Goal: Task Accomplishment & Management: Manage account settings

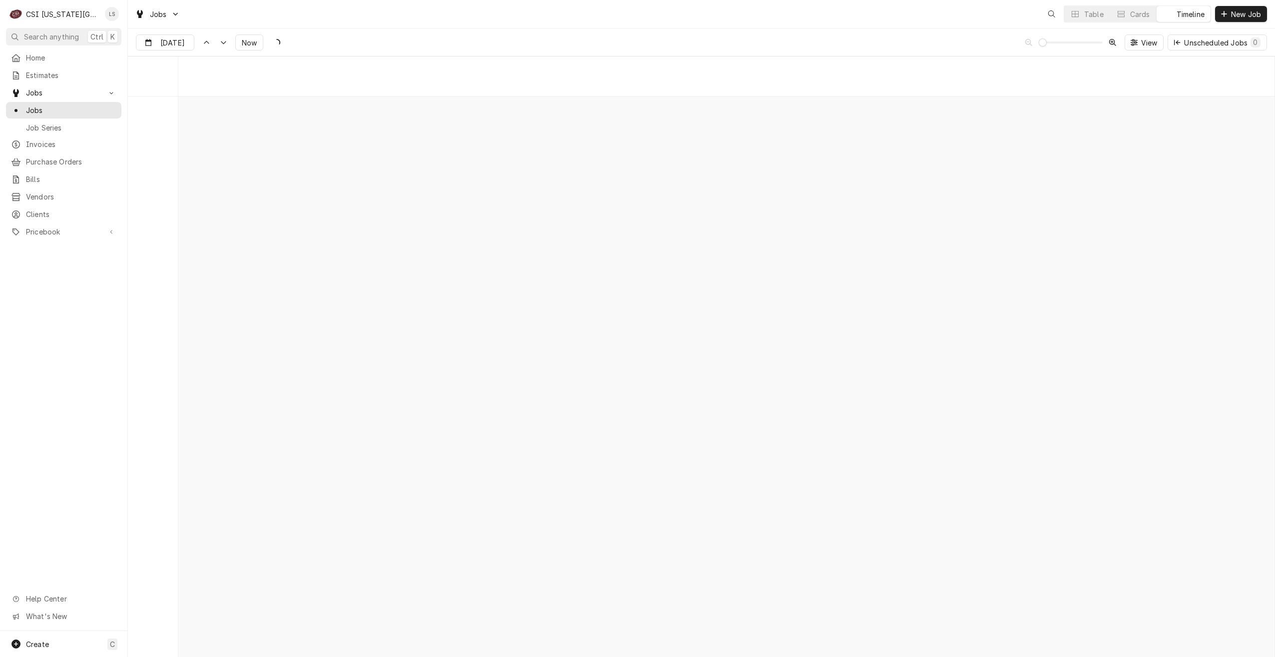
scroll to position [11473, 0]
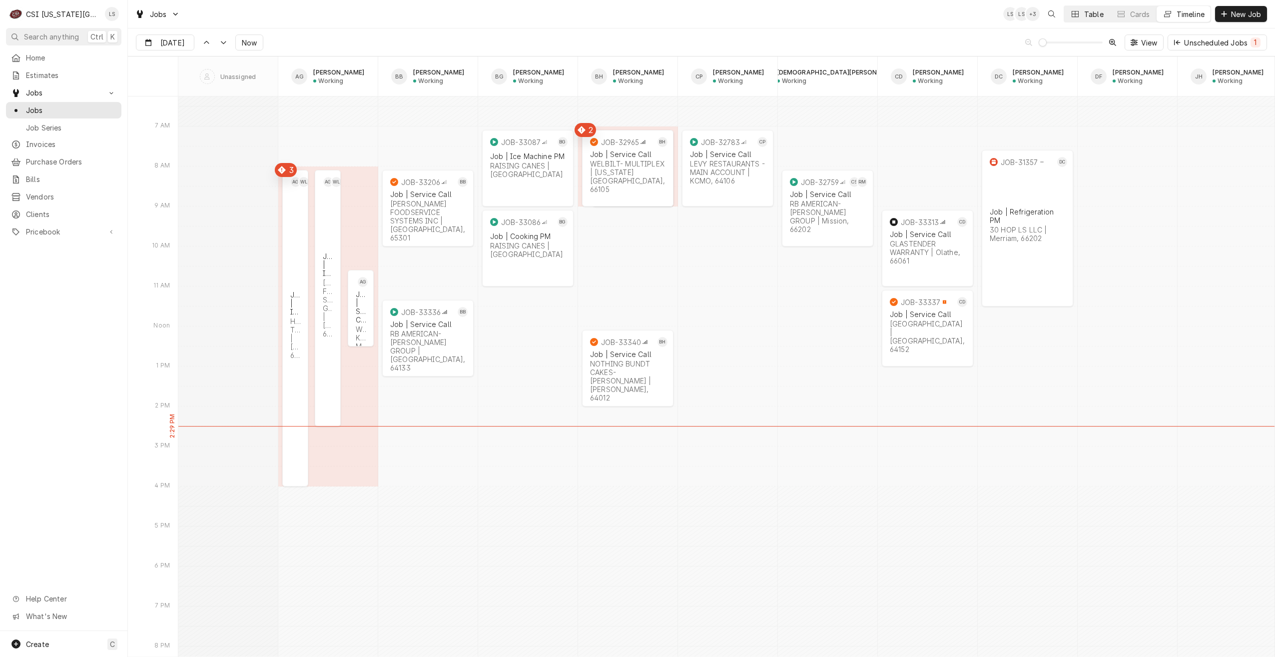
click at [1082, 19] on button "Table" at bounding box center [1086, 14] width 45 height 16
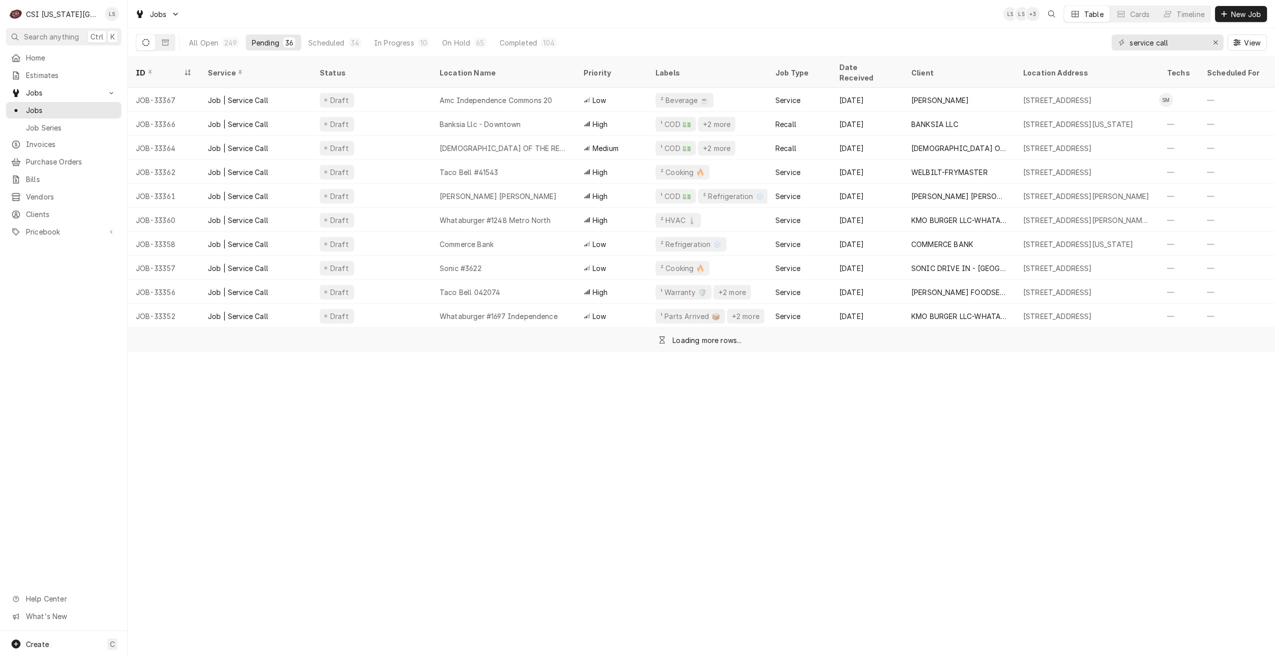
click at [692, 26] on div "Jobs LS LS + 3 Table Cards Timeline New Job" at bounding box center [701, 14] width 1147 height 28
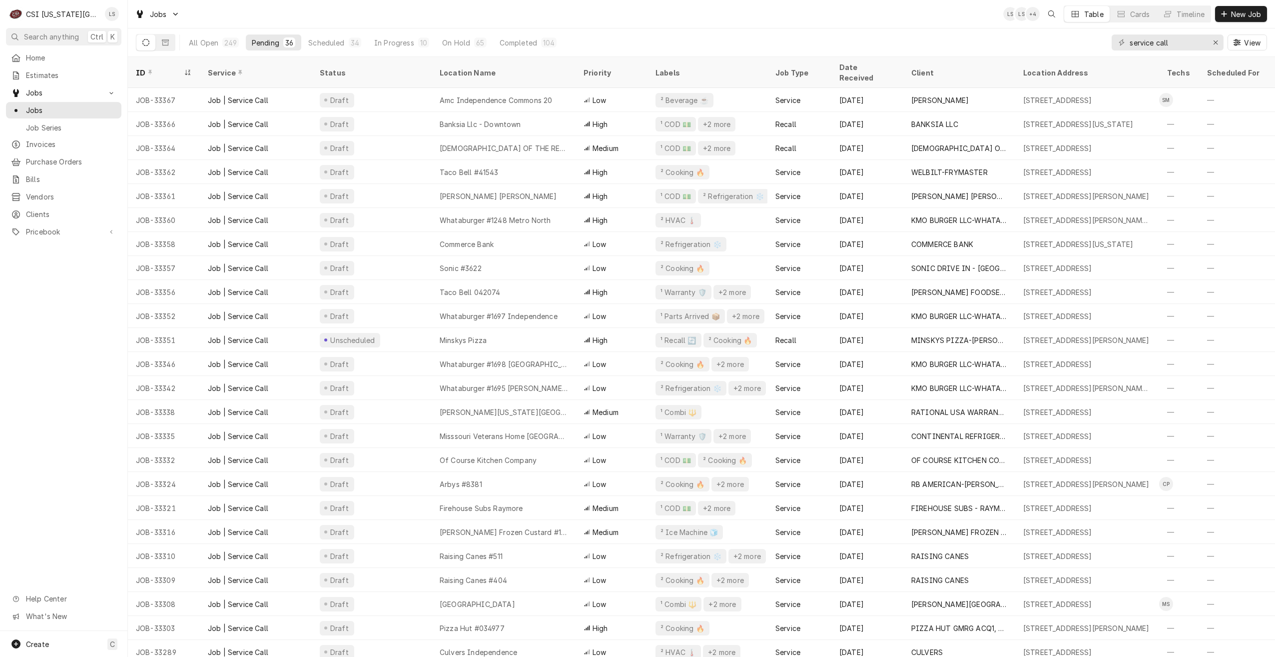
click at [688, 17] on div "Jobs LS LS + 4 Table Cards Timeline New Job" at bounding box center [701, 14] width 1147 height 28
drag, startPoint x: 890, startPoint y: 25, endPoint x: 918, endPoint y: 28, distance: 28.1
click at [890, 25] on div "Jobs LS LS + 4 Table Cards Timeline New Job" at bounding box center [701, 14] width 1147 height 28
drag, startPoint x: 1184, startPoint y: 49, endPoint x: 1046, endPoint y: 46, distance: 137.9
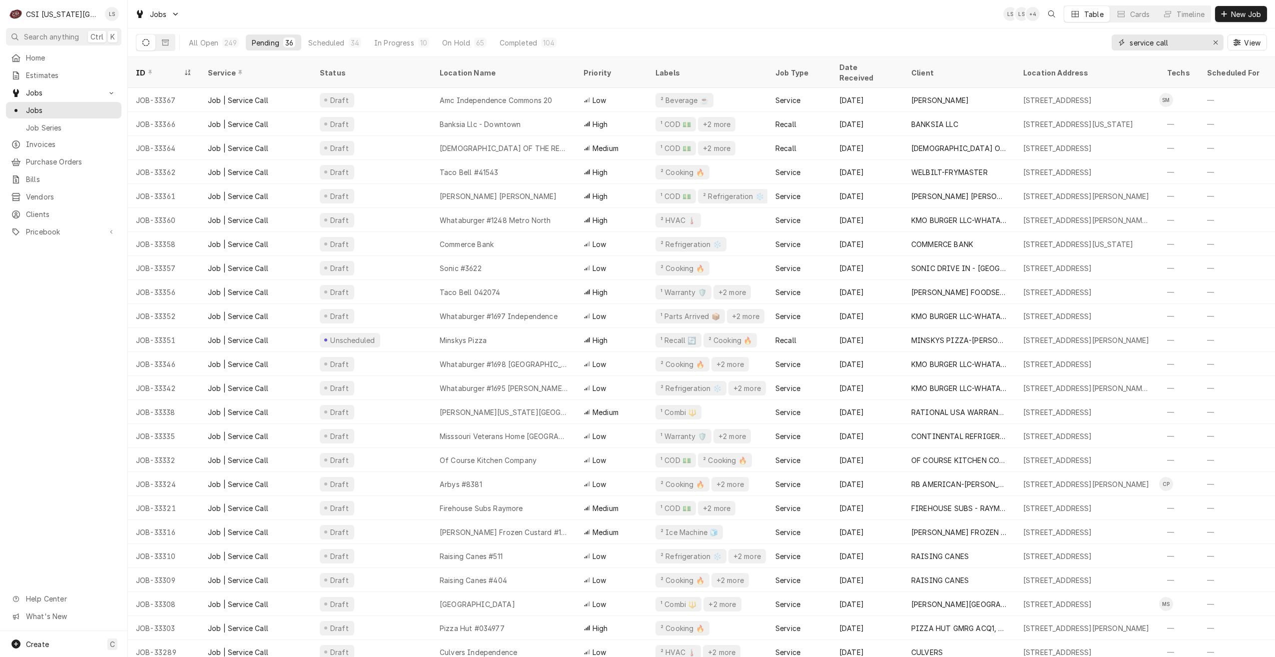
click at [1046, 46] on div "All Open 249 Pending 36 Scheduled 34 In Progress 10 On Hold 65 Completed 104 se…" at bounding box center [701, 42] width 1131 height 28
click at [937, 27] on div "Jobs LS LS + 4 Table Cards Timeline New Job" at bounding box center [701, 14] width 1147 height 28
click at [1170, 11] on div "Dynamic Content Wrapper" at bounding box center [1168, 14] width 10 height 10
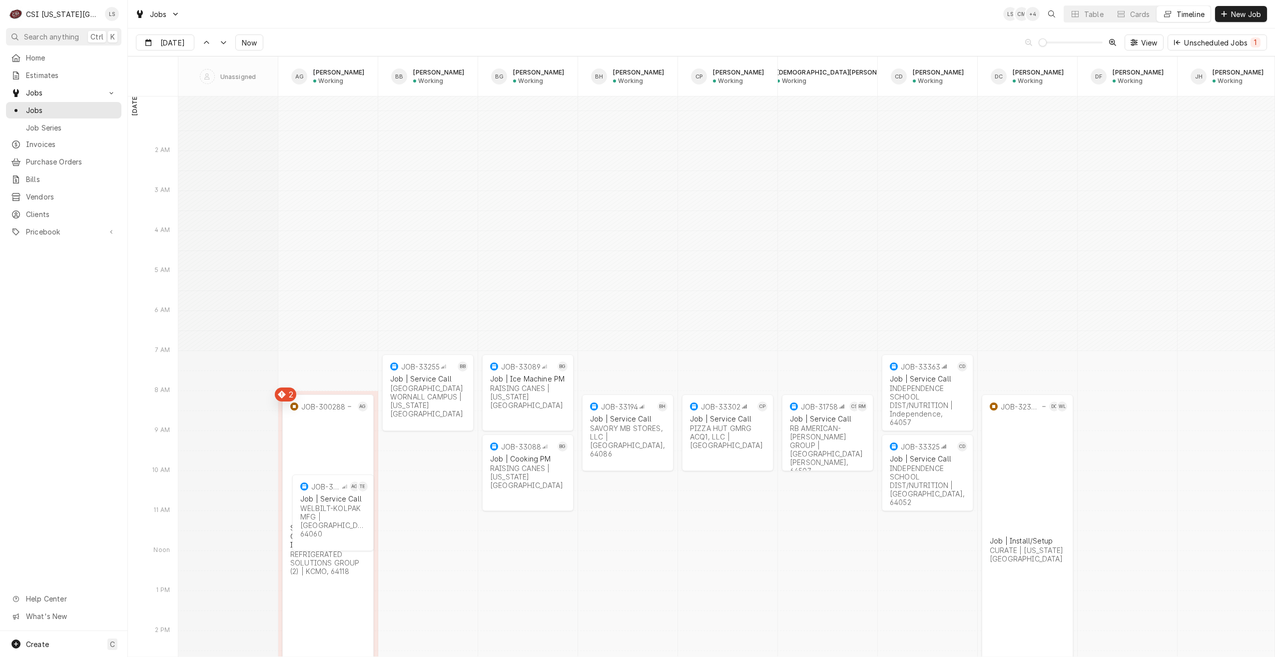
scroll to position [12328, 0]
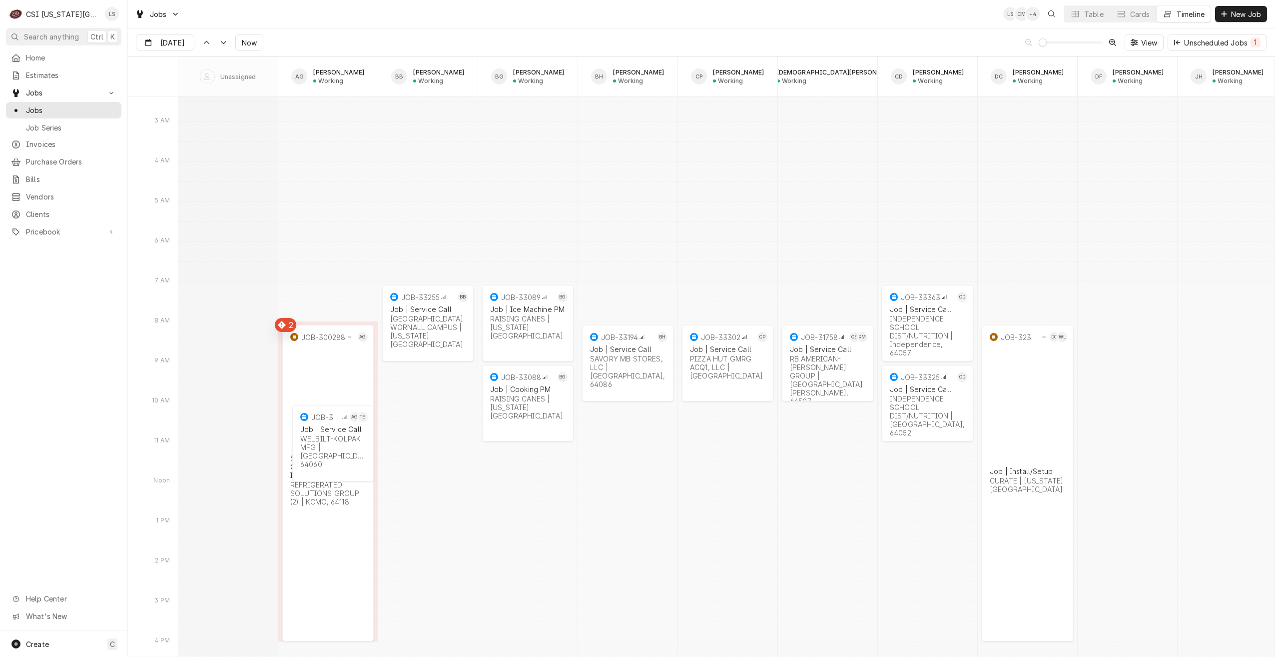
type input "Oct 10"
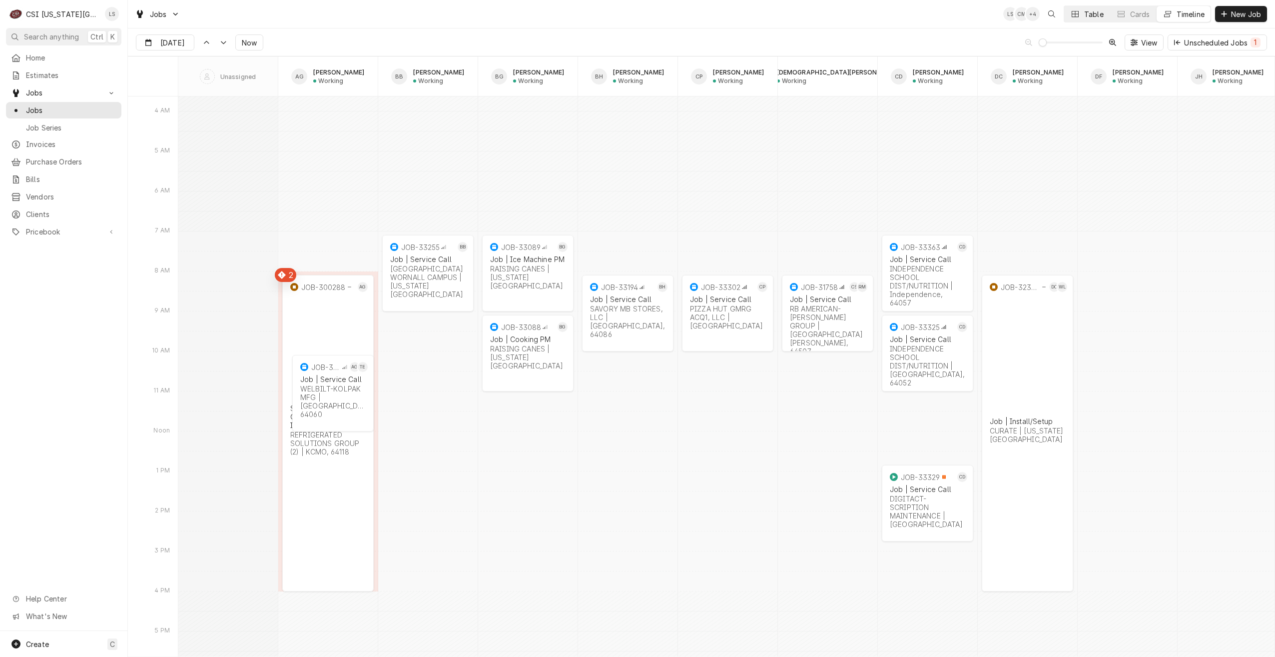
click at [1078, 13] on div "Dynamic Content Wrapper" at bounding box center [1075, 14] width 10 height 10
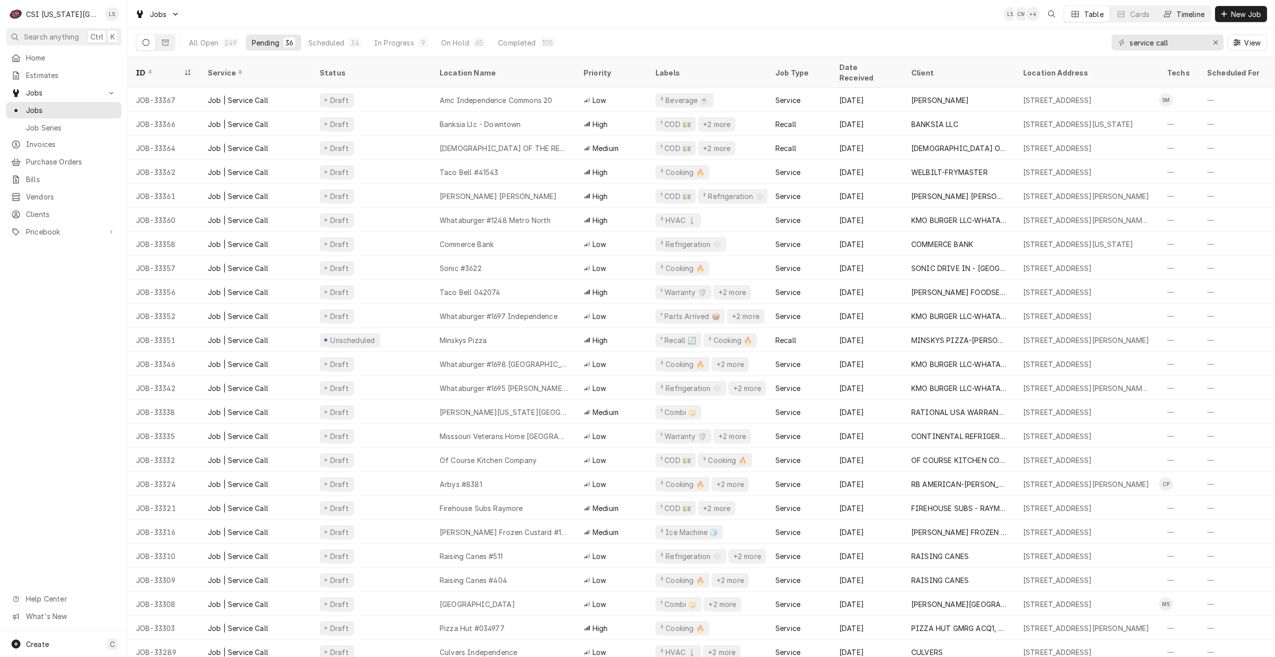
click at [1177, 19] on button "Timeline" at bounding box center [1184, 14] width 54 height 16
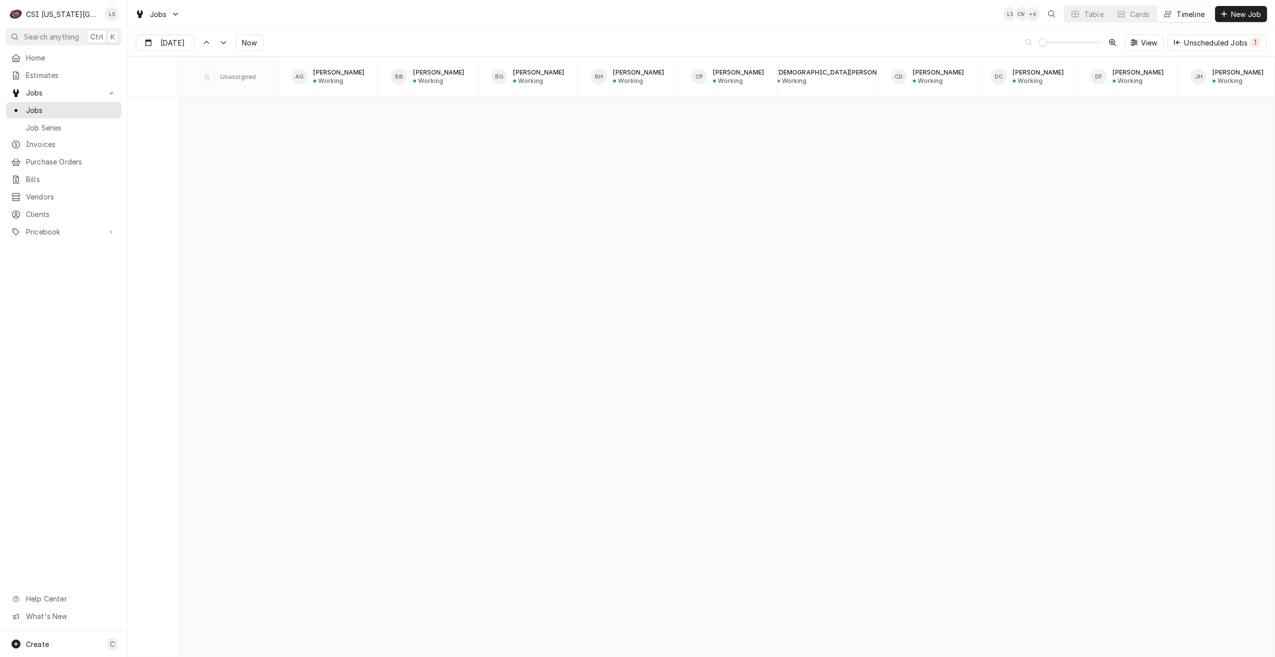
scroll to position [11478, 0]
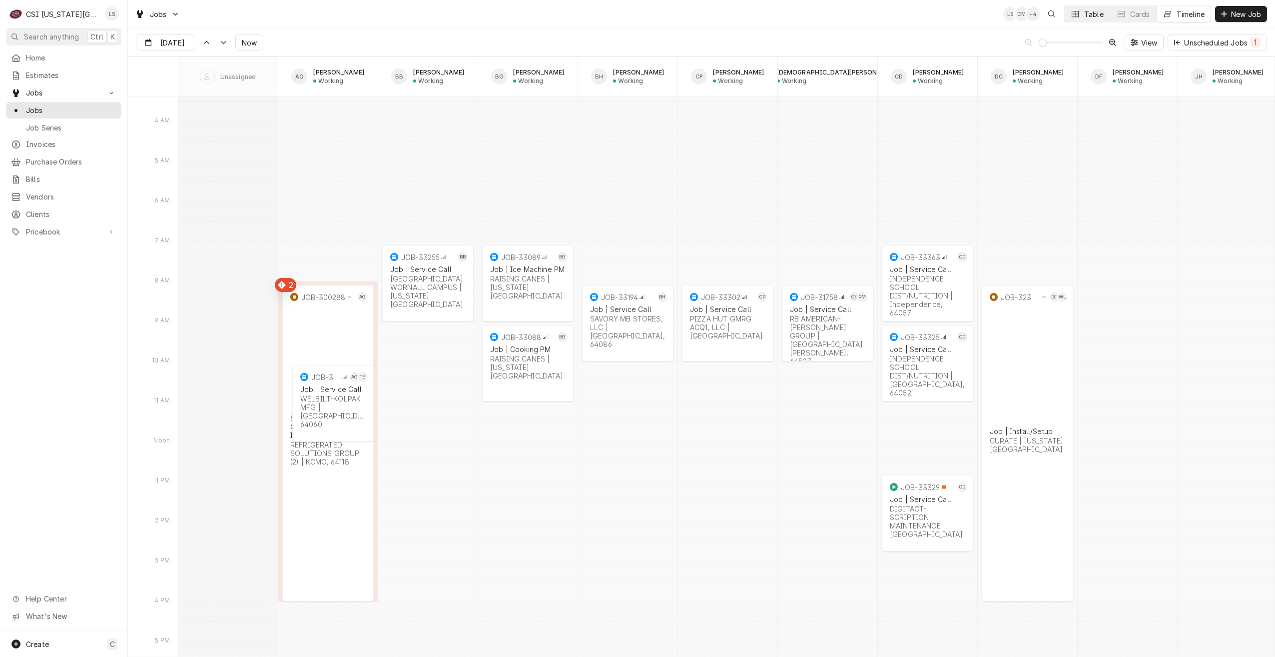
click at [1075, 18] on div "Dynamic Content Wrapper" at bounding box center [1075, 14] width 10 height 10
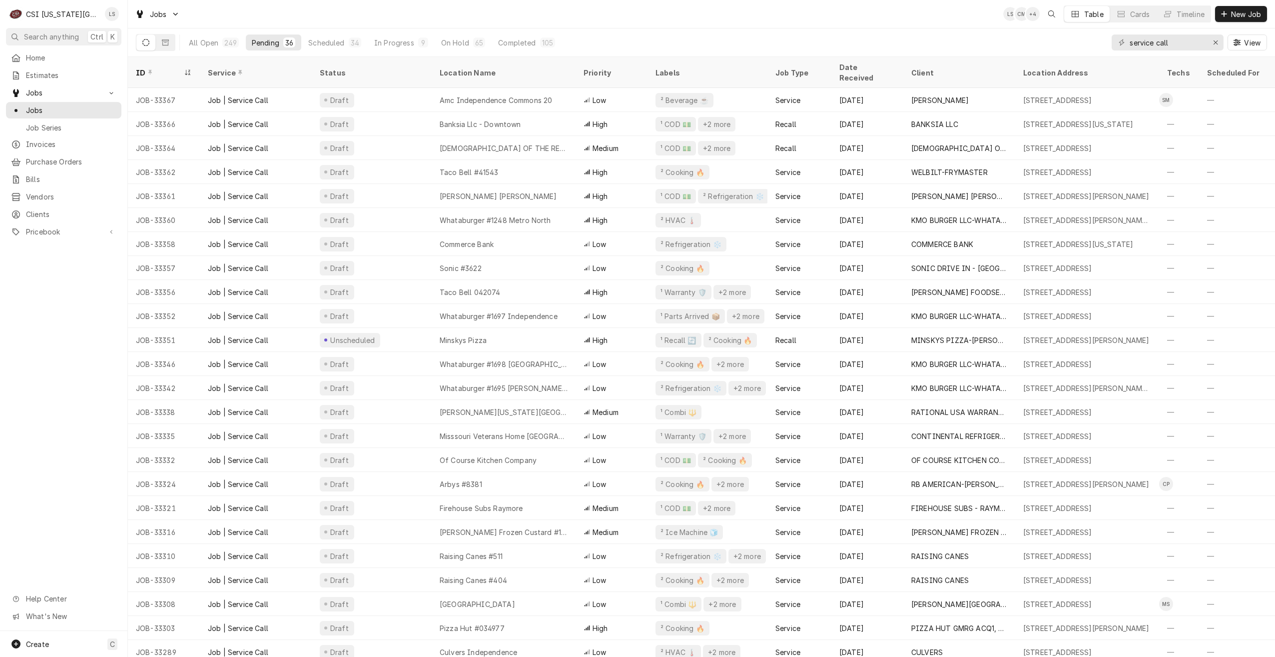
click at [791, 13] on div "Jobs LS CM + 4 Table Cards Timeline New Job" at bounding box center [701, 14] width 1147 height 28
drag, startPoint x: 1184, startPoint y: 47, endPoint x: 1053, endPoint y: 34, distance: 131.1
click at [1053, 34] on div "All Open 248 Pending 36 Scheduled 34 In Progress 7 On Hold 65 Completed 106 ser…" at bounding box center [701, 42] width 1131 height 28
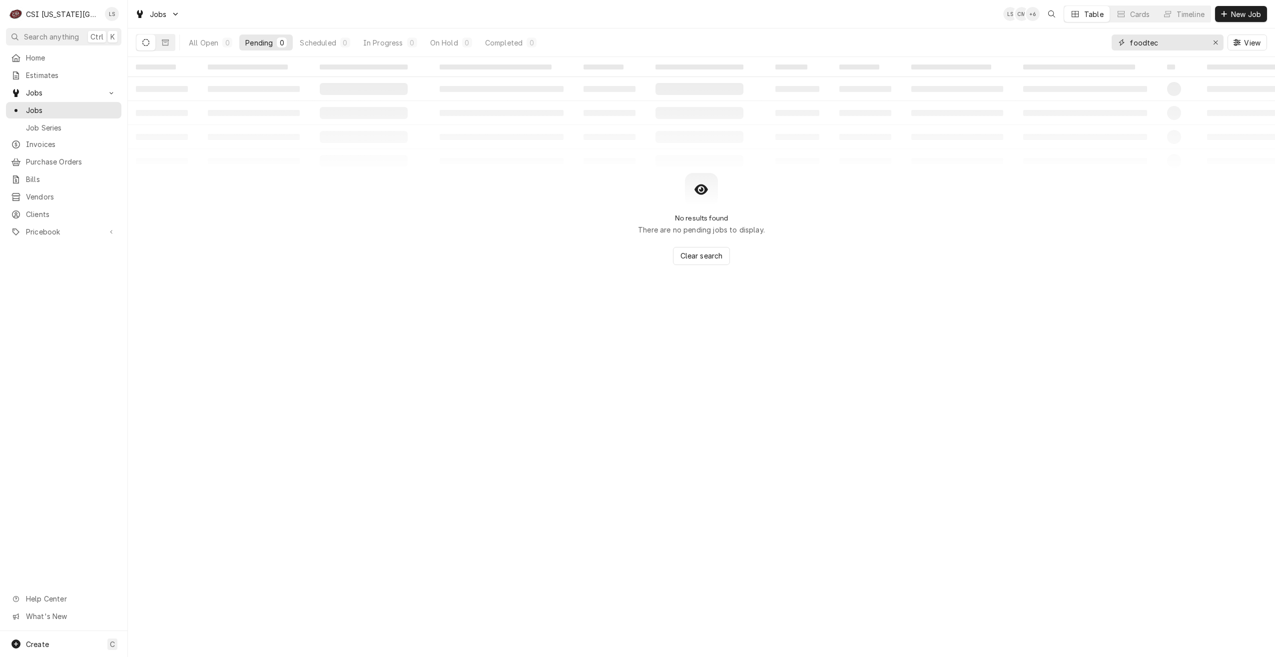
drag, startPoint x: 1161, startPoint y: 42, endPoint x: 1112, endPoint y: 42, distance: 49.5
click at [1112, 42] on div "foodtec" at bounding box center [1168, 42] width 112 height 16
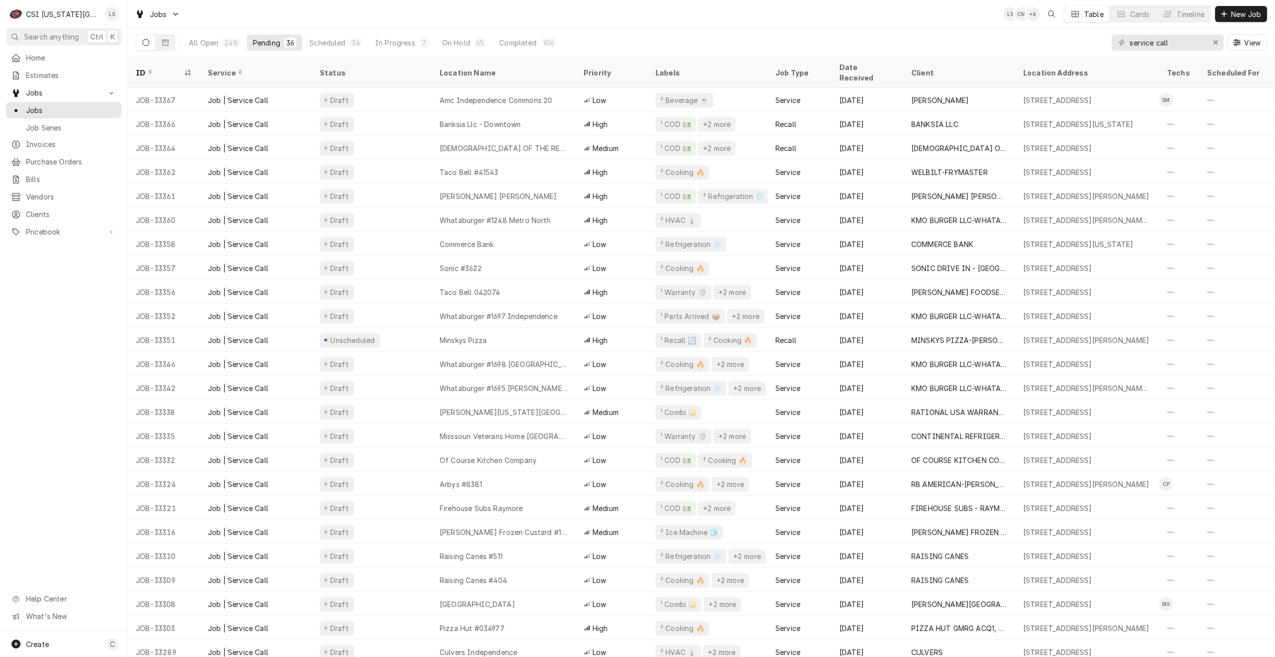
click at [845, 24] on div "Jobs LS CM + 6 Table Cards Timeline New Job" at bounding box center [701, 14] width 1147 height 28
click at [527, 14] on div "Jobs LS CM + 5 Table Cards Timeline New Job" at bounding box center [701, 14] width 1147 height 28
click at [500, 19] on div "Jobs LS CM + 6 Table Cards Timeline New Job" at bounding box center [701, 14] width 1147 height 28
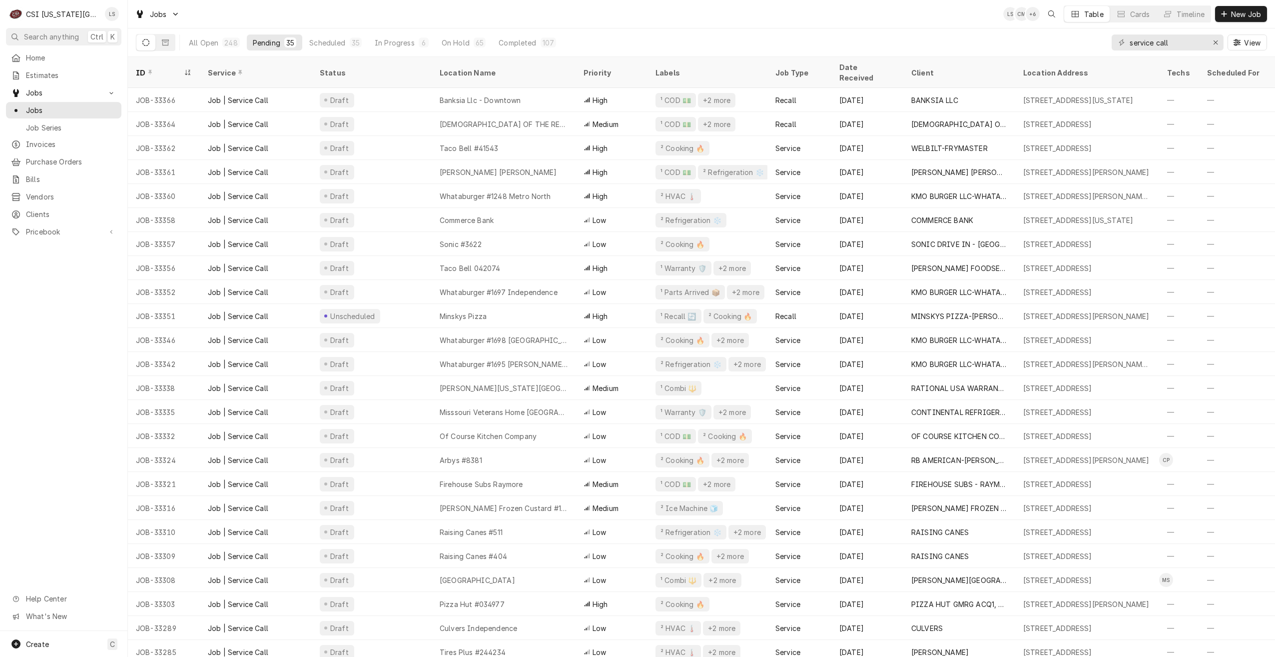
click at [848, 28] on div "Jobs LS CM + 6 Table Cards Timeline New Job" at bounding box center [701, 14] width 1147 height 28
drag, startPoint x: 1179, startPoint y: 41, endPoint x: 1078, endPoint y: 42, distance: 100.9
click at [1078, 42] on div "All Open 247 Pending 35 Scheduled 35 In Progress 6 On Hold 65 Completed 106 ser…" at bounding box center [701, 42] width 1131 height 28
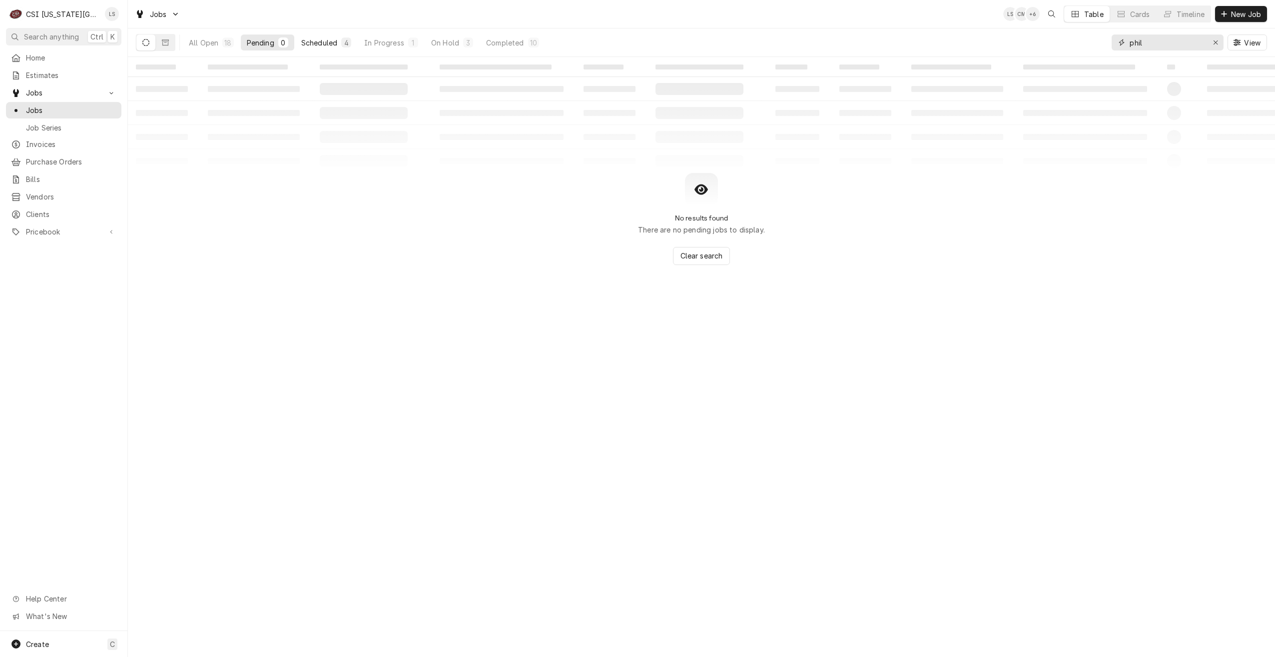
type input "phil"
click at [335, 47] on div "Scheduled" at bounding box center [319, 42] width 36 height 10
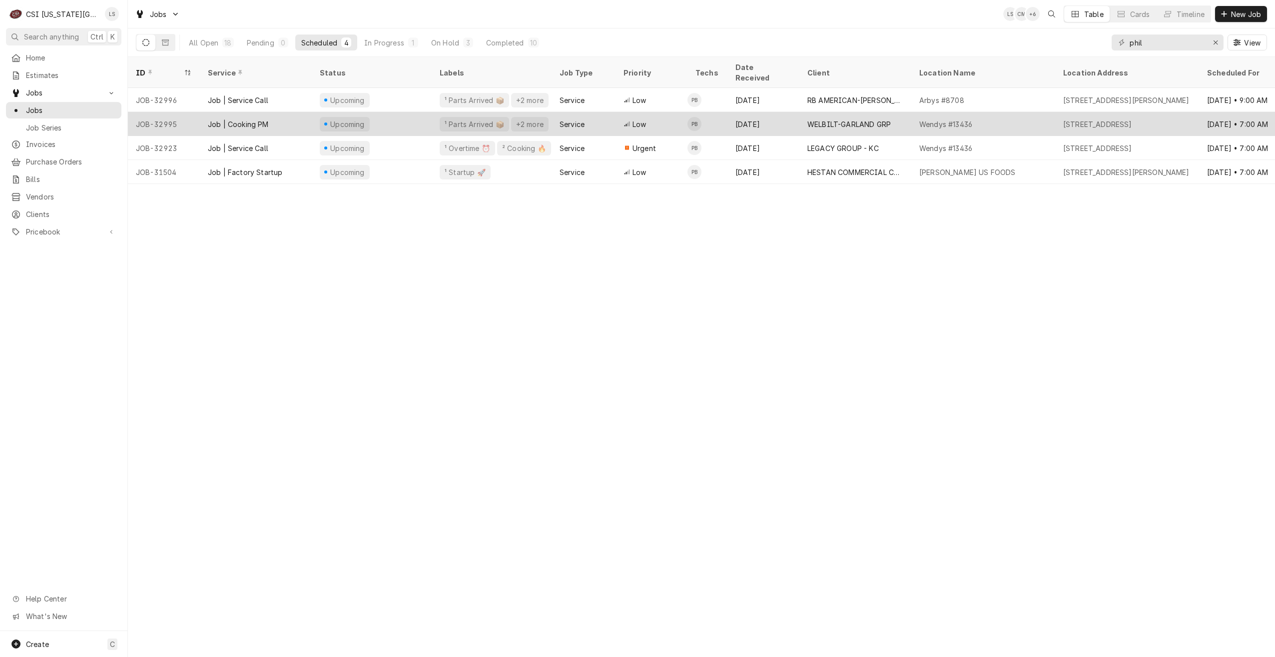
click at [883, 119] on div "WELBILT-GARLAND GRP" at bounding box center [849, 124] width 83 height 10
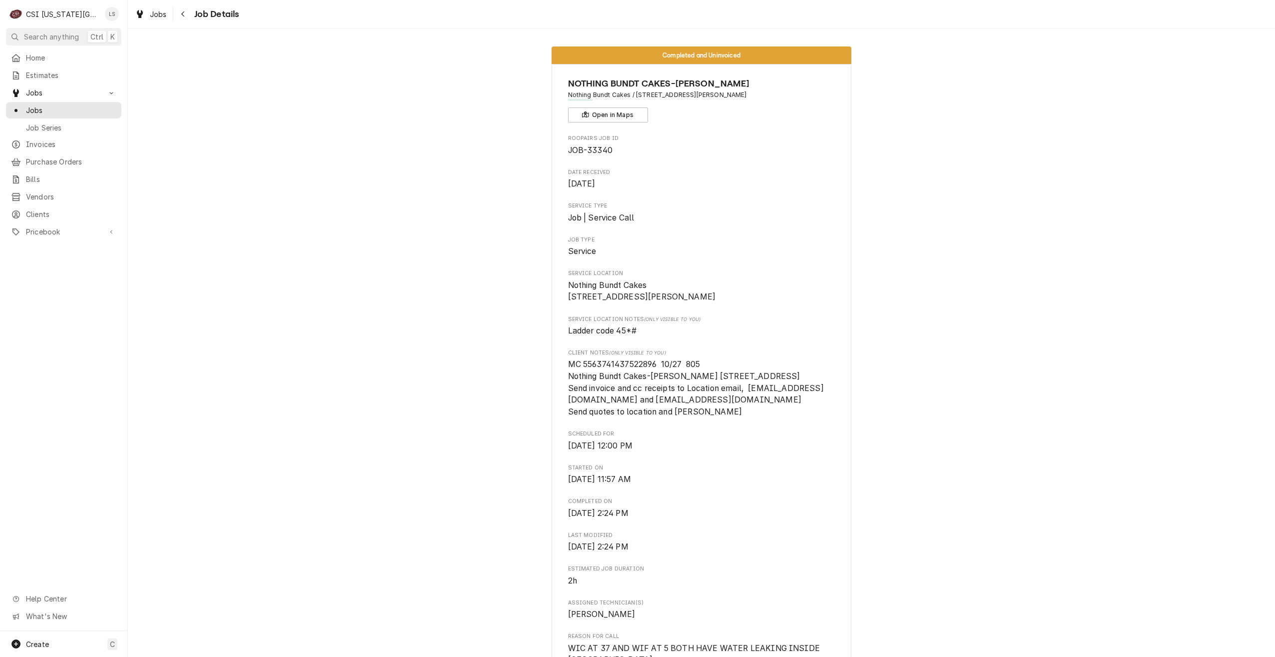
click at [637, 377] on span "MC 5563741437522896 10/27 805 Nothing Bundt Cakes-Belton 9401 Indian Creek Park…" at bounding box center [696, 387] width 256 height 57
copy span "5563741437522896"
drag, startPoint x: 644, startPoint y: 387, endPoint x: 566, endPoint y: 387, distance: 78.5
click at [568, 387] on span "MC 5563741437522896 10/27 805 Nothing Bundt Cakes-Belton 9401 Indian Creek Park…" at bounding box center [696, 387] width 256 height 57
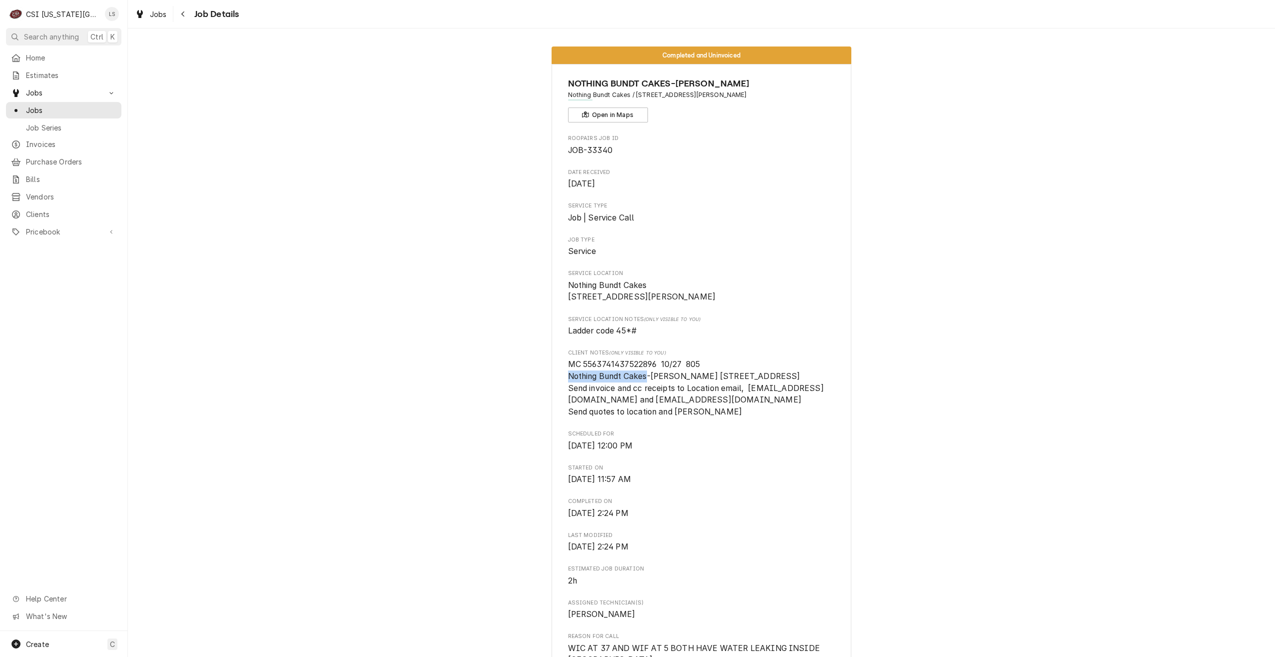
copy span "Nothing Bundt Cakes"
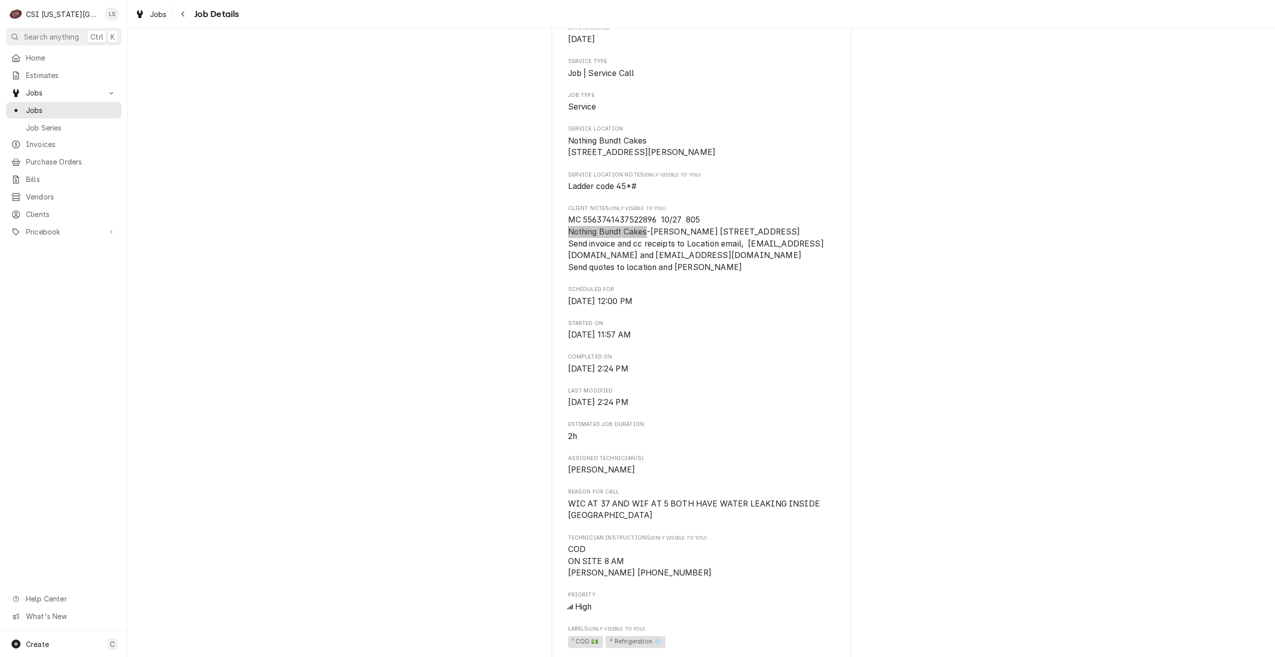
scroll to position [200, 0]
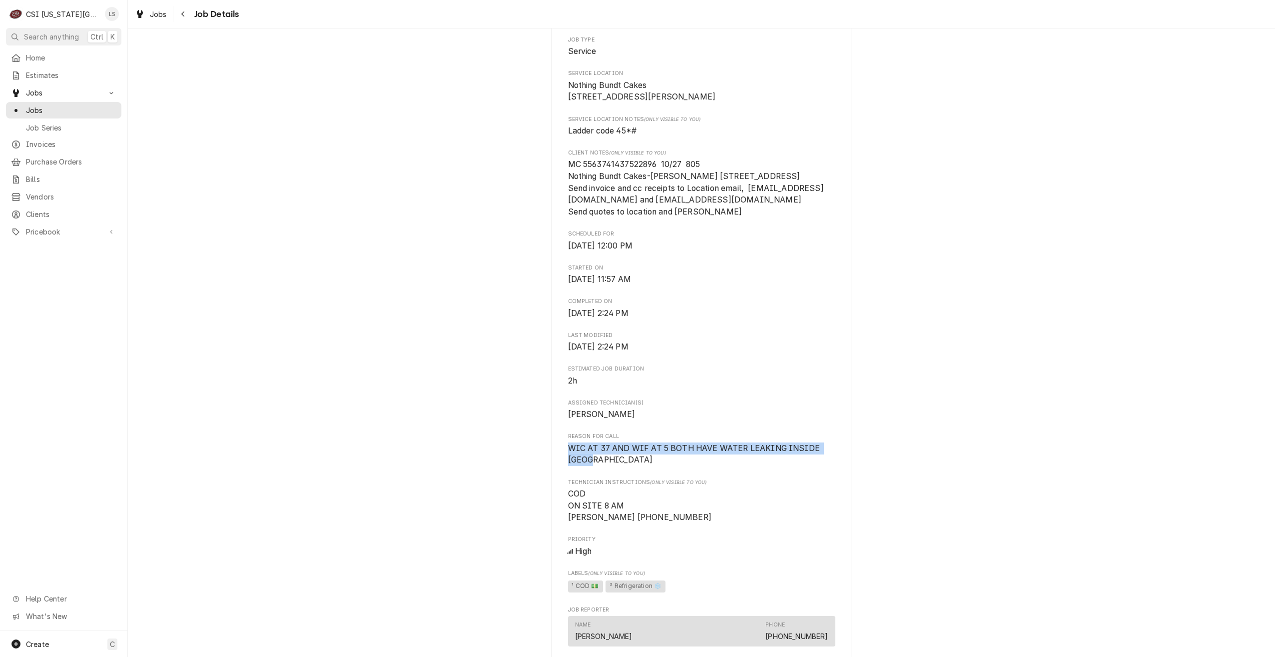
drag, startPoint x: 596, startPoint y: 482, endPoint x: 564, endPoint y: 474, distance: 33.4
click at [564, 474] on div "NOTHING BUNDT CAKES-BELTON Nothing Bundt Cakes / 624 E Markey, Belton, MO 64012…" at bounding box center [702, 593] width 300 height 1459
copy span "WIC AT 37 AND WIF AT 5 BOTH HAVE WATER LEAKING INSIDE UNITS"
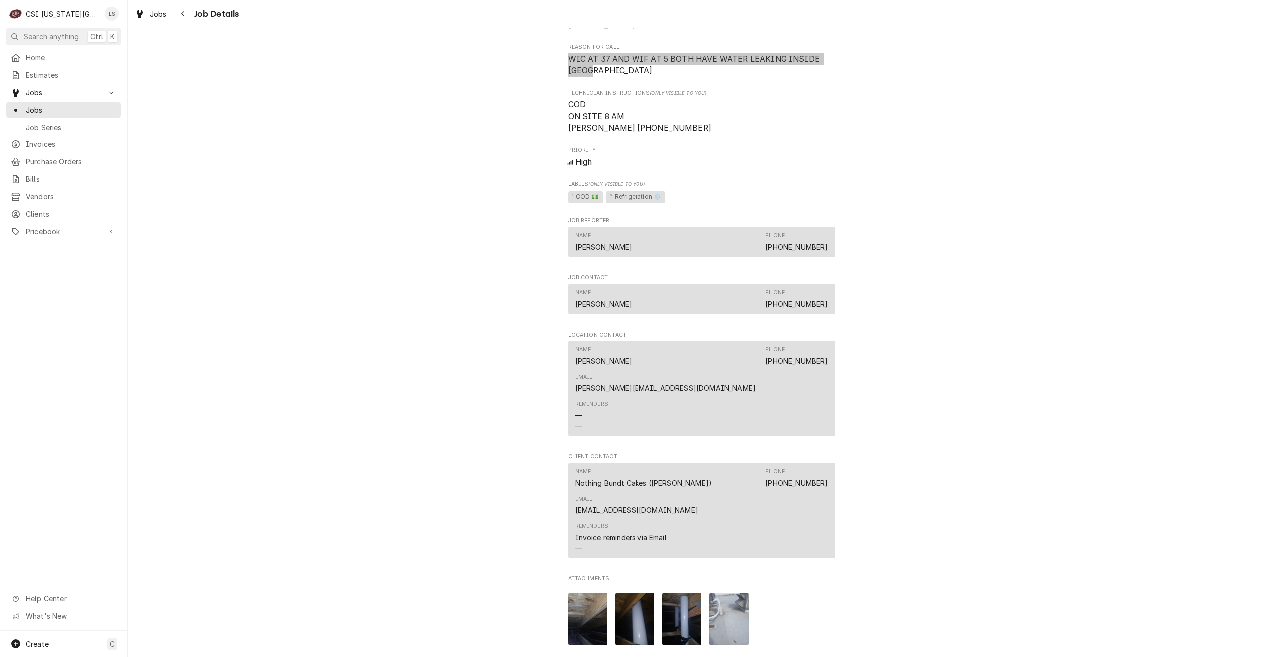
scroll to position [750, 0]
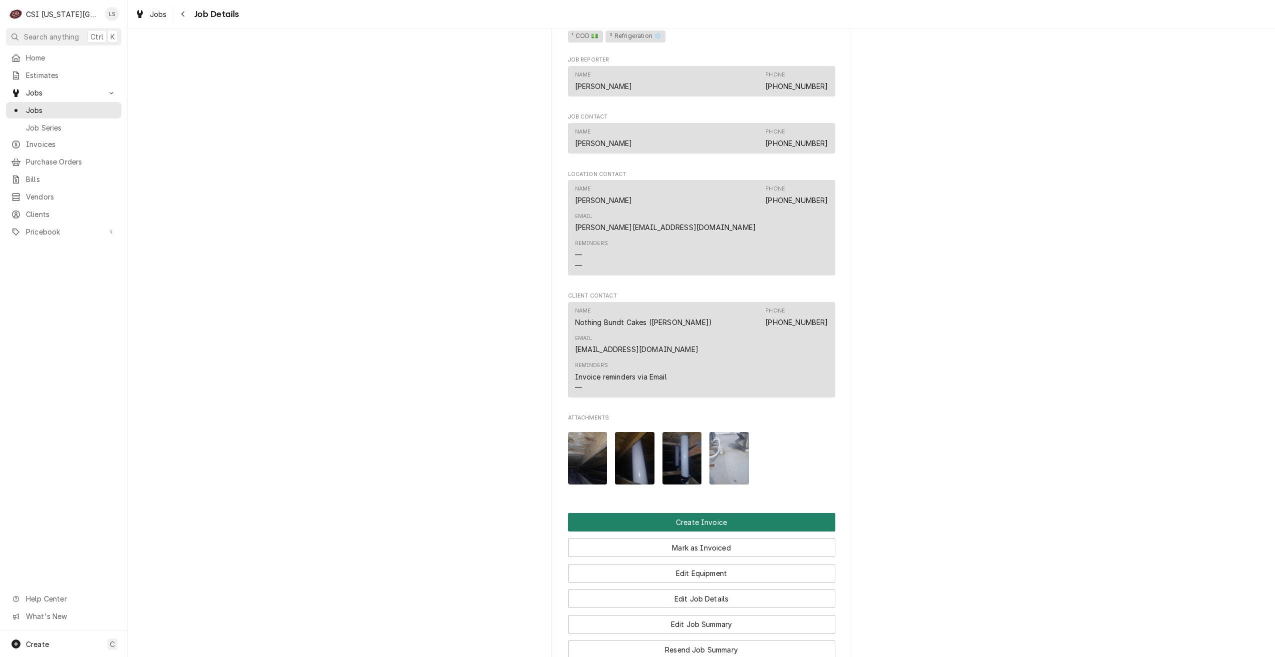
drag, startPoint x: 715, startPoint y: 492, endPoint x: 725, endPoint y: 489, distance: 10.4
click at [714, 513] on button "Create Invoice" at bounding box center [701, 522] width 267 height 18
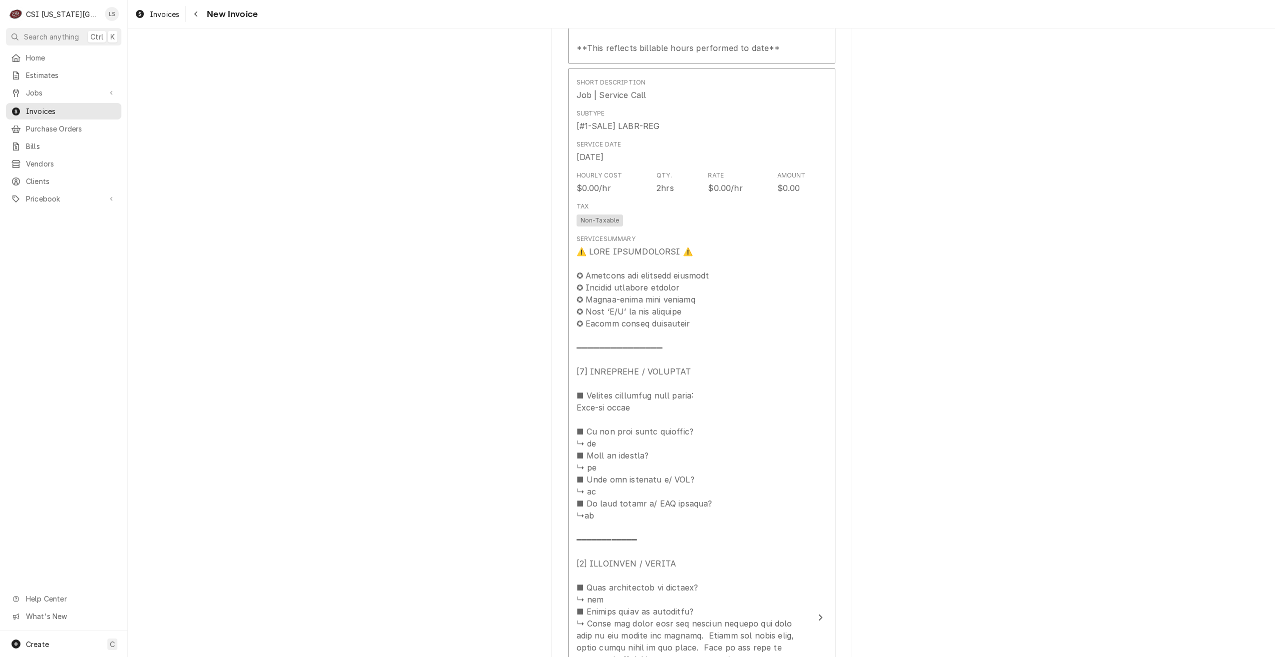
scroll to position [1249, 0]
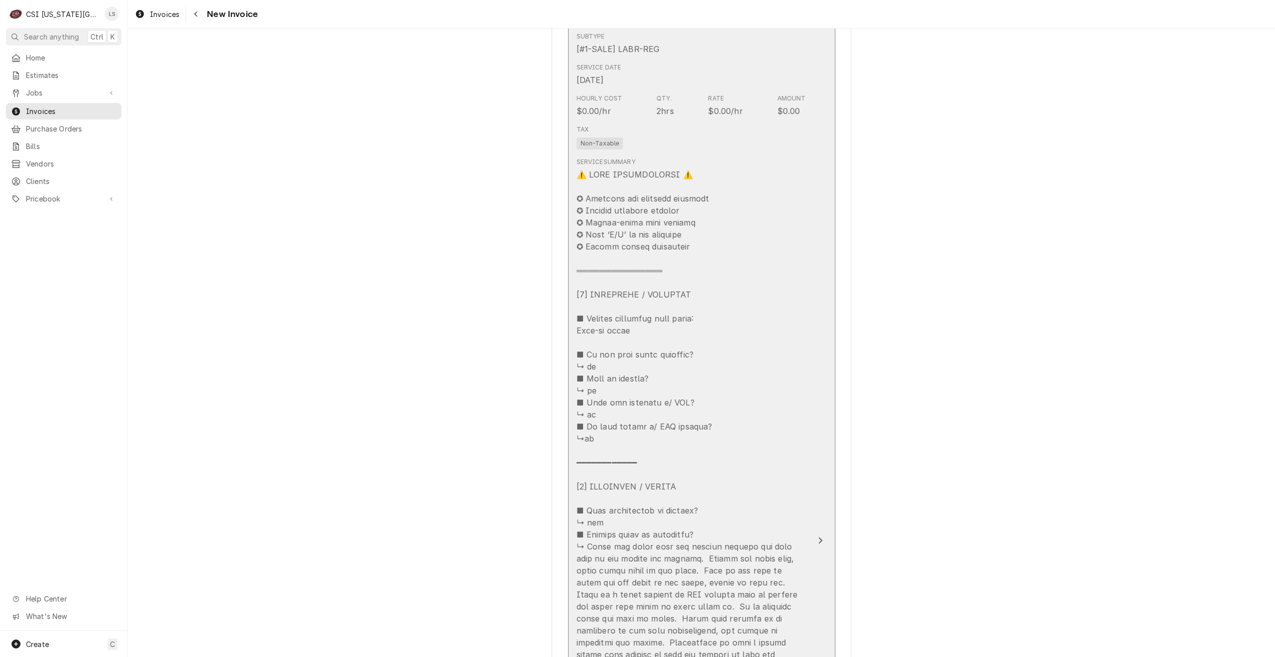
click at [756, 313] on div "Update Line Item" at bounding box center [691, 623] width 229 height 911
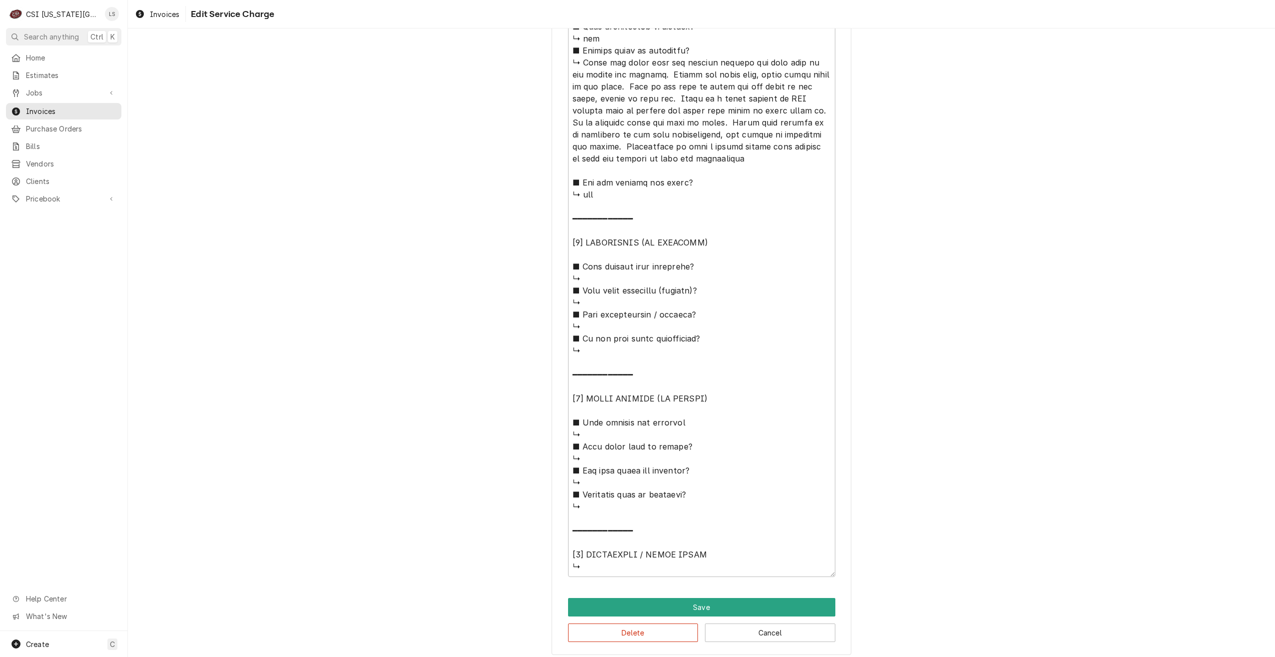
scroll to position [650, 0]
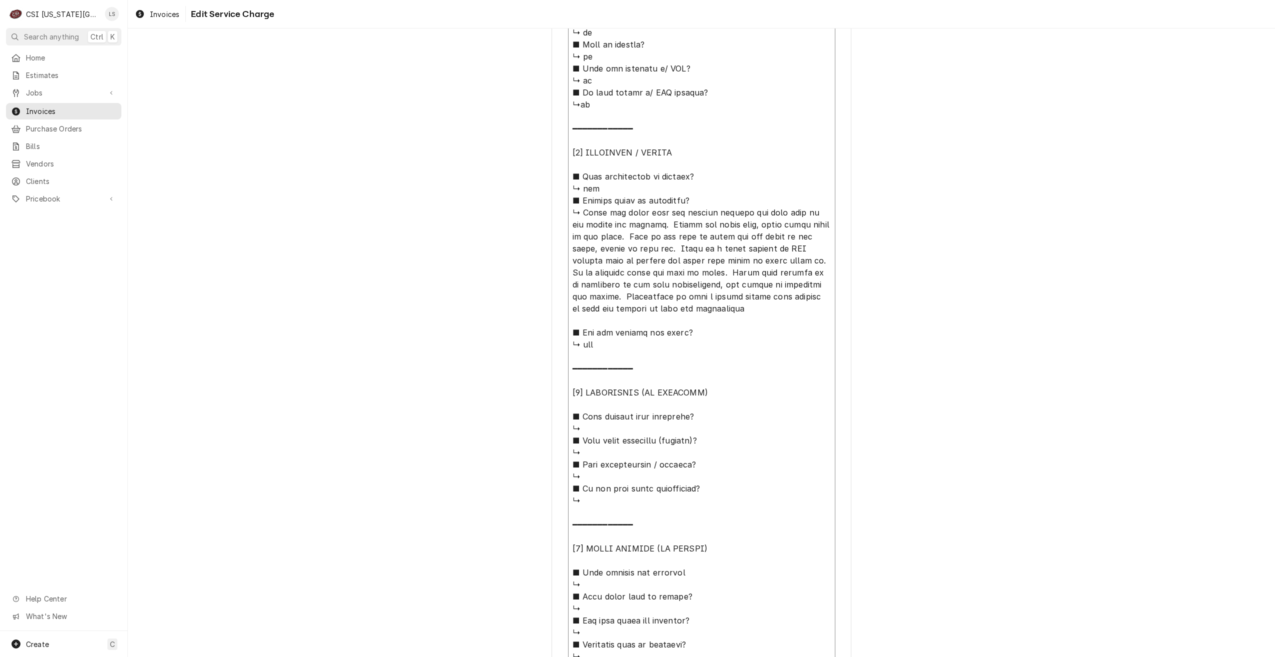
drag, startPoint x: 654, startPoint y: 311, endPoint x: 567, endPoint y: 217, distance: 128.0
click at [568, 217] on textarea "Service Summary ( optional )" at bounding box center [701, 278] width 267 height 896
click at [1017, 268] on div "Use the fields below to edit this service charge Short Description Job | Servic…" at bounding box center [701, 101] width 1147 height 1424
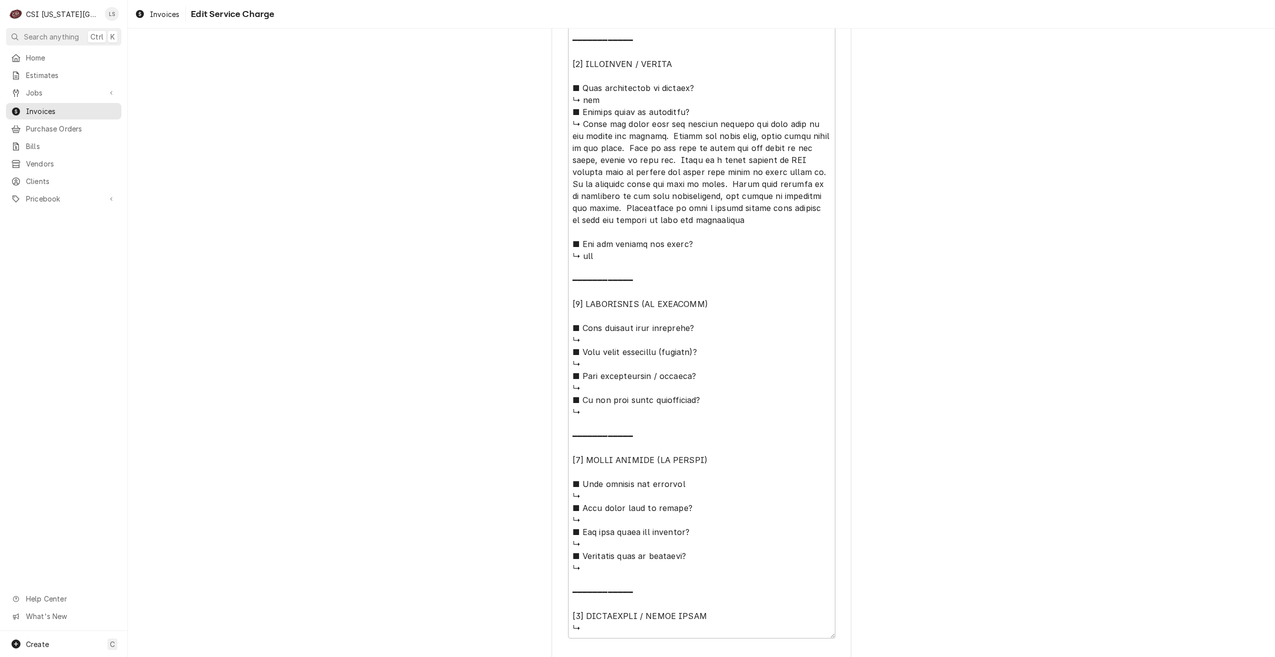
scroll to position [806, 0]
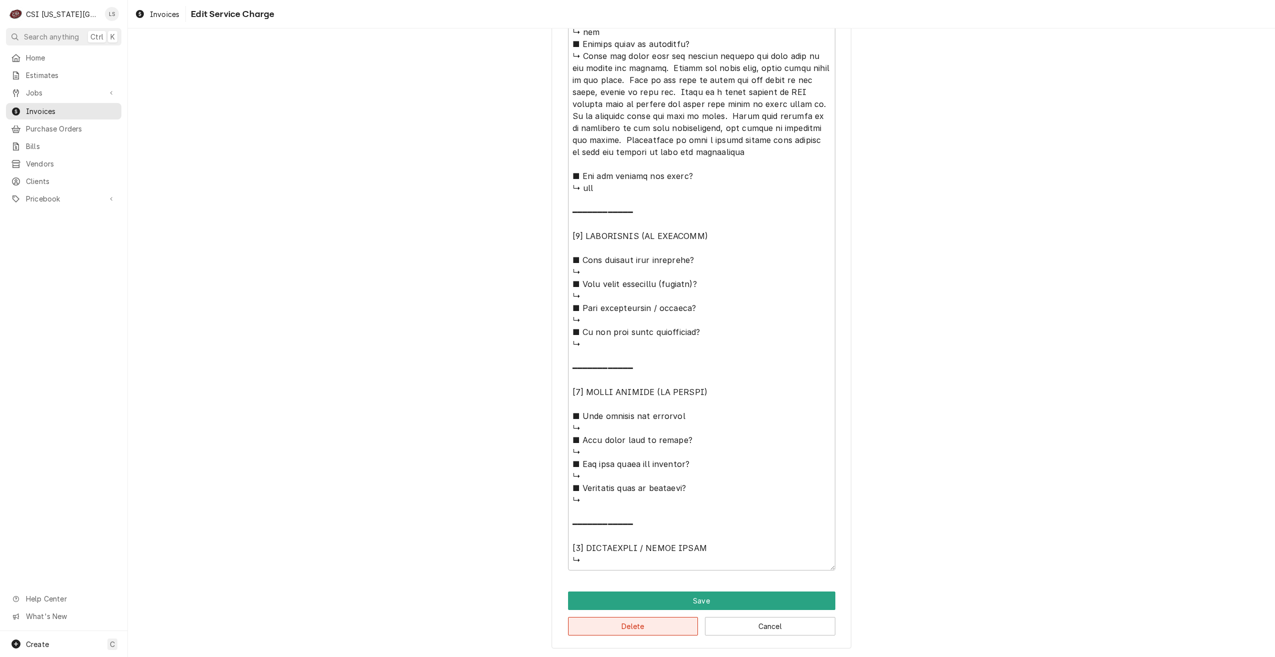
click at [627, 623] on button "Delete" at bounding box center [633, 626] width 130 height 18
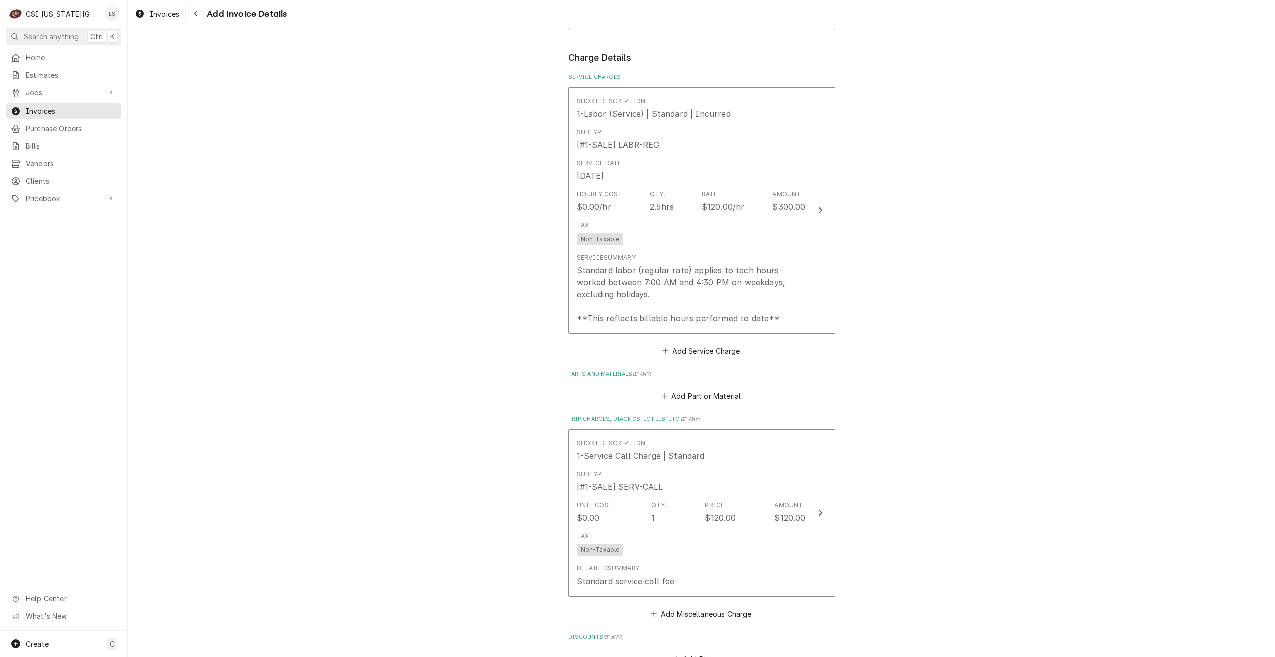
scroll to position [752, 0]
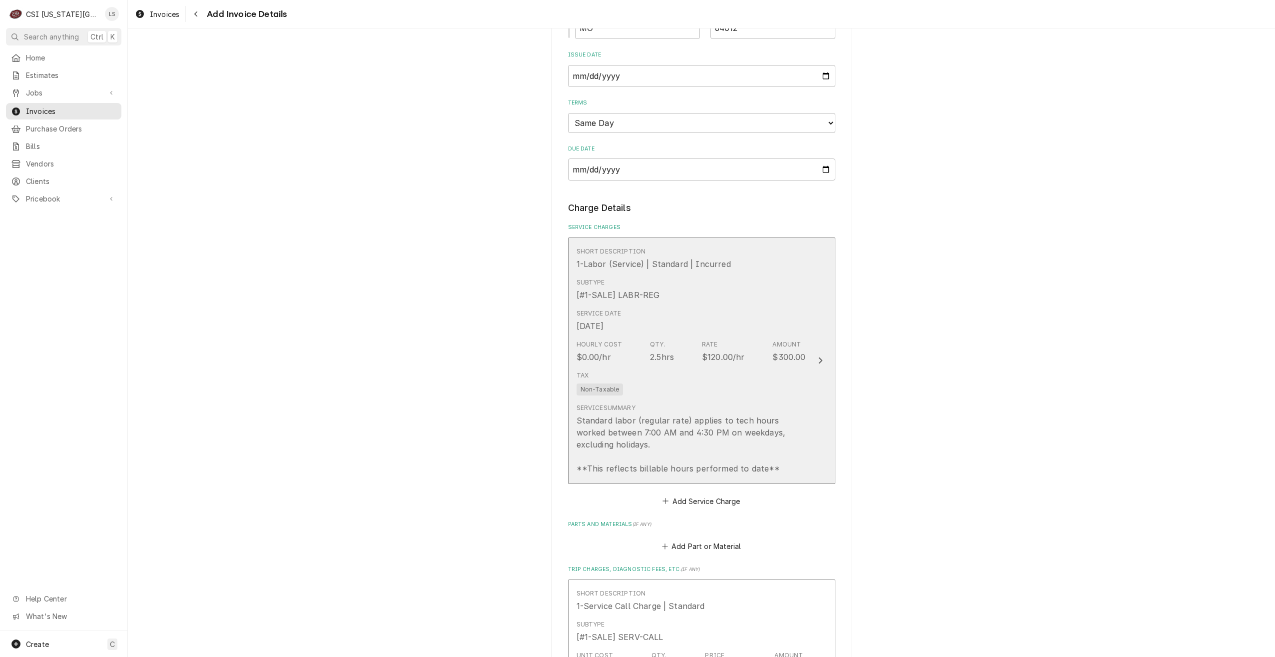
click at [719, 342] on div "Rate $120.00/hr" at bounding box center [723, 351] width 43 height 23
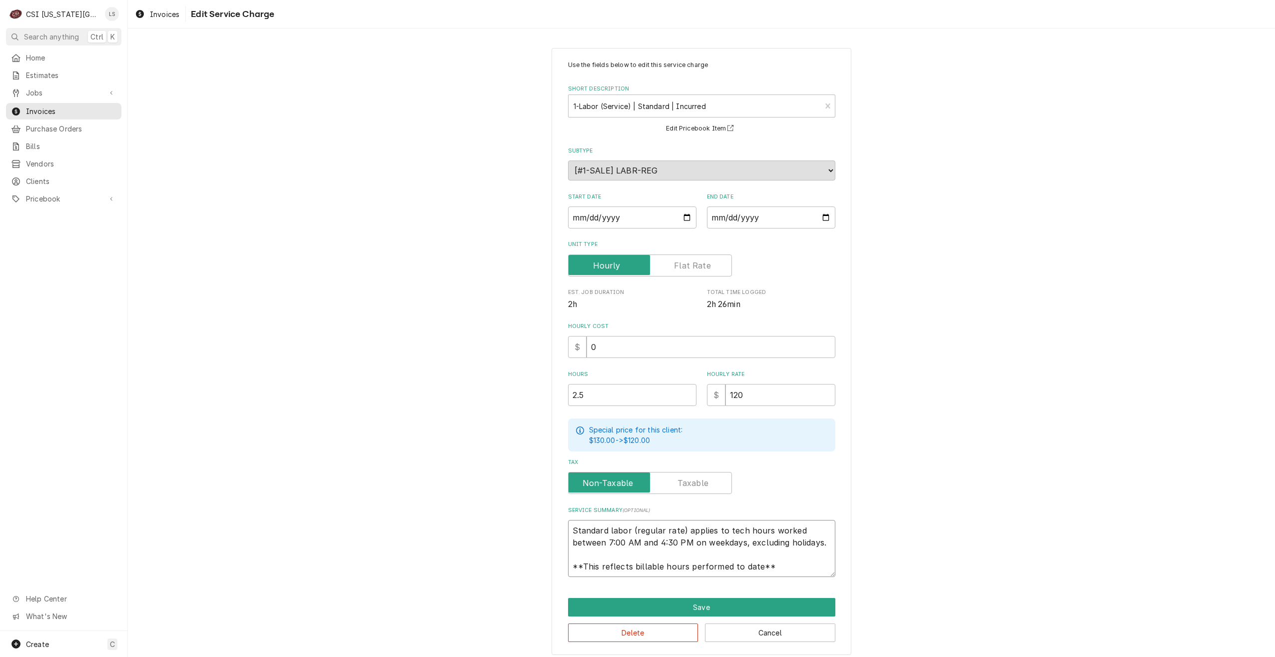
drag, startPoint x: 781, startPoint y: 566, endPoint x: 564, endPoint y: 509, distance: 224.1
click at [568, 509] on div "Service Summary ( optional ) Standard labor (regular rate) applies to tech hour…" at bounding box center [701, 541] width 267 height 70
type textarea "x"
type textarea "W"
type textarea "x"
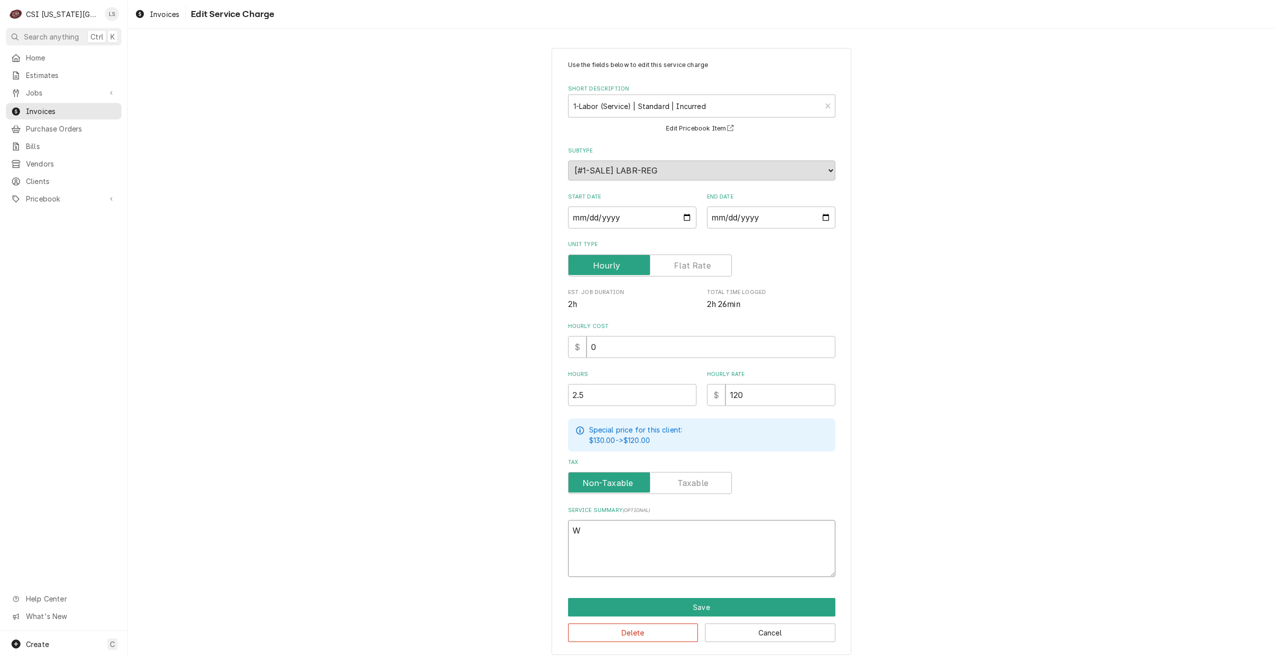
type textarea "Wa"
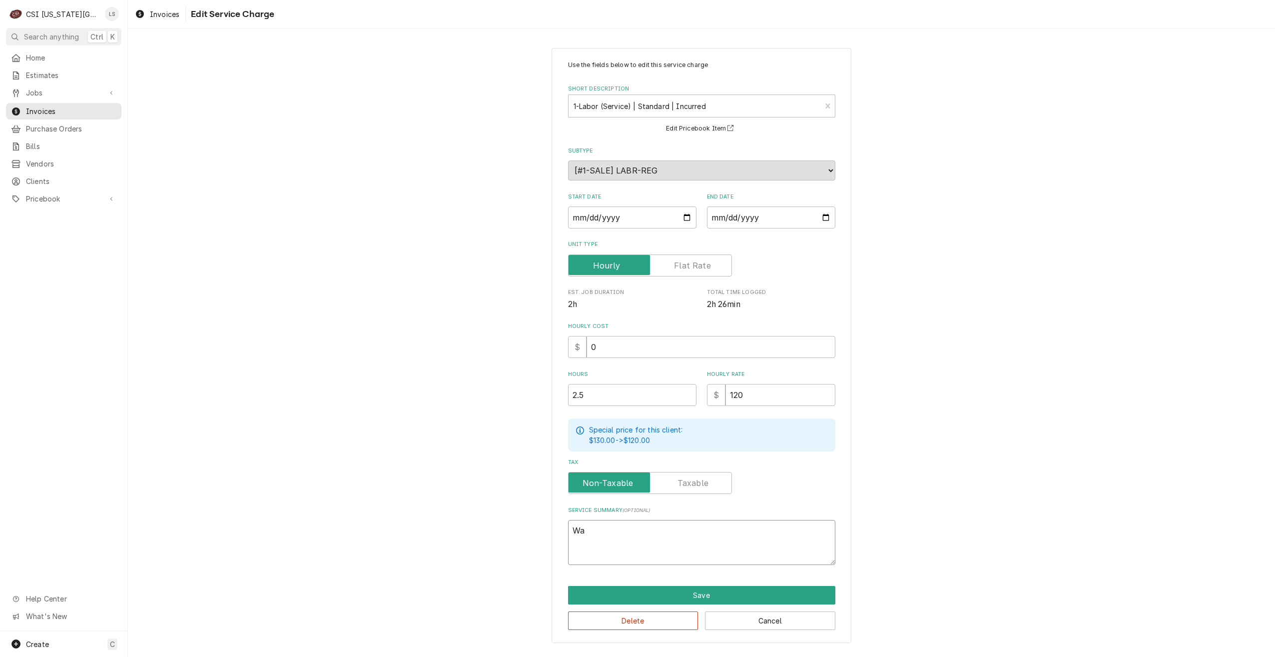
type textarea "x"
type textarea "Wal"
type textarea "x"
type textarea "Walk"
type textarea "x"
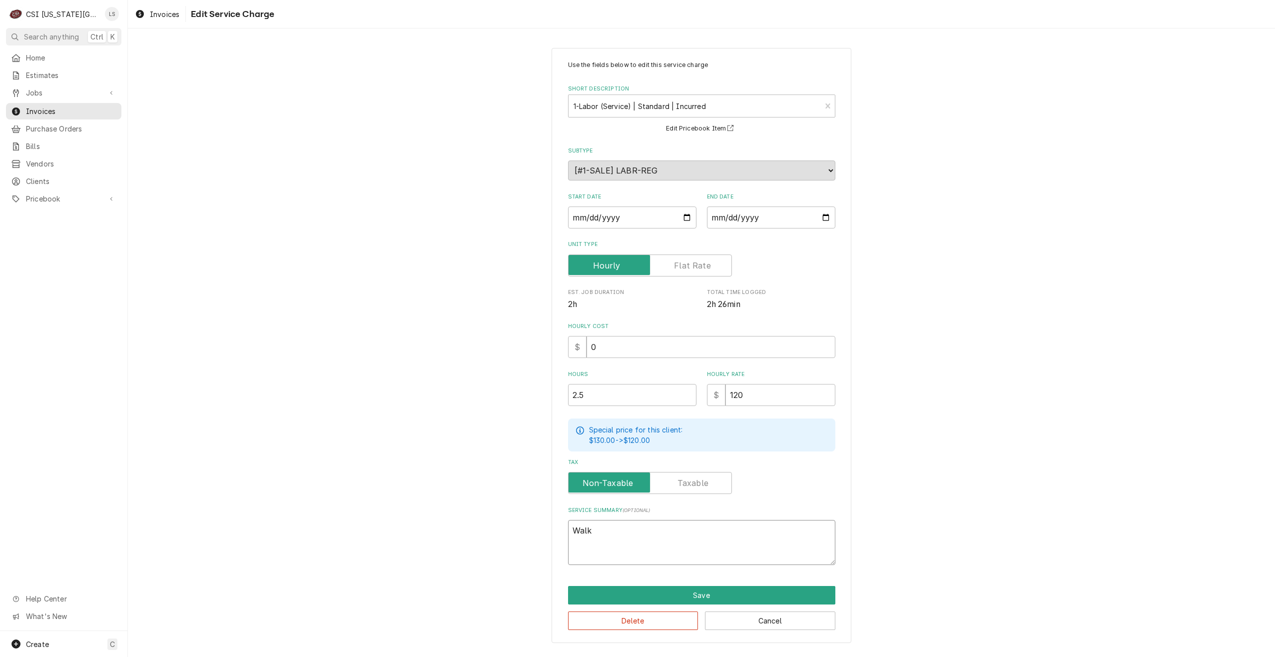
type textarea "Walk"
type textarea "x"
type textarea "Walk i"
type textarea "x"
type textarea "Walk in"
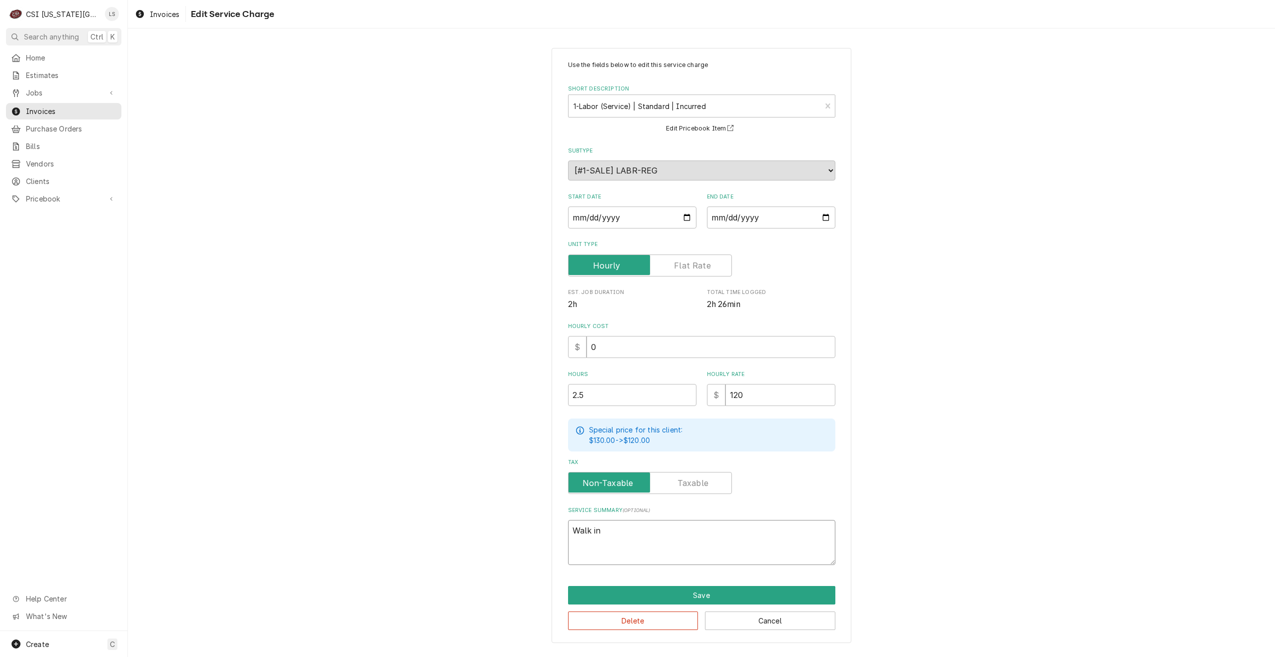
type textarea "x"
type textarea "Walk in"
type textarea "x"
type textarea "Walk in c"
type textarea "x"
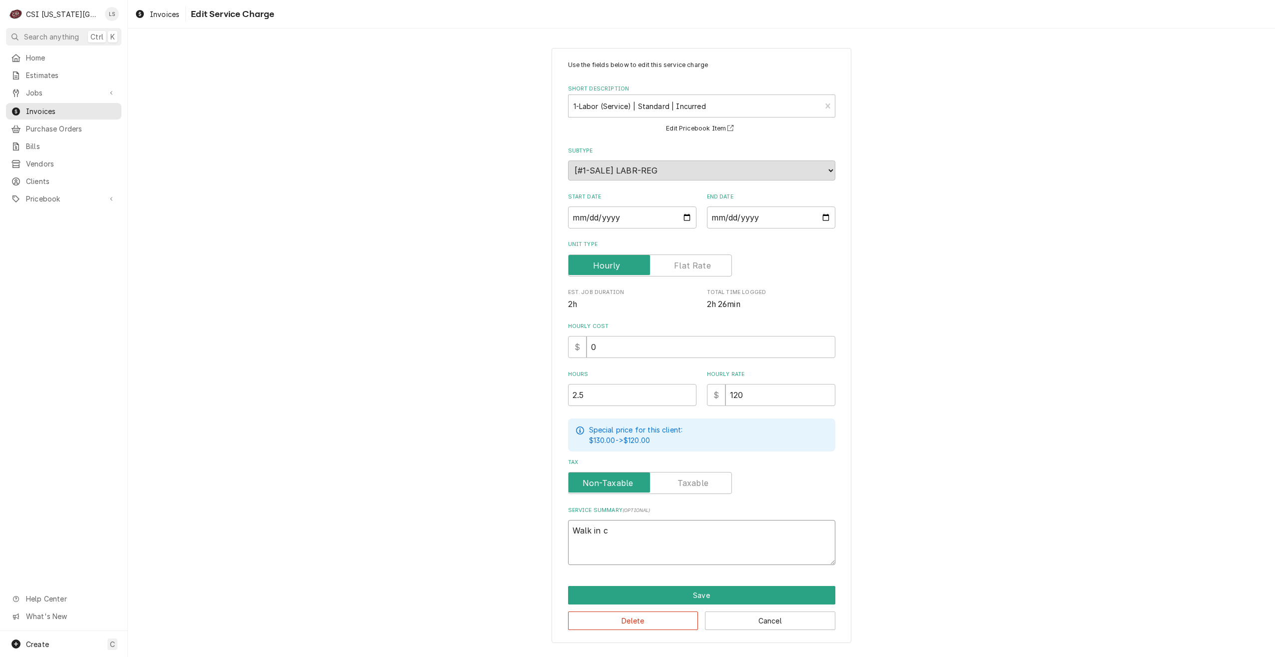
type textarea "Walk in co"
type textarea "x"
type textarea "Walk in coo"
type textarea "x"
type textarea "Walk in cool"
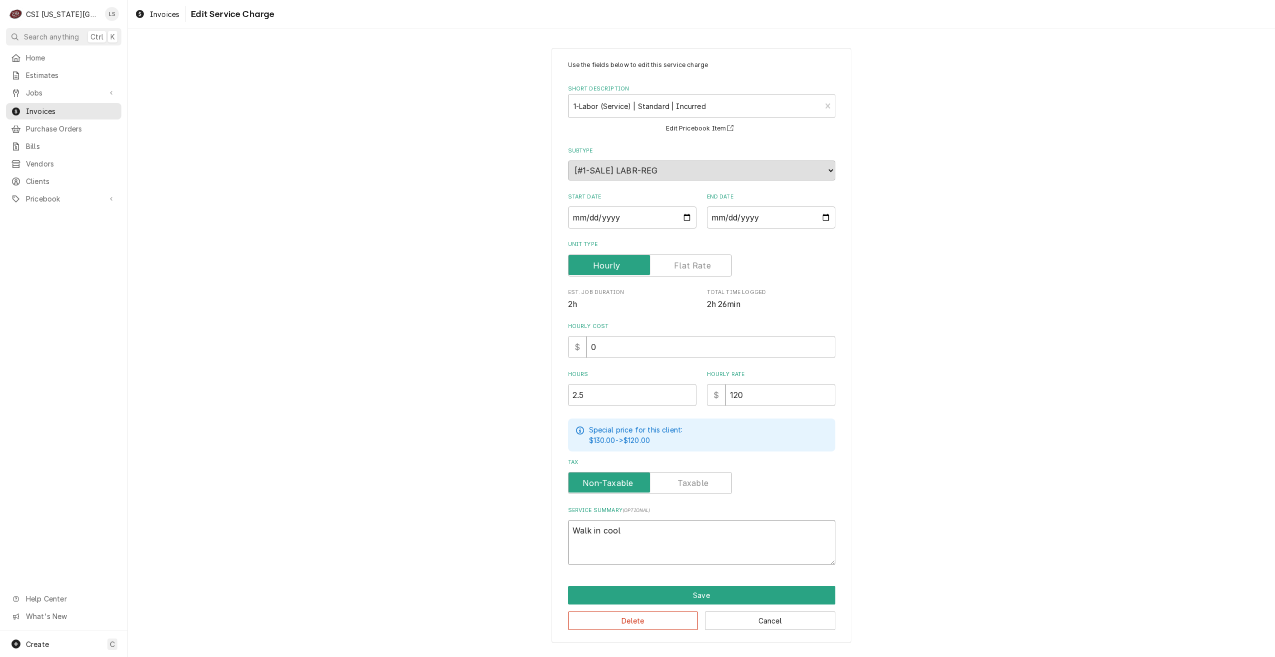
type textarea "x"
type textarea "Walk in coole"
type textarea "x"
type textarea "Walk in cooler"
type textarea "x"
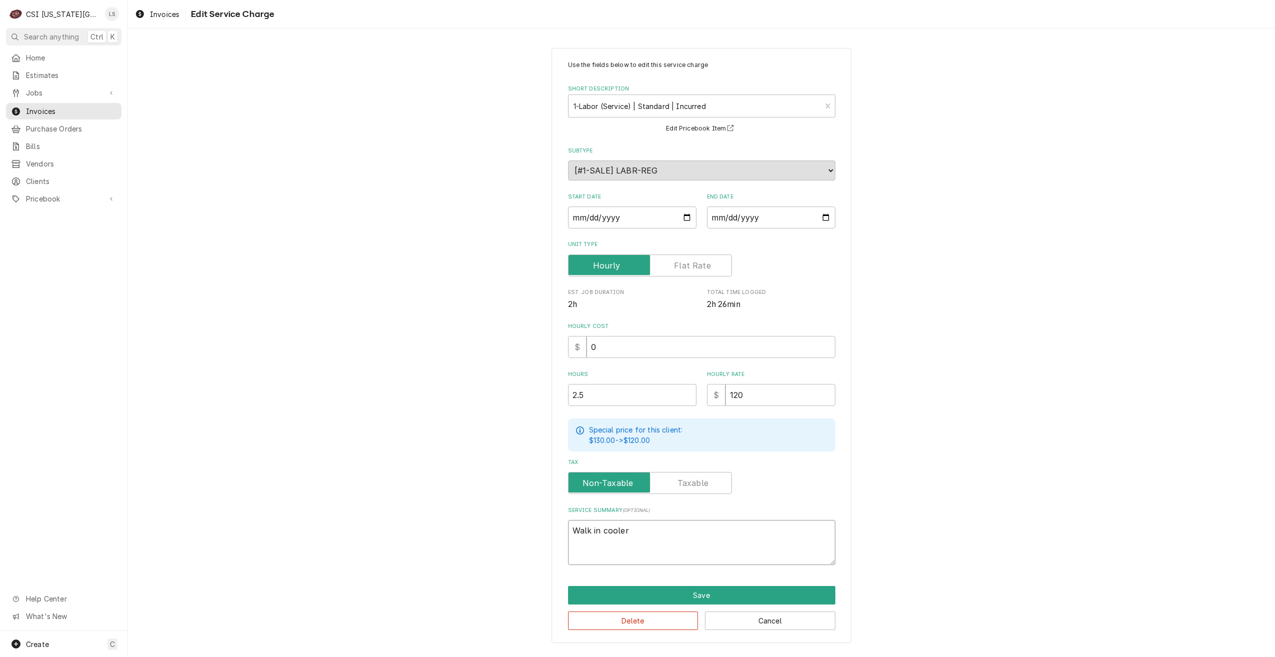
type textarea "Walk in cooler"
type textarea "x"
type textarea "Walk in cooler a"
type textarea "x"
type textarea "Walk in cooler an"
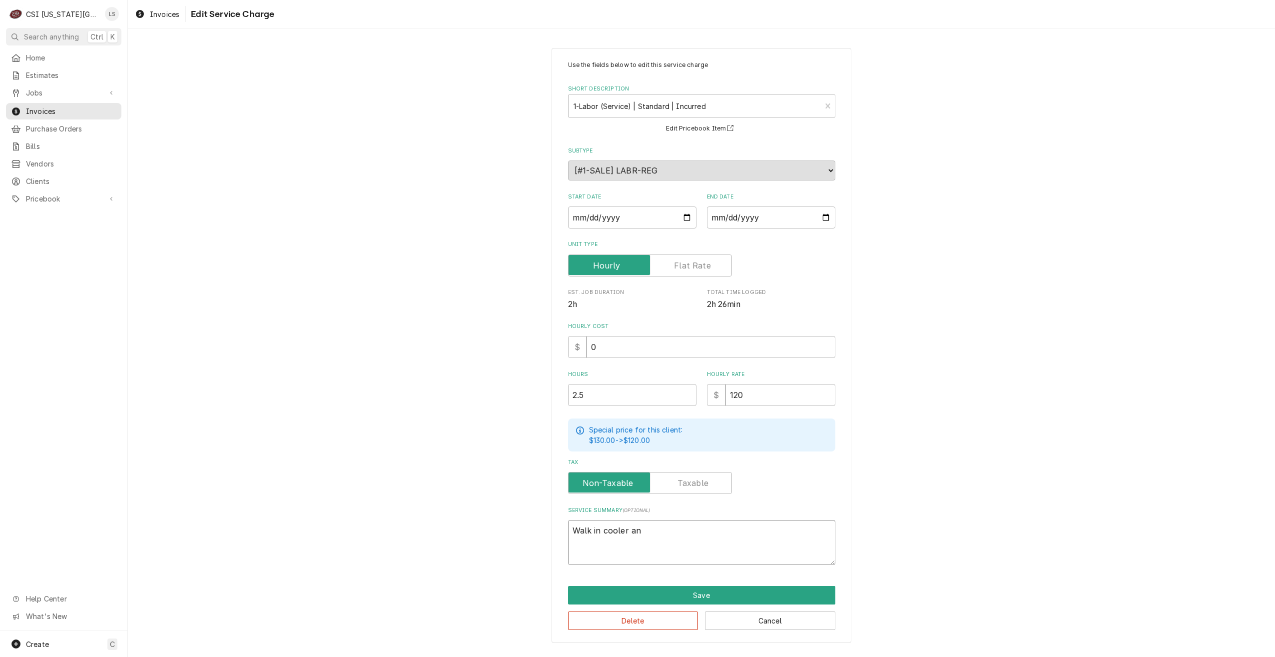
type textarea "x"
type textarea "Walk in cooler and"
type textarea "x"
type textarea "Walk in cooler and"
type textarea "x"
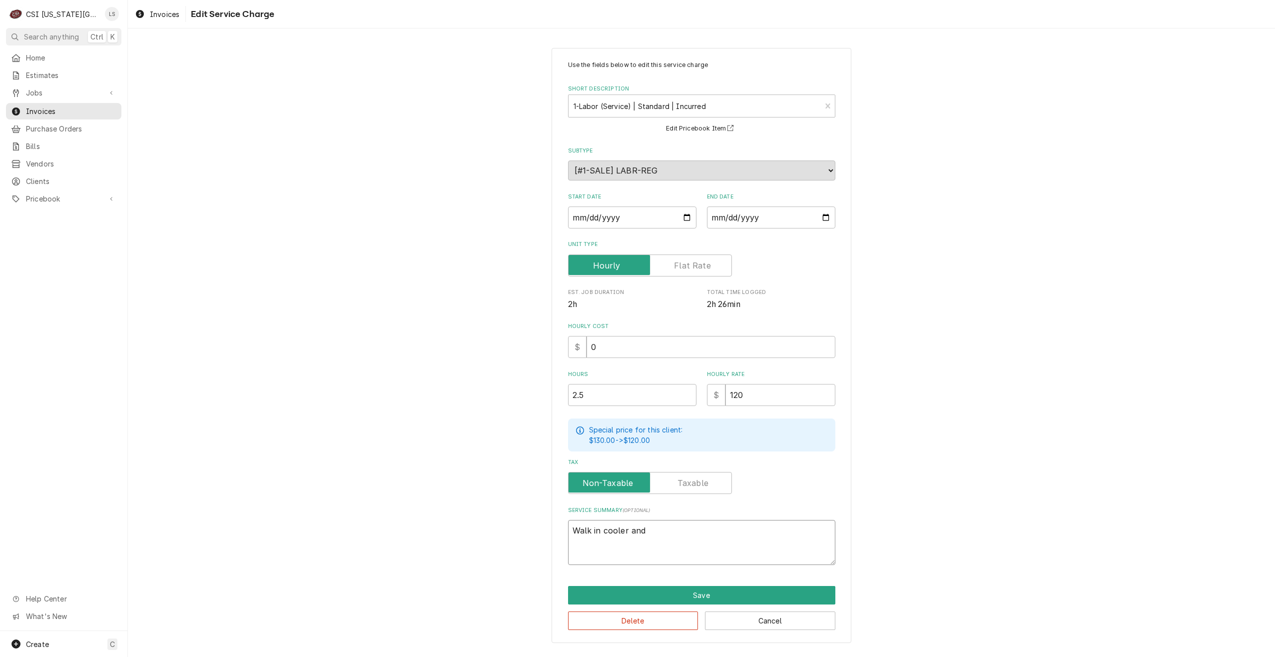
type textarea "Walk in cooler and r"
type textarea "x"
type textarea "Walk in cooler and rr"
type textarea "x"
type textarea "Walk in cooler and rre"
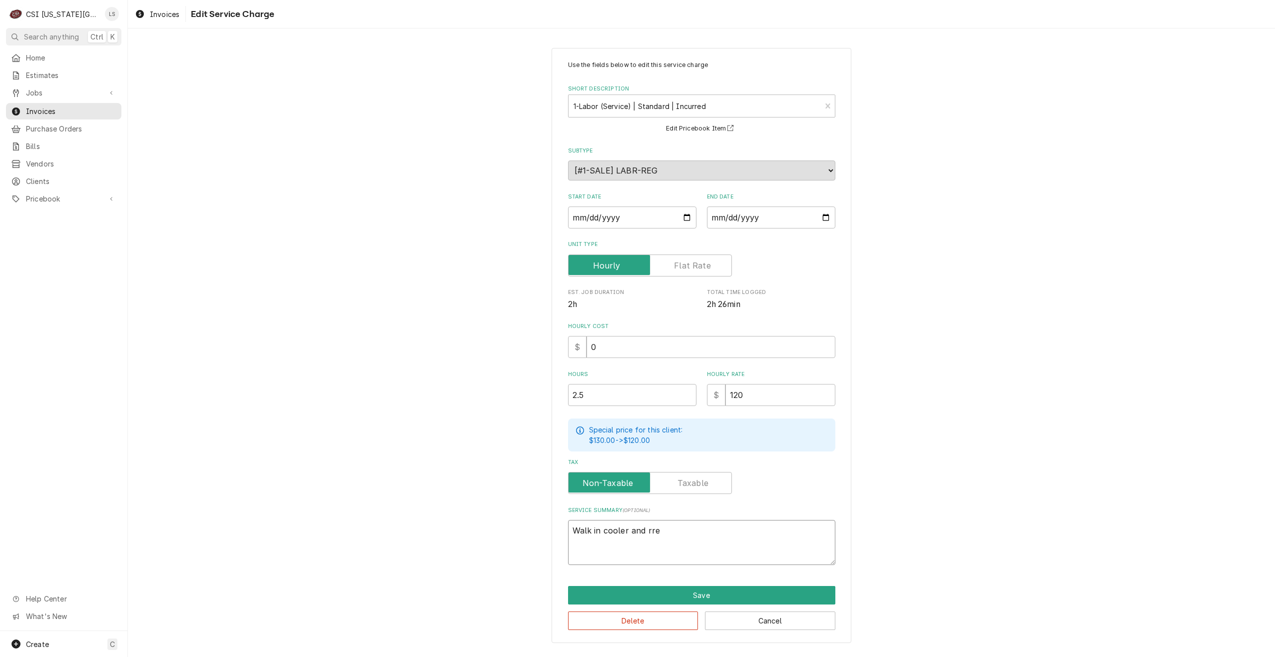
type textarea "x"
type textarea "Walk in cooler and rr"
type textarea "x"
type textarea "Walk in cooler and r"
type textarea "x"
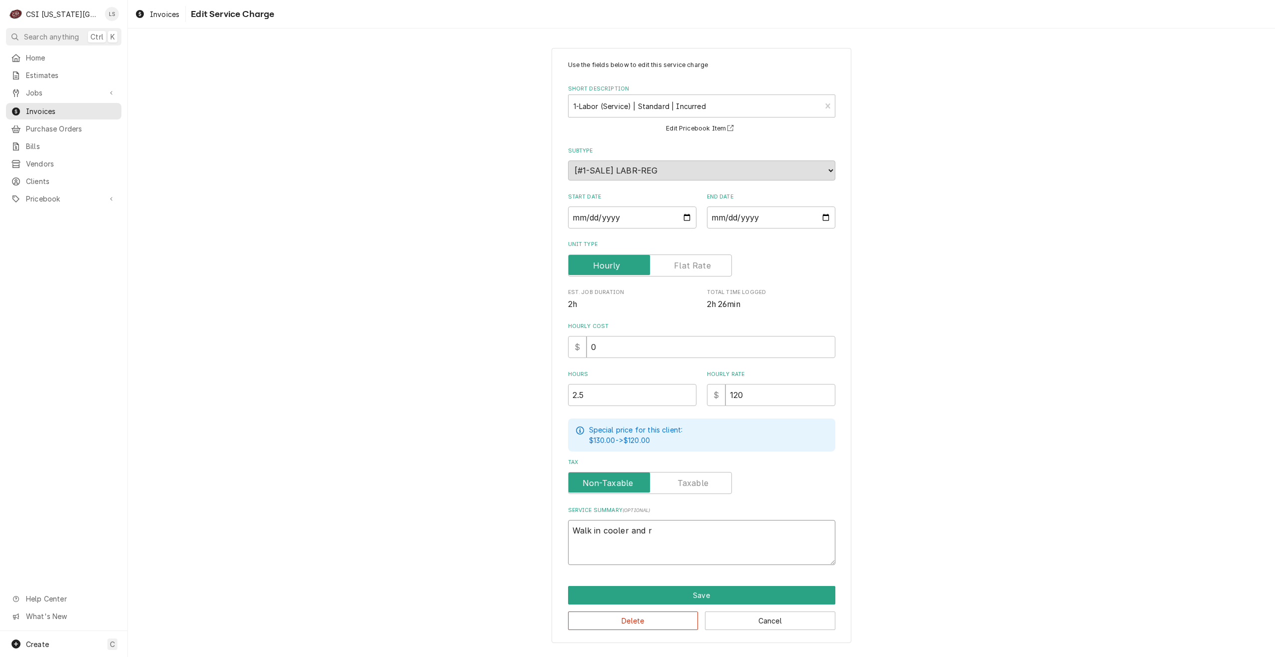
type textarea "Walk in cooler and"
type textarea "x"
type textarea "Walk in cooler and f"
type textarea "x"
type textarea "Walk in cooler and fr"
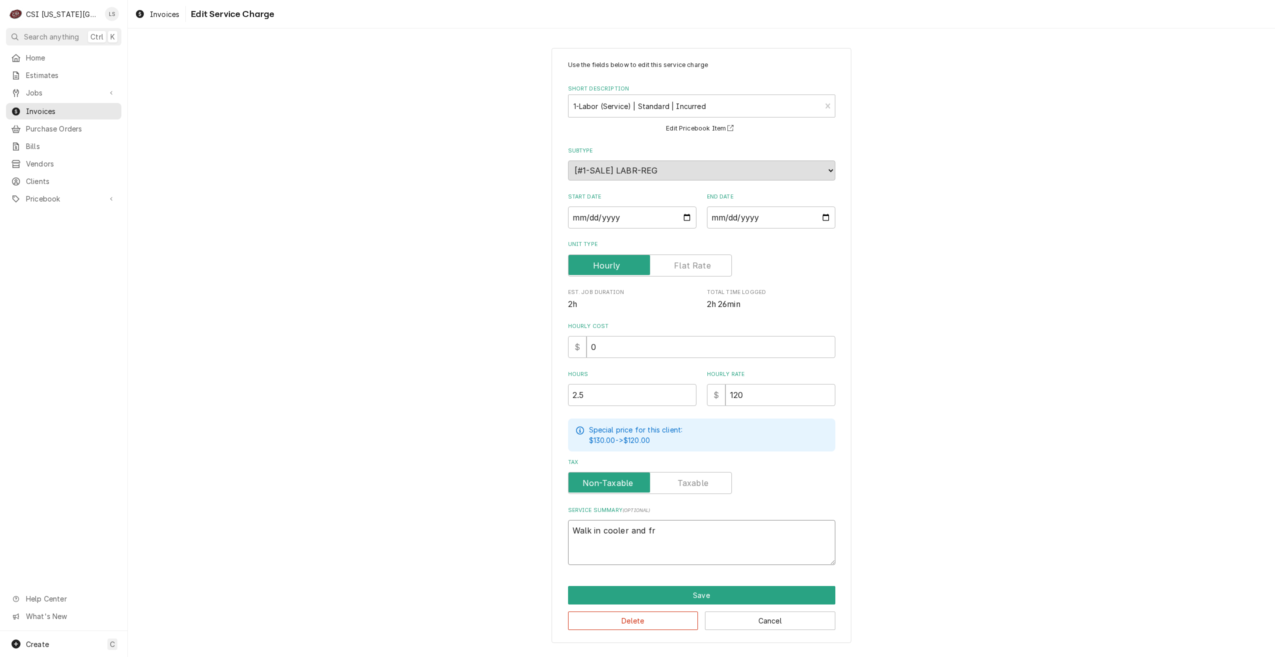
type textarea "x"
type textarea "Walk in cooler and fre"
type textarea "x"
type textarea "Walk in cooler and free"
type textarea "x"
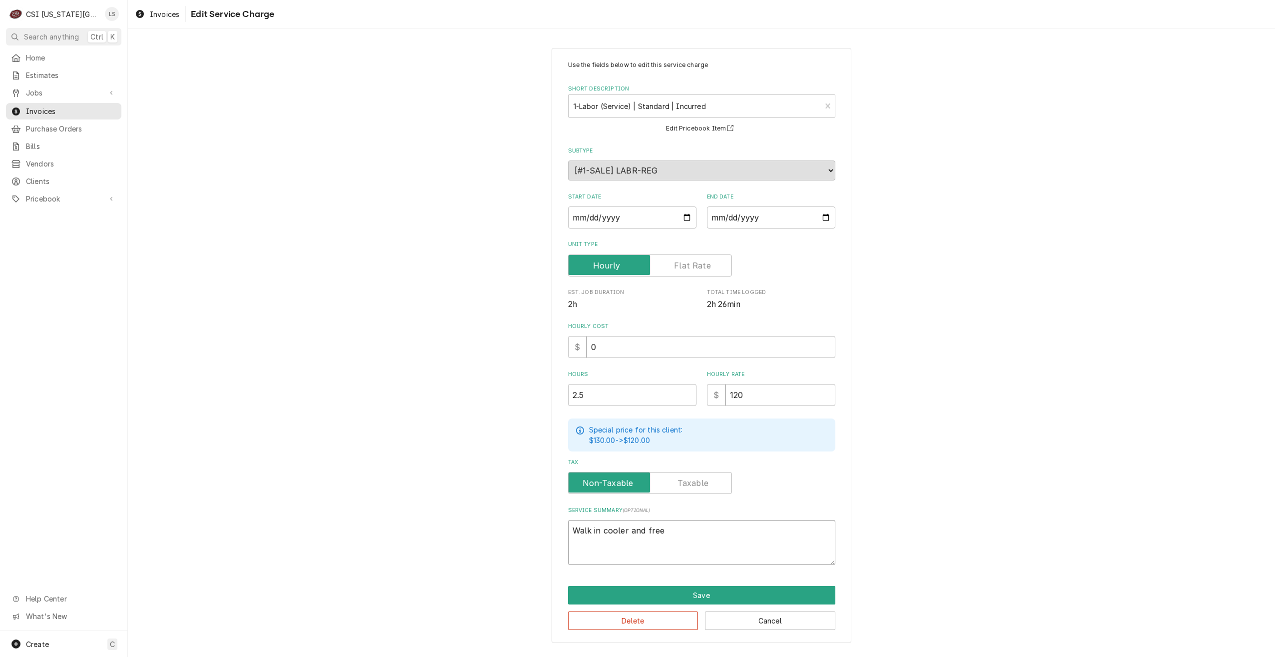
type textarea "Walk in cooler and freez"
type textarea "x"
type textarea "Walk in cooler and freeze"
type textarea "x"
type textarea "Walk in cooler and freezer"
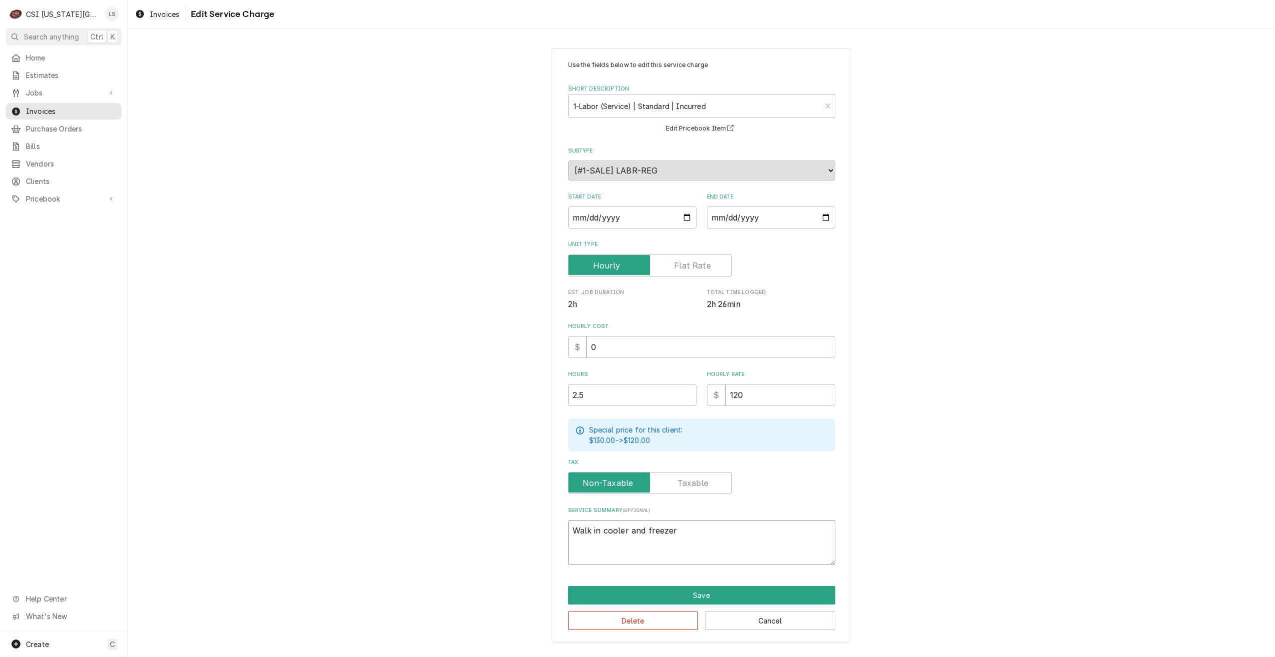
type textarea "x"
type textarea "Walk in cooler and freezer"
type textarea "x"
type textarea "Walk in cooler and freezer a"
type textarea "x"
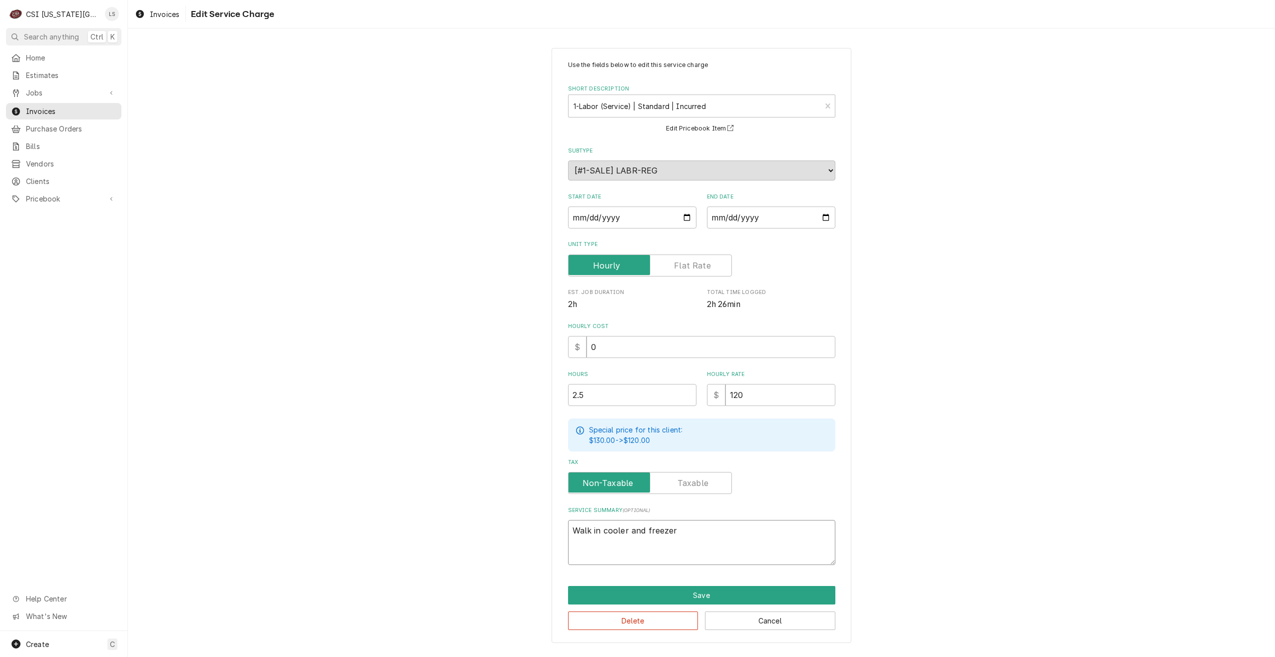
type textarea "Walk in cooler and freezer"
type textarea "x"
type textarea "Walk in cooler and freezer"
type textarea "x"
type textarea "Walk in cooler and freeze"
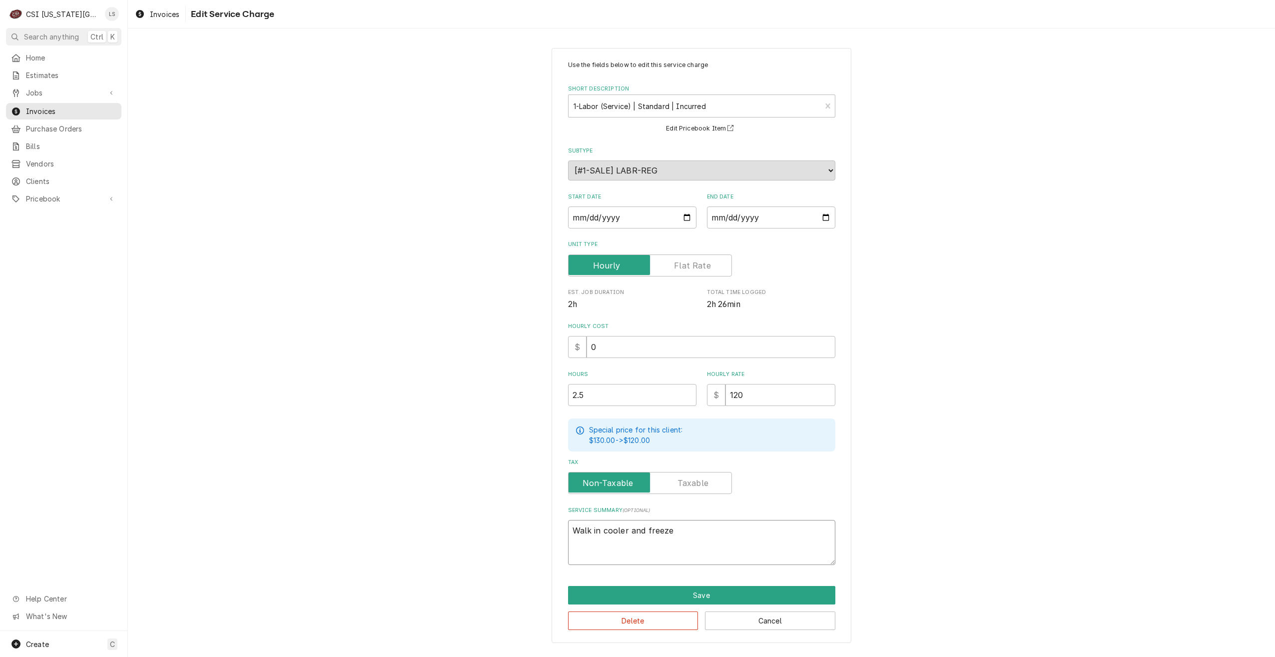
type textarea "x"
type textarea "Walk in cooler and freez"
type textarea "x"
type textarea "Walk in cooler and free"
type textarea "x"
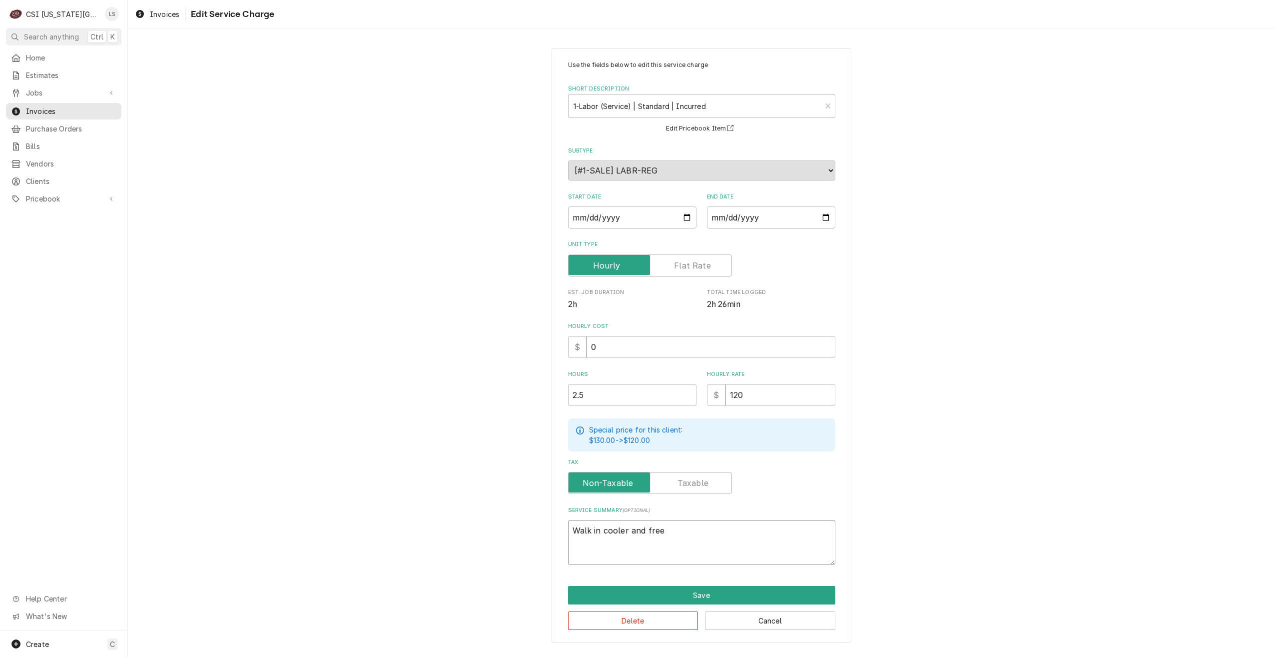
type textarea "Walk in cooler and fre"
type textarea "x"
type textarea "Walk in cooler and fr"
type textarea "x"
type textarea "Walk in cooler and f"
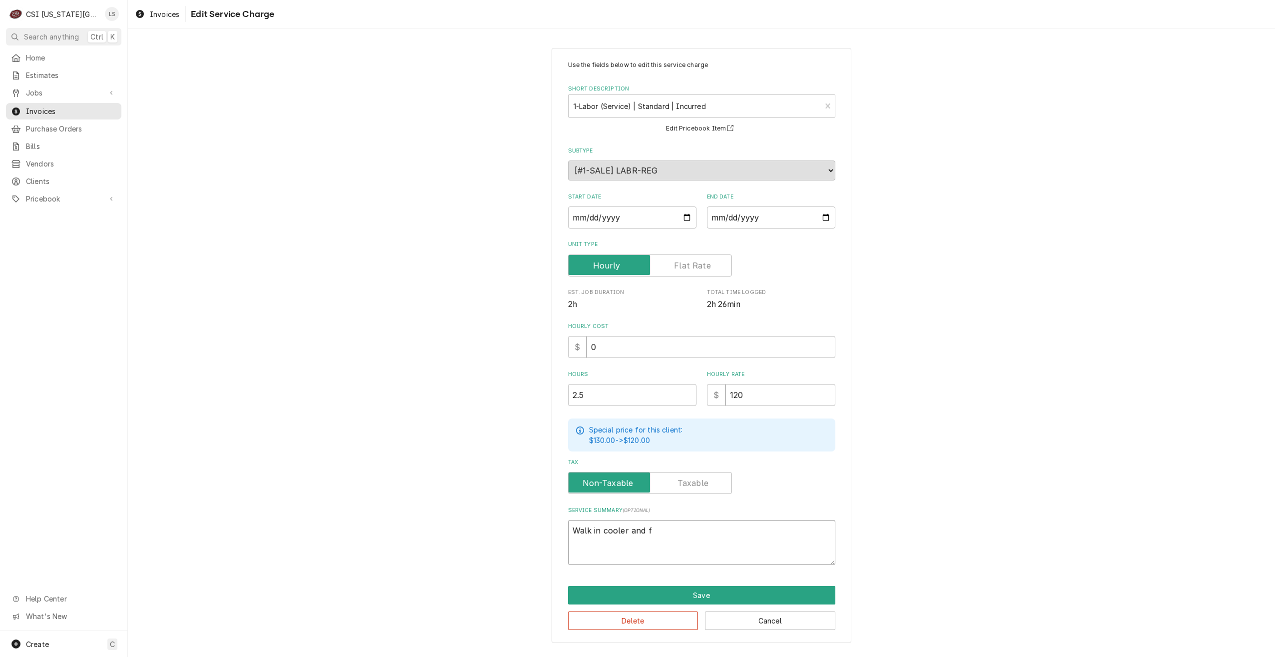
type textarea "x"
type textarea "Walk in cooler and"
type textarea "x"
type textarea "Walk in cooler and"
type textarea "x"
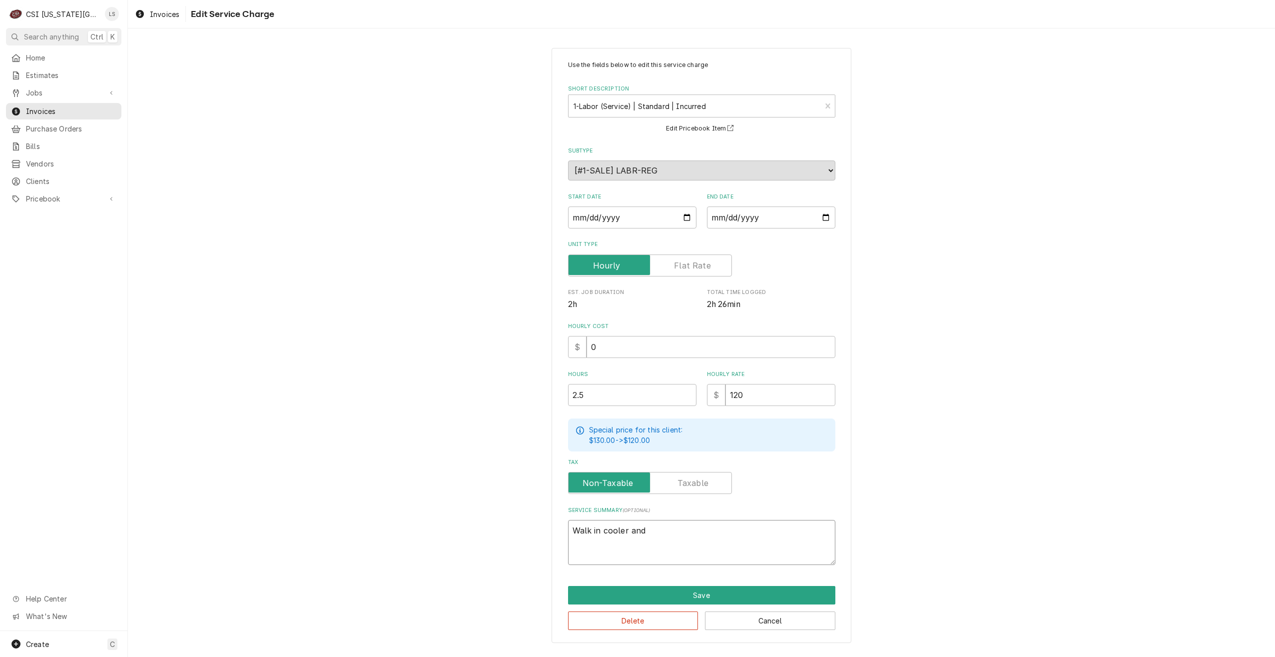
type textarea "Walk in cooler an"
type textarea "x"
type textarea "Walk in cooler a"
type textarea "x"
type textarea "Walk in cooler"
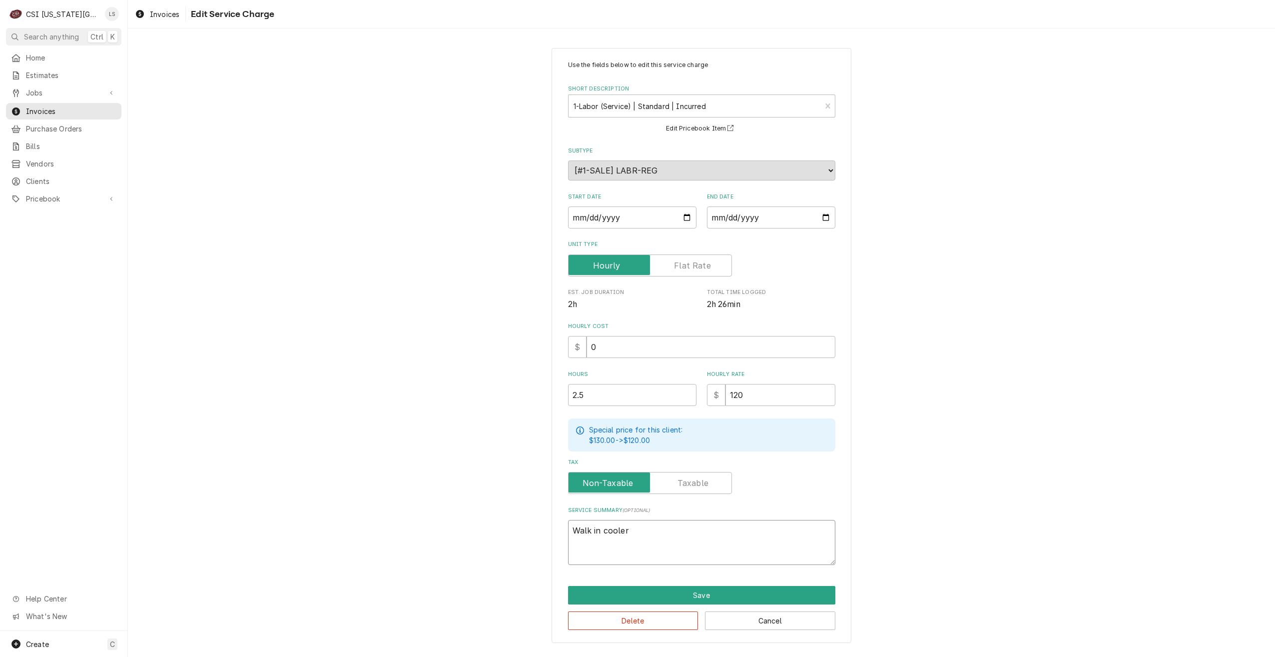
type textarea "x"
type textarea "Walk in cooler"
type textarea "x"
type textarea "Walk in coole"
type textarea "x"
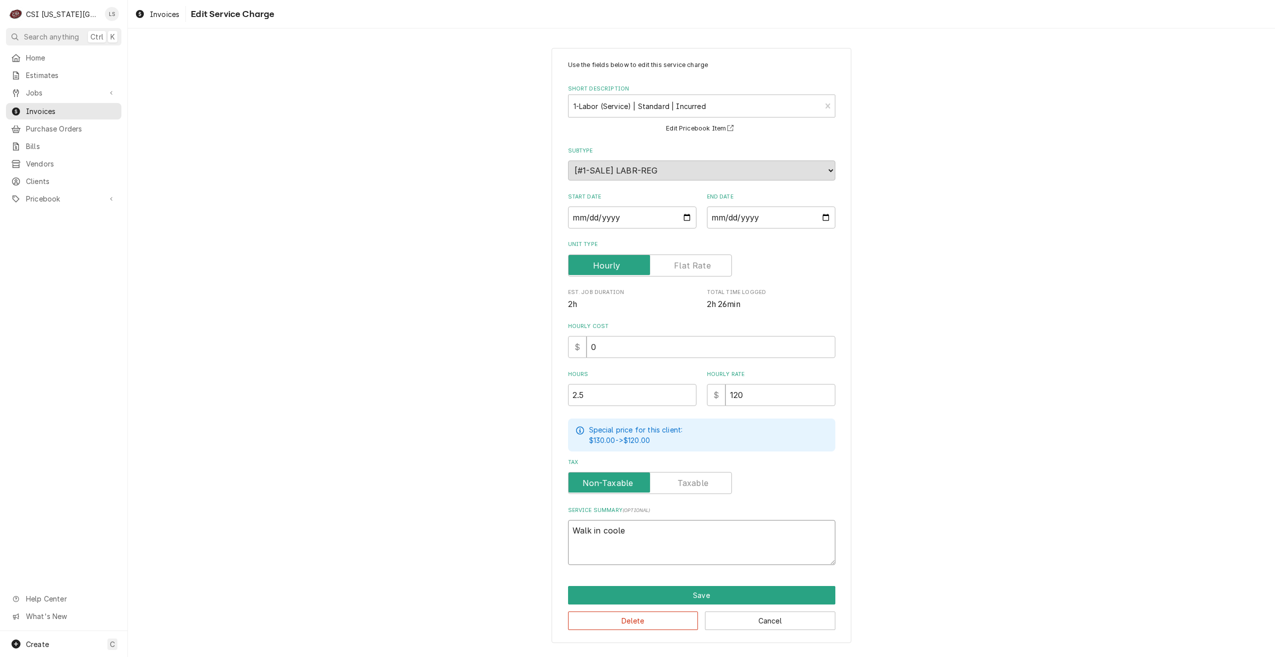
type textarea "Walk in cool"
type textarea "x"
type textarea "Walk in coo"
type textarea "x"
type textarea "Walk in co"
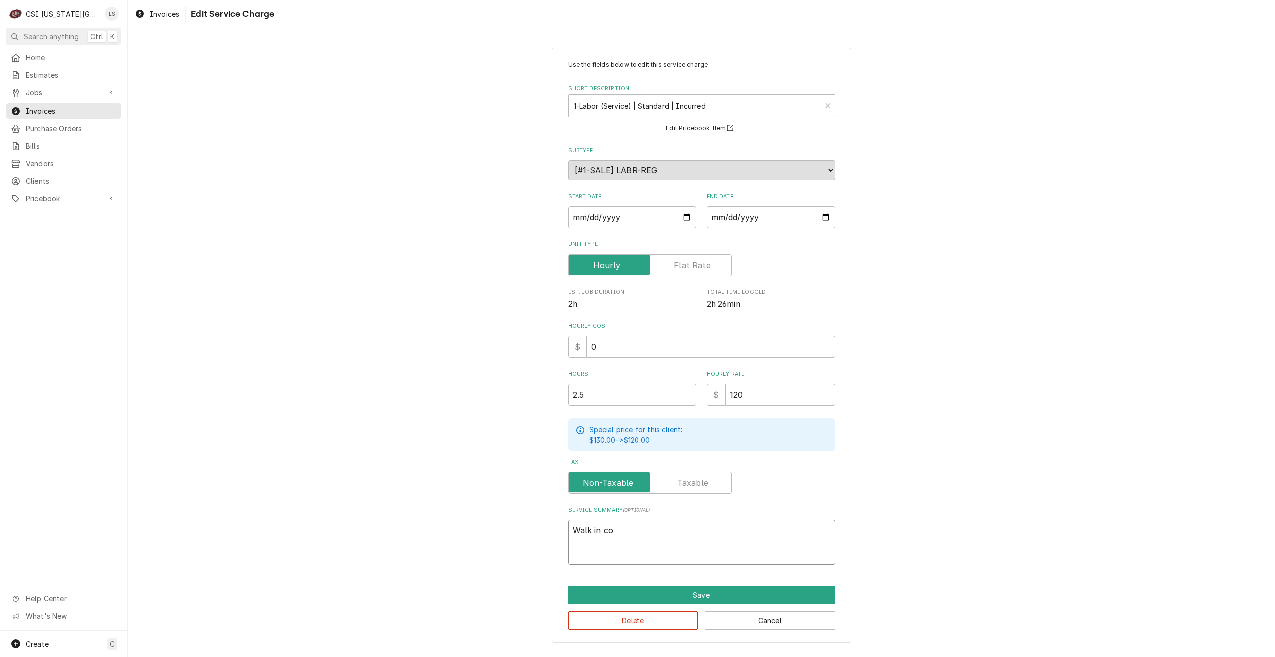
type textarea "x"
type textarea "Walk in c"
type textarea "x"
type textarea "Walk in"
type textarea "x"
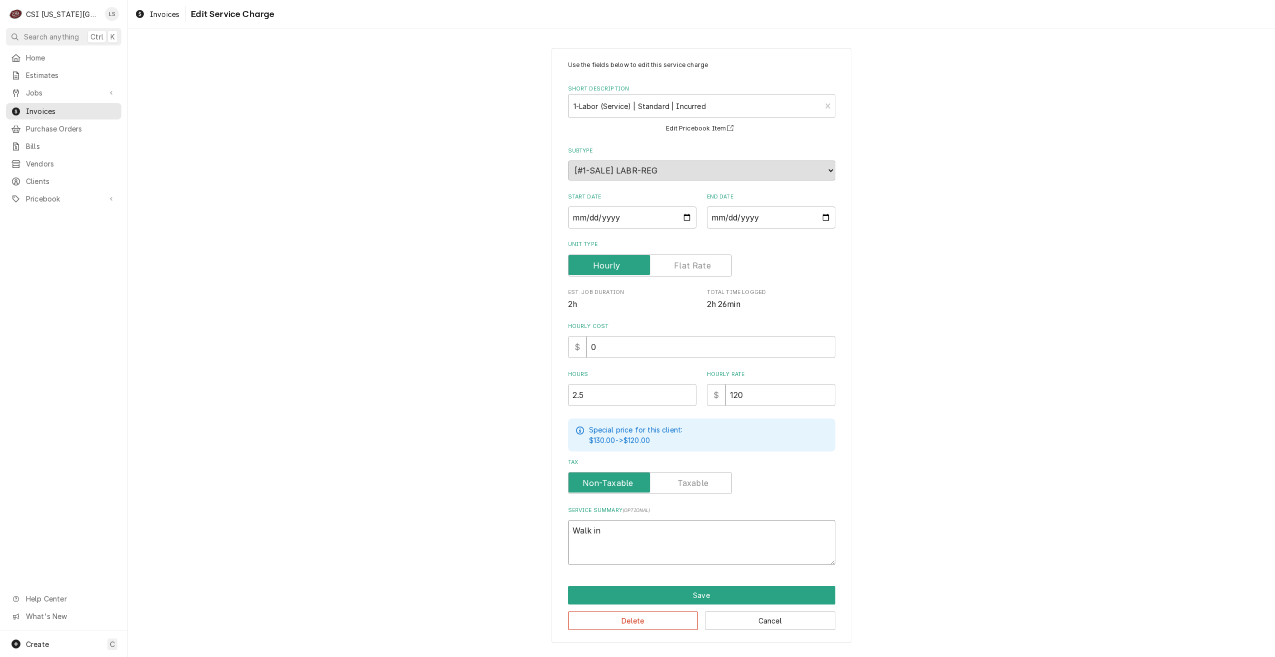
type textarea "Walk in"
type textarea "x"
type textarea "Walk i"
type textarea "x"
type textarea "Walk"
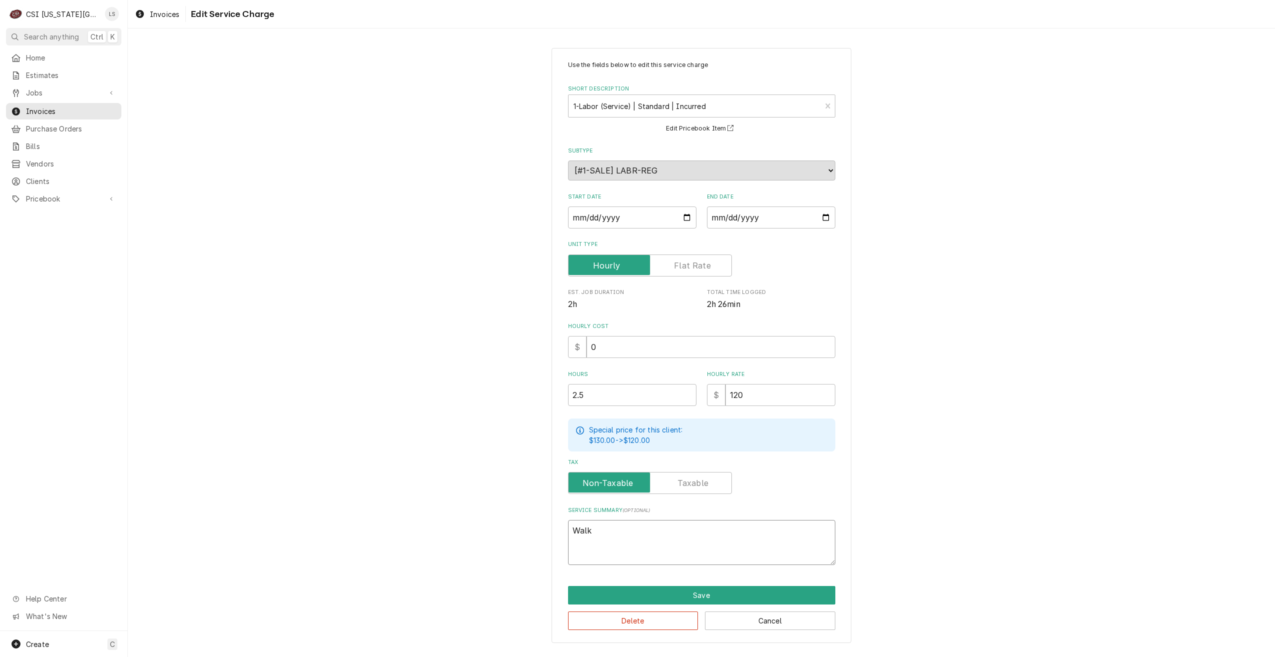
type textarea "x"
type textarea "Walk"
type textarea "x"
type textarea "Wal"
type textarea "x"
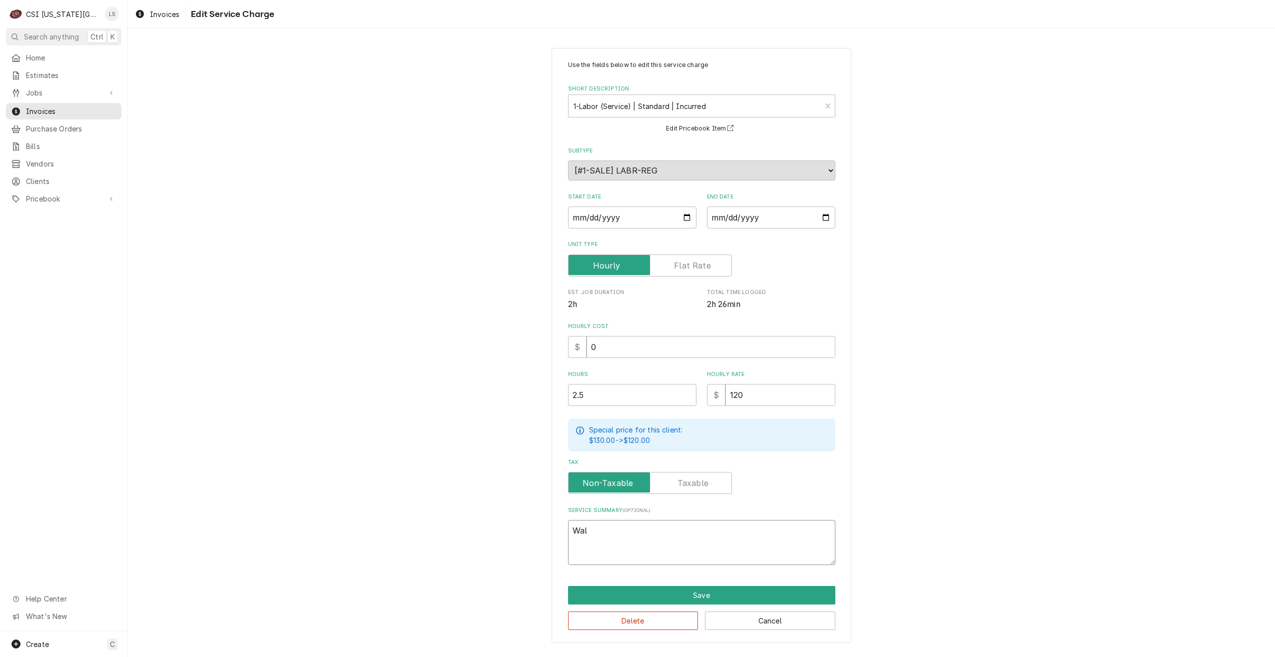
type textarea "Wa"
type textarea "x"
type textarea "Wat"
type textarea "x"
type textarea "Wate"
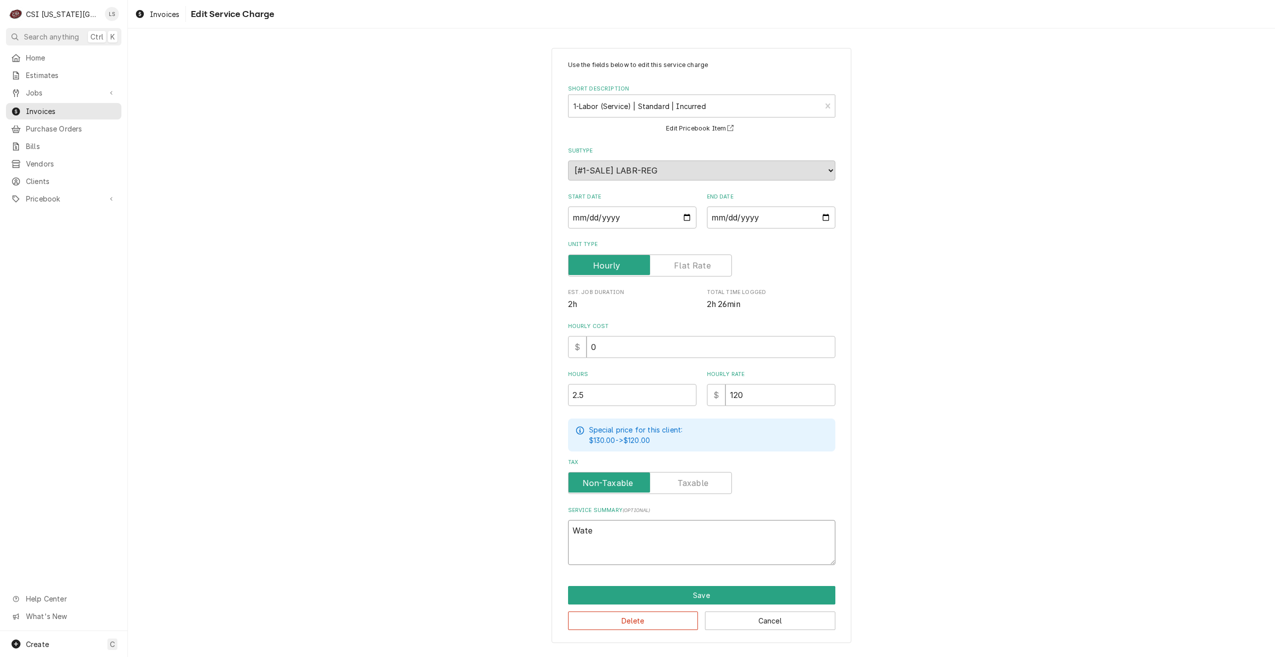
type textarea "x"
type textarea "Water"
type textarea "x"
type textarea "Water"
type textarea "x"
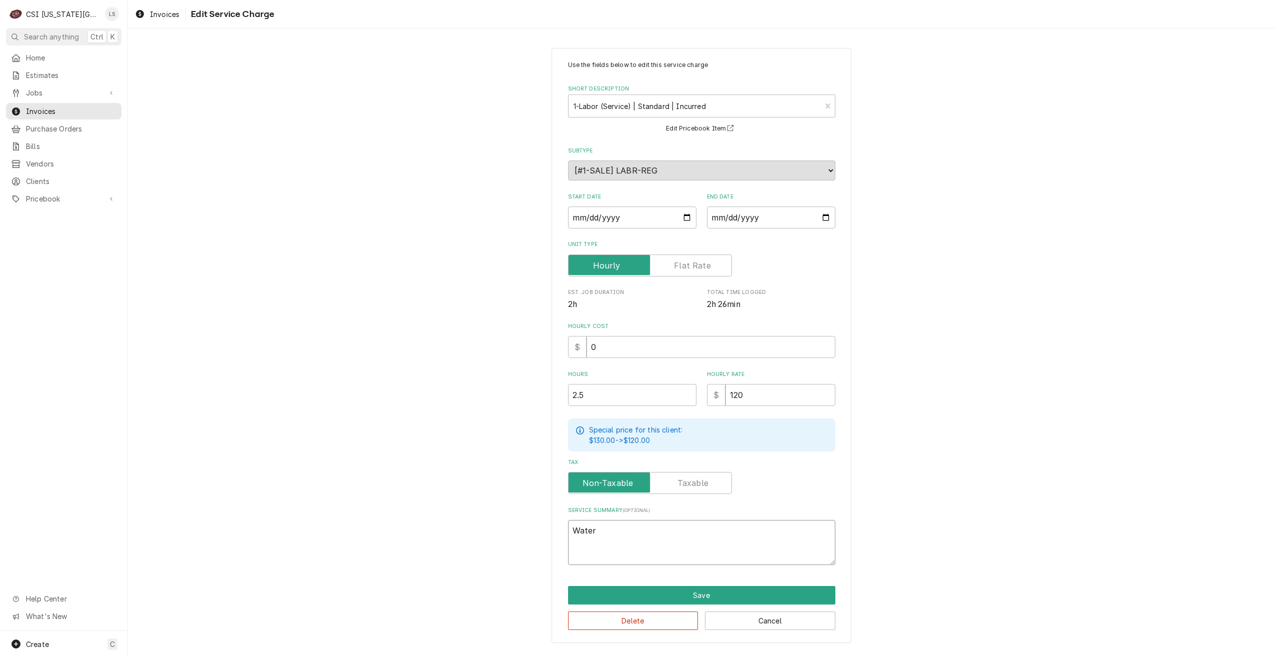
type textarea "Water i"
type textarea "x"
type textarea "Water is"
type textarea "x"
type textarea "Water is"
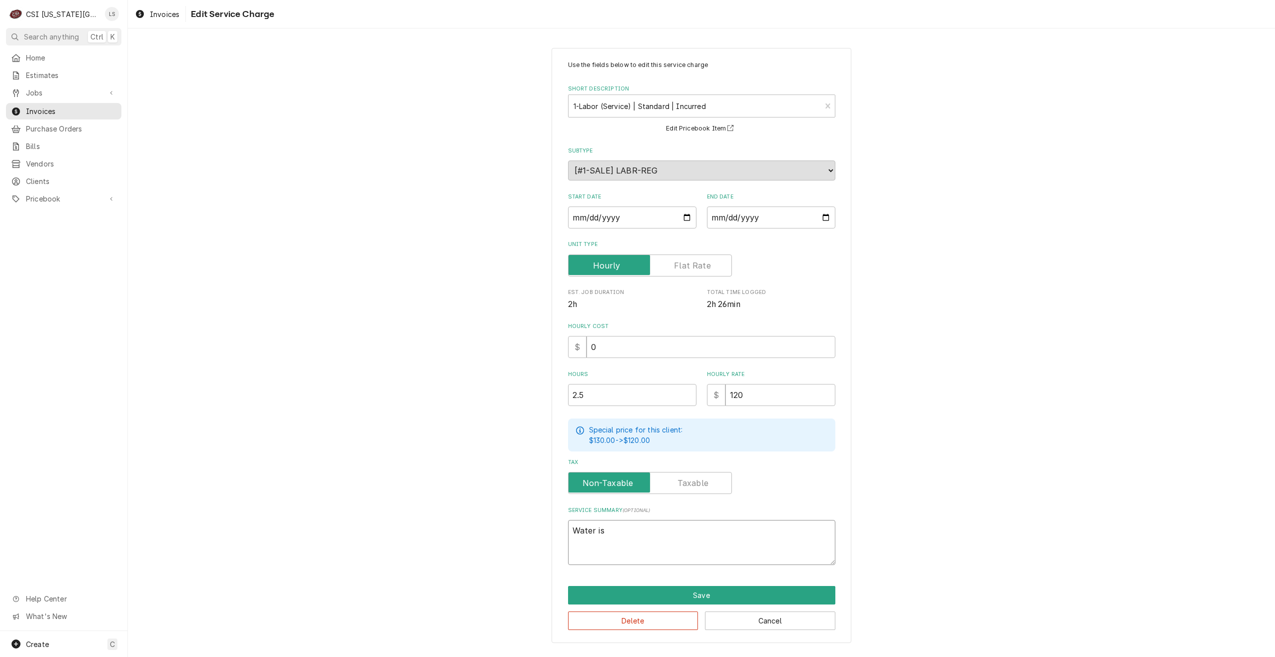
type textarea "x"
type textarea "Water is le"
type textarea "x"
type textarea "Water is lea"
type textarea "x"
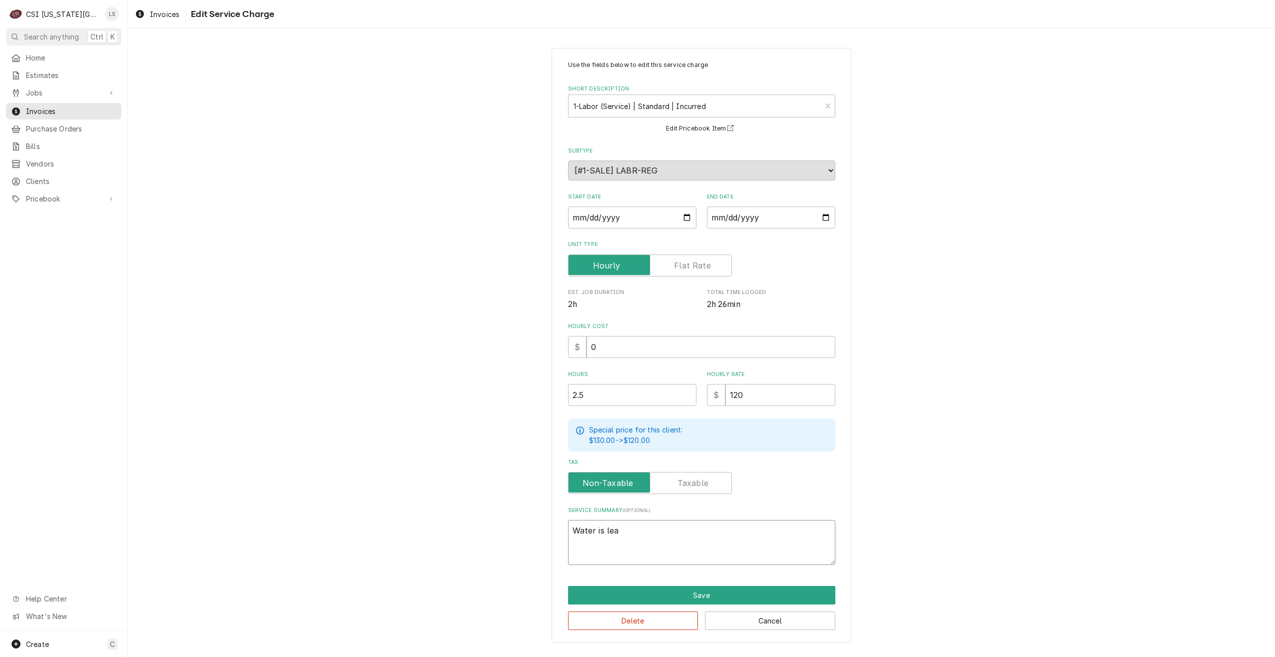
type textarea "Water is leak"
type textarea "x"
type textarea "Water is leaki"
type textarea "x"
type textarea "Water is leakin"
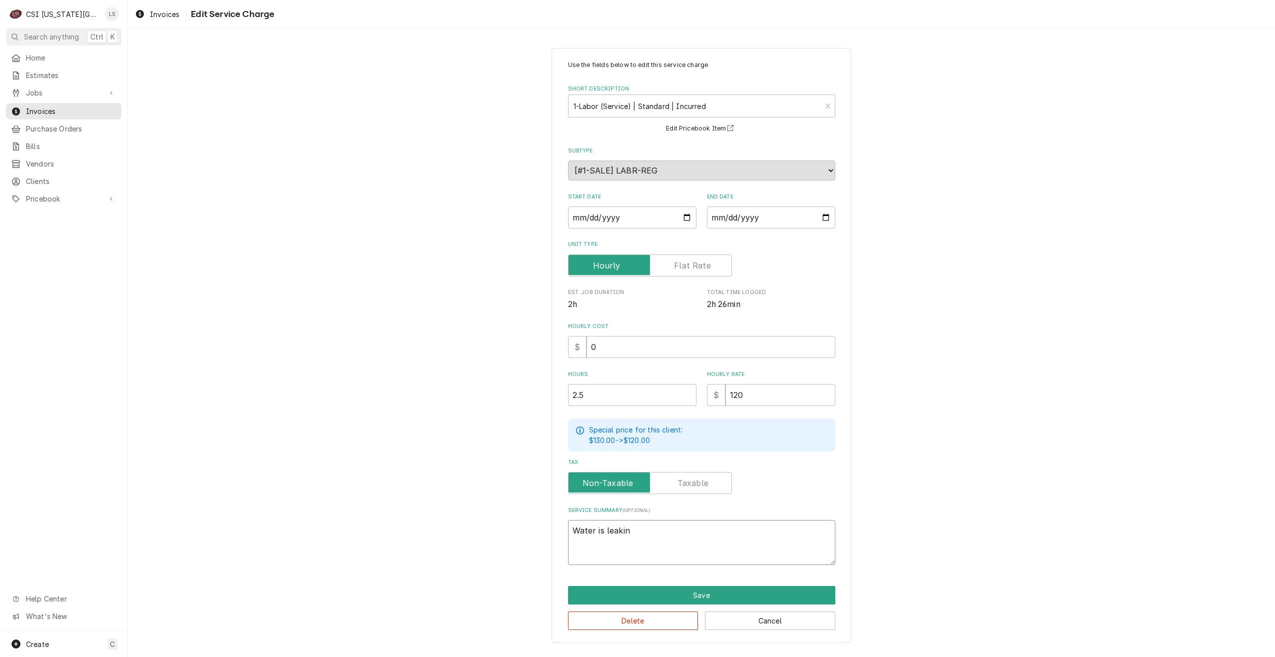
type textarea "x"
type textarea "Water is leaking"
type textarea "x"
type textarea "Water is leaking"
type textarea "x"
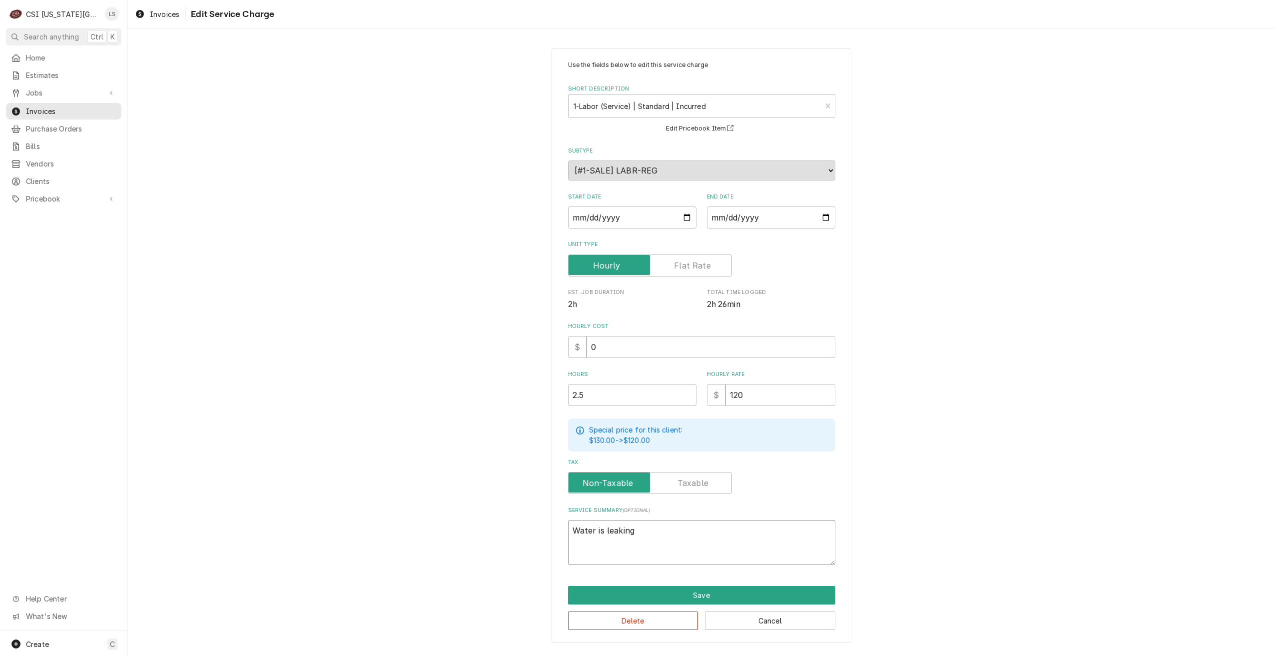
type textarea "Water is leaking i"
type textarea "x"
type textarea "Water is leaking in"
type textarea "x"
type textarea "Water is leaking int"
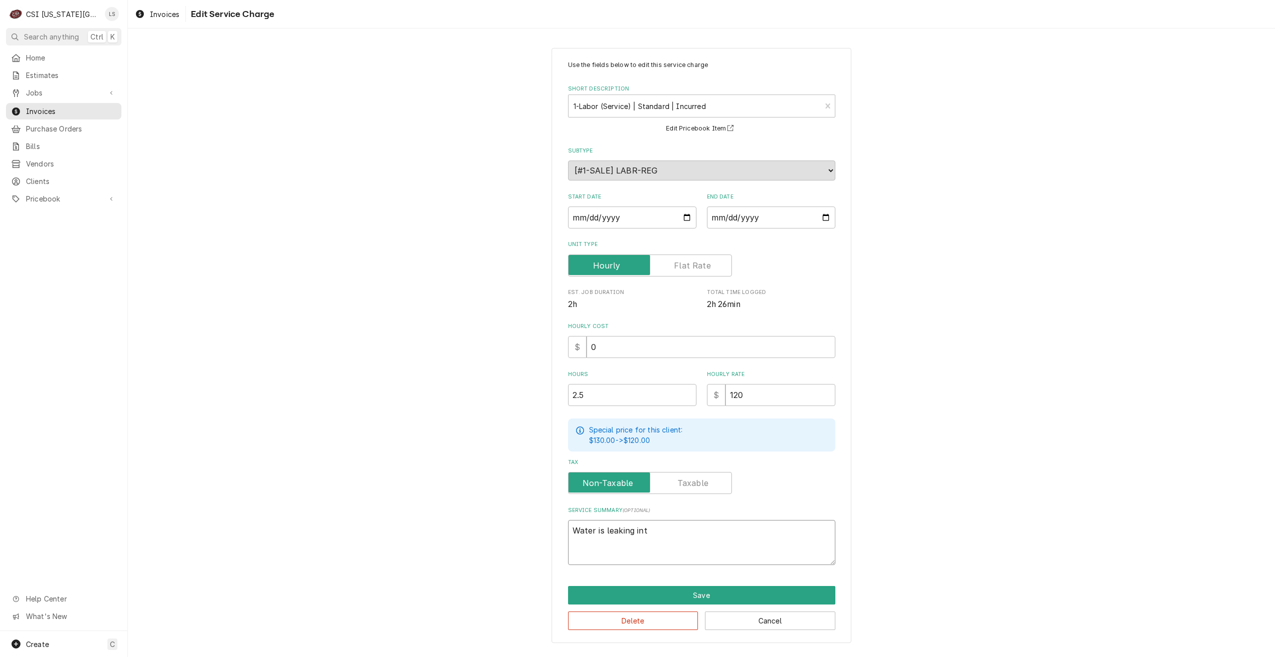
type textarea "x"
type textarea "Water is leaking into"
type textarea "x"
type textarea "Water is leaking into"
type textarea "x"
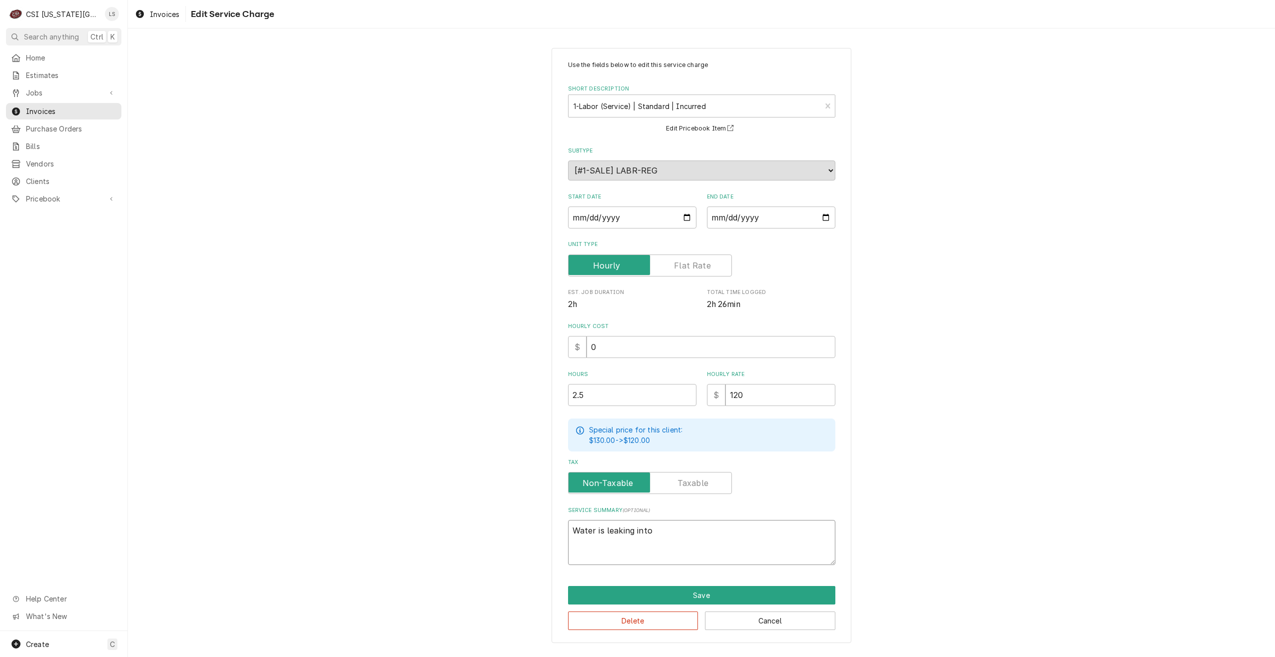
type textarea "Water is leaking into w"
type textarea "x"
type textarea "Water is leaking into wa"
type textarea "x"
type textarea "Water is leaking into wal"
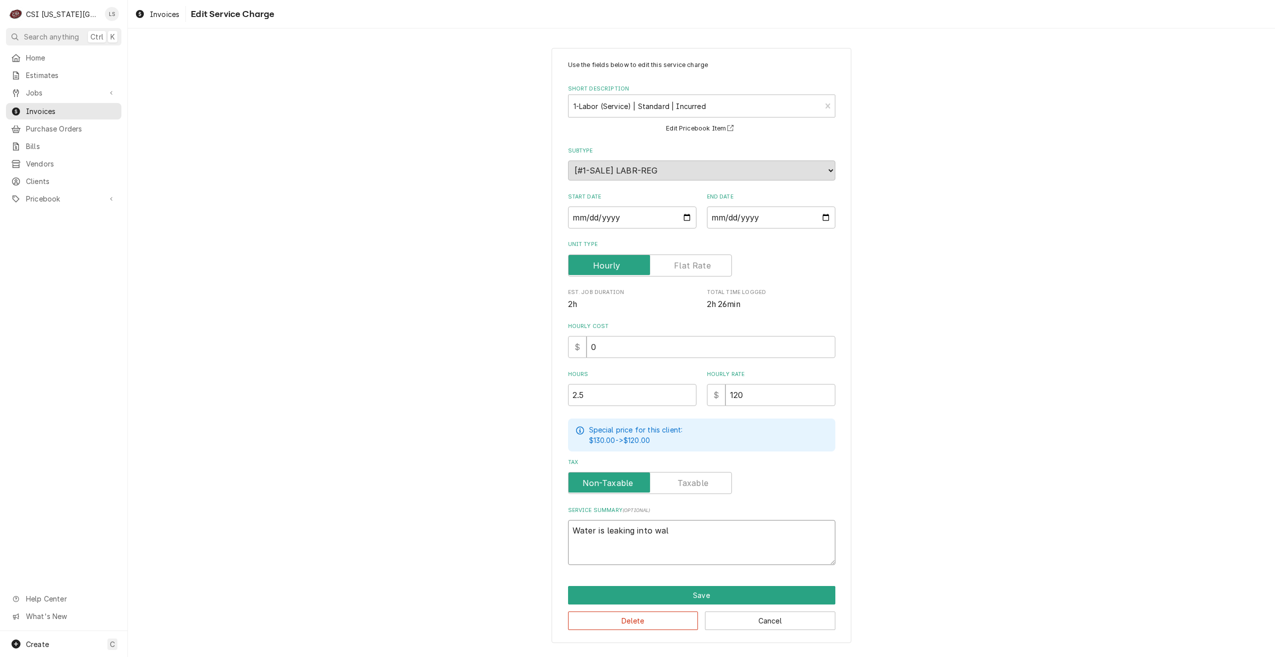
type textarea "x"
type textarea "Water is leaking into walk"
type textarea "x"
type textarea "Water is leaking into walk"
type textarea "x"
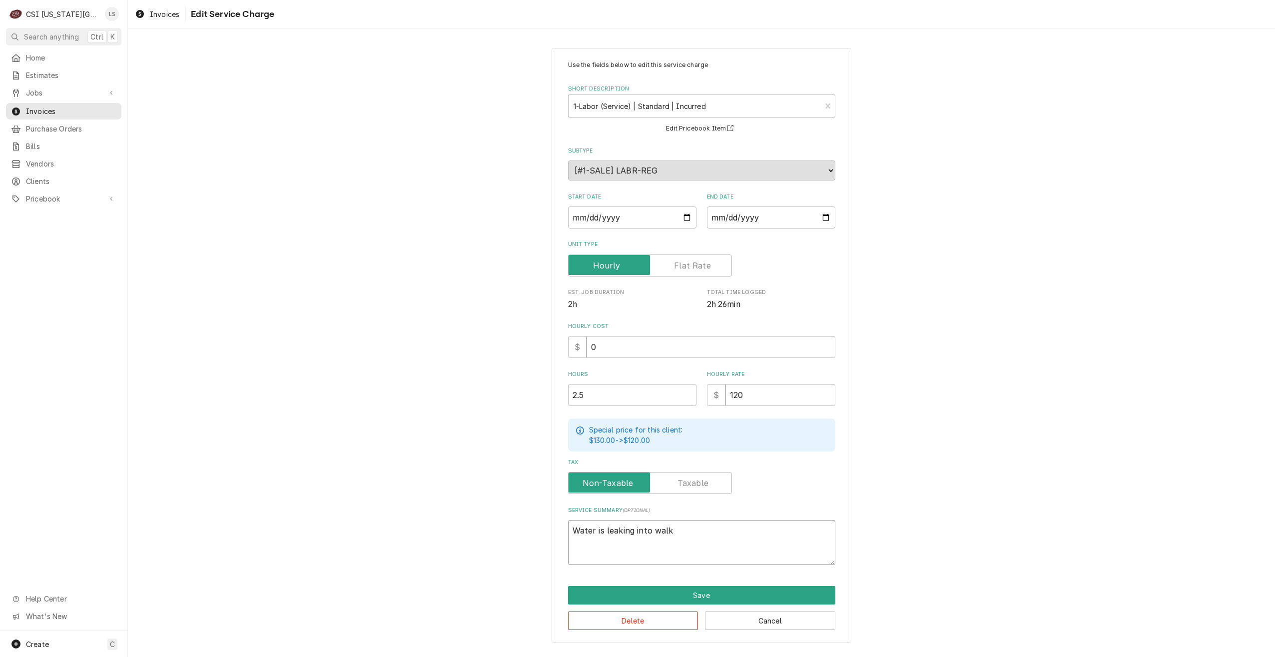
type textarea "Water is leaking into walk o"
type textarea "x"
type textarea "Water is leaking into walk on"
type textarea "x"
type textarea "Water is leaking into walk on"
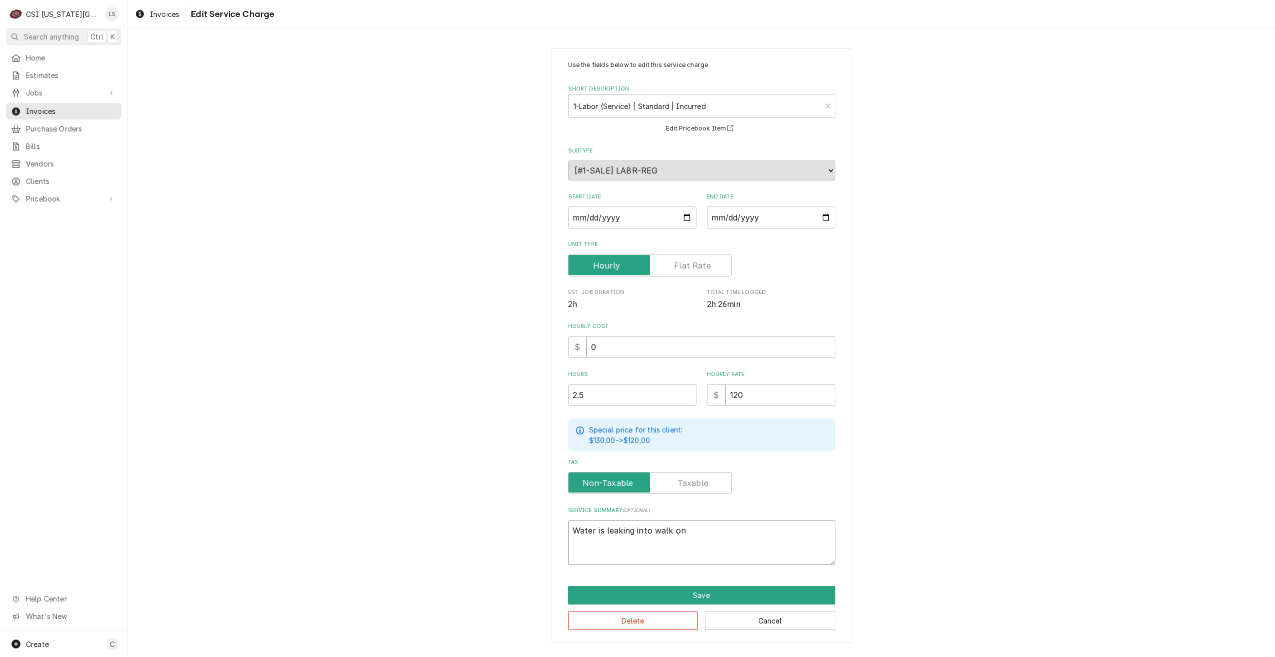
type textarea "x"
type textarea "Water is leaking into walk on"
type textarea "x"
type textarea "Water is leaking into walk o"
type textarea "x"
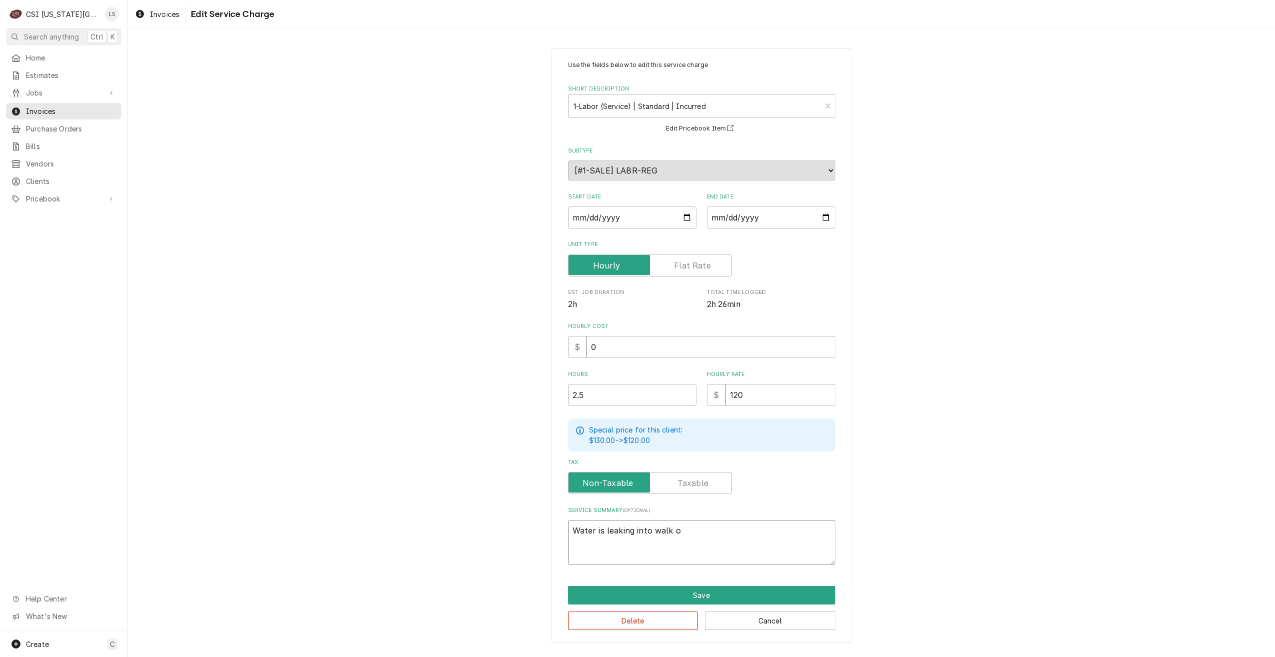
type textarea "Water is leaking into walk"
type textarea "x"
type textarea "Water is leaking into walk i"
type textarea "x"
type textarea "Water is leaking into walk in"
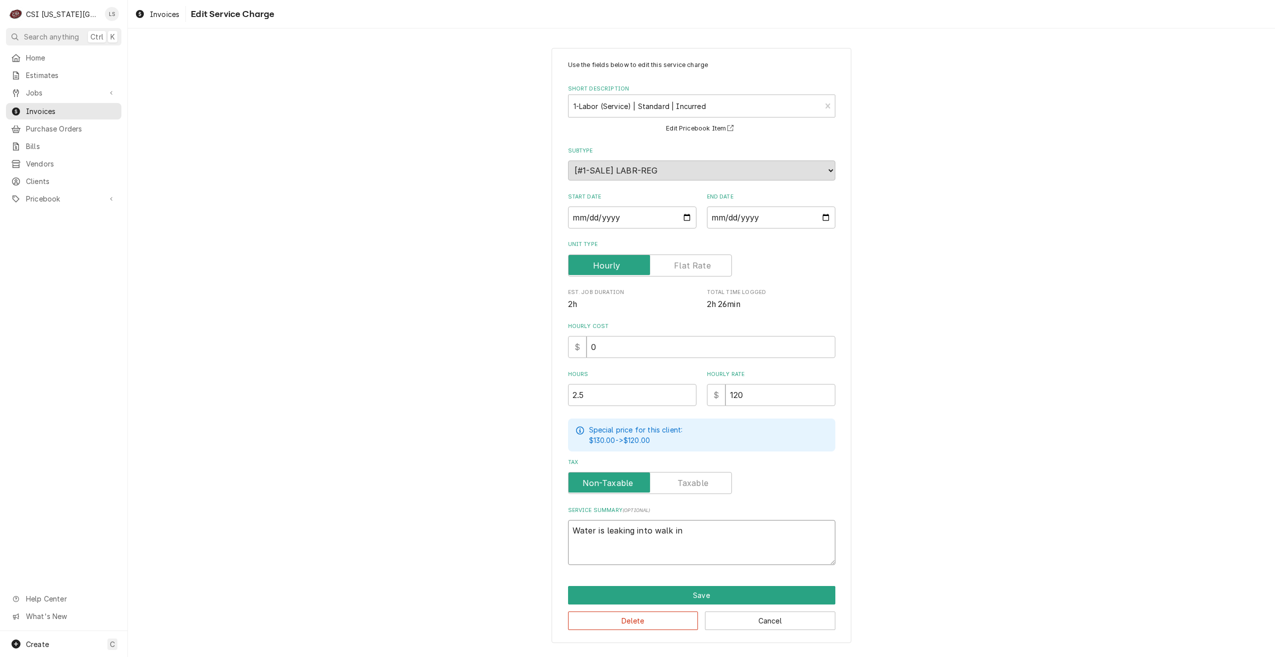
type textarea "x"
type textarea "Water is leaking into walk in"
type textarea "x"
type textarea "Water is leaking into walk in c"
type textarea "x"
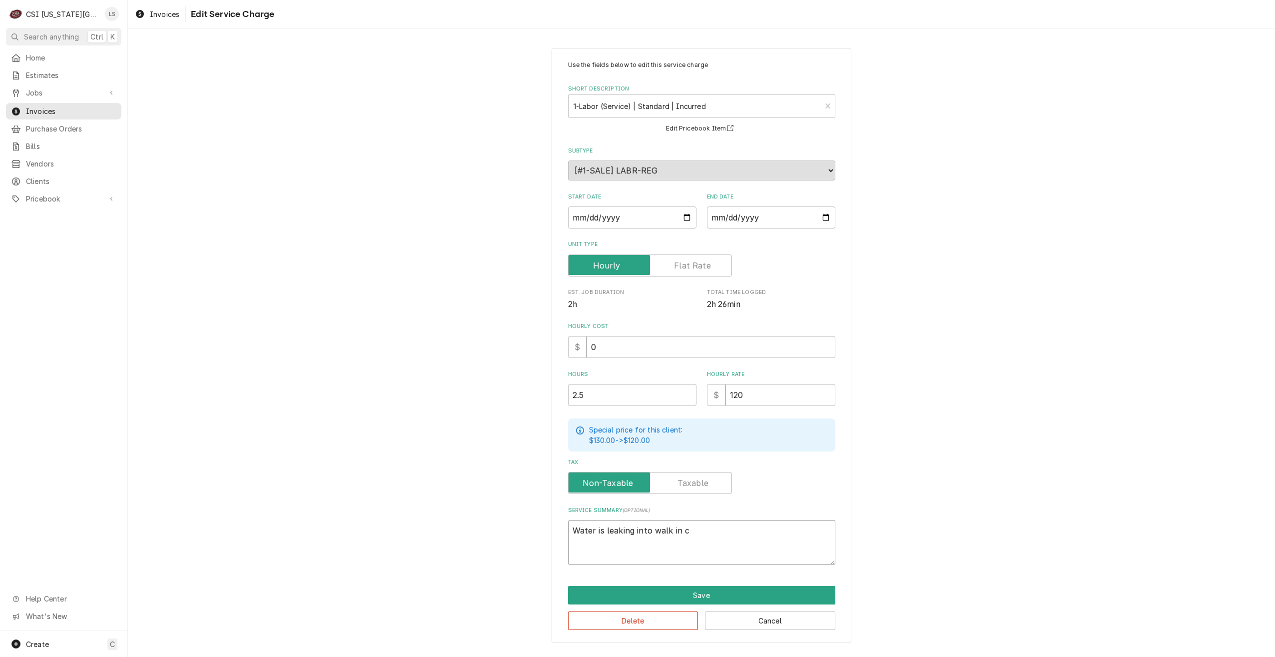
type textarea "Water is leaking into walk in co"
type textarea "x"
type textarea "Water is leaking into walk in coo"
type textarea "x"
type textarea "Water is leaking into walk in cool"
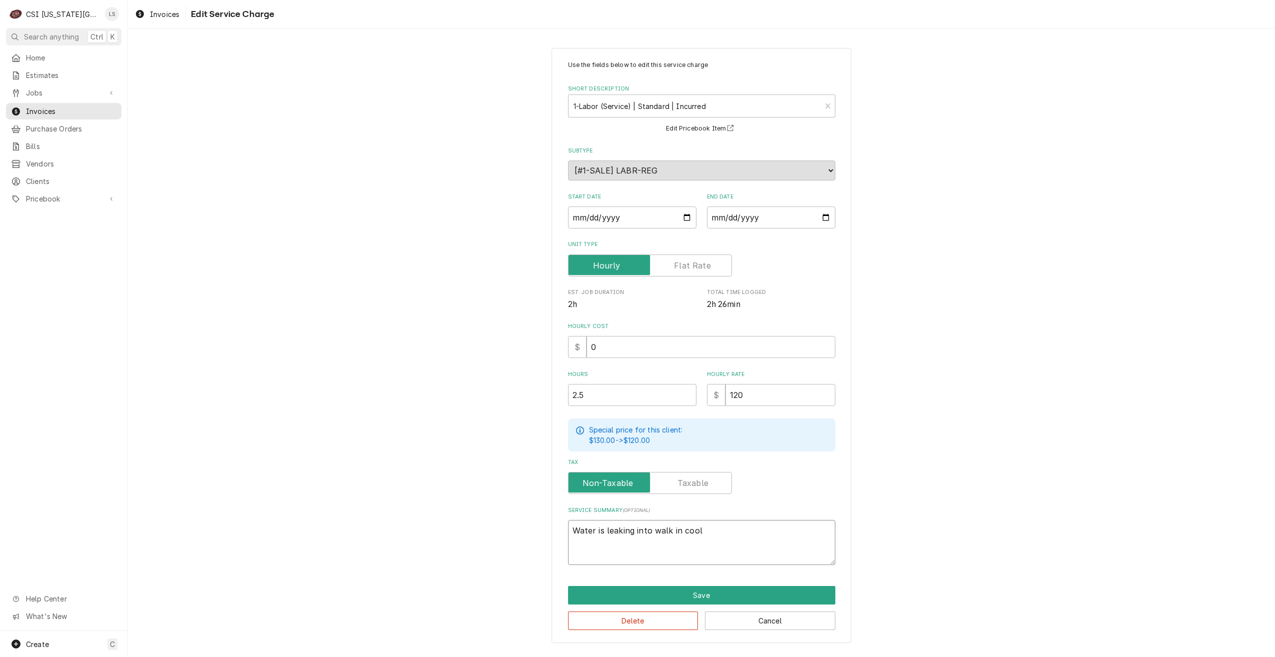
type textarea "x"
type textarea "Water is leaking into walk in coole"
type textarea "x"
type textarea "Water is leaking into walk in cooler"
type textarea "x"
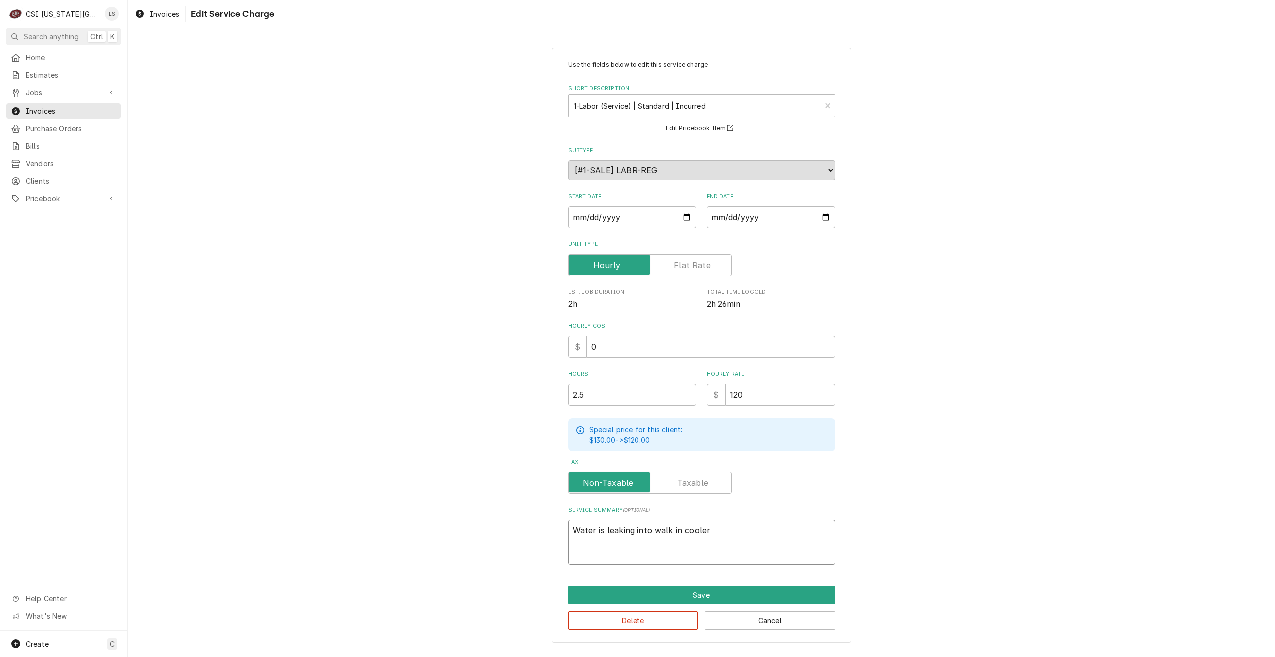
type textarea "Water is leaking into walk in cooler"
click at [797, 530] on textarea "Water is leaking into walk in cooler and freezer:" at bounding box center [701, 542] width 267 height 45
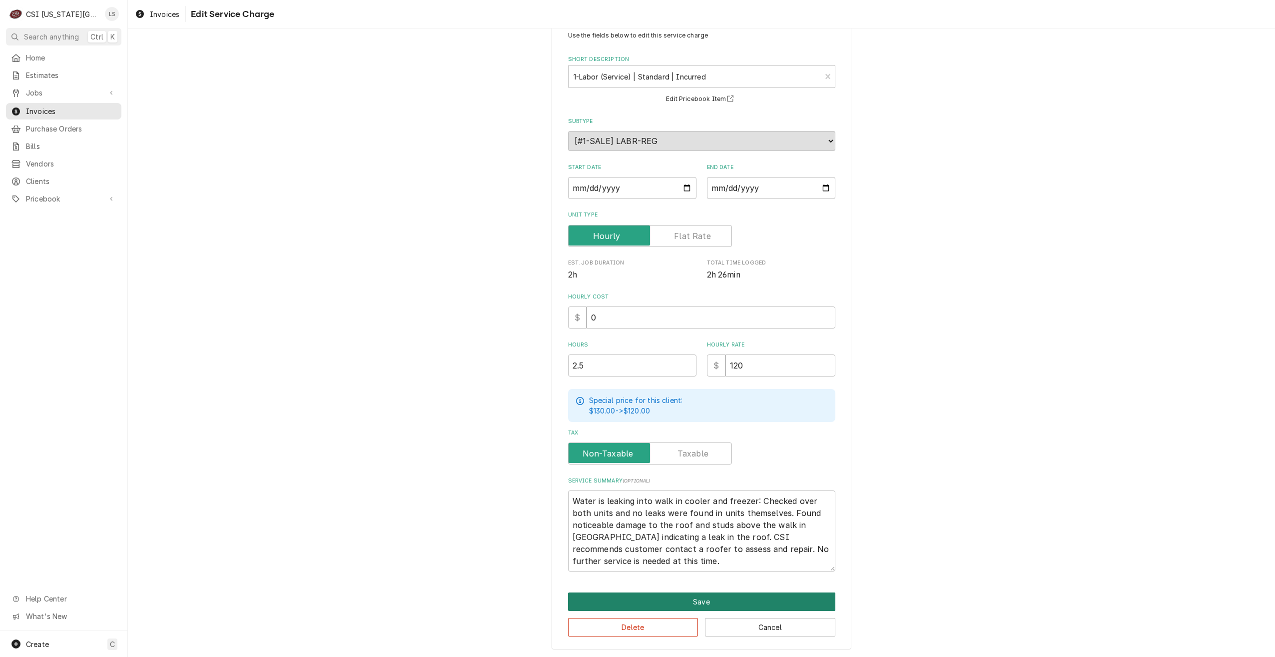
click at [714, 598] on button "Save" at bounding box center [701, 601] width 267 height 18
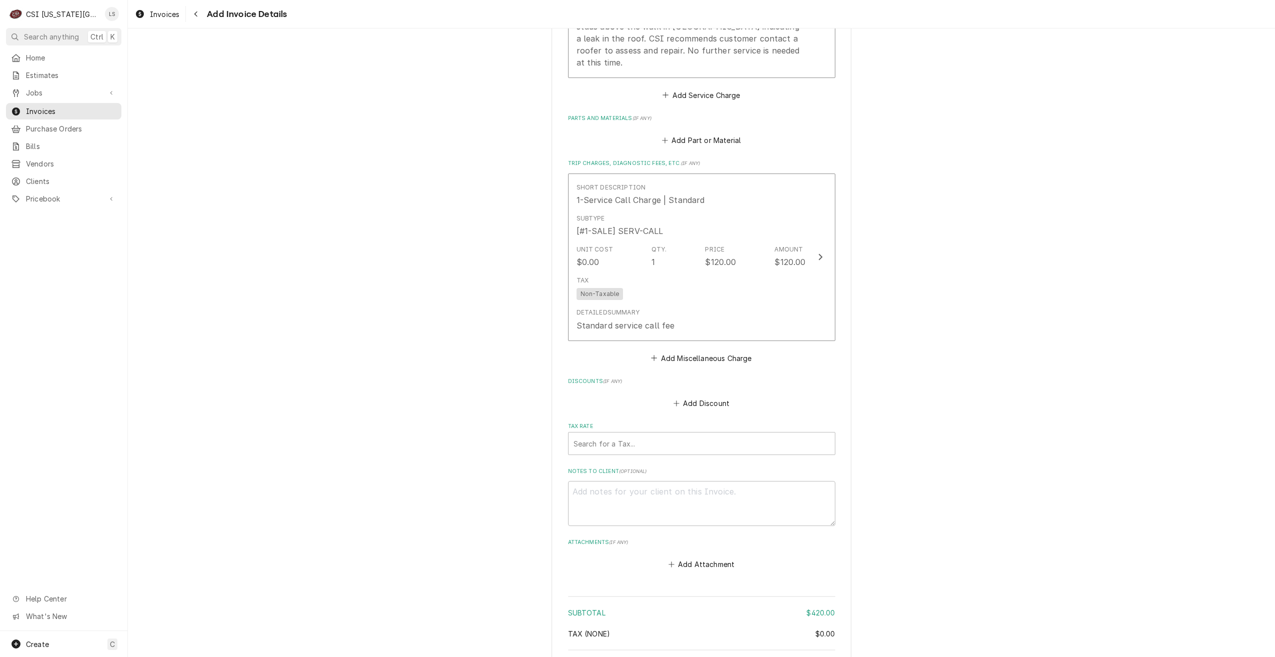
scroll to position [1190, 0]
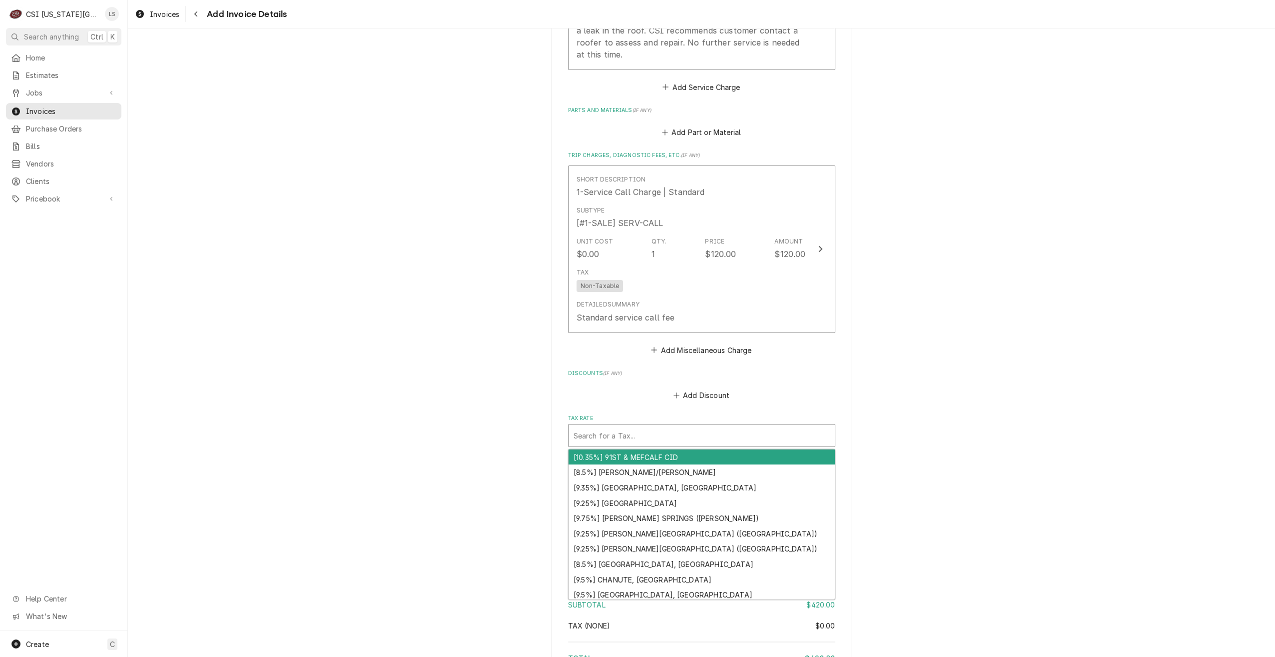
click at [647, 426] on div "Tax Rate" at bounding box center [702, 435] width 256 height 18
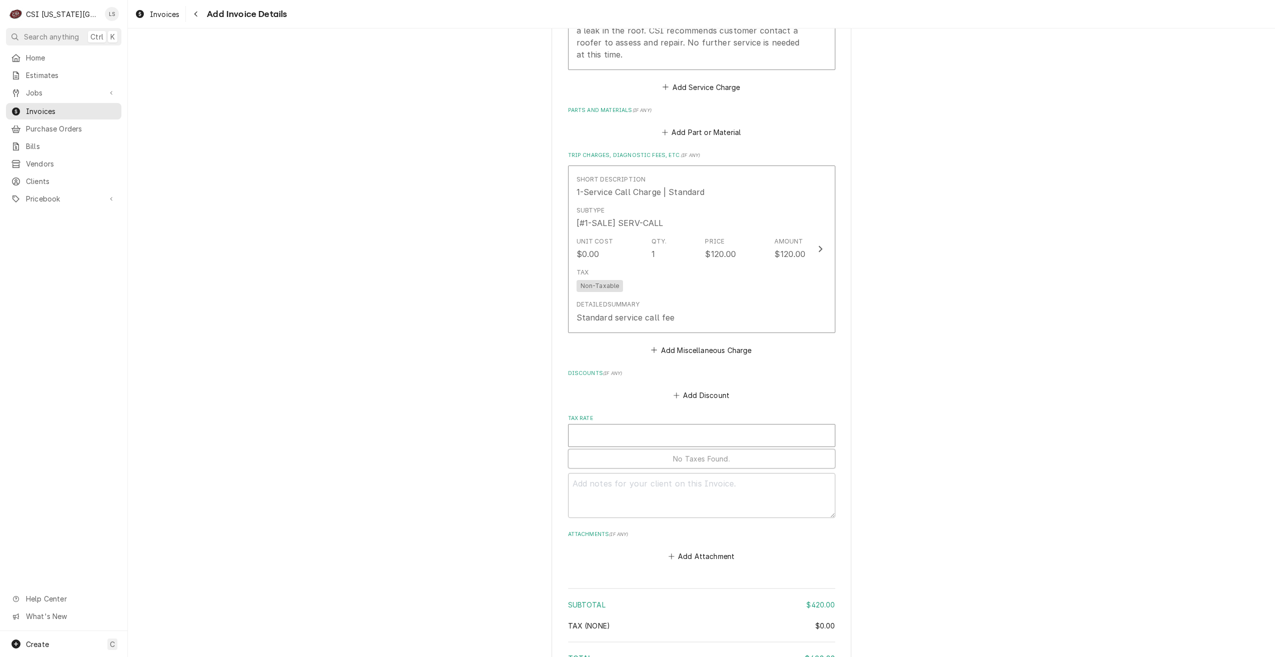
click at [647, 426] on div "Tax Rate" at bounding box center [702, 435] width 256 height 18
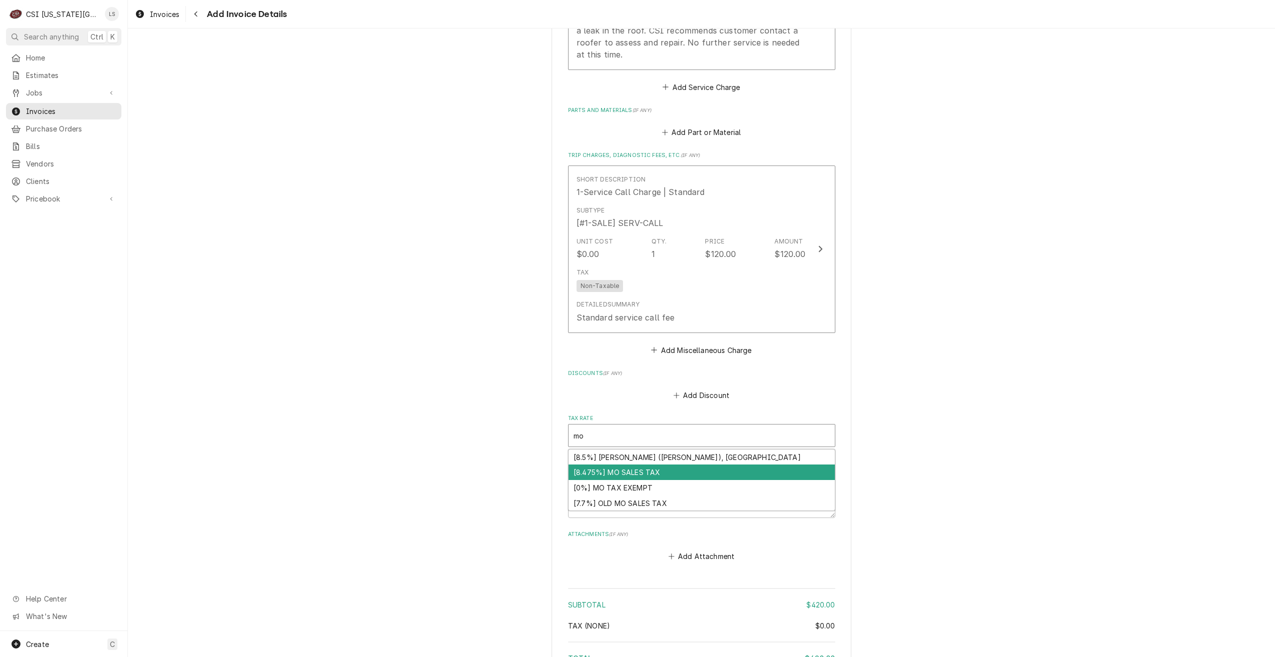
click at [641, 467] on div "[8.475%] MO SALES TAX" at bounding box center [702, 471] width 266 height 15
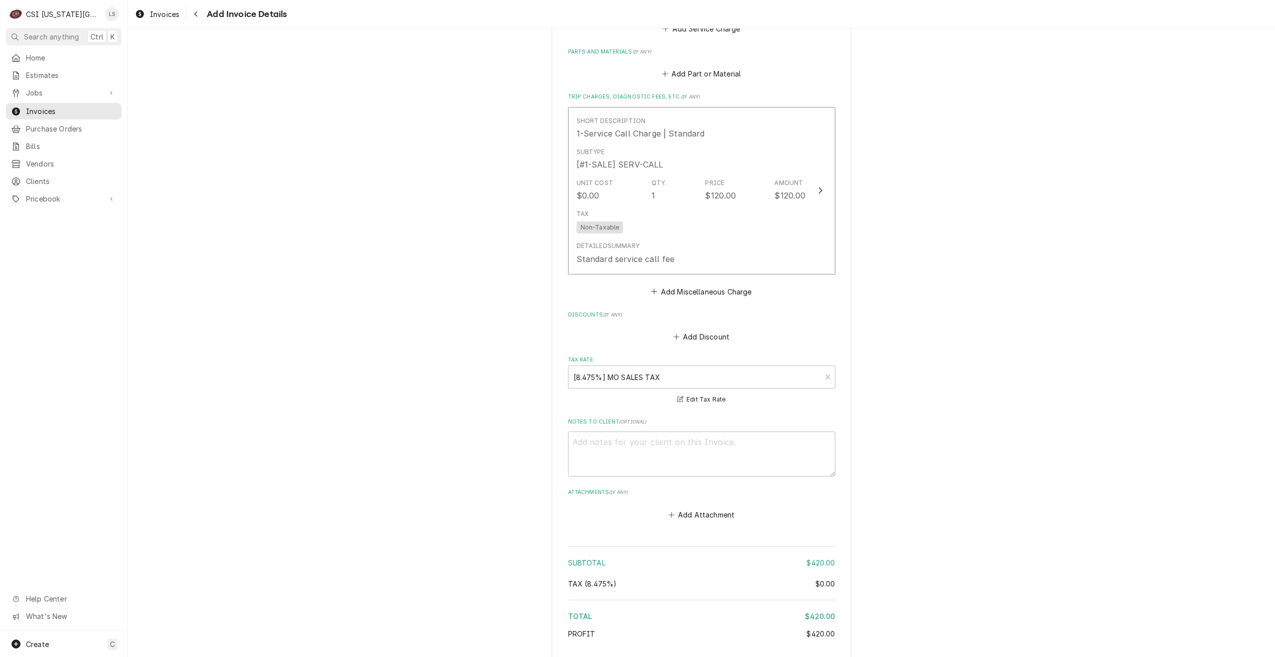
scroll to position [1312, 0]
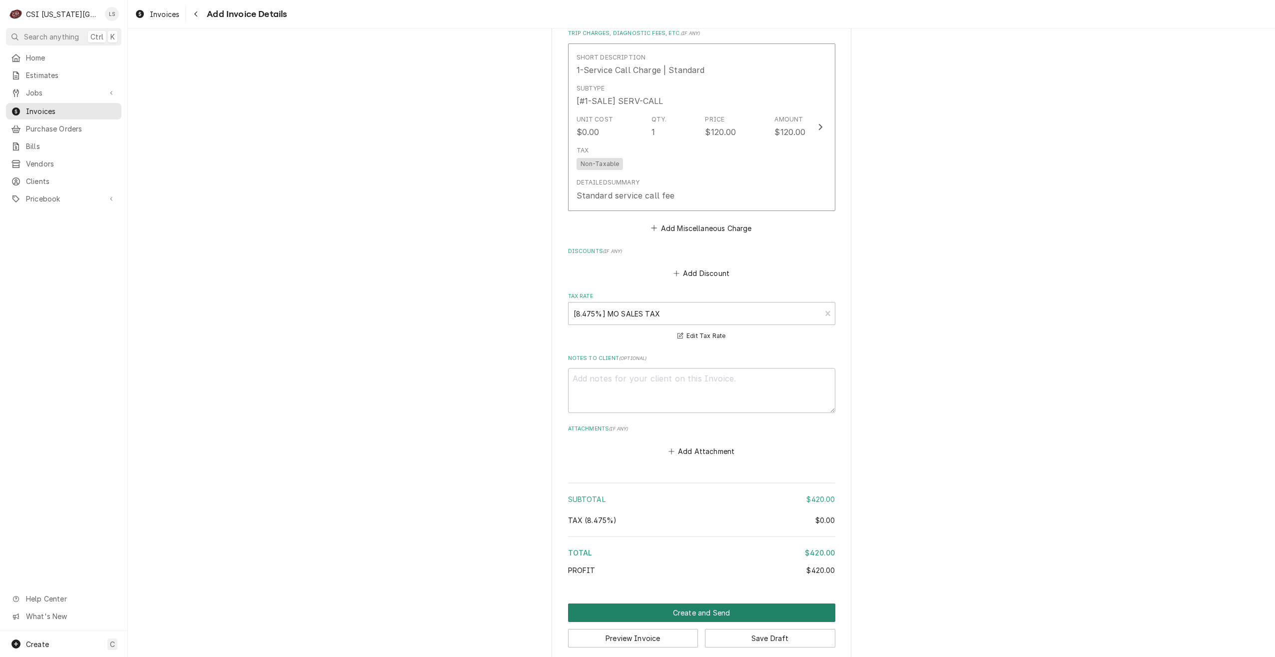
click at [672, 603] on button "Create and Send" at bounding box center [701, 612] width 267 height 18
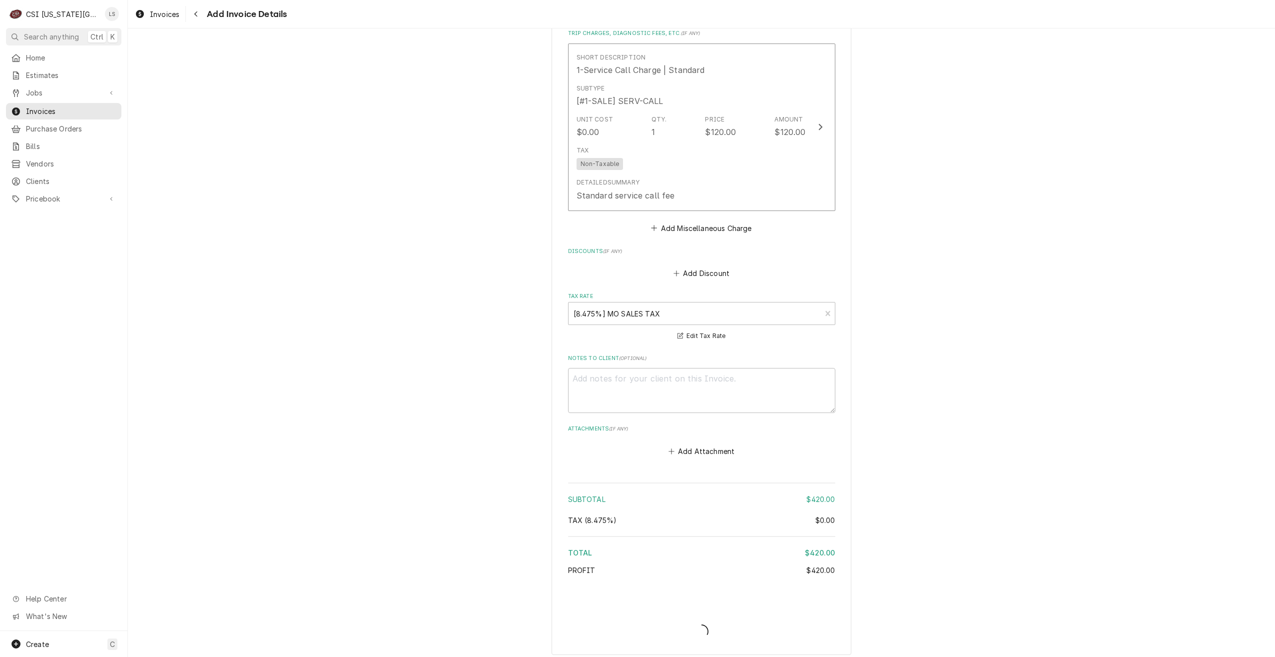
scroll to position [1306, 0]
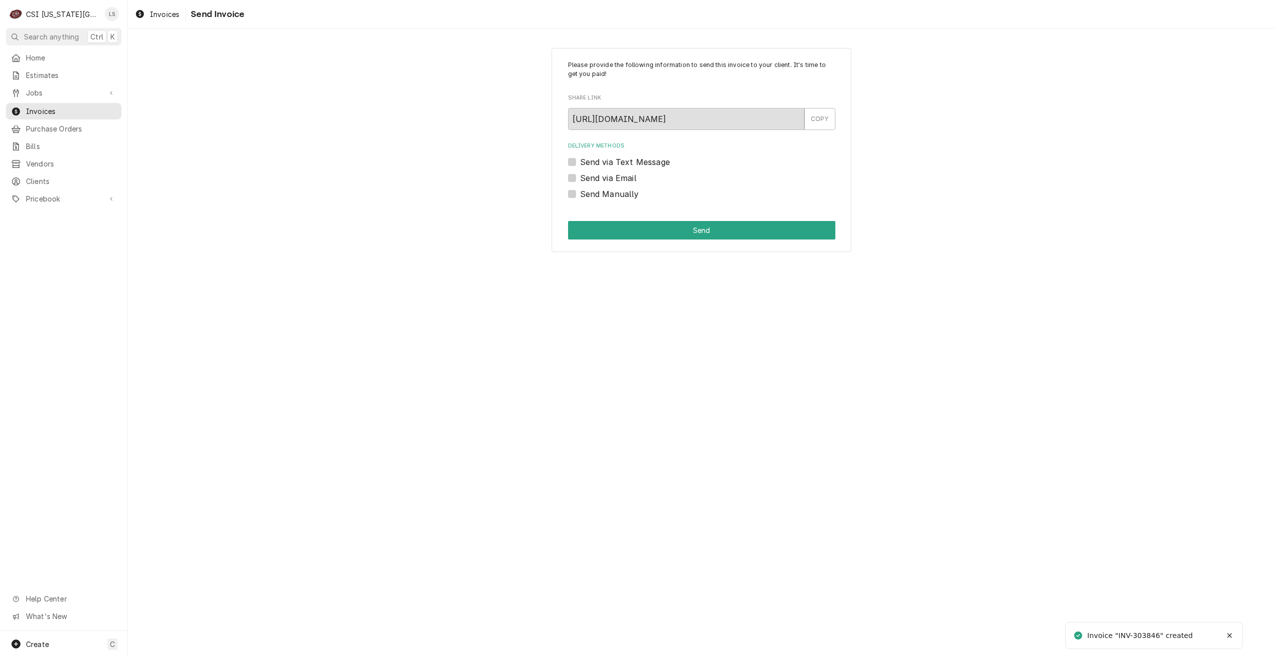
click at [599, 197] on label "Send Manually" at bounding box center [609, 194] width 59 height 12
click at [599, 197] on input "Send Manually" at bounding box center [713, 199] width 267 height 22
checkbox input "true"
click at [647, 230] on button "Send" at bounding box center [701, 230] width 267 height 18
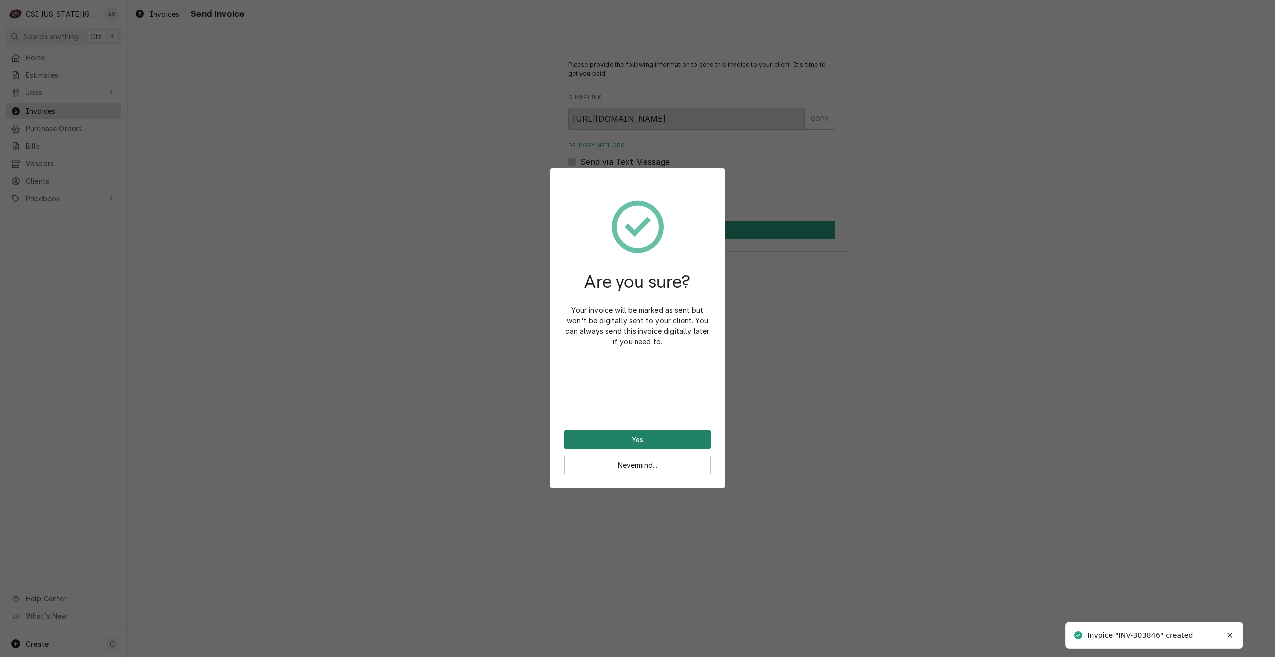
click at [648, 447] on button "Yes" at bounding box center [637, 439] width 147 height 18
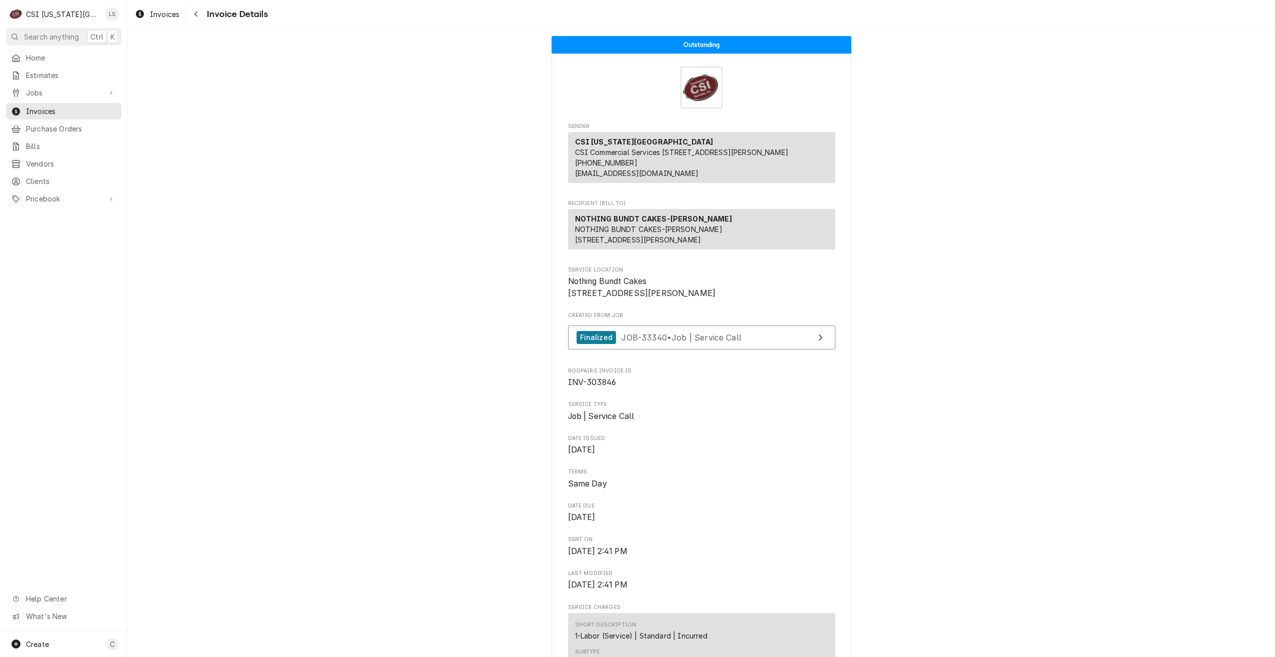
click at [603, 387] on span "INV-303846" at bounding box center [592, 381] width 48 height 9
copy span "303846"
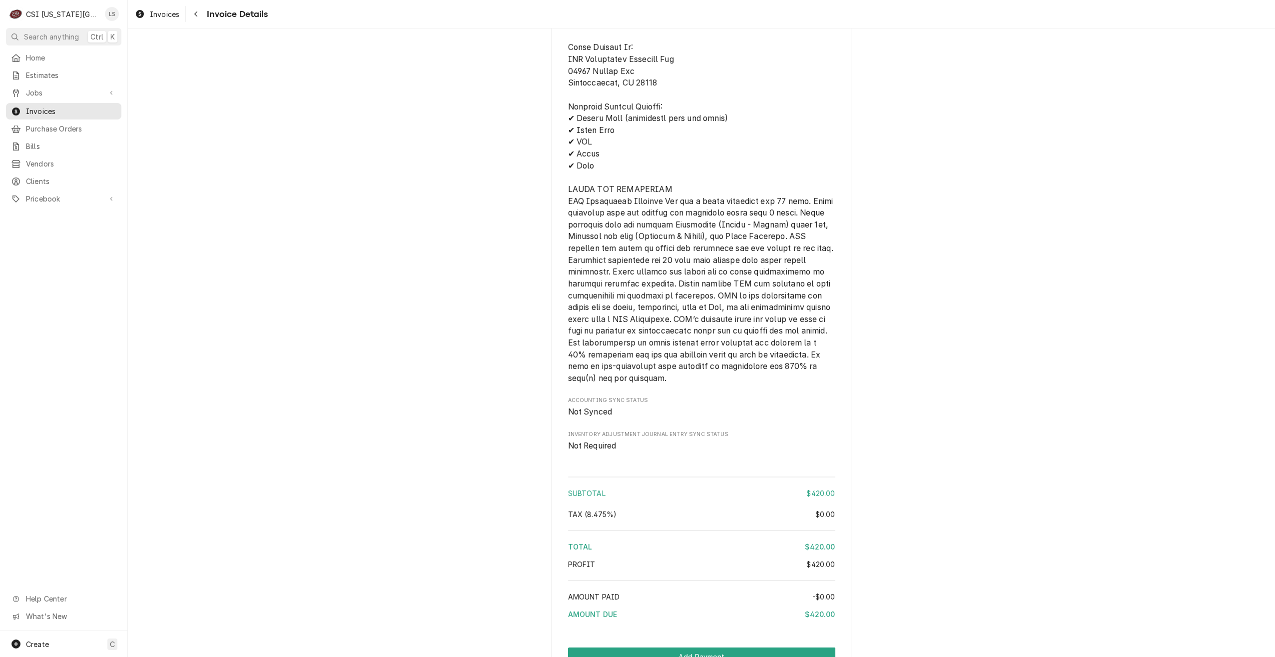
scroll to position [1386, 0]
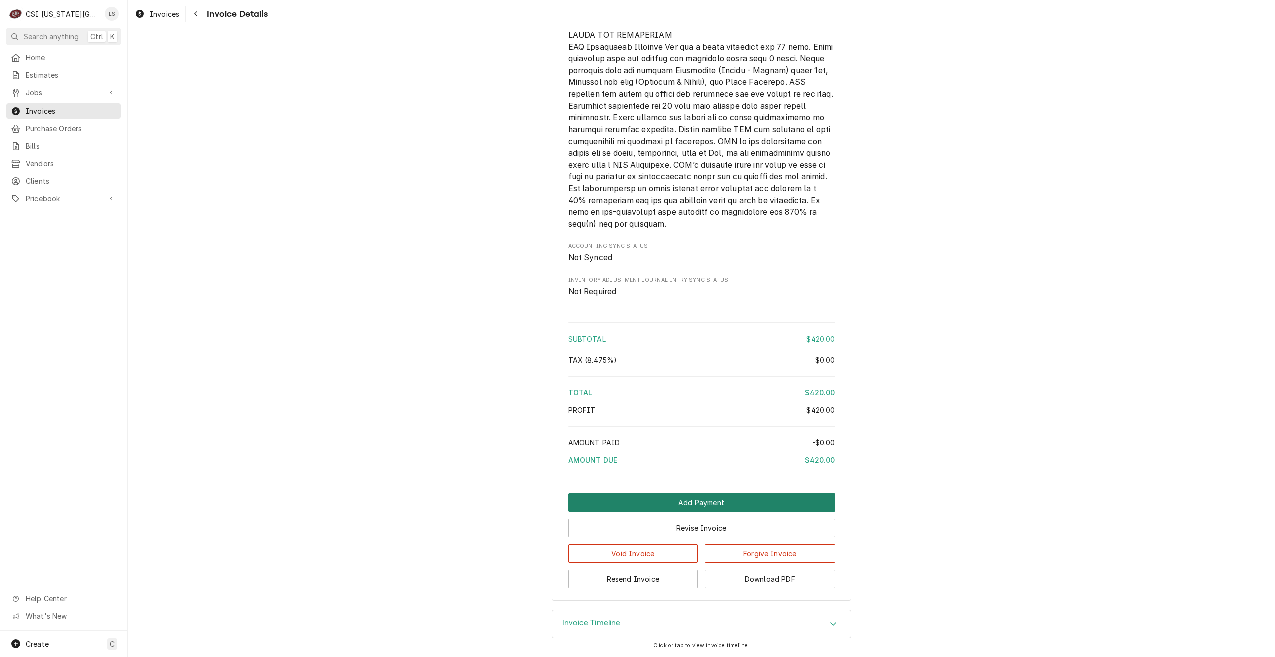
click at [668, 500] on button "Add Payment" at bounding box center [701, 502] width 267 height 18
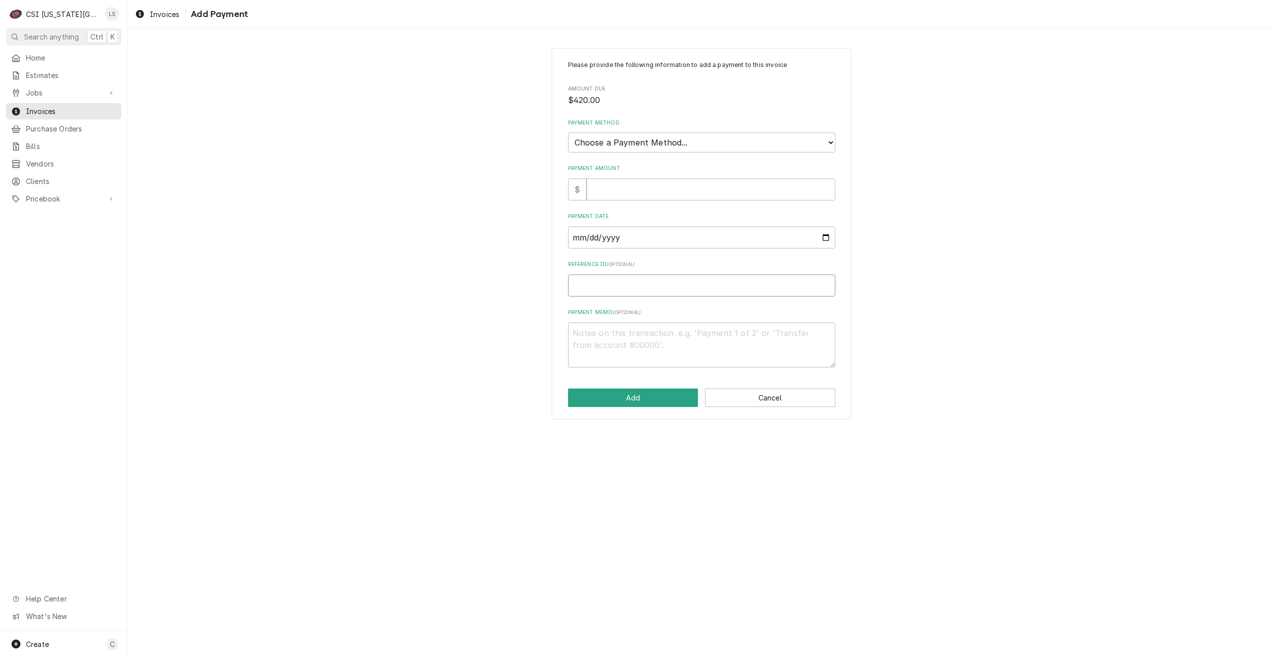
click at [705, 293] on input "Reference ID ( optional )" at bounding box center [701, 285] width 267 height 22
paste input "050580"
type textarea "x"
type input "050580"
click at [760, 146] on select "Choose a Payment Method... Cash Check Credit/Debit Card ACH/eCheck Other" at bounding box center [701, 142] width 267 height 20
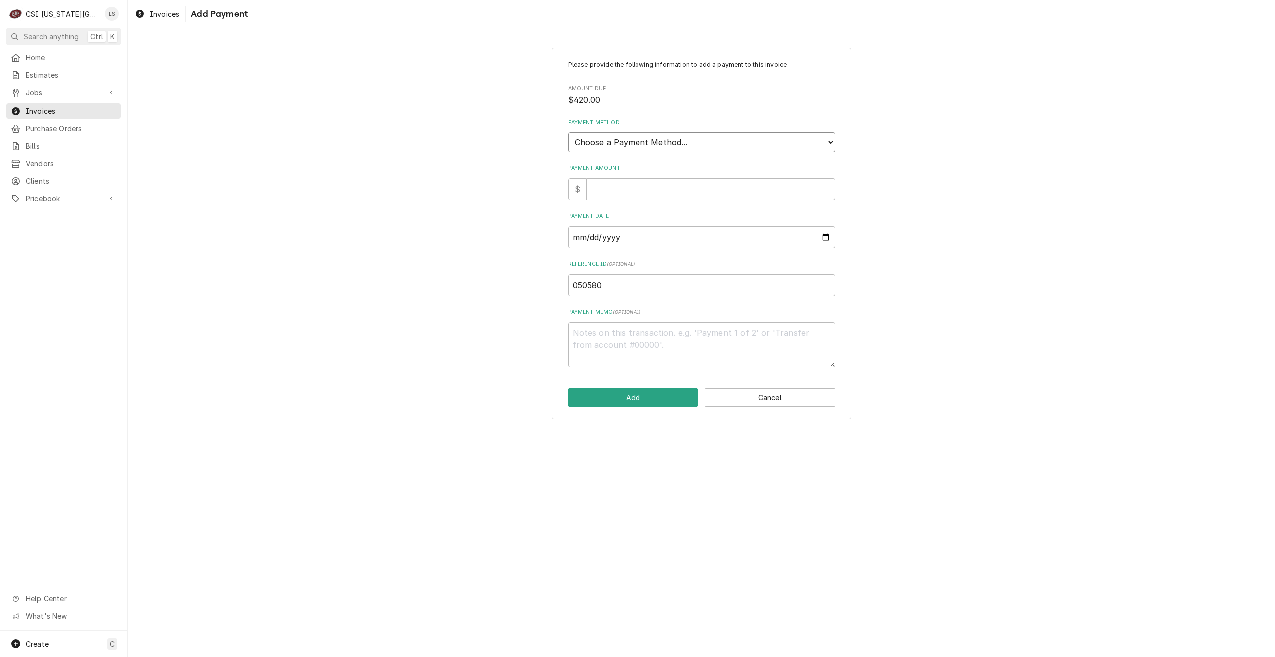
select select "3"
click at [568, 132] on select "Choose a Payment Method... Cash Check Credit/Debit Card ACH/eCheck Other" at bounding box center [701, 142] width 267 height 20
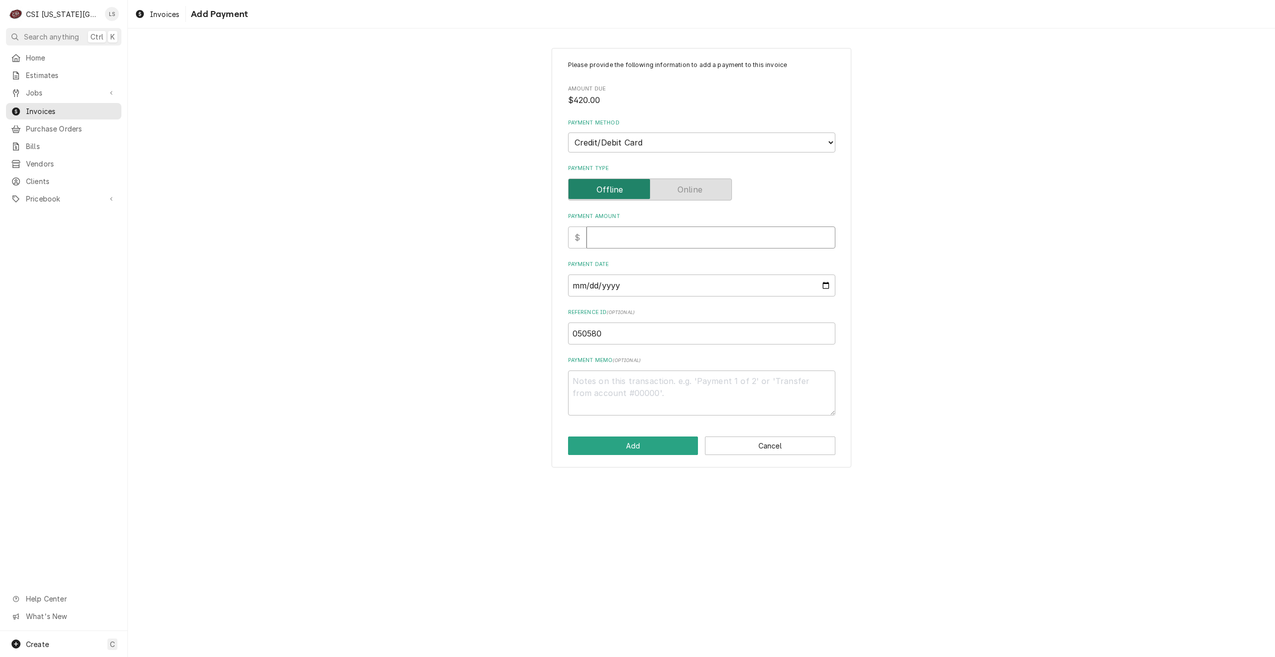
click at [731, 235] on input "Payment Amount" at bounding box center [711, 237] width 249 height 22
type textarea "x"
type input "4"
type textarea "x"
type input "42"
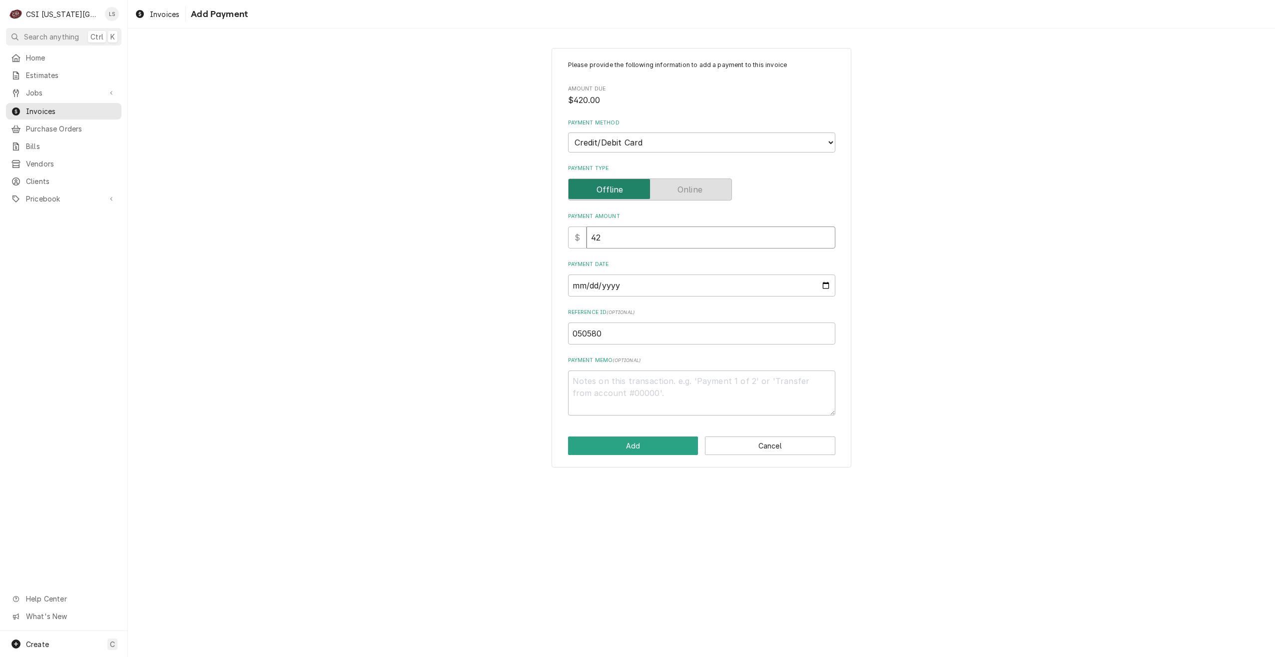
type textarea "x"
type input "420"
type textarea "x"
type input "420.0"
type textarea "x"
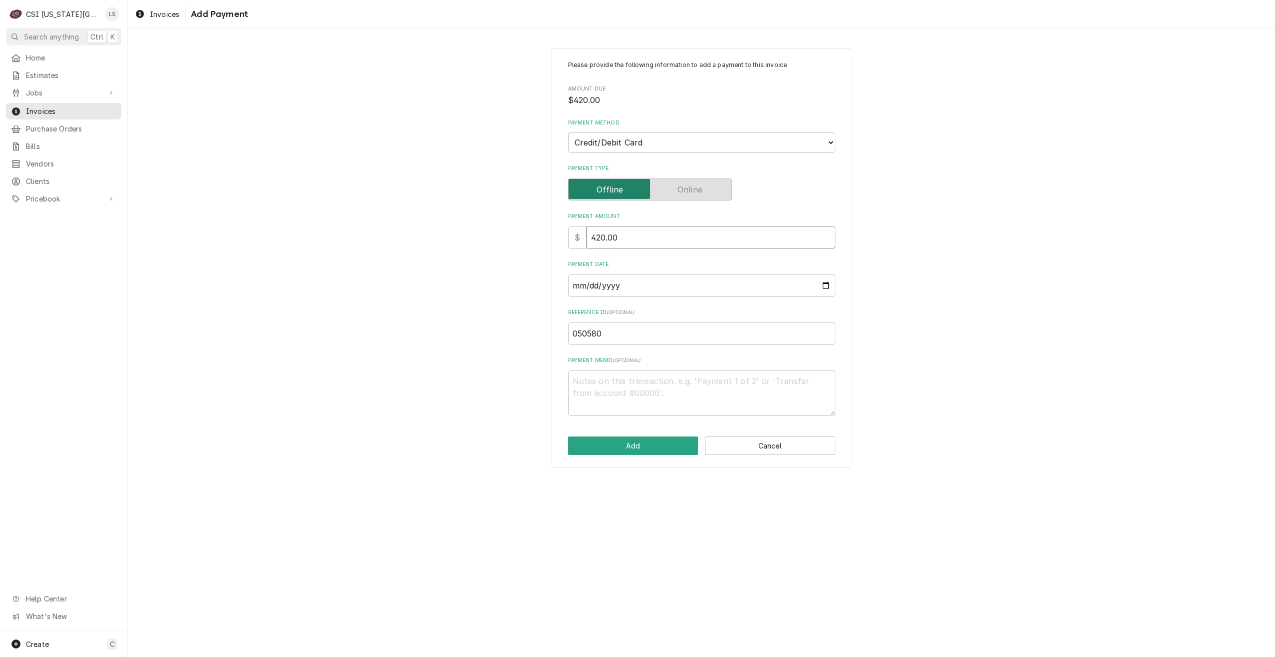
type input "420.00"
click at [827, 287] on input "Payment Date" at bounding box center [701, 285] width 267 height 22
type textarea "x"
type input "[DATE]"
click at [1009, 360] on div "Please provide the following information to add a payment to this invoice Amoun…" at bounding box center [701, 257] width 1147 height 437
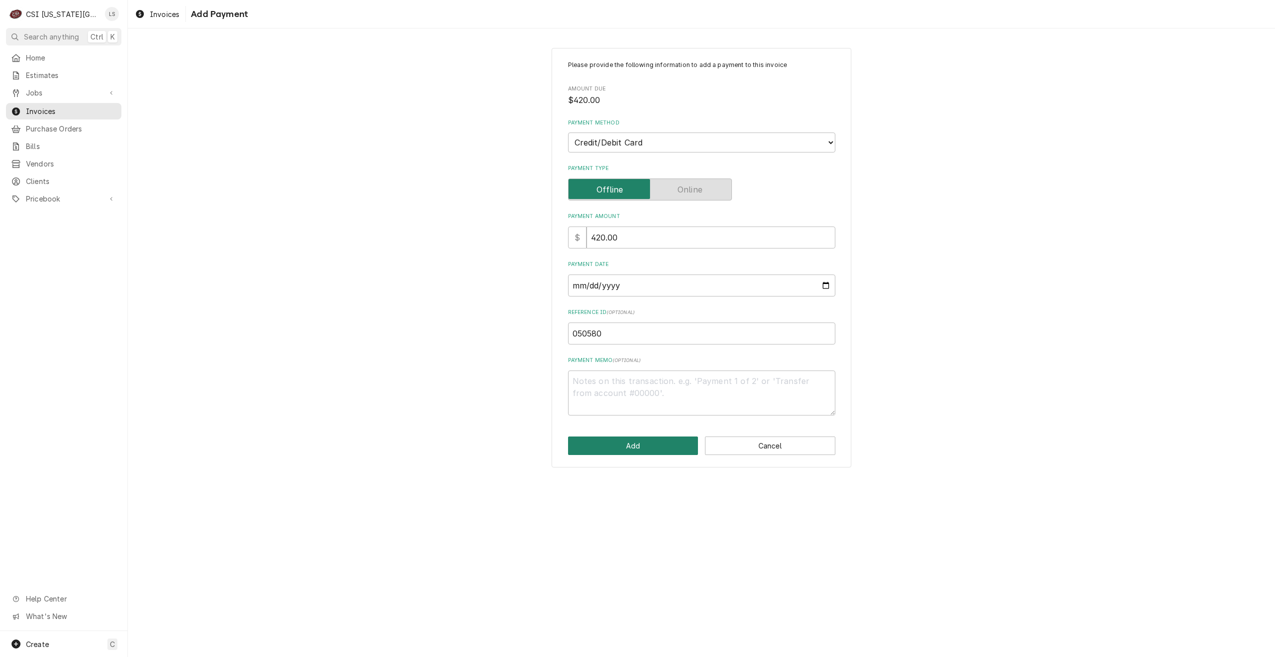
click at [645, 446] on button "Add" at bounding box center [633, 445] width 130 height 18
type textarea "x"
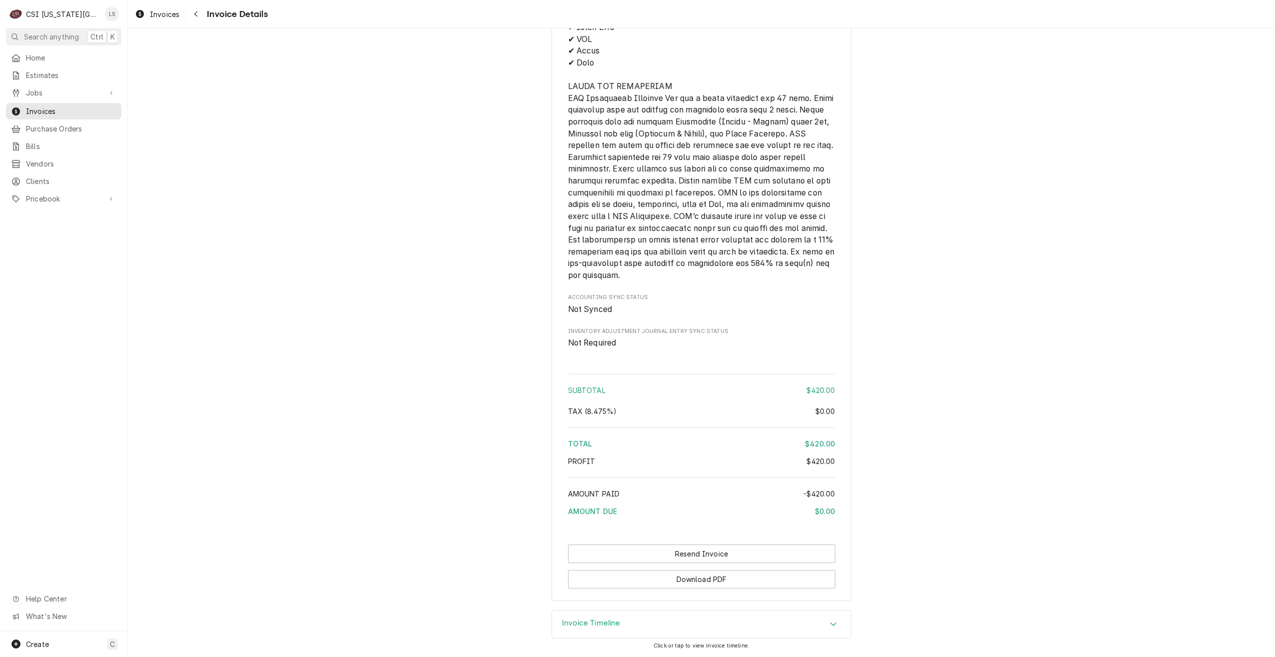
scroll to position [1472, 0]
click at [676, 560] on button "Resend Invoice" at bounding box center [701, 553] width 267 height 18
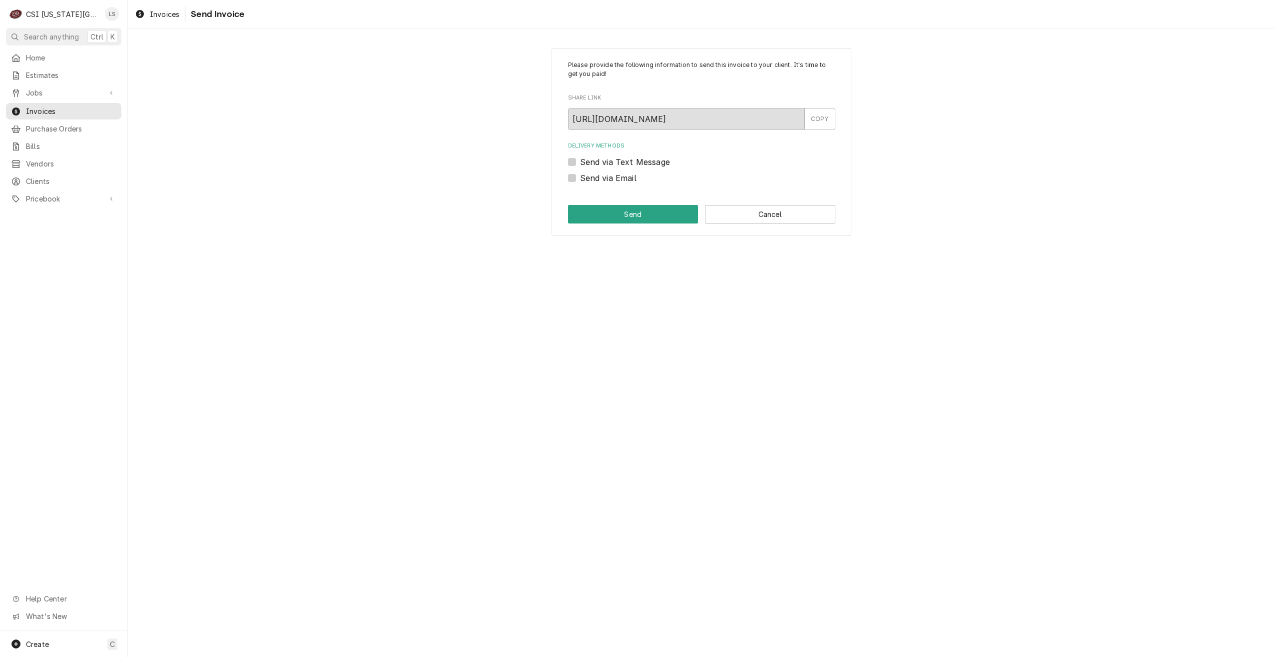
click at [613, 173] on label "Send via Email" at bounding box center [608, 178] width 56 height 12
click at [613, 173] on input "Send via Email" at bounding box center [713, 183] width 267 height 22
checkbox input "true"
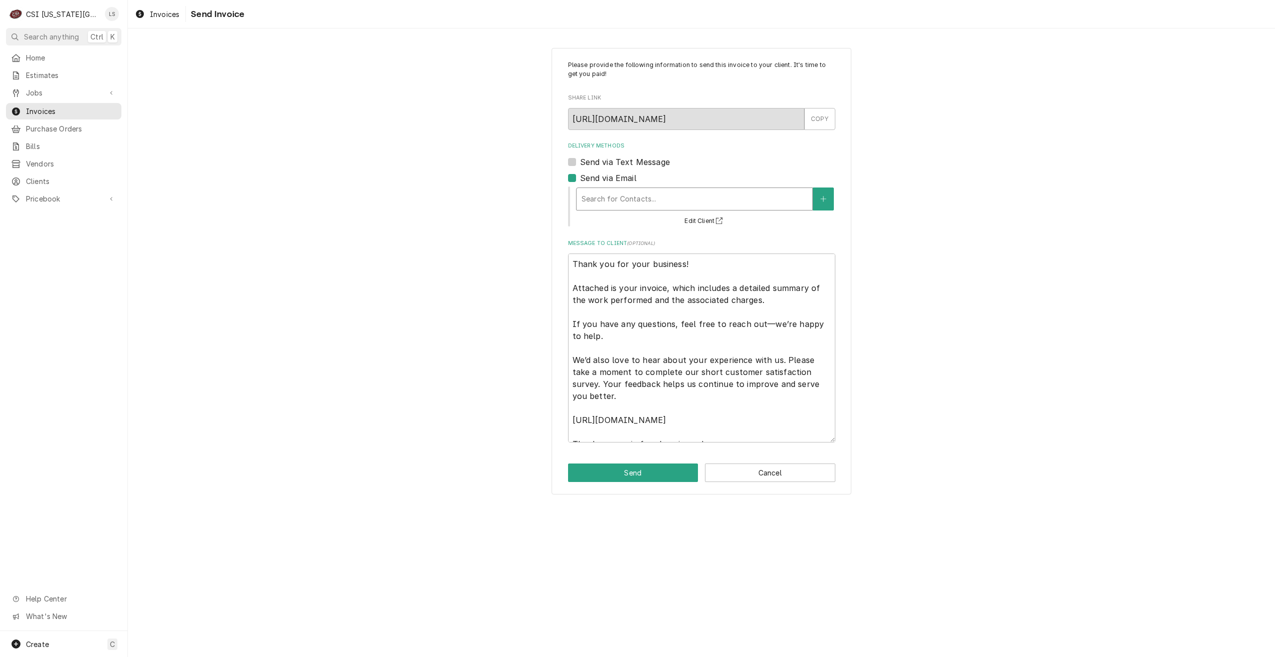
click at [662, 204] on div "Delivery Methods" at bounding box center [695, 199] width 226 height 18
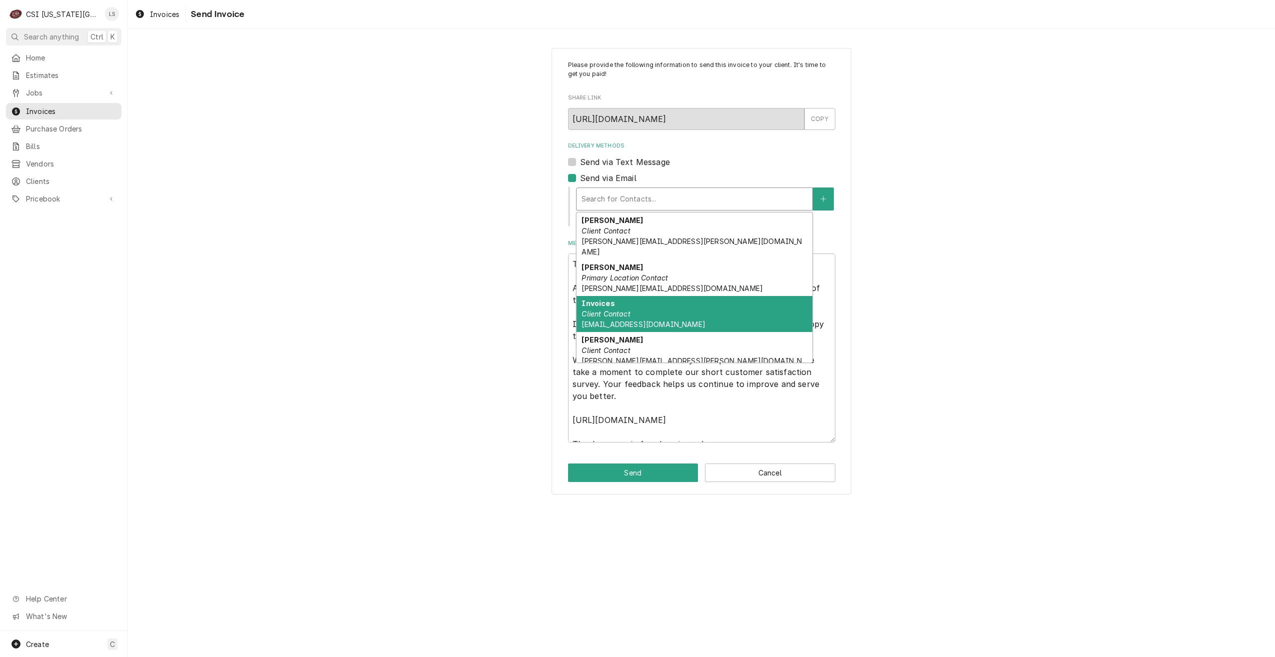
click at [703, 302] on div "Invoices Client Contact Vantedge.AP@quatrrobss.com" at bounding box center [695, 314] width 236 height 36
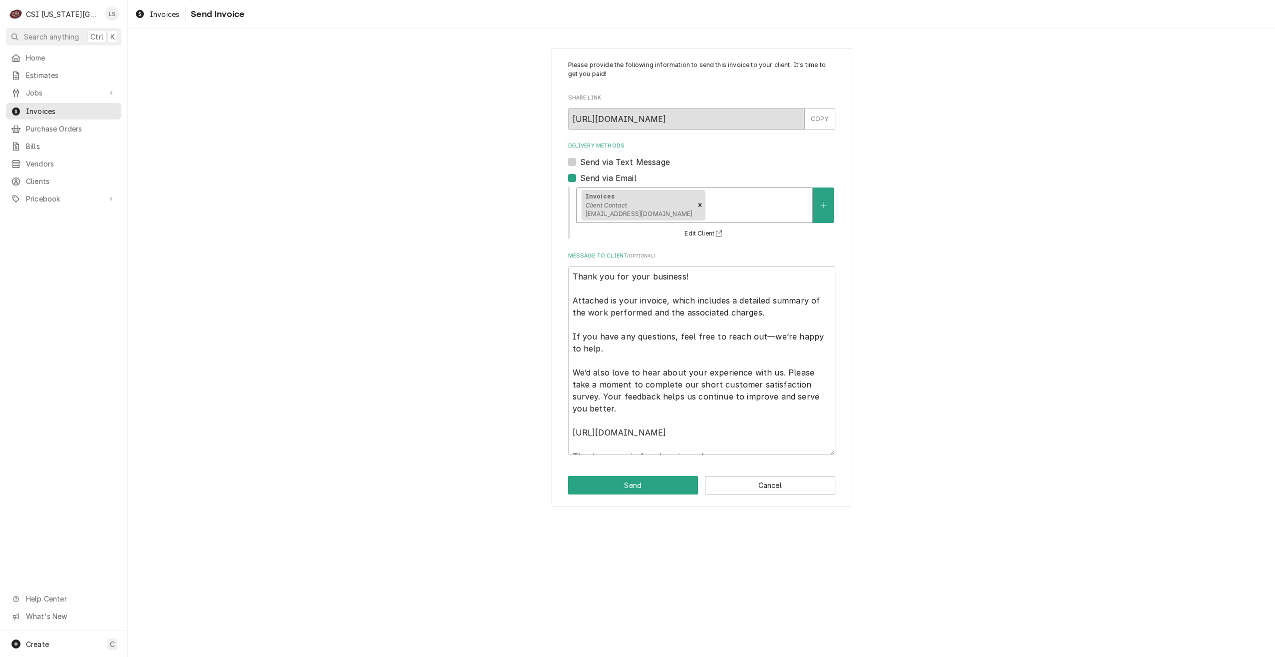
click at [729, 212] on div "Delivery Methods" at bounding box center [758, 205] width 100 height 18
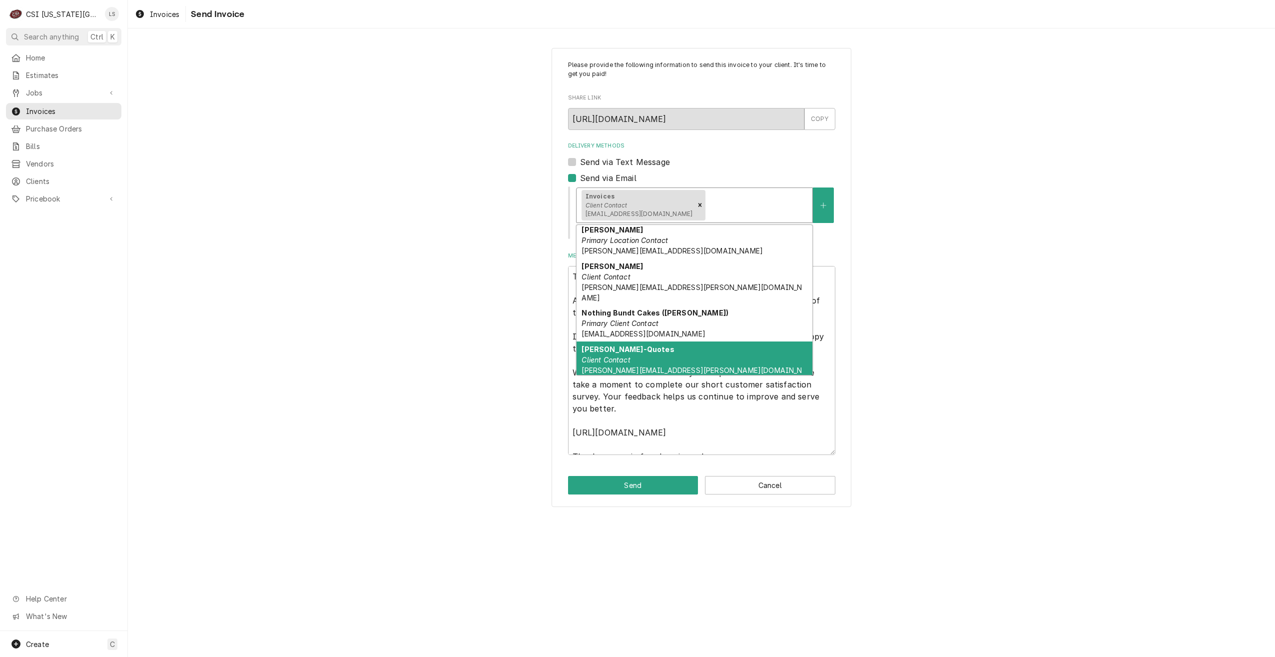
scroll to position [68, 0]
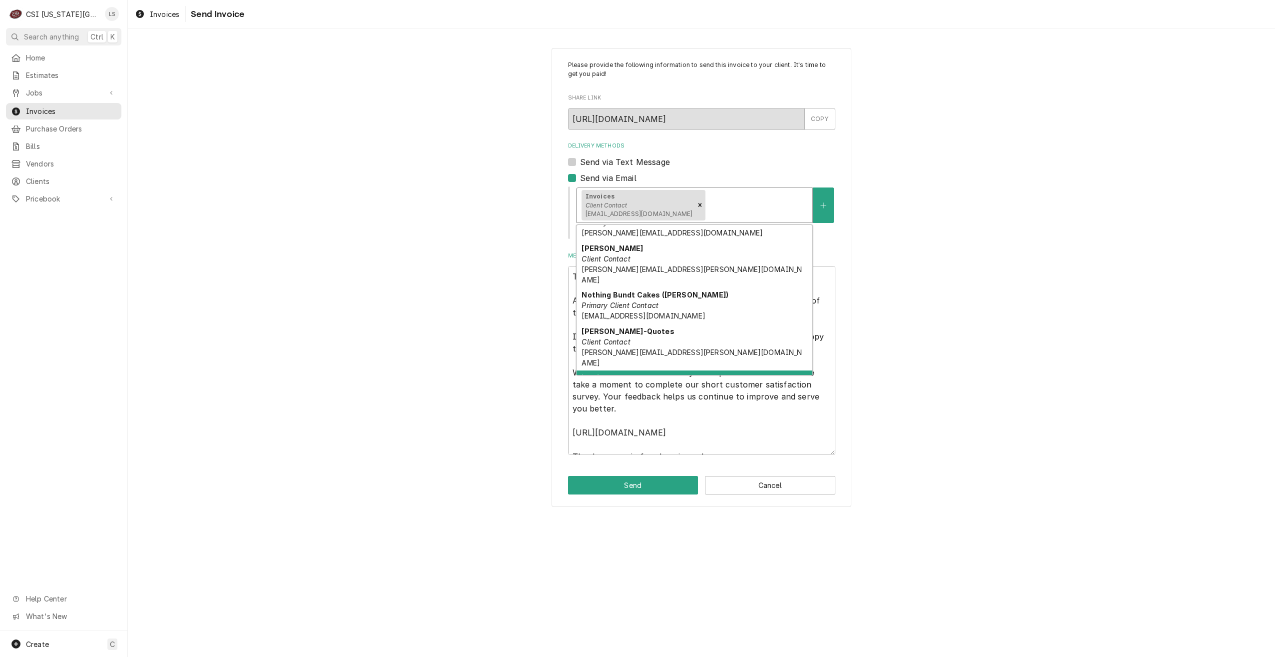
click at [683, 370] on div "invoices Client Contact invoices@vantedgecakes.com" at bounding box center [695, 388] width 236 height 36
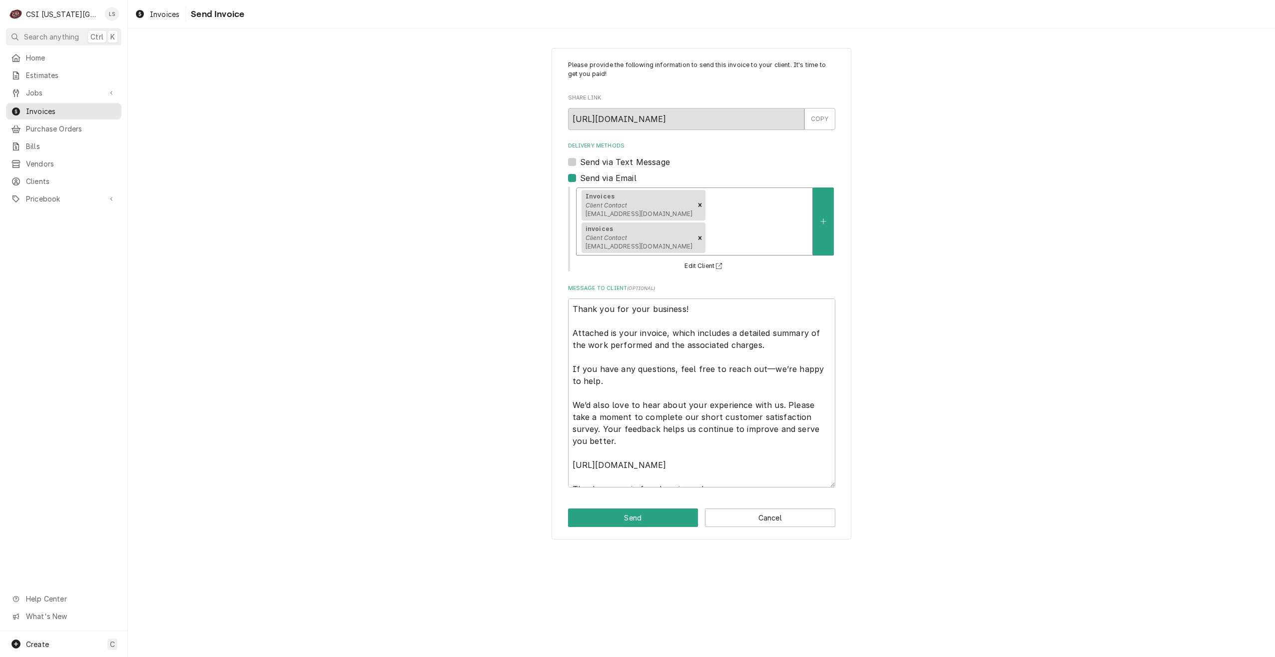
click at [908, 271] on div "Please provide the following information to send this invoice to your client. I…" at bounding box center [701, 293] width 1147 height 509
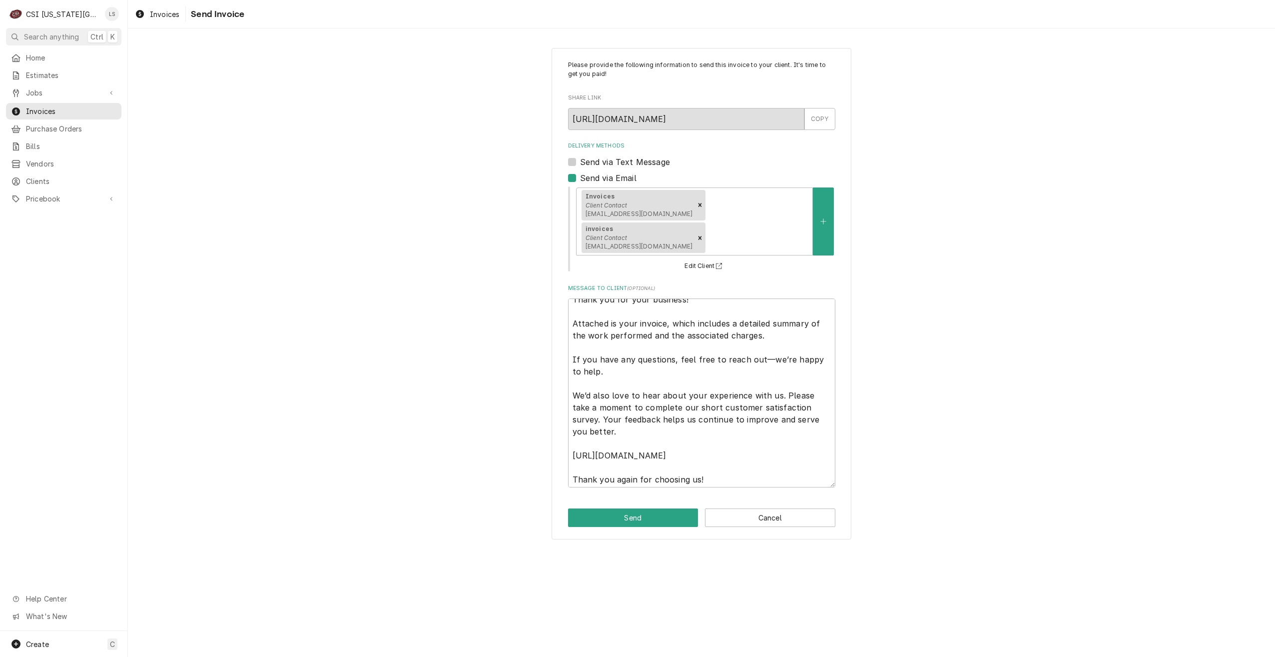
scroll to position [12, 0]
click at [757, 450] on textarea "Thank you for your business! Attached is your invoice, which includes a detaile…" at bounding box center [701, 392] width 267 height 189
type textarea "x"
type textarea "Thank you for your business! Attached is your invoice, which includes a detaile…"
type textarea "x"
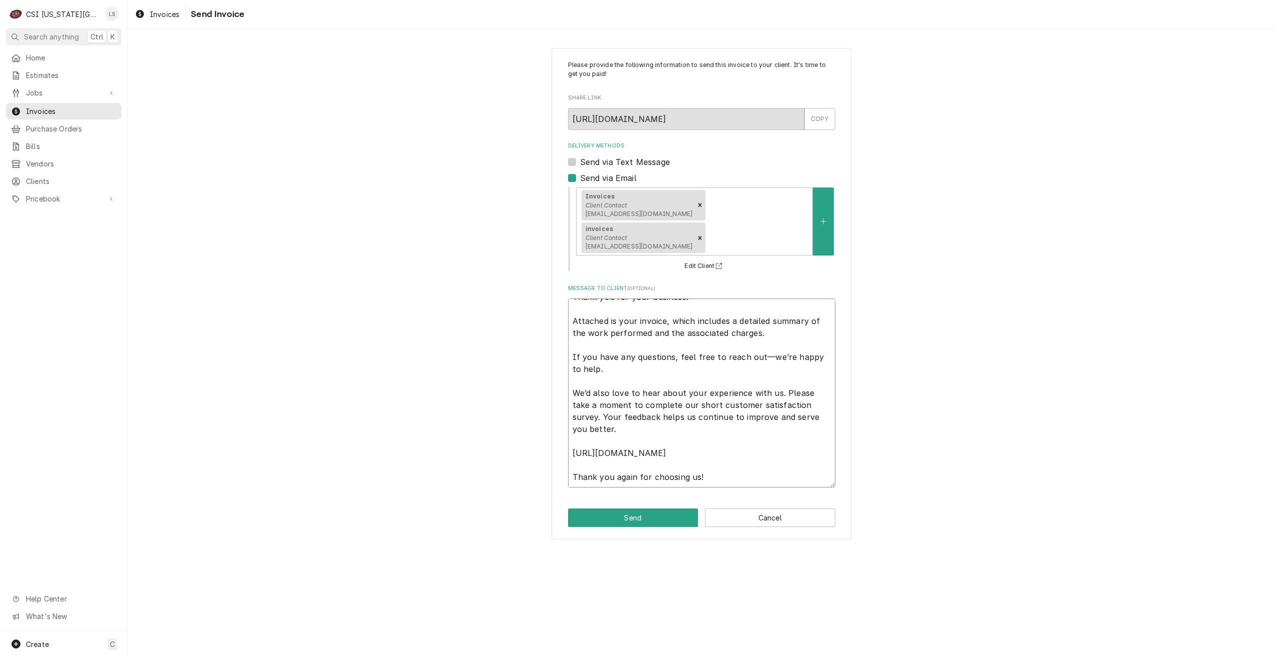
type textarea "Thank you for your business! Attached is your invoice, which includes a detaile…"
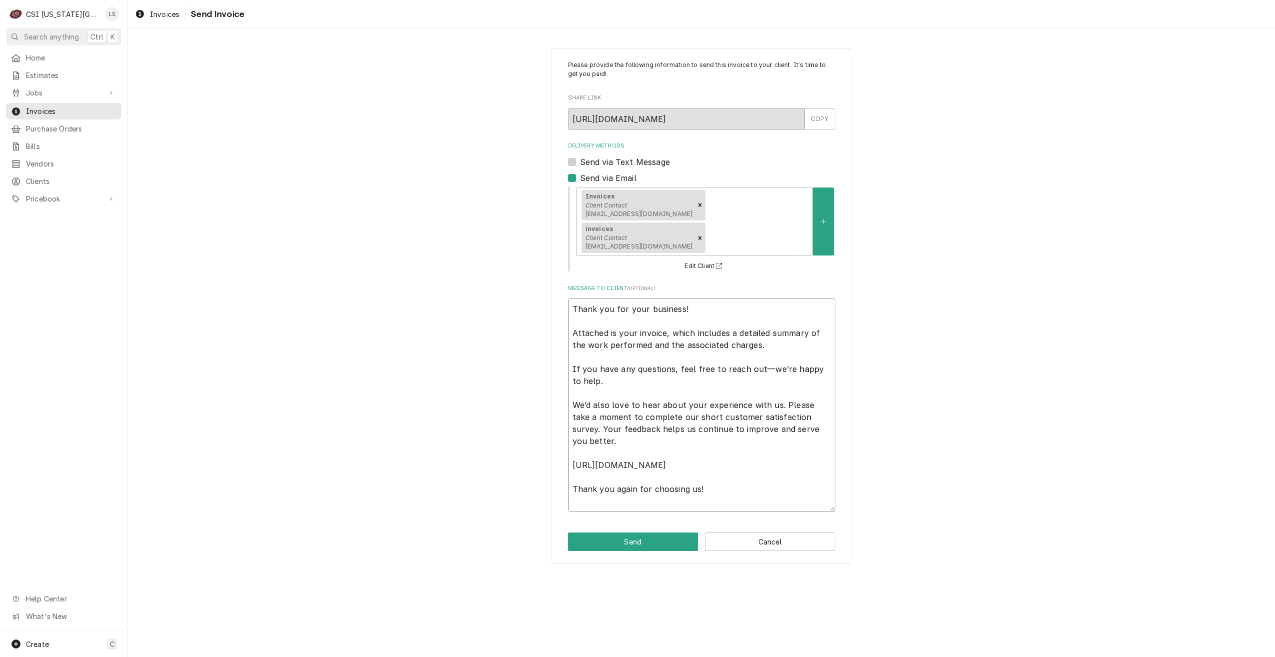
type textarea "x"
type textarea "Thank you for your business! Attached is your invoice, which includes a detaile…"
type textarea "x"
type textarea "Thank you for your business! Attached is your invoice, which includes a detaile…"
paste textarea "Commercial Services Inc Kansas City 1021 AB NE JIB COURT LEES SUMMIT, MO 63005 …"
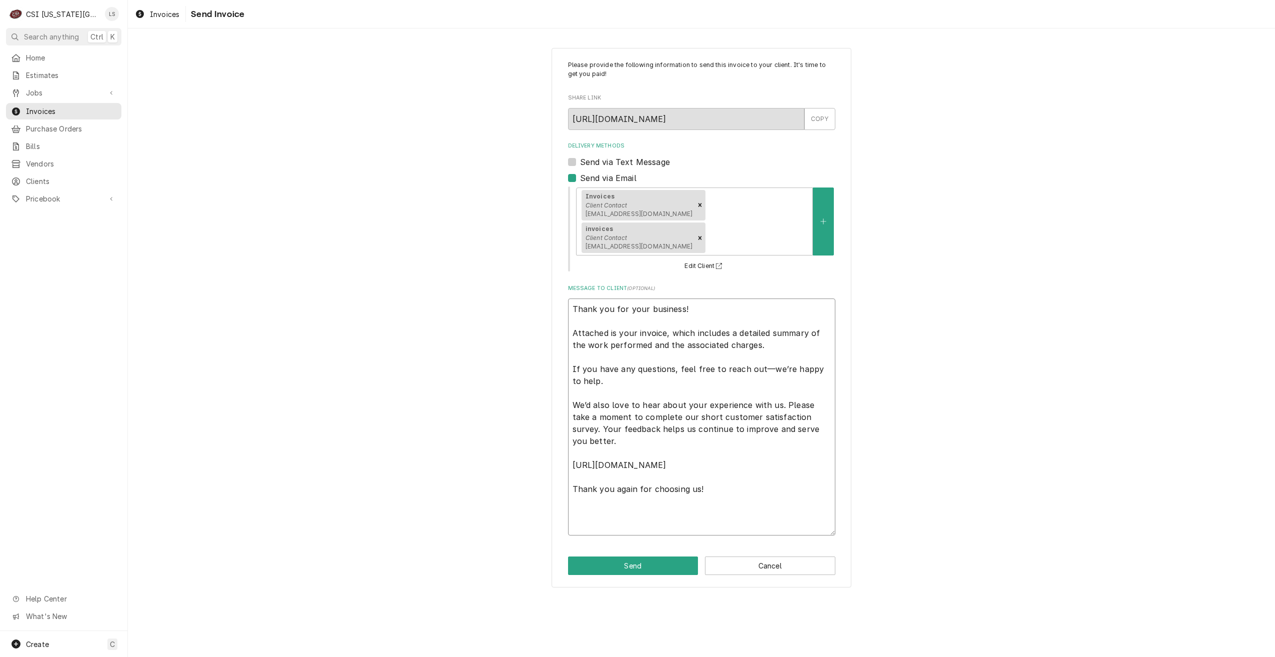
type textarea "x"
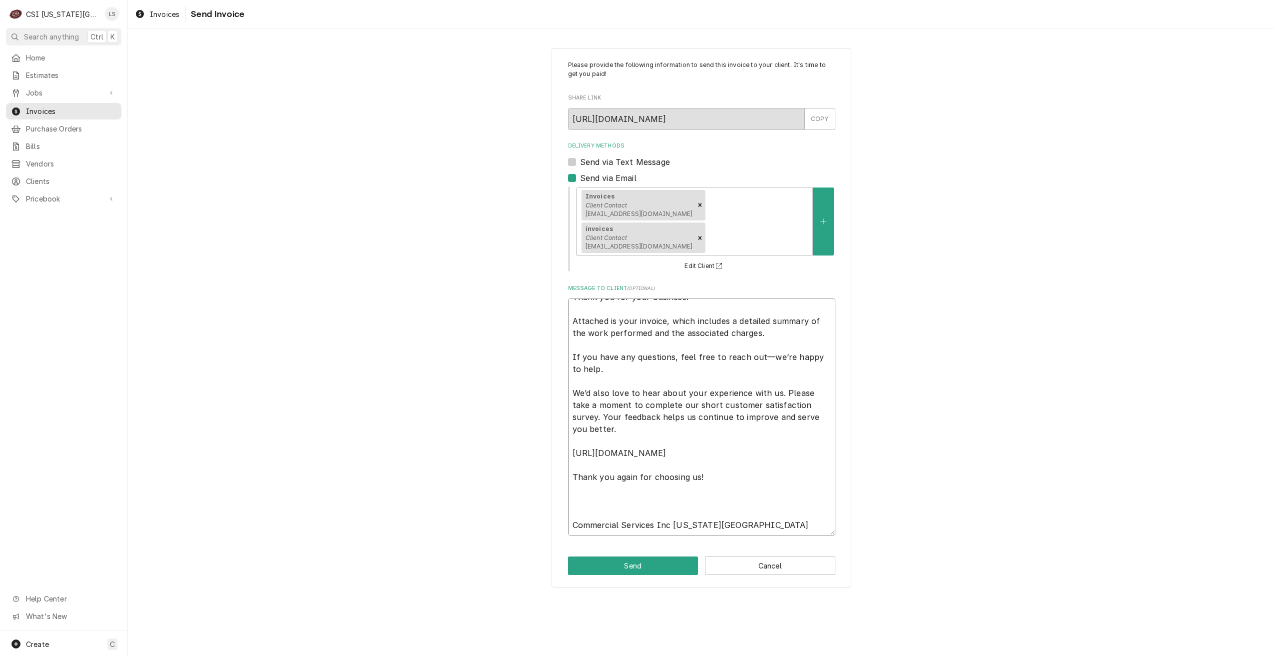
scroll to position [128, 0]
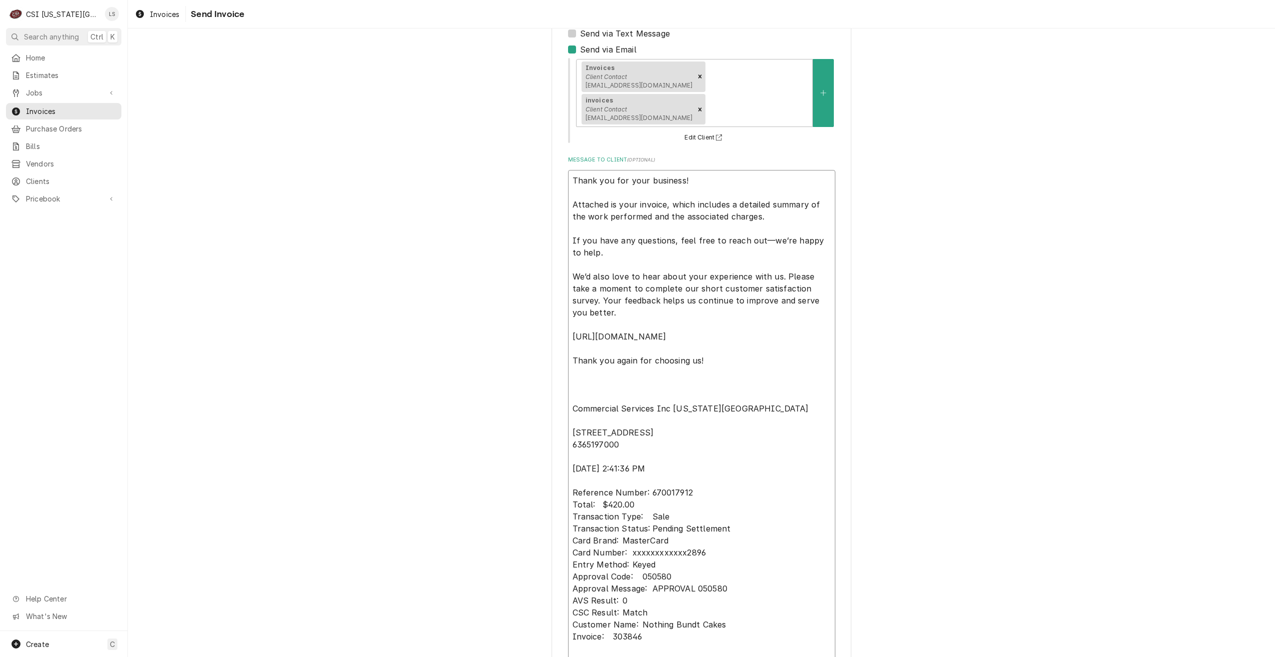
type textarea "Thank you for your business! Attached is your invoice, which includes a detaile…"
click at [940, 420] on div "Please provide the following information to send this invoice to your client. I…" at bounding box center [701, 333] width 1147 height 845
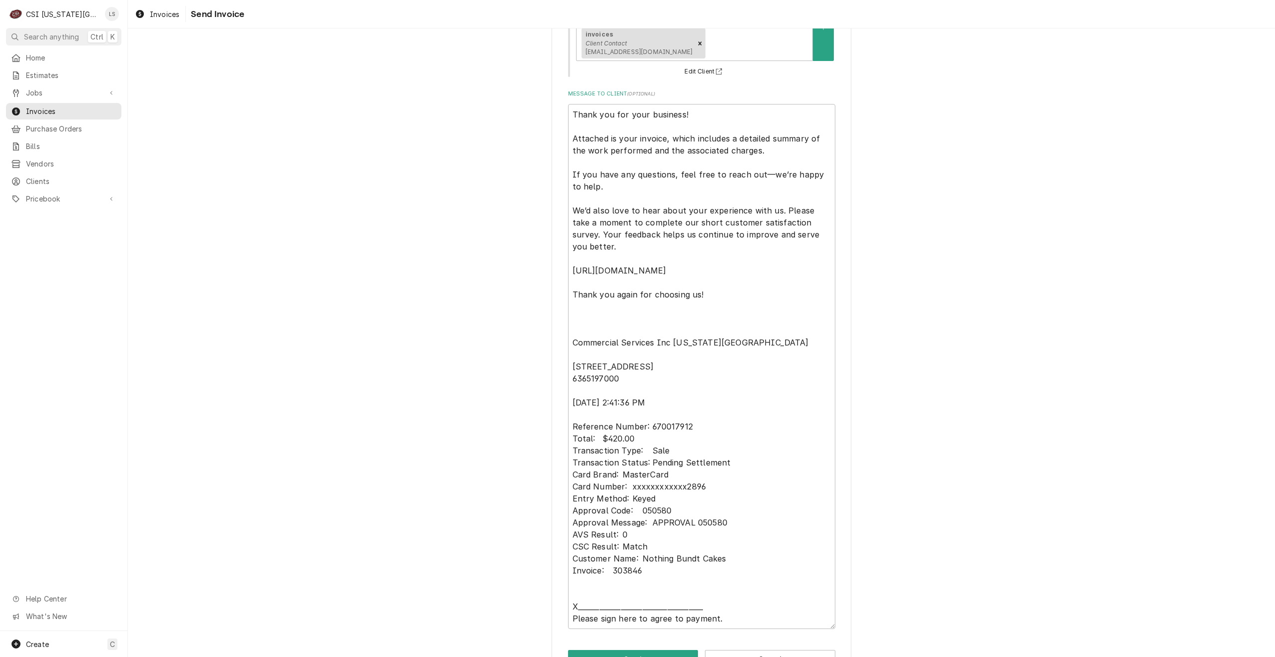
scroll to position [195, 0]
click at [623, 649] on button "Send" at bounding box center [633, 658] width 130 height 18
type textarea "x"
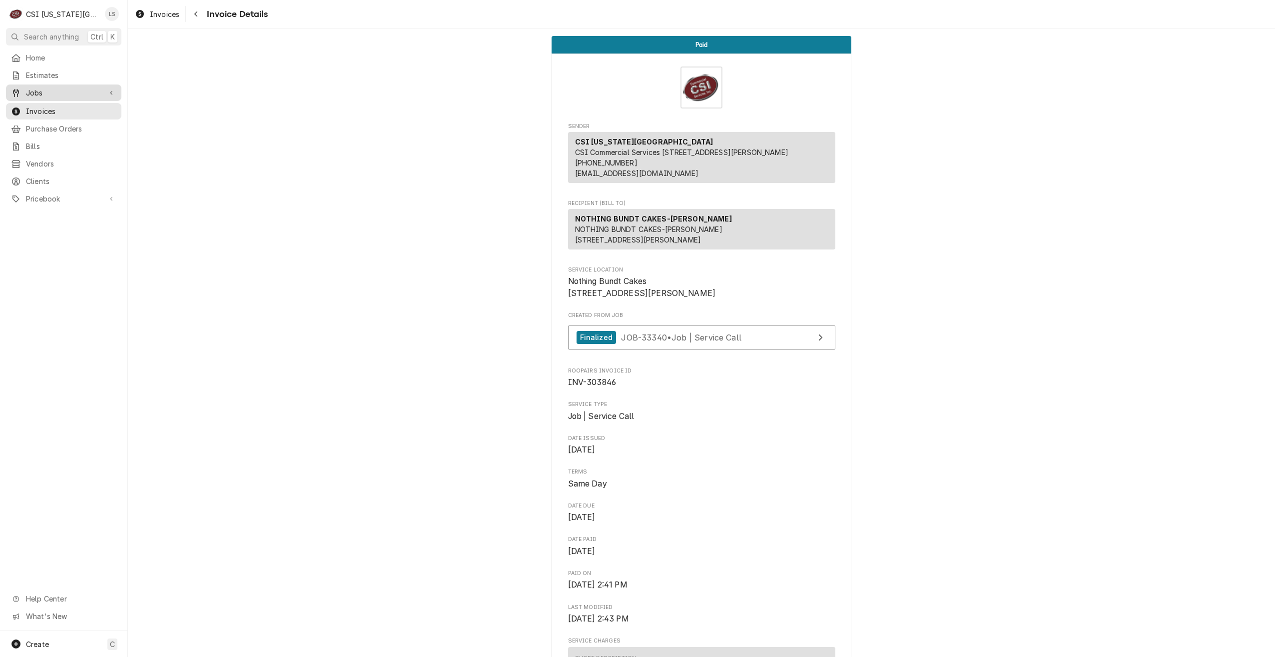
click at [42, 93] on span "Jobs" at bounding box center [63, 92] width 75 height 10
click at [42, 104] on div "Jobs" at bounding box center [63, 110] width 111 height 12
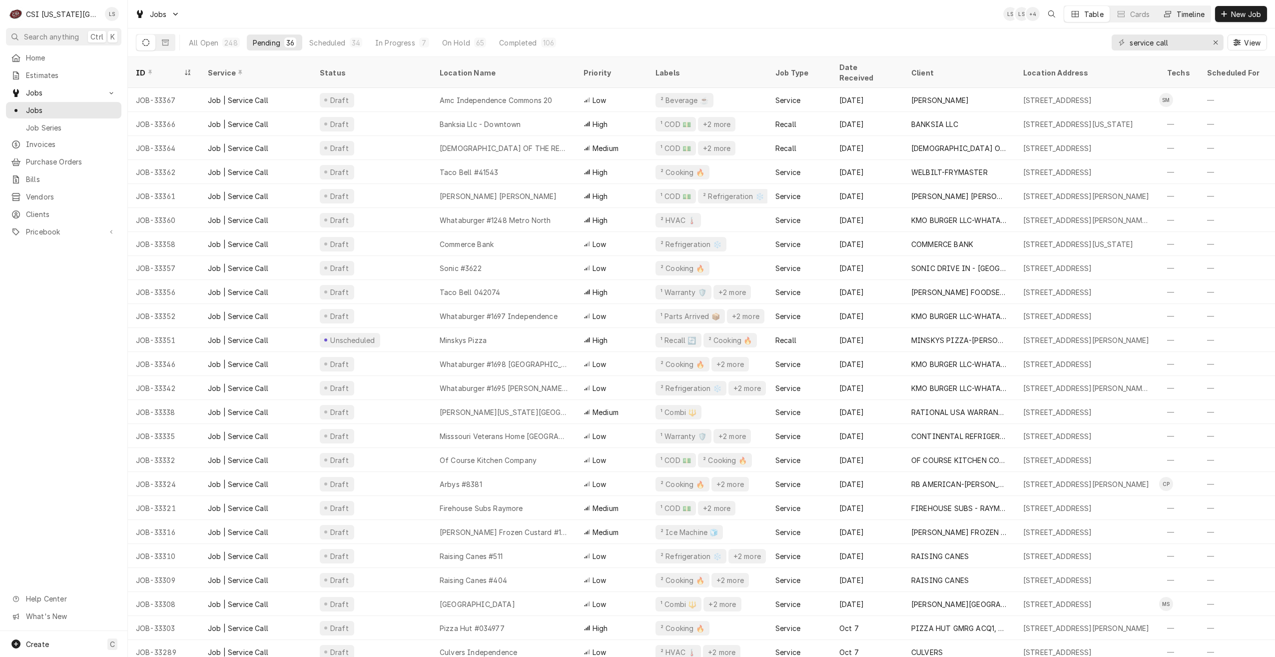
click at [1179, 16] on div "Timeline" at bounding box center [1191, 14] width 28 height 10
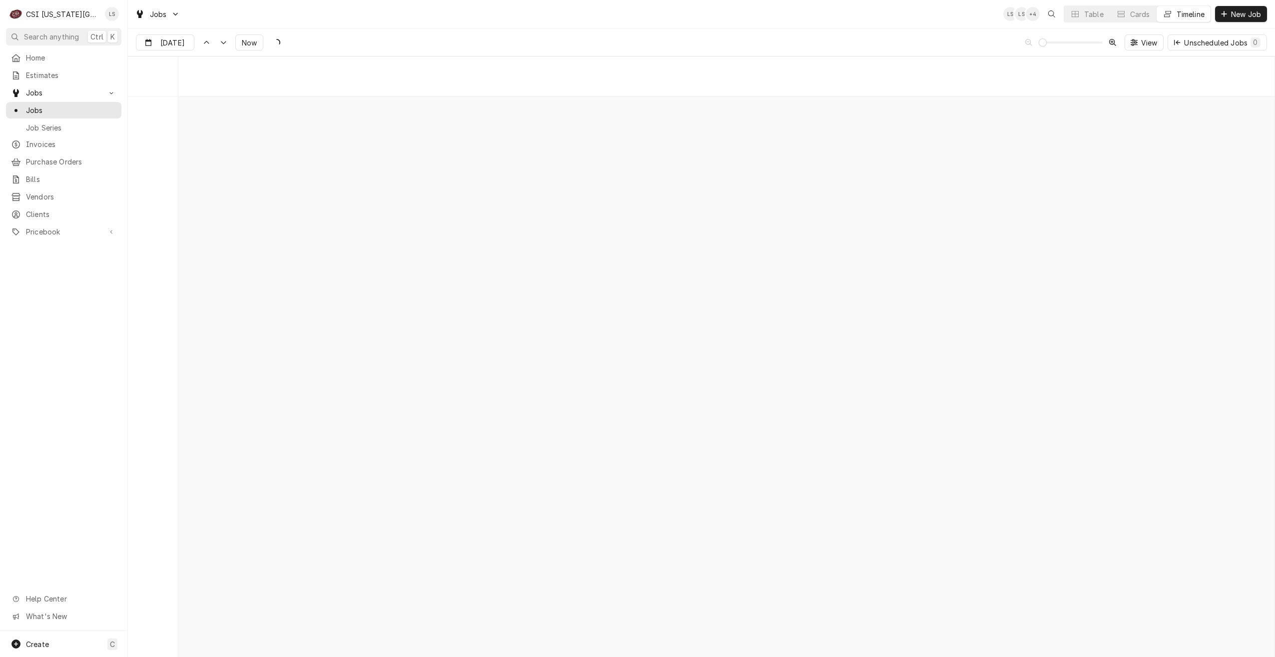
scroll to position [11478, 0]
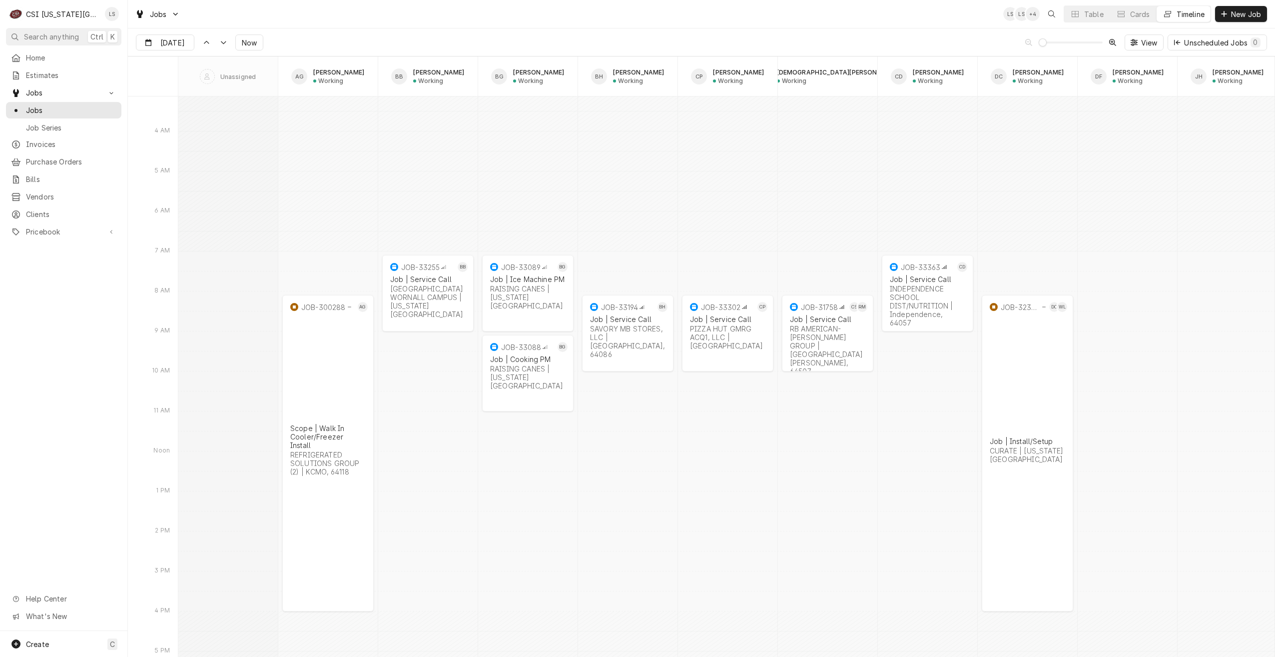
click at [929, 24] on div "Jobs LS LS + 4 Table Cards Timeline New Job" at bounding box center [701, 14] width 1147 height 28
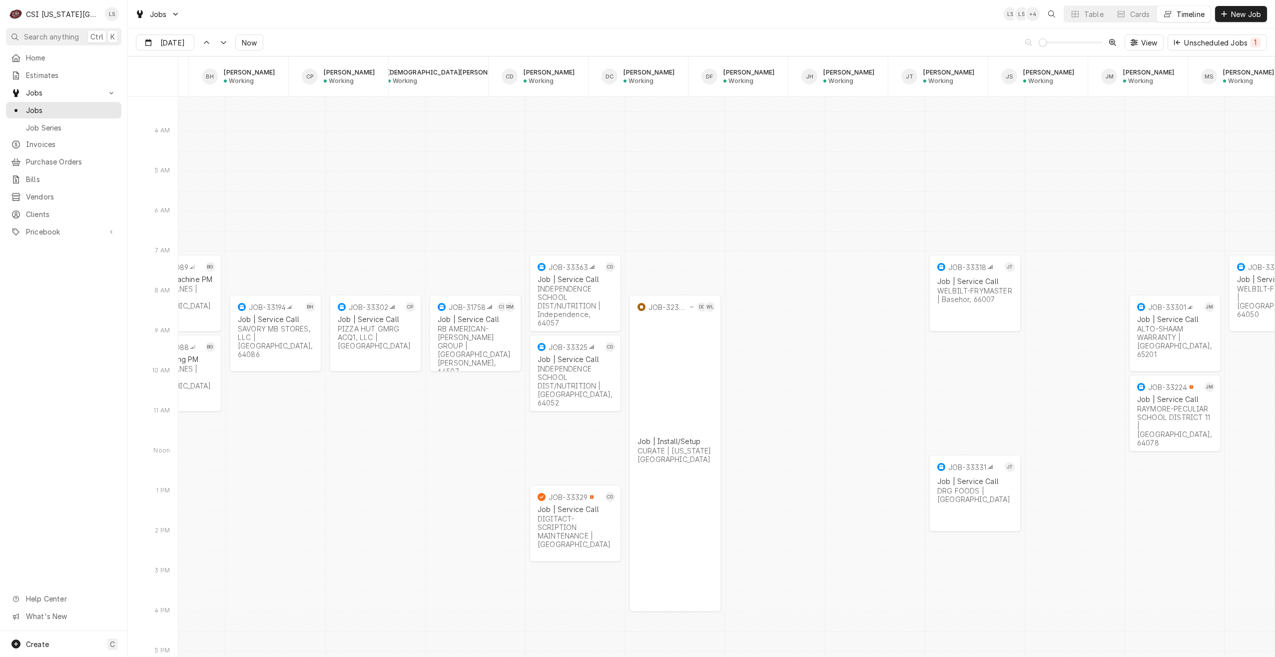
scroll to position [0, 0]
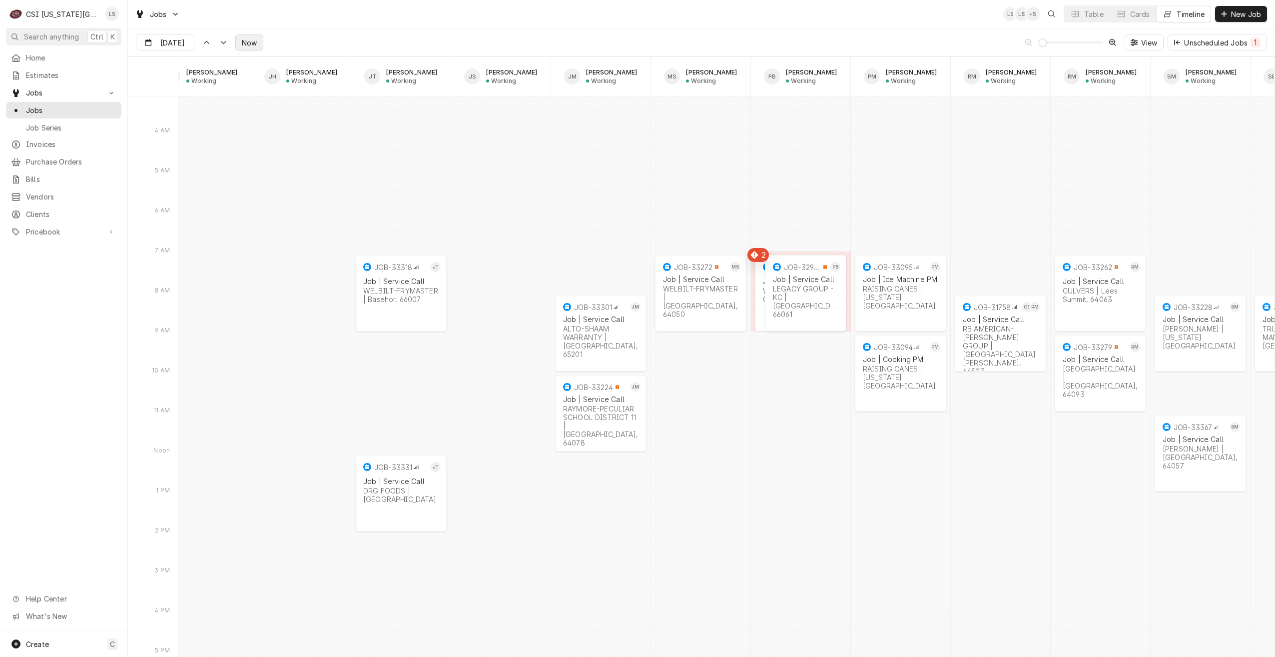
click at [251, 48] on button "Now" at bounding box center [249, 42] width 28 height 16
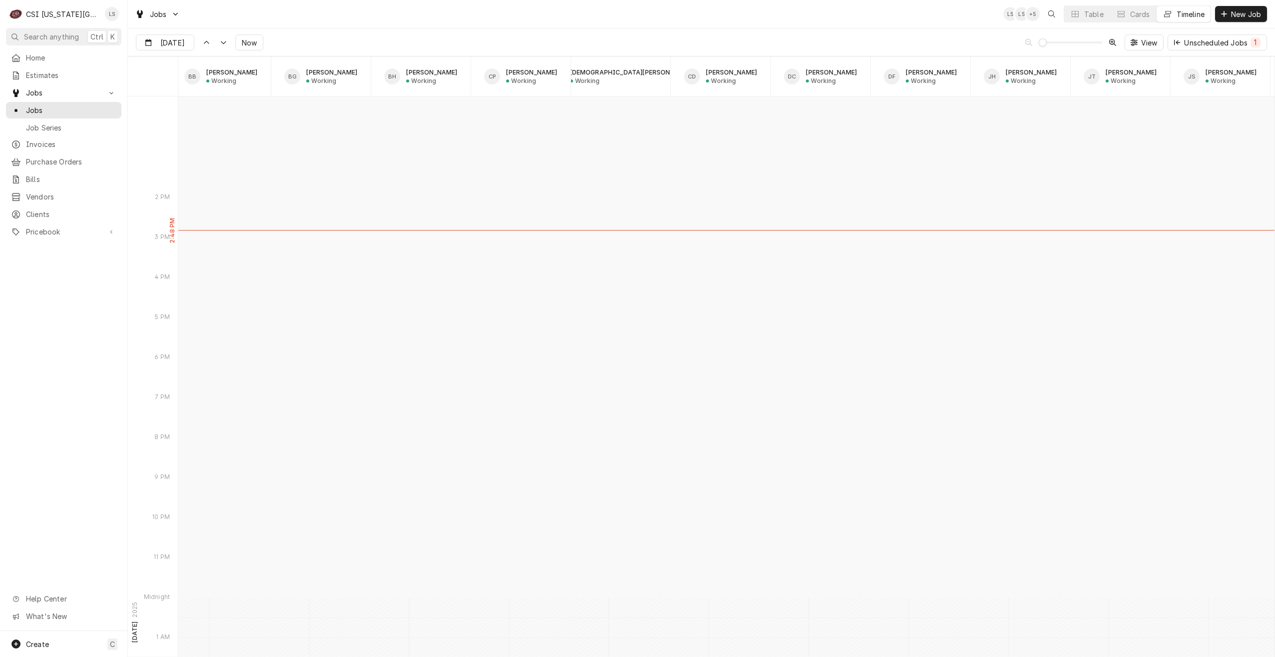
scroll to position [10713, 0]
type input "Oct 9"
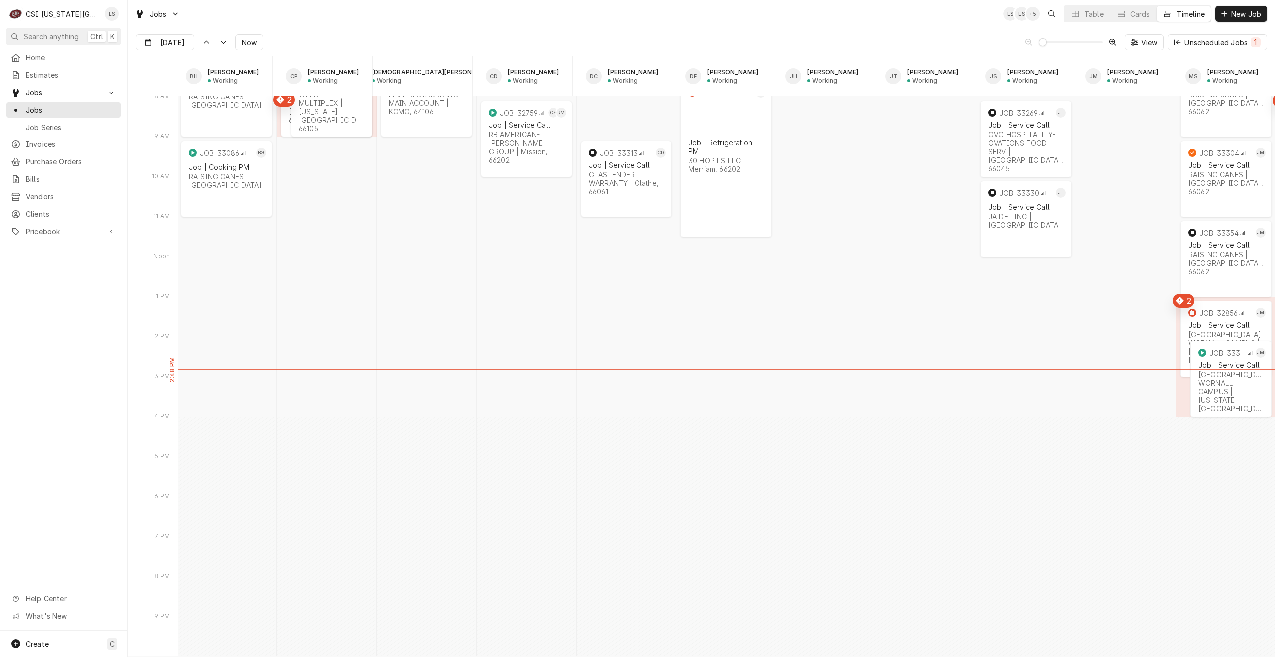
scroll to position [0, 405]
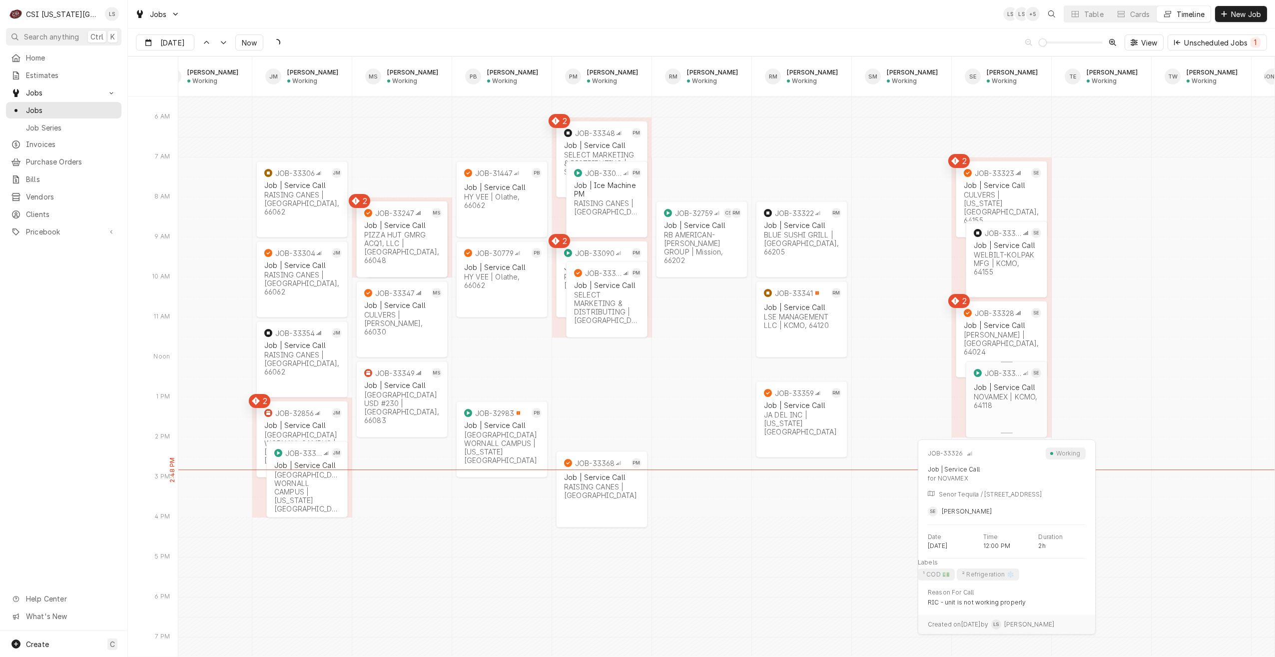
click at [1003, 413] on div "JOB-33326 SE Job | Service Call NOVAMEX | KCMO, 64118" at bounding box center [1006, 390] width 81 height 58
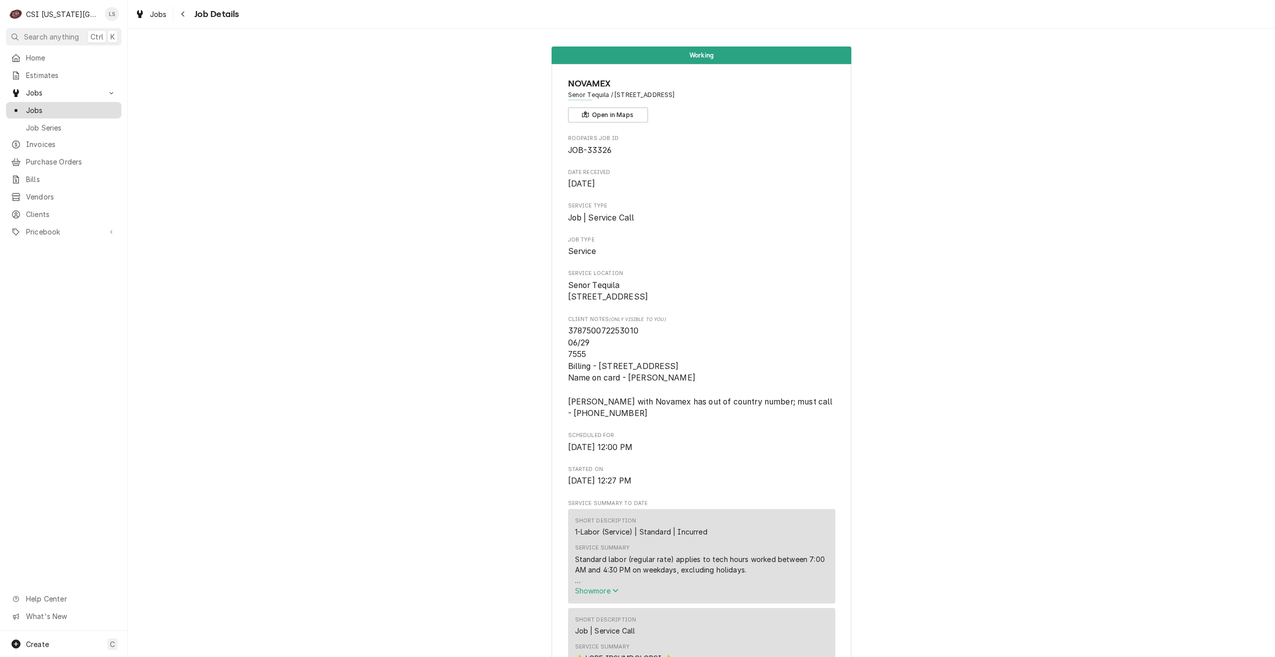
click at [84, 105] on span "Jobs" at bounding box center [71, 110] width 90 height 10
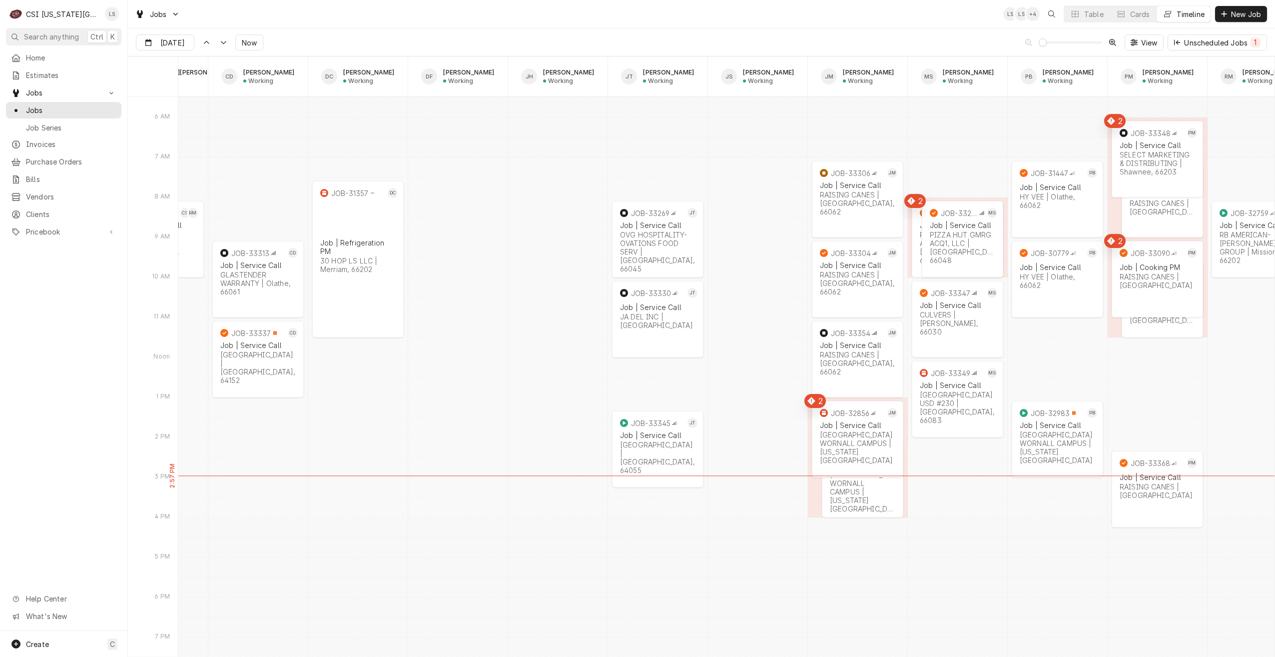
scroll to position [0, 700]
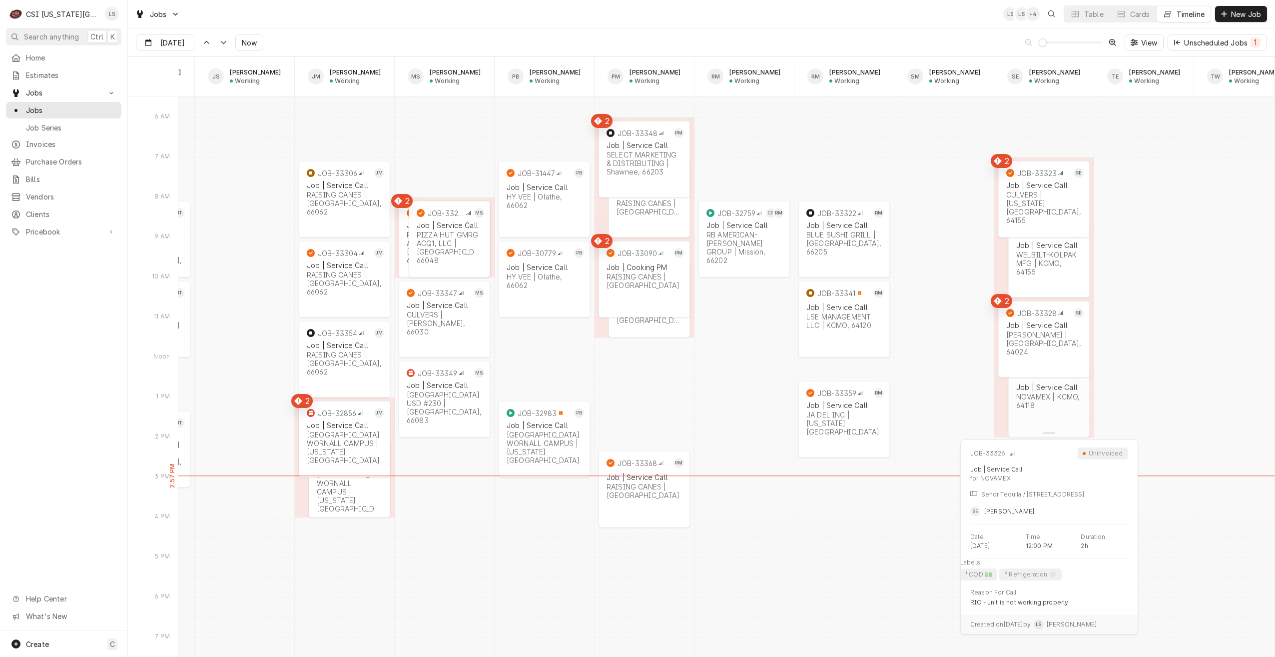
click at [1038, 409] on div "JOB-33326 SE Job | Service Call NOVAMEX | KCMO, 64118" at bounding box center [1048, 390] width 81 height 58
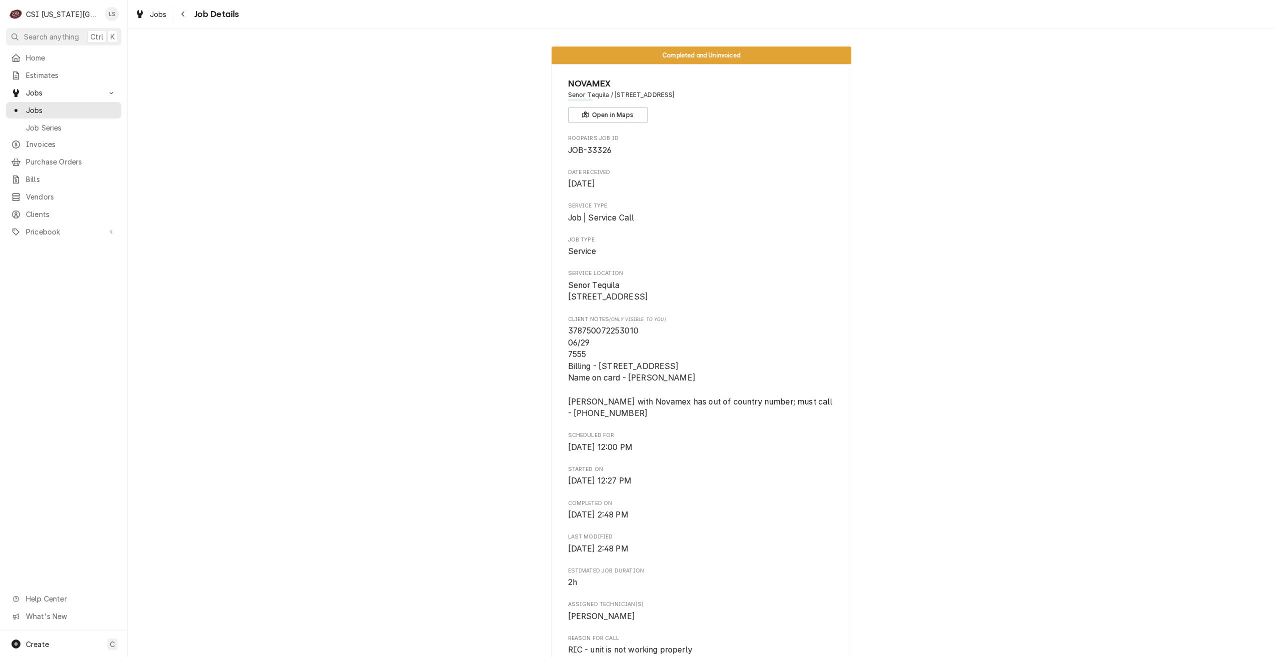
click at [623, 339] on span "378750072253010 06/29 7555 Billing - [STREET_ADDRESS] Name on card - [PERSON_NA…" at bounding box center [701, 372] width 267 height 92
copy span "[CREDIT_CARD_NUMBER]"
drag, startPoint x: 679, startPoint y: 388, endPoint x: 628, endPoint y: 388, distance: 51.0
click at [628, 388] on span "378750072253010 06/29 7555 Billing - [STREET_ADDRESS] Name on card - [PERSON_NA…" at bounding box center [701, 372] width 267 height 94
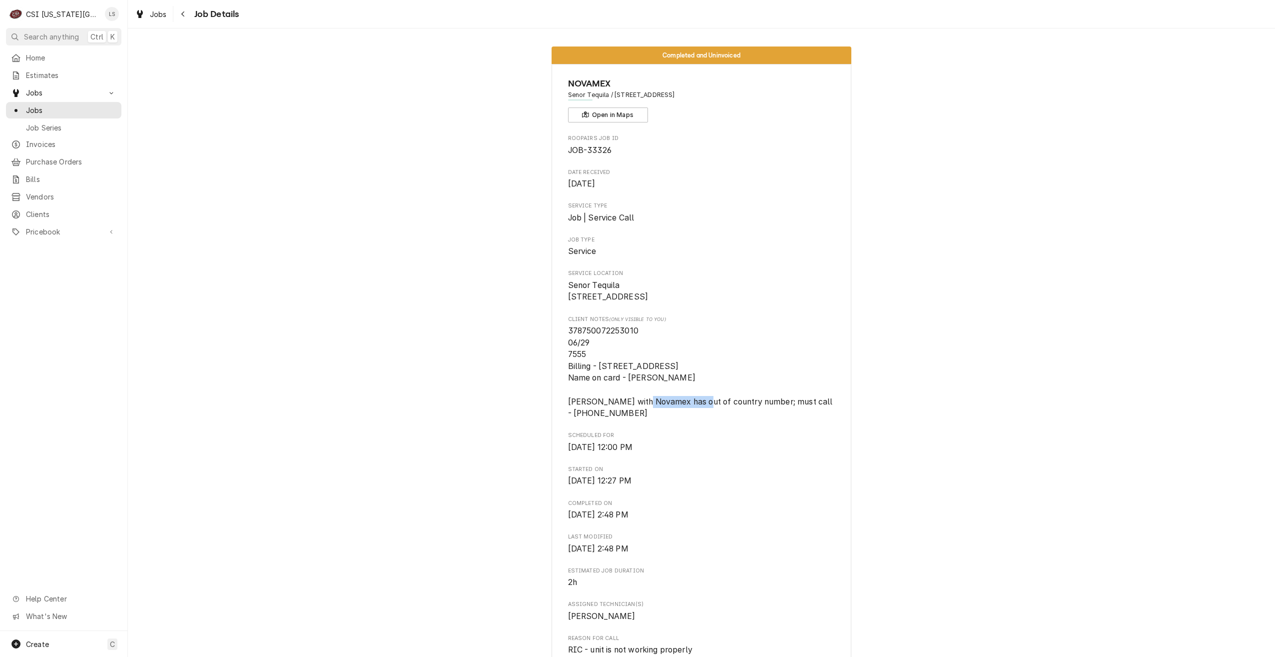
copy span "[PERSON_NAME]"
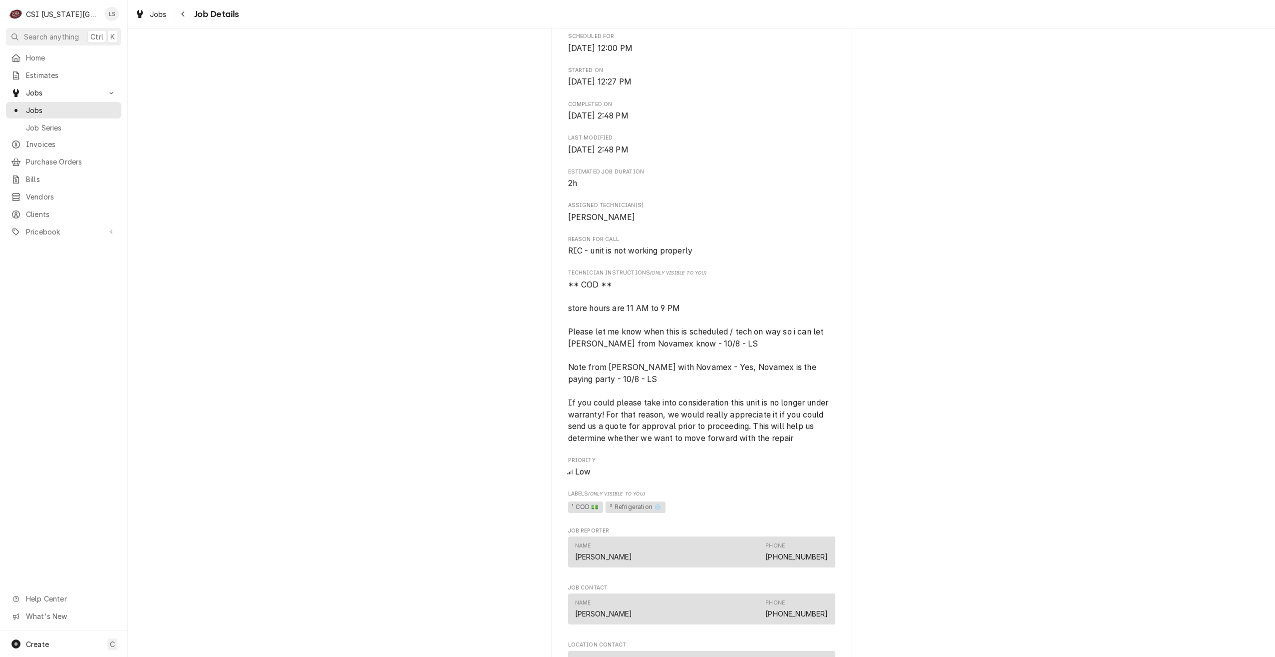
scroll to position [400, 0]
drag, startPoint x: 695, startPoint y: 258, endPoint x: 566, endPoint y: 259, distance: 128.9
click at [568, 256] on span "RIC - unit is not working properly" at bounding box center [701, 250] width 267 height 12
copy span "RIC - unit is not working properly"
click at [922, 187] on div "Completed and Uninvoiced NOVAMEX Senor Tequila / [STREET_ADDRESS] Open in Maps …" at bounding box center [701, 386] width 1147 height 1495
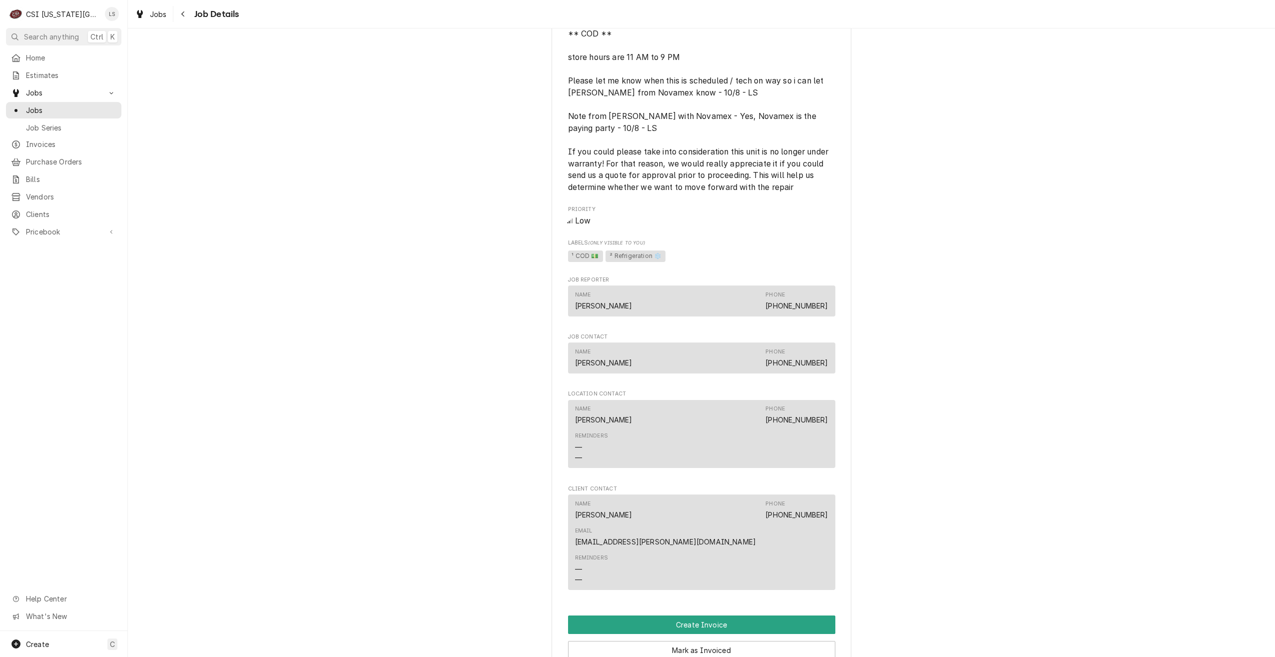
scroll to position [899, 0]
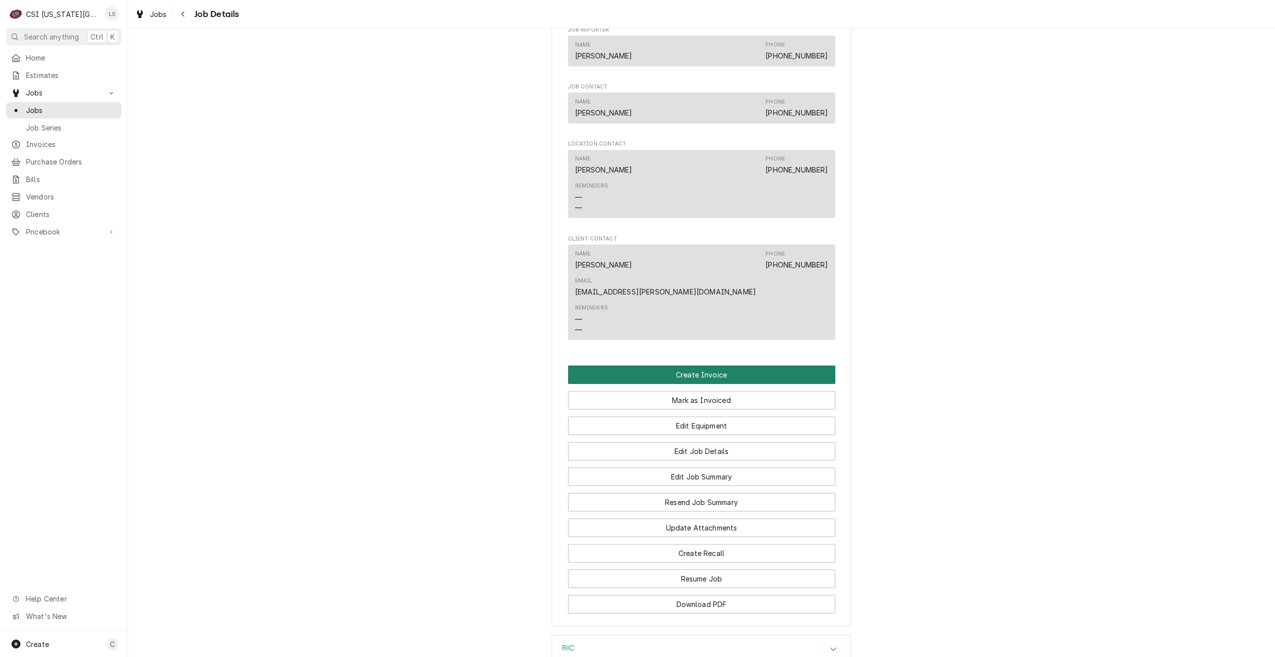
click at [702, 365] on button "Create Invoice" at bounding box center [701, 374] width 267 height 18
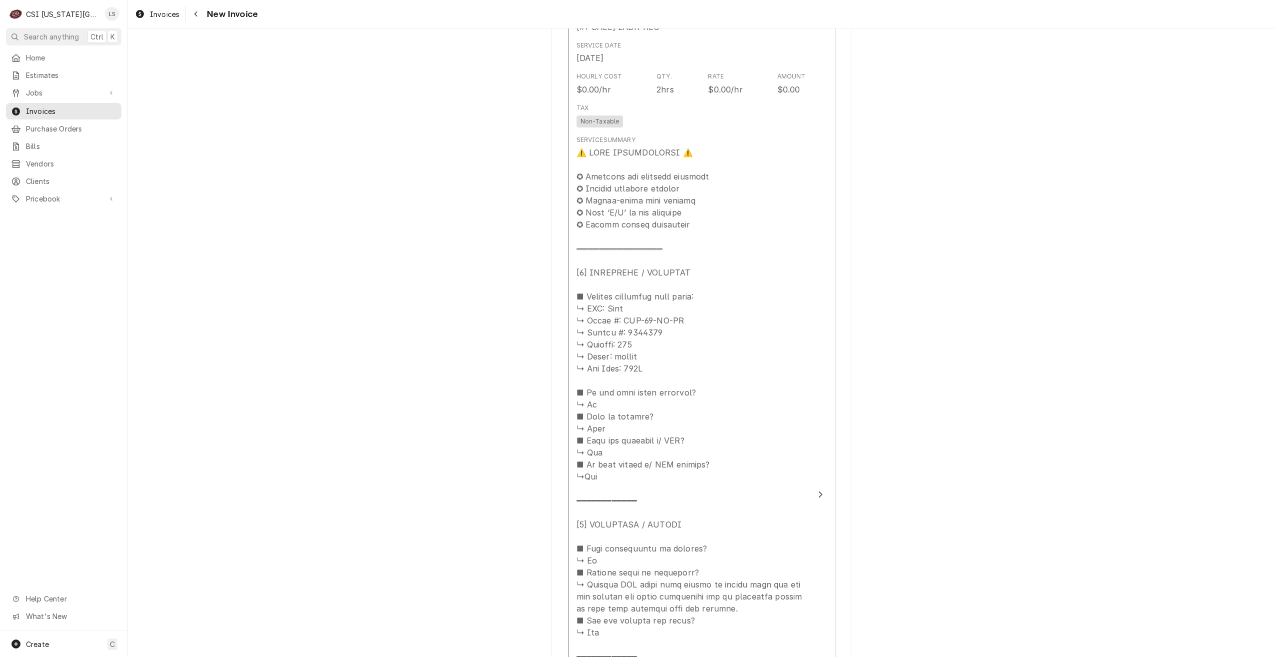
scroll to position [1349, 0]
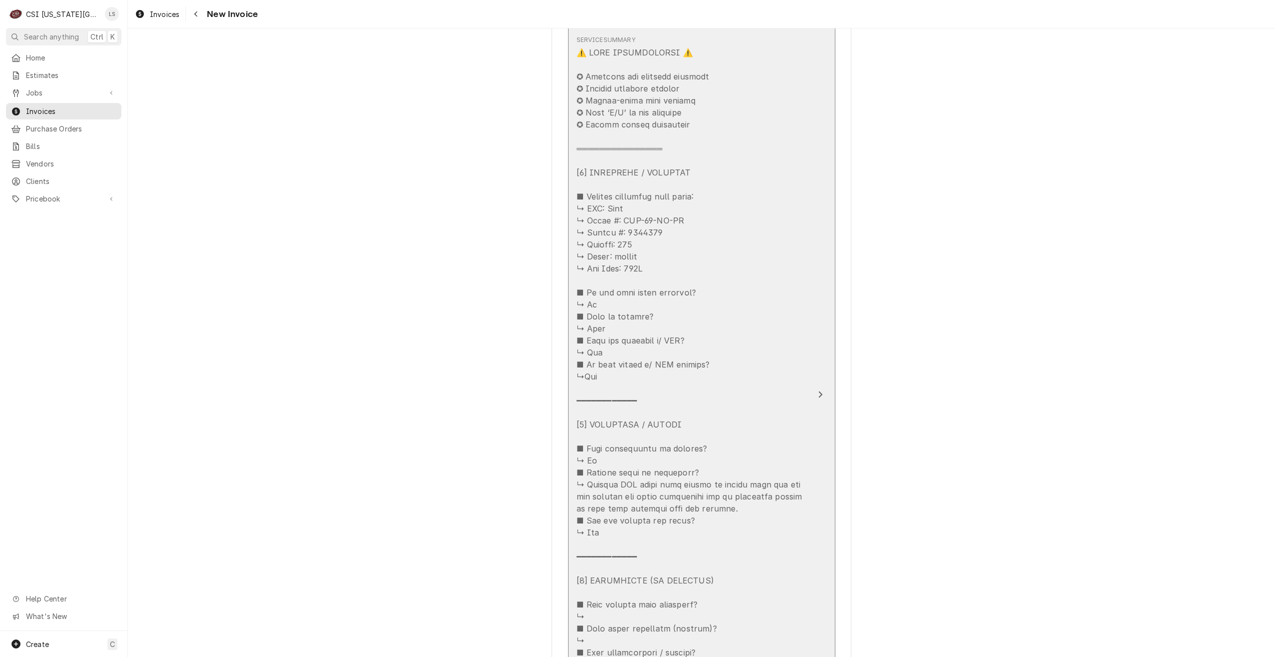
click at [694, 249] on div "Update Line Item" at bounding box center [691, 477] width 229 height 863
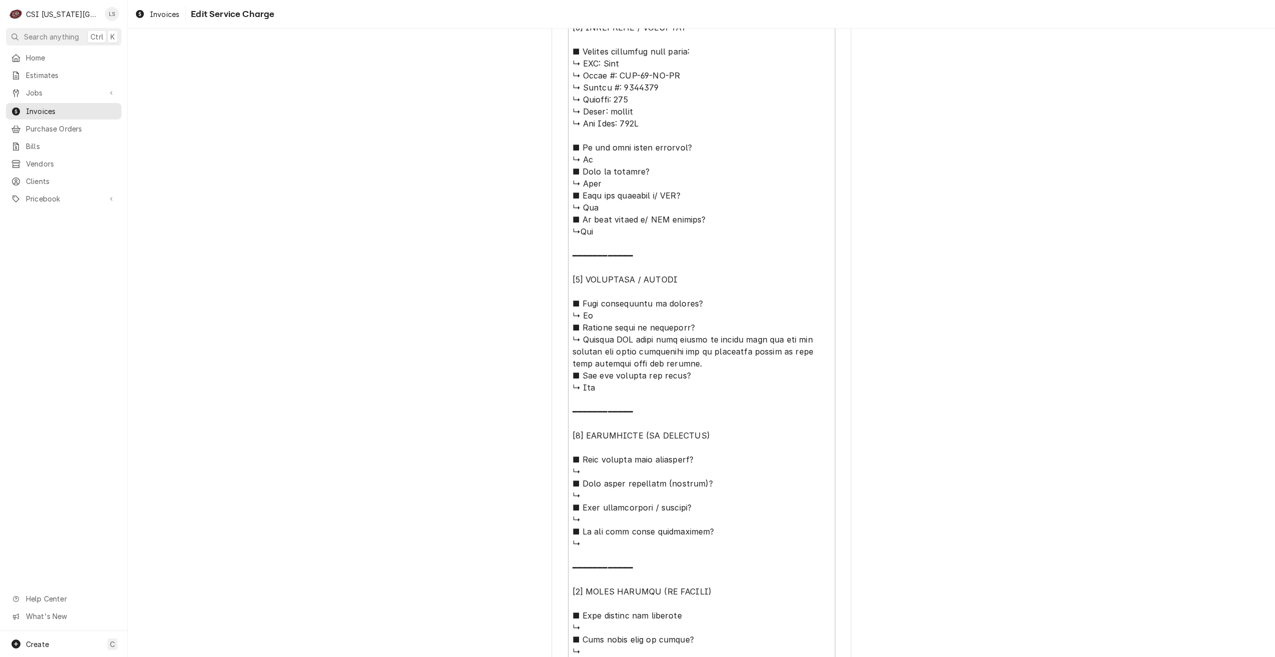
scroll to position [532, 0]
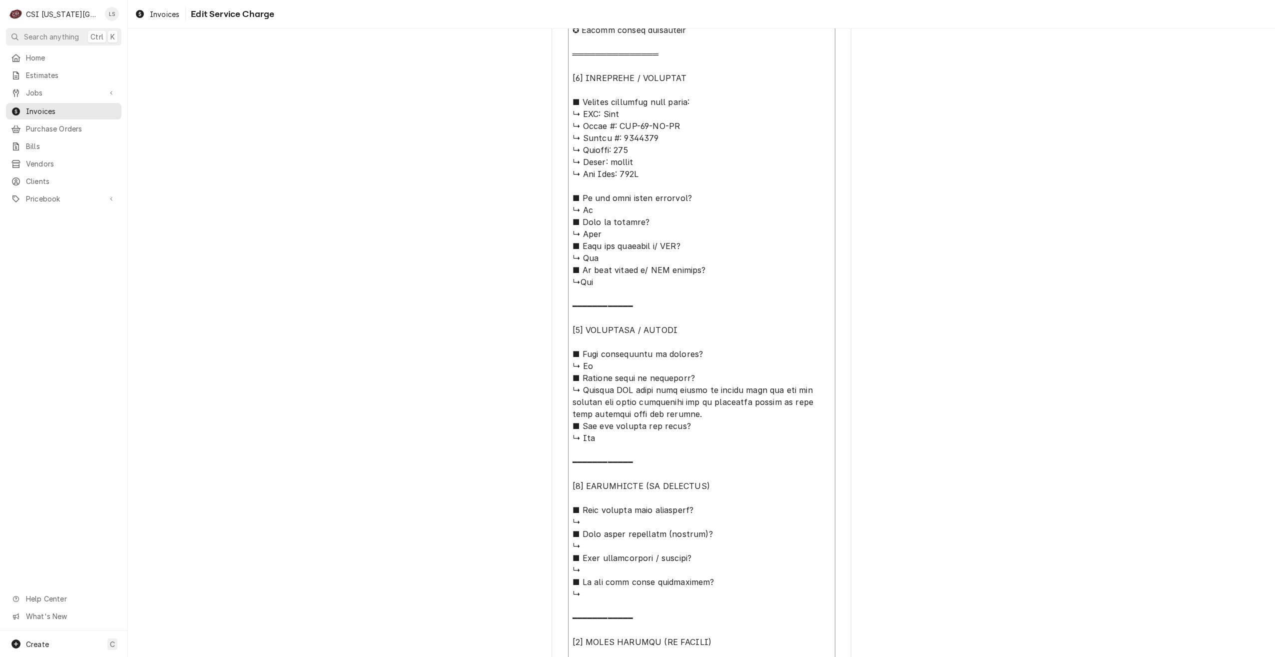
drag, startPoint x: 687, startPoint y: 411, endPoint x: 576, endPoint y: 394, distance: 112.8
click at [576, 394] on textarea "Service Summary ( optional )" at bounding box center [701, 384] width 267 height 872
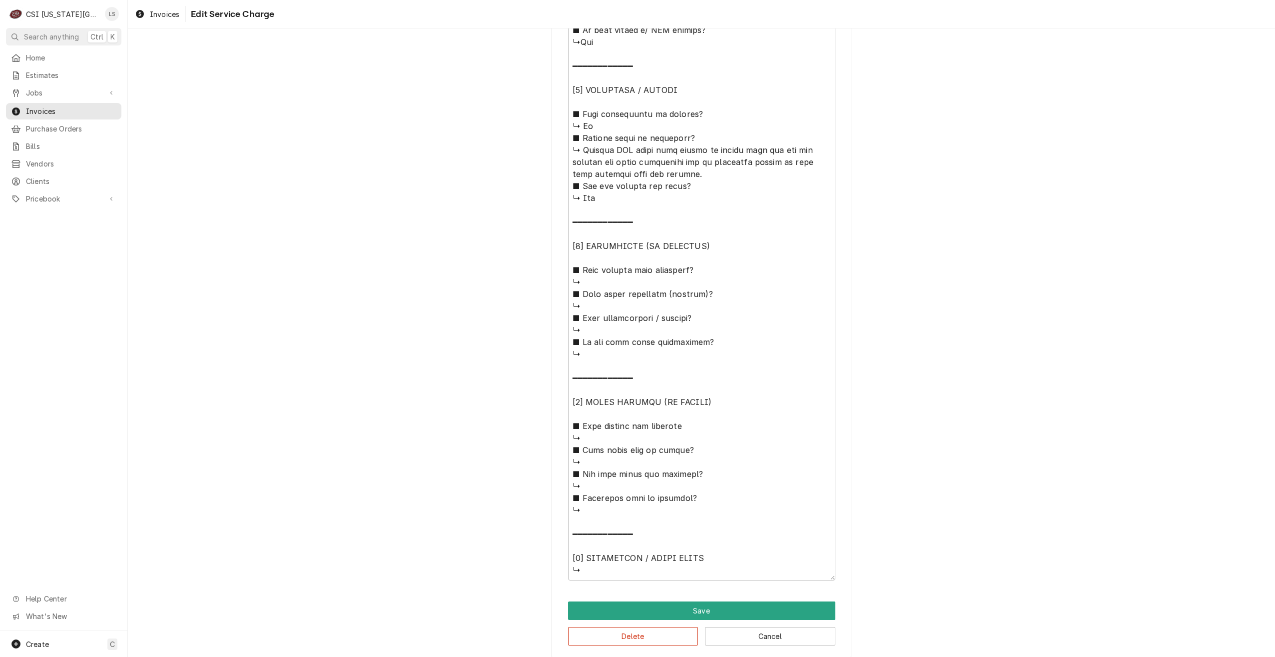
scroll to position [782, 0]
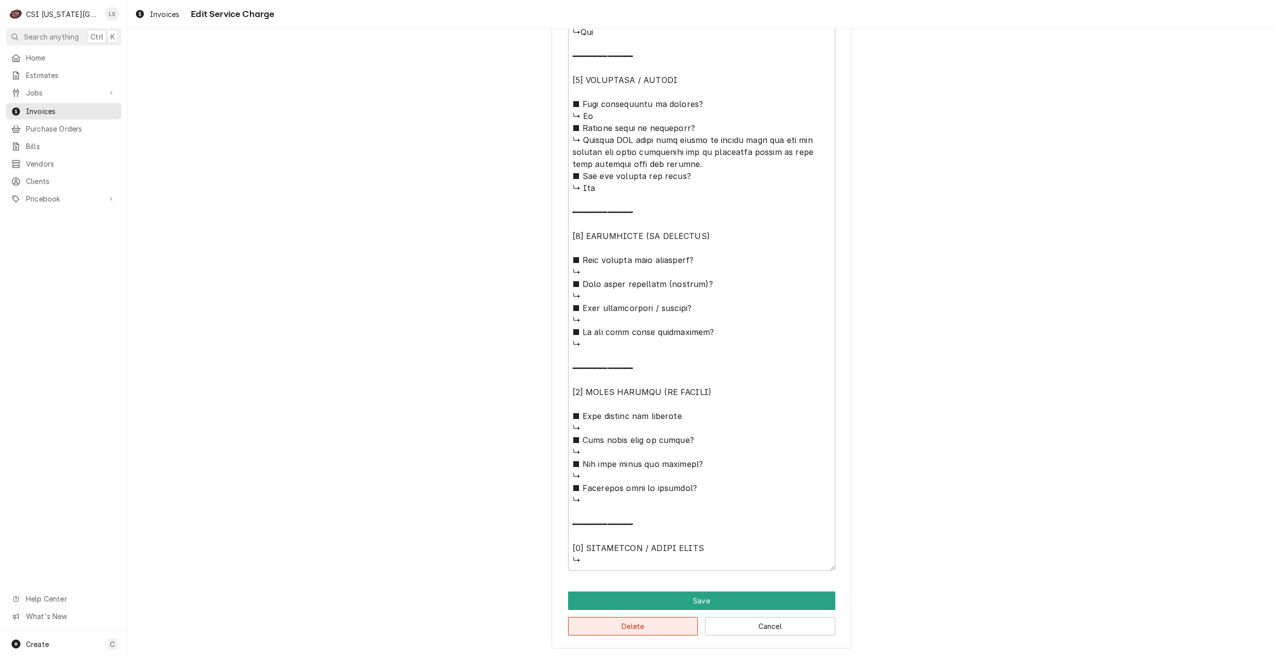
click at [614, 625] on button "Delete" at bounding box center [633, 626] width 130 height 18
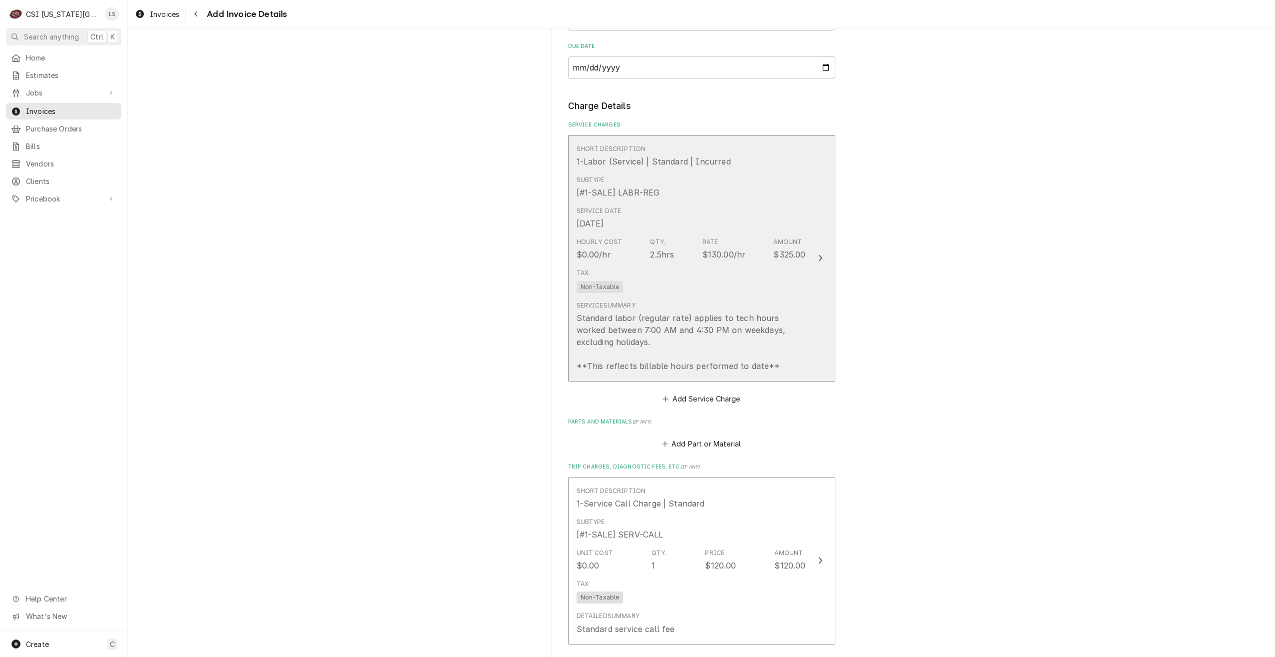
scroll to position [830, 0]
click at [758, 314] on div "Standard labor (regular rate) applies to tech hours worked between 7:00 AM and …" at bounding box center [691, 344] width 229 height 60
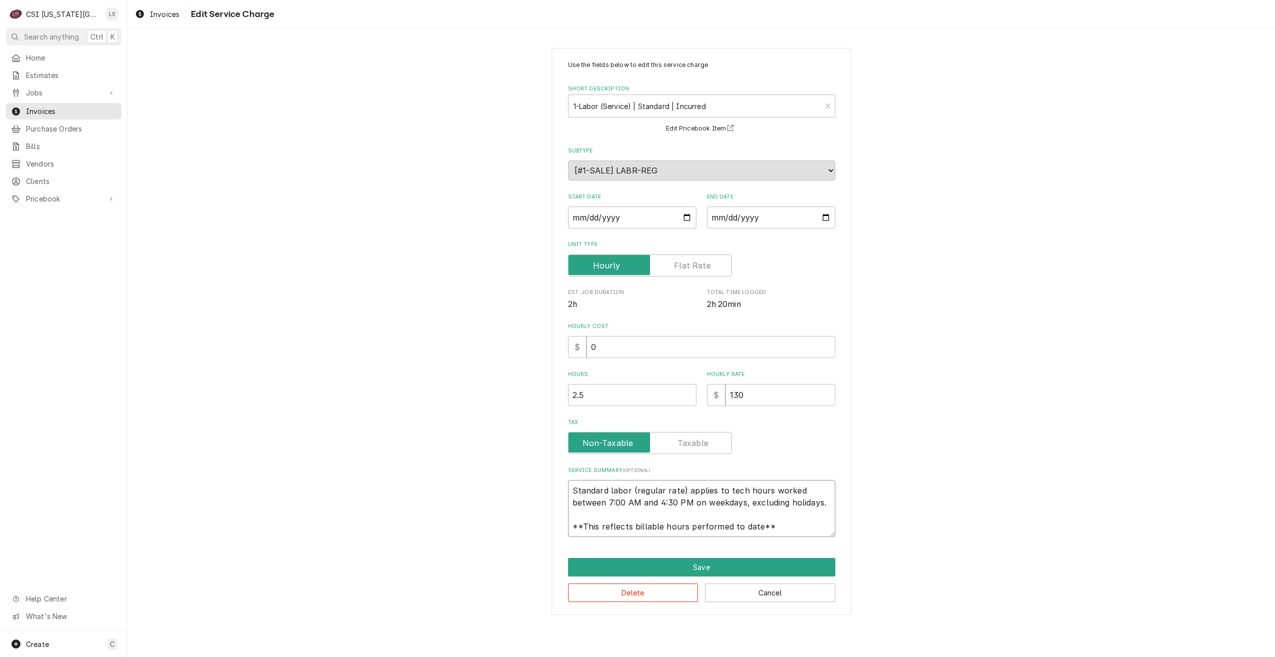
drag, startPoint x: 739, startPoint y: 535, endPoint x: 560, endPoint y: 477, distance: 188.5
click at [560, 477] on div "Use the fields below to edit this service charge Short Description 1-Labor (Ser…" at bounding box center [702, 331] width 300 height 567
type textarea "x"
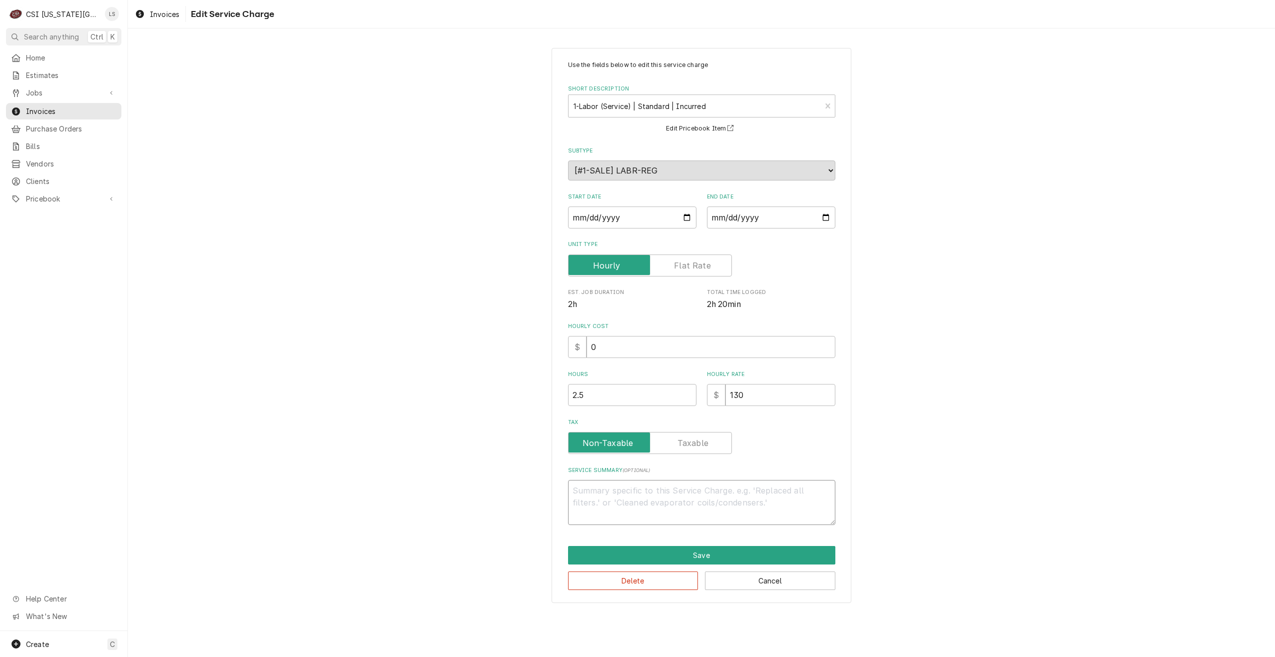
type textarea "x"
type textarea "R"
type textarea "x"
type textarea "Re"
type textarea "x"
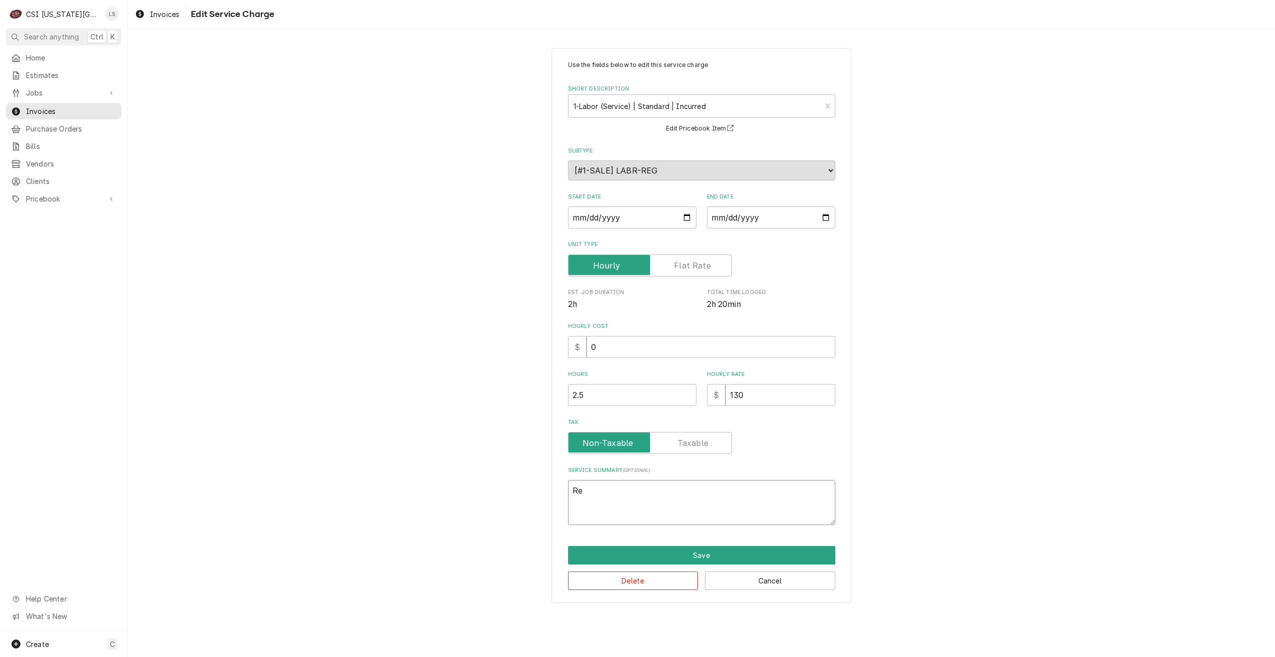
type textarea "Rea"
type textarea "x"
type textarea "Reac"
type textarea "x"
type textarea "Reach"
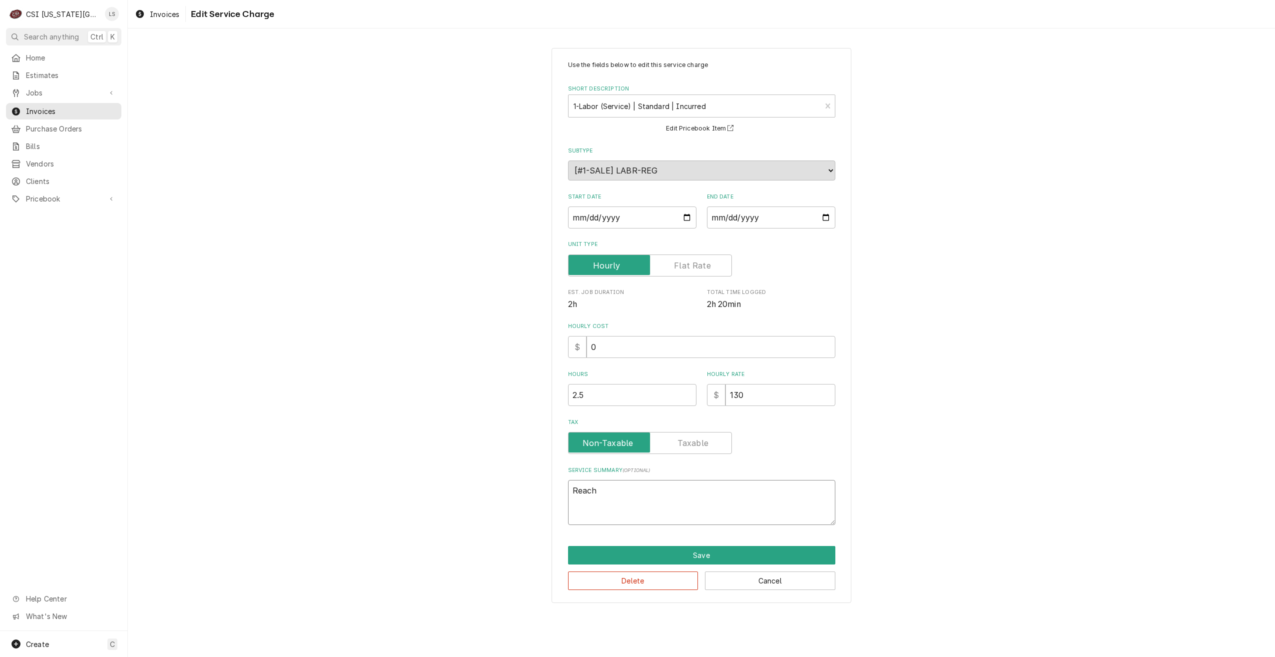
type textarea "x"
type textarea "Reach"
type textarea "x"
type textarea "Reach i"
type textarea "x"
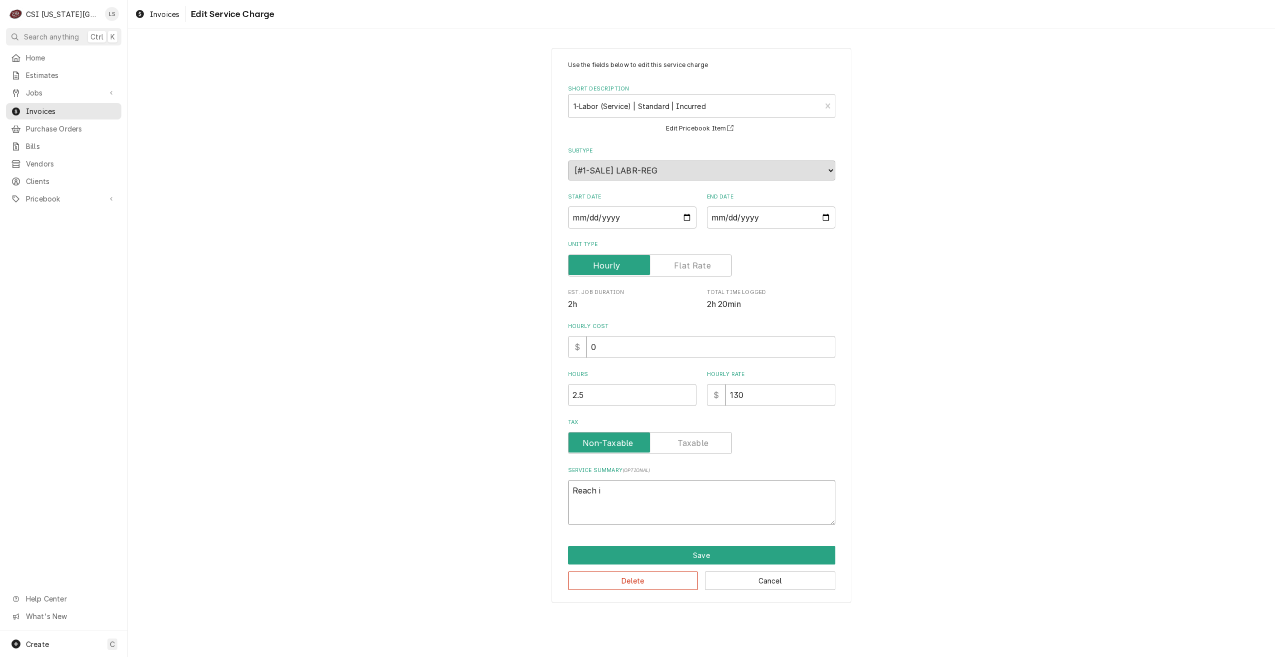
type textarea "Reach in"
type textarea "x"
type textarea "Reach in"
type textarea "x"
type textarea "Reach in c"
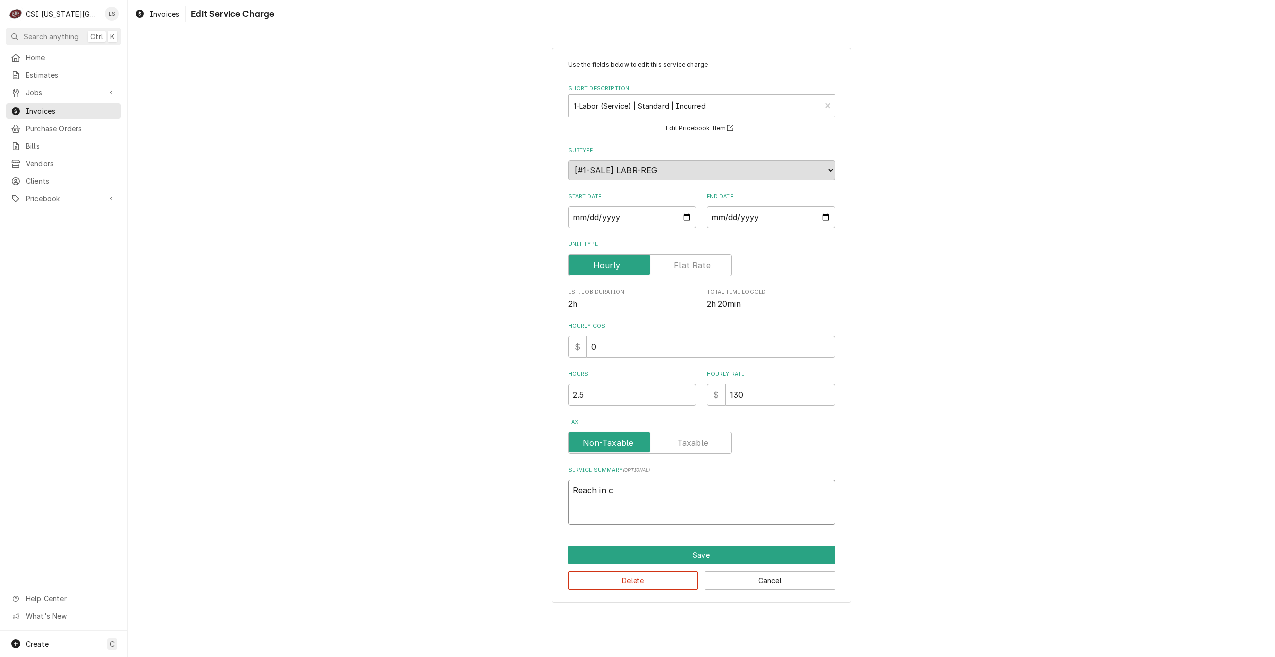
type textarea "x"
type textarea "Reach in co"
type textarea "x"
type textarea "Reach in coo"
type textarea "x"
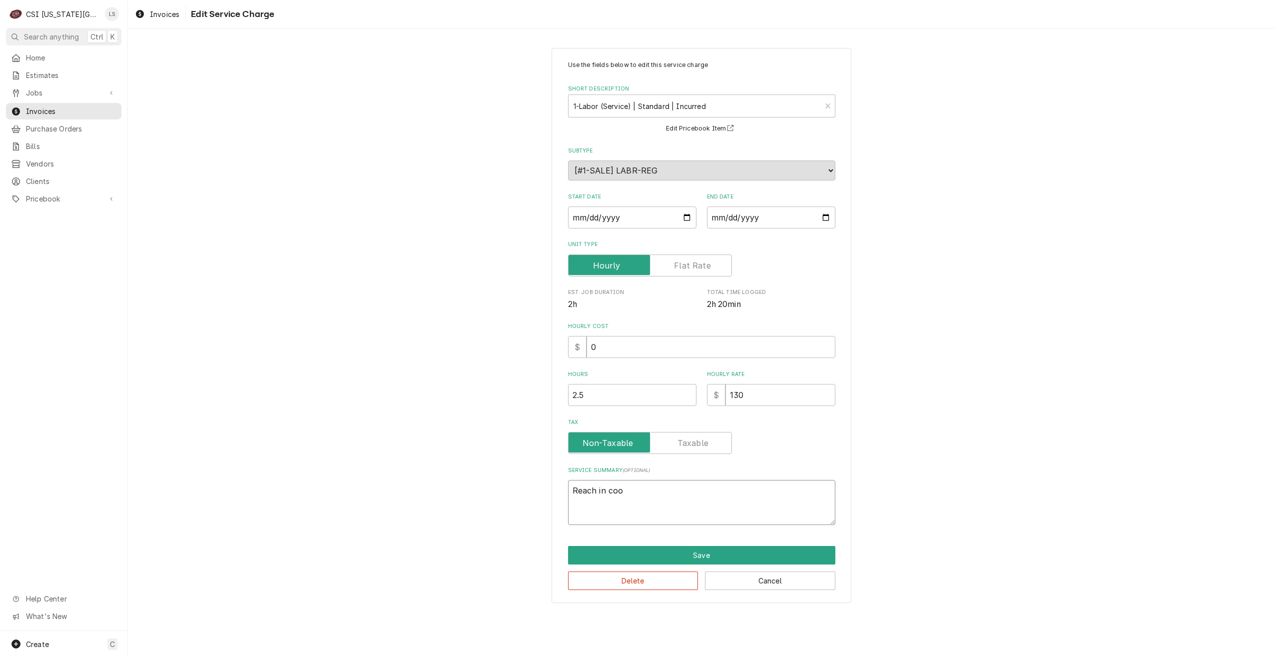
type textarea "Reach in cool"
type textarea "x"
type textarea "Reach in coole"
type textarea "x"
type textarea "Reach in cooler"
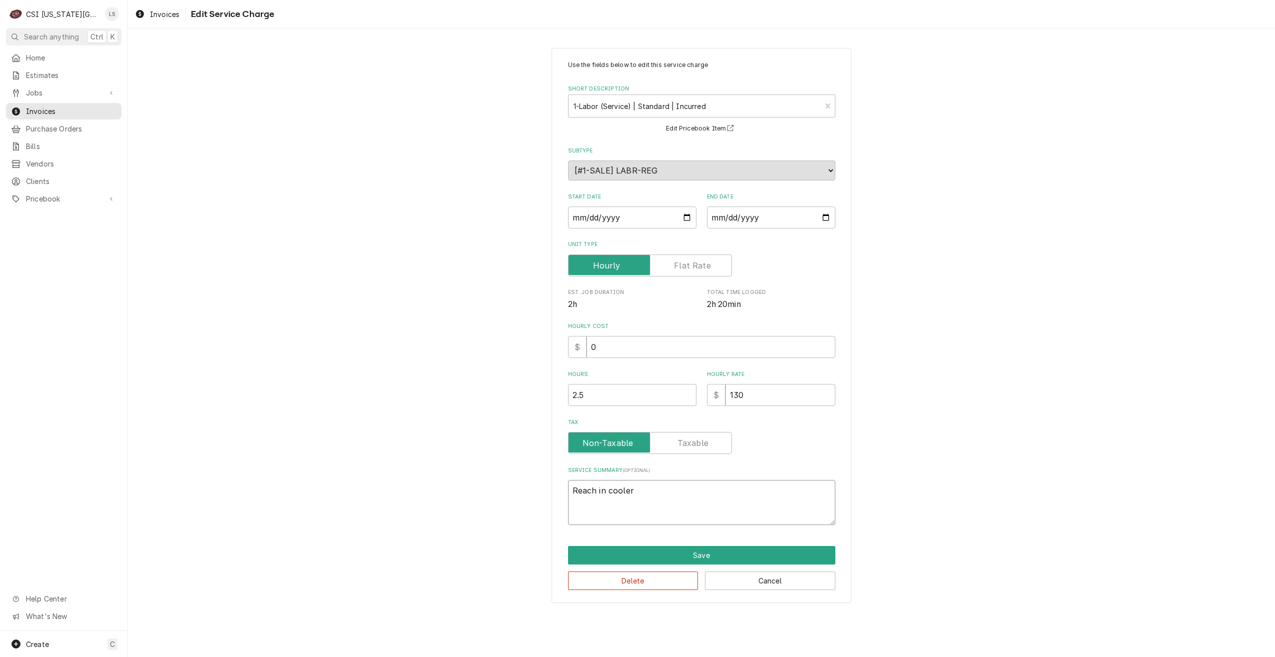
type textarea "x"
type textarea "Reach in cooler"
type textarea "x"
type textarea "Reach in cooler i"
type textarea "x"
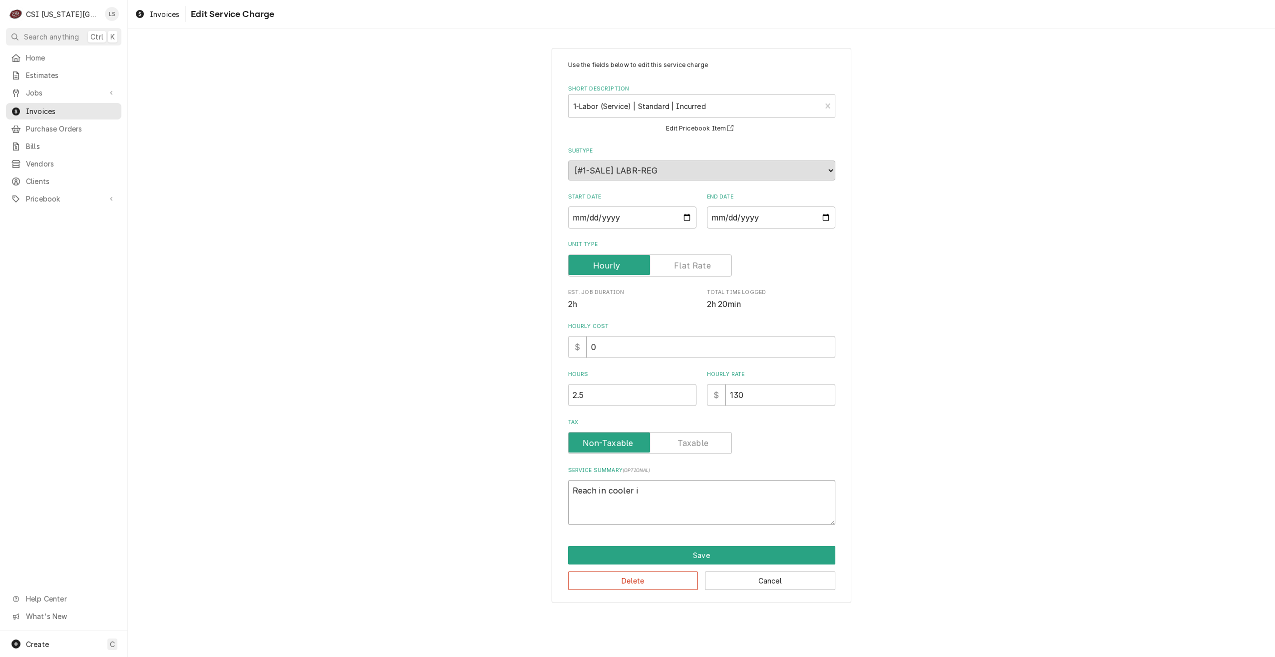
type textarea "Reach in cooler is"
type textarea "x"
type textarea "Reach in cooler is"
type textarea "x"
type textarea "Reach in cooler is n"
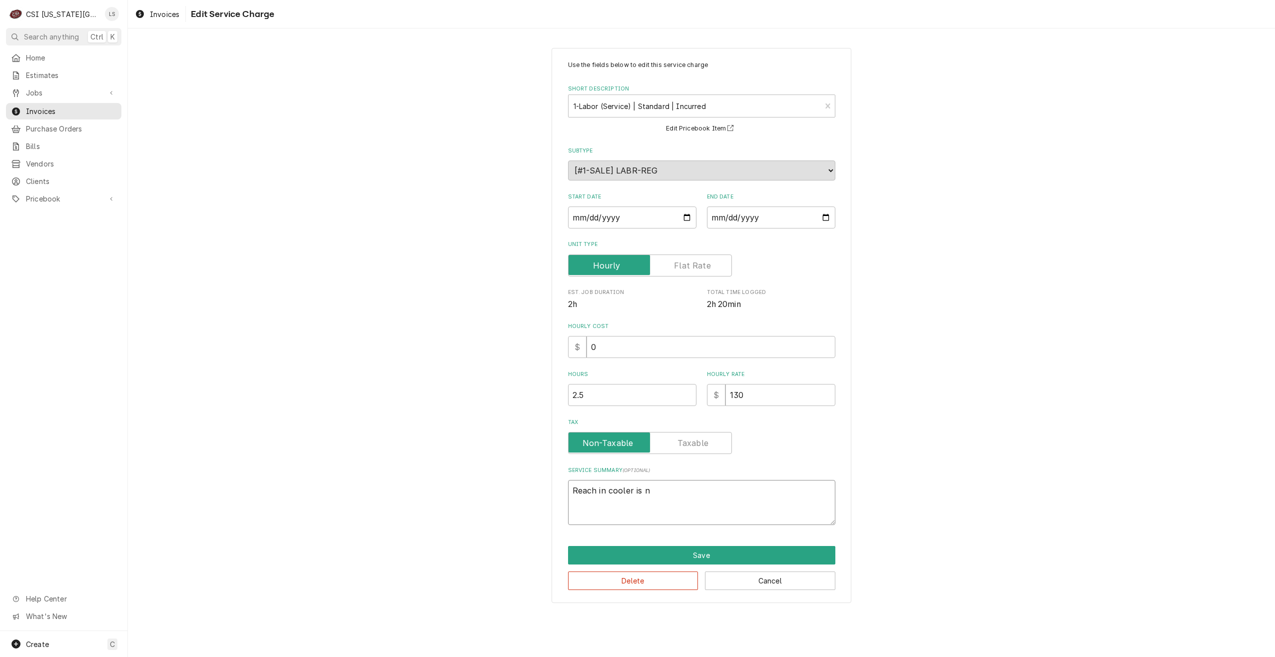
type textarea "x"
type textarea "Reach in cooler is no"
type textarea "x"
type textarea "Reach in cooler is not"
type textarea "x"
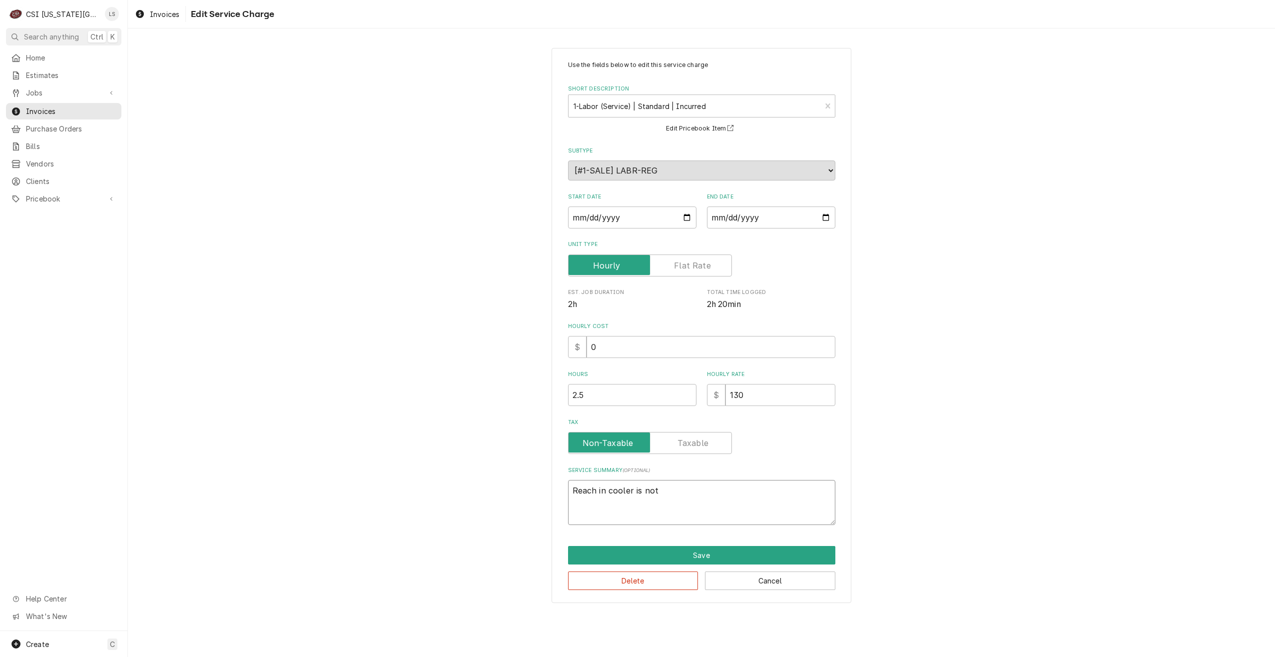
type textarea "Reach in cooler is not"
type textarea "x"
type textarea "Reach in cooler is not c"
type textarea "x"
type textarea "Reach in cooler is not co"
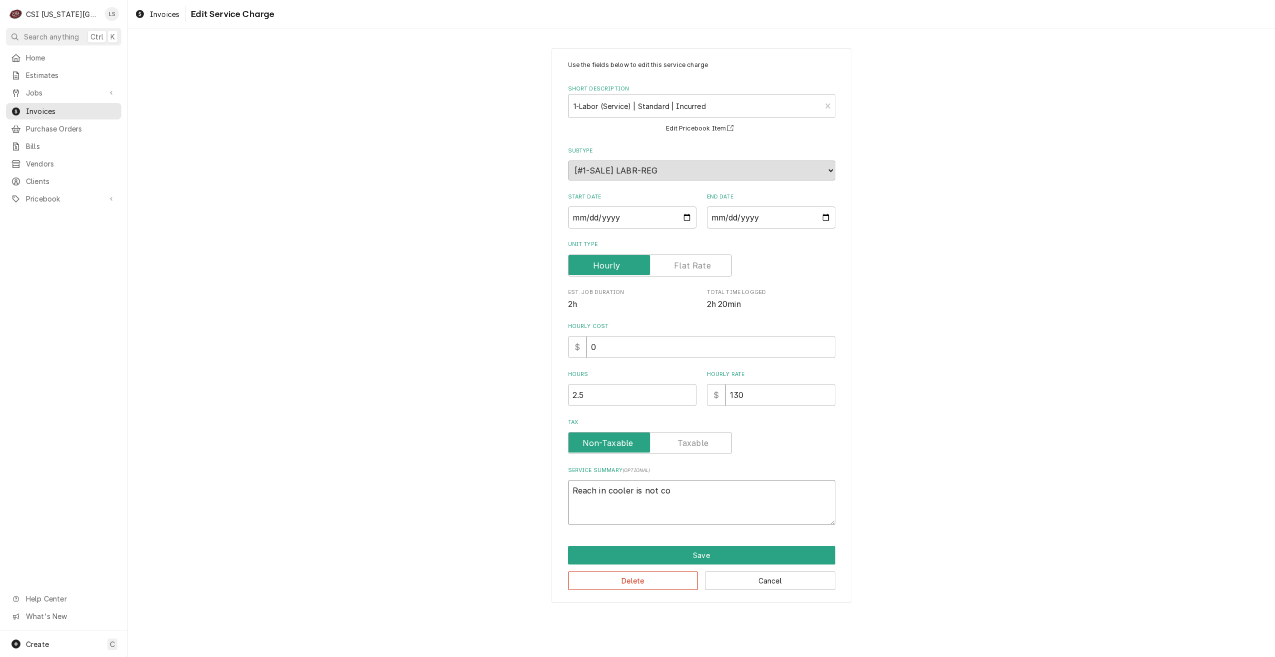
type textarea "x"
type textarea "Reach in cooler is not coo"
type textarea "x"
type textarea "Reach in cooler is not cool"
type textarea "x"
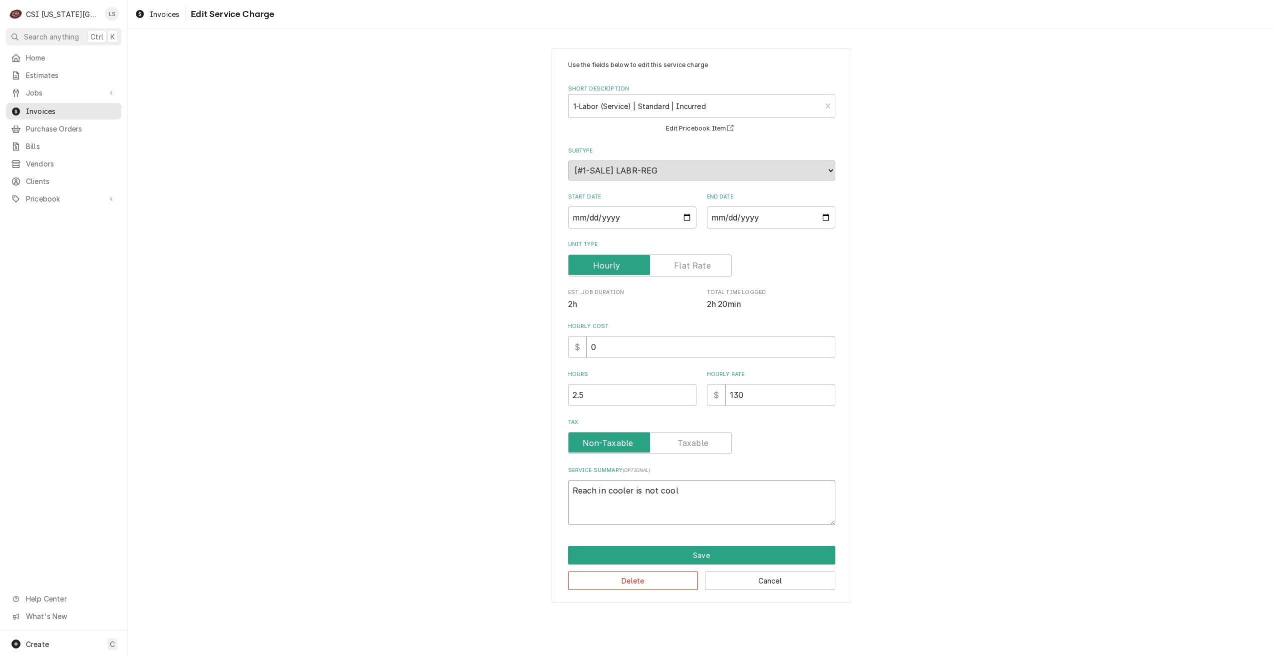
type textarea "Reach in cooler is not cooli"
type textarea "x"
type textarea "Reach in cooler is not coolin"
type textarea "x"
type textarea "Reach in cooler is not cooling"
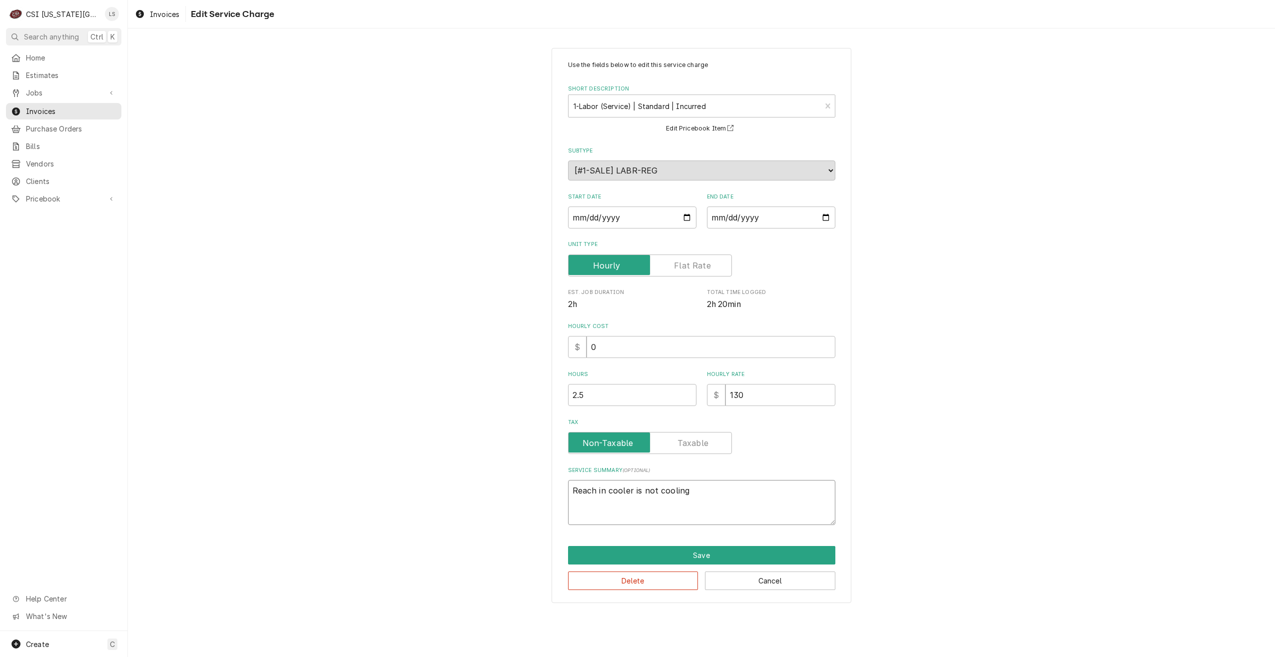
type textarea "x"
type textarea "Reach in cooler is not cooling"
type textarea "x"
type textarea "Reach in cooler is not cooling p"
type textarea "x"
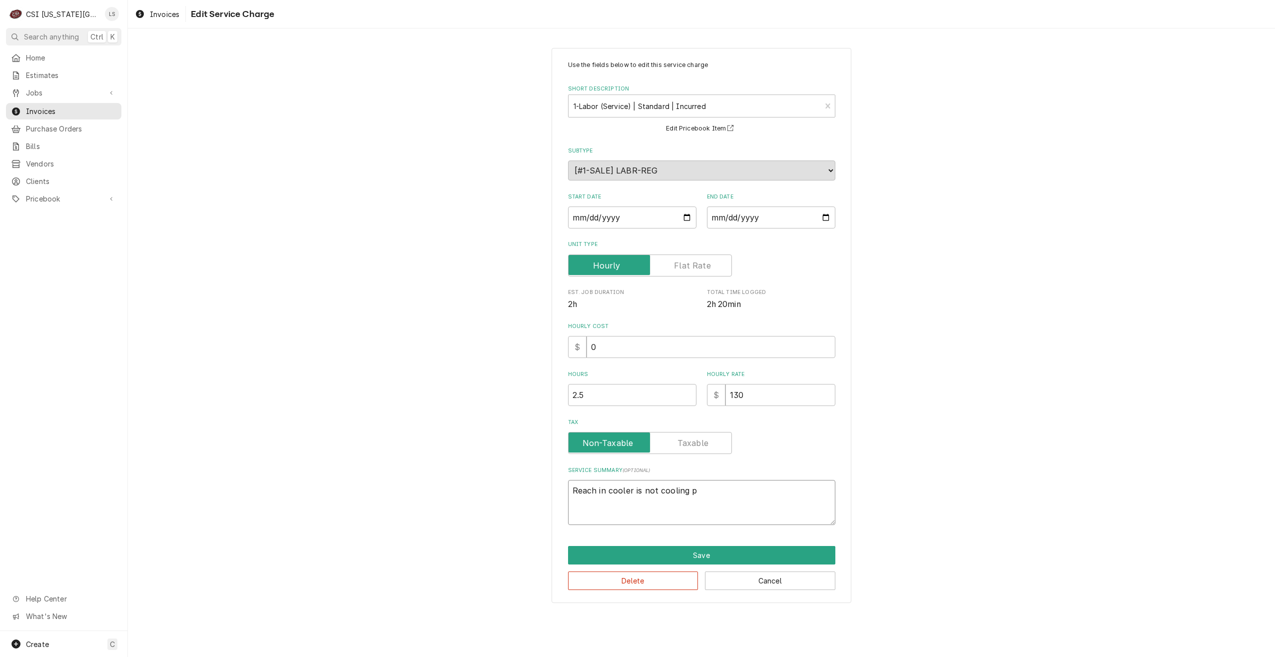
type textarea "Reach in cooler is not cooling pr"
type textarea "x"
type textarea "Reach in cooler is not cooling pro"
type textarea "x"
type textarea "Reach in cooler is not cooling prop"
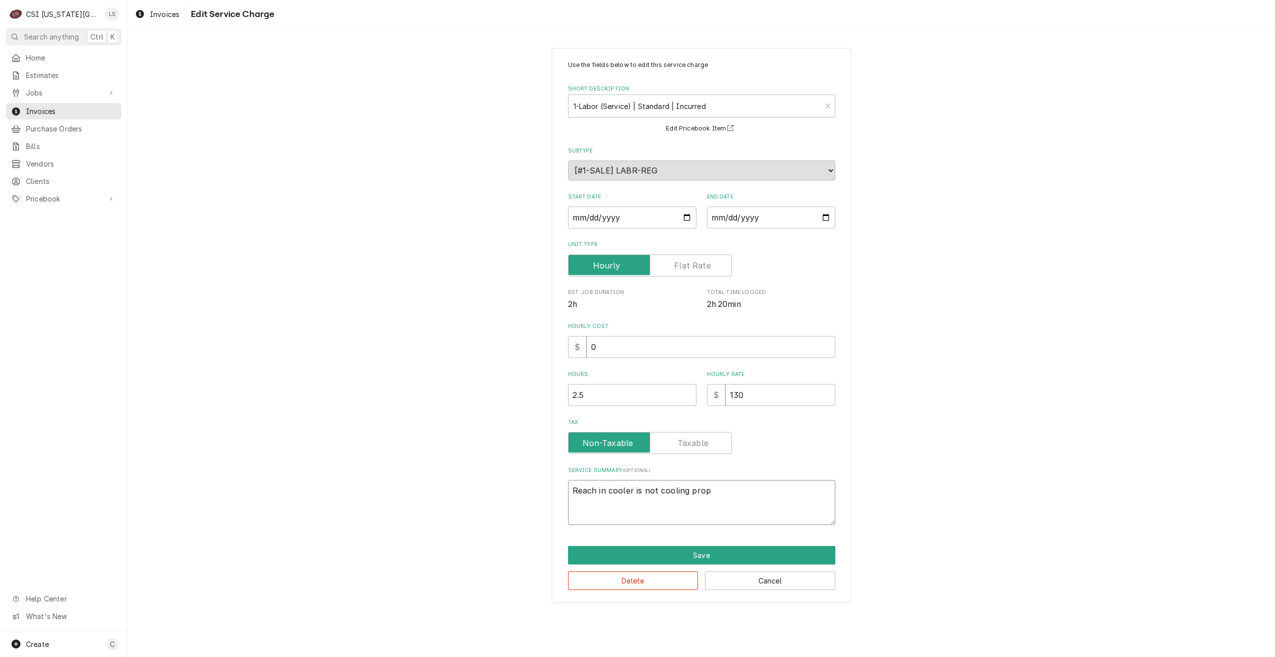
type textarea "x"
type textarea "Reach in cooler is not cooling prope"
type textarea "x"
type textarea "Reach in cooler is not cooling proper"
type textarea "x"
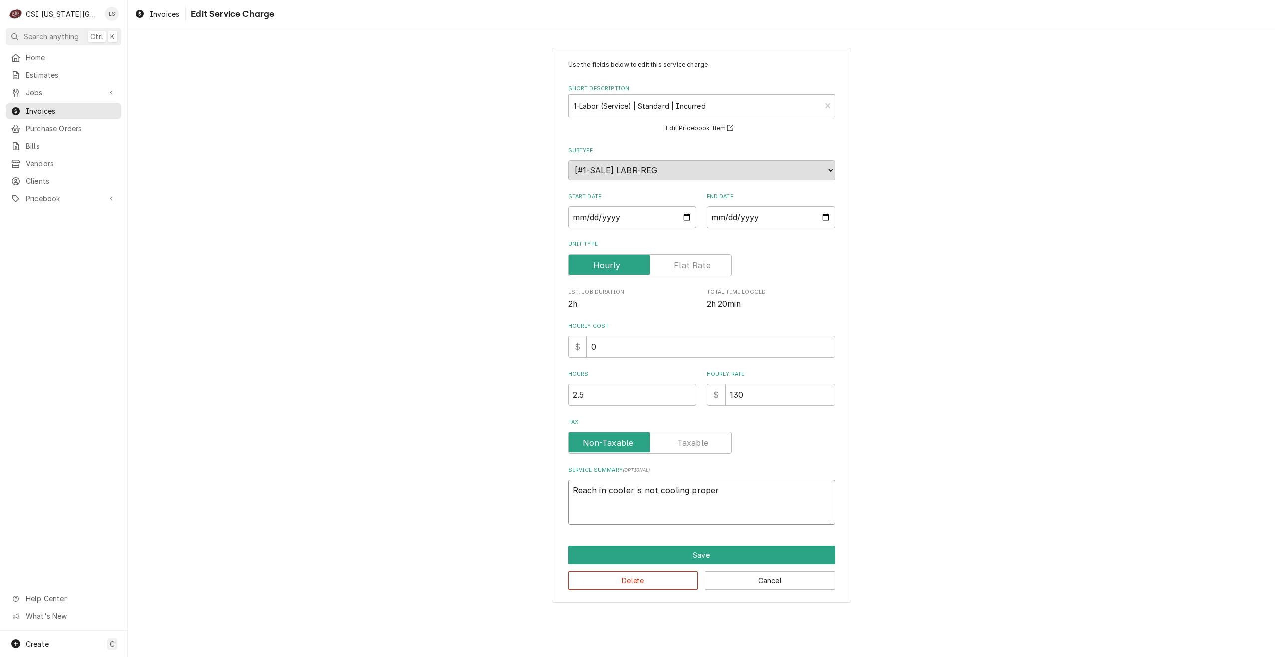
type textarea "Reach in cooler is not cooling properl"
type textarea "x"
type textarea "Reach in cooler is not cooling properly"
type textarea "x"
type textarea "Reach in cooler is not cooling properly:"
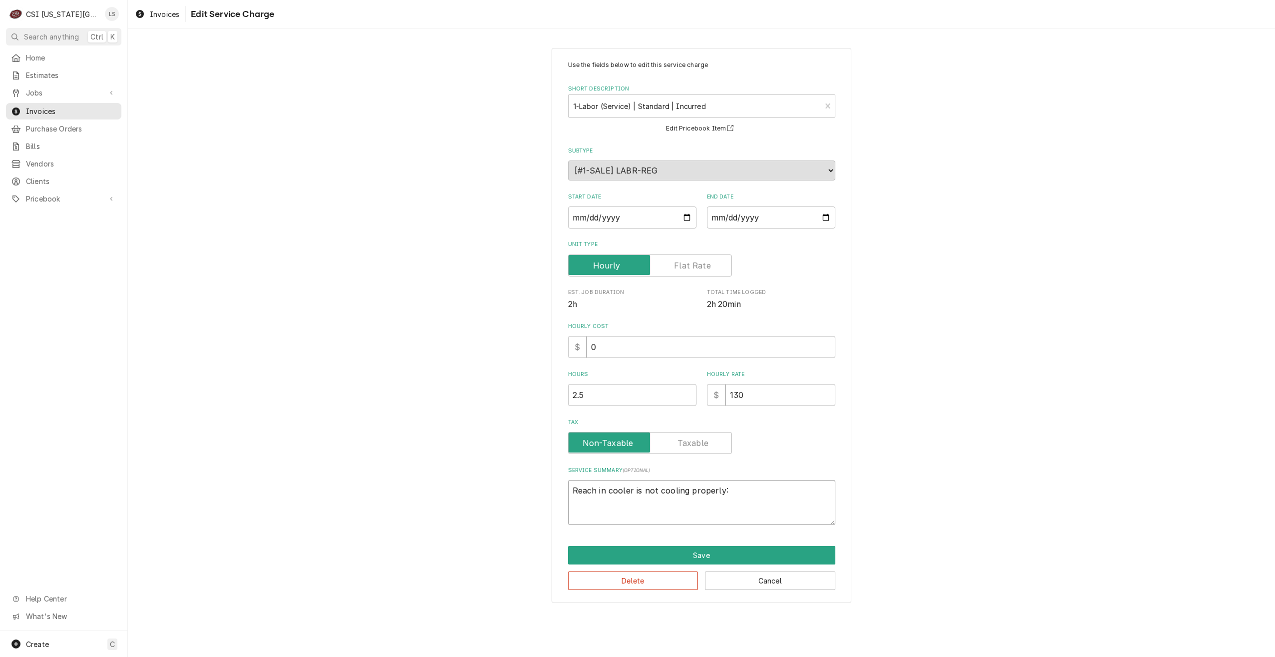
type textarea "x"
type textarea "Reach in cooler is not cooling properly:"
type textarea "x"
type textarea "Reach in cooler is not cooling properly: c"
type textarea "x"
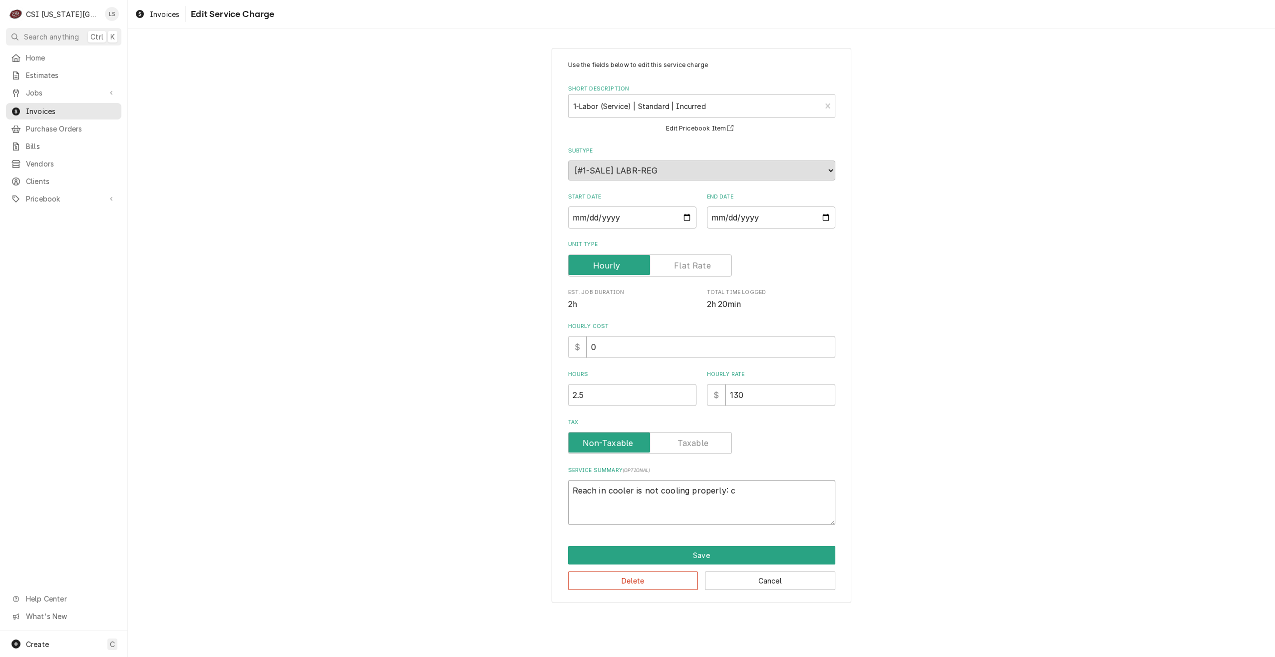
type textarea "Reach in cooler is not cooling properly: ch"
type textarea "x"
type textarea "Reach in cooler is not cooling properly: che"
type textarea "x"
type textarea "Reach in cooler is not cooling properly: chec"
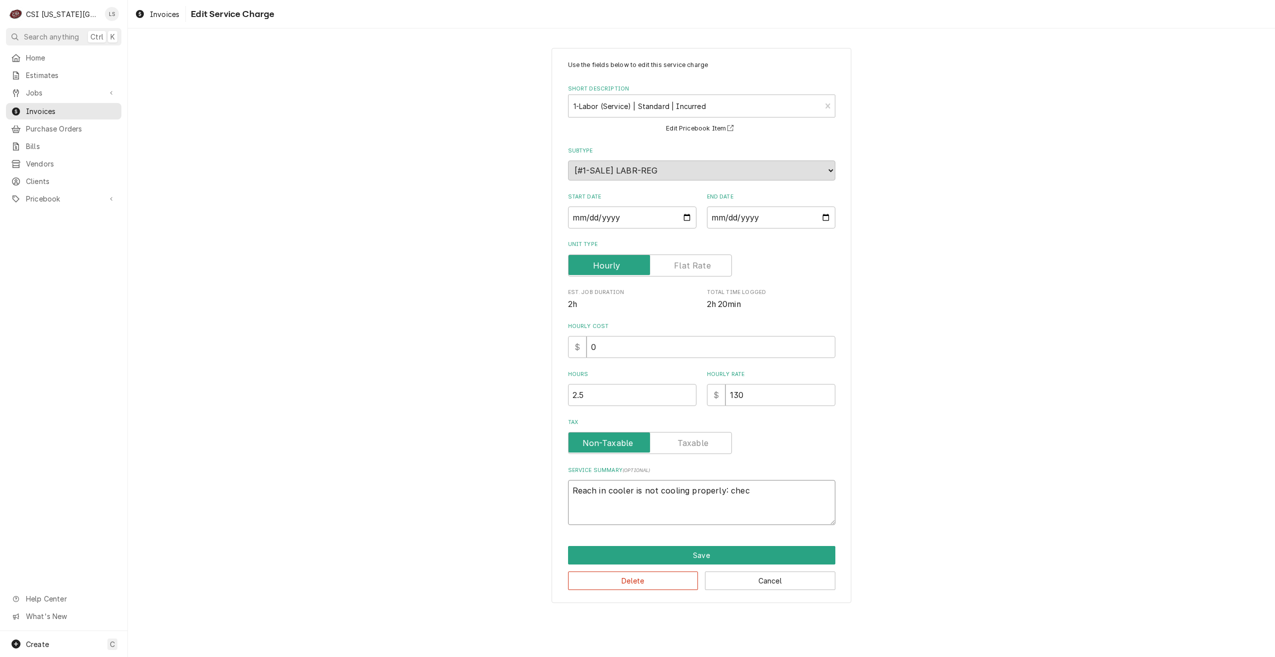
type textarea "x"
type textarea "Reach in cooler is not cooling properly: che"
type textarea "x"
type textarea "Reach in cooler is not cooling properly: ch"
type textarea "x"
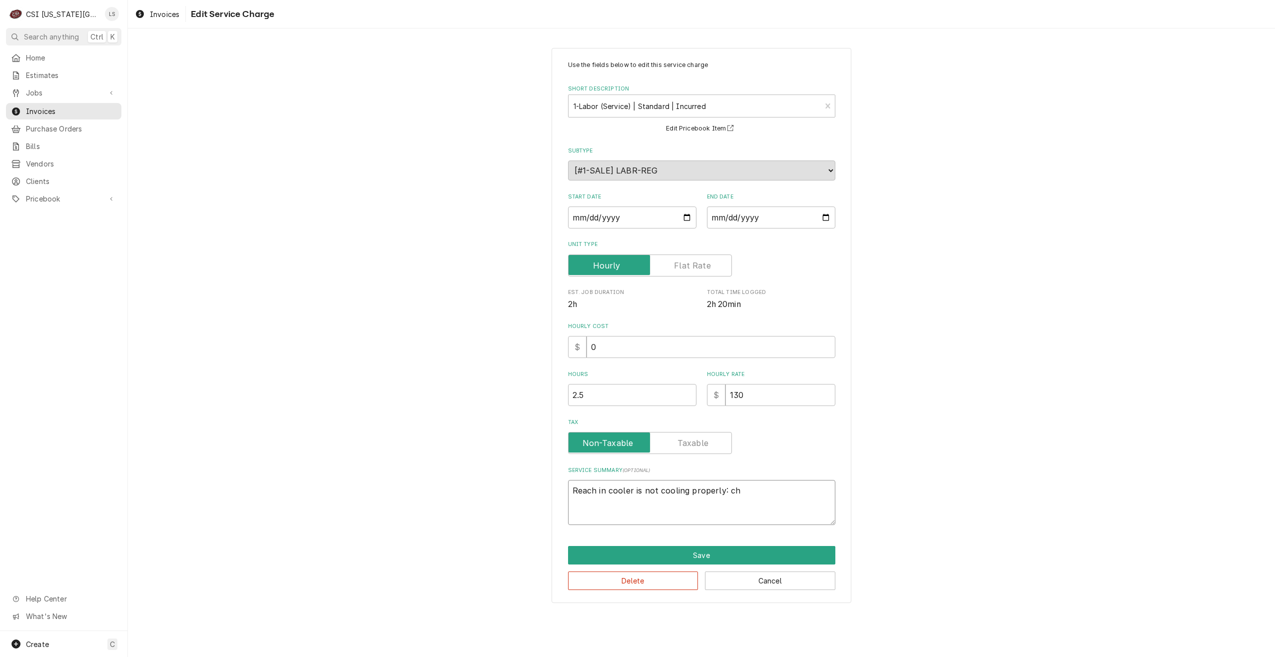
type textarea "Reach in cooler is not cooling properly: c"
type textarea "x"
type textarea "Reach in cooler is not cooling properly:"
type textarea "x"
type textarea "Reach in cooler is not cooling properly: U"
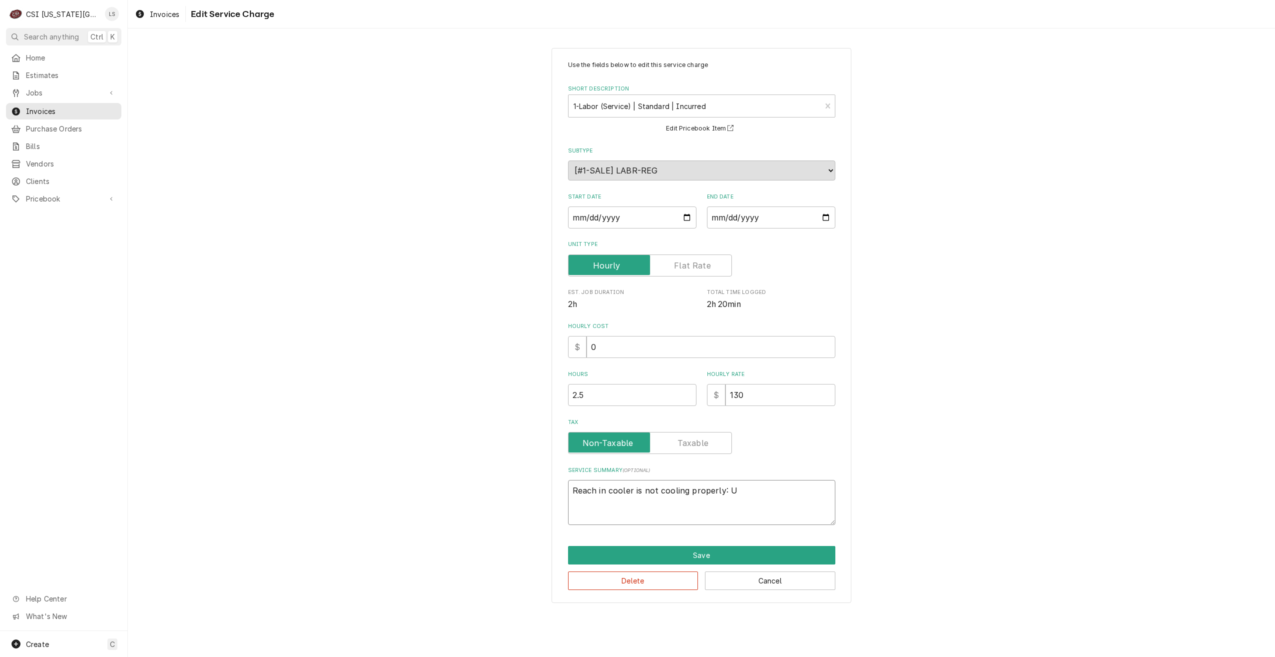
type textarea "x"
type textarea "Reach in cooler is not cooling properly: Un"
type textarea "x"
type textarea "Reach in cooler is not cooling properly: Uni"
type textarea "x"
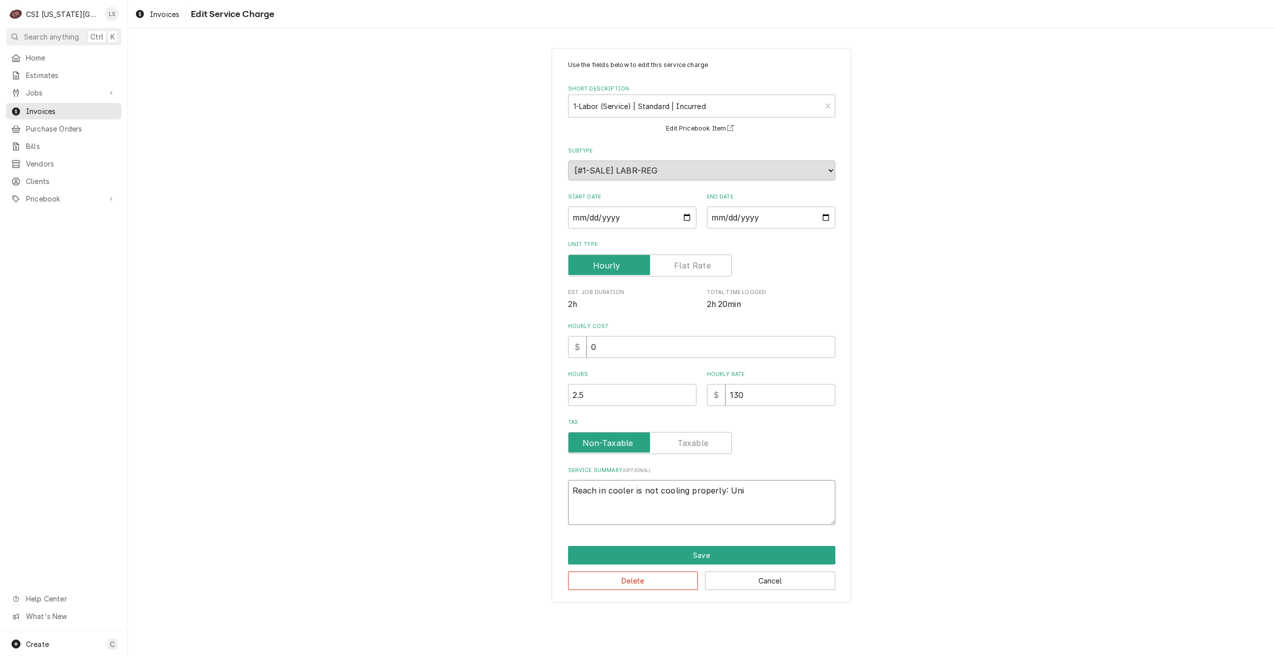
type textarea "Reach in cooler is not cooling properly: Unit"
type textarea "x"
type textarea "Reach in cooler is not cooling properly: Unit"
type textarea "x"
type textarea "Reach in cooler is not cooling properly: Unit i"
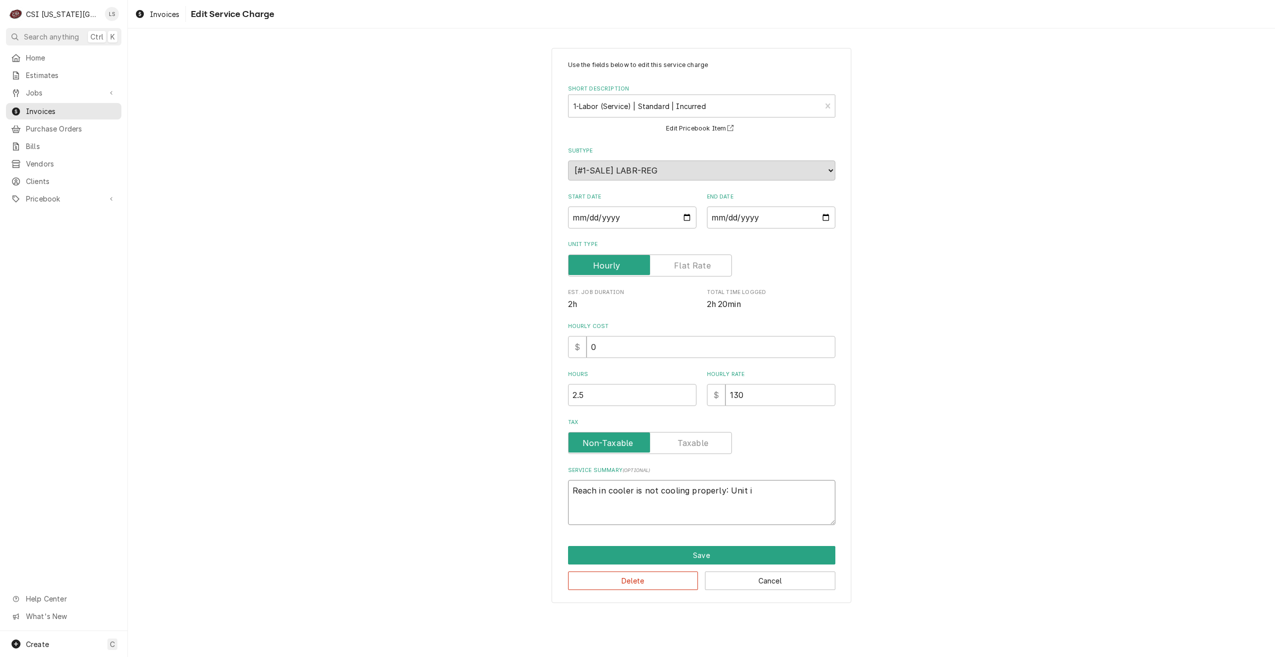
type textarea "x"
type textarea "Reach in cooler is not cooling properly: Unit"
type textarea "x"
type textarea "Reach in cooler is not cooling properly: Unit"
type textarea "x"
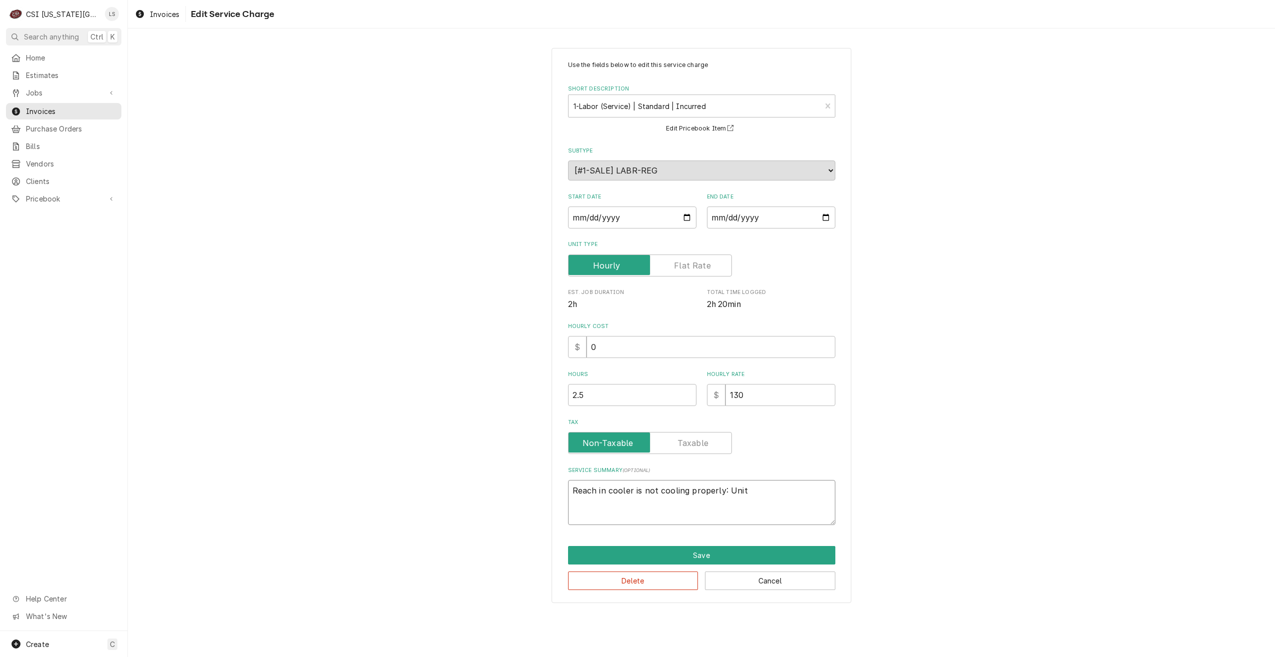
type textarea "Reach in cooler is not cooling properly: Uni"
type textarea "x"
type textarea "Reach in cooler is not cooling properly: Un"
type textarea "x"
type textarea "Reach in cooler is not cooling properly: U"
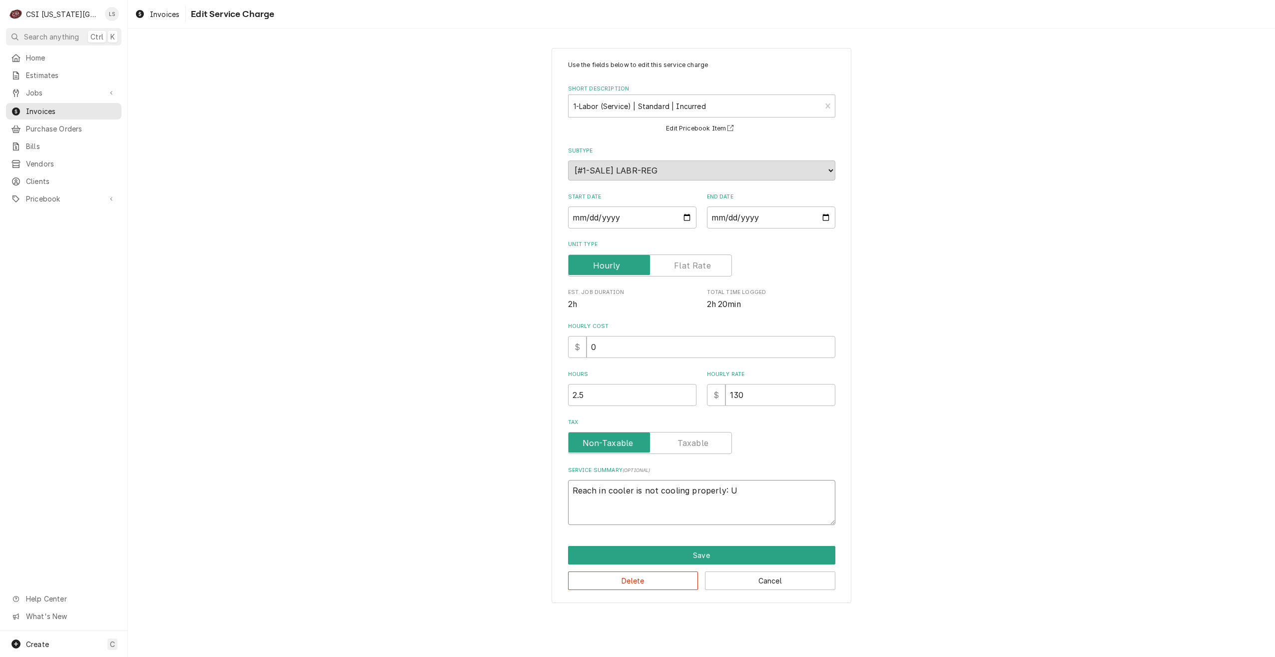
type textarea "x"
type textarea "Reach in cooler is not cooling properly:"
type textarea "x"
type textarea "Reach in cooler is not cooling properly: E"
type textarea "x"
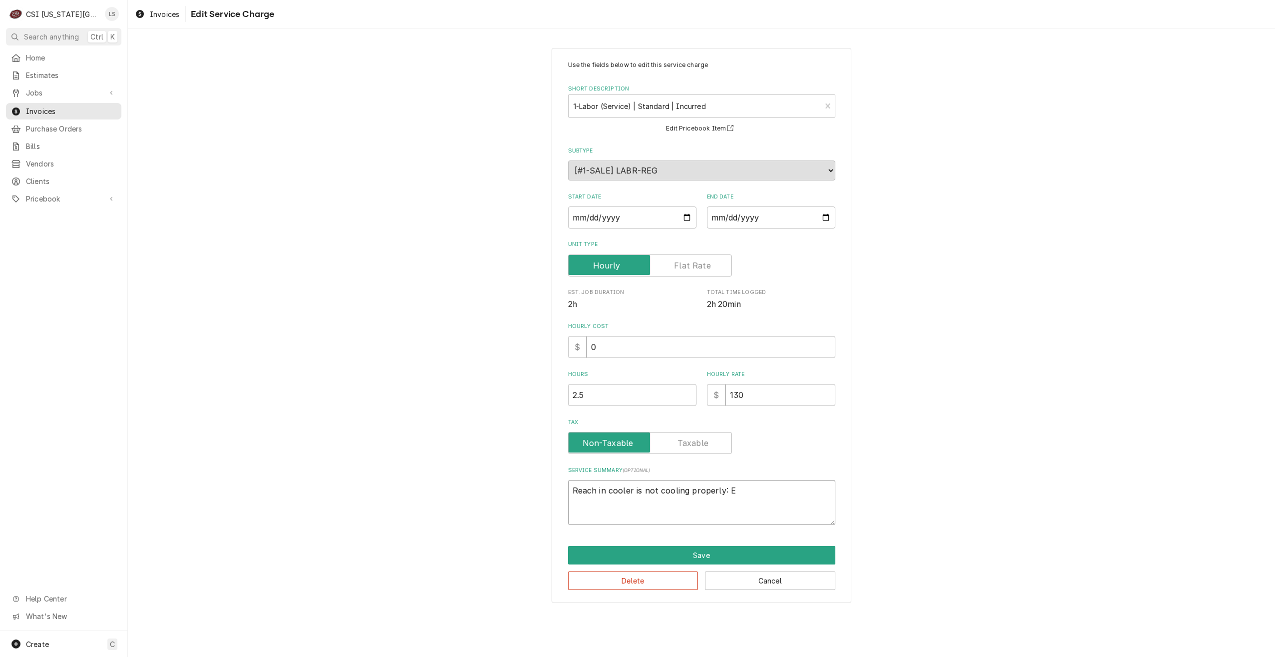
type textarea "Reach in cooler is not cooling properly: Ev"
type textarea "x"
type textarea "Reach in cooler is not cooling properly: Eva"
type textarea "x"
type textarea "Reach in cooler is not cooling properly: Evap"
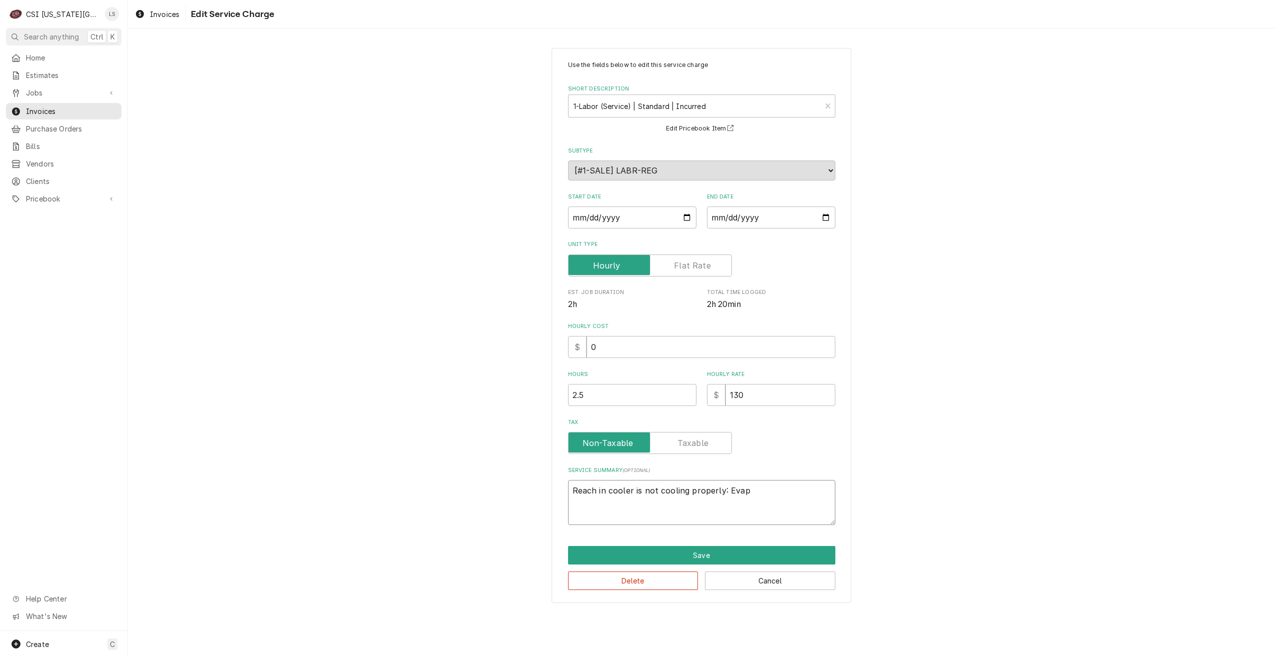
type textarea "x"
type textarea "Reach in cooler is not cooling properly: Evapo"
type textarea "x"
type textarea "Reach in cooler is not cooling properly: Evapor"
type textarea "x"
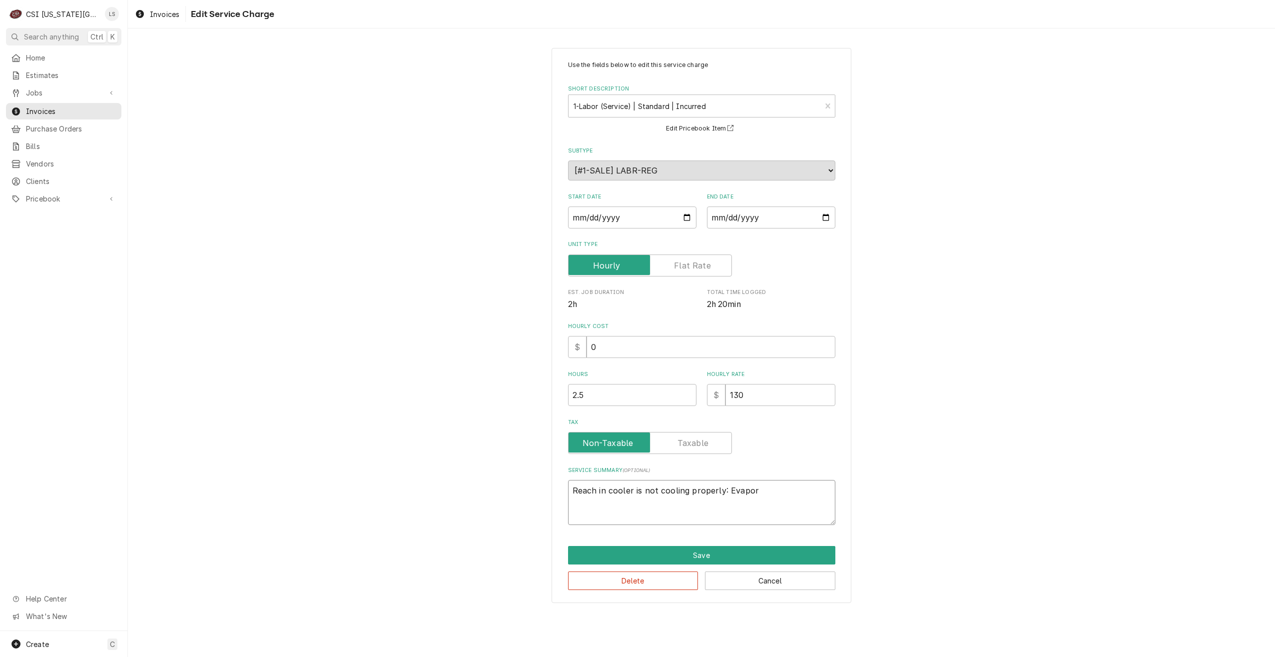
type textarea "Reach in cooler is not cooling properly: Evapora"
type textarea "x"
type textarea "Reach in cooler is not cooling properly: Evaporat"
type textarea "x"
type textarea "Reach in cooler is not cooling properly: Evaporato"
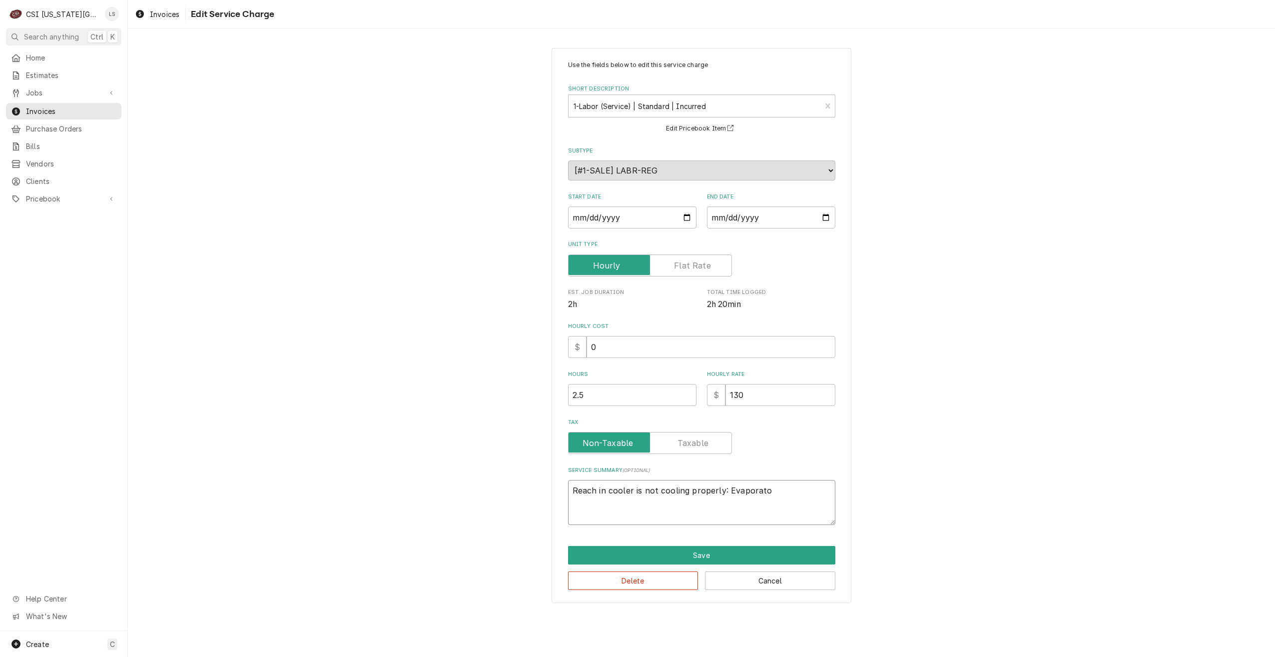
type textarea "x"
type textarea "Reach in cooler is not cooling properly: Evaporator"
type textarea "x"
type textarea "Reach in cooler is not cooling properly: Evaporator"
type textarea "x"
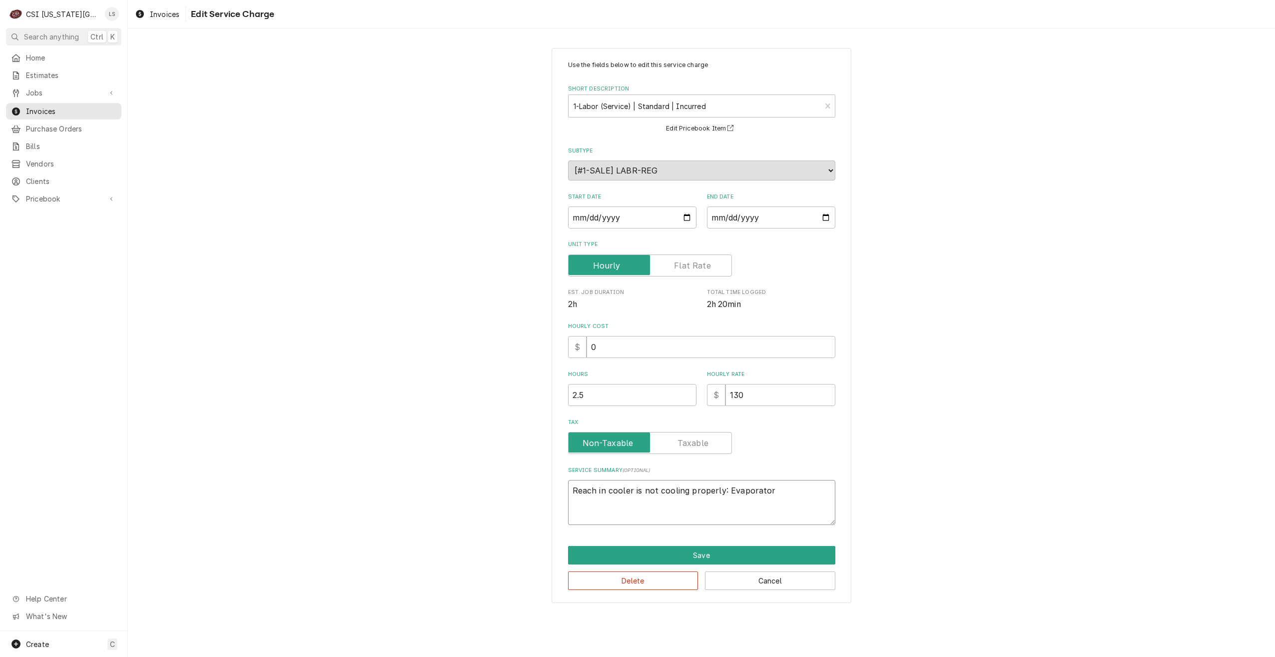
type textarea "Reach in cooler is not cooling properly: Evaporator f"
type textarea "x"
type textarea "Reach in cooler is not cooling properly: Evaporator fr"
type textarea "x"
type textarea "Reach in cooler is not cooling properly: Evaporator fra"
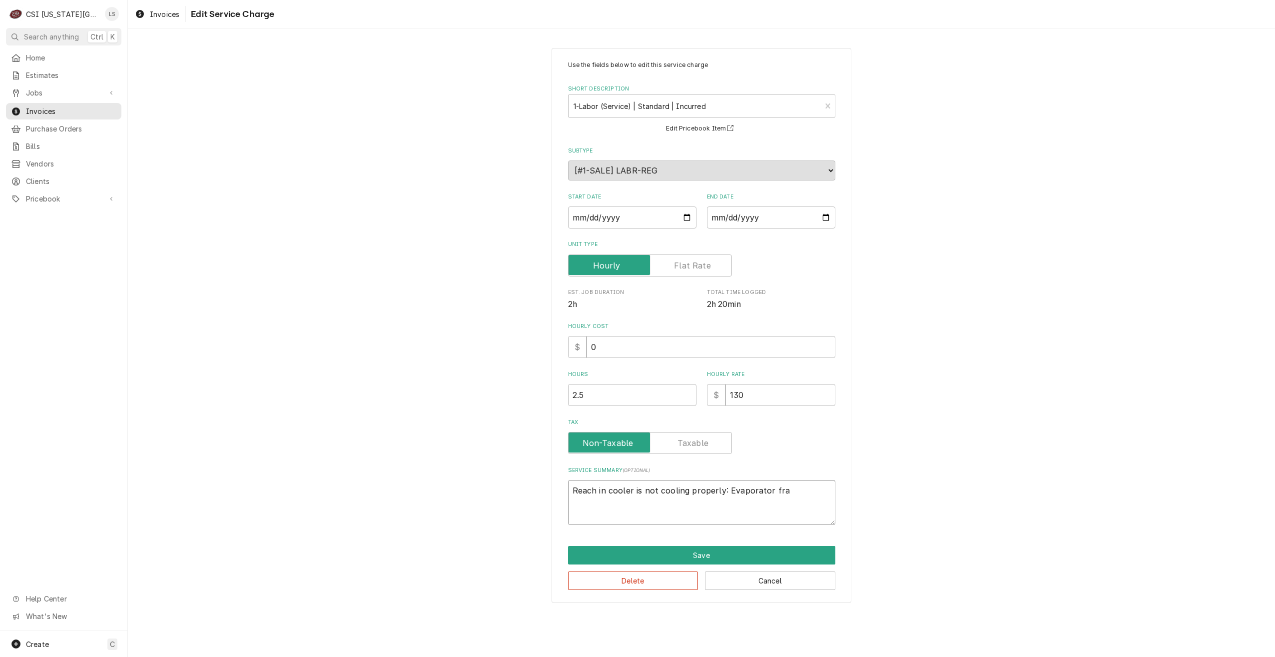
type textarea "x"
type textarea "Reach in cooler is not cooling properly: Evaporator fr"
type textarea "x"
type textarea "Reach in cooler is not cooling properly: Evaporator fro"
type textarea "x"
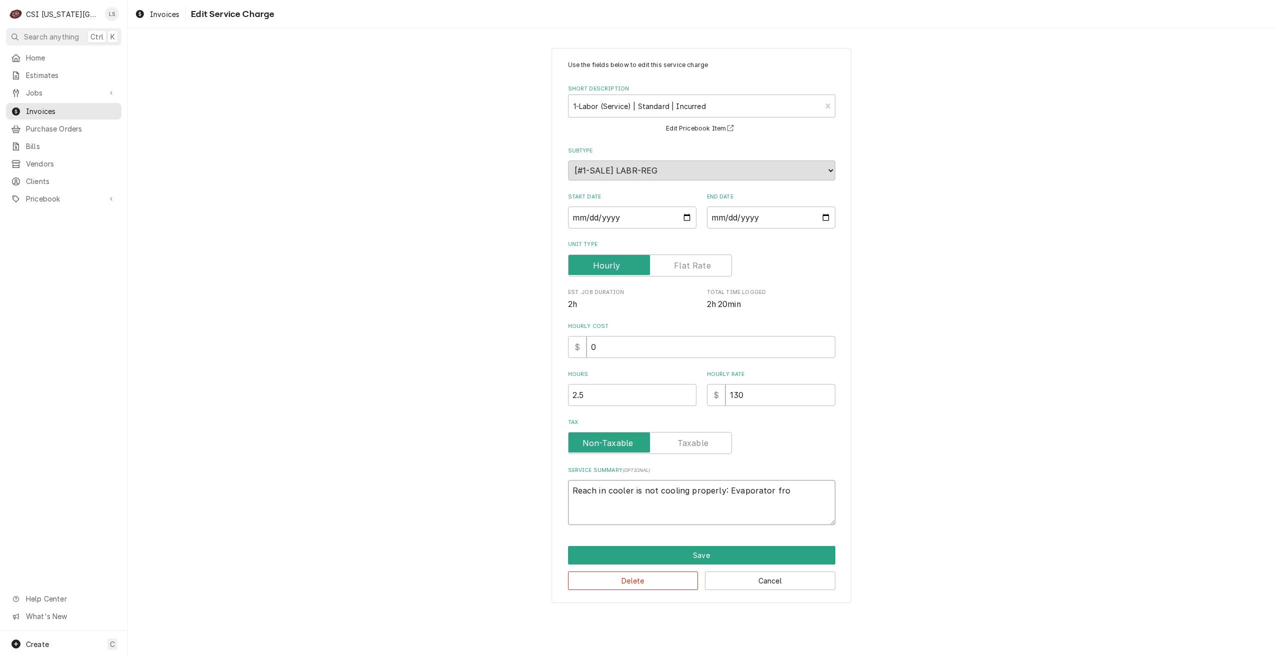
type textarea "Reach in cooler is not cooling properly: Evaporator froa"
type textarea "x"
type textarea "Reach in cooler is not cooling properly: Evaporator froaz"
type textarea "x"
type textarea "Reach in cooler is not cooling properly: Evaporator froa"
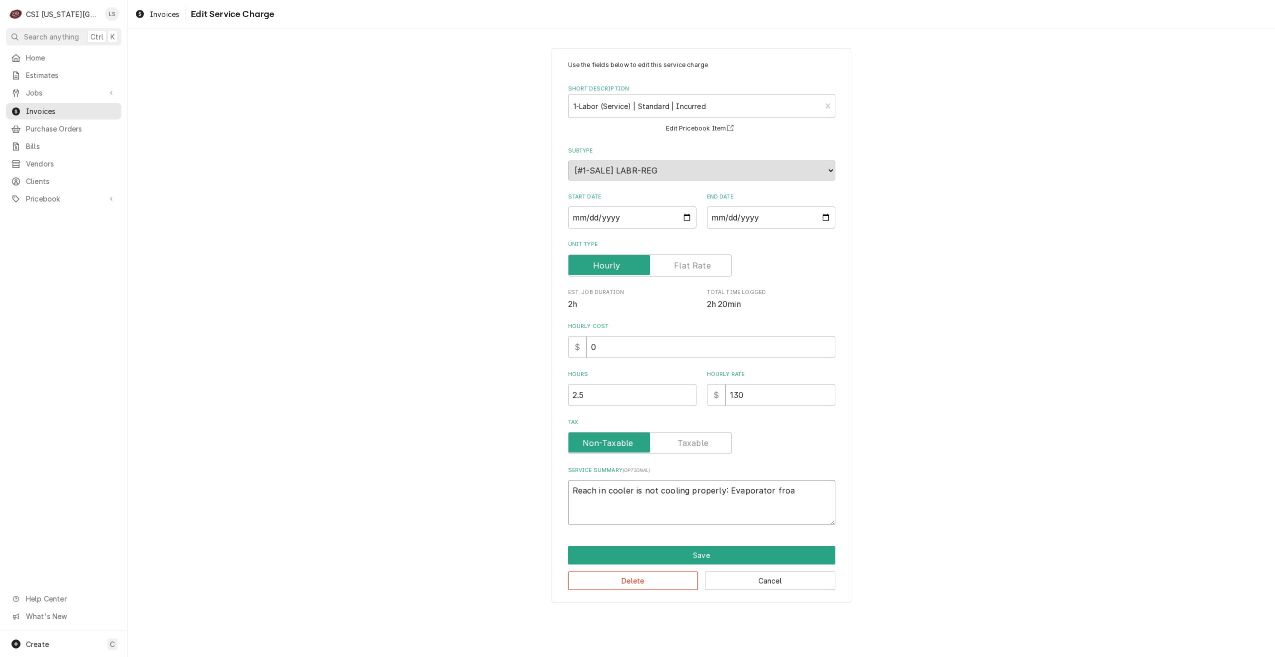
type textarea "x"
type textarea "Reach in cooler is not cooling properly: Evaporator fro"
type textarea "x"
type textarea "Reach in cooler is not cooling properly: Evaporator froz"
type textarea "x"
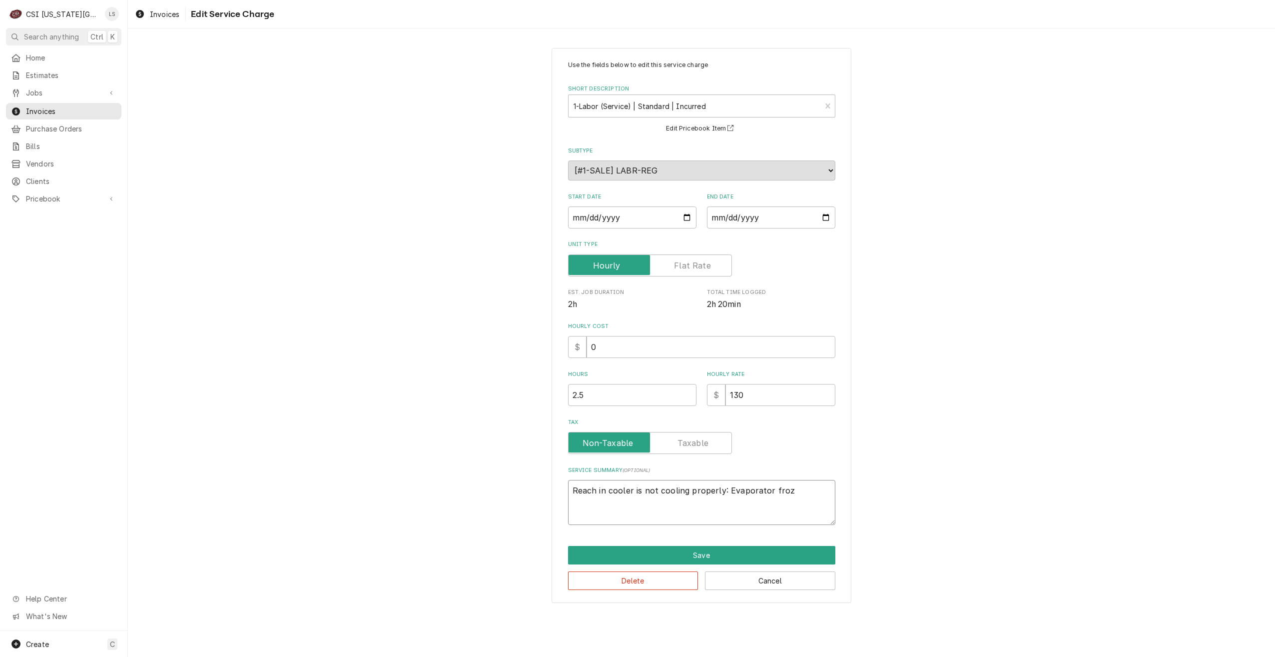
type textarea "Reach in cooler is not cooling properly: Evaporator froze"
type textarea "x"
type textarea "Reach in cooler is not cooling properly: Evaporator frozen"
type textarea "x"
type textarea "Reach in cooler is not cooling properly: Evaporator frozen"
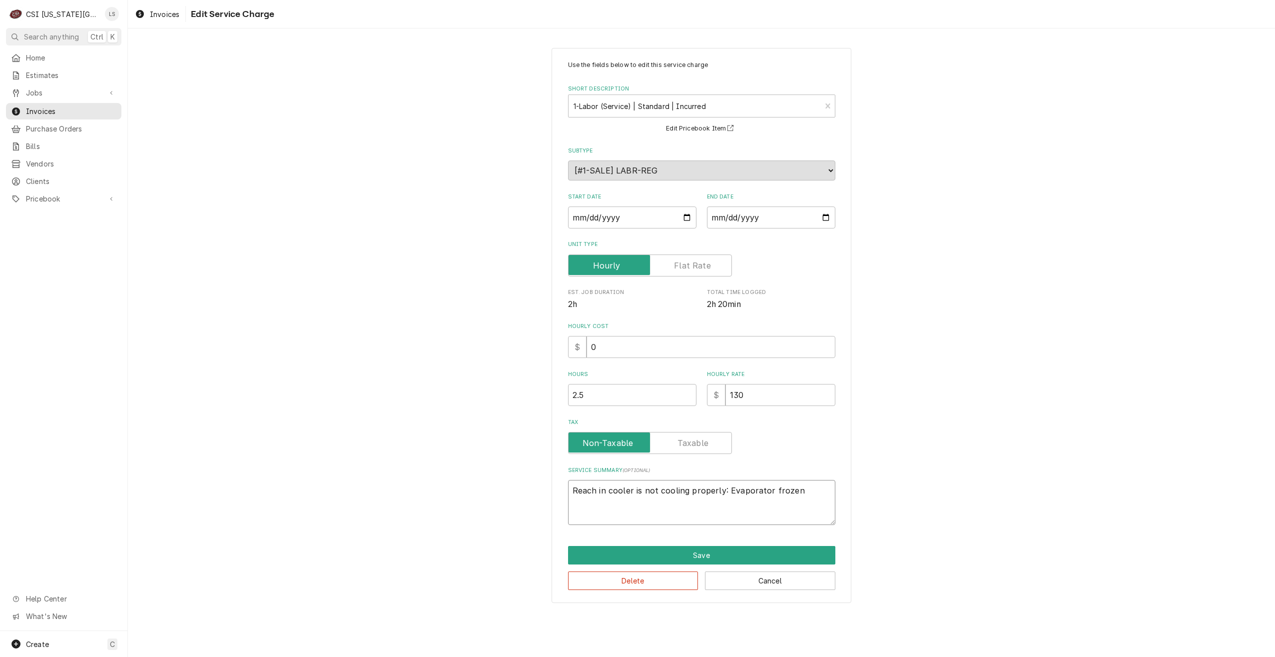
type textarea "x"
type textarea "Reach in cooler is not cooling properly: Evaporator frozen u"
type textarea "x"
type textarea "Reach in cooler is not cooling properly: Evaporator frozen up"
type textarea "x"
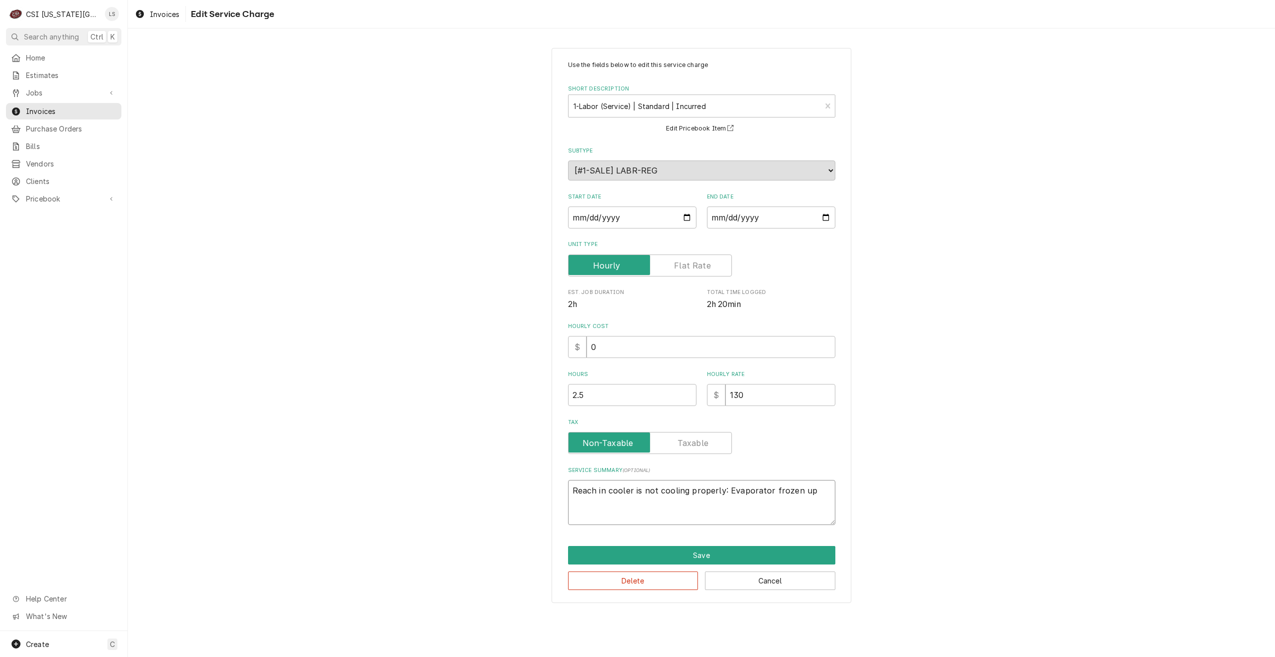
type textarea "Reach in cooler is not cooling properly: Evaporator frozen upo"
type textarea "x"
type textarea "Reach in cooler is not cooling properly: Evaporator frozen upon"
type textarea "x"
type textarea "Reach in cooler is not cooling properly: Evaporator frozen upon"
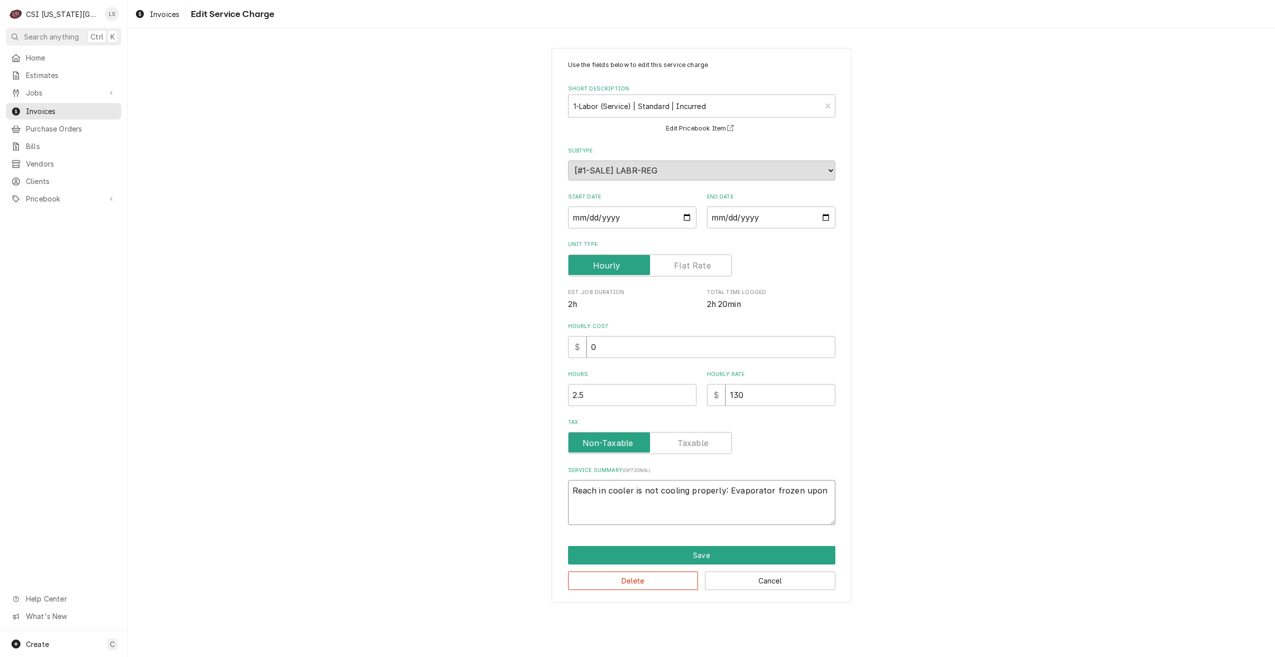
type textarea "x"
type textarea "Reach in cooler is not cooling properly: Evaporator frozen upon a"
type textarea "x"
type textarea "Reach in cooler is not cooling properly: Evaporator frozen upon ar"
type textarea "x"
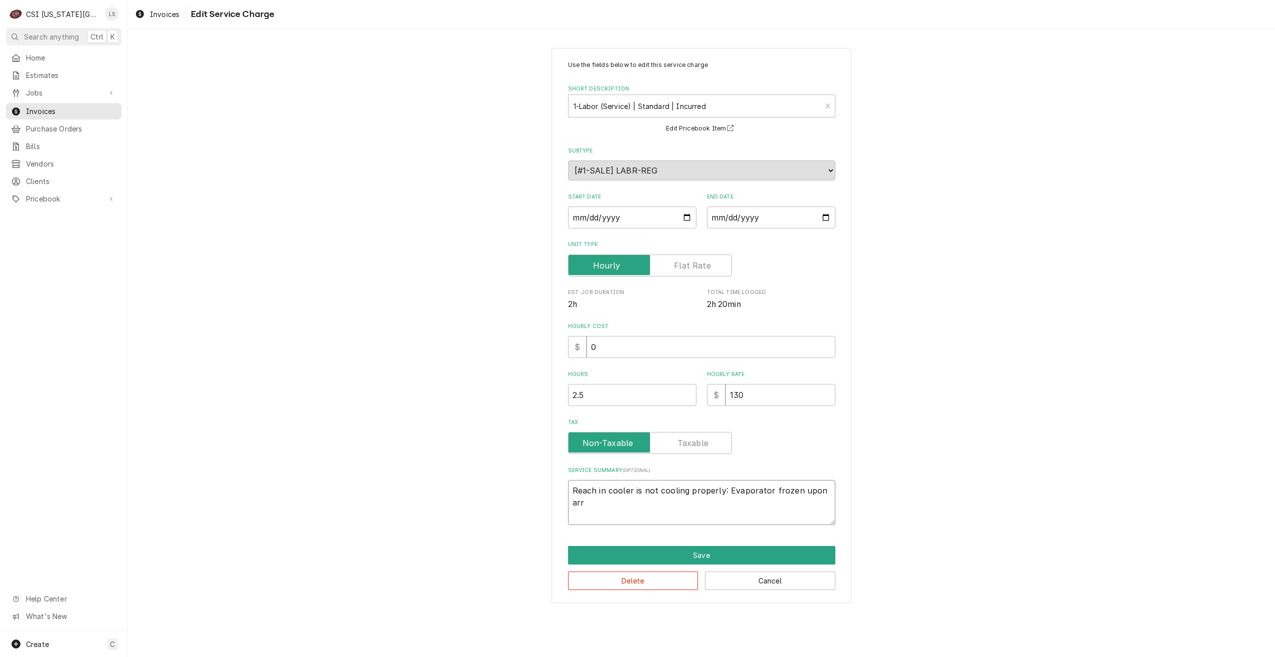
type textarea "Reach in cooler is not cooling properly: Evaporator frozen upon arri"
type textarea "x"
type textarea "Reach in cooler is not cooling properly: Evaporator frozen upon arriv"
type textarea "x"
type textarea "Reach in cooler is not cooling properly: Evaporator frozen upon arrive"
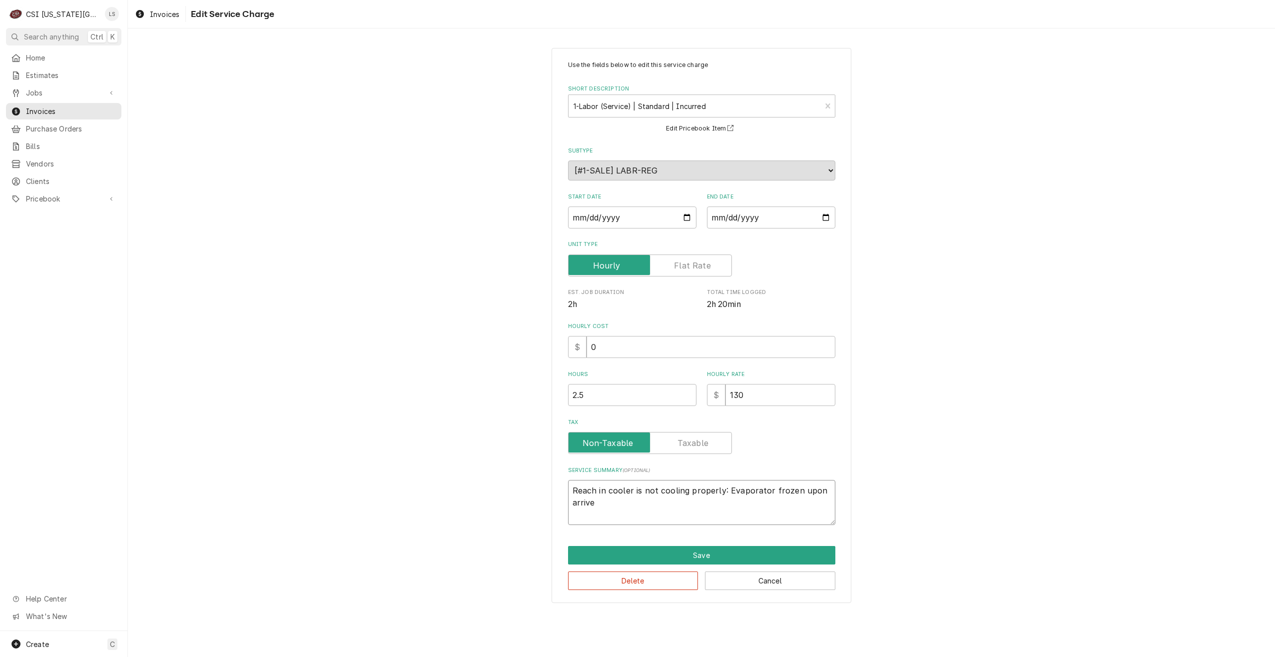
type textarea "x"
type textarea "Reach in cooler is not cooling properly: Evaporator frozen upon arriv"
type textarea "x"
type textarea "Reach in cooler is not cooling properly: Evaporator frozen upon arriva"
type textarea "x"
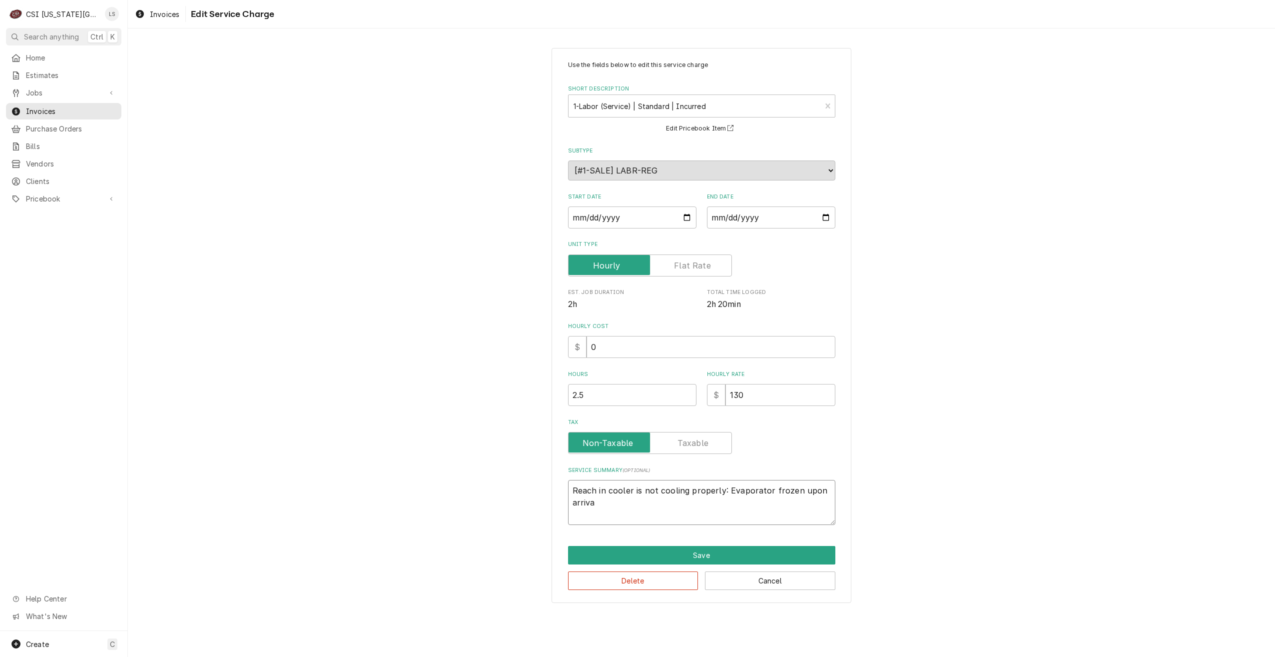
type textarea "Reach in cooler is not cooling properly: Evaporator frozen upon arrival"
type textarea "x"
type textarea "Reach in cooler is not cooling properly: Evaporator frozen upon arrival."
drag, startPoint x: 752, startPoint y: 513, endPoint x: 723, endPoint y: 504, distance: 31.0
click at [723, 504] on textarea "Reach in cooler is not cooling properly: Evaporator frozen upon arrival. Thawed…" at bounding box center [701, 502] width 267 height 45
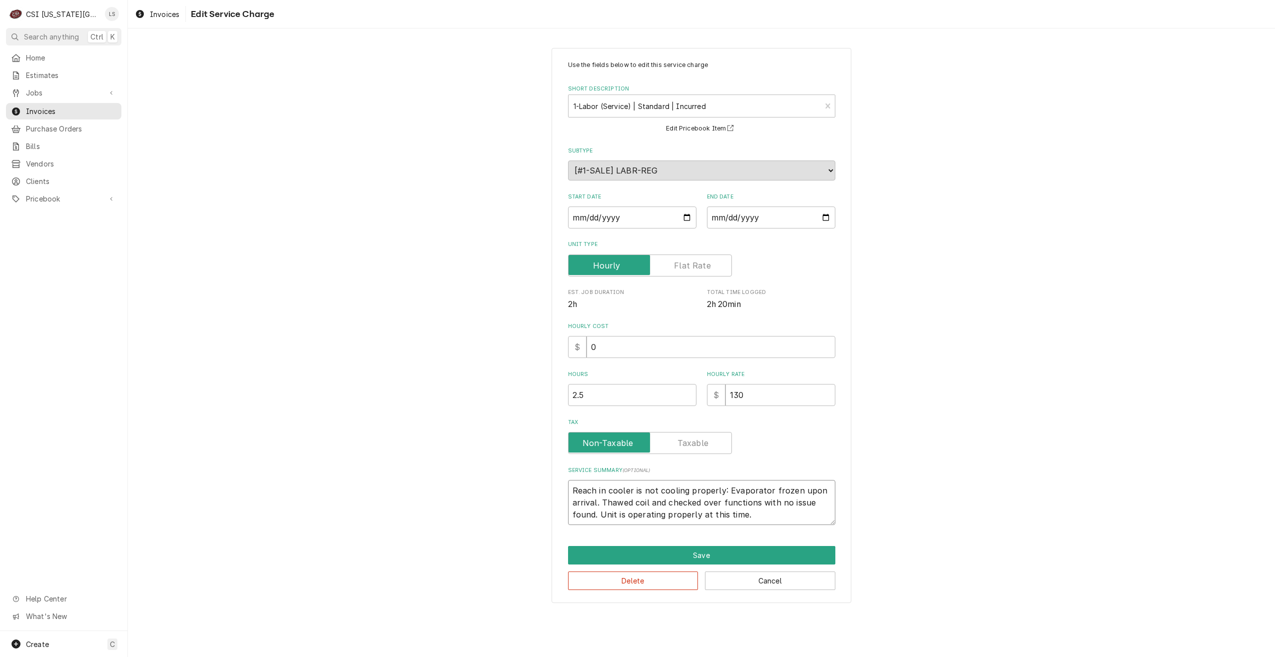
click at [761, 514] on textarea "Reach in cooler is not cooling properly: Evaporator frozen upon arrival. Thawed…" at bounding box center [701, 502] width 267 height 45
drag, startPoint x: 762, startPoint y: 514, endPoint x: 652, endPoint y: 504, distance: 110.4
click at [652, 504] on textarea "Reach in cooler is not cooling properly: Evaporator frozen upon arrival. Thawed…" at bounding box center [701, 502] width 267 height 45
click at [698, 502] on textarea "Reach in cooler is not cooling properly: Evaporator frozen upon arrival. Thawed…" at bounding box center [701, 502] width 267 height 45
click at [803, 499] on textarea "Reach in cooler is not cooling properly: Evaporator frozen upon arrival. Thawed…" at bounding box center [701, 502] width 267 height 45
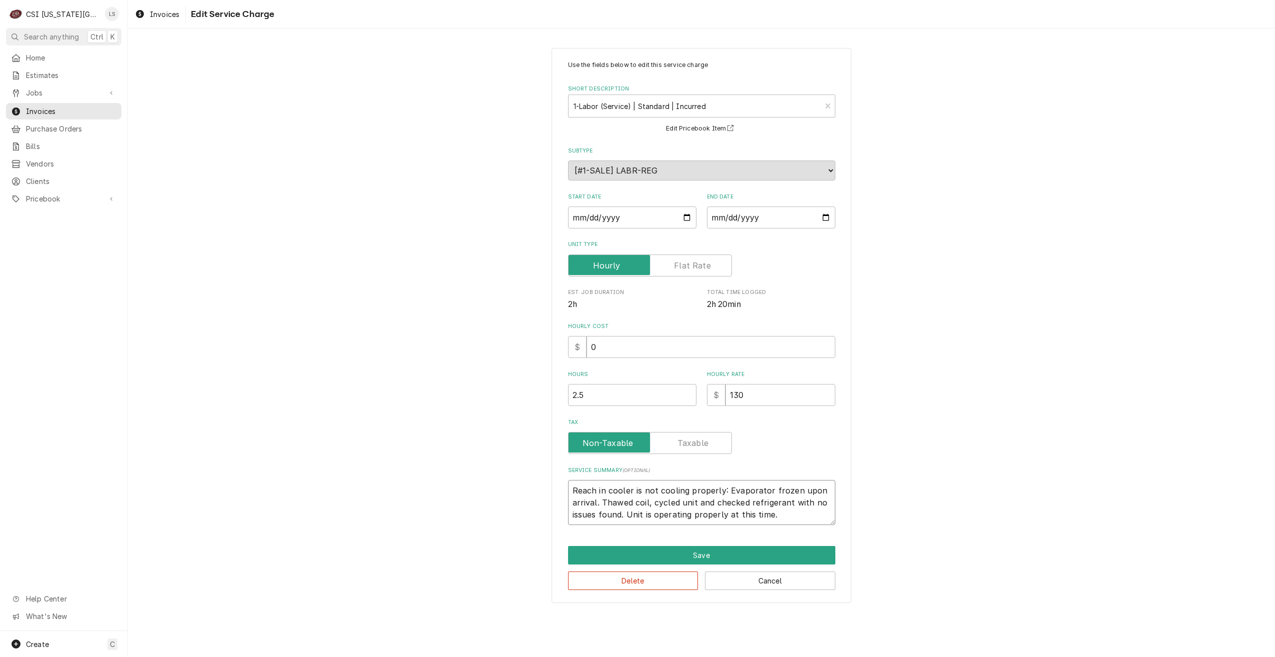
click at [792, 503] on textarea "Reach in cooler is not cooling properly: Evaporator frozen upon arrival. Thawed…" at bounding box center [701, 502] width 267 height 45
drag, startPoint x: 783, startPoint y: 517, endPoint x: 791, endPoint y: 506, distance: 13.3
click at [791, 506] on textarea "Reach in cooler is not cooling properly: Evaporator frozen upon arrival. Thawed…" at bounding box center [701, 502] width 267 height 45
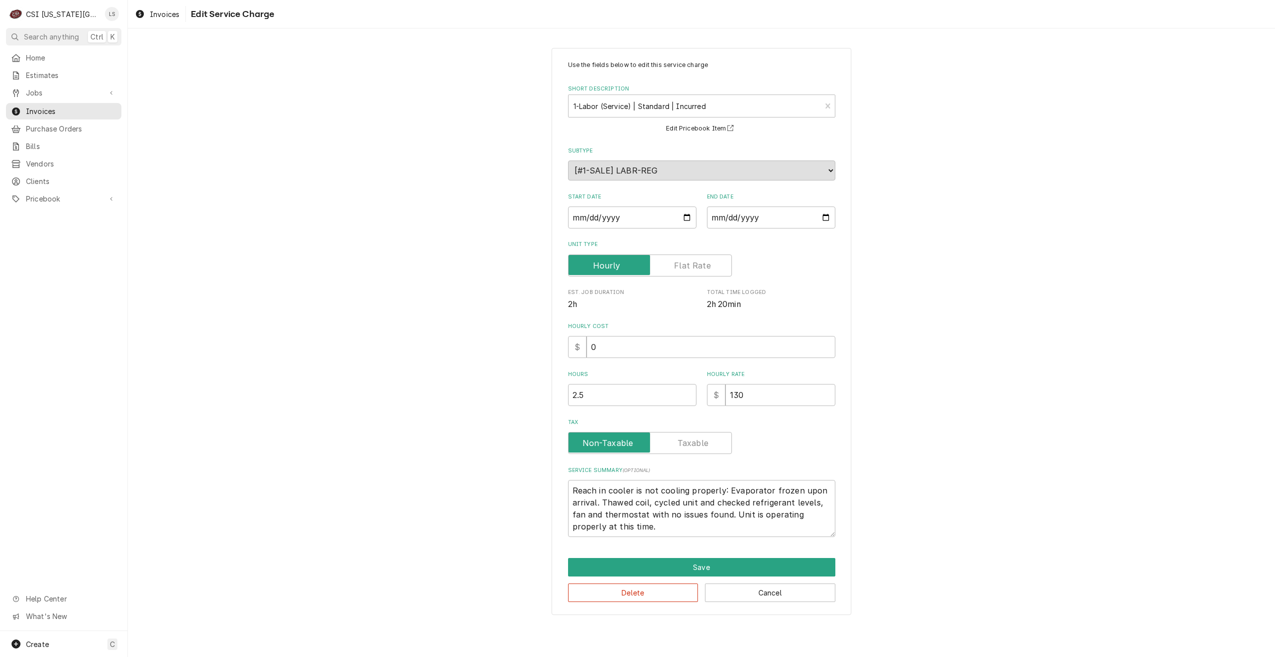
click at [878, 503] on div "Use the fields below to edit this service charge Short Description 1-Labor (Ser…" at bounding box center [701, 331] width 1147 height 584
click at [735, 564] on button "Save" at bounding box center [701, 567] width 267 height 18
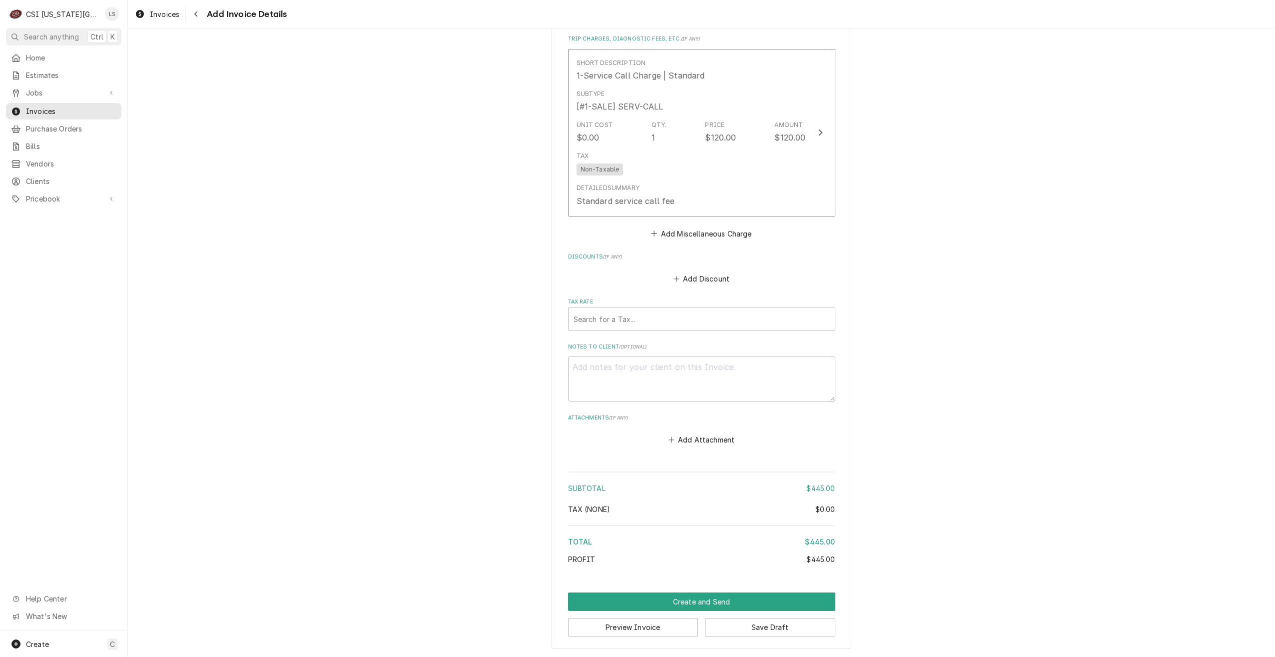
scroll to position [1249, 0]
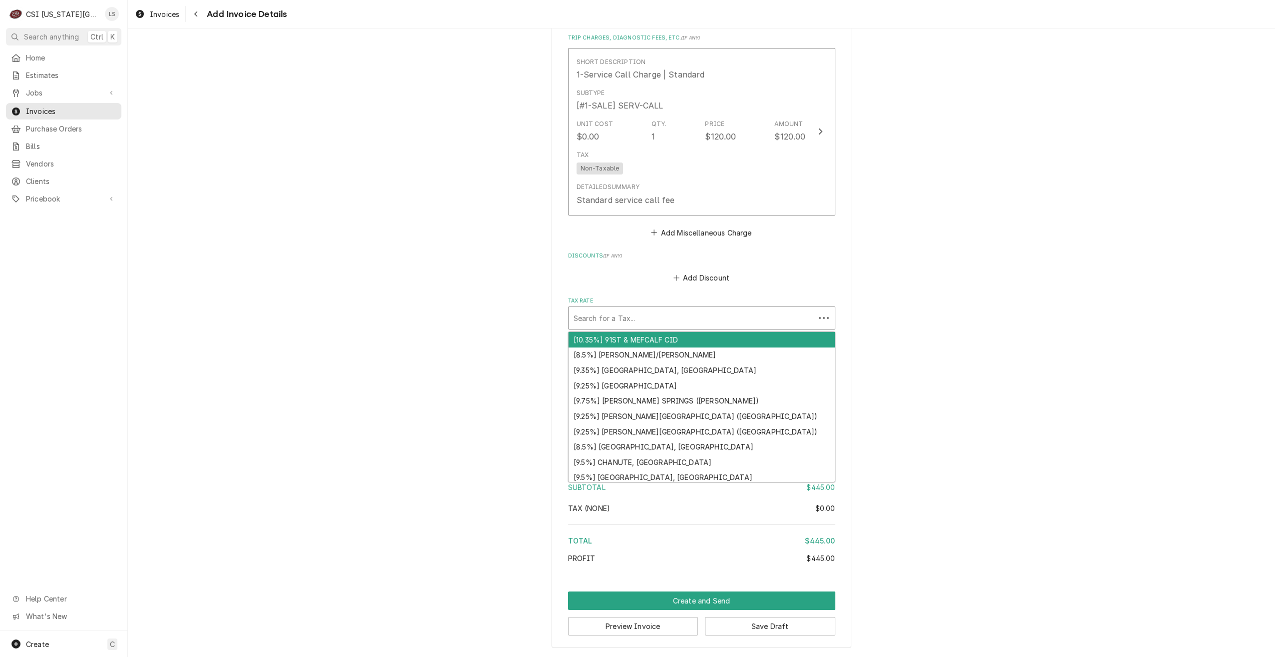
click at [763, 318] on div "Tax Rate" at bounding box center [692, 318] width 236 height 18
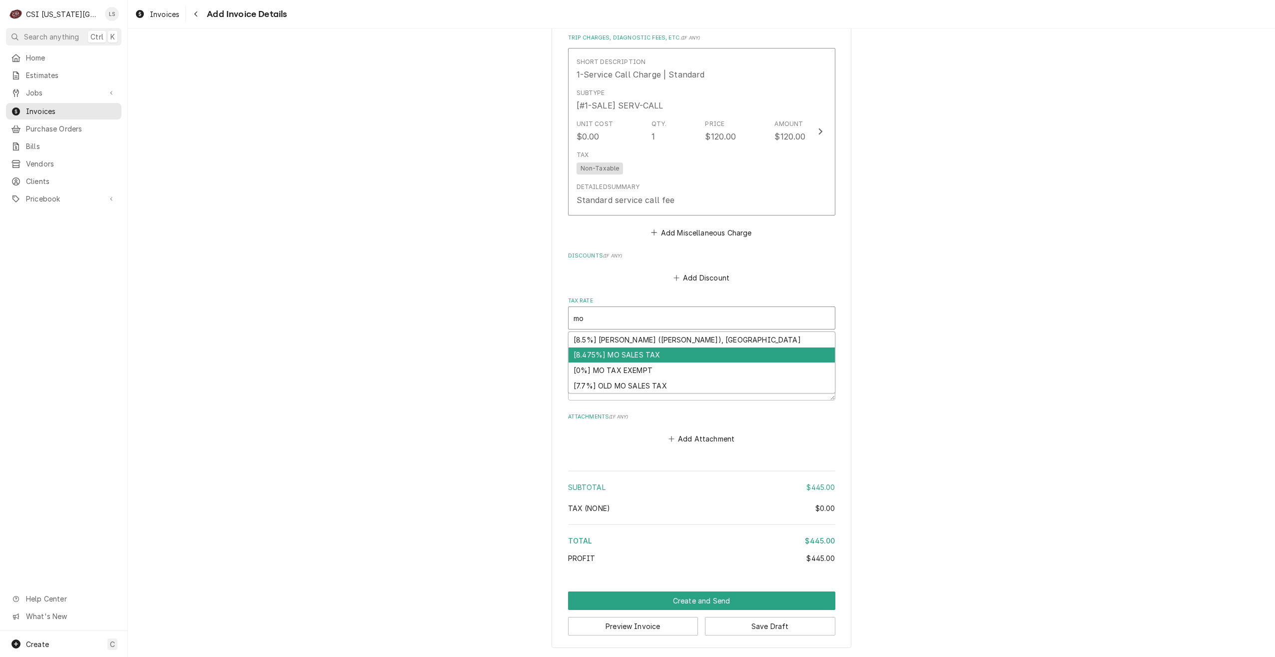
click at [739, 354] on div "[8.475%] MO SALES TAX" at bounding box center [702, 354] width 266 height 15
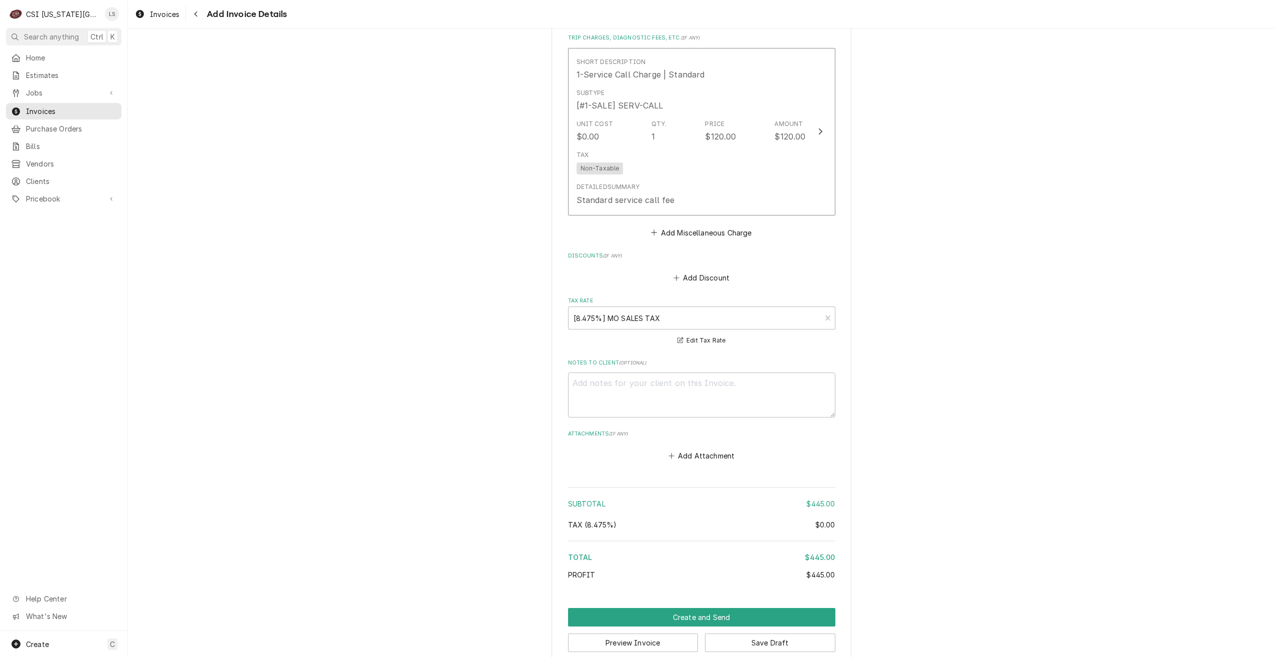
click at [697, 232] on button "Add Miscellaneous Charge" at bounding box center [702, 232] width 104 height 14
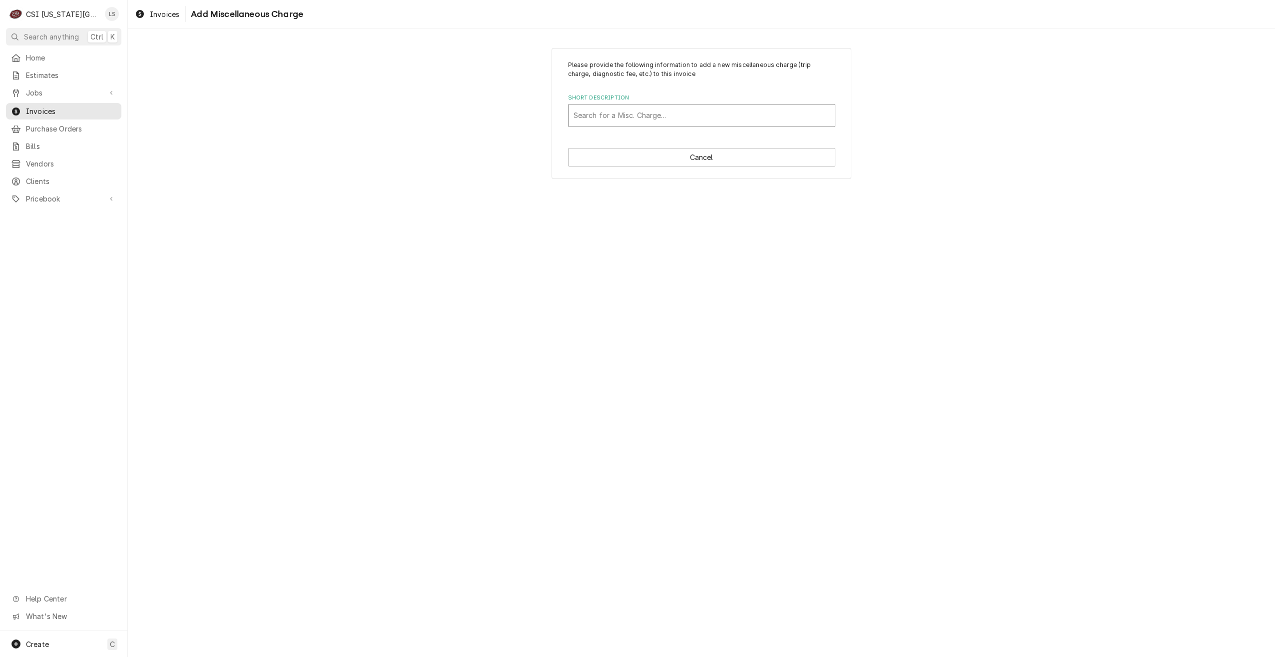
click at [668, 119] on div "Short Description" at bounding box center [702, 115] width 256 height 18
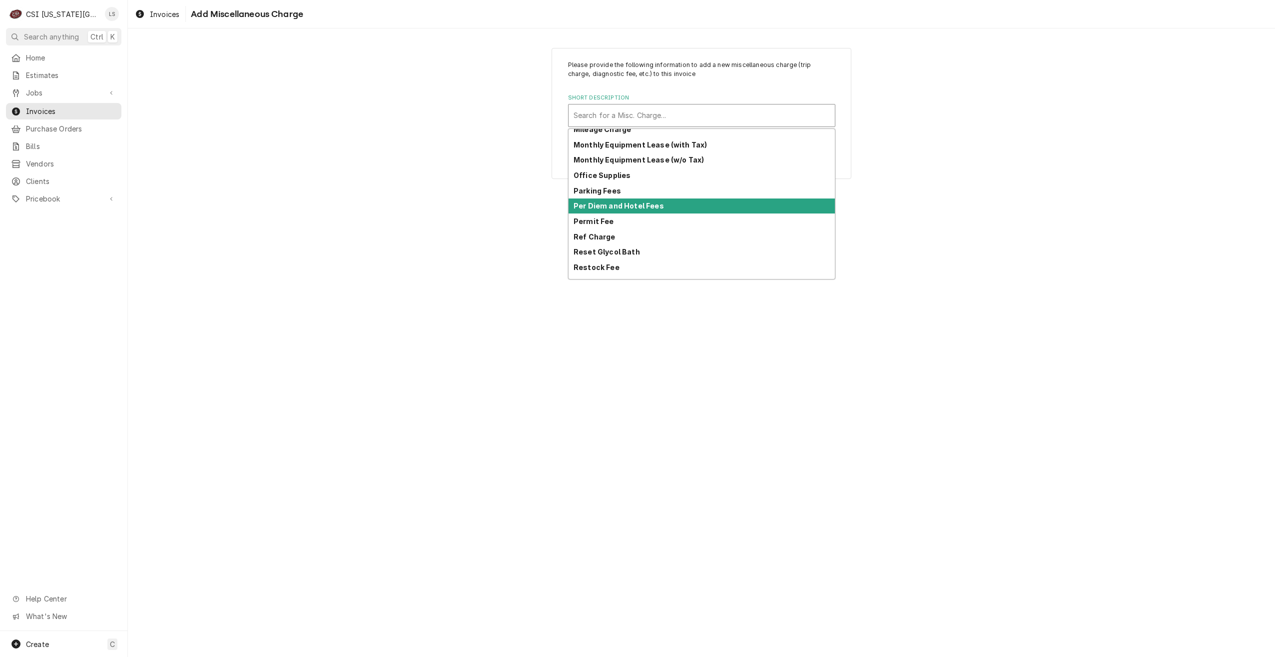
scroll to position [56, 0]
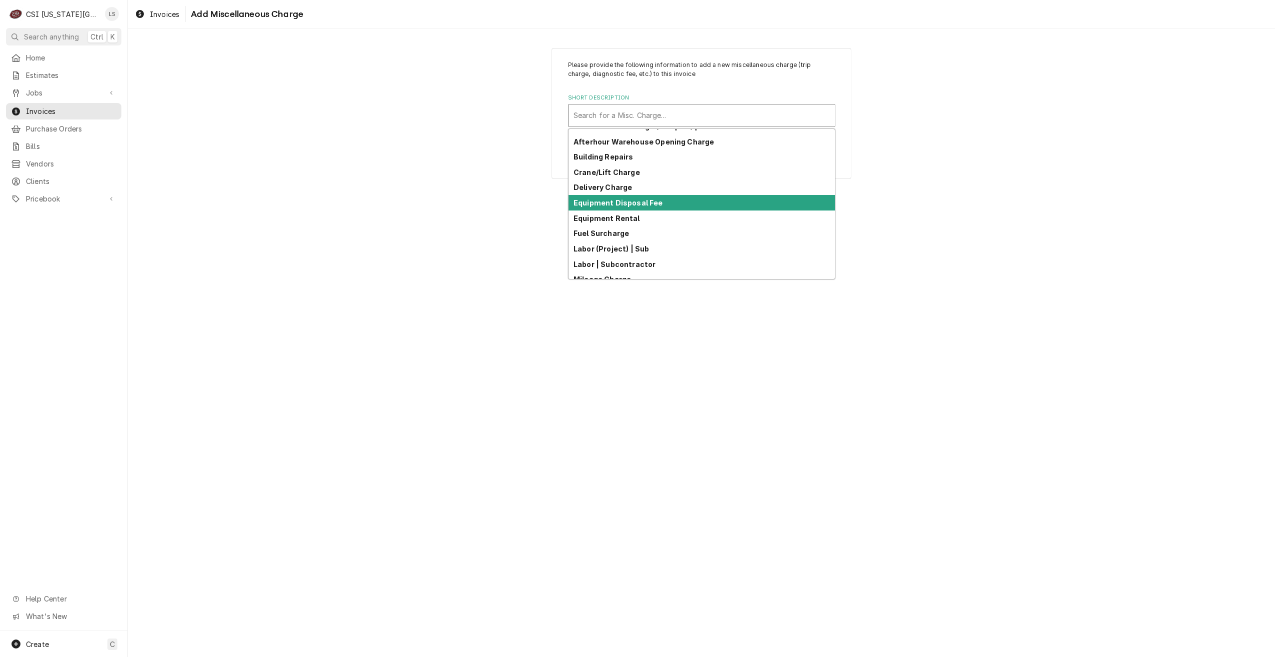
click at [1018, 211] on div "Please provide the following information to add a new miscellaneous charge (tri…" at bounding box center [701, 342] width 1147 height 628
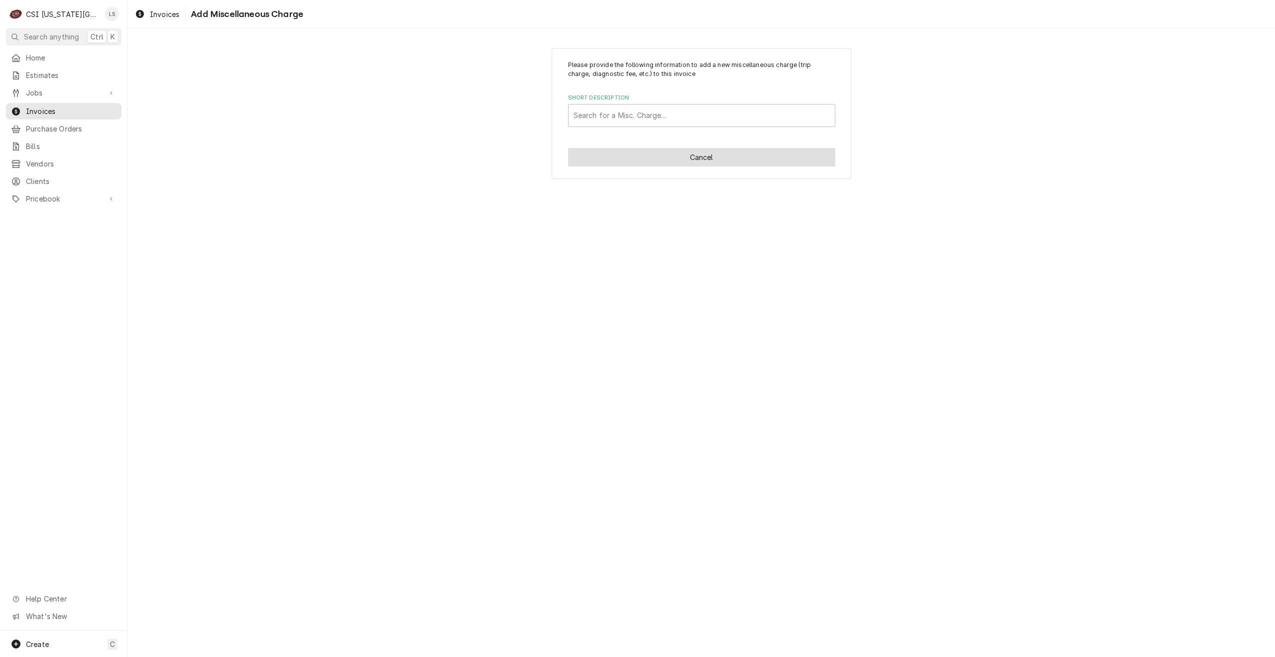
click at [722, 165] on button "Cancel" at bounding box center [701, 157] width 267 height 18
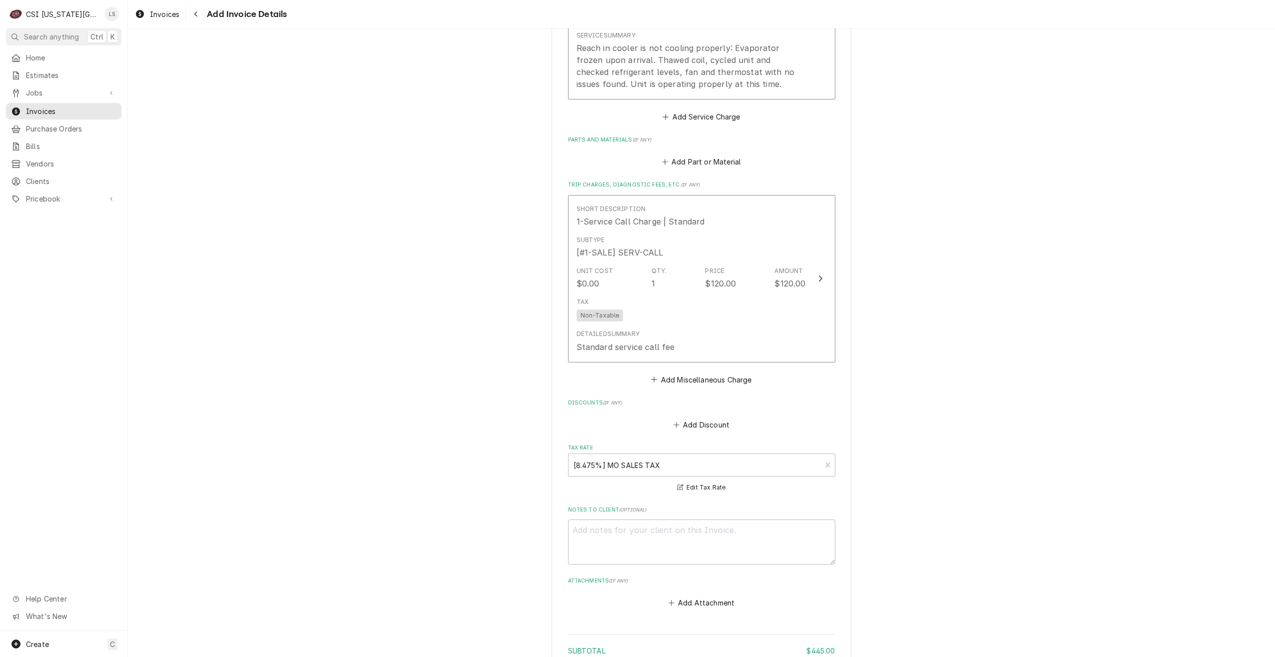
scroll to position [1085, 0]
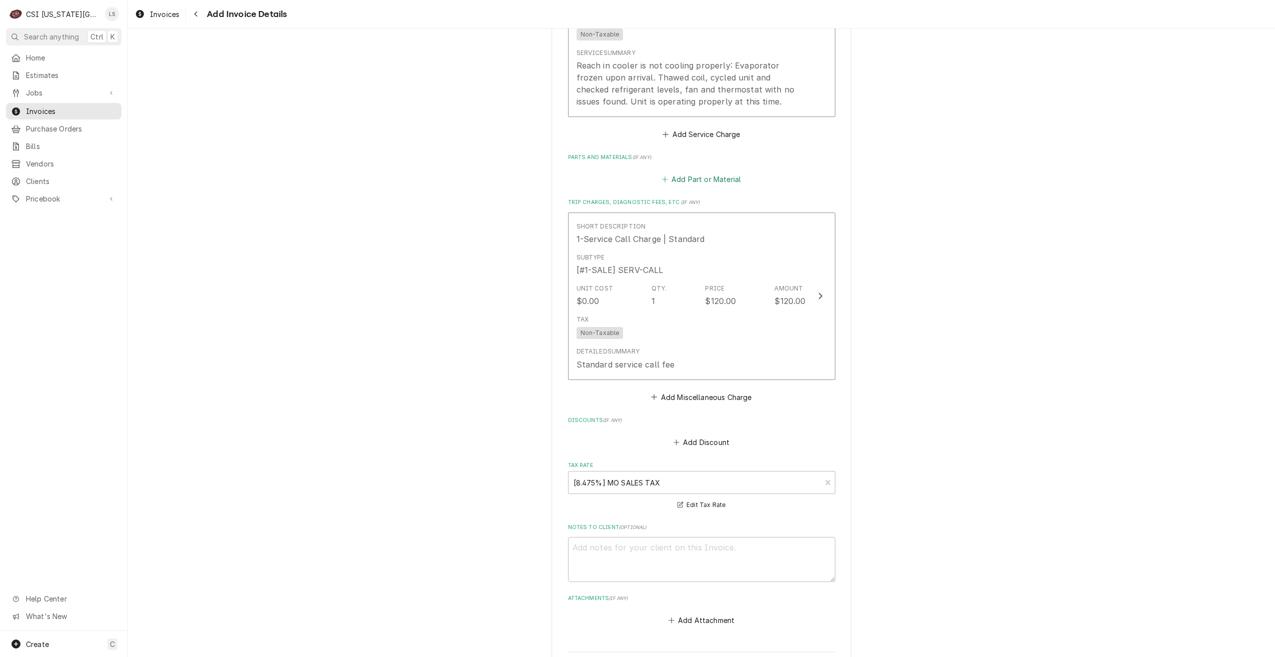
click at [713, 182] on button "Add Part or Material" at bounding box center [701, 179] width 82 height 14
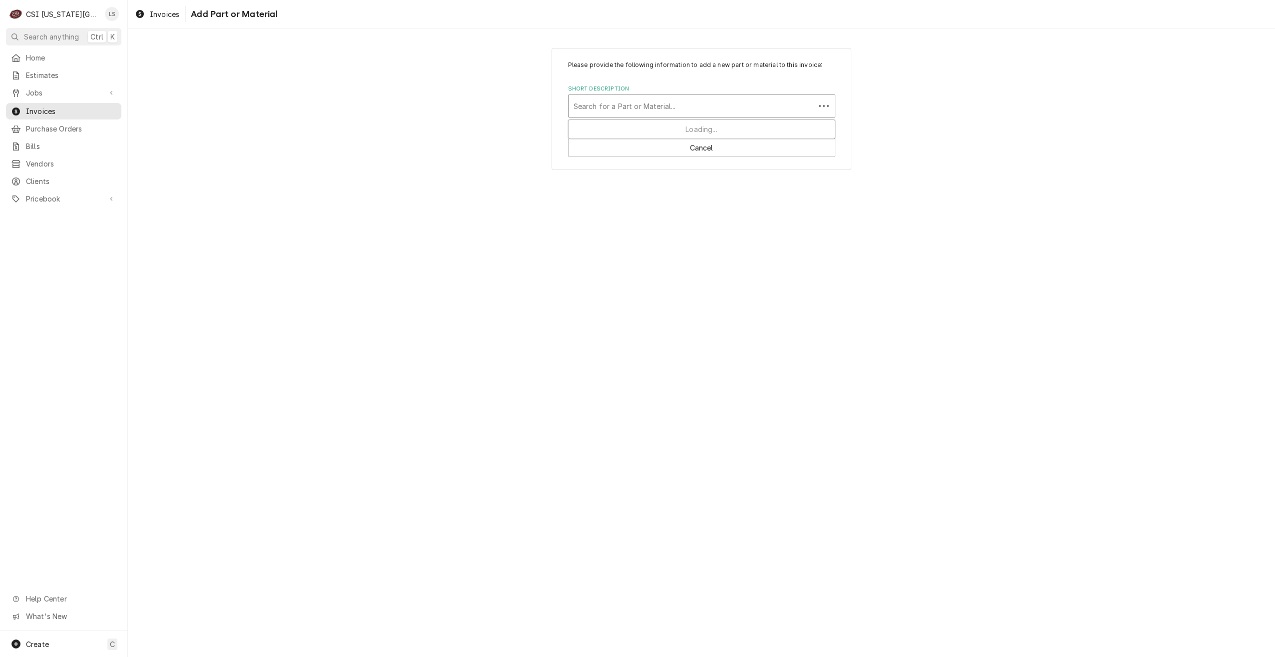
click at [697, 114] on div "Short Description" at bounding box center [692, 106] width 236 height 18
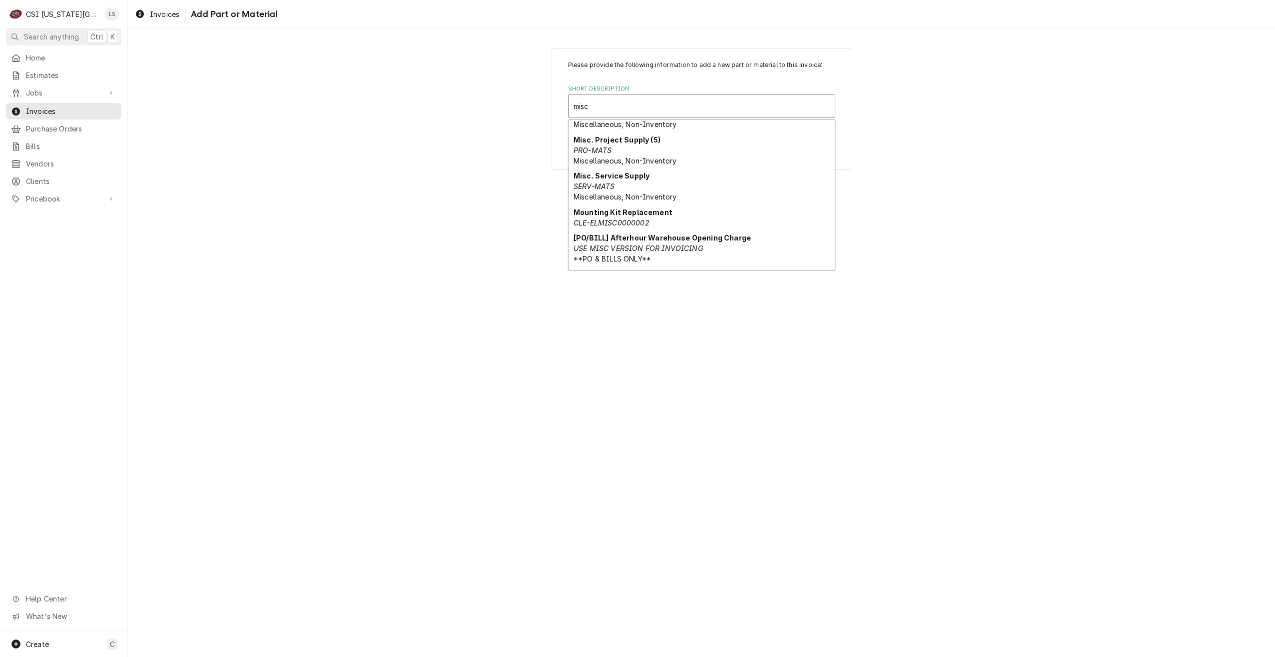
scroll to position [367, 0]
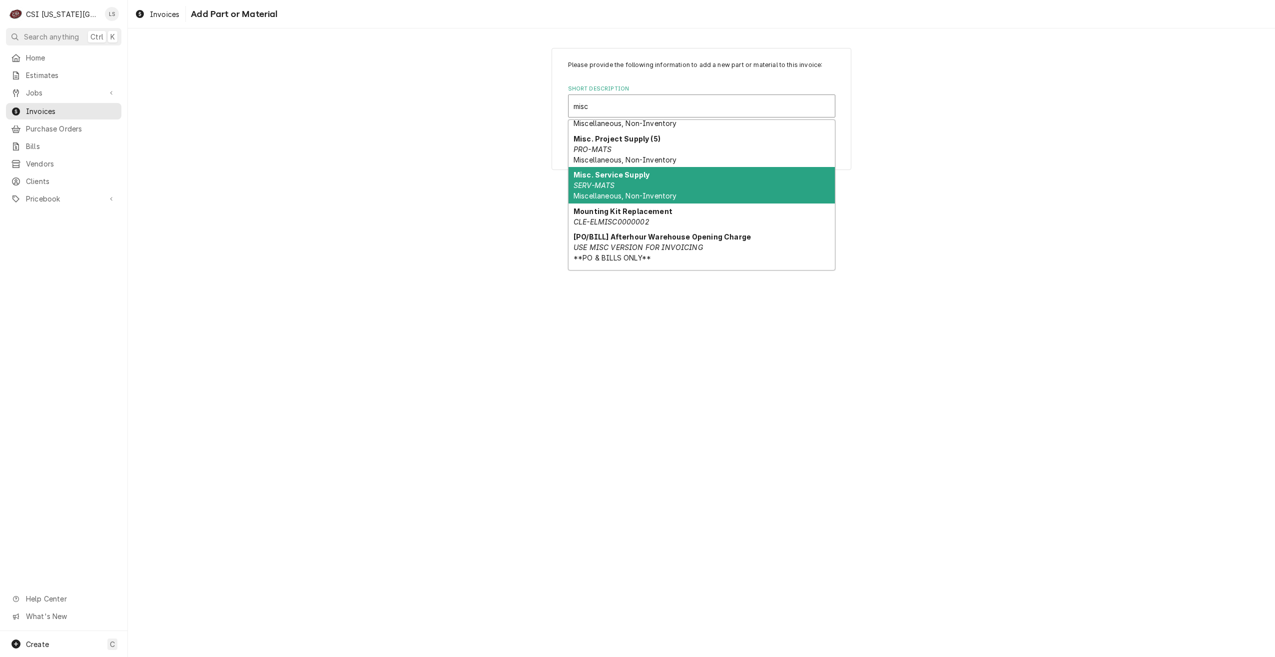
click at [695, 193] on div "Misc. Service Supply SERV-MATS Miscellaneous, Non-Inventory" at bounding box center [702, 185] width 266 height 36
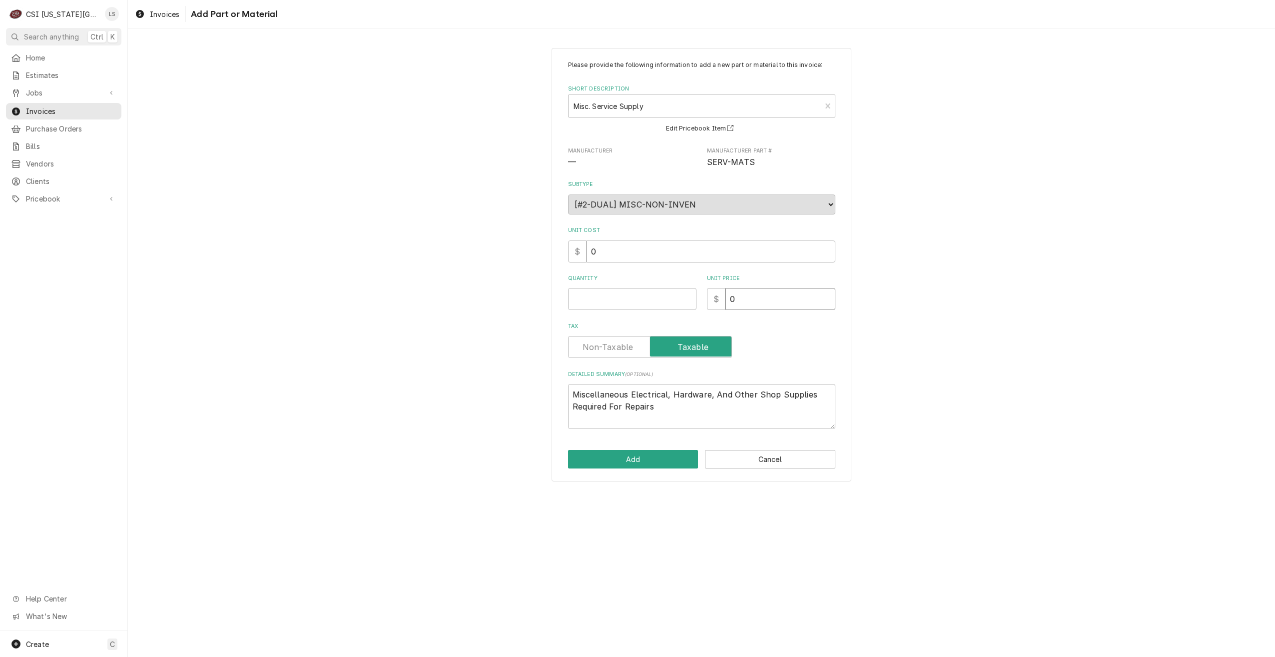
drag, startPoint x: 750, startPoint y: 297, endPoint x: 729, endPoint y: 299, distance: 20.5
click at [729, 299] on input "0" at bounding box center [781, 299] width 110 height 22
click at [654, 298] on input "Quantity" at bounding box center [632, 299] width 128 height 22
click at [980, 321] on div "Please provide the following information to add a new part or material to this …" at bounding box center [701, 264] width 1147 height 451
click at [630, 463] on button "Add" at bounding box center [633, 459] width 130 height 18
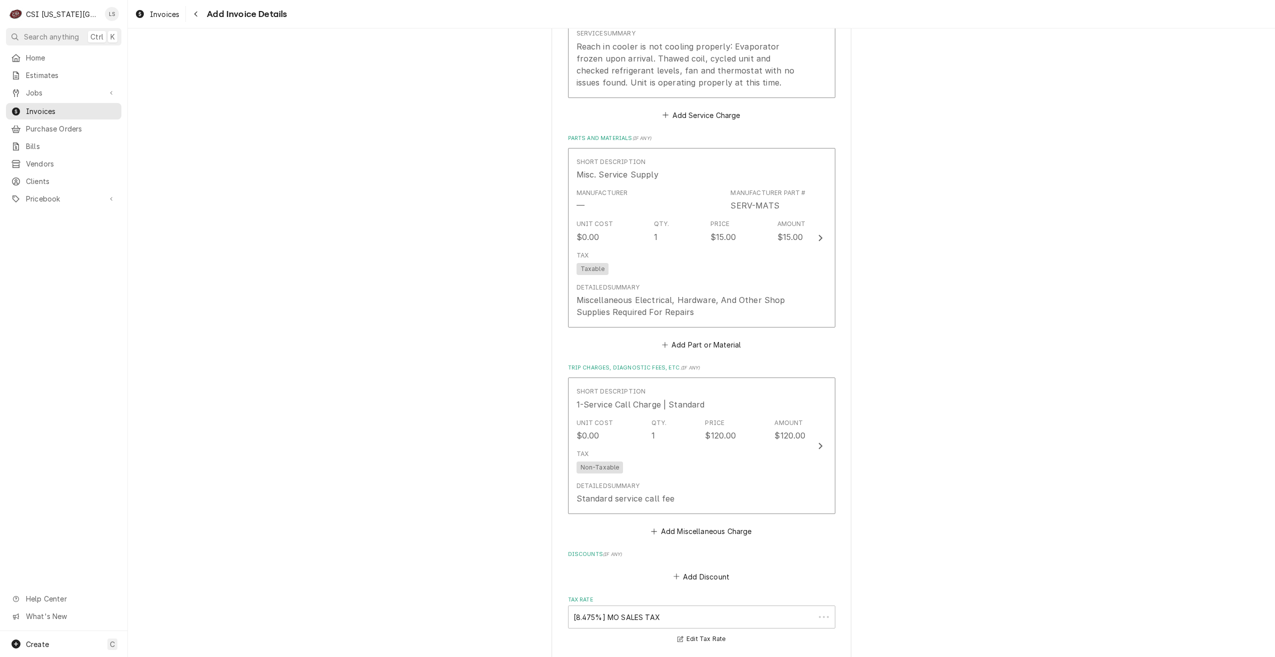
scroll to position [1104, 0]
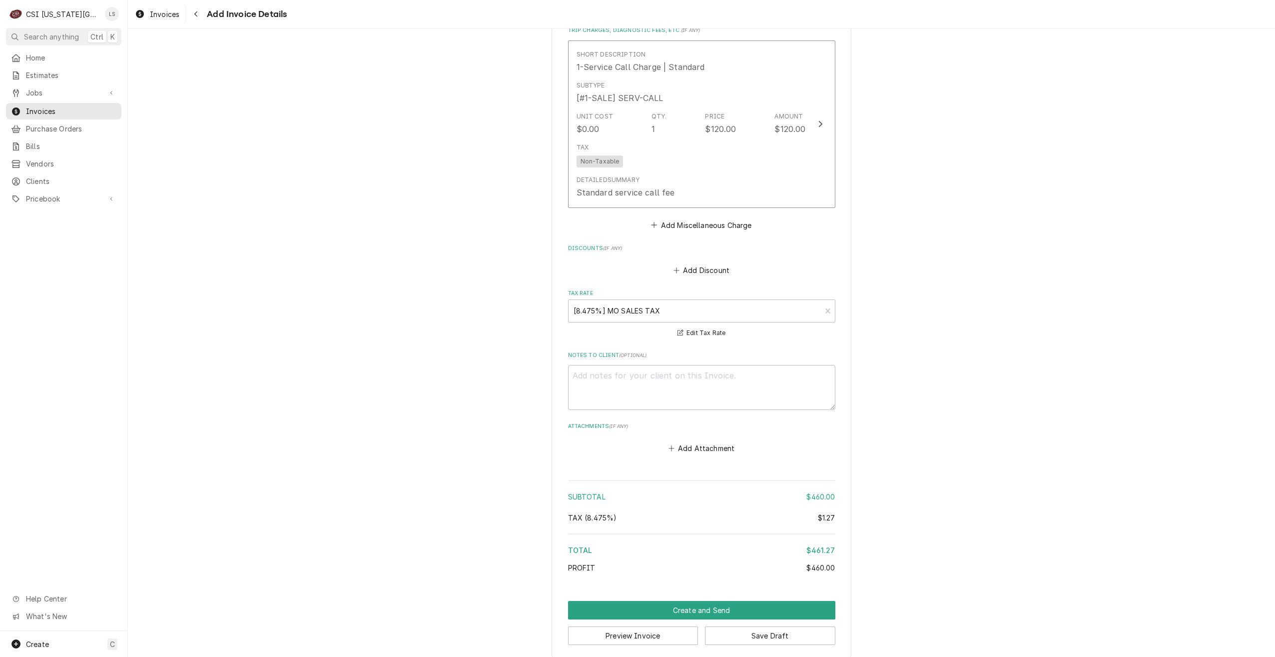
scroll to position [1482, 0]
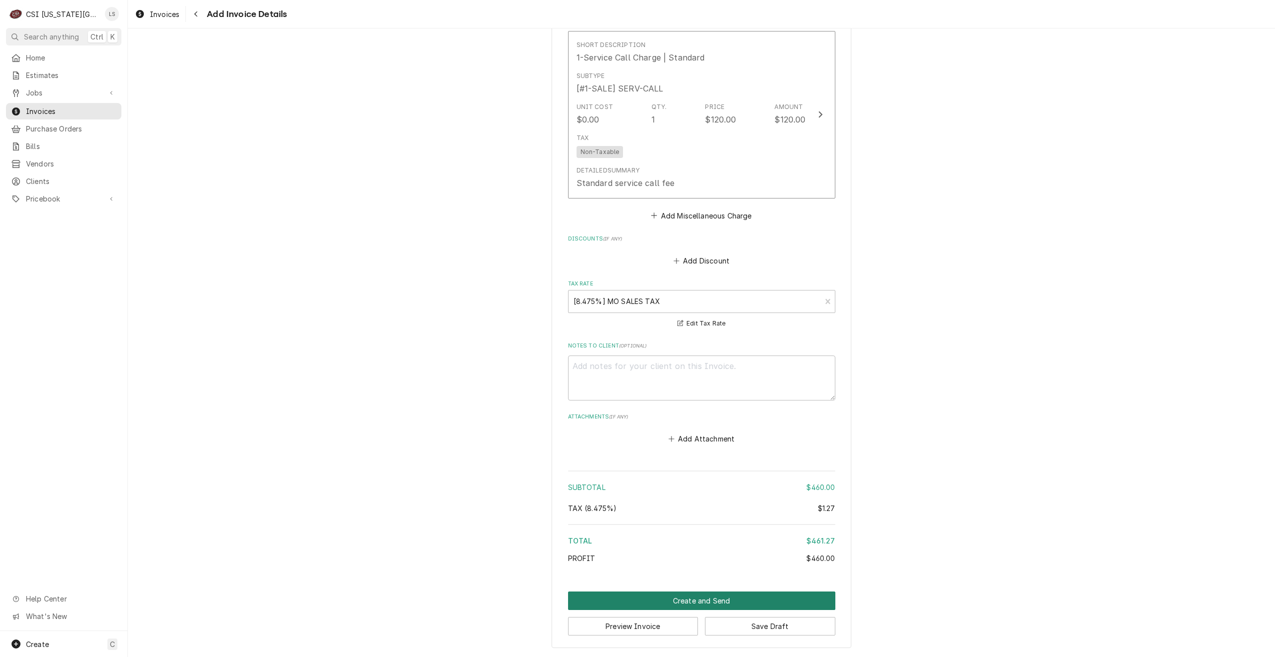
click at [725, 601] on button "Create and Send" at bounding box center [701, 600] width 267 height 18
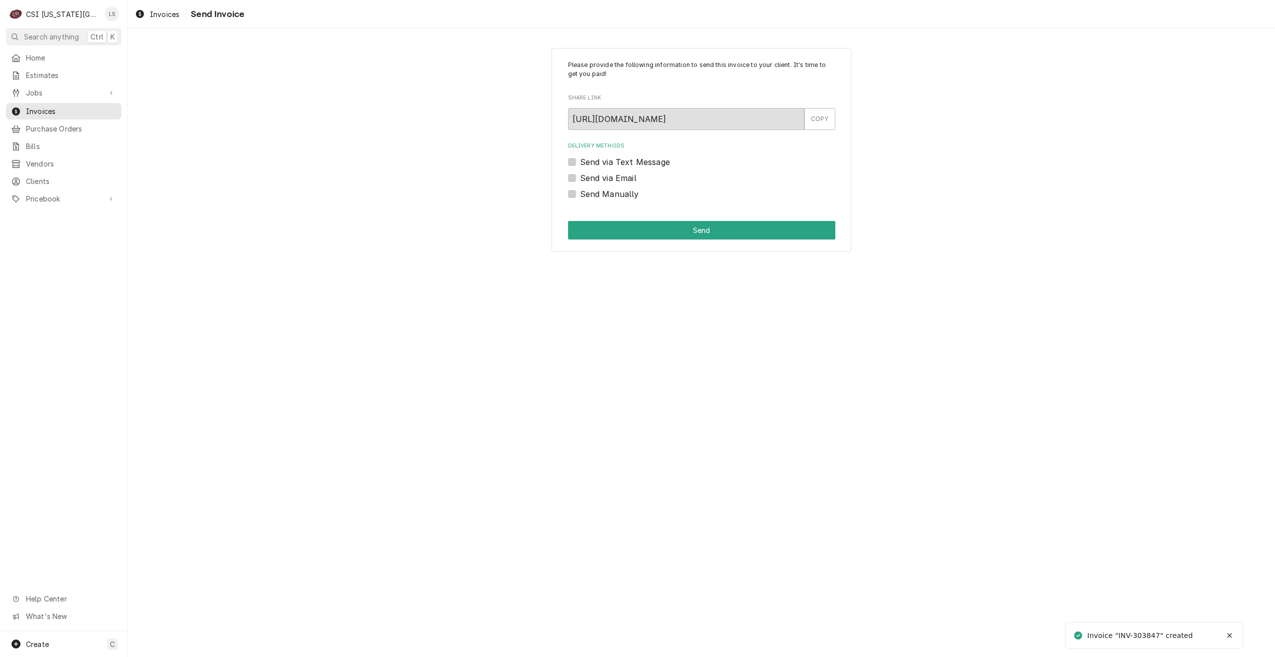
click at [605, 196] on label "Send Manually" at bounding box center [609, 194] width 59 height 12
click at [605, 196] on input "Send Manually" at bounding box center [713, 199] width 267 height 22
checkbox input "true"
click at [649, 228] on button "Send" at bounding box center [701, 230] width 267 height 18
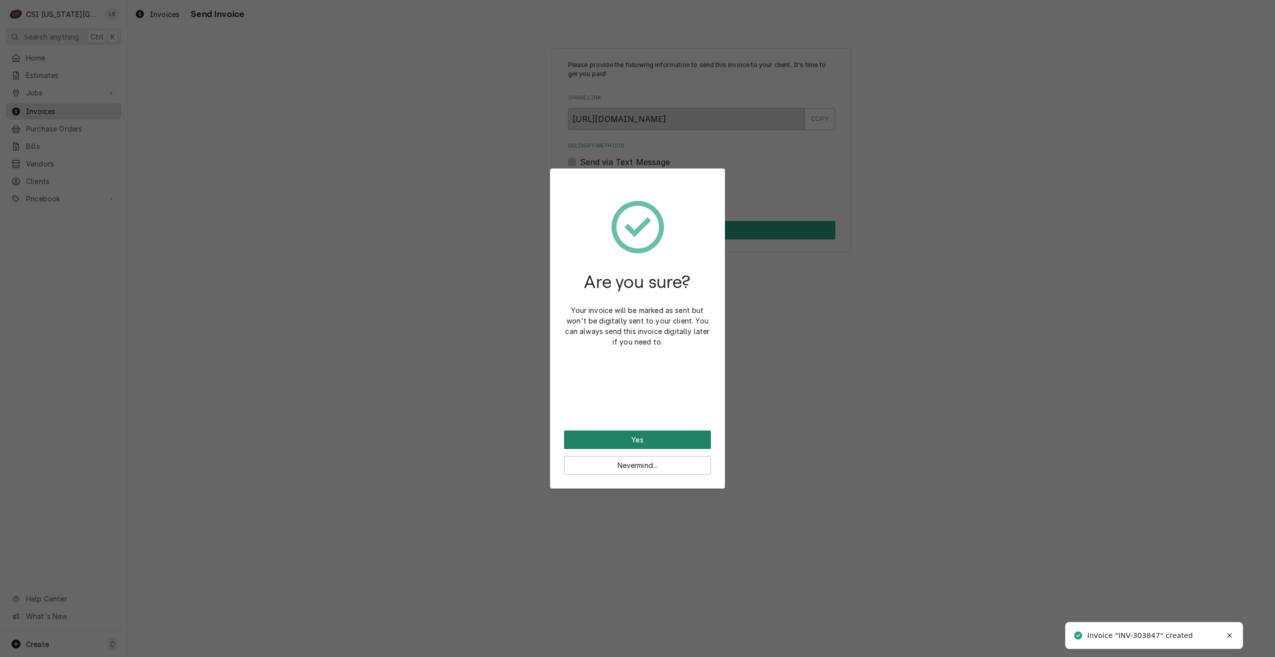
click at [625, 443] on button "Yes" at bounding box center [637, 439] width 147 height 18
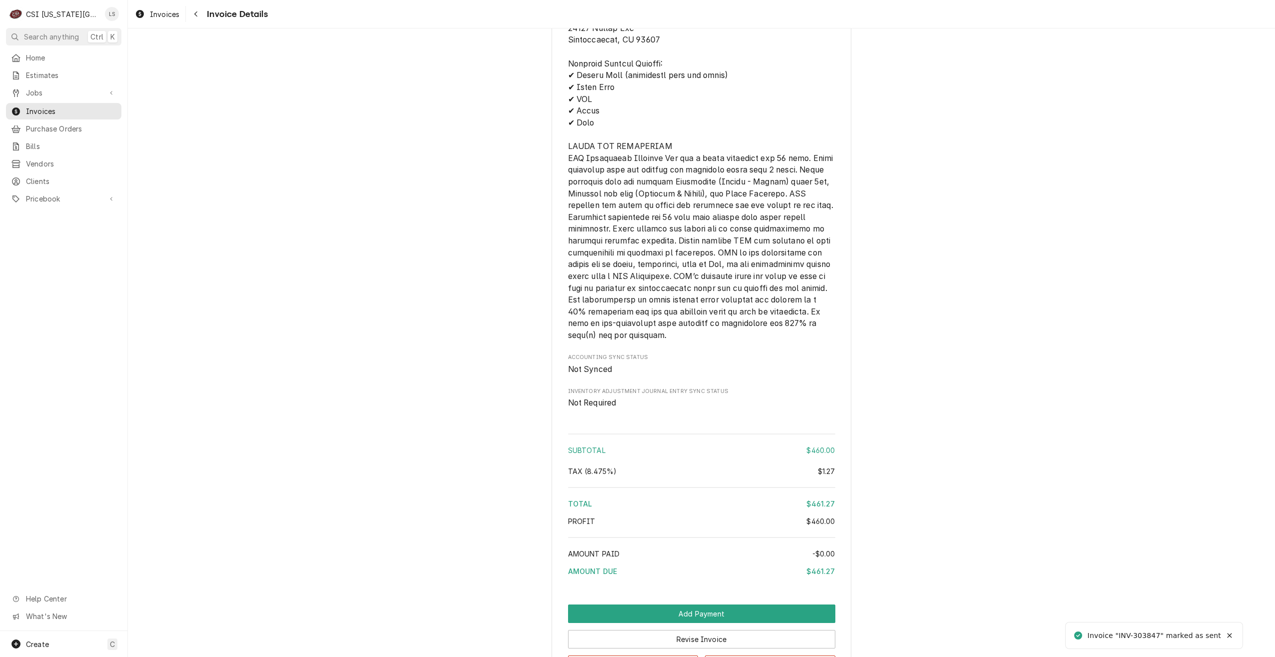
scroll to position [1543, 0]
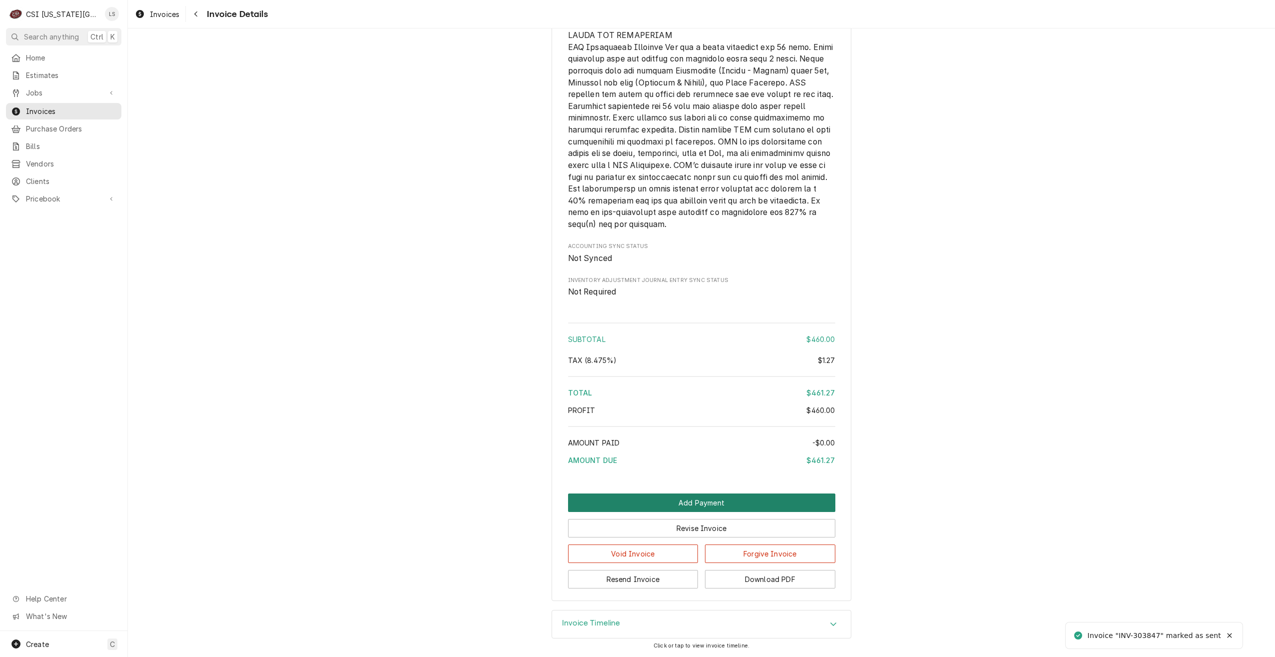
click at [692, 500] on button "Add Payment" at bounding box center [701, 502] width 267 height 18
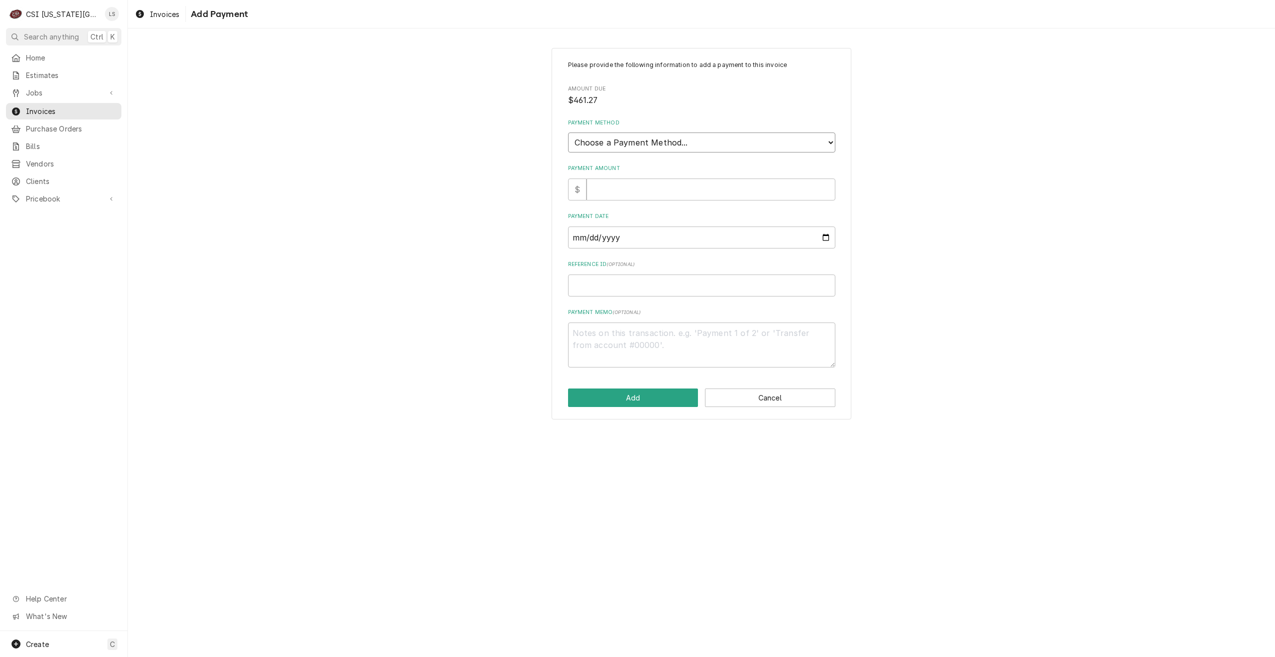
click at [754, 148] on select "Choose a Payment Method... Cash Check Credit/Debit Card ACH/eCheck Other" at bounding box center [701, 142] width 267 height 20
select select "3"
click at [568, 132] on select "Choose a Payment Method... Cash Check Credit/Debit Card ACH/eCheck Other" at bounding box center [701, 142] width 267 height 20
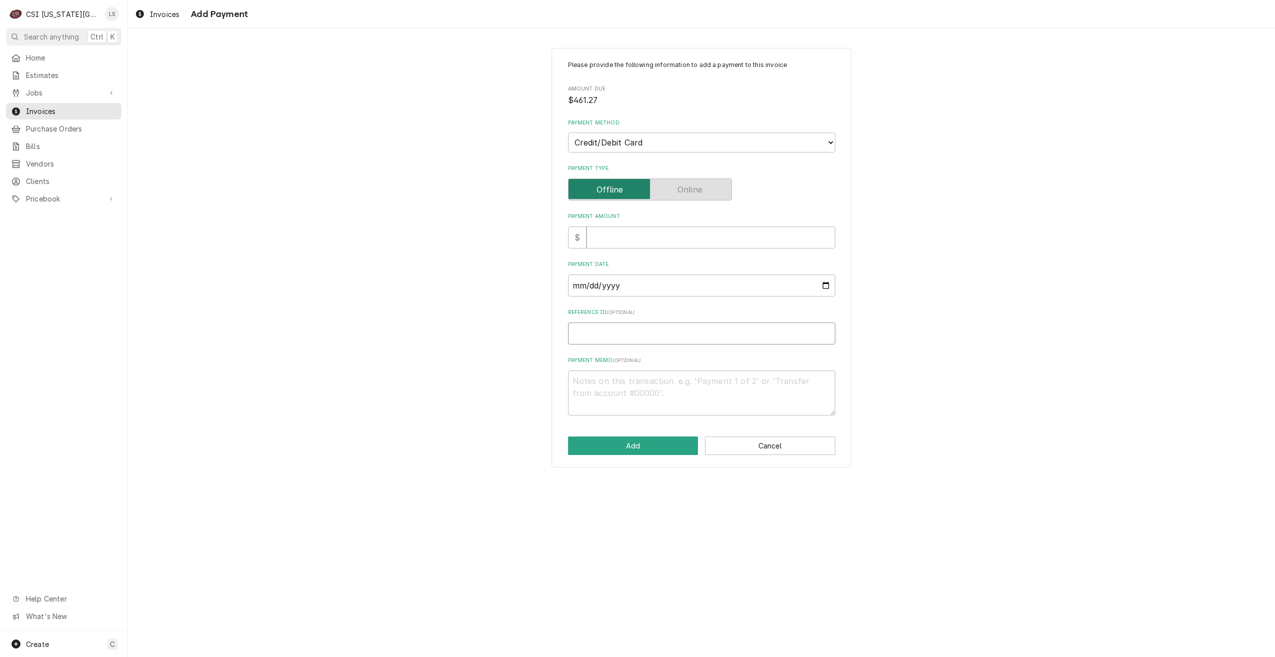
click at [650, 336] on input "Reference ID ( optional )" at bounding box center [701, 333] width 267 height 22
paste input "208280"
type textarea "x"
type input "208280"
click at [627, 237] on input "Payment Amount" at bounding box center [711, 237] width 249 height 22
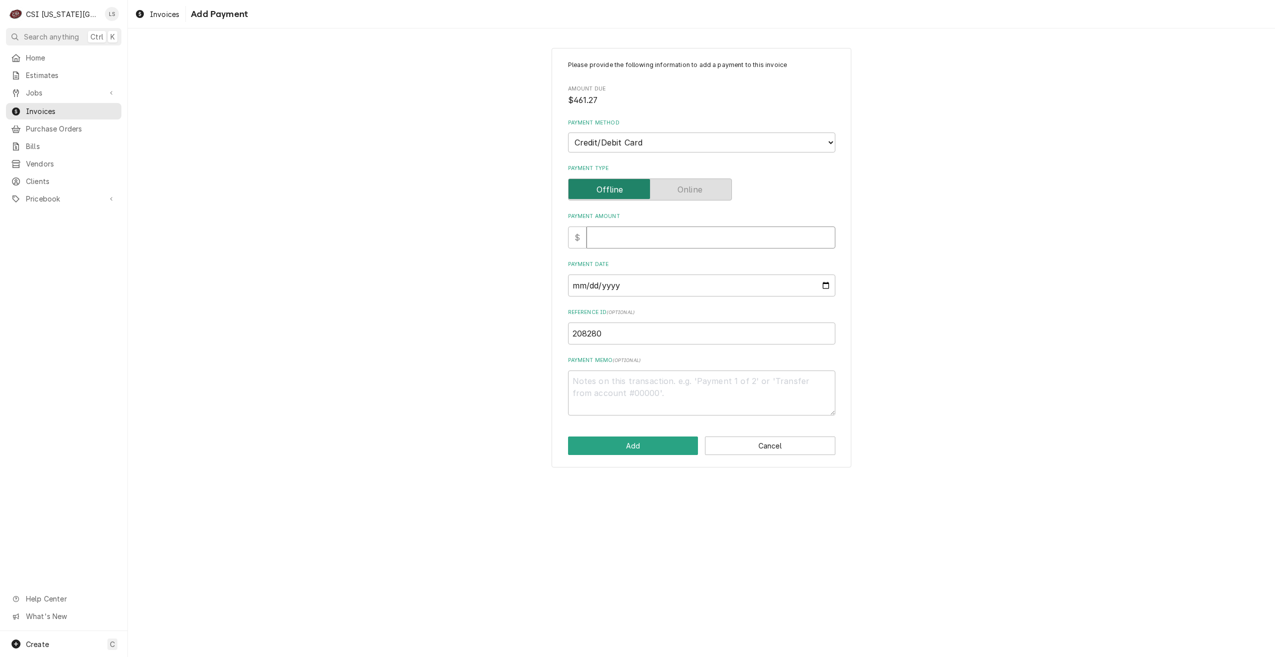
type textarea "x"
type input "4"
type textarea "x"
type input "46"
type textarea "x"
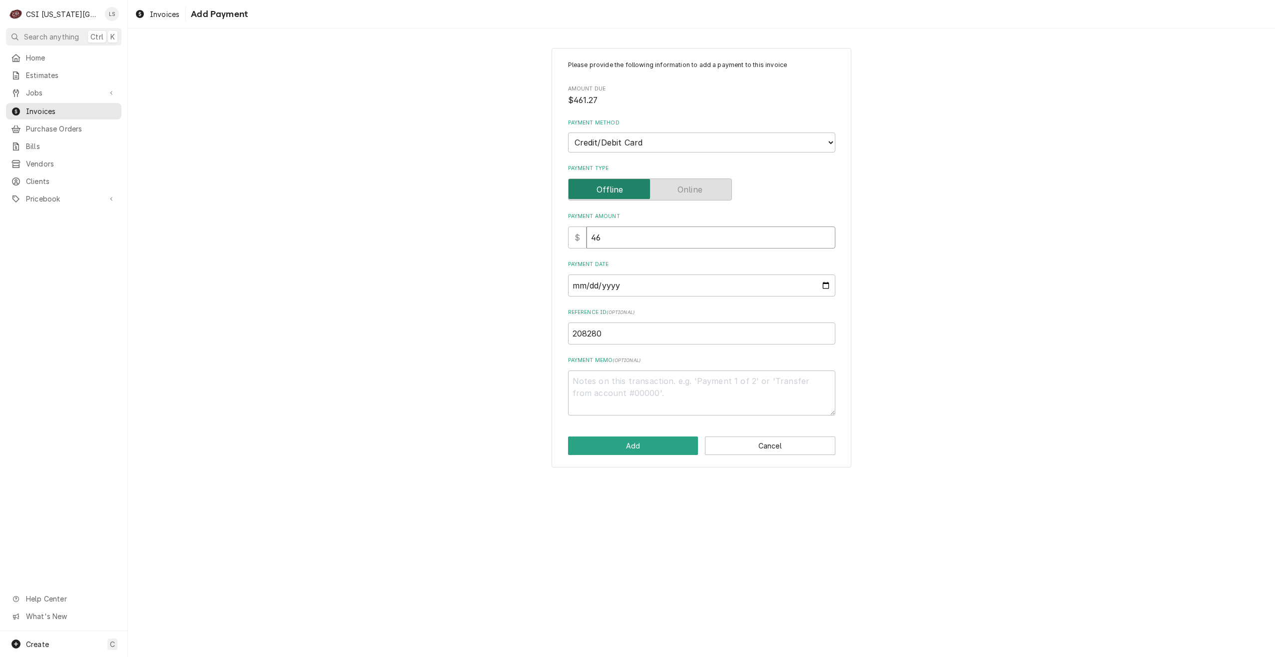
type input "461"
type textarea "x"
type input "461.2"
type textarea "x"
type input "461.27"
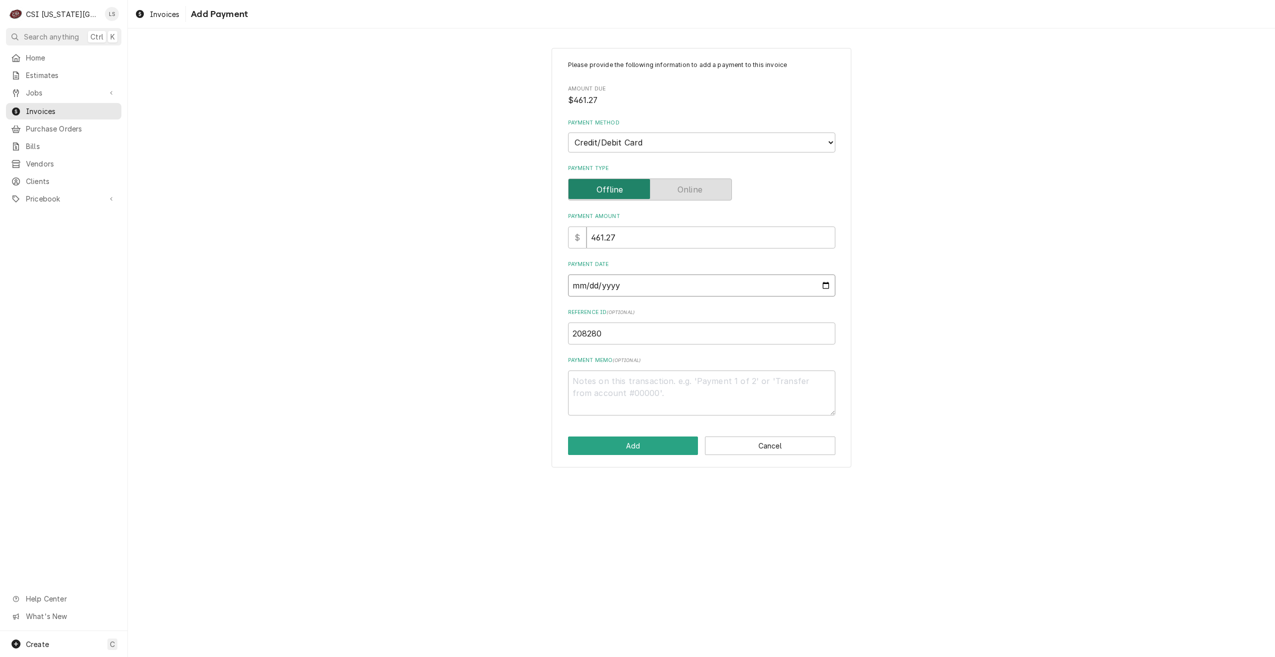
click at [827, 285] on input "Payment Date" at bounding box center [701, 285] width 267 height 22
type textarea "x"
type input "[DATE]"
click at [990, 283] on div "Please provide the following information to add a payment to this invoice Amoun…" at bounding box center [701, 257] width 1147 height 437
click at [673, 444] on button "Add" at bounding box center [633, 445] width 130 height 18
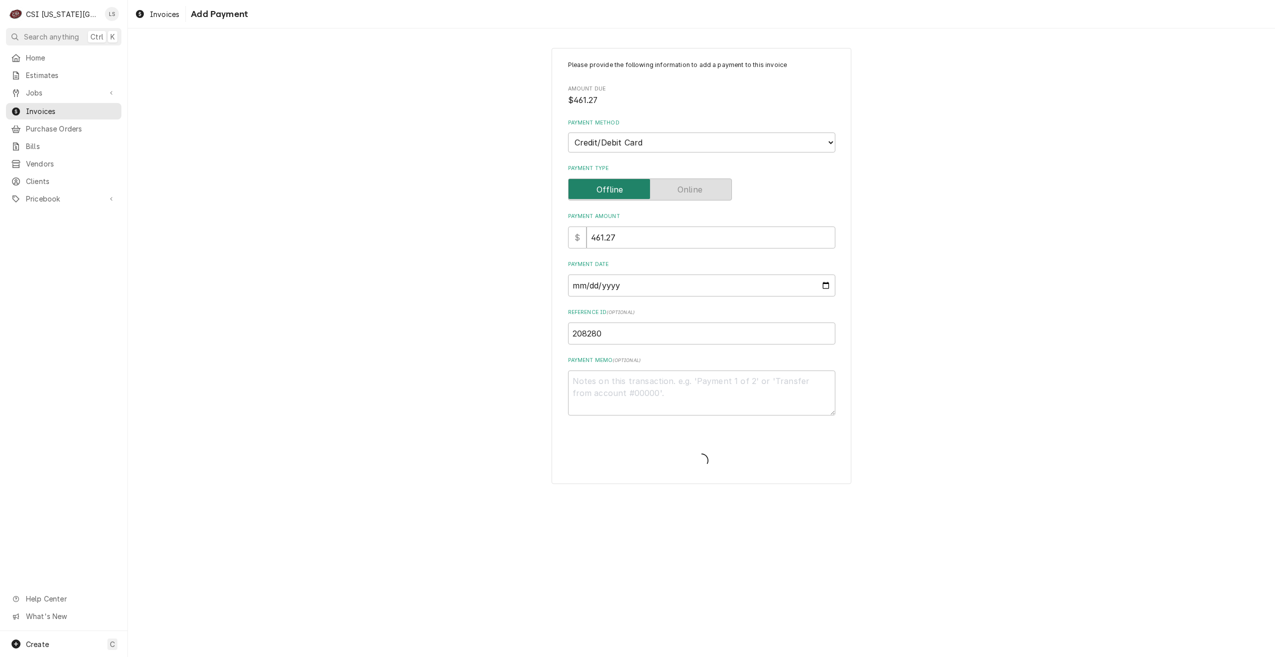
type textarea "x"
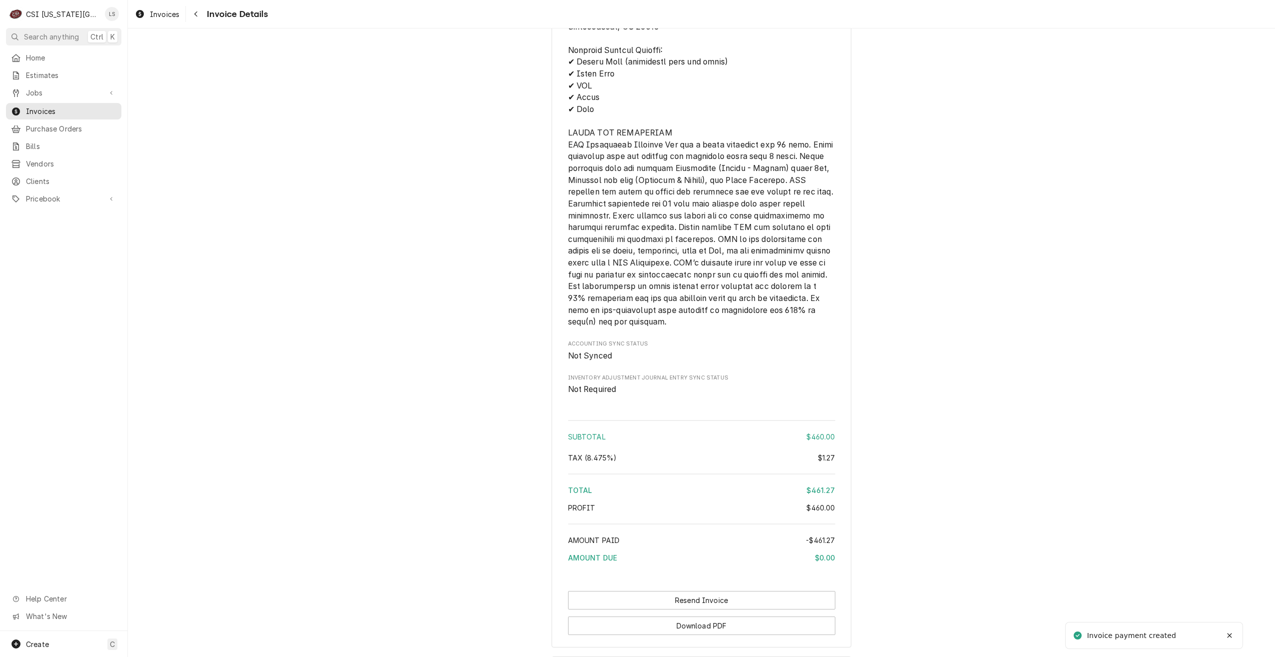
scroll to position [1629, 0]
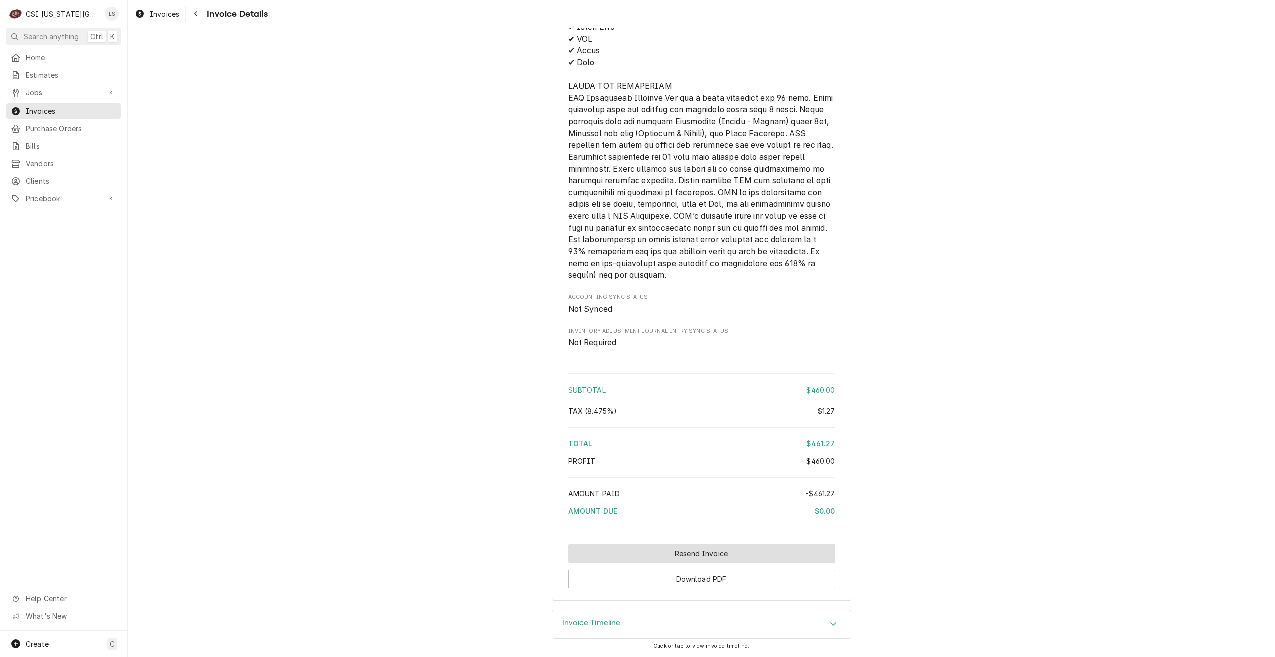
click at [777, 551] on button "Resend Invoice" at bounding box center [701, 553] width 267 height 18
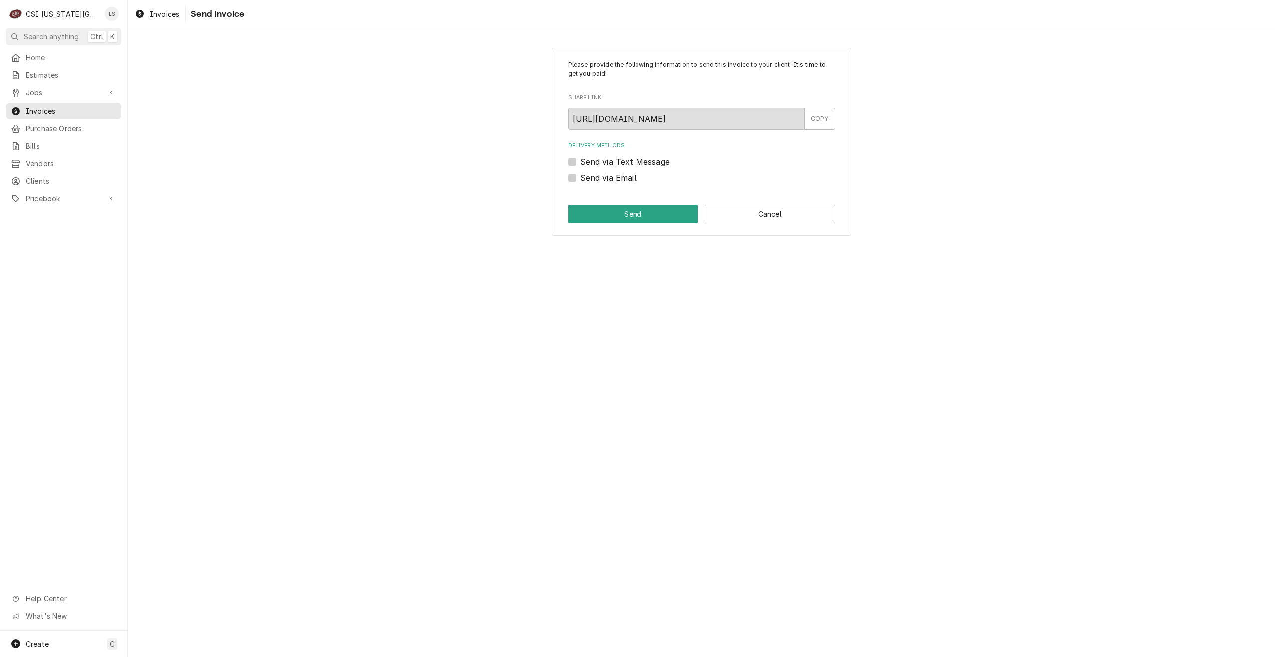
click at [600, 183] on label "Send via Email" at bounding box center [608, 178] width 56 height 12
click at [600, 183] on input "Send via Email" at bounding box center [713, 183] width 267 height 22
checkbox input "true"
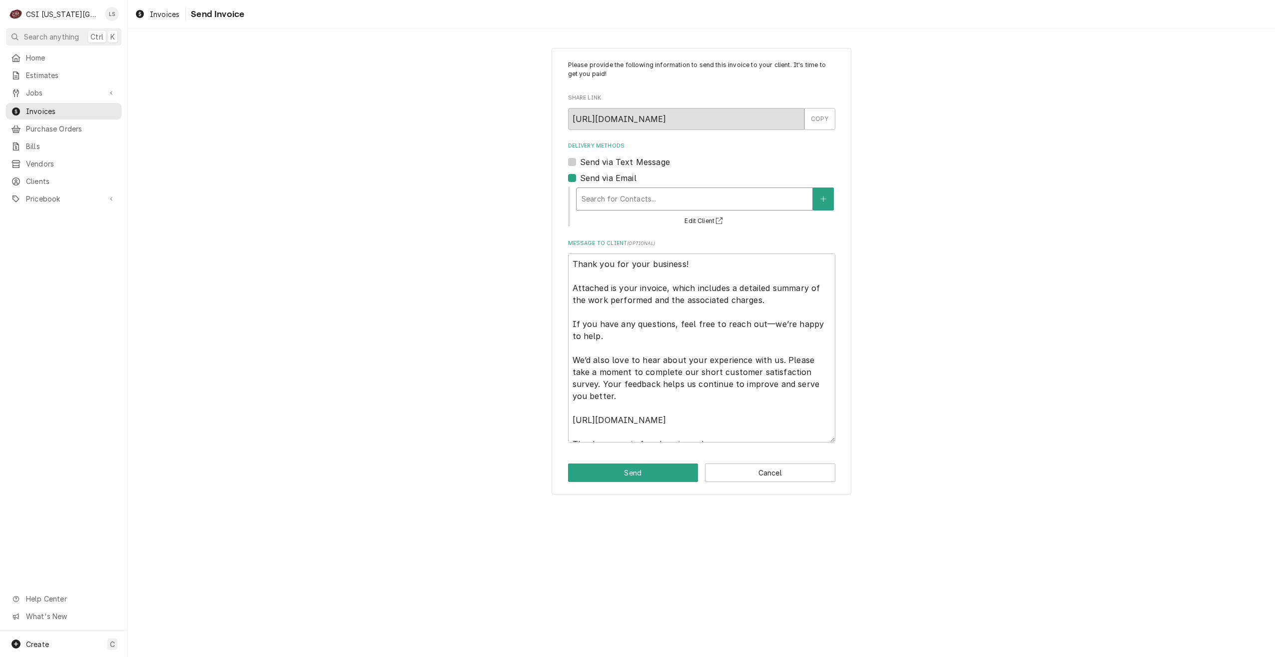
click at [637, 197] on div "Delivery Methods" at bounding box center [695, 199] width 226 height 18
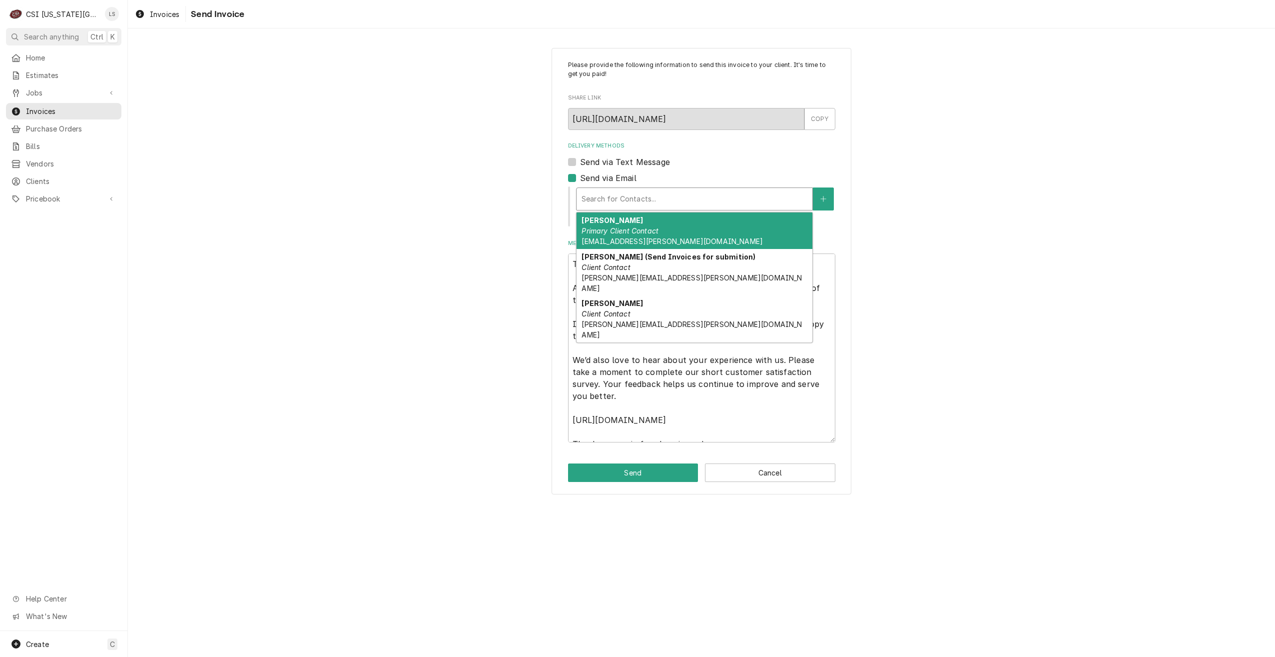
click at [635, 216] on strong "[PERSON_NAME]" at bounding box center [612, 220] width 61 height 8
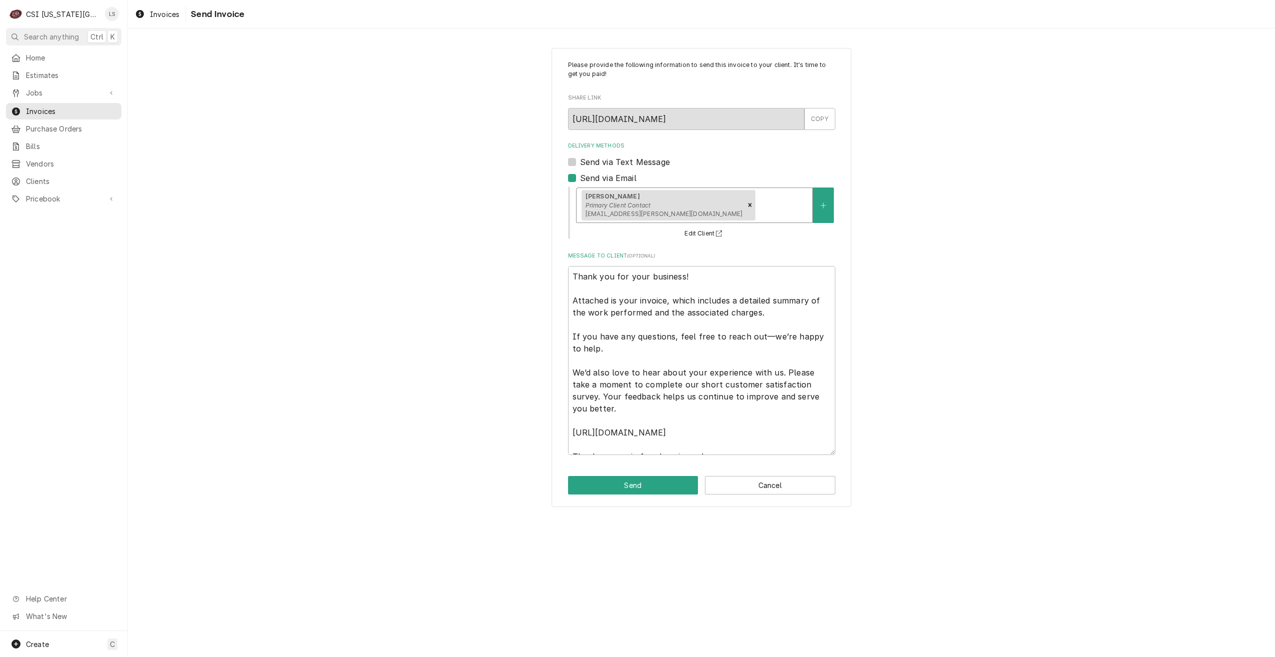
click at [962, 240] on div "Please provide the following information to send this invoice to your client. I…" at bounding box center [701, 277] width 1147 height 477
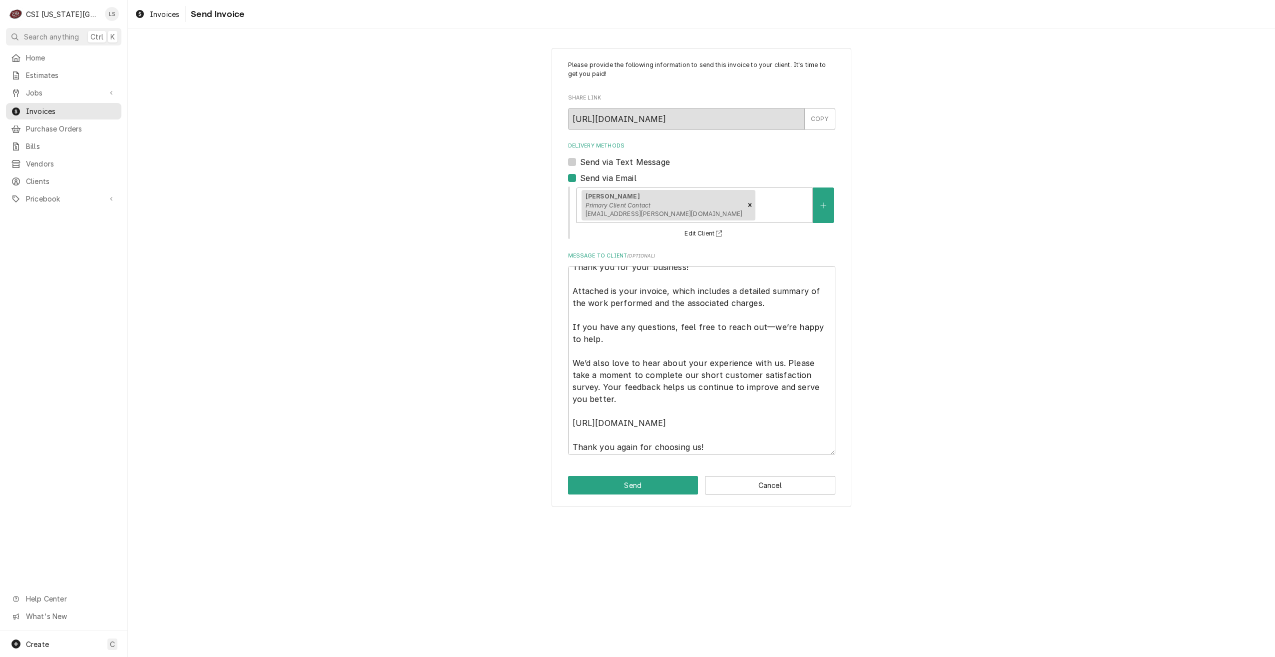
scroll to position [12, 0]
click at [797, 449] on textarea "Thank you for your business! Attached is your invoice, which includes a detaile…" at bounding box center [701, 360] width 267 height 189
type textarea "x"
type textarea "Thank you for your business! Attached is your invoice, which includes a detaile…"
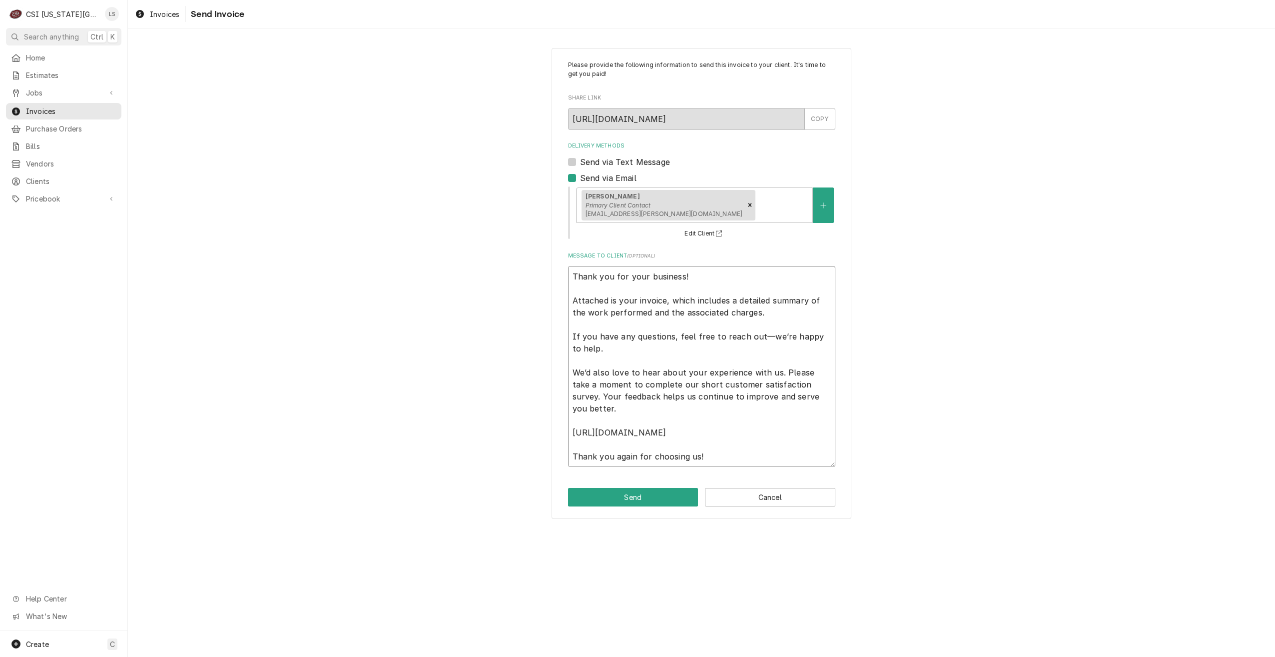
type textarea "x"
type textarea "Thank you for your business! Attached is your invoice, which includes a detaile…"
type textarea "x"
type textarea "Thank you for your business! Attached is your invoice, which includes a detaile…"
click at [645, 482] on textarea "Thank you for your business! Attached is your invoice, which includes a detaile…" at bounding box center [701, 378] width 267 height 225
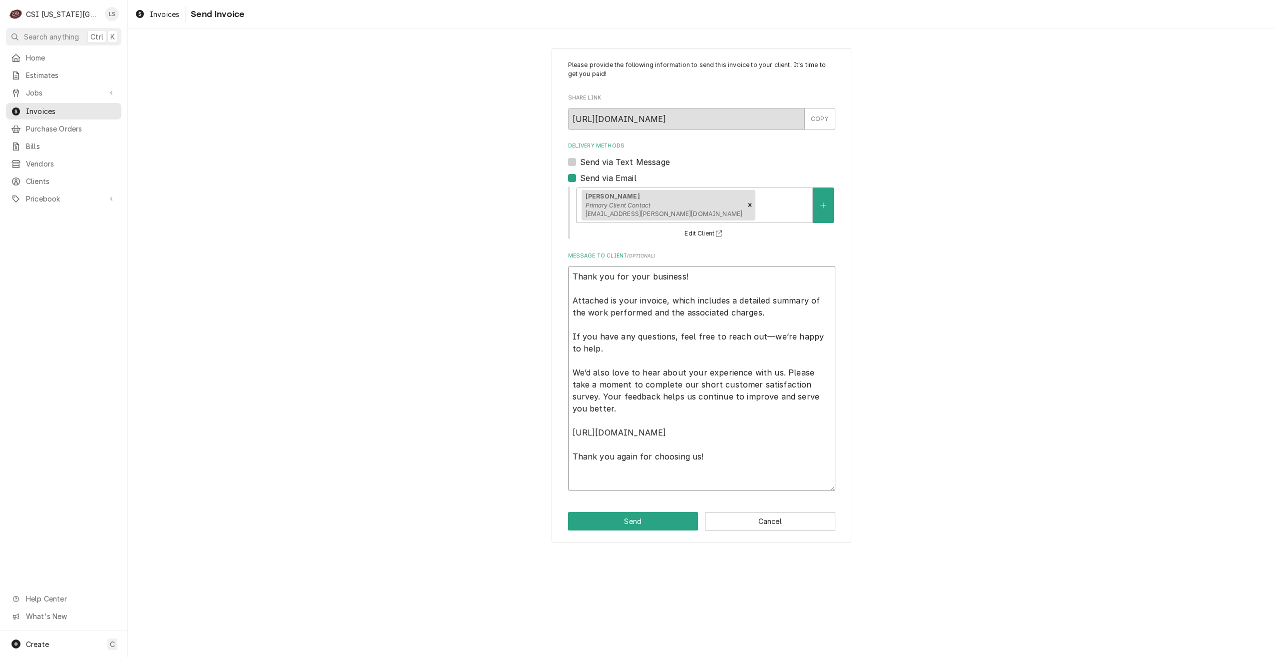
paste textarea "Commercial Services Inc Kansas City 1021 AB NE JIB COURT LEES SUMMIT, MO 63005 …"
type textarea "x"
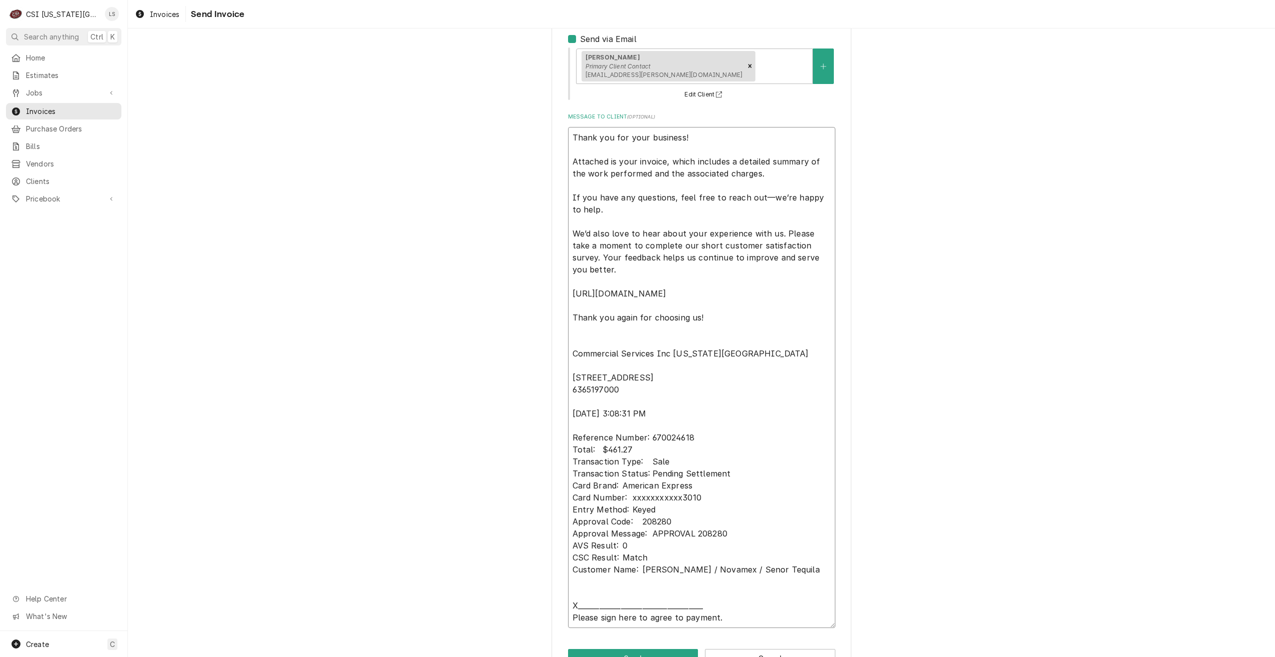
scroll to position [171, 0]
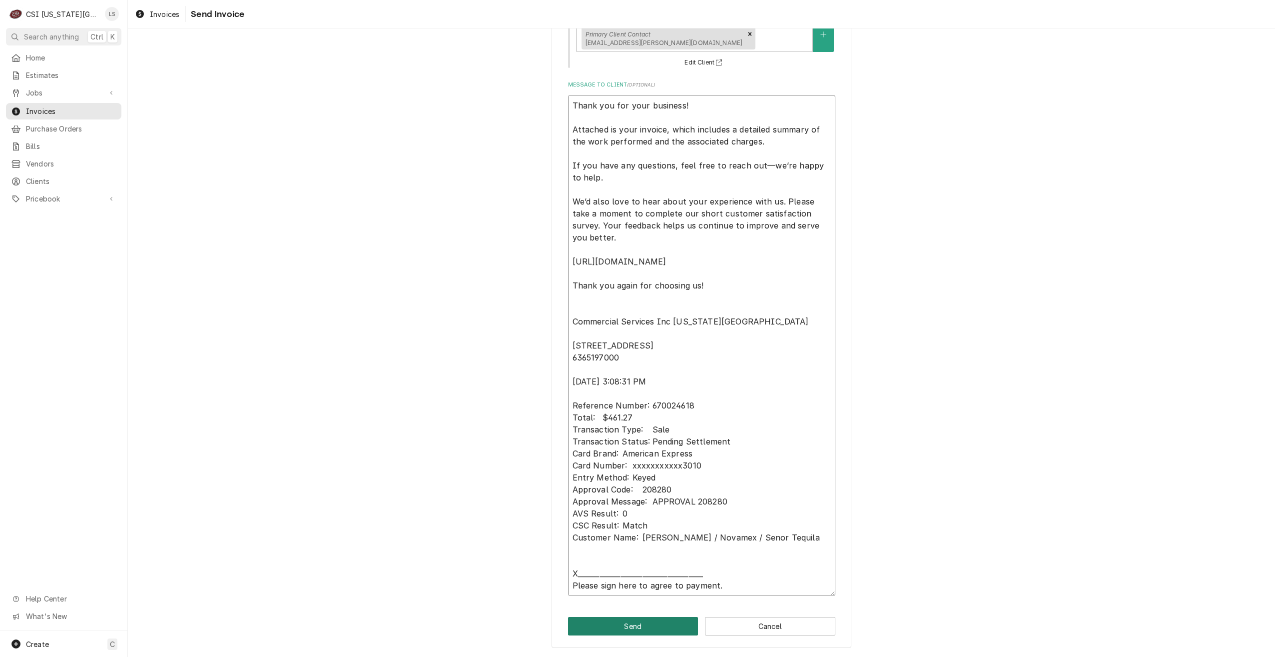
type textarea "Thank you for your business! Attached is your invoice, which includes a detaile…"
click at [616, 631] on button "Send" at bounding box center [633, 626] width 130 height 18
type textarea "x"
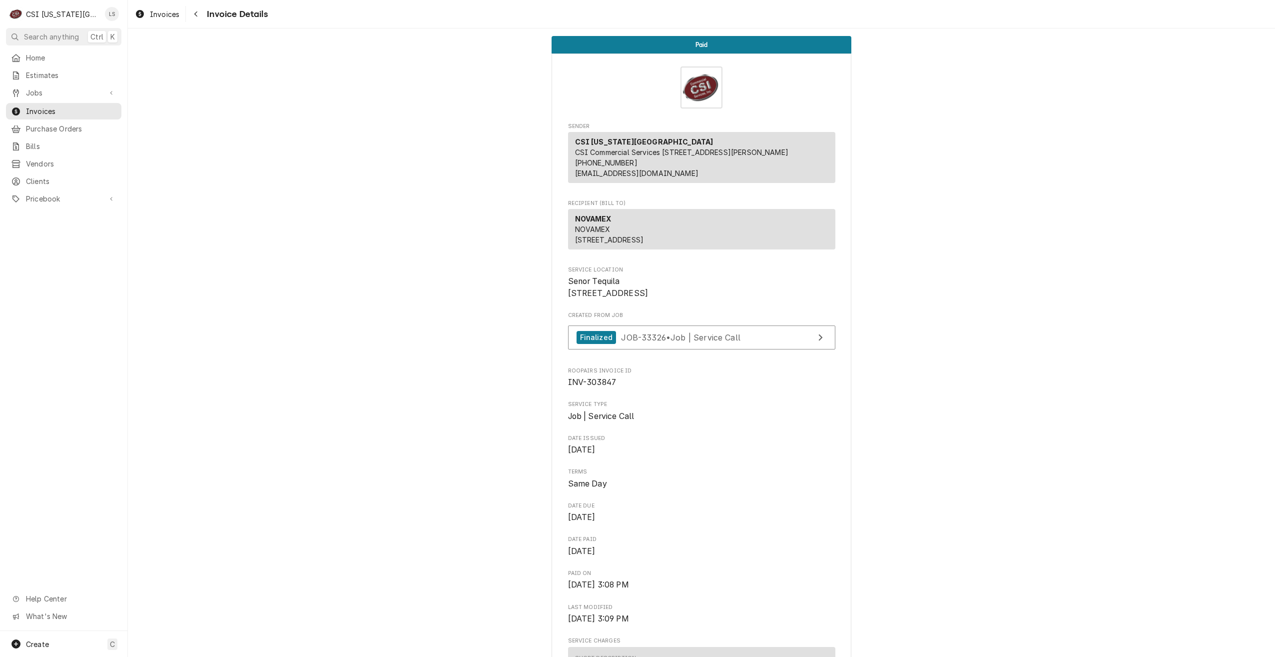
click at [64, 95] on div "Jobs" at bounding box center [63, 92] width 111 height 12
click at [60, 104] on div "Jobs" at bounding box center [63, 110] width 111 height 12
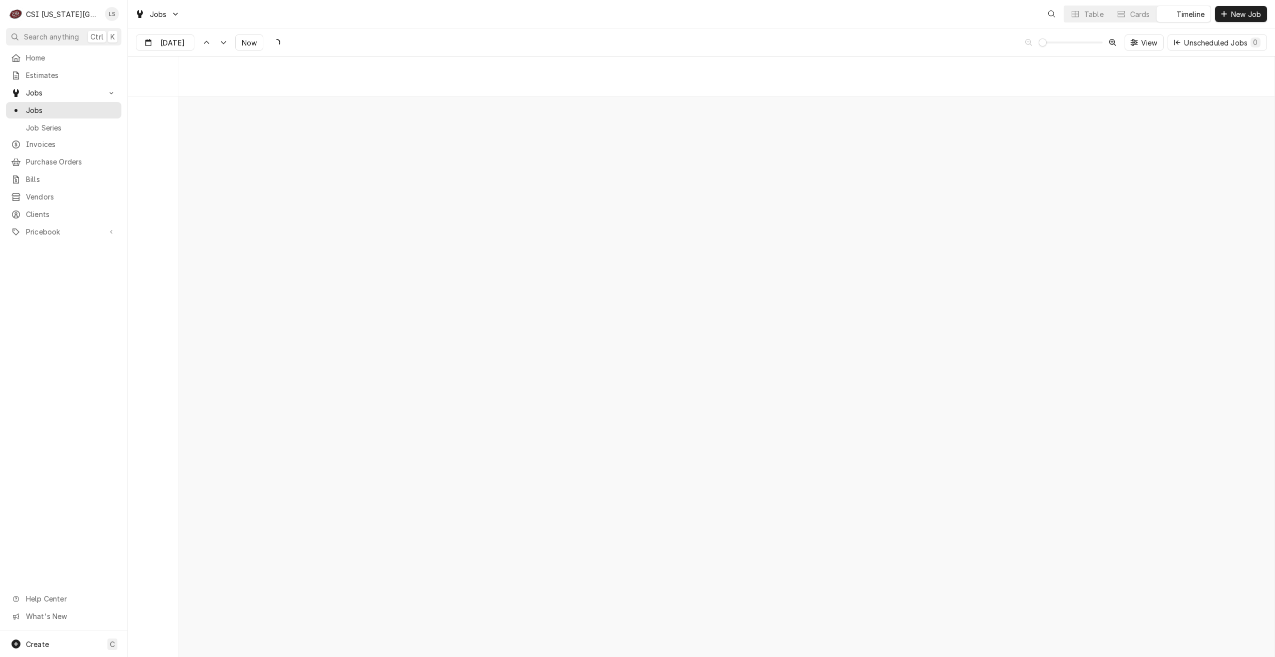
scroll to position [11482, 0]
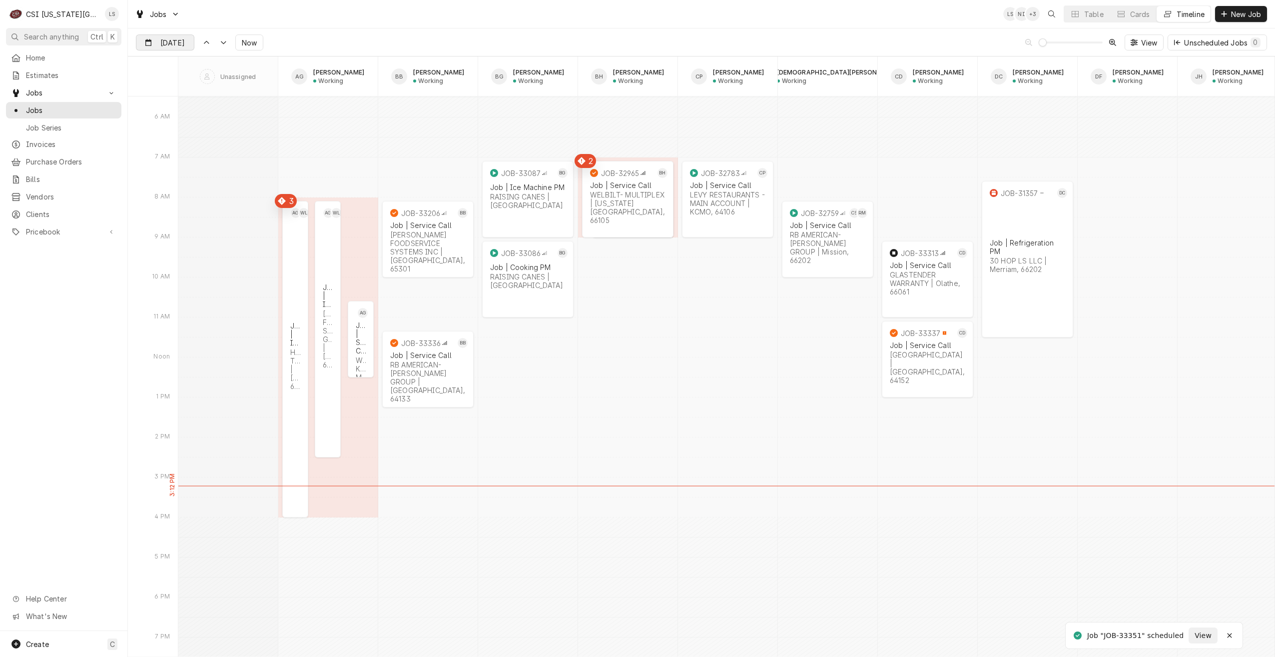
click at [182, 48] on div "Dynamic Content Wrapper" at bounding box center [187, 43] width 14 height 16
click at [230, 122] on div "10" at bounding box center [236, 123] width 14 height 14
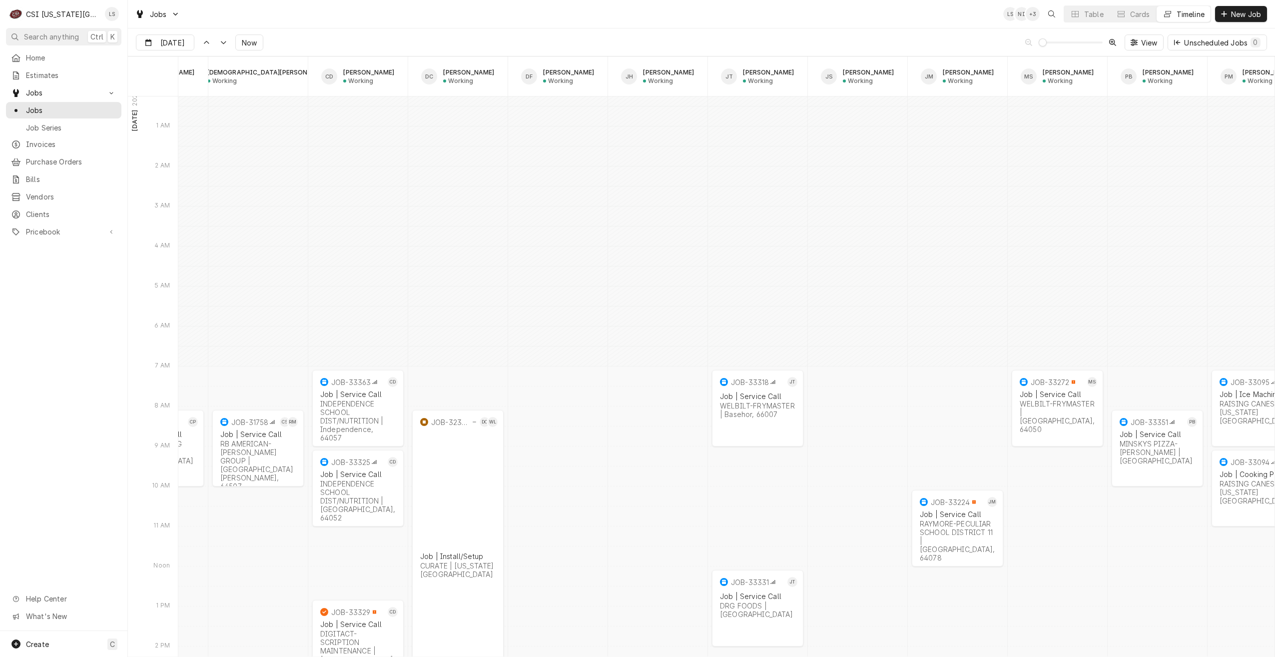
scroll to position [0, 0]
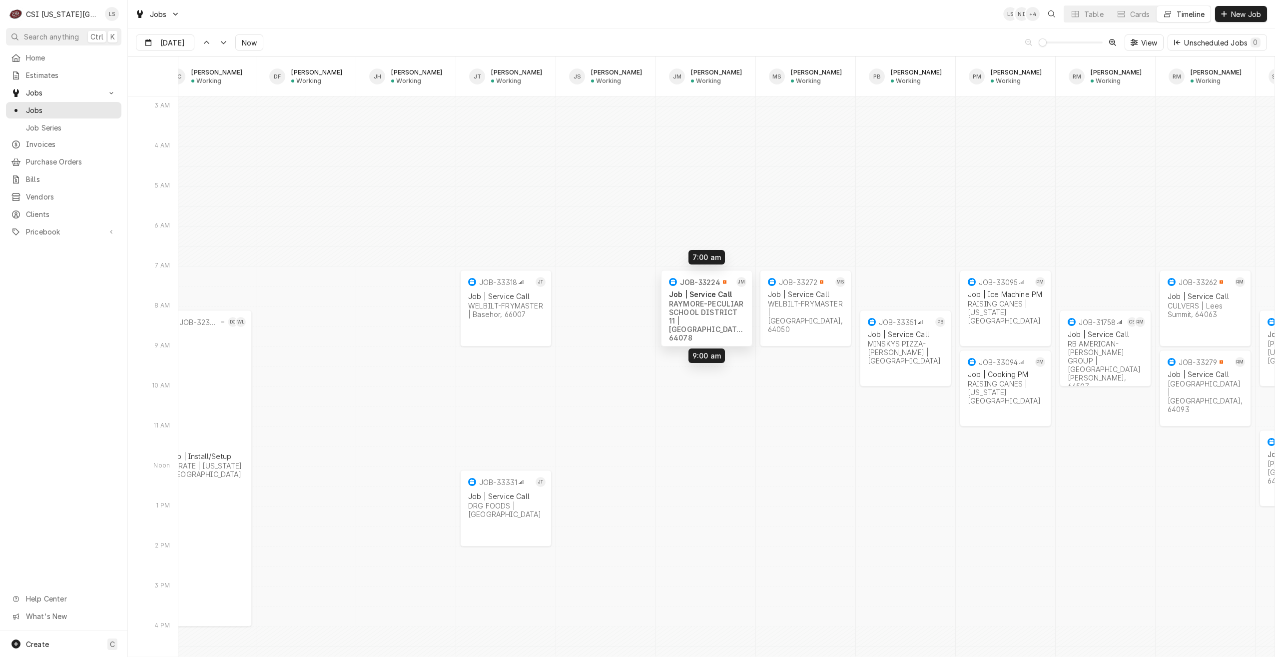
drag, startPoint x: 729, startPoint y: 439, endPoint x: 730, endPoint y: 319, distance: 119.4
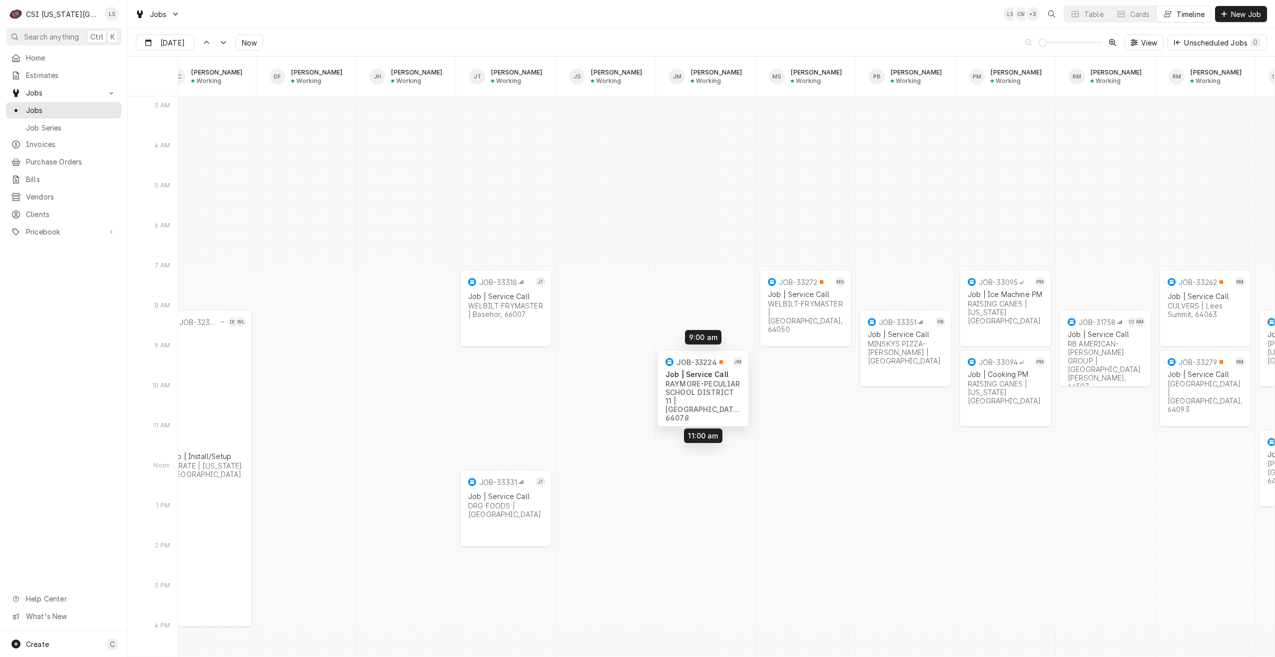
drag, startPoint x: 710, startPoint y: 312, endPoint x: 708, endPoint y: 389, distance: 77.5
click at [249, 46] on span "Now" at bounding box center [249, 42] width 19 height 10
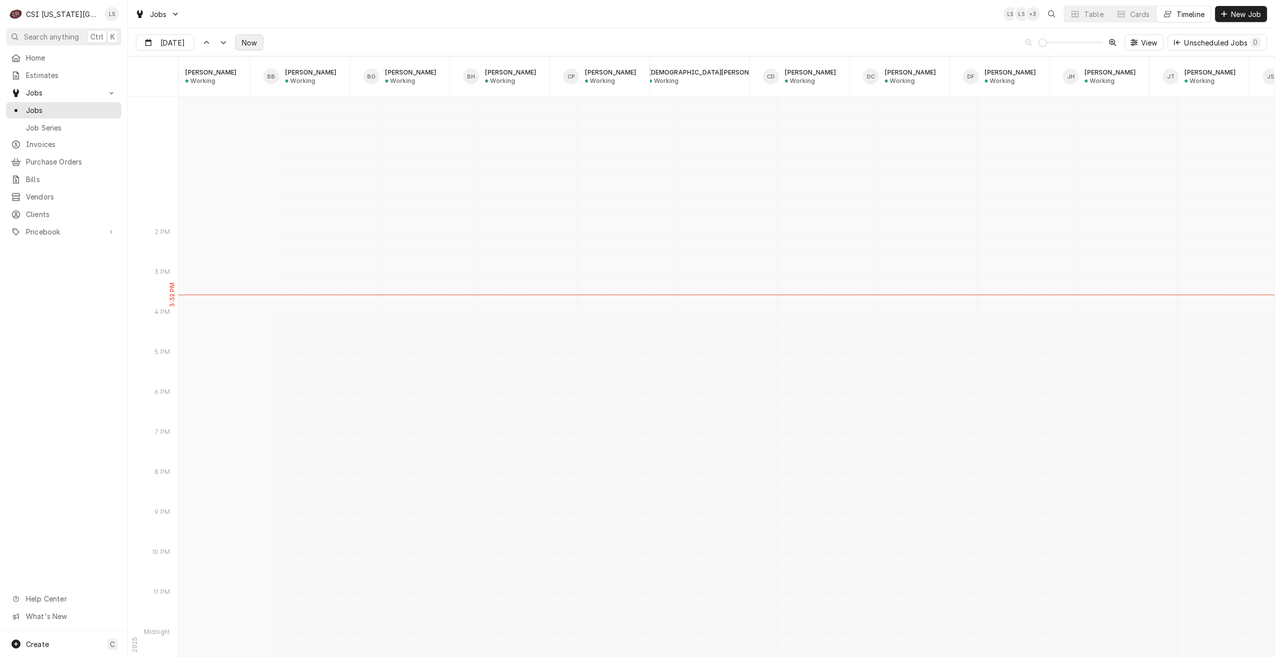
scroll to position [11599, 0]
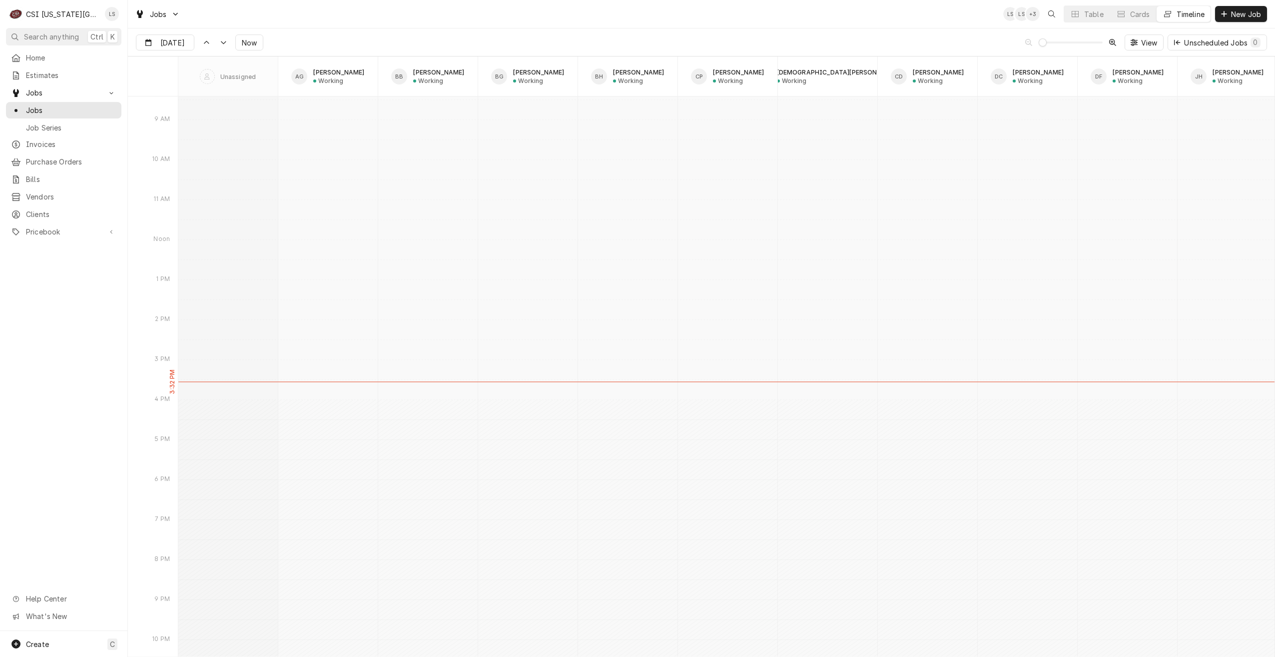
type input "[DATE]"
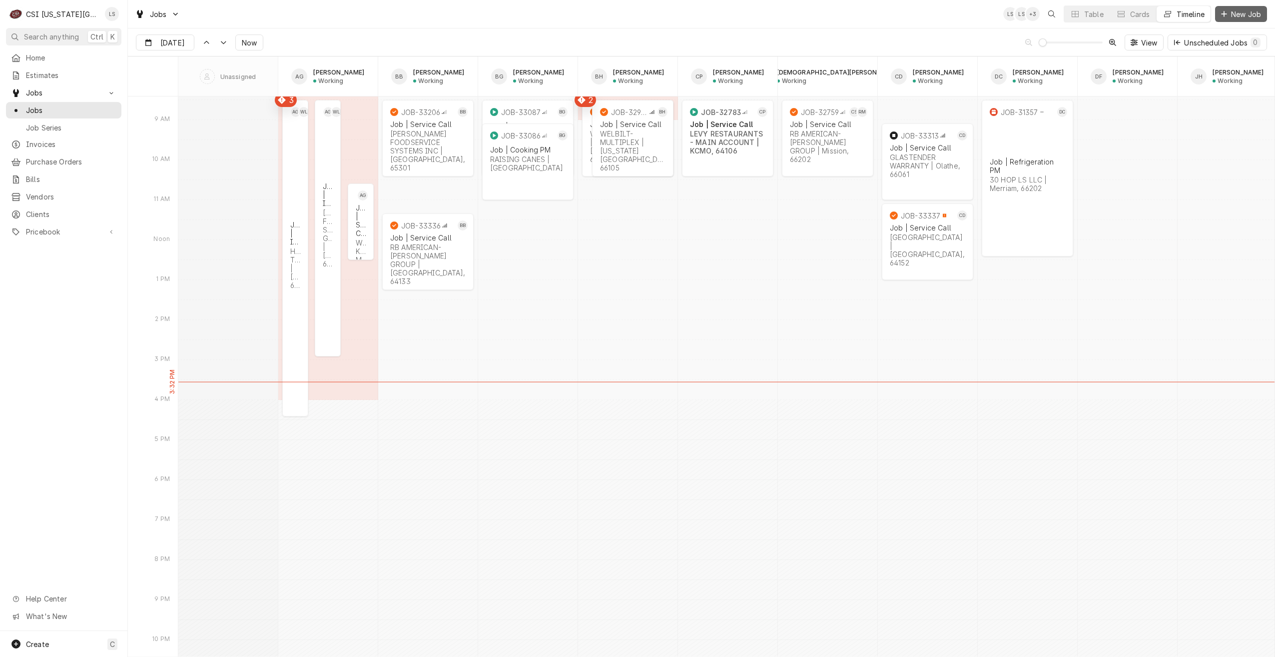
click at [1228, 19] on button "New Job" at bounding box center [1241, 14] width 52 height 16
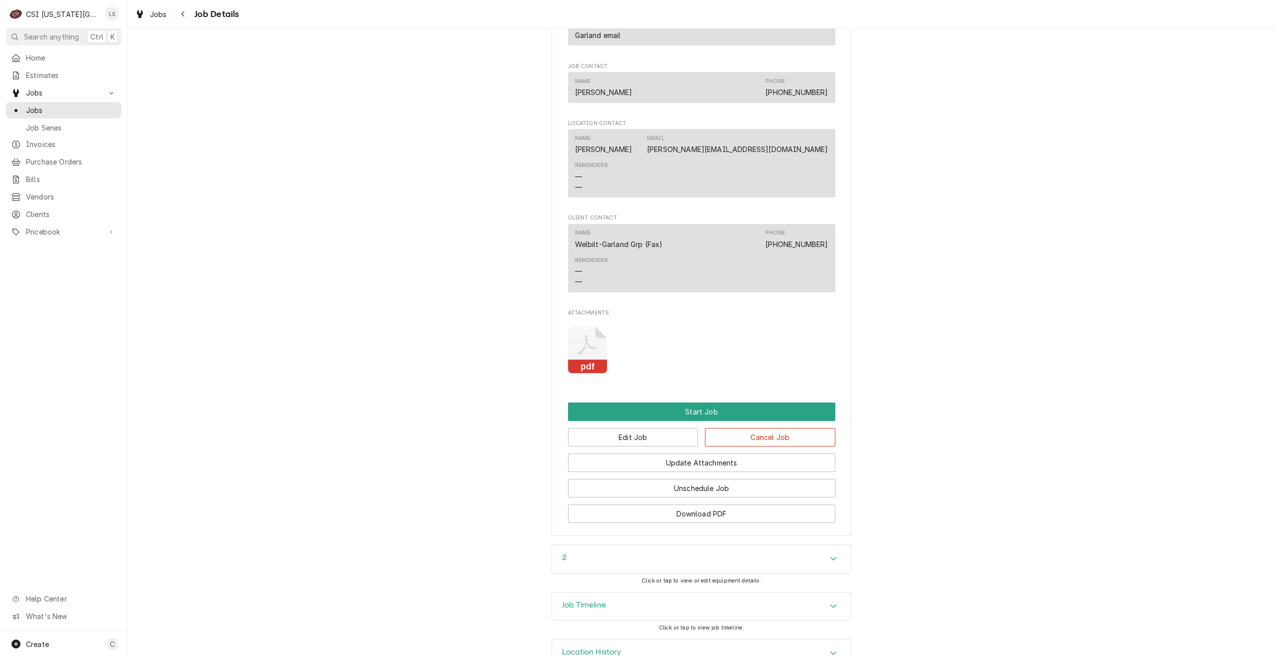
scroll to position [1609, 0]
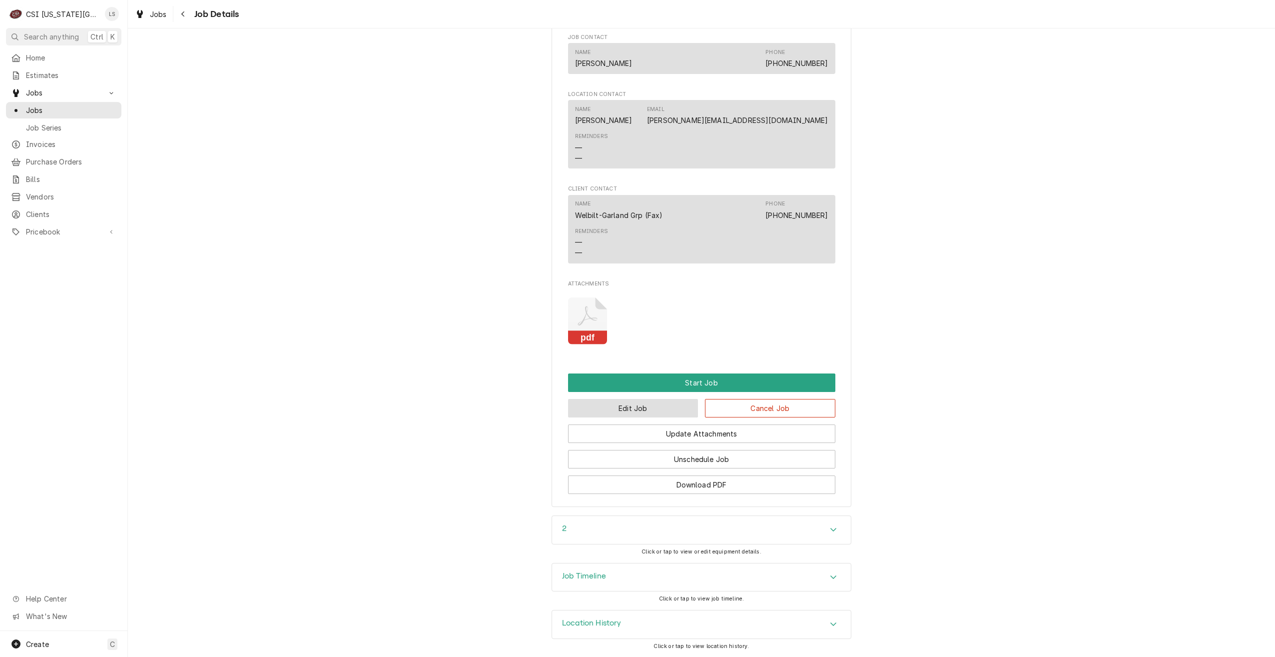
click at [618, 405] on button "Edit Job" at bounding box center [633, 408] width 130 height 18
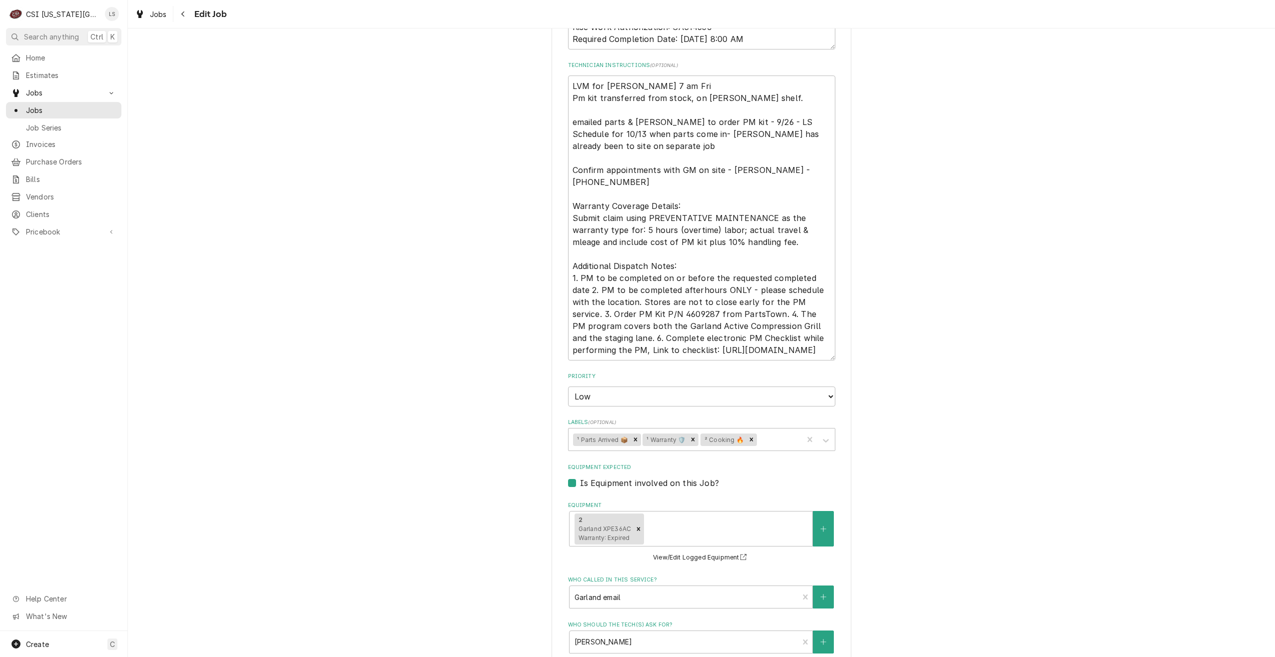
scroll to position [1567, 0]
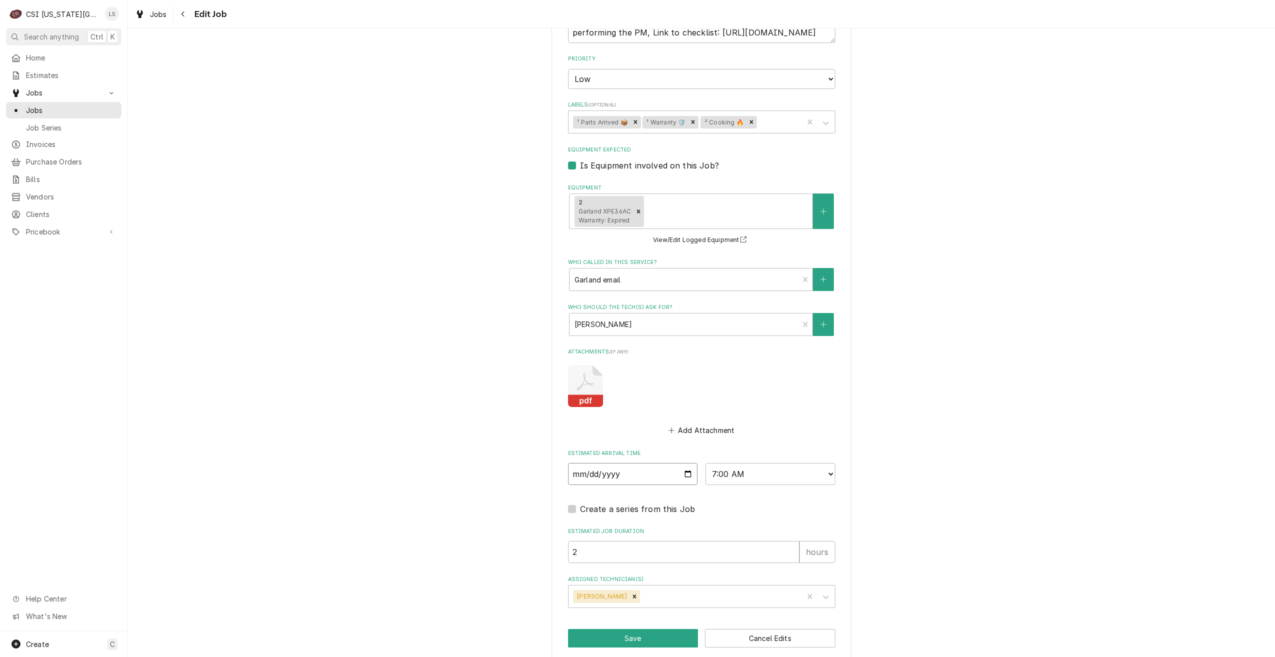
click at [686, 463] on input "[DATE]" at bounding box center [633, 474] width 130 height 22
type textarea "x"
type input "[DATE]"
click at [620, 629] on button "Save" at bounding box center [633, 638] width 130 height 18
type textarea "x"
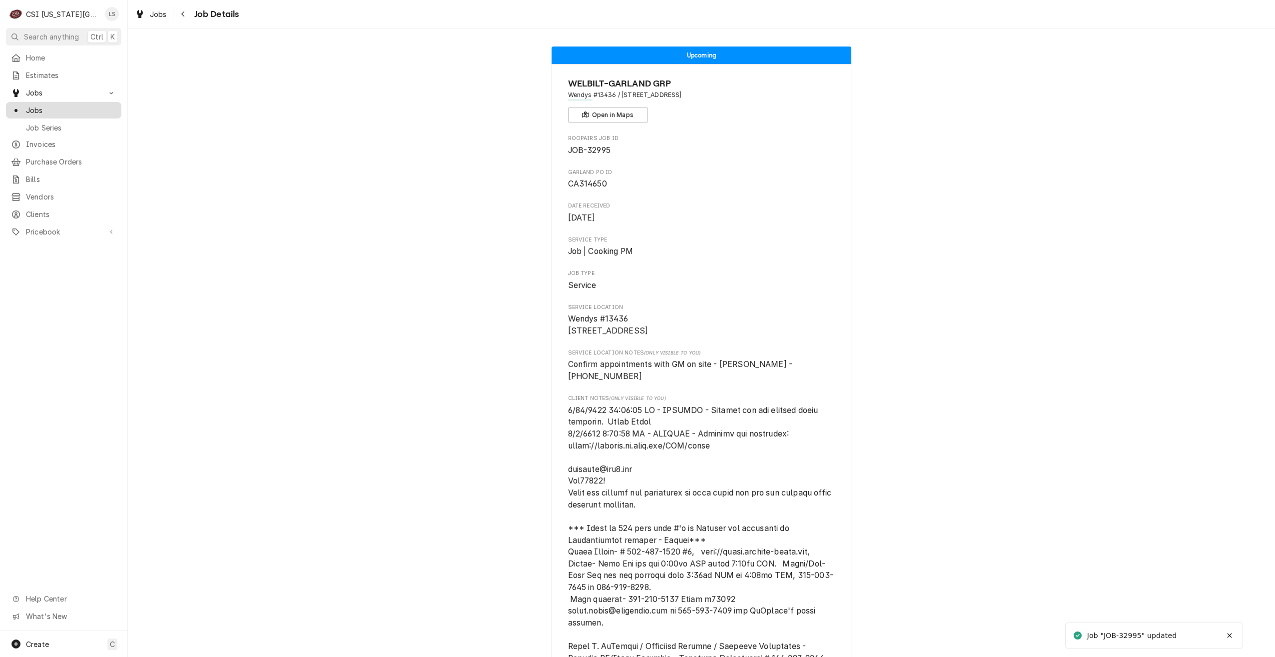
click at [94, 105] on span "Jobs" at bounding box center [71, 110] width 90 height 10
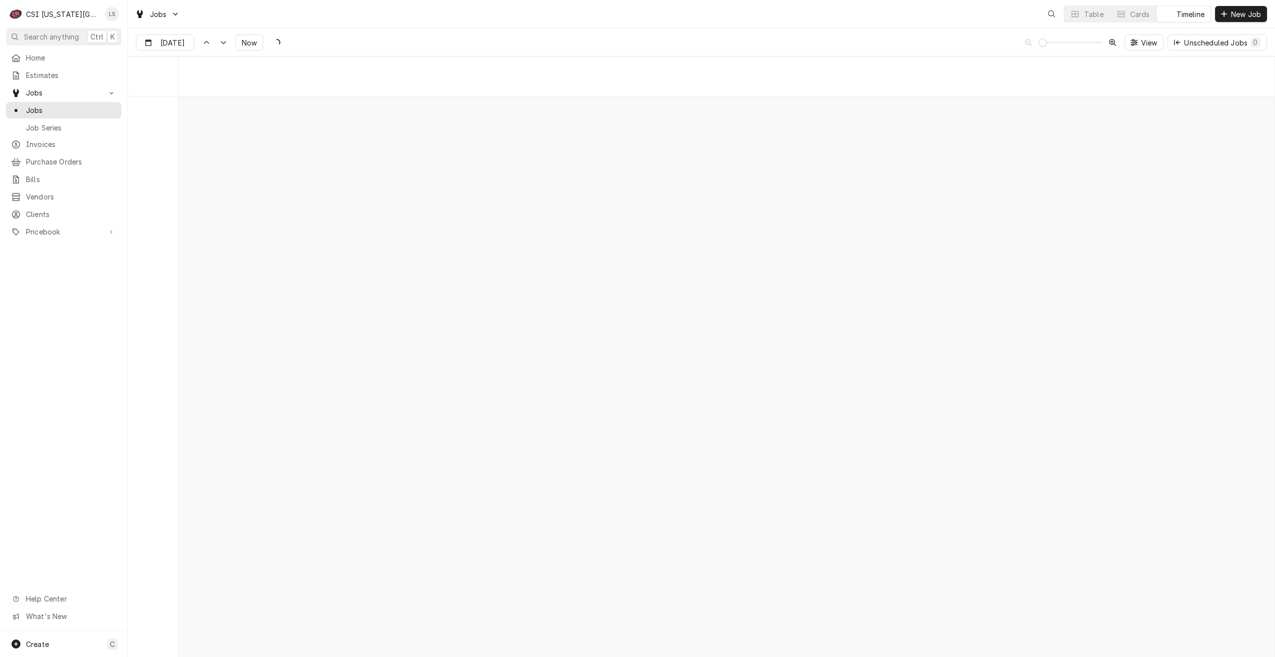
scroll to position [11472, 0]
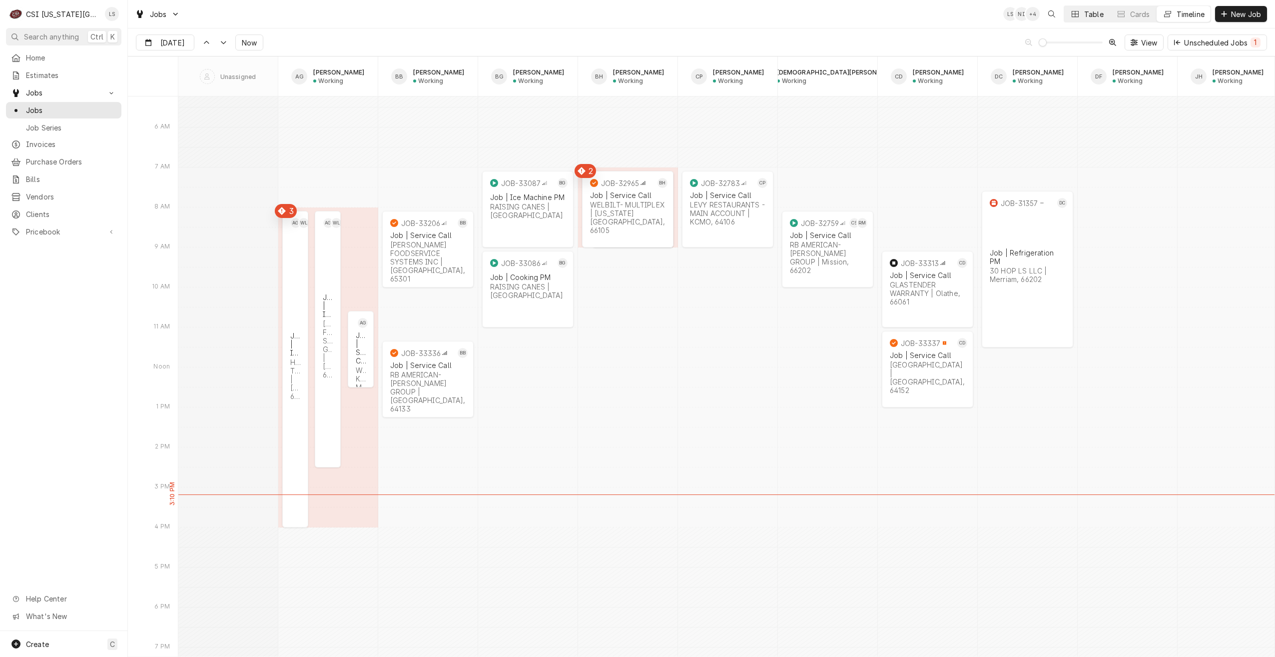
click at [1082, 20] on button "Table" at bounding box center [1086, 14] width 45 height 16
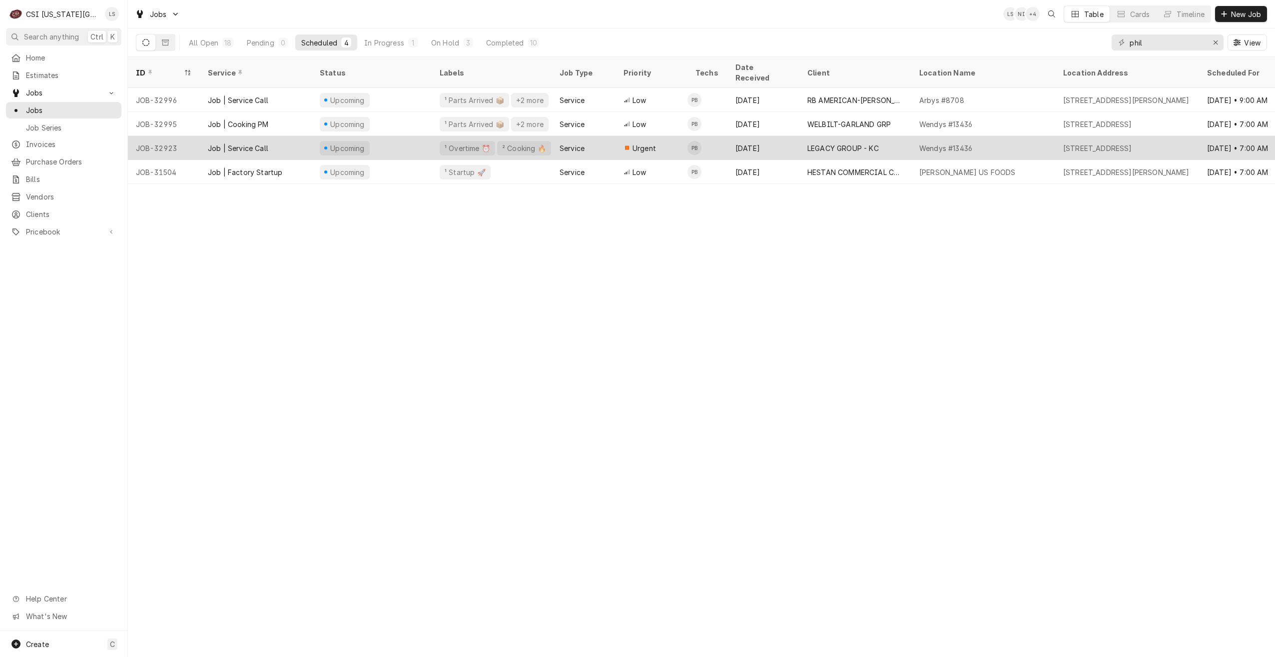
click at [867, 136] on div "LEGACY GROUP - KC" at bounding box center [856, 148] width 112 height 24
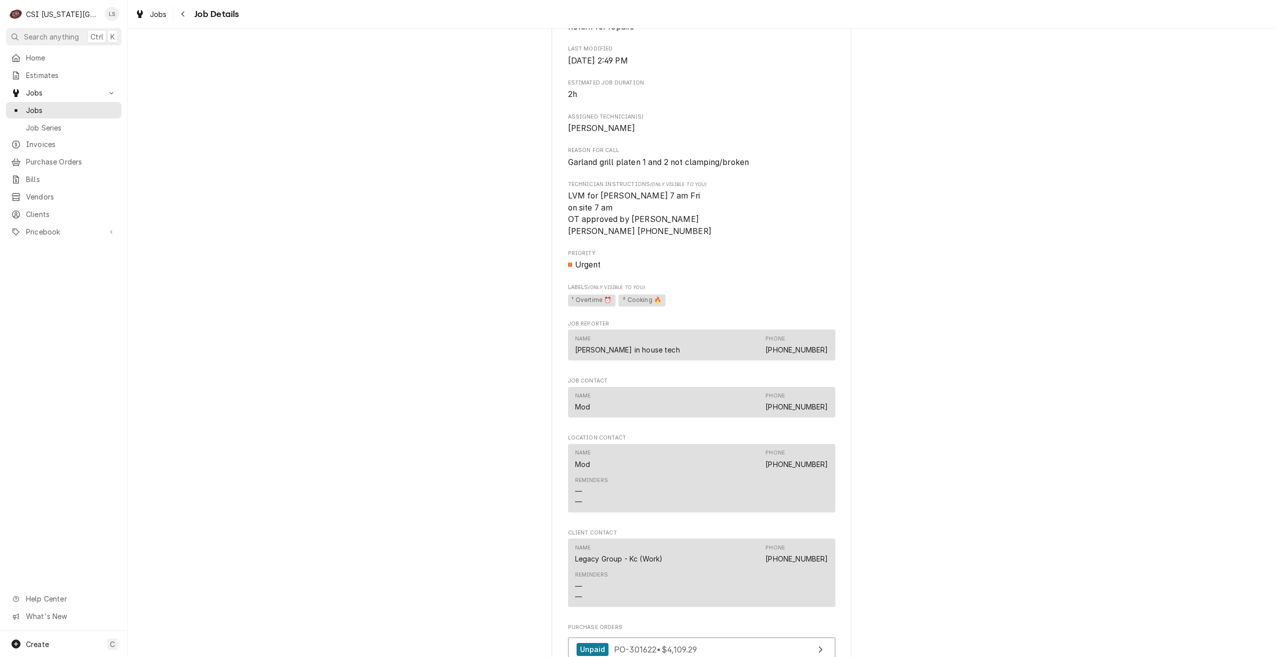
scroll to position [1033, 0]
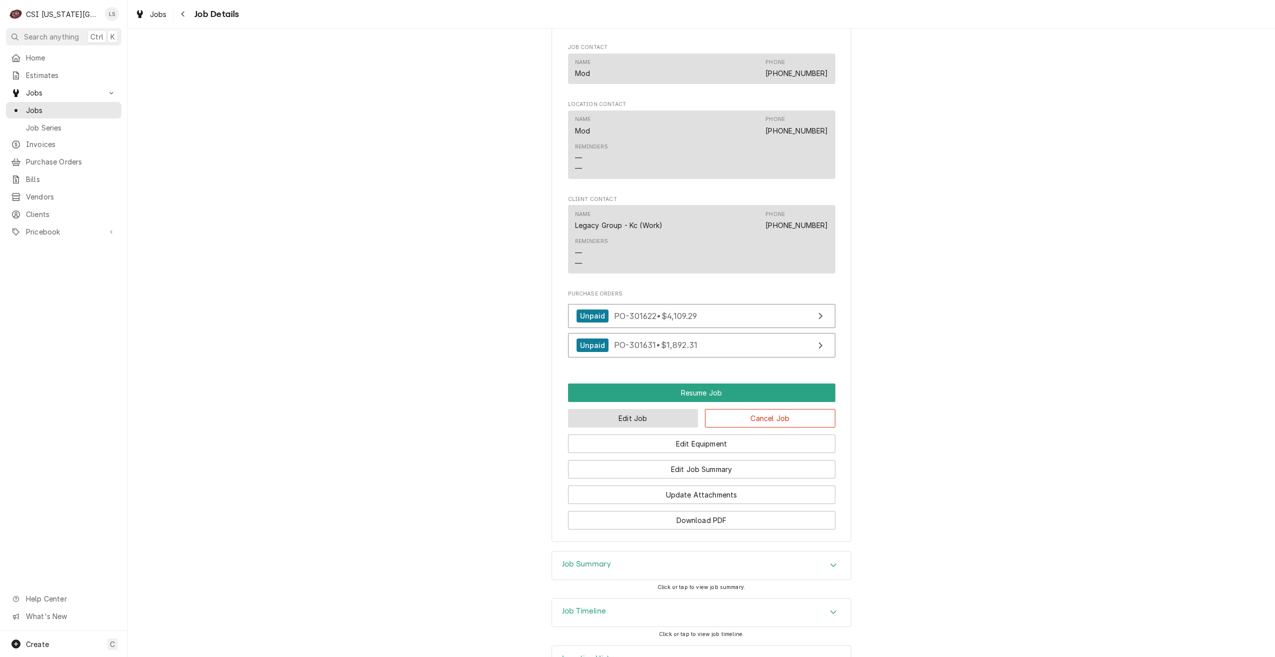
click at [662, 409] on button "Edit Job" at bounding box center [633, 418] width 130 height 18
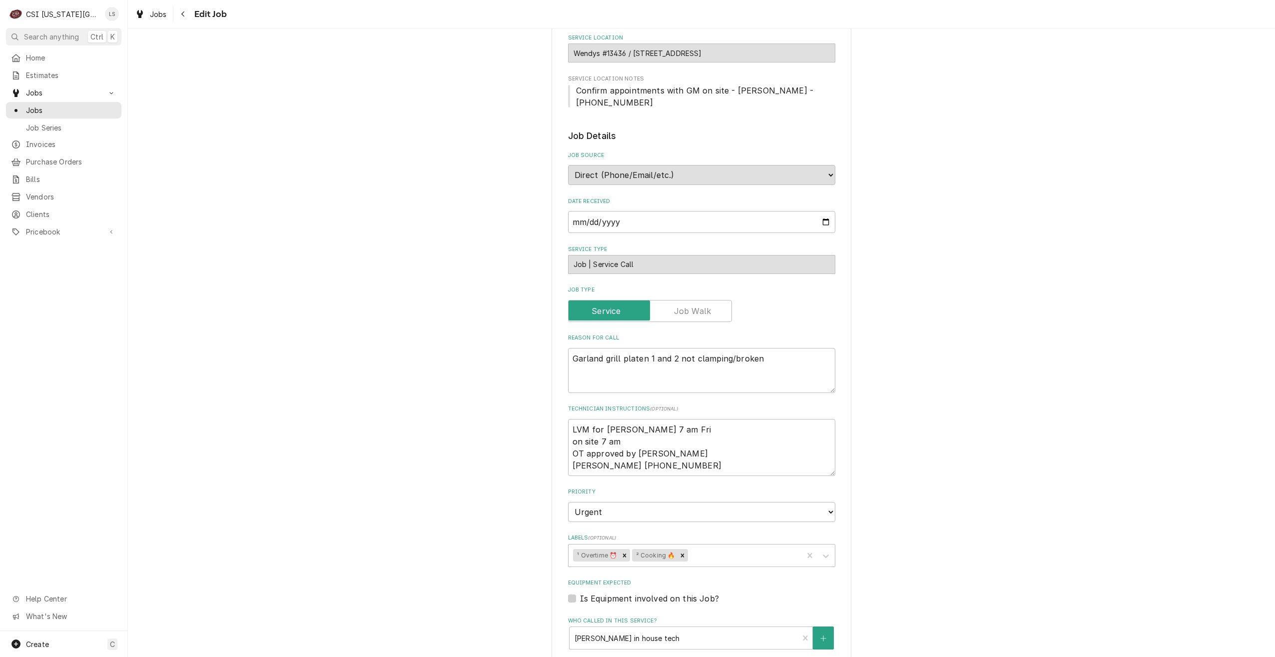
type textarea "x"
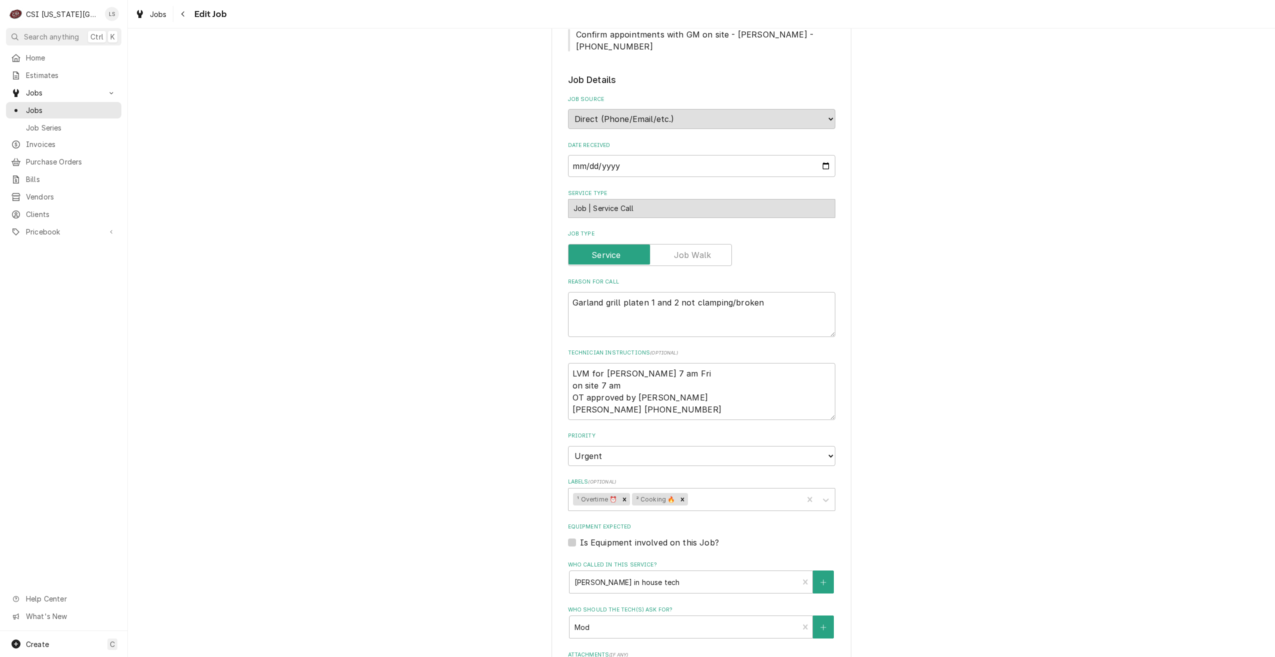
scroll to position [511, 0]
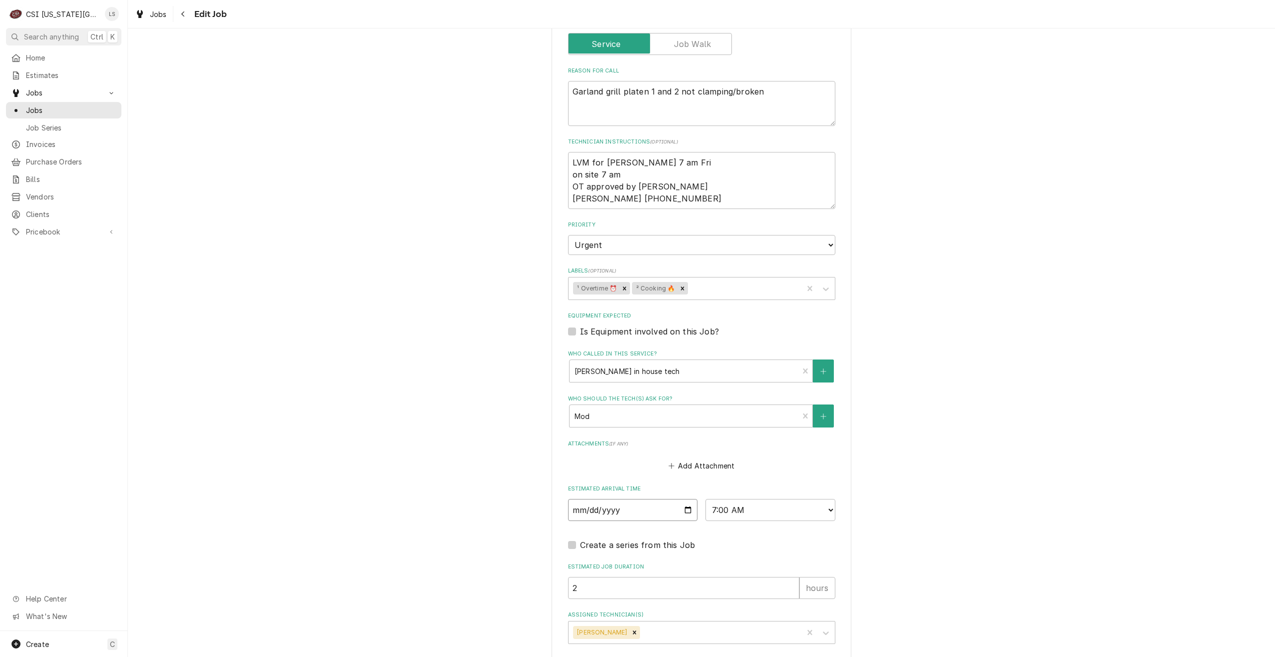
click at [686, 499] on input "2025-10-10" at bounding box center [633, 510] width 130 height 22
type input "2025-10-13"
type textarea "x"
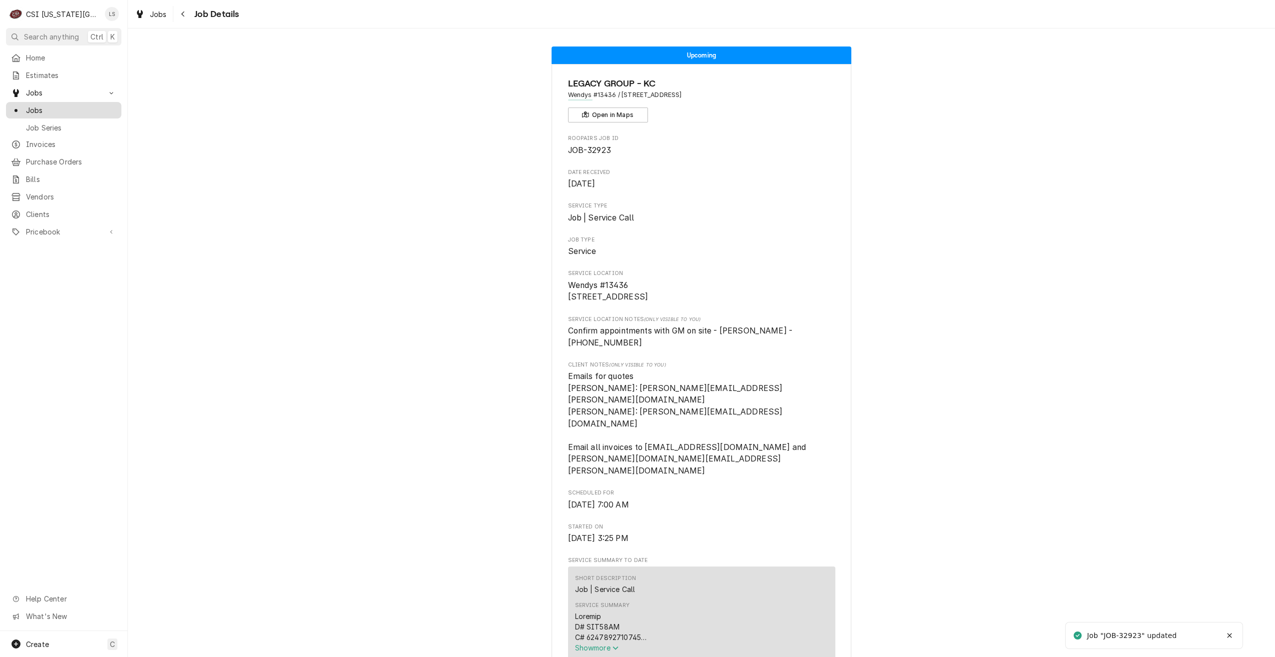
click at [64, 114] on link "Jobs" at bounding box center [63, 110] width 115 height 16
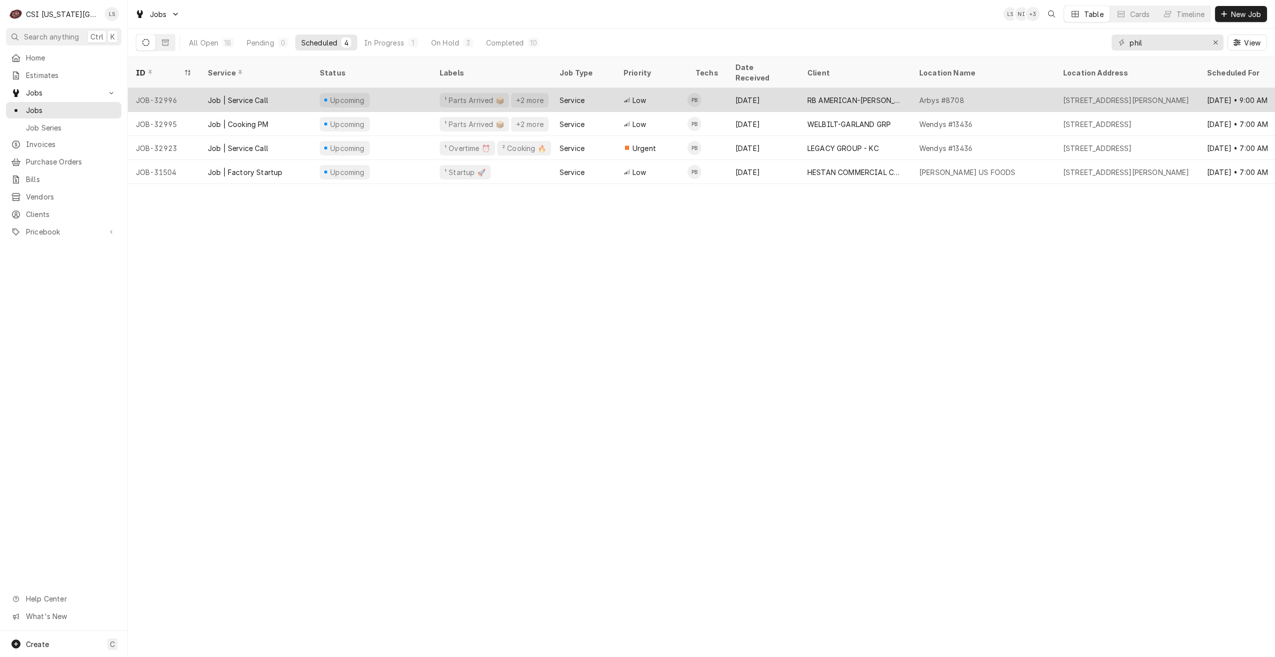
click at [841, 96] on div "RB AMERICAN-[PERSON_NAME] GROUP" at bounding box center [856, 100] width 112 height 24
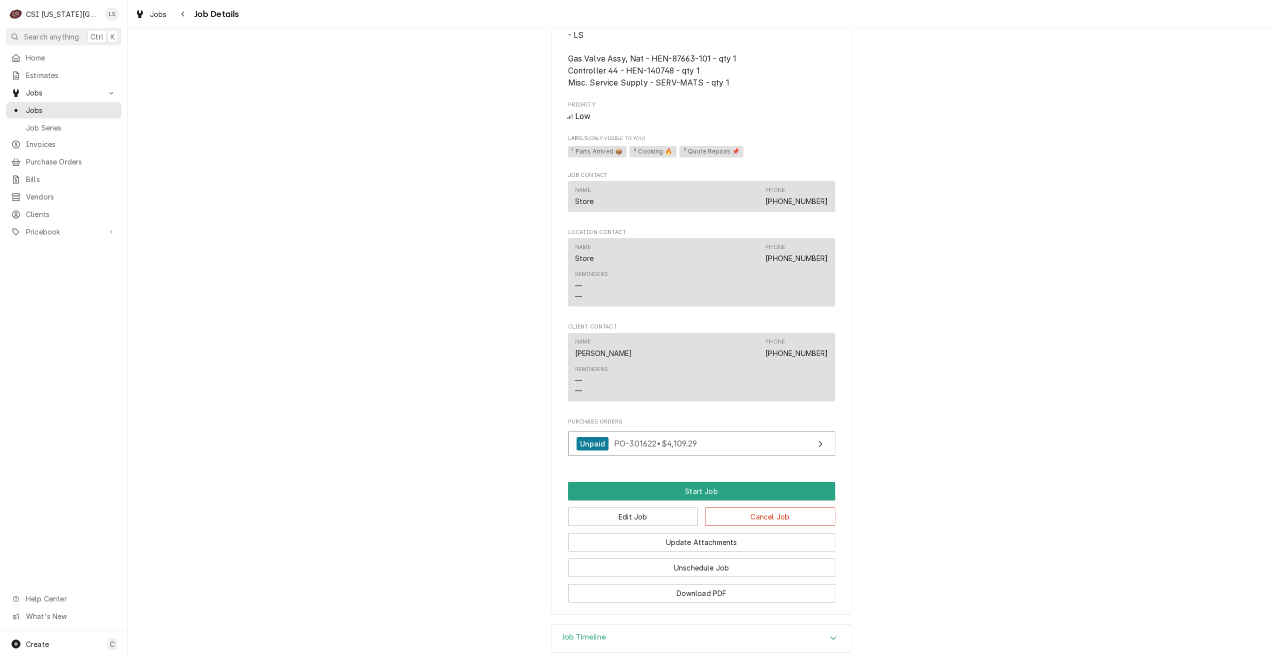
scroll to position [1024, 0]
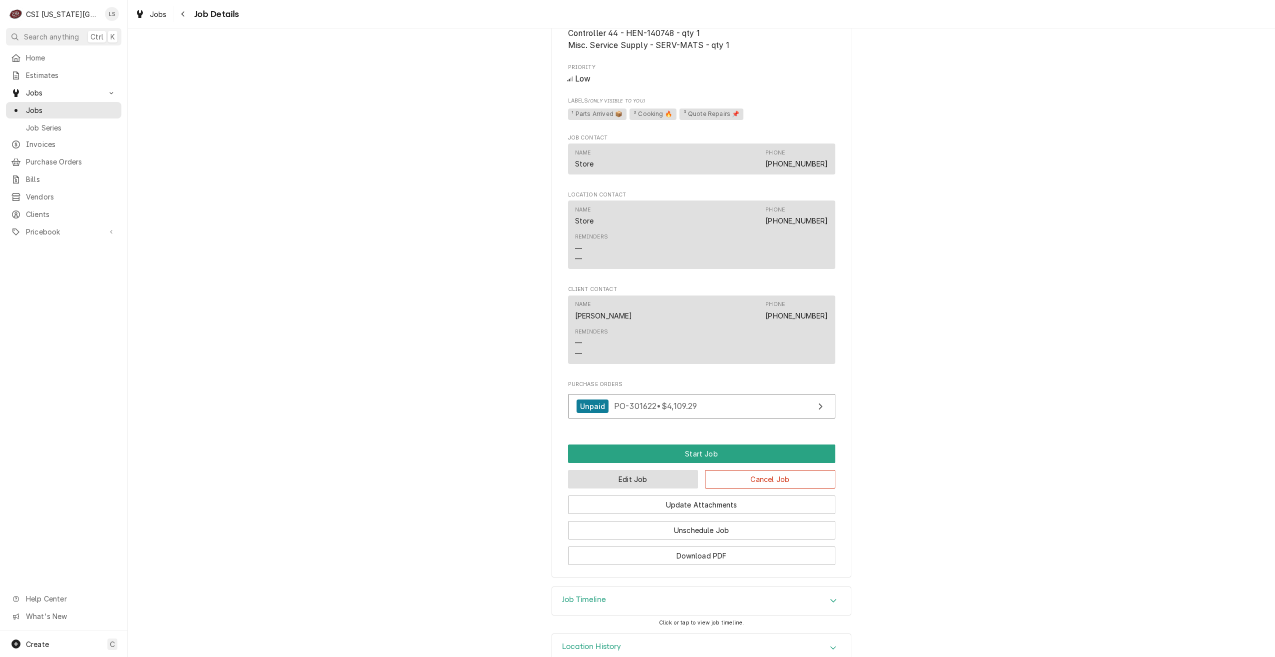
click at [625, 470] on button "Edit Job" at bounding box center [633, 479] width 130 height 18
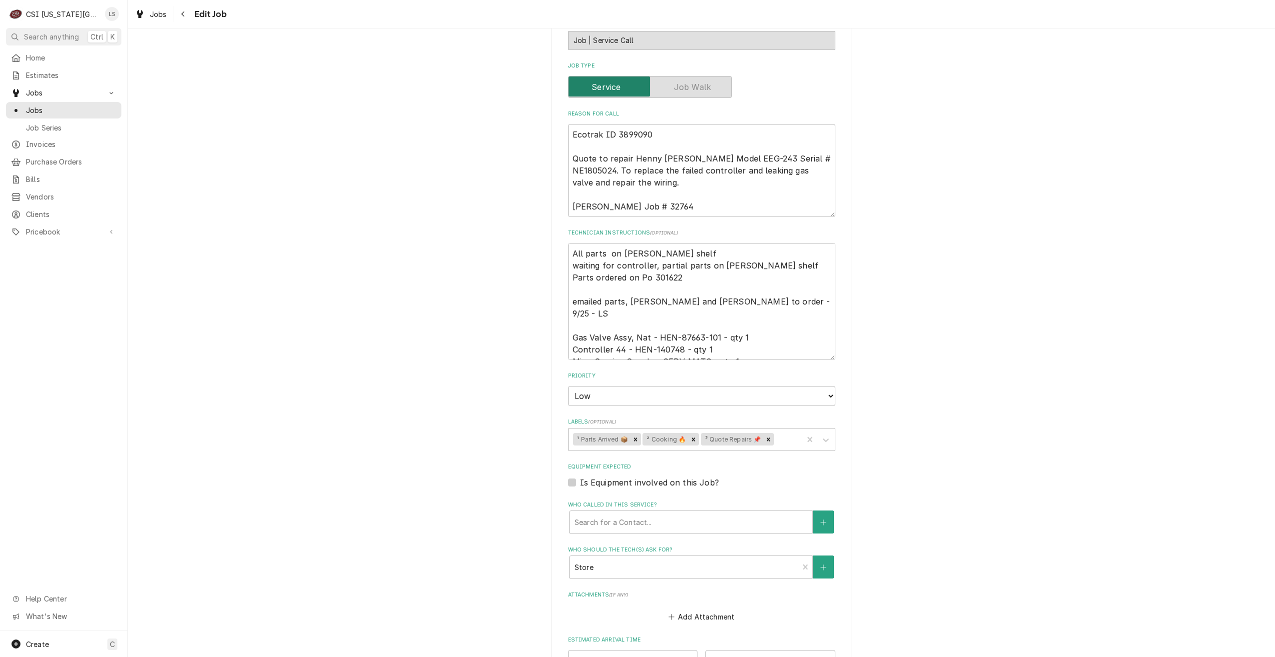
scroll to position [745, 0]
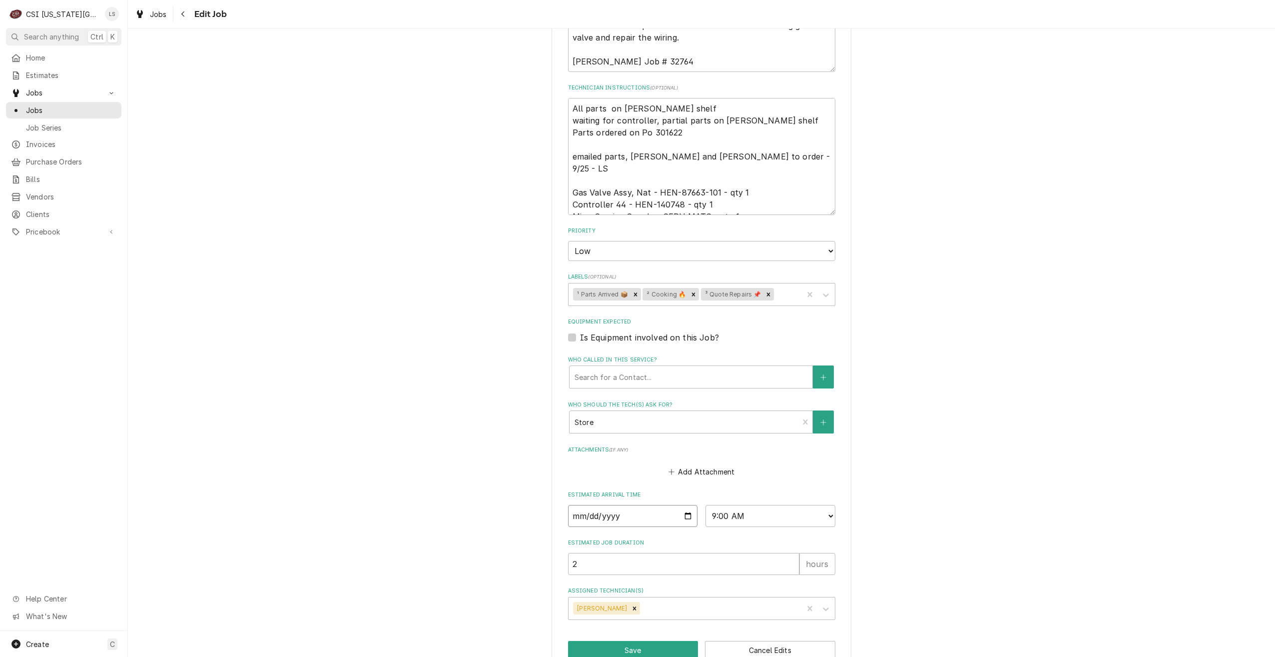
click at [686, 505] on input "[DATE]" at bounding box center [633, 516] width 130 height 22
type textarea "x"
type input "[DATE]"
click at [618, 641] on button "Save" at bounding box center [633, 650] width 130 height 18
type textarea "x"
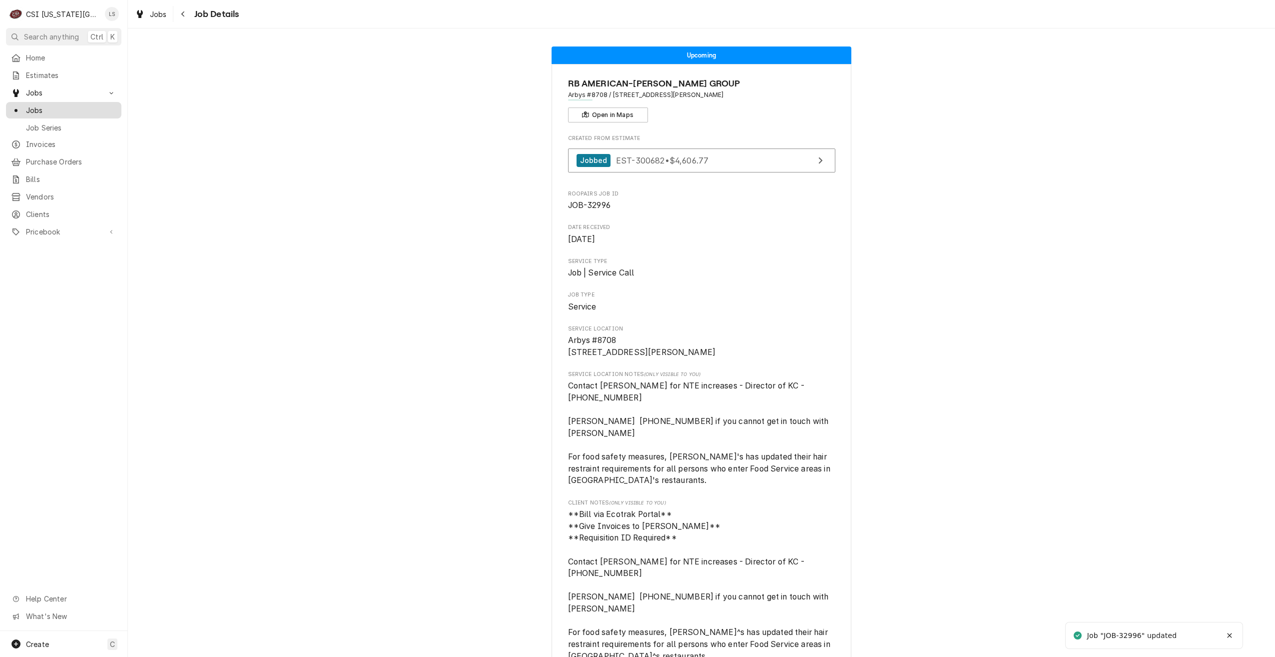
click at [114, 110] on span "Jobs" at bounding box center [71, 110] width 90 height 10
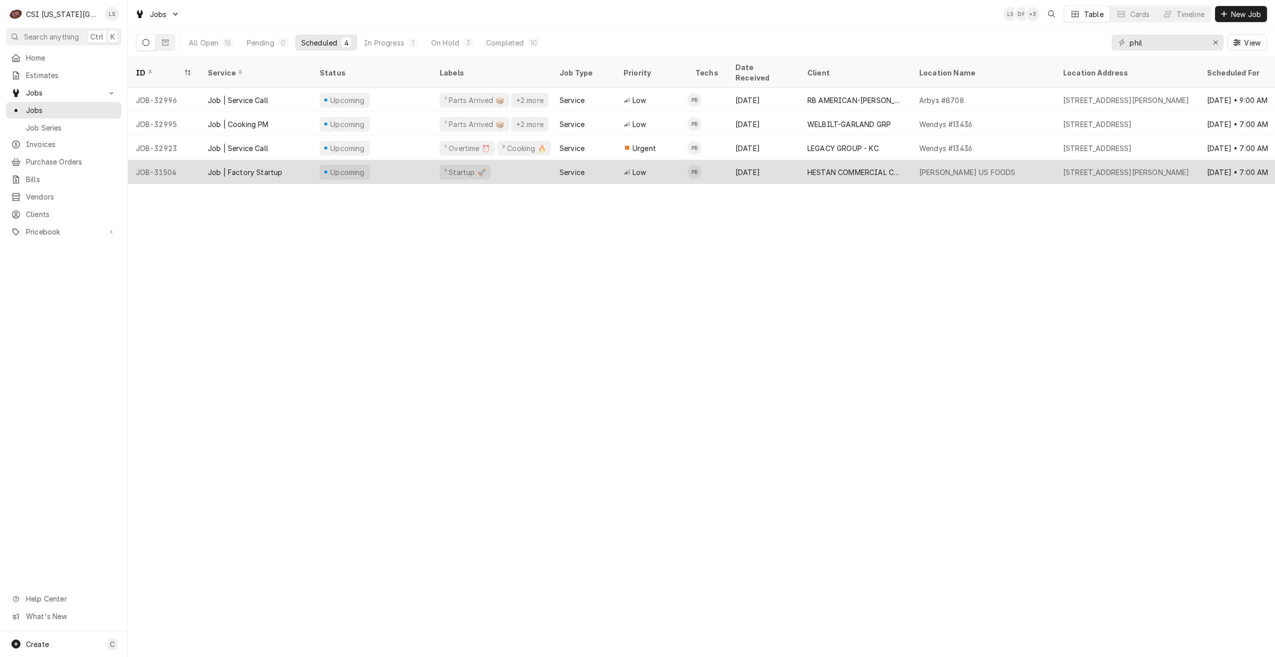
click at [925, 160] on div "Yesenia Valenzuela US FOODS" at bounding box center [983, 172] width 144 height 24
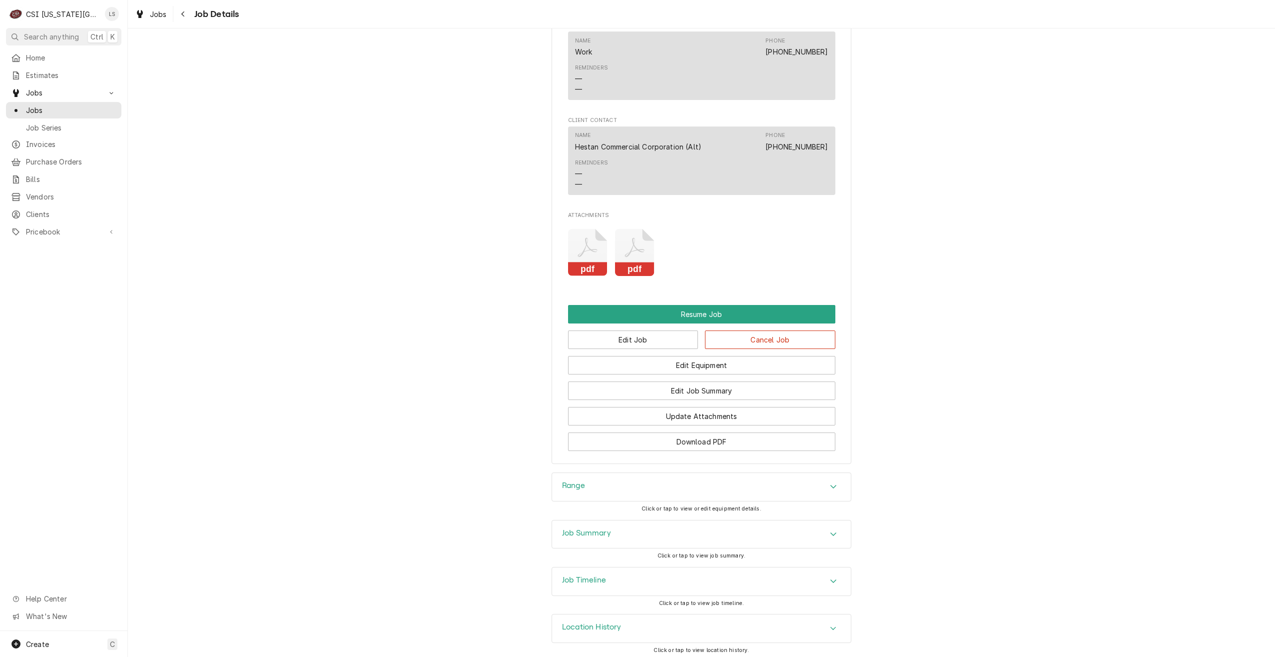
scroll to position [1001, 0]
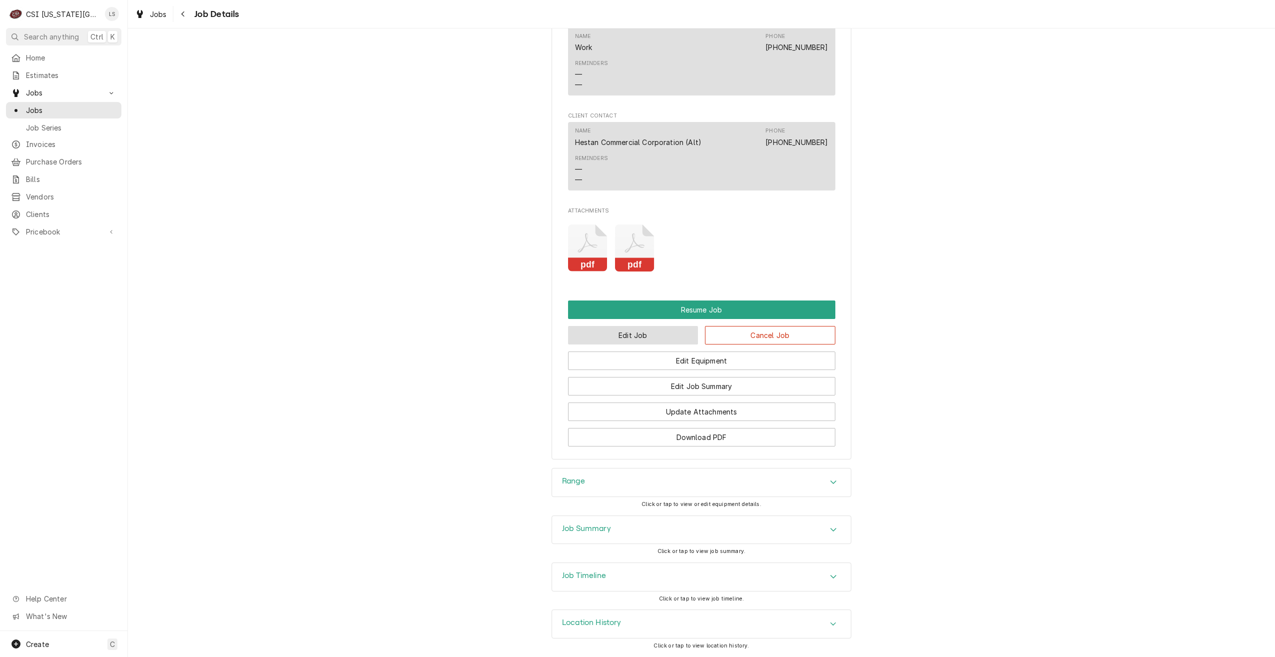
click at [633, 340] on button "Edit Job" at bounding box center [633, 335] width 130 height 18
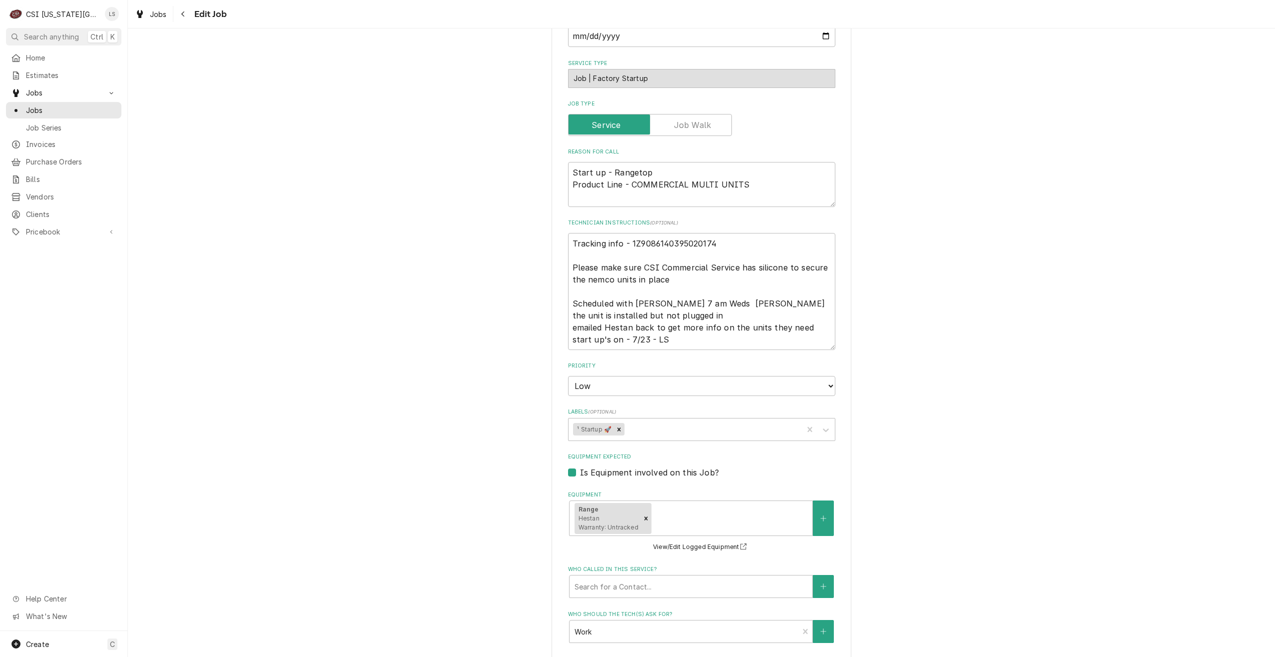
type textarea "x"
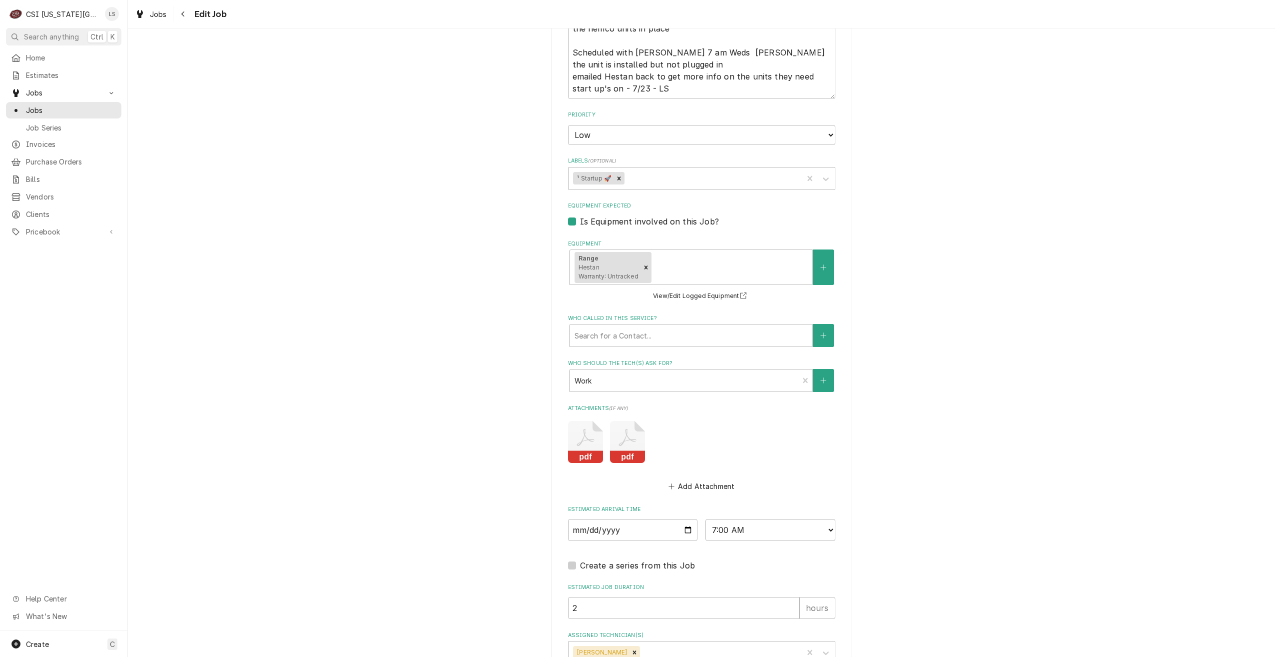
scroll to position [669, 0]
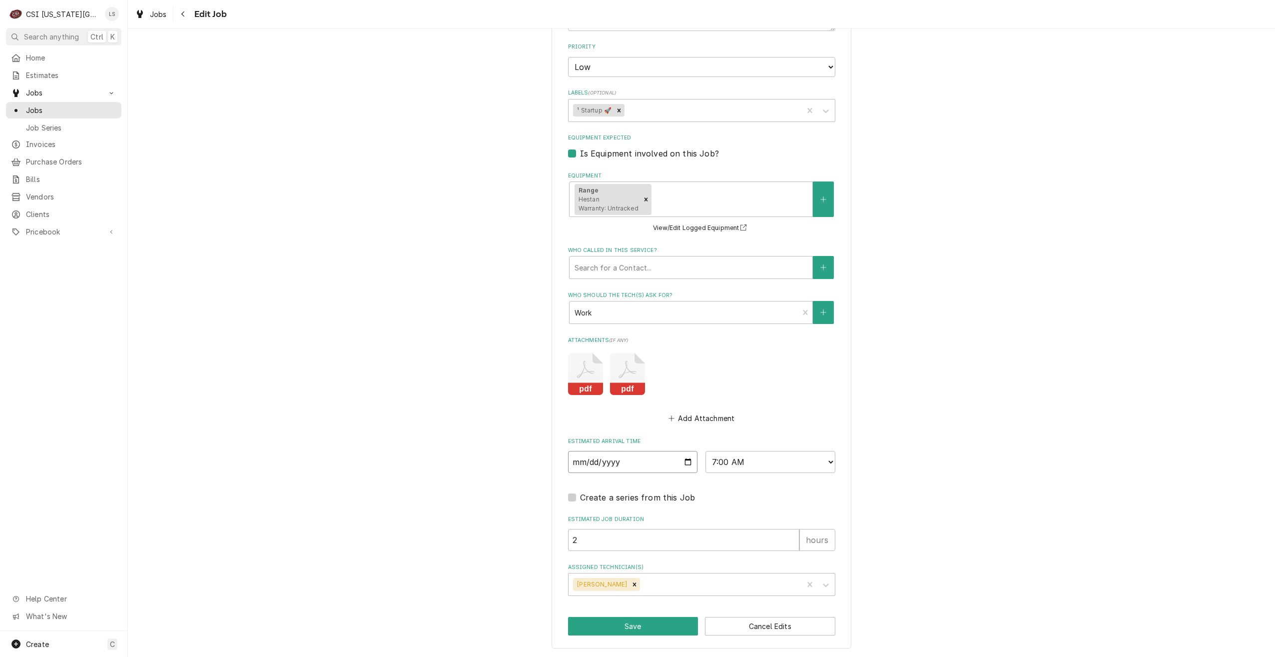
click at [685, 461] on input "2025-10-14" at bounding box center [633, 462] width 130 height 22
type input "2025-10-15"
click at [607, 626] on button "Save" at bounding box center [633, 626] width 130 height 18
type textarea "x"
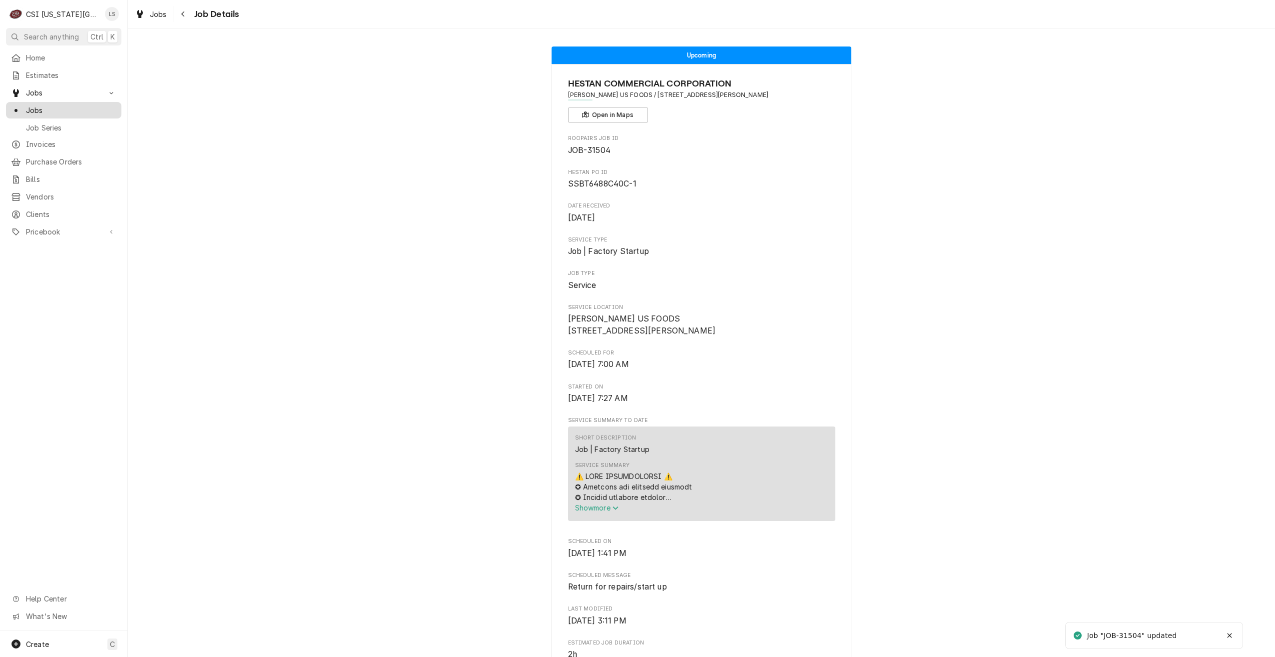
click at [100, 105] on span "Jobs" at bounding box center [71, 110] width 90 height 10
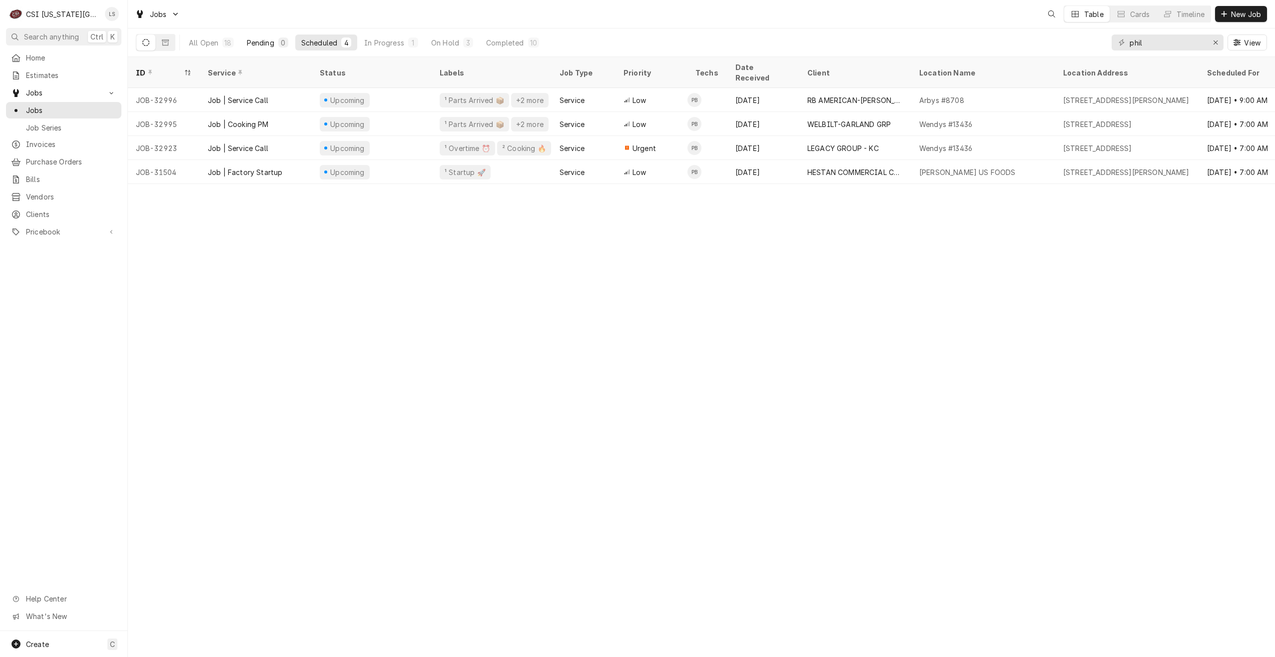
click at [260, 44] on div "Pending" at bounding box center [260, 42] width 27 height 10
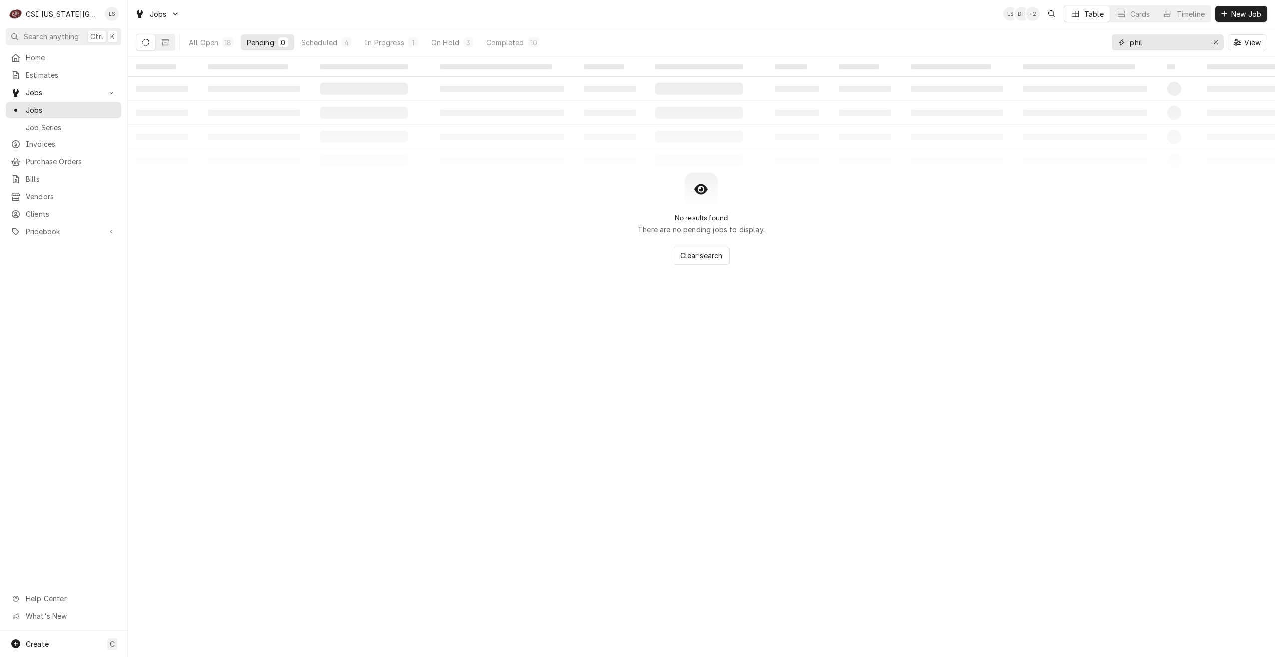
click at [1154, 44] on input "phil" at bounding box center [1167, 42] width 75 height 16
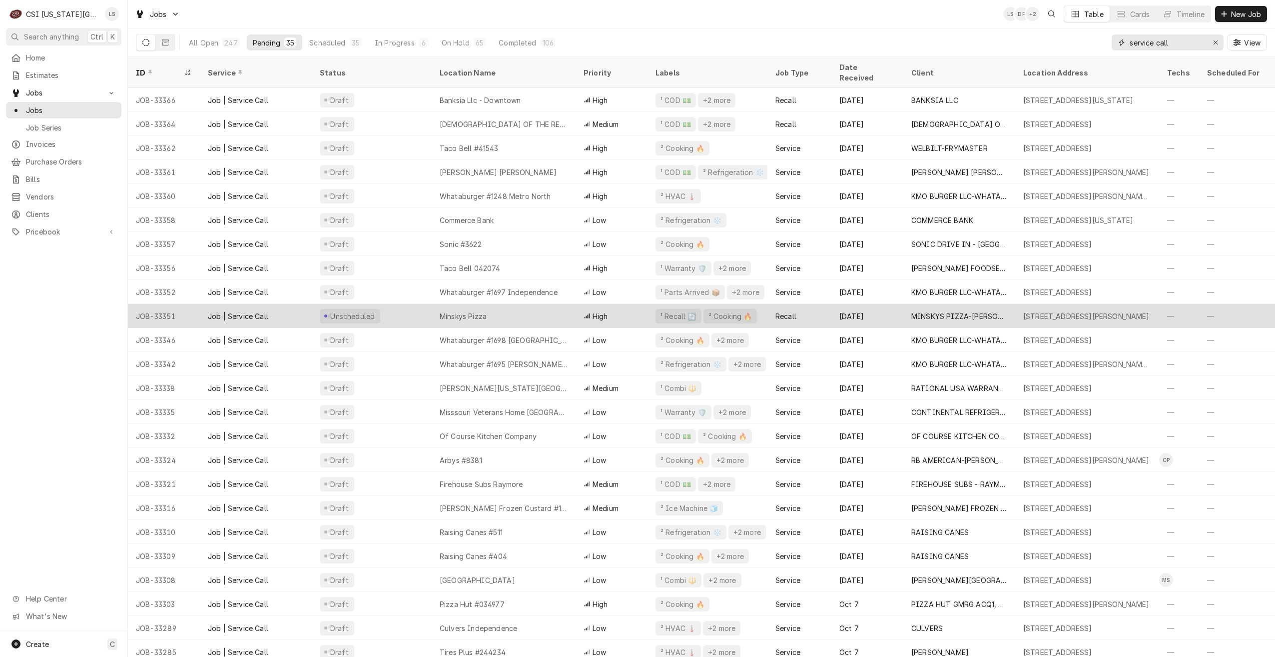
type input "service call"
click at [511, 304] on div "Minskys Pizza" at bounding box center [504, 316] width 144 height 24
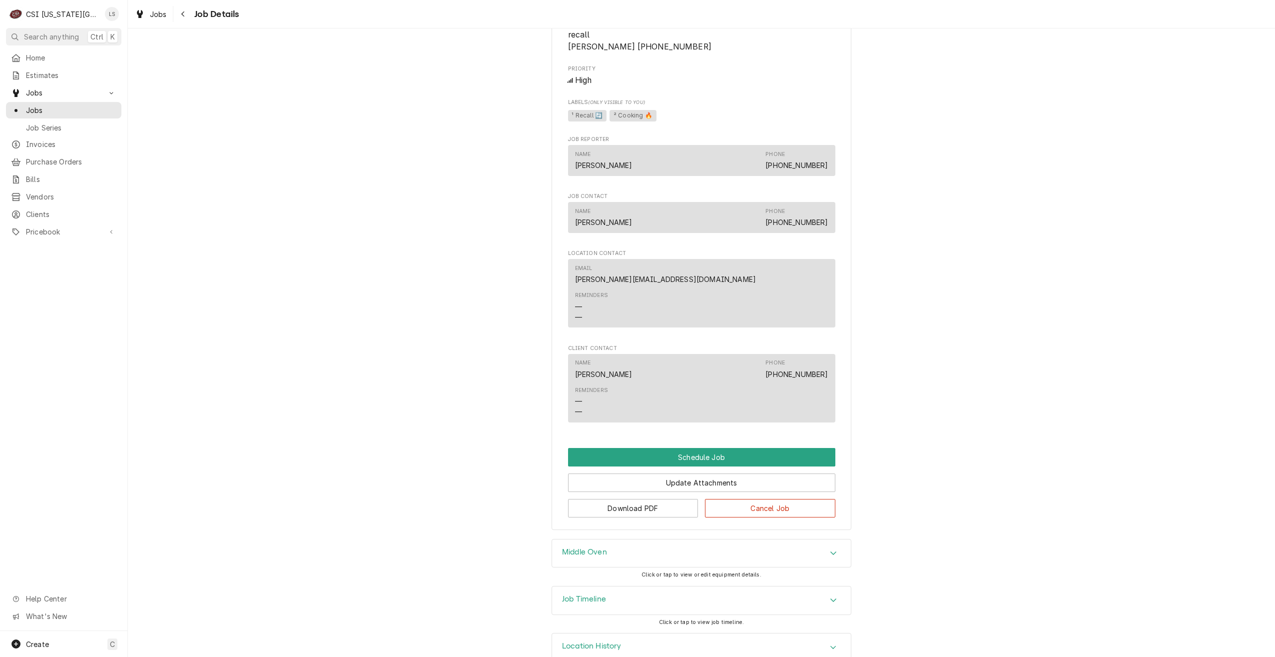
scroll to position [685, 0]
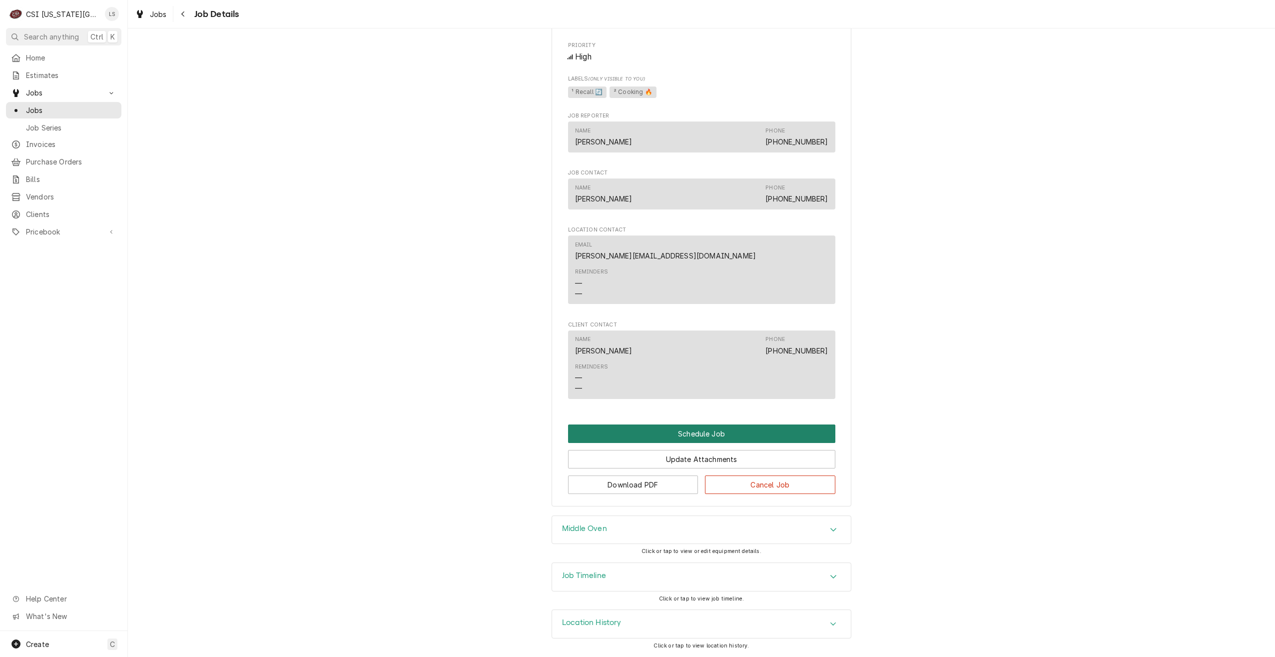
click at [682, 429] on button "Schedule Job" at bounding box center [701, 433] width 267 height 18
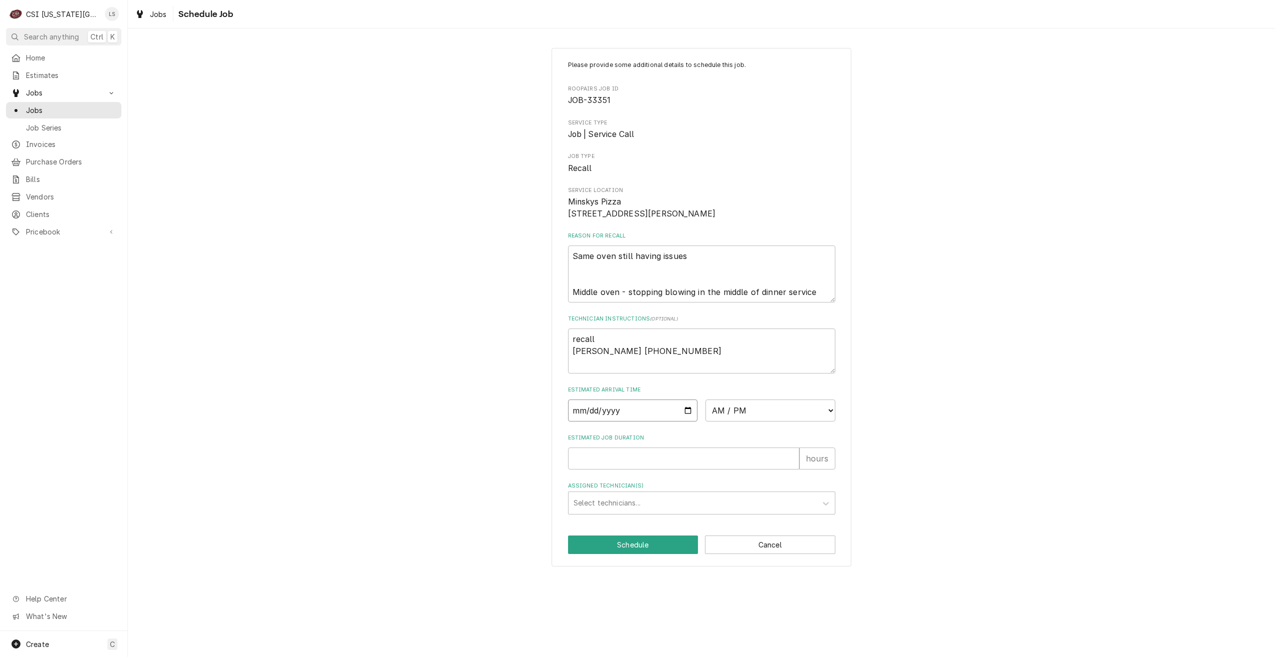
click at [685, 421] on input "Date" at bounding box center [633, 410] width 130 height 22
type input "[DATE]"
type textarea "x"
click at [727, 421] on select "AM / PM 6:00 AM 6:15 AM 6:30 AM 6:45 AM 7:00 AM 7:15 AM 7:30 AM 7:45 AM 8:00 AM…" at bounding box center [771, 410] width 130 height 22
select select "08:00:00"
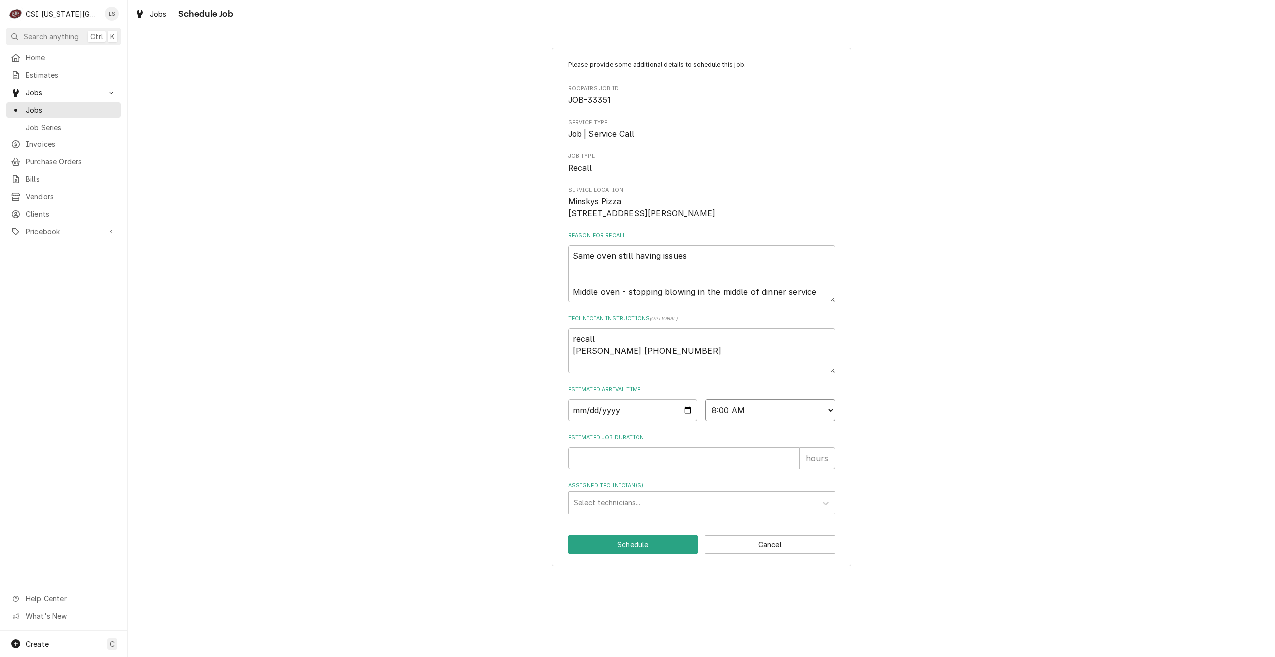
click at [706, 411] on select "AM / PM 6:00 AM 6:15 AM 6:30 AM 6:45 AM 7:00 AM 7:15 AM 7:30 AM 7:45 AM 8:00 AM…" at bounding box center [771, 410] width 130 height 22
click at [725, 469] on input "Estimated Job Duration" at bounding box center [683, 458] width 231 height 22
type textarea "x"
type input "2"
click at [715, 510] on div "Assigned Technician(s)" at bounding box center [693, 503] width 238 height 18
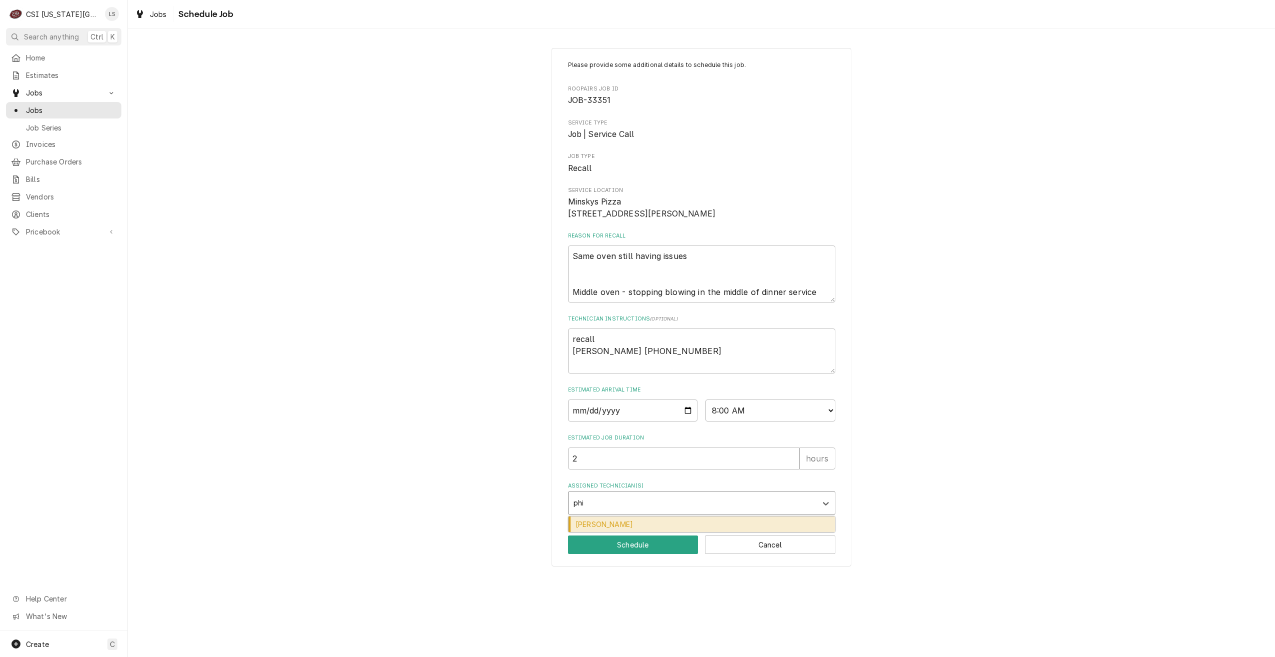
type input "phil"
click at [697, 532] on div "[PERSON_NAME]" at bounding box center [702, 523] width 266 height 15
type textarea "x"
click at [666, 554] on button "Schedule" at bounding box center [633, 544] width 130 height 18
type textarea "x"
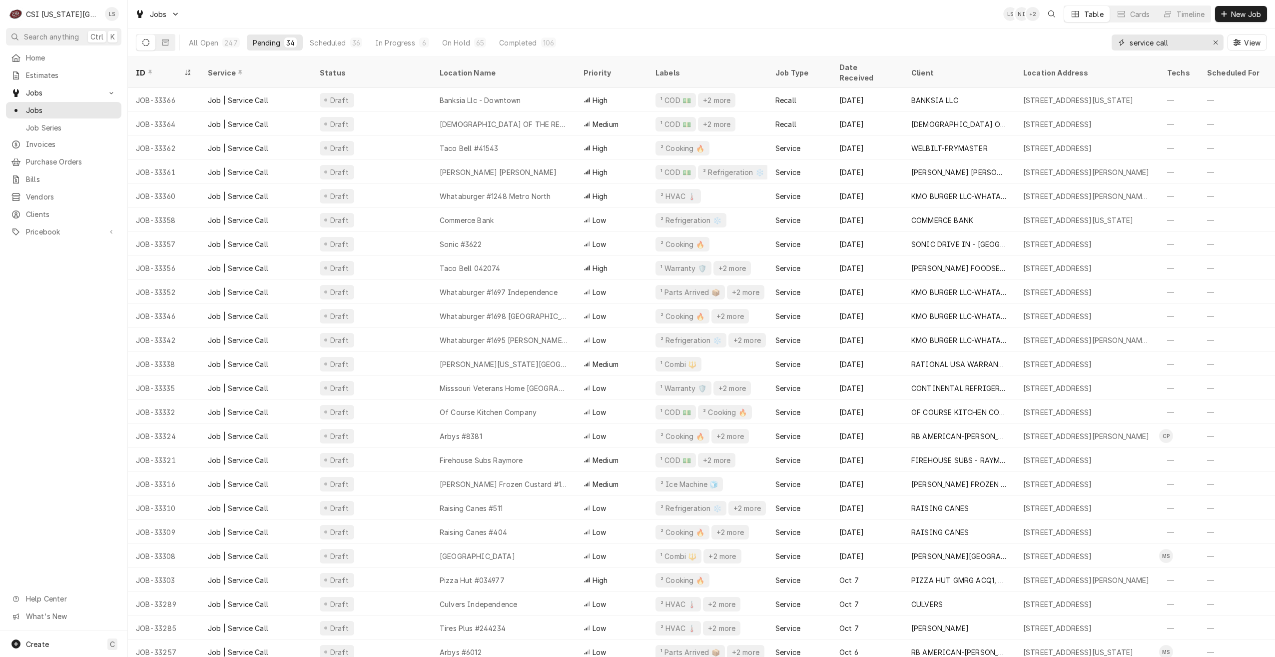
drag, startPoint x: 1183, startPoint y: 46, endPoint x: 1094, endPoint y: 46, distance: 88.9
click at [1094, 46] on div "All Open 247 Pending 34 Scheduled 36 In Progress 6 On Hold 65 Completed 106 ser…" at bounding box center [701, 42] width 1131 height 28
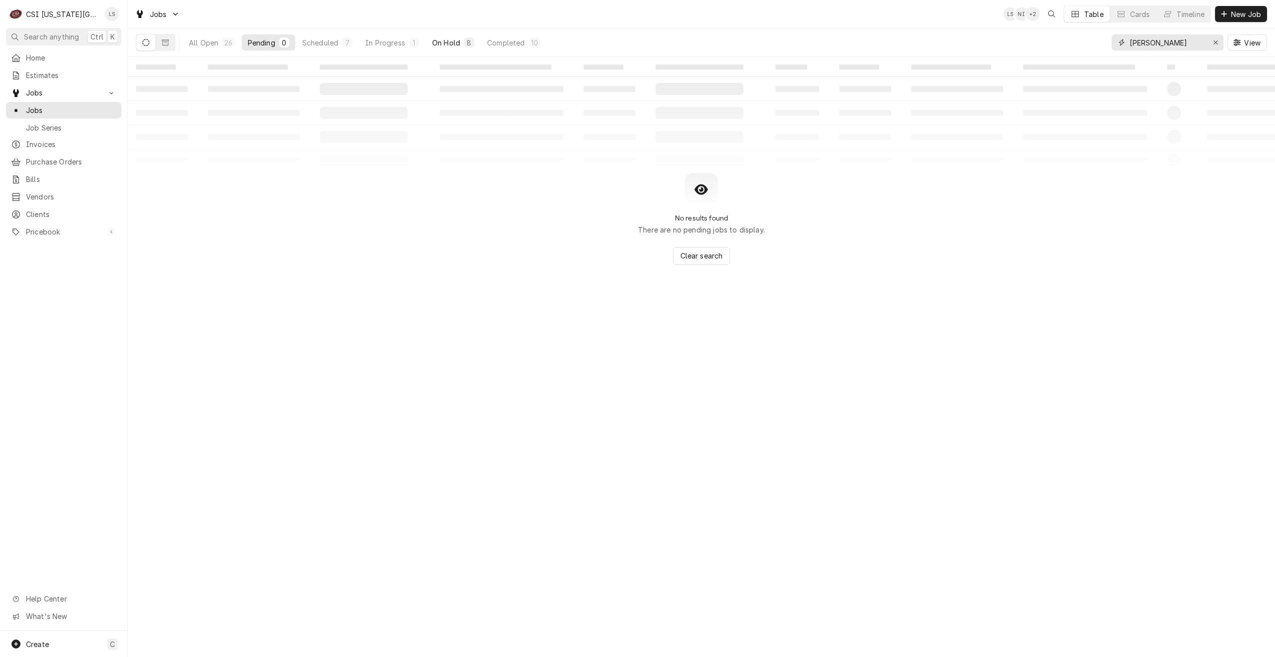
type input "josh"
click at [439, 43] on div "On Hold" at bounding box center [446, 42] width 28 height 10
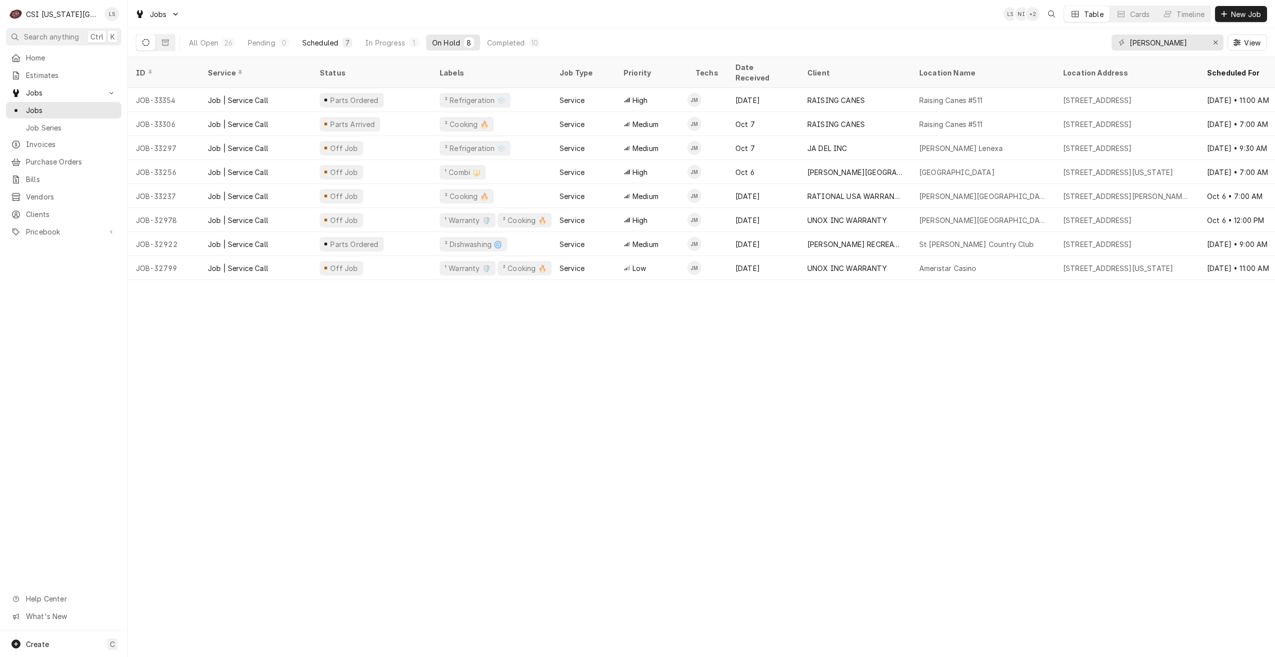
click at [329, 38] on div "Scheduled" at bounding box center [320, 42] width 36 height 10
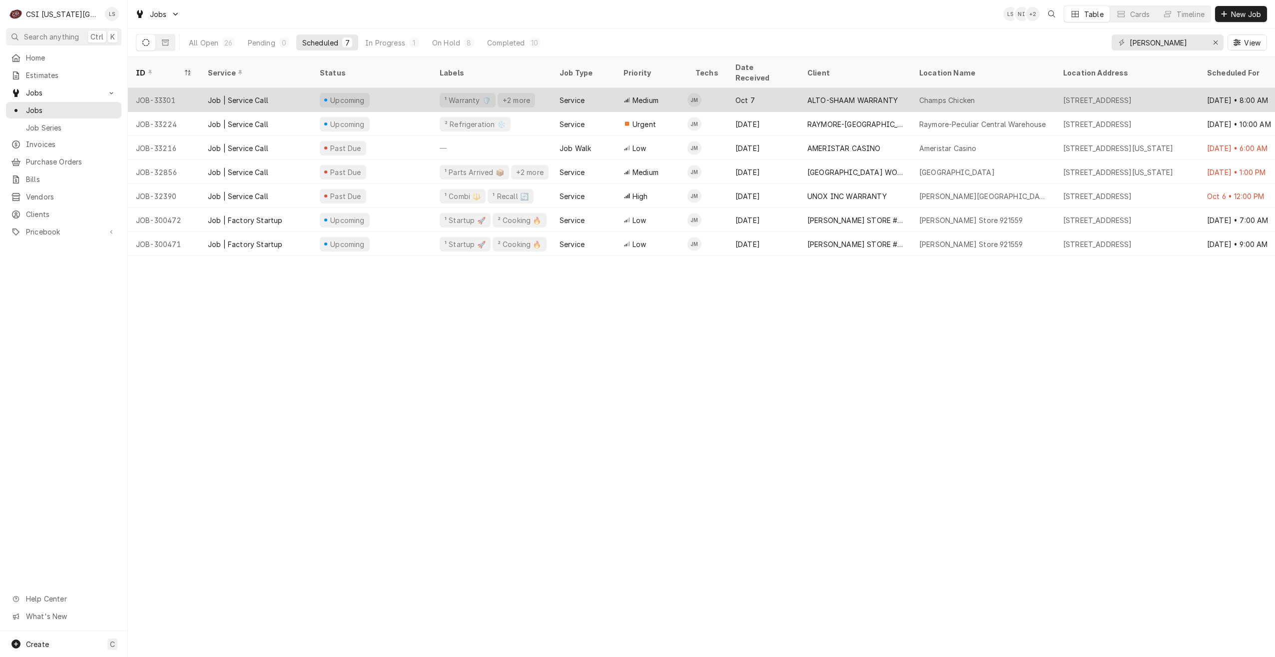
click at [827, 95] on div "ALTO-SHAAM WARRANTY" at bounding box center [853, 100] width 90 height 10
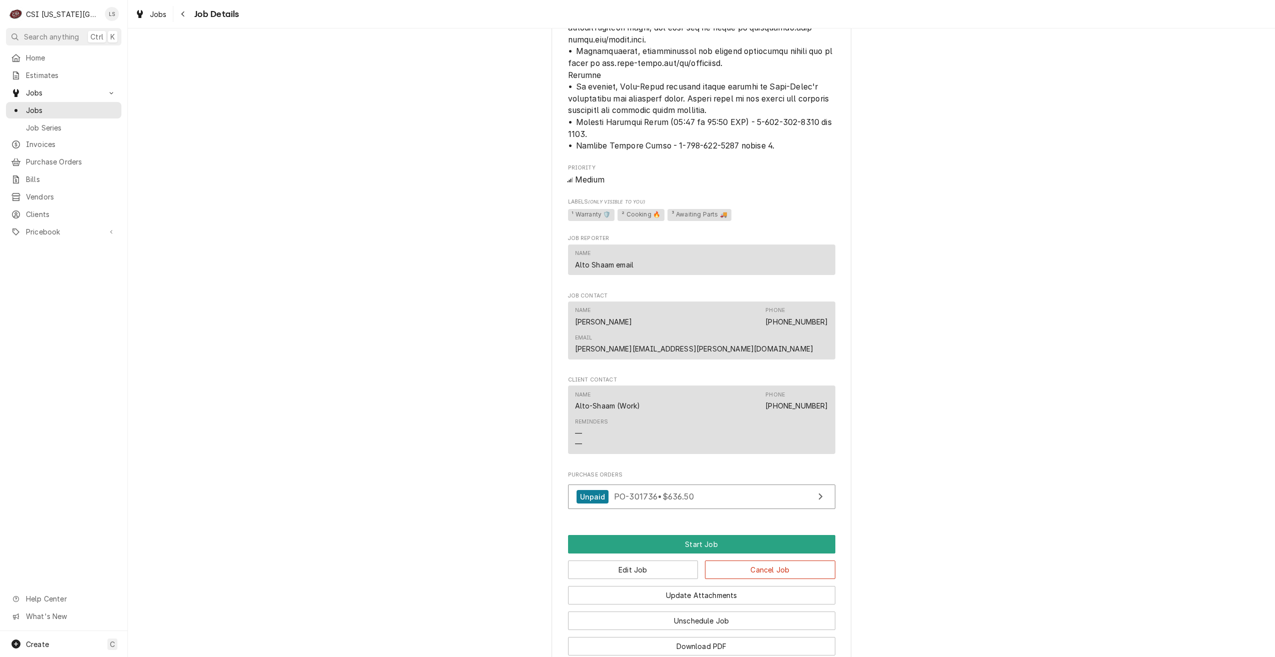
scroll to position [1557, 0]
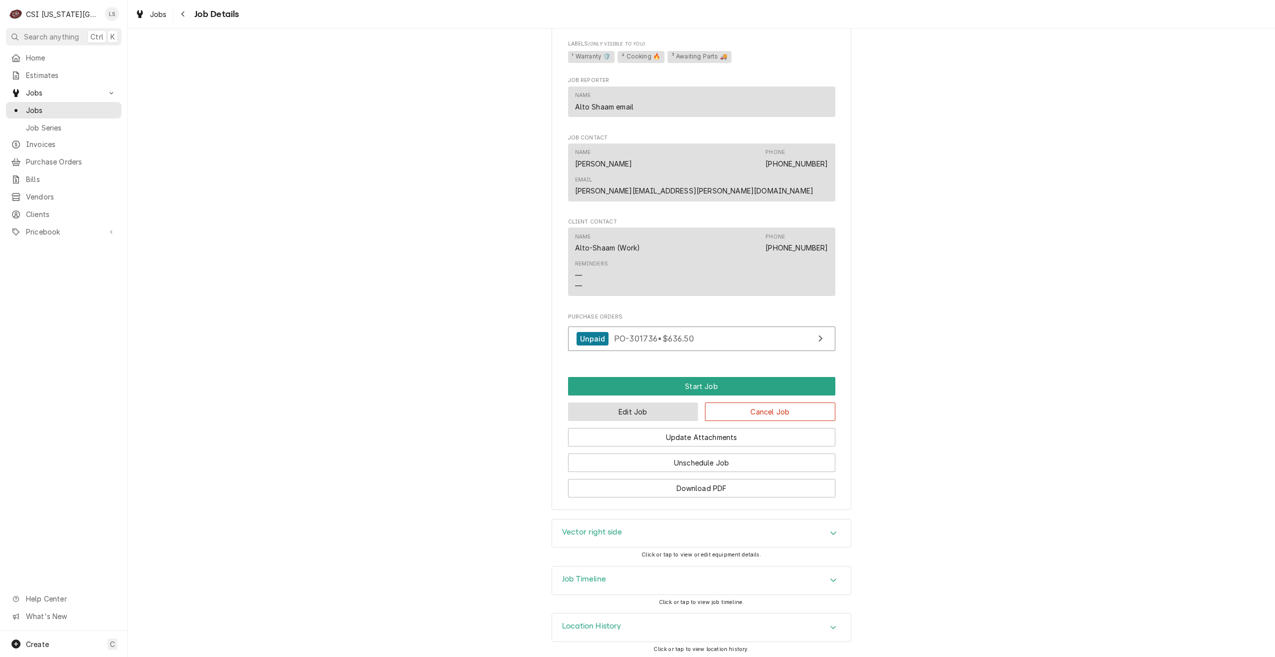
click at [624, 408] on button "Edit Job" at bounding box center [633, 411] width 130 height 18
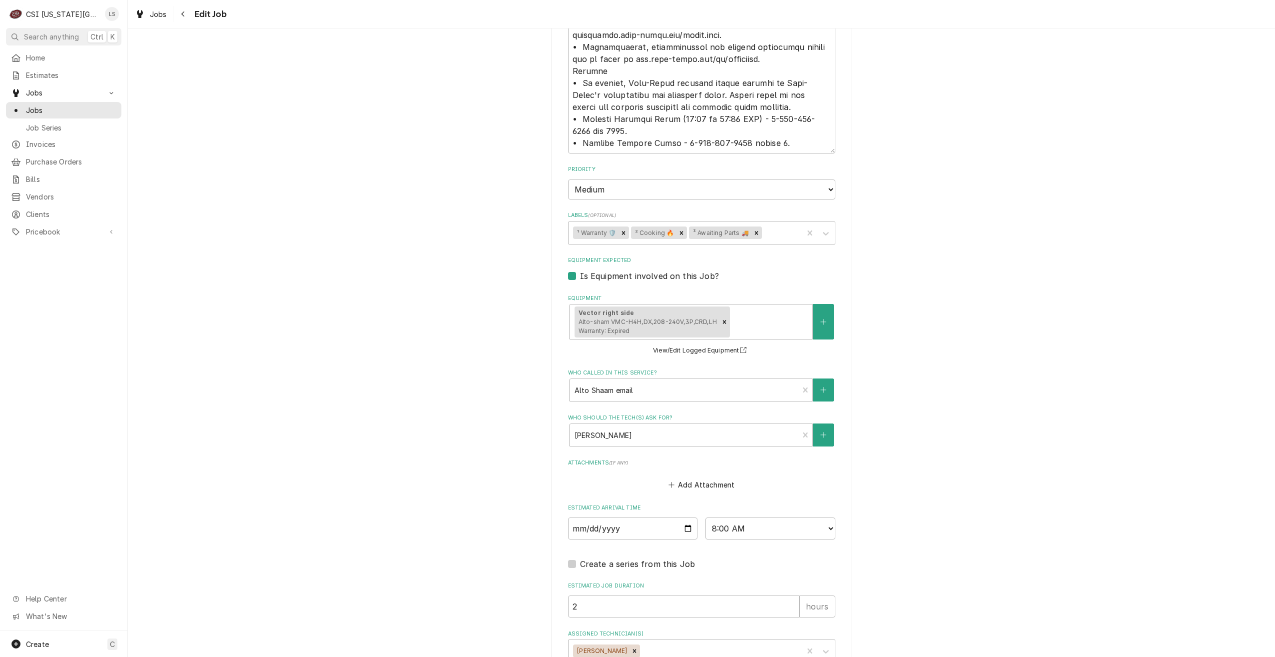
scroll to position [1609, 0]
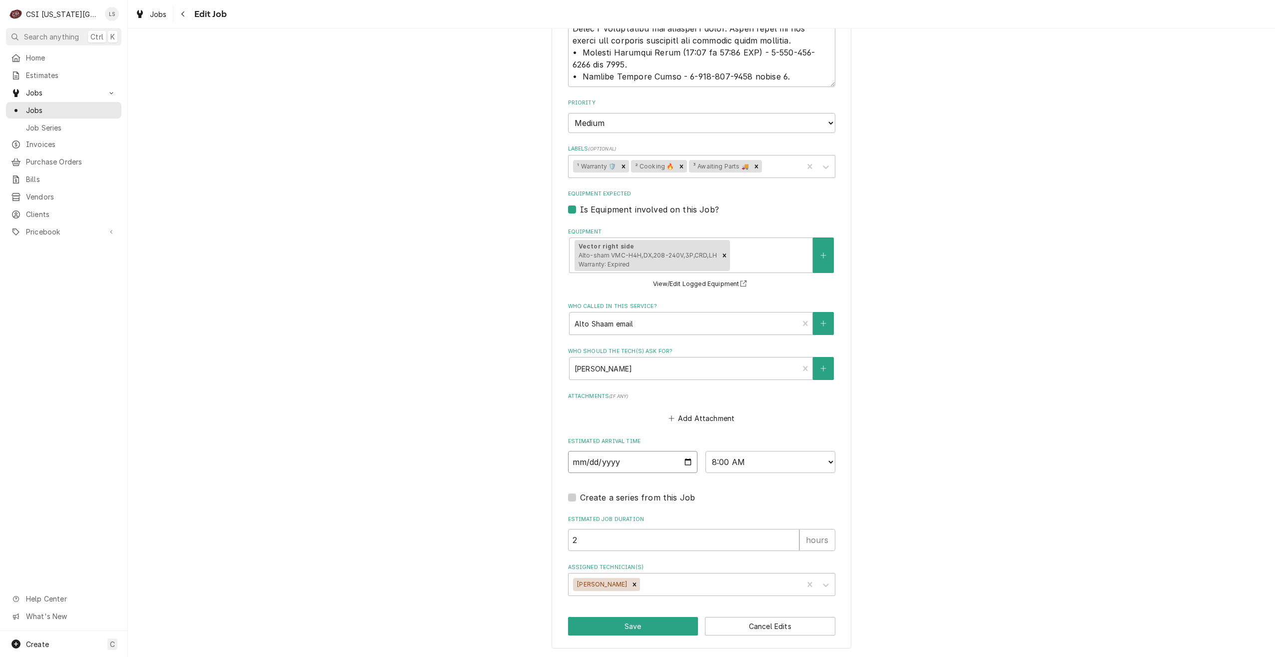
click at [684, 465] on input "[DATE]" at bounding box center [633, 462] width 130 height 22
type textarea "x"
type input "[DATE]"
click at [602, 629] on button "Save" at bounding box center [633, 626] width 130 height 18
type textarea "x"
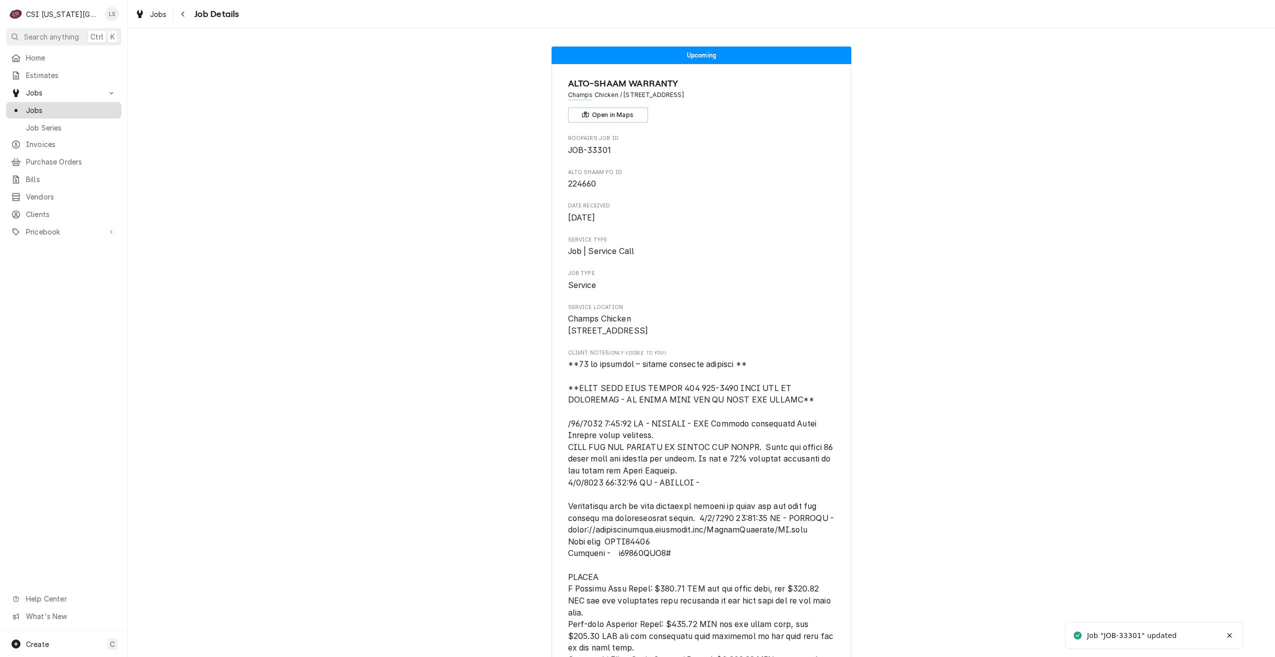
click at [107, 113] on link "Jobs" at bounding box center [63, 110] width 115 height 16
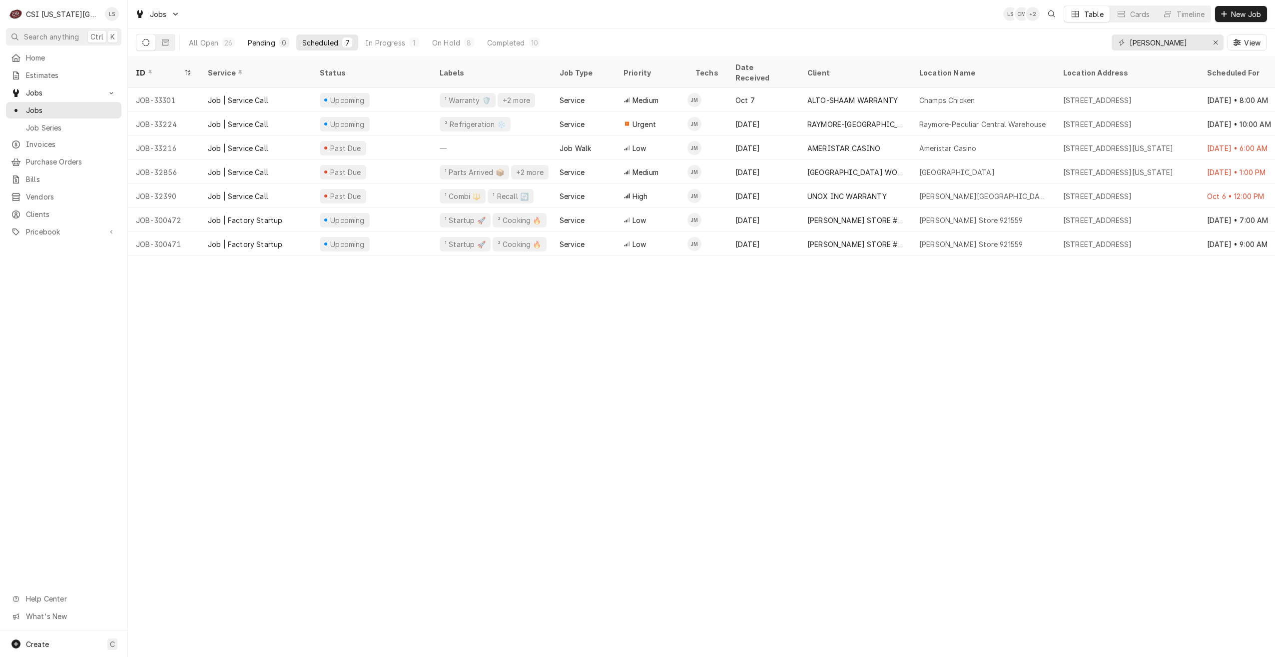
click at [257, 44] on div "Pending" at bounding box center [261, 42] width 27 height 10
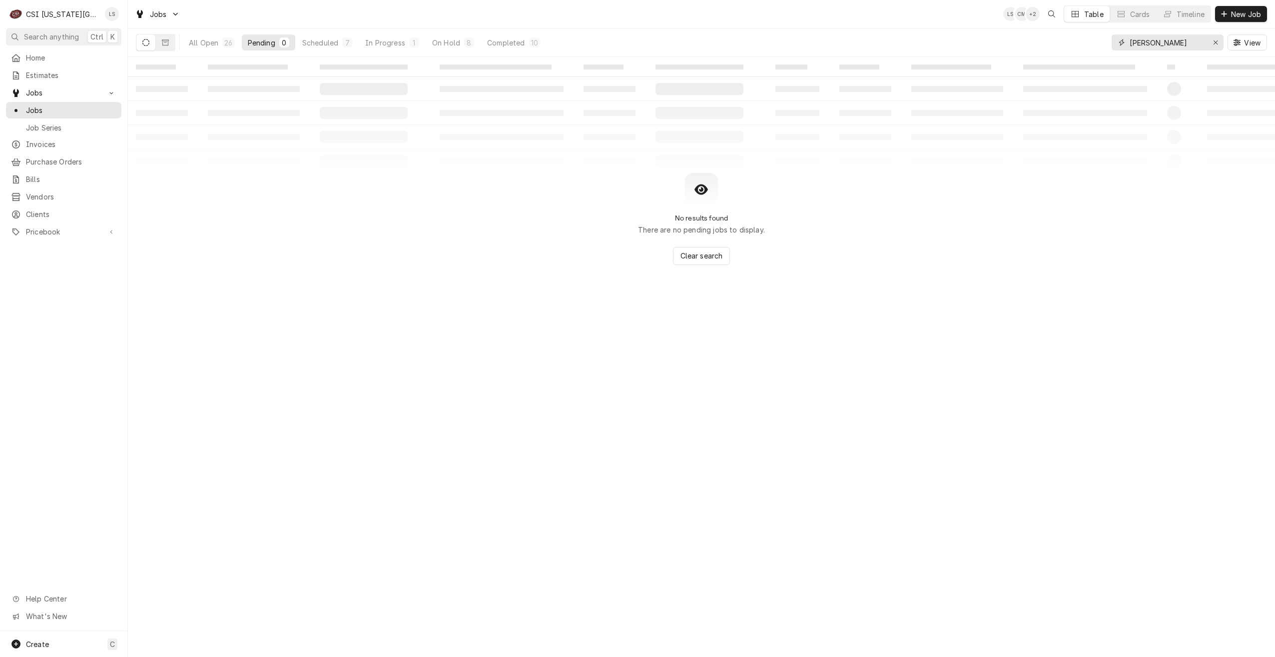
click at [1153, 44] on input "[PERSON_NAME]" at bounding box center [1167, 42] width 75 height 16
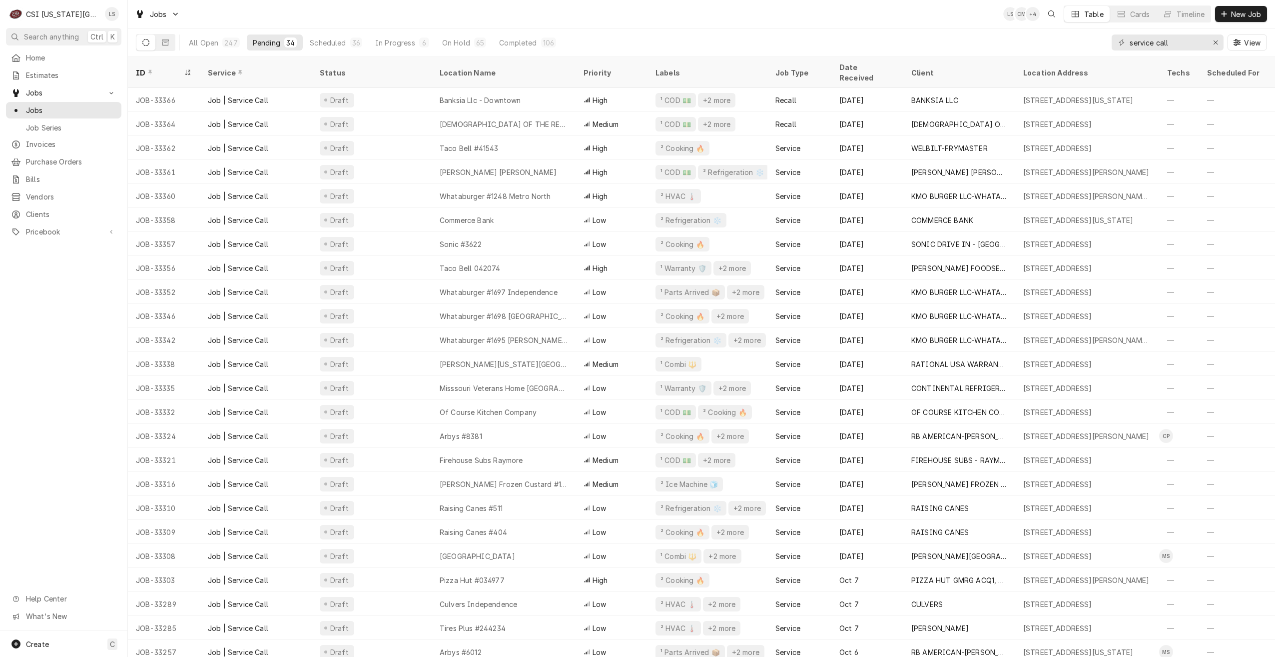
click at [542, 16] on div "Jobs LS CM + 4 Table Cards Timeline New Job" at bounding box center [701, 14] width 1147 height 28
click at [898, 28] on div "Jobs LS CM + 4 Table Cards Timeline New Job" at bounding box center [701, 14] width 1147 height 28
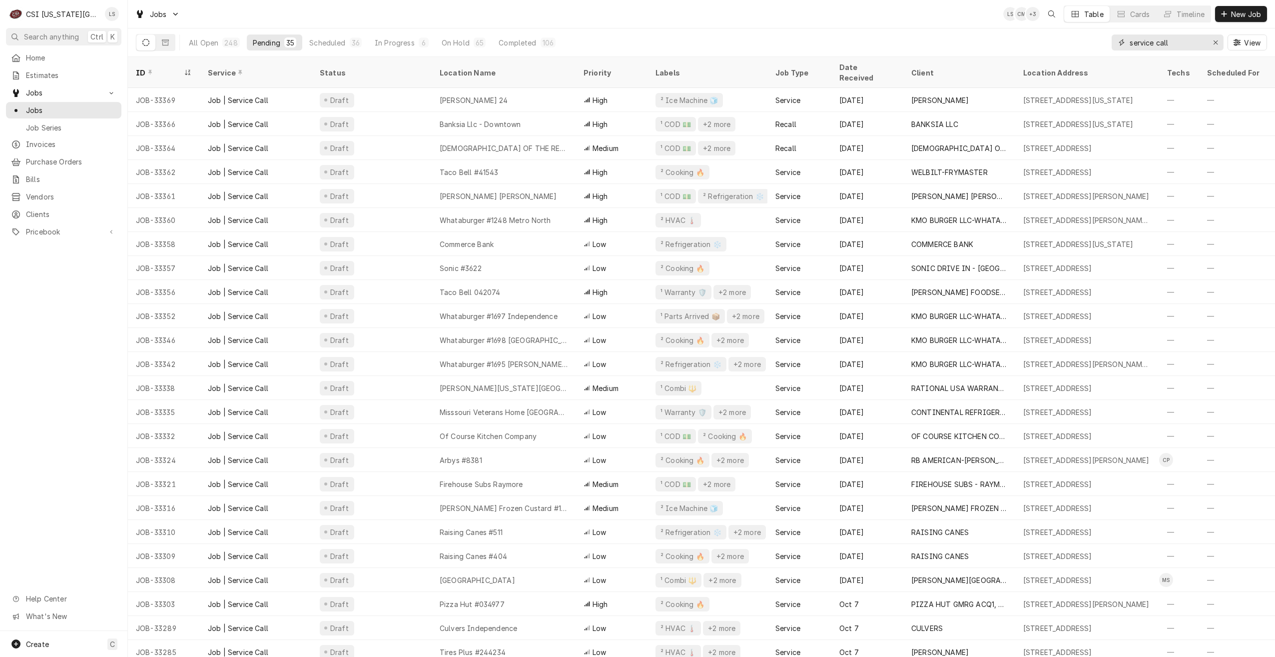
drag, startPoint x: 1187, startPoint y: 43, endPoint x: 1104, endPoint y: 44, distance: 83.5
click at [1104, 44] on div "All Open 248 Pending 35 Scheduled 36 In Progress 6 On Hold 65 Completed 106 ser…" at bounding box center [701, 42] width 1131 height 28
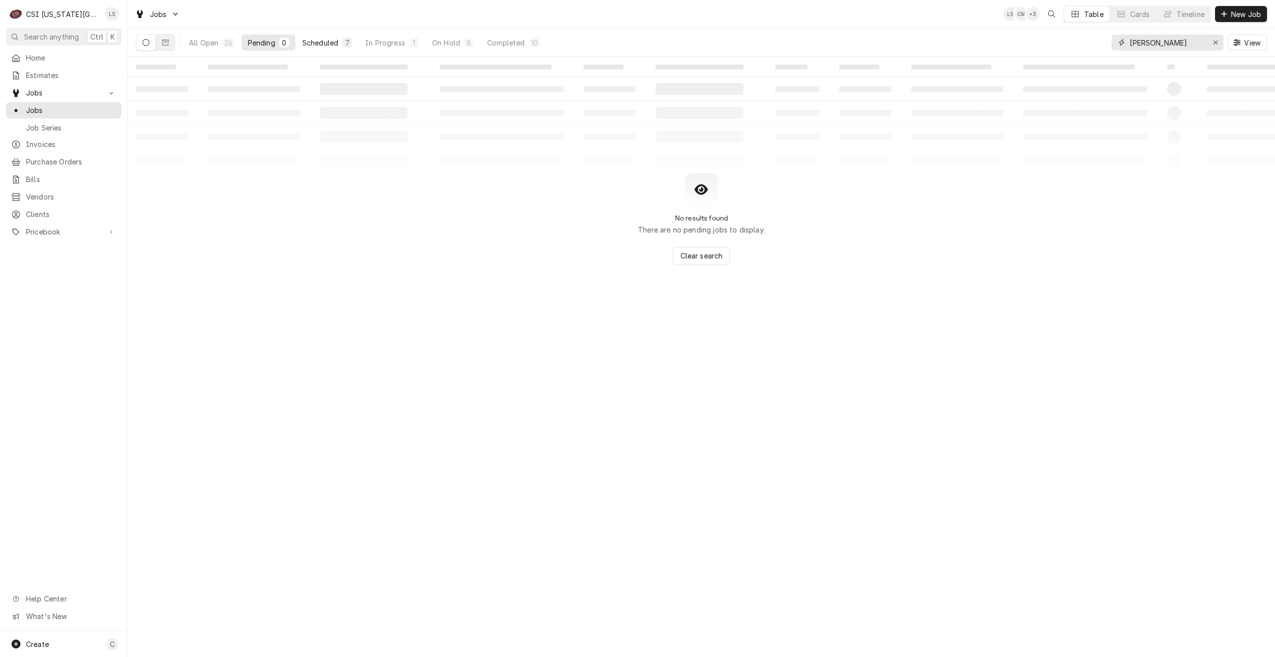
type input "josh"
click at [330, 45] on div "Scheduled" at bounding box center [320, 42] width 36 height 10
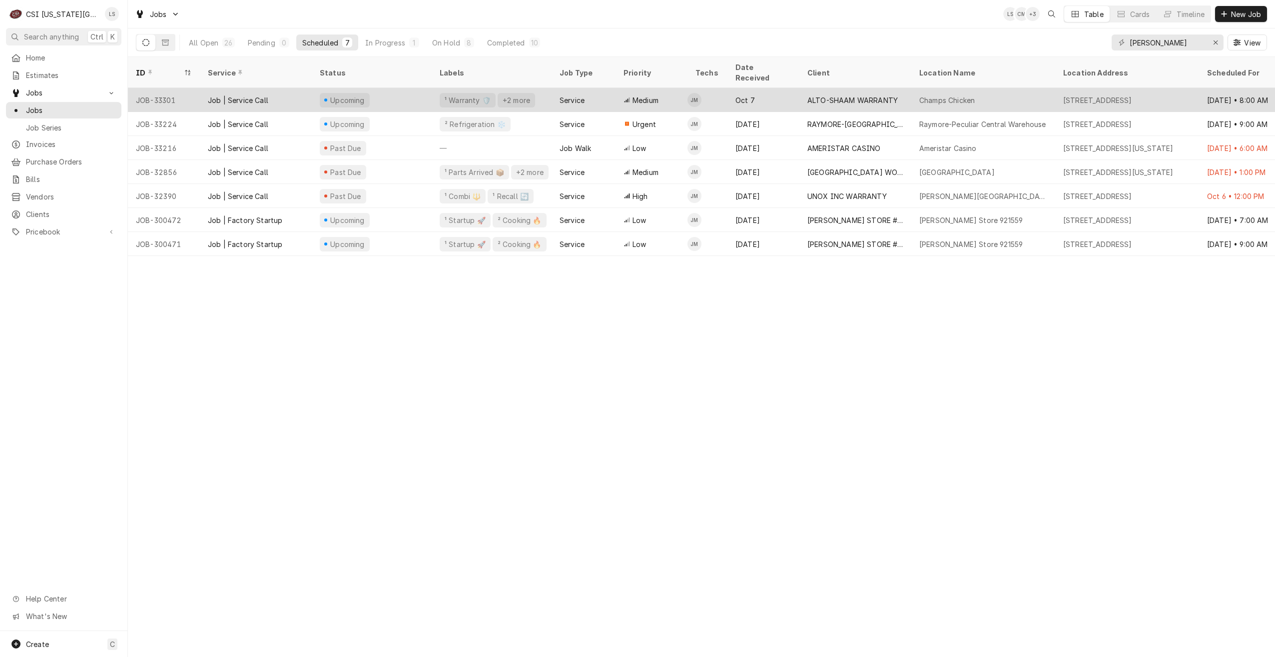
click at [875, 97] on div "ALTO-SHAAM WARRANTY" at bounding box center [856, 100] width 112 height 24
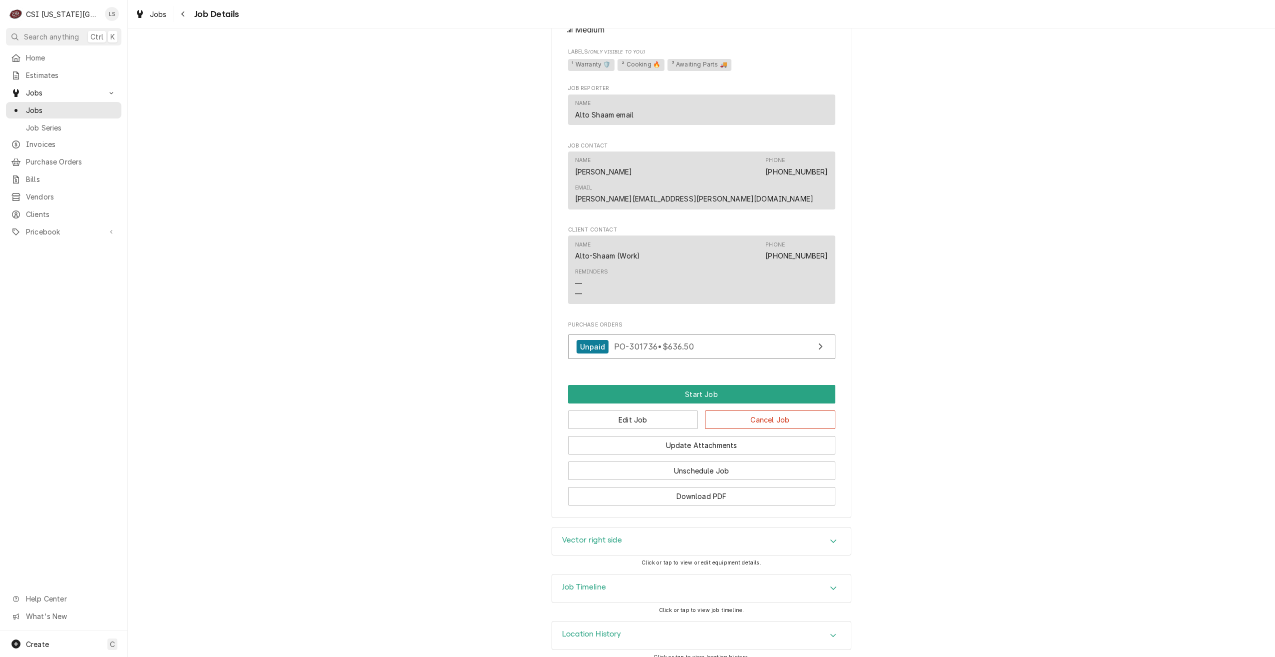
scroll to position [1557, 0]
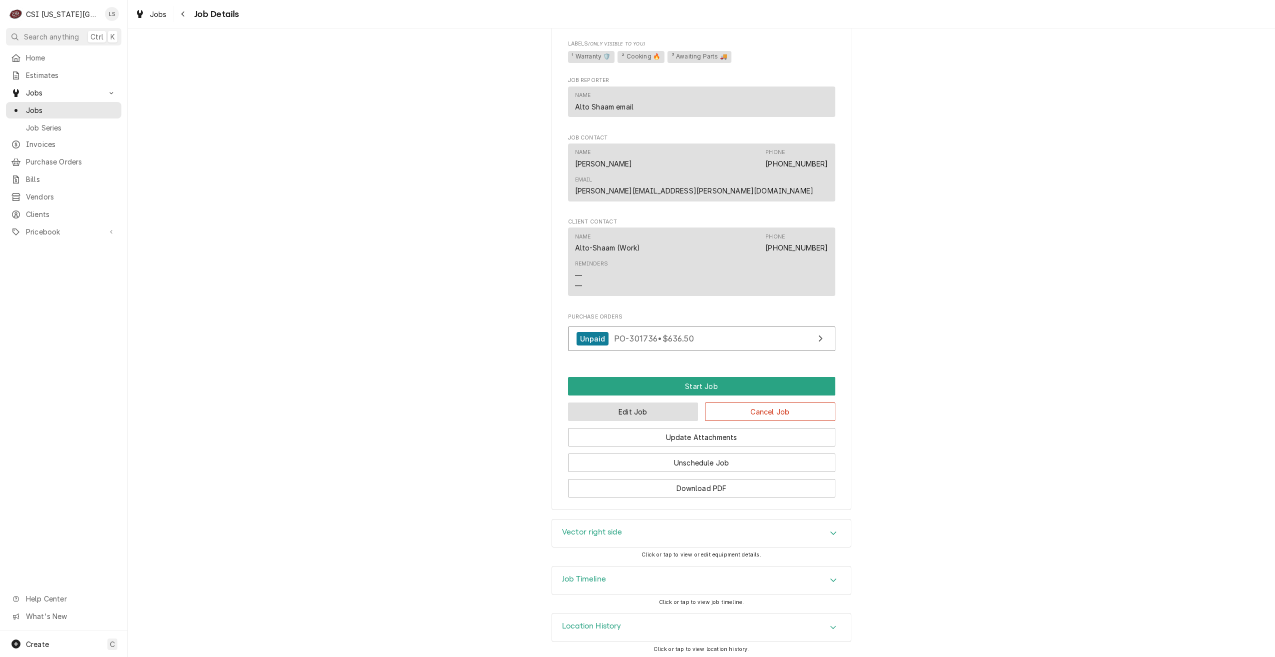
drag, startPoint x: 636, startPoint y: 399, endPoint x: 655, endPoint y: 403, distance: 19.5
click at [636, 402] on button "Edit Job" at bounding box center [633, 411] width 130 height 18
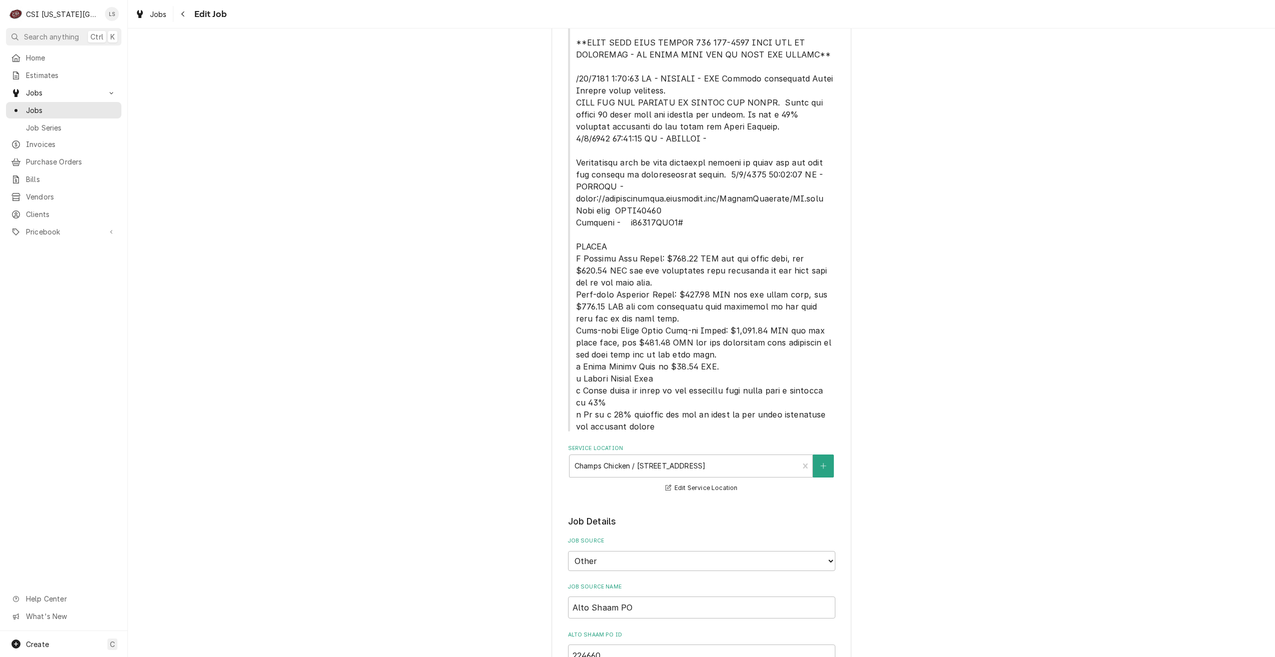
type textarea "x"
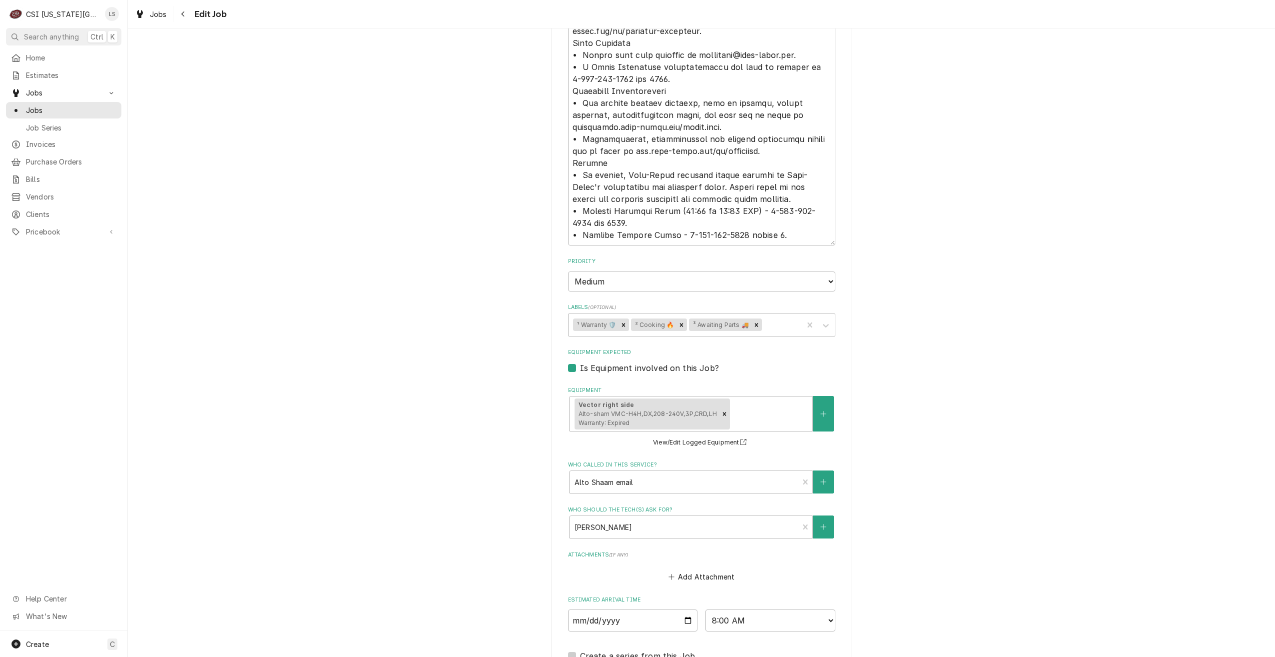
scroll to position [1609, 0]
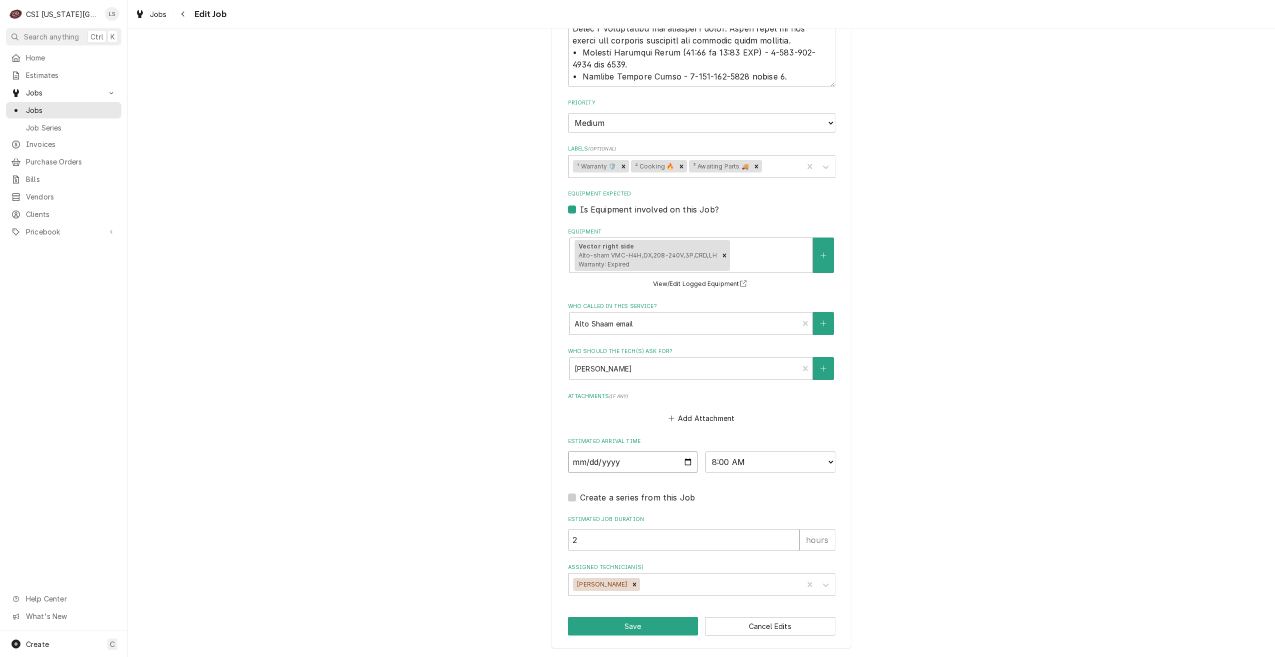
click at [685, 461] on input "[DATE]" at bounding box center [633, 462] width 130 height 22
type input "[DATE]"
click at [615, 628] on button "Save" at bounding box center [633, 626] width 130 height 18
type textarea "x"
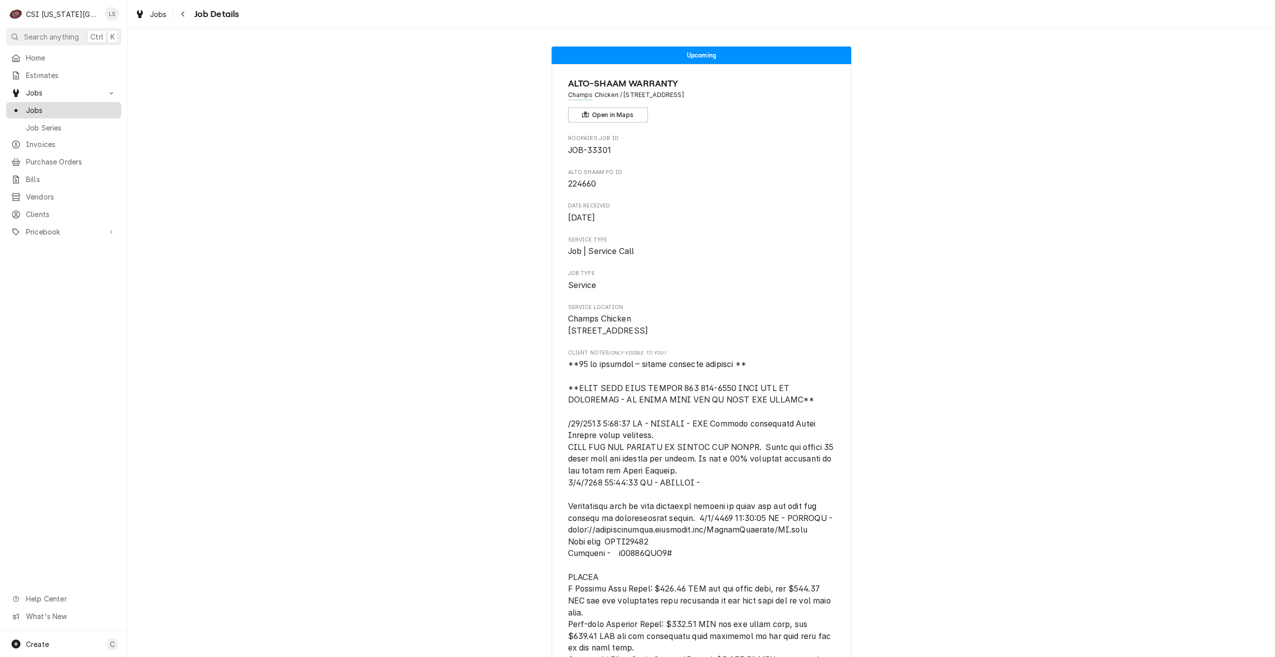
click at [89, 113] on link "Jobs" at bounding box center [63, 110] width 115 height 16
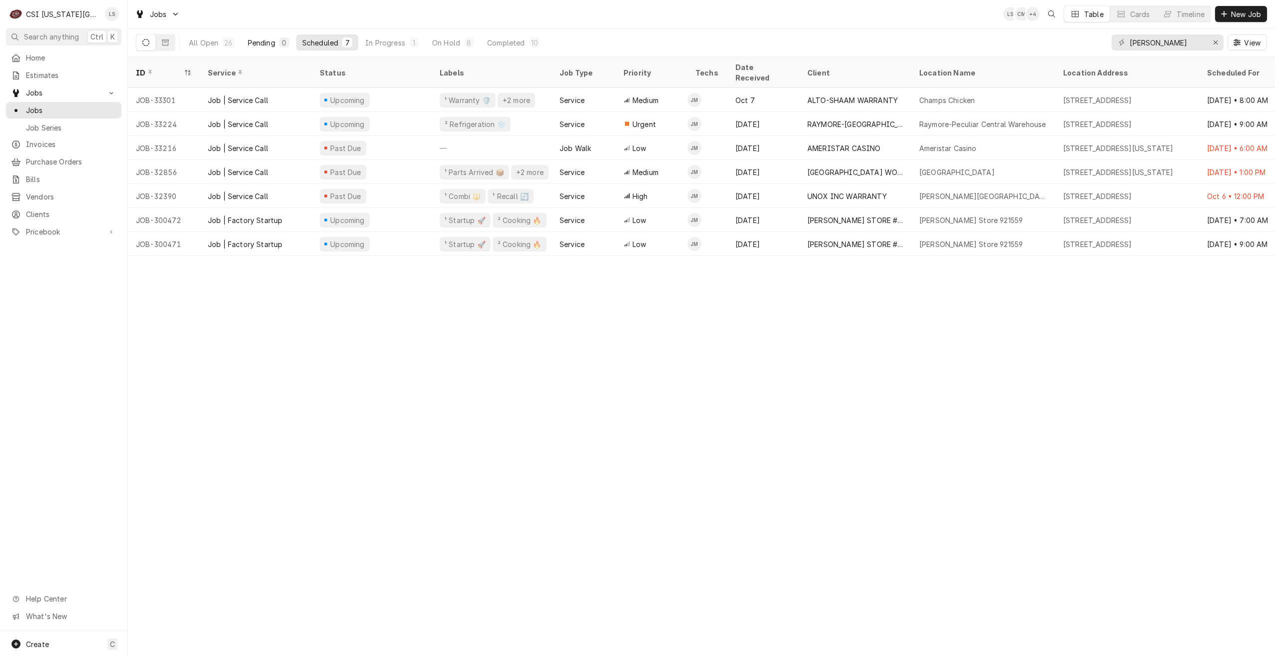
click at [262, 49] on button "Pending 0" at bounding box center [268, 42] width 53 height 16
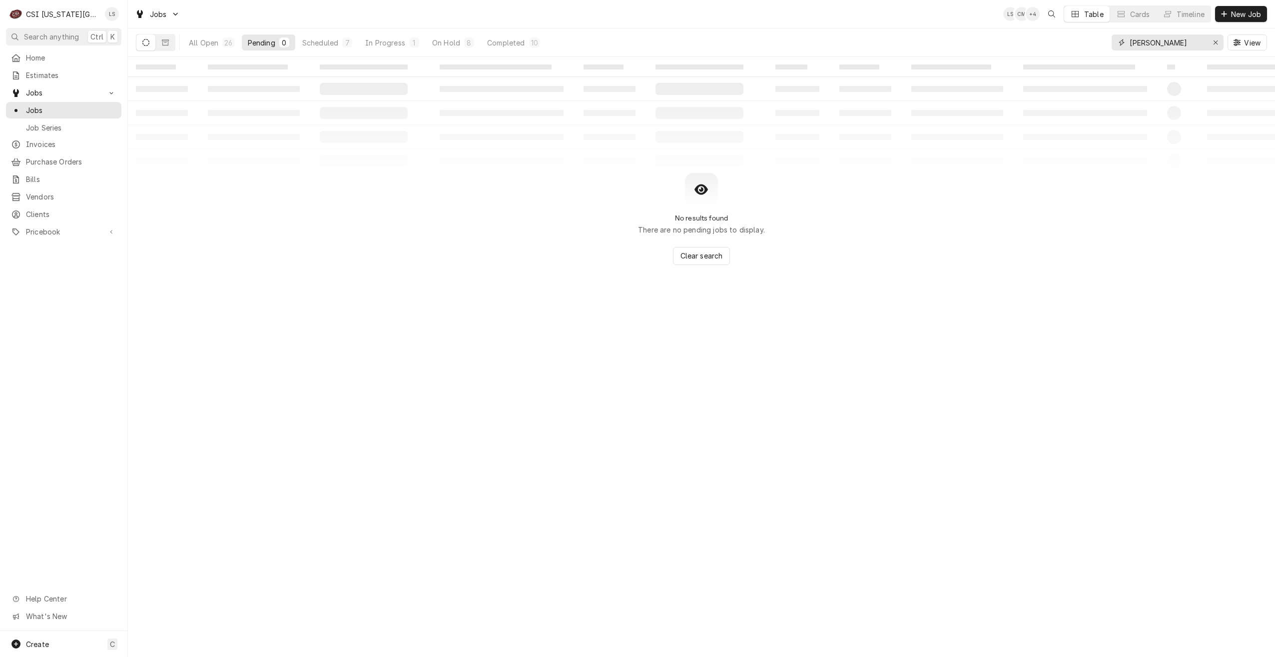
click at [1161, 44] on input "[PERSON_NAME]" at bounding box center [1167, 42] width 75 height 16
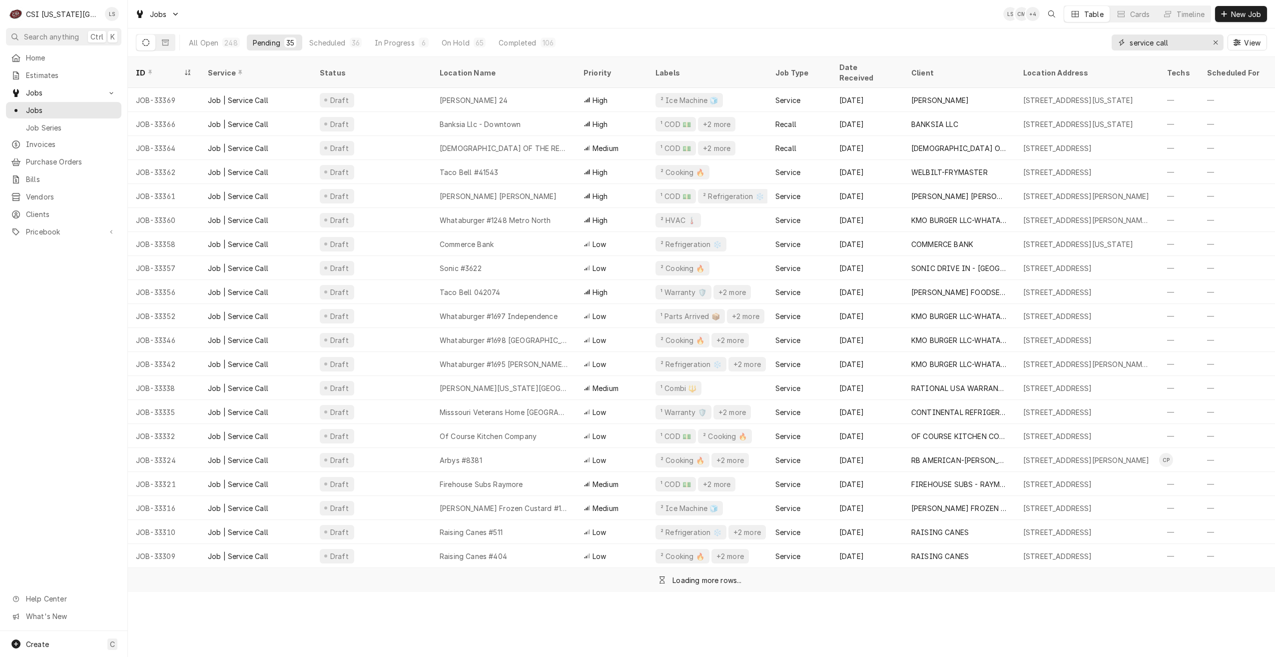
type input "service call"
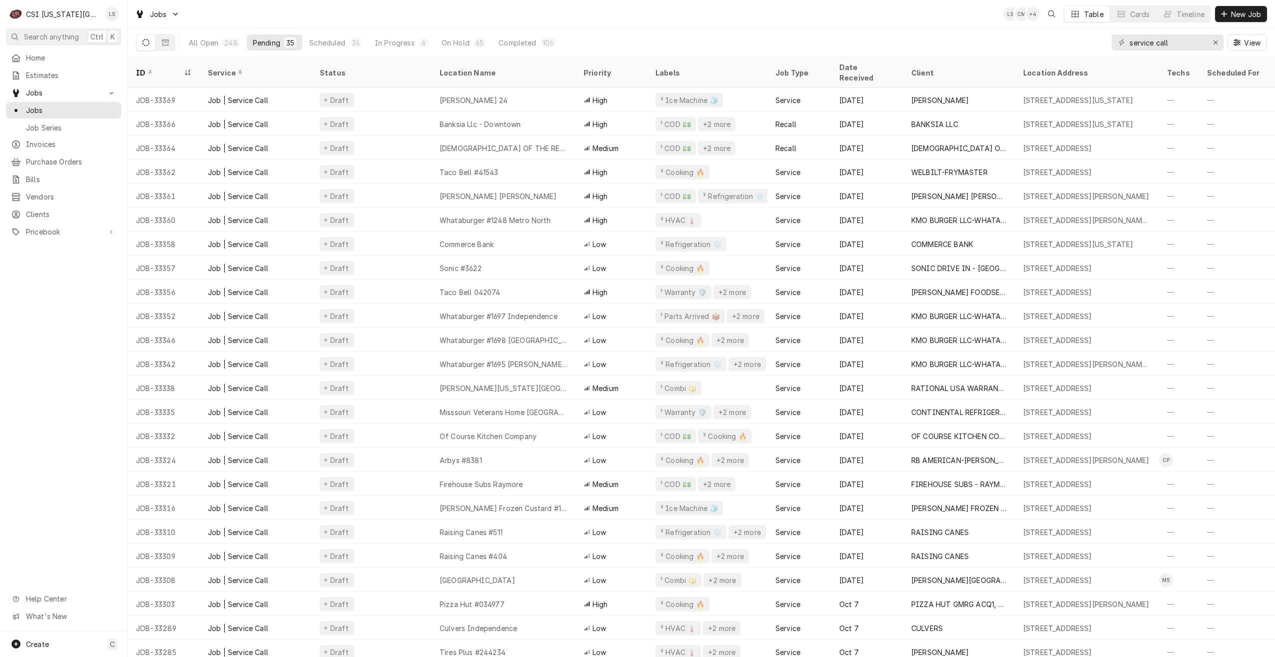
click at [862, 17] on div "Jobs LS CM + 4 Table Cards Timeline New Job" at bounding box center [701, 14] width 1147 height 28
click at [751, 19] on div "Jobs LS CM + 5 Table Cards Timeline New Job" at bounding box center [701, 14] width 1147 height 28
click at [454, 17] on div "Jobs LS CM + 5 Table Cards Timeline New Job" at bounding box center [701, 14] width 1147 height 28
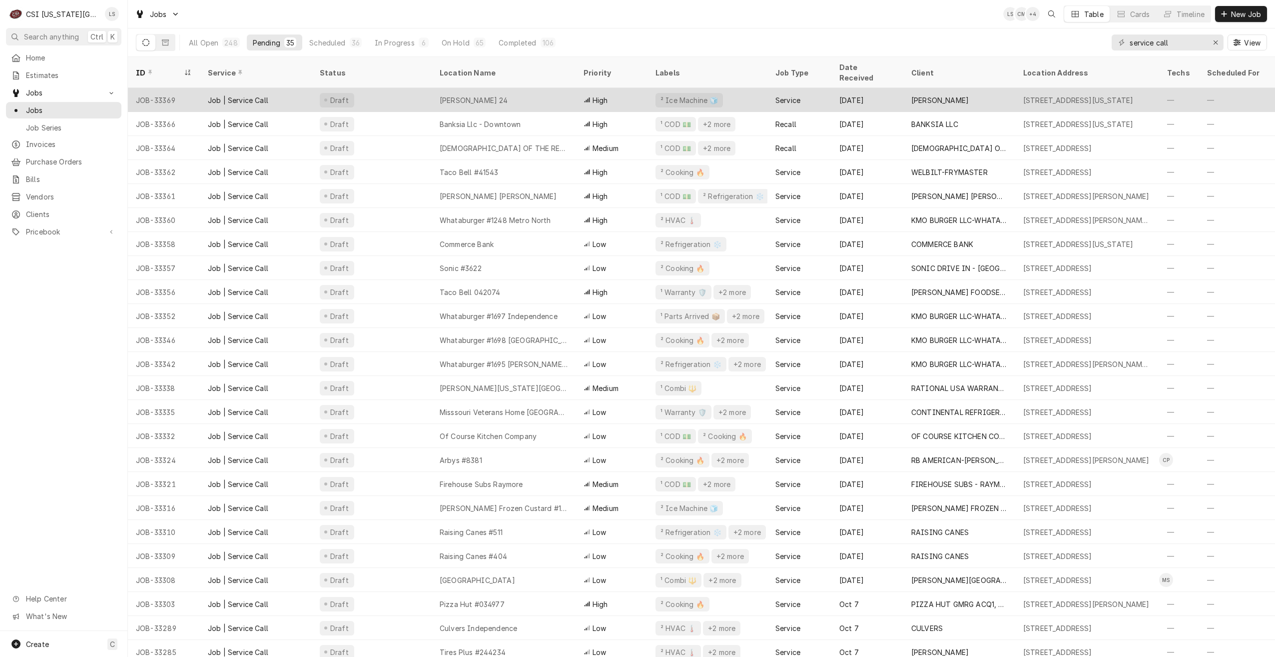
click at [498, 95] on div "[PERSON_NAME] 24" at bounding box center [474, 100] width 68 height 10
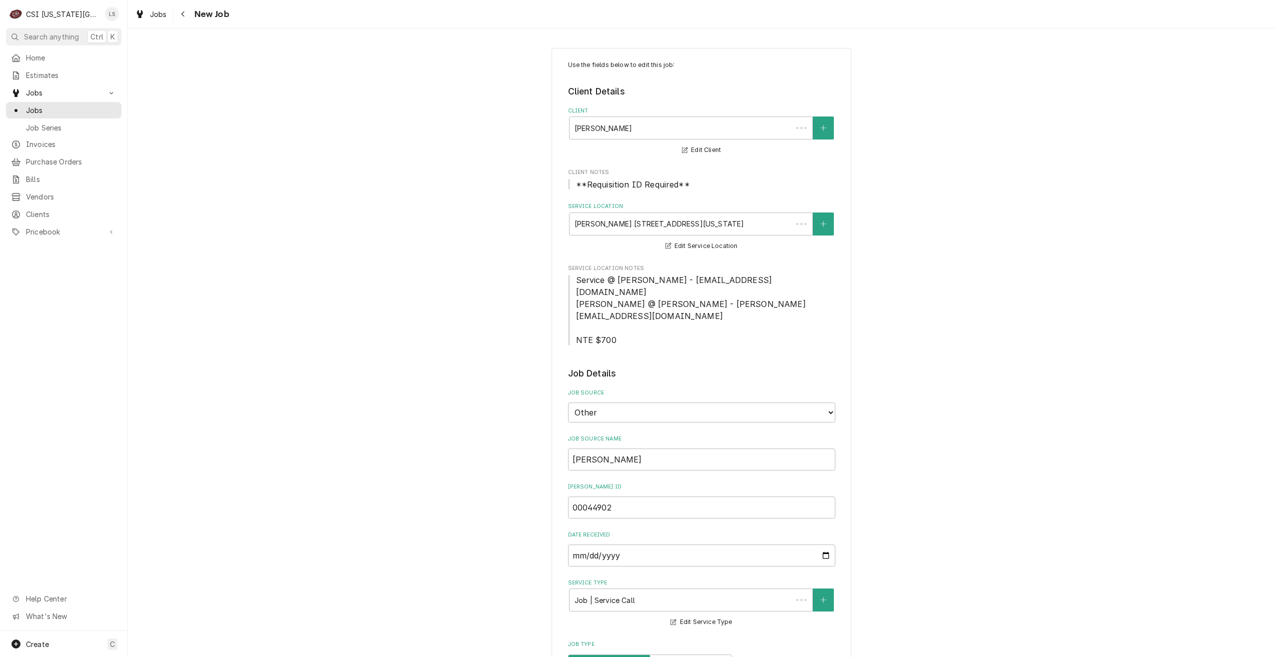
type textarea "x"
click at [108, 105] on span "Jobs" at bounding box center [71, 110] width 90 height 10
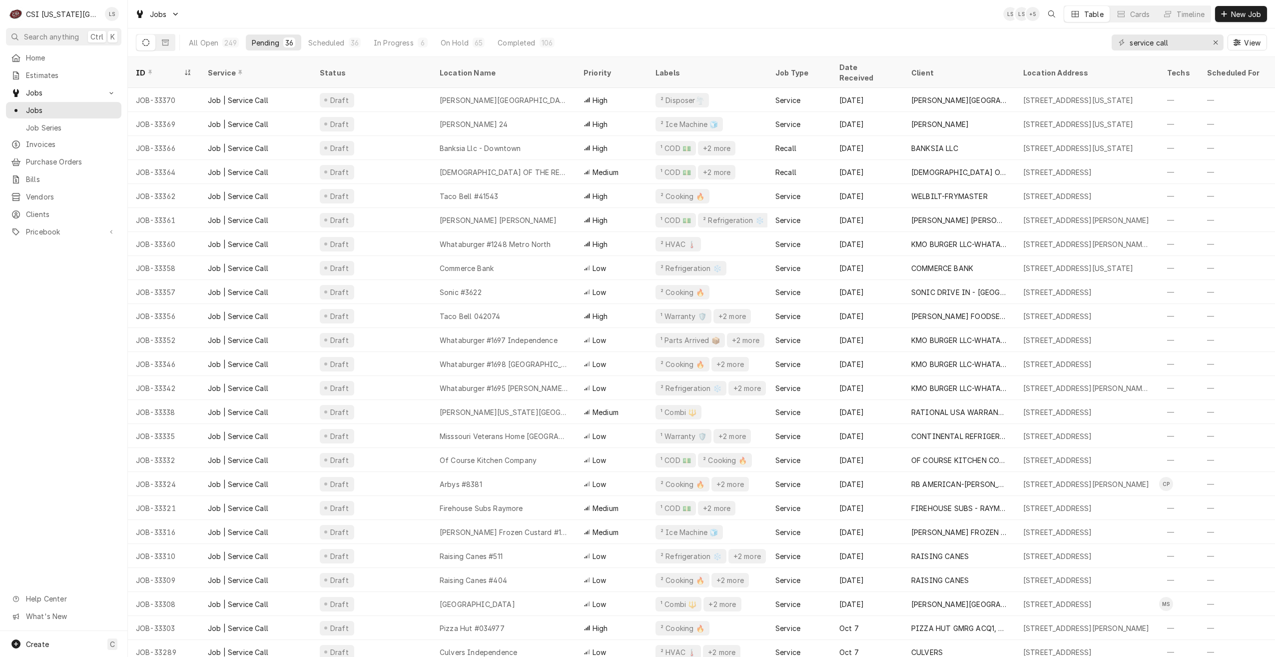
click at [457, 16] on div "Jobs LS LS + 5 Table Cards Timeline New Job" at bounding box center [701, 14] width 1147 height 28
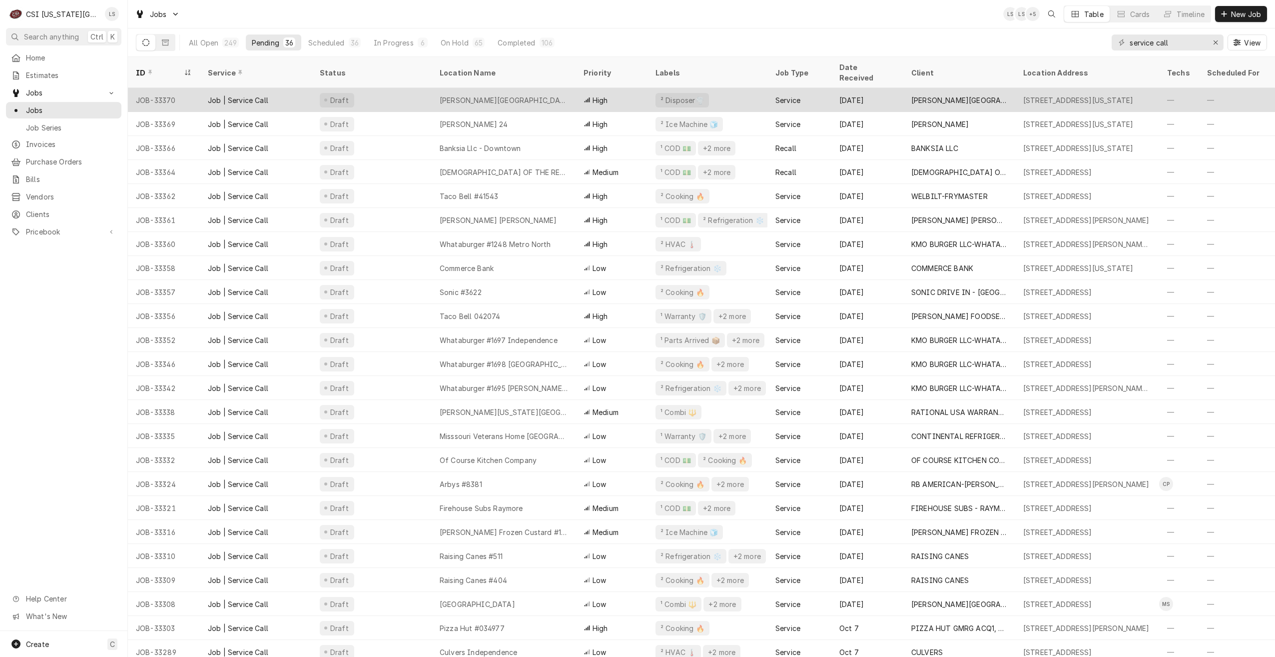
click at [462, 95] on div "[PERSON_NAME][GEOGRAPHIC_DATA]" at bounding box center [504, 100] width 128 height 10
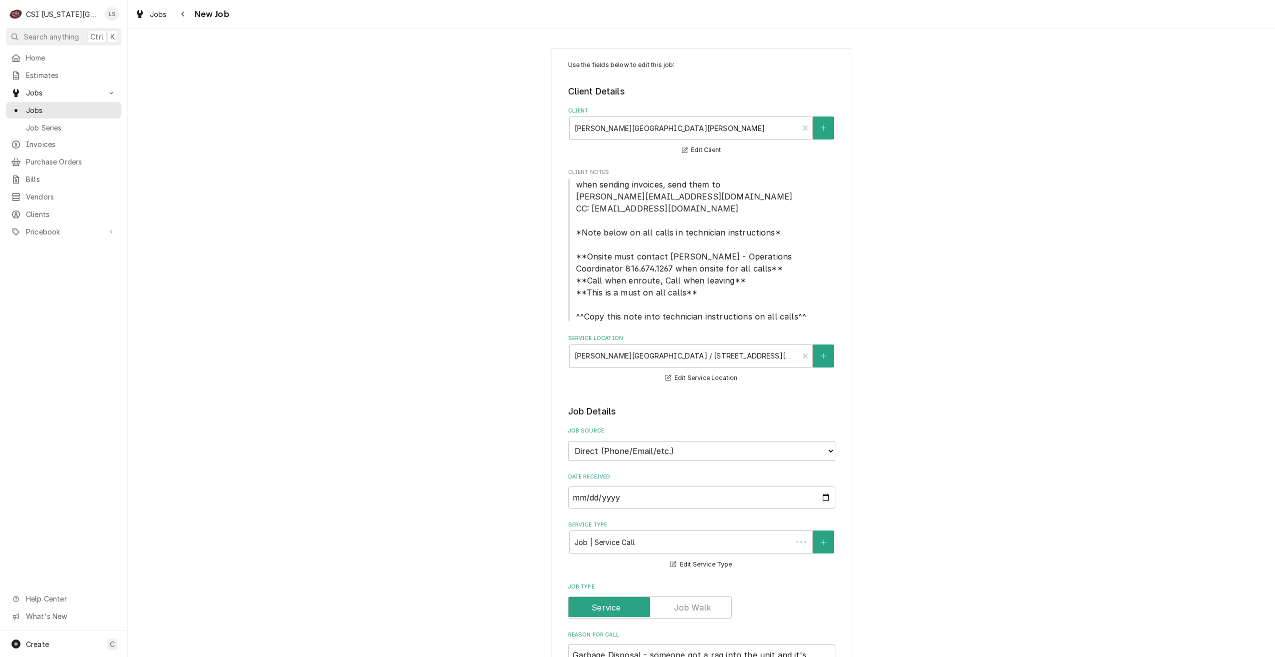
type textarea "x"
click at [80, 108] on span "Jobs" at bounding box center [71, 110] width 90 height 10
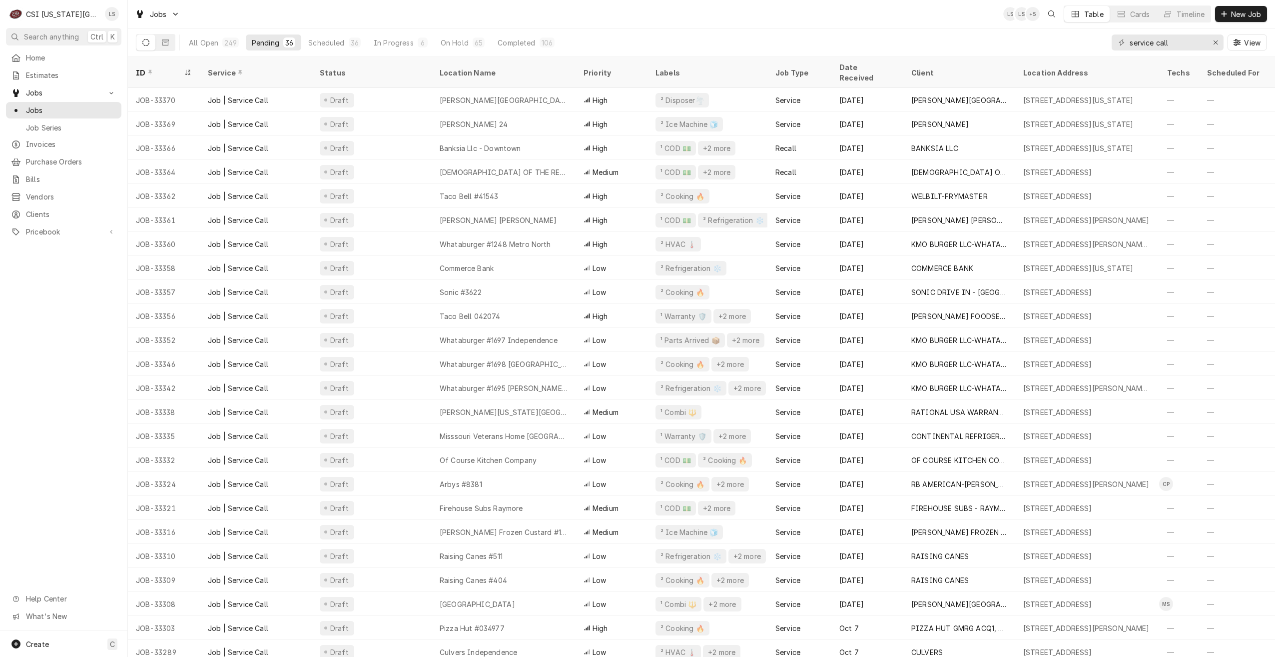
click at [297, 5] on div "Jobs LS LS + 5 Table Cards Timeline New Job" at bounding box center [701, 14] width 1147 height 28
click at [303, 8] on div "Jobs LS LS + 5 Table Cards Timeline New Job" at bounding box center [701, 14] width 1147 height 28
drag, startPoint x: 1186, startPoint y: 46, endPoint x: 1110, endPoint y: 44, distance: 76.0
click at [1110, 44] on div "All Open 249 Pending 36 Scheduled 36 In Progress 6 On Hold 65 Completed 106 ser…" at bounding box center [701, 42] width 1131 height 28
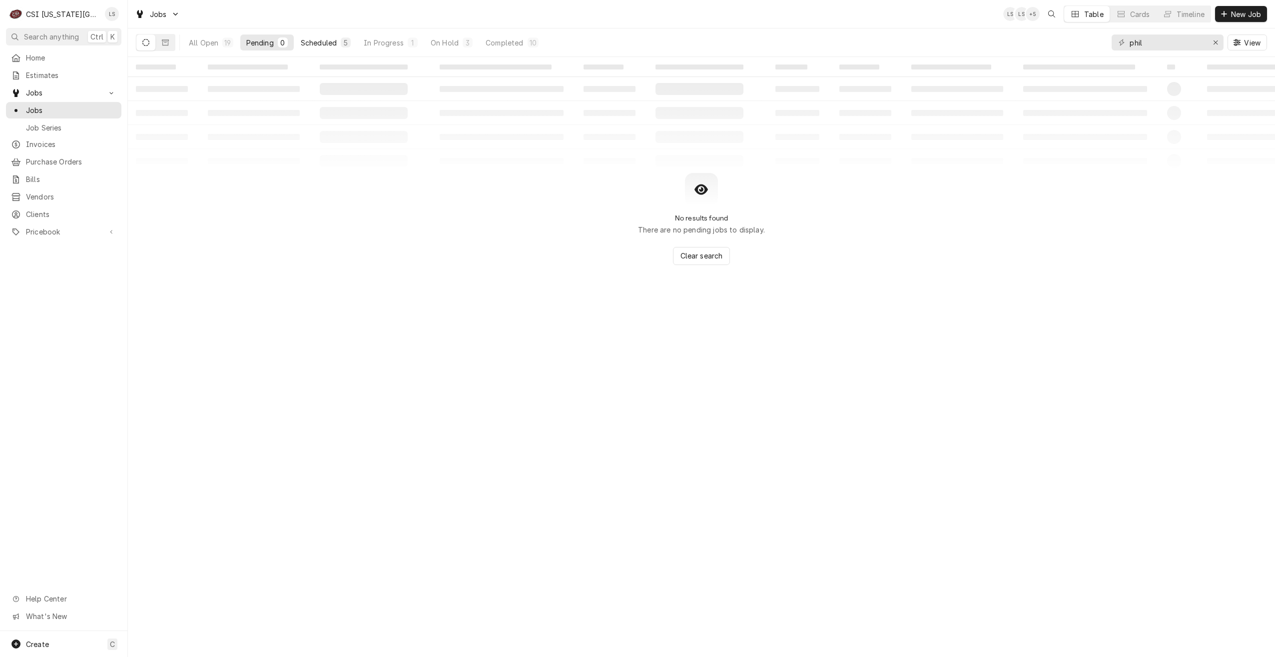
click at [337, 46] on div "Scheduled" at bounding box center [319, 42] width 36 height 10
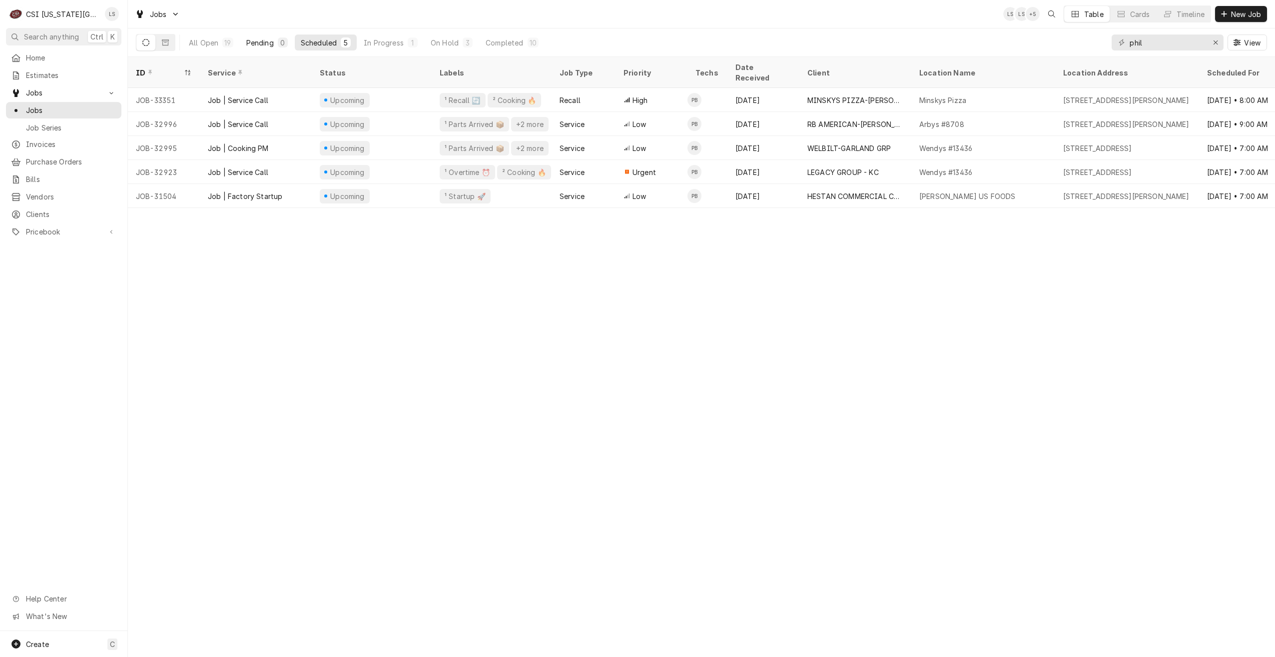
click at [270, 37] on button "Pending 0" at bounding box center [266, 42] width 53 height 16
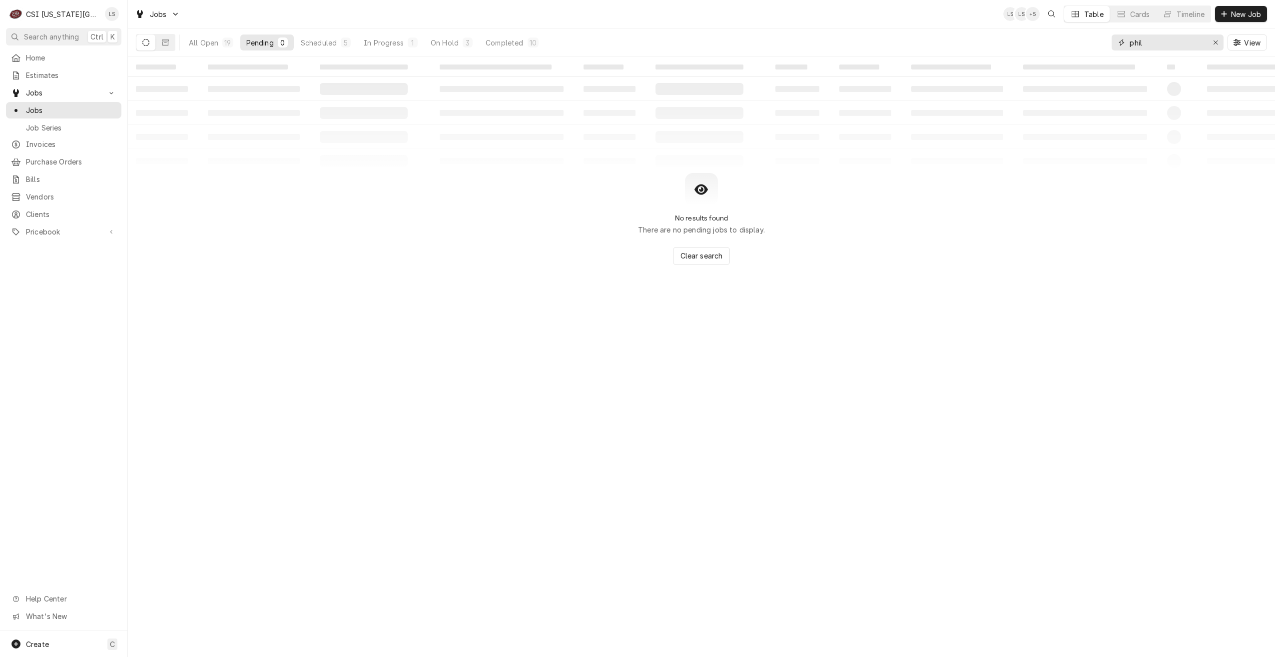
click at [1149, 42] on input "phil" at bounding box center [1167, 42] width 75 height 16
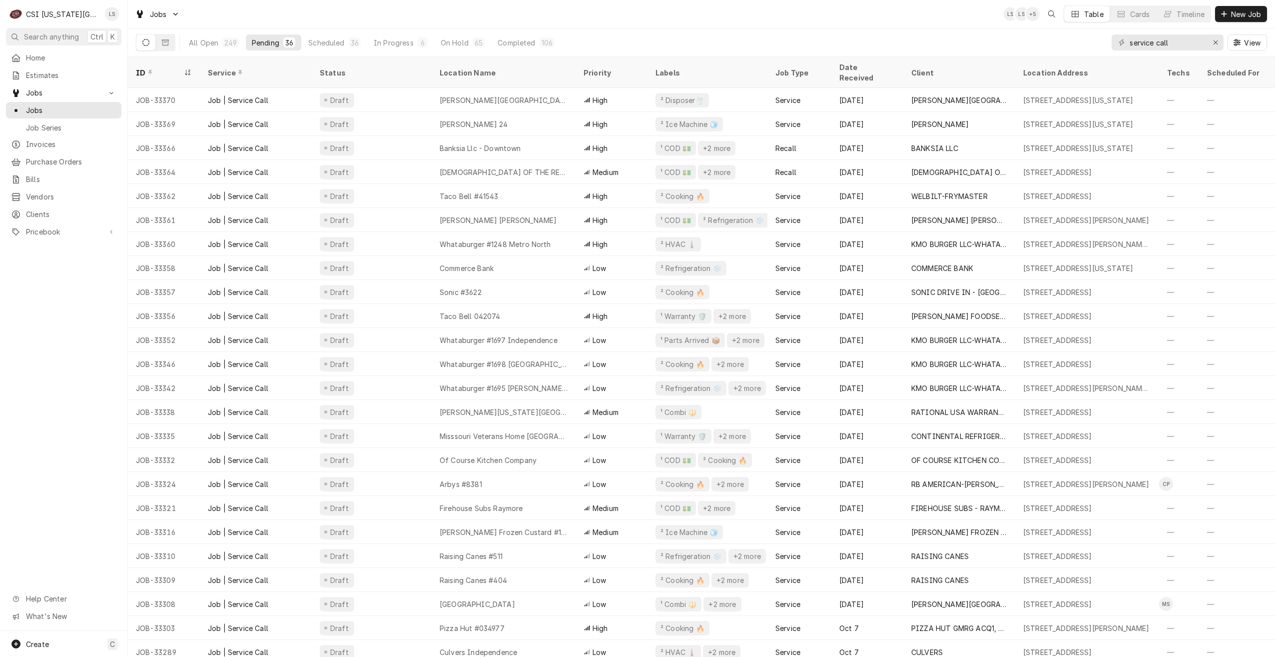
click at [884, 27] on div "Jobs LS LS + 5 Table Cards Timeline New Job" at bounding box center [701, 14] width 1147 height 28
click at [748, 28] on div "Jobs LS LS + 5 Table Cards Timeline New Job" at bounding box center [701, 14] width 1147 height 28
click at [533, 20] on div "Jobs LS LS + 5 Table Cards Timeline New Job" at bounding box center [701, 14] width 1147 height 28
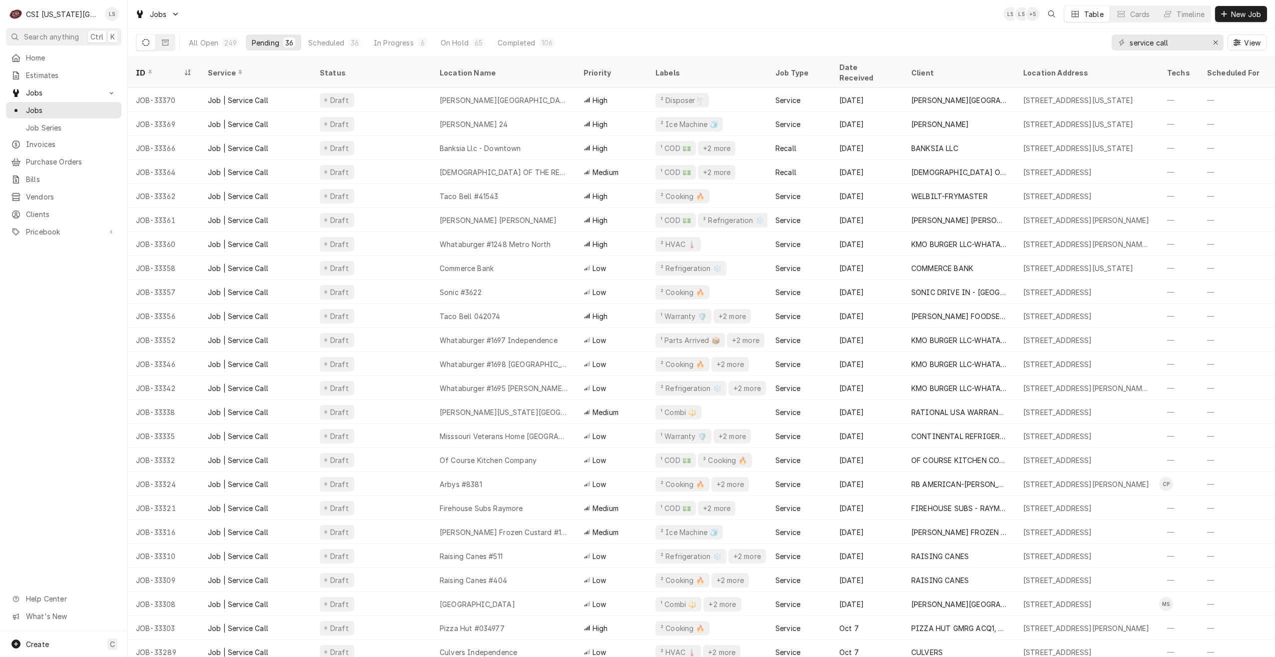
click at [554, 14] on div "Jobs LS LS + 5 Table Cards Timeline New Job" at bounding box center [701, 14] width 1147 height 28
click at [554, 14] on div "Jobs LS LS + 6 Table Cards Timeline New Job" at bounding box center [701, 14] width 1147 height 28
click at [554, 14] on div "Jobs LS LS + 4 Table Cards Timeline New Job" at bounding box center [701, 14] width 1147 height 28
click at [436, 6] on div "Jobs LS CM + 3 Table Cards Timeline New Job" at bounding box center [701, 14] width 1147 height 28
click at [449, 14] on div "Jobs LS CM + 4 Table Cards Timeline New Job" at bounding box center [701, 14] width 1147 height 28
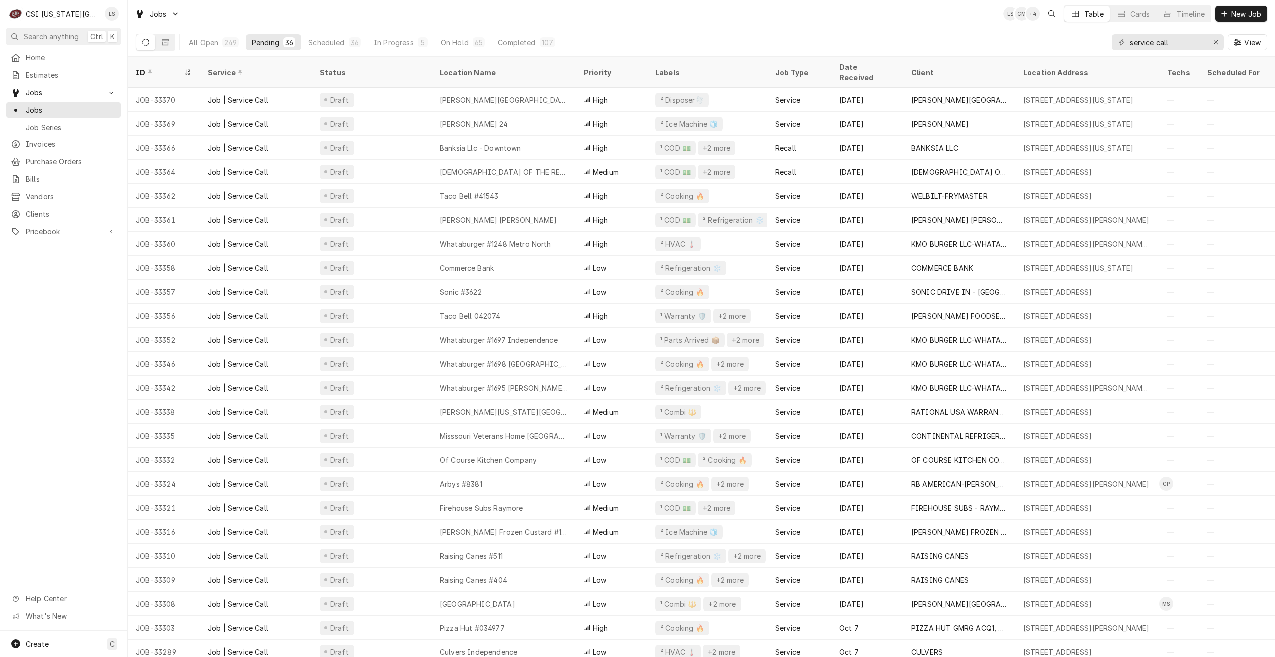
click at [449, 14] on div "Jobs LS CM + 4 Table Cards Timeline New Job" at bounding box center [701, 14] width 1147 height 28
click at [369, 10] on div "Jobs LS CM + 4 Table Cards Timeline New Job" at bounding box center [701, 14] width 1147 height 28
click at [527, 11] on div "Jobs LS CM + 4 Table Cards Timeline New Job" at bounding box center [701, 14] width 1147 height 28
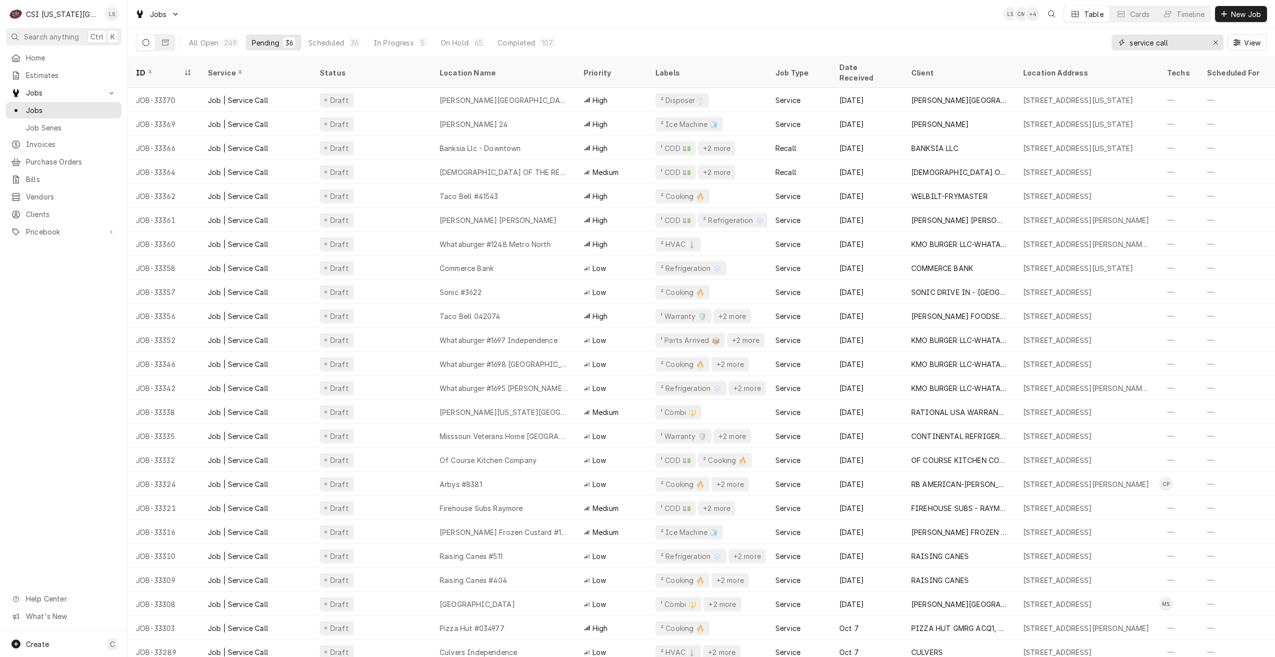
drag, startPoint x: 1181, startPoint y: 42, endPoint x: 1129, endPoint y: 38, distance: 52.1
click at [1129, 38] on div "service call" at bounding box center [1168, 42] width 112 height 16
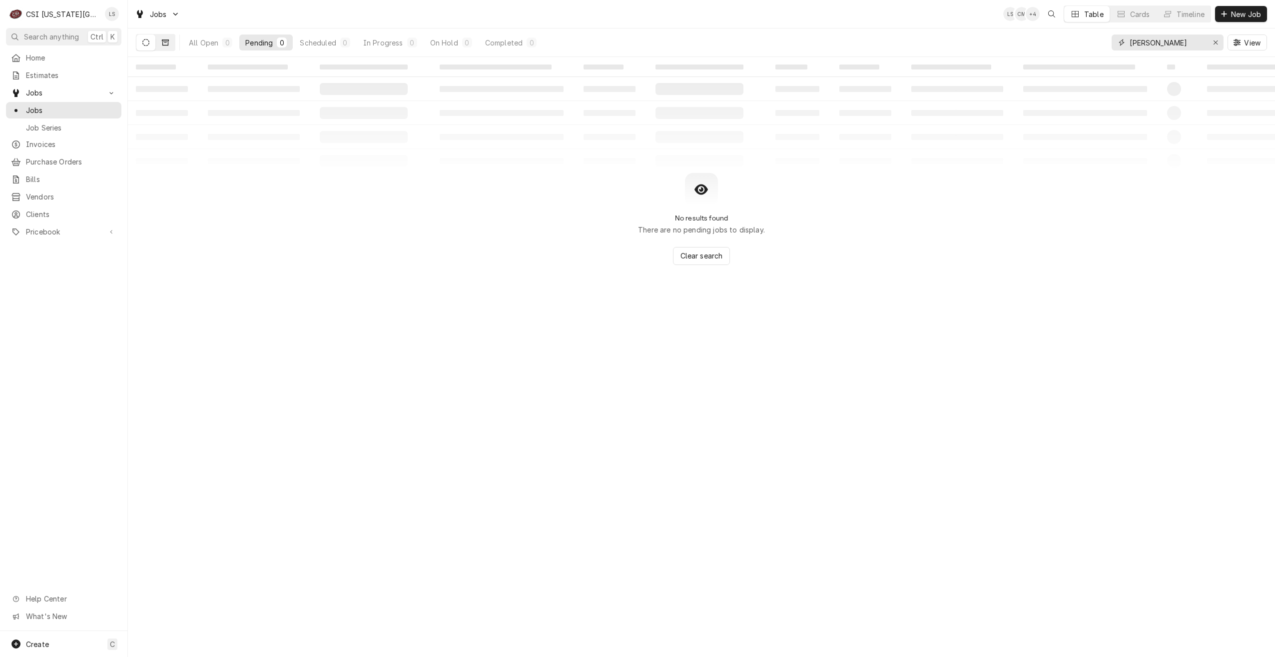
type input "everly"
click at [170, 43] on button "Dynamic Content Wrapper" at bounding box center [165, 42] width 19 height 16
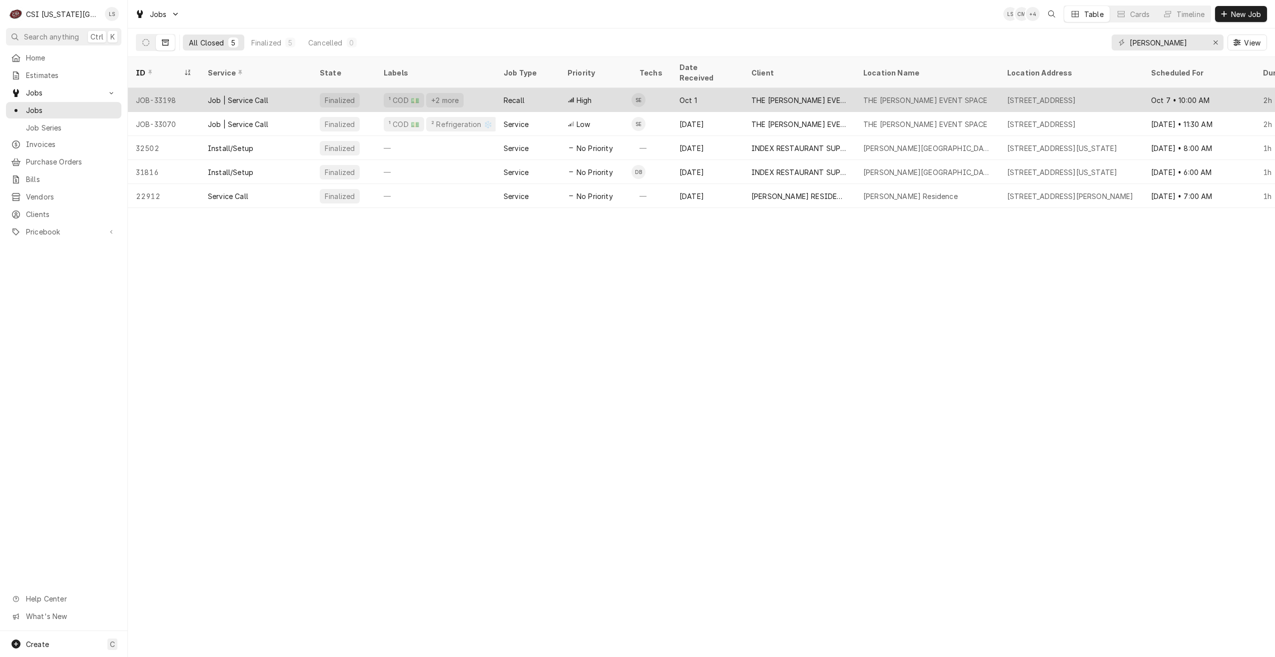
click at [770, 98] on div "THE EVERLY EVENT SPACE" at bounding box center [800, 100] width 112 height 24
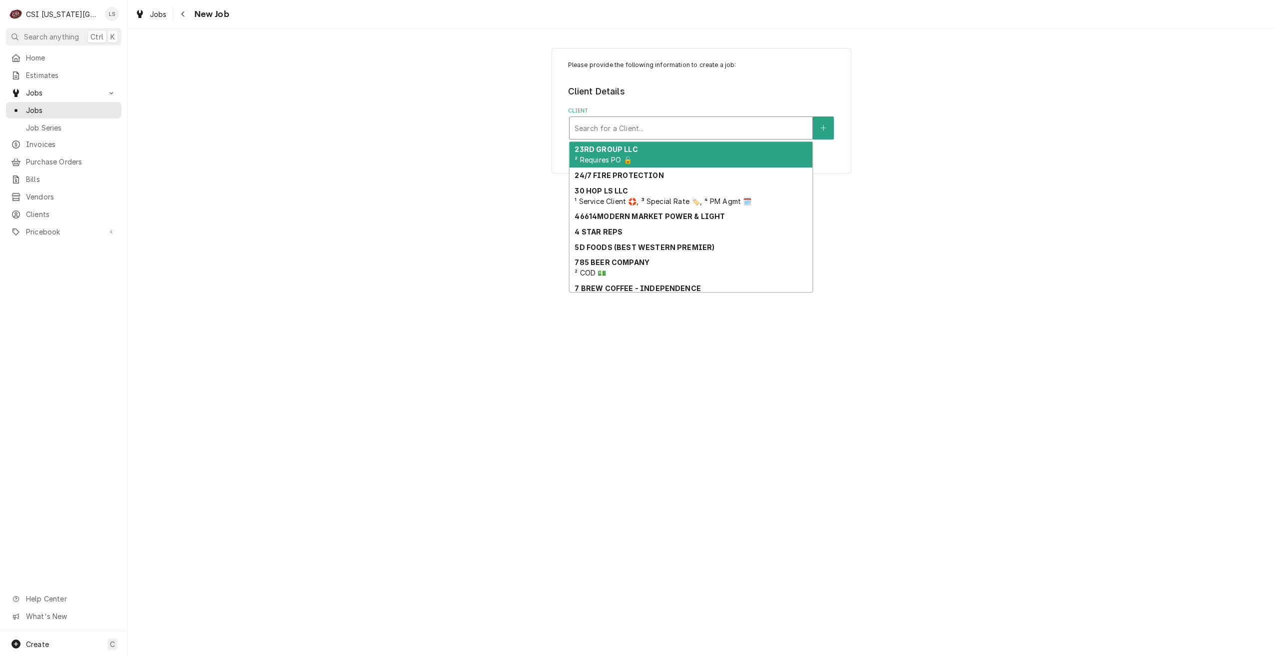
click at [702, 128] on div "Client" at bounding box center [691, 128] width 233 height 18
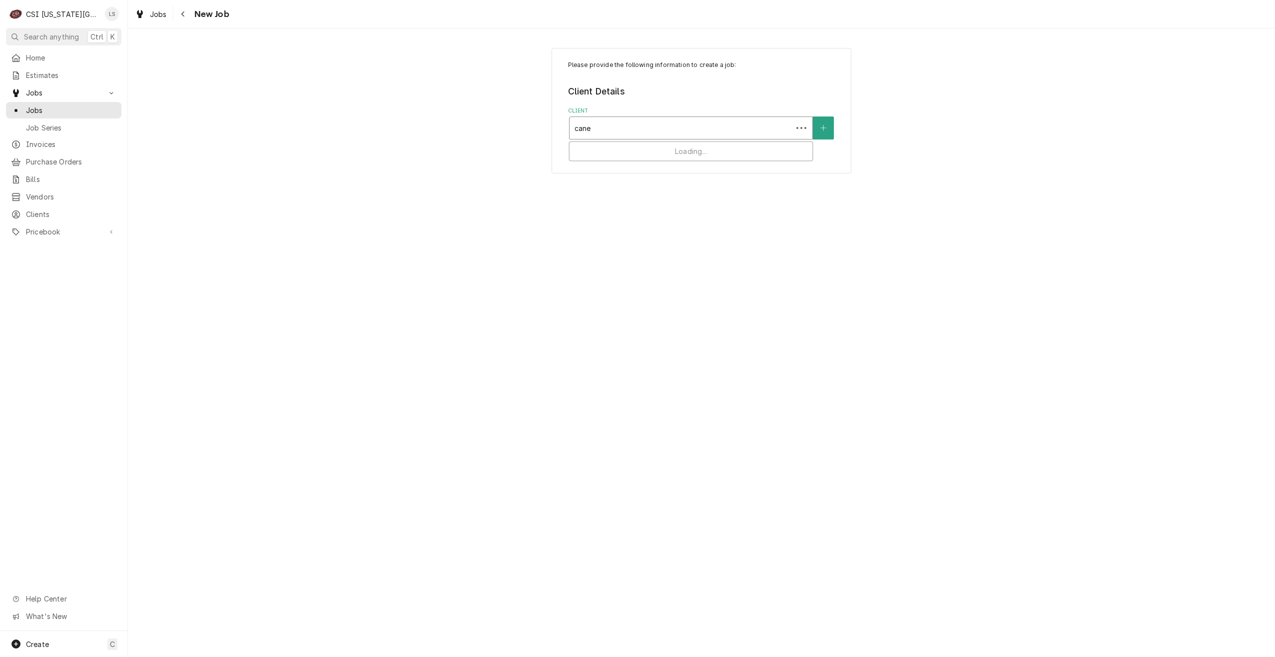
type input "canes"
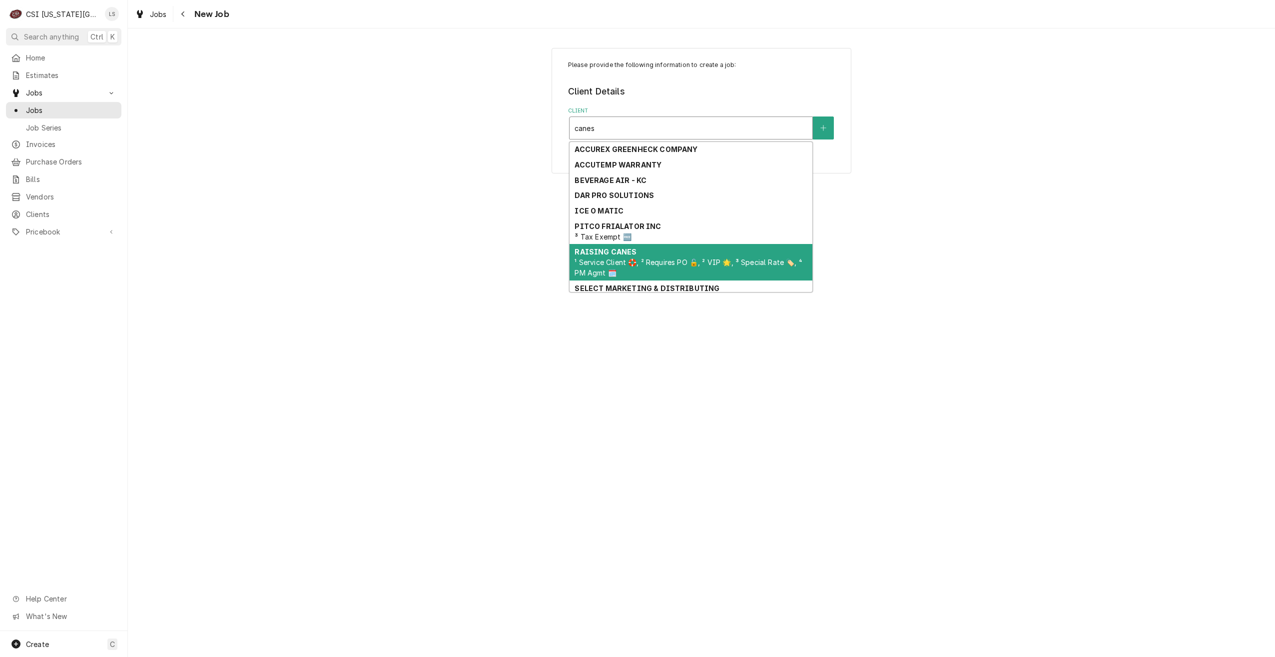
click at [635, 257] on div "RAISING CANES ¹ Service Client 🛟, ² Requires PO 🔓, ² VIP 🌟, ³ Special Rate 🏷️, …" at bounding box center [691, 262] width 243 height 36
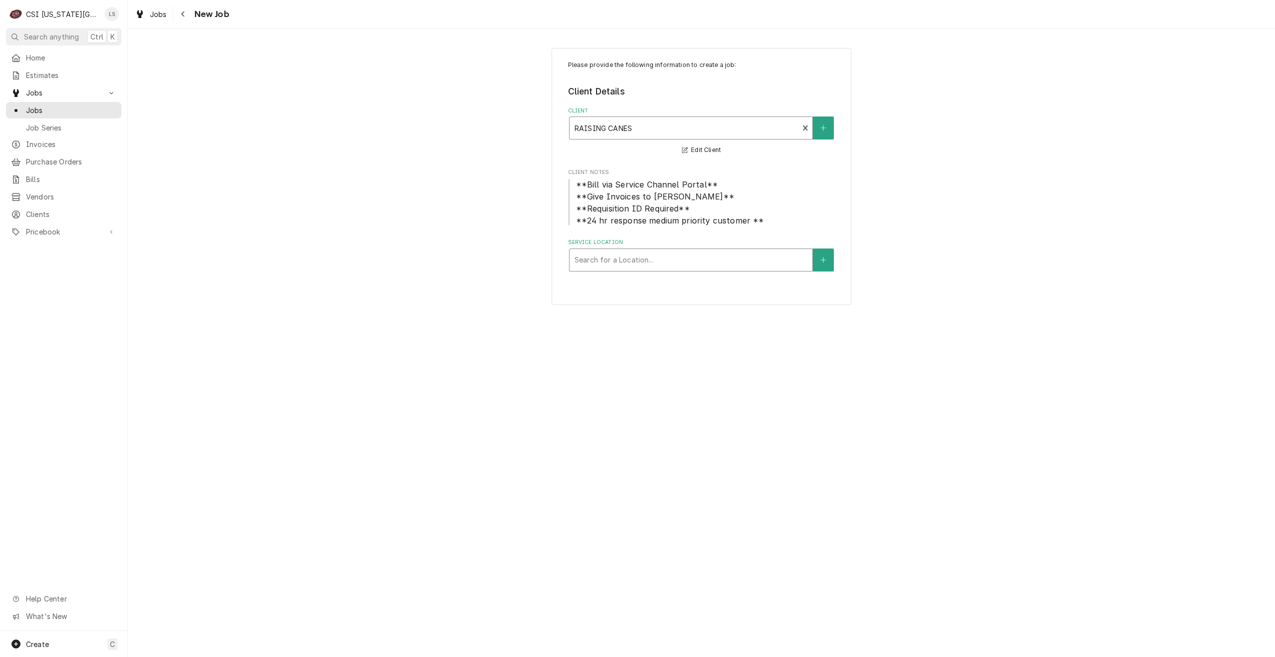
click at [666, 253] on div "Service Location" at bounding box center [691, 260] width 233 height 18
type input "n"
type input "blue springs"
click at [647, 285] on div "Raising Canes #220 / [STREET_ADDRESS]" at bounding box center [691, 280] width 243 height 15
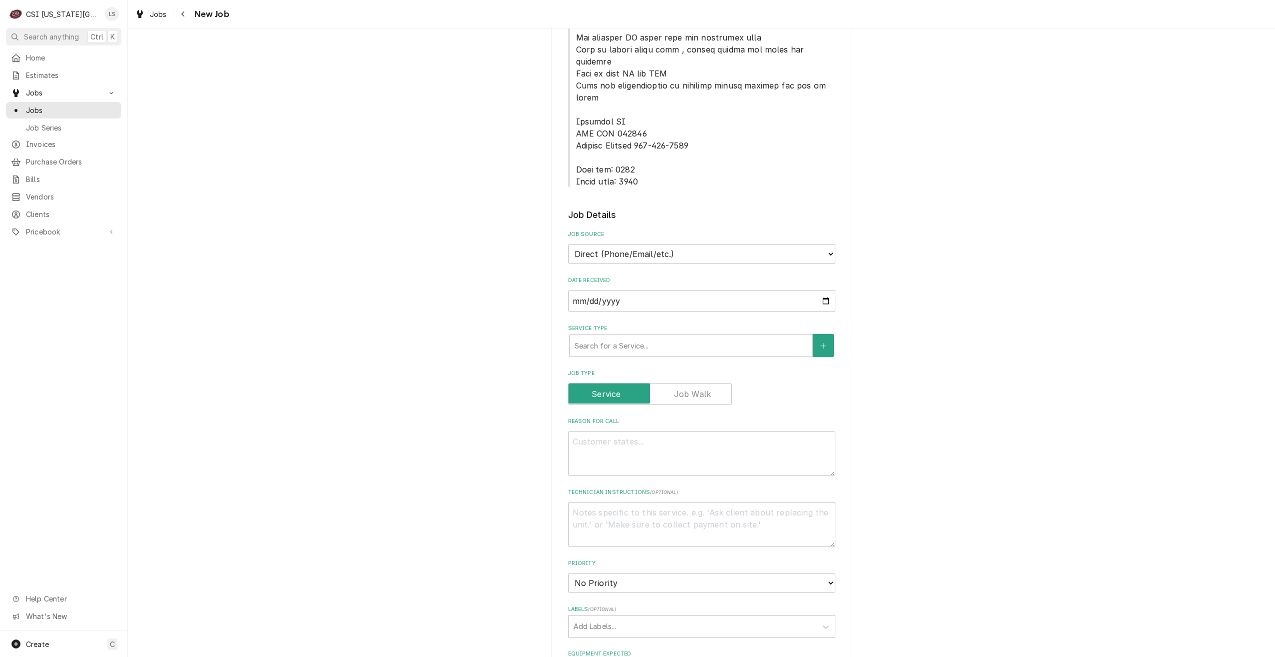
scroll to position [650, 0]
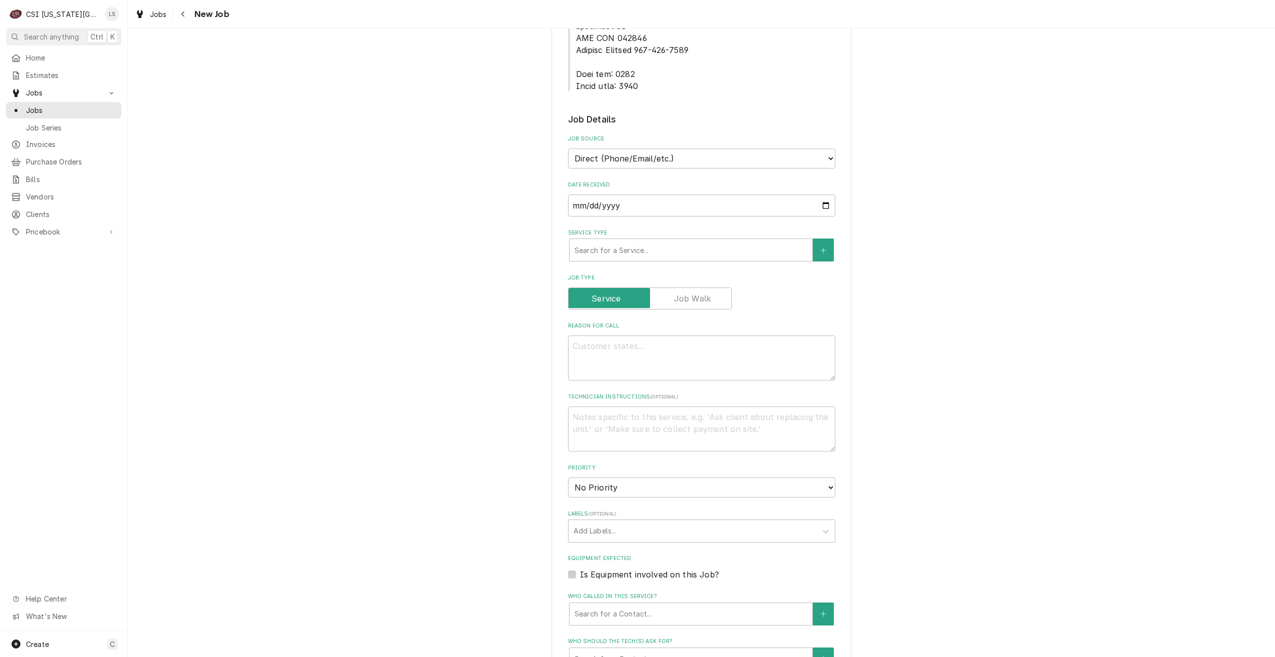
click at [700, 287] on label "Job Type" at bounding box center [650, 298] width 164 height 22
click at [700, 287] on input "Job Type" at bounding box center [650, 298] width 155 height 22
checkbox input "true"
click at [686, 241] on div "Service Type" at bounding box center [691, 250] width 233 height 18
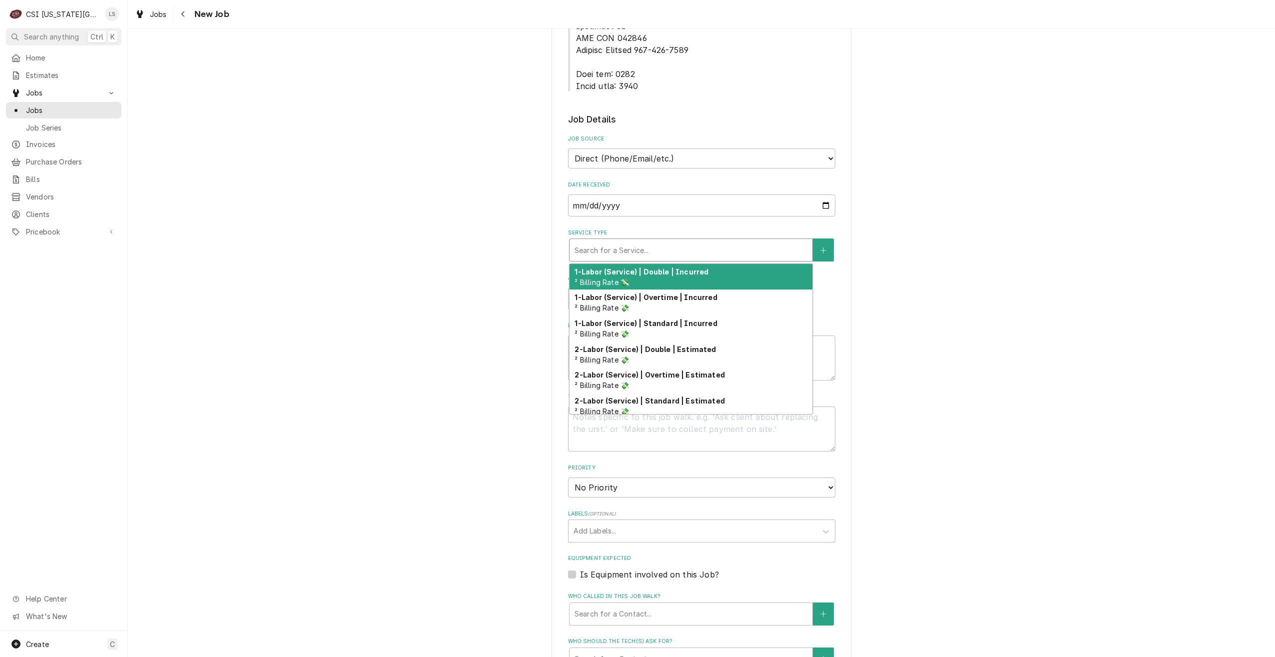
type textarea "x"
type input "s"
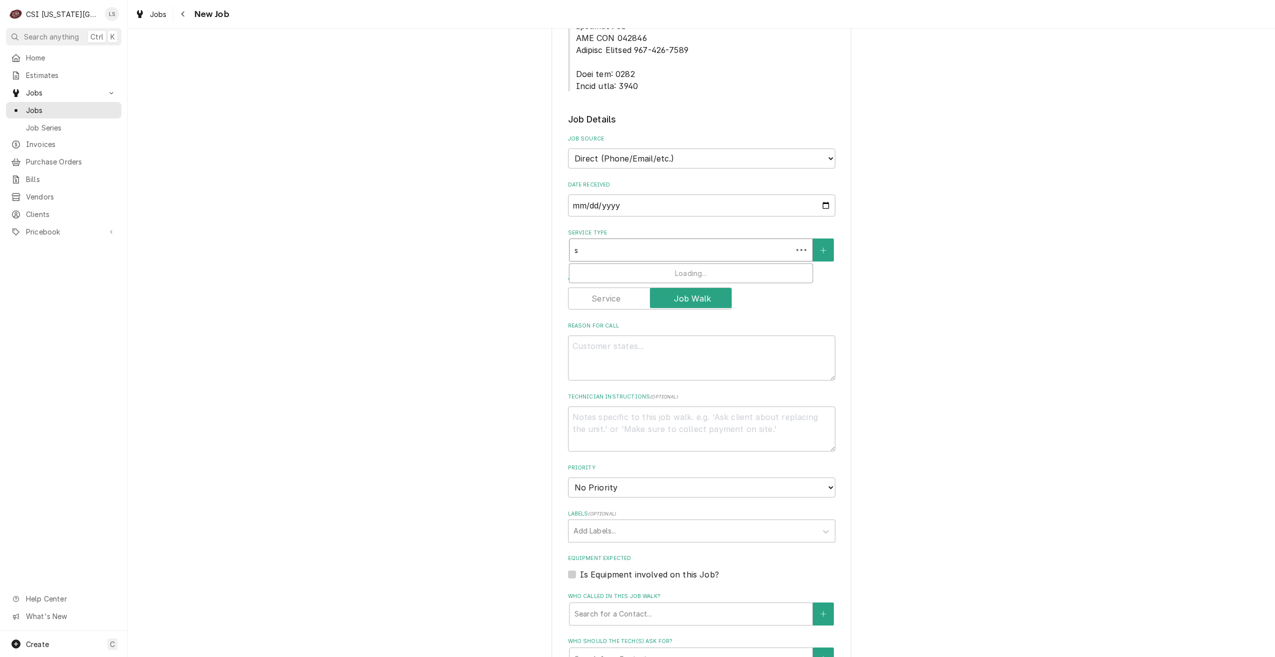
type textarea "x"
type input "se"
type textarea "x"
type input "ser"
type textarea "x"
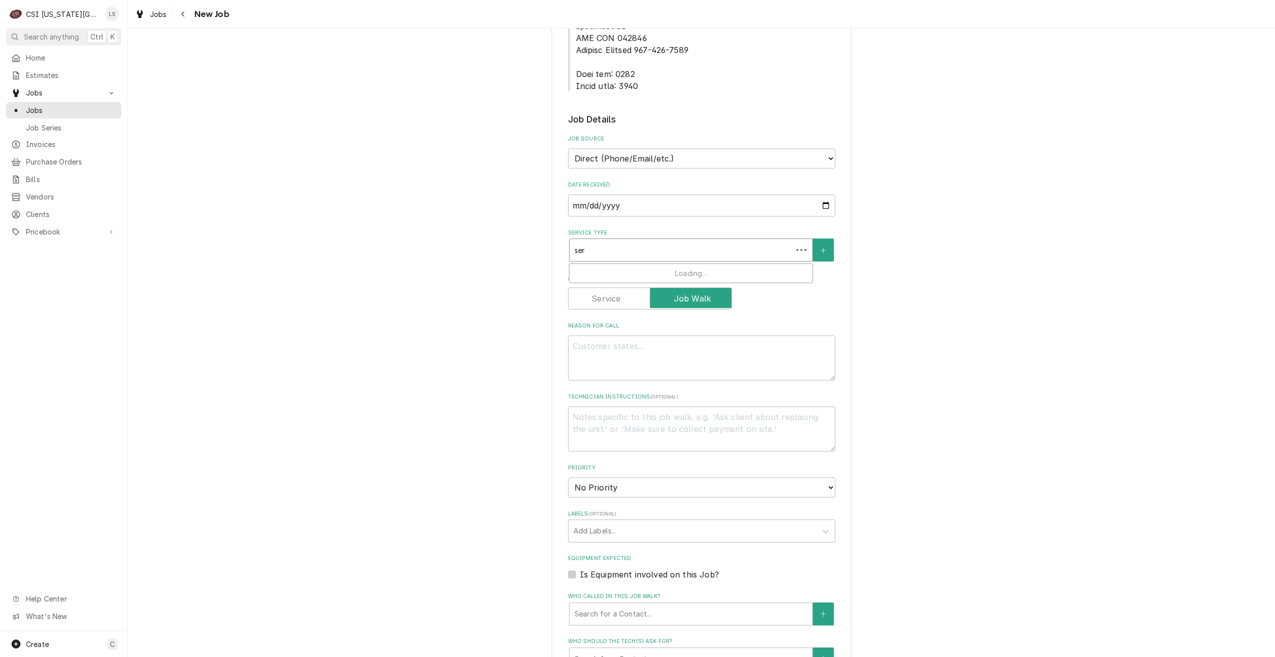
type input "serv"
type textarea "x"
type input "servc"
type textarea "x"
type input "servu"
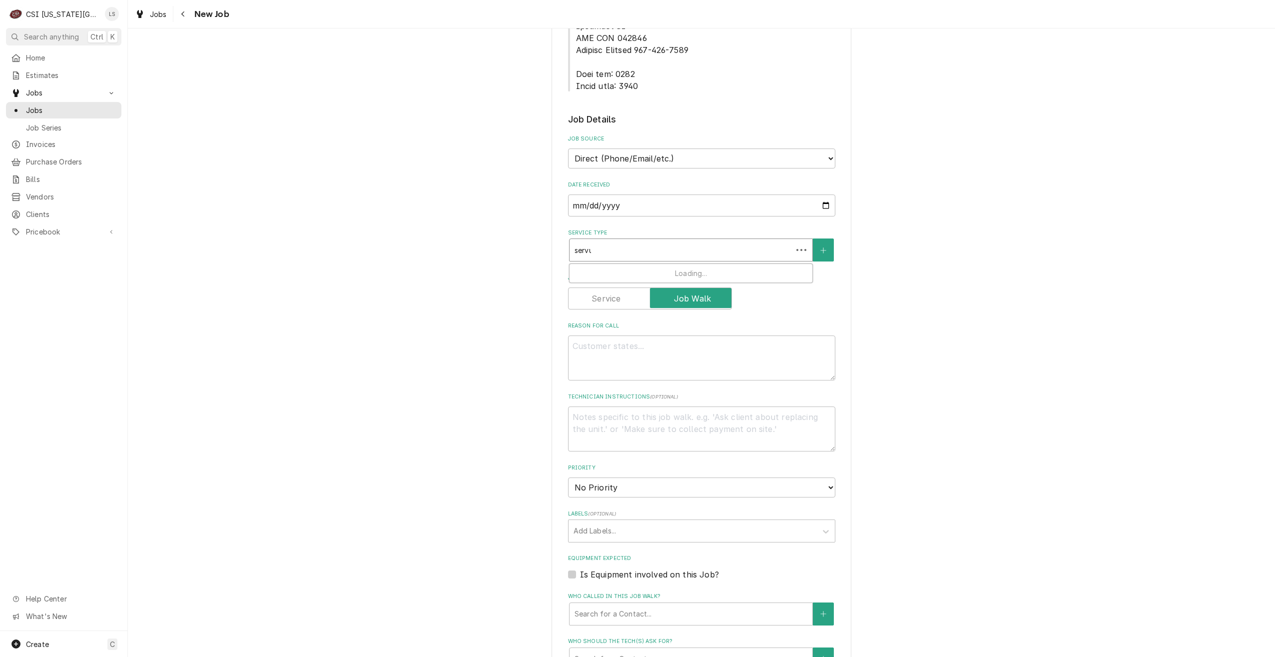
type textarea "x"
type input "servui"
type textarea "x"
type input "servuic"
type textarea "x"
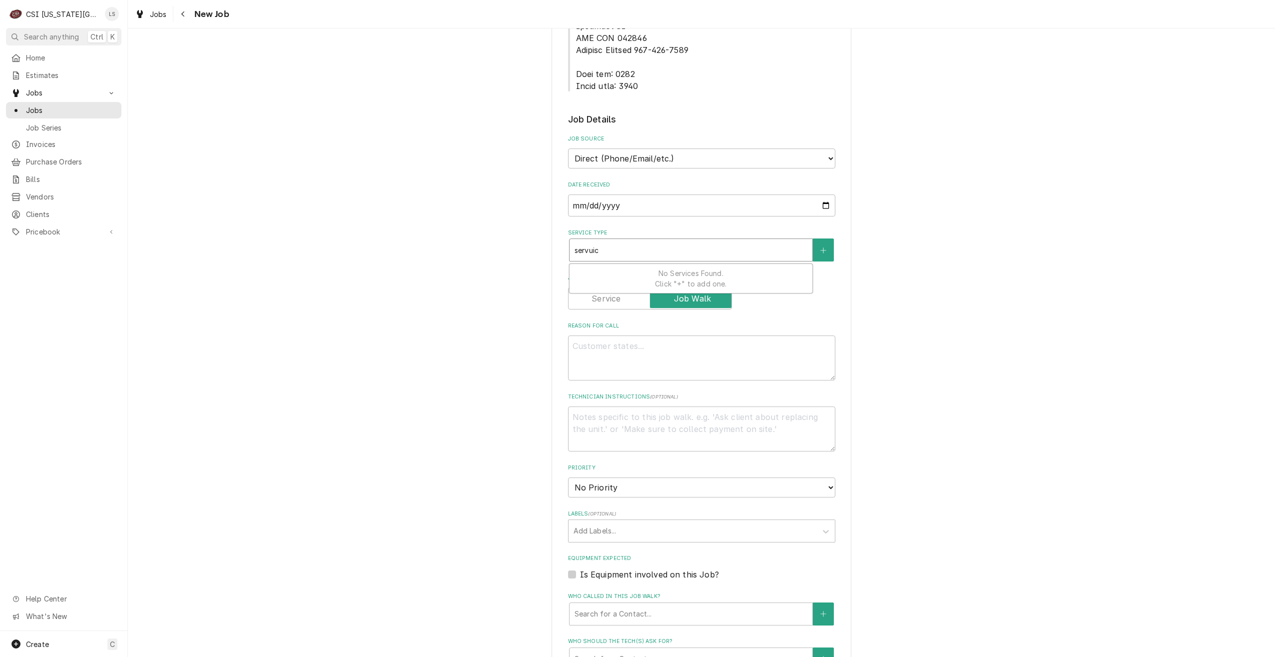
type input "servuice"
type textarea "x"
type input "servuice"
type textarea "x"
type input "servuice"
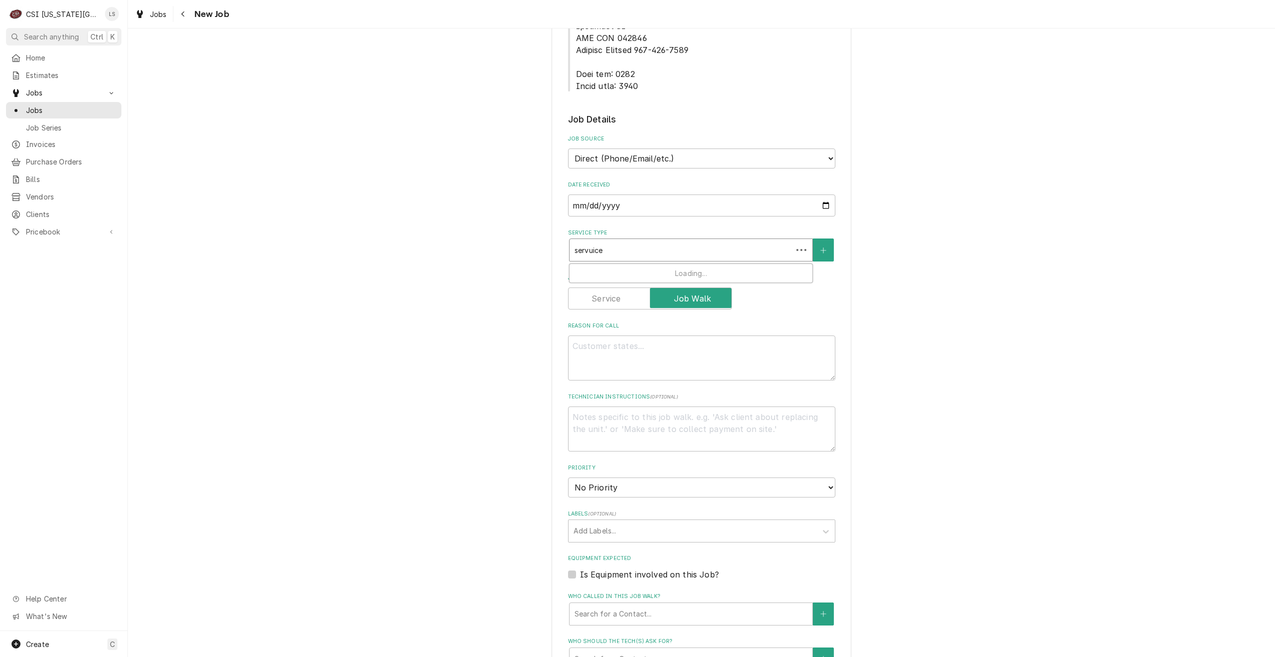
type textarea "x"
type input "servuic"
type textarea "x"
type input "servui"
type textarea "x"
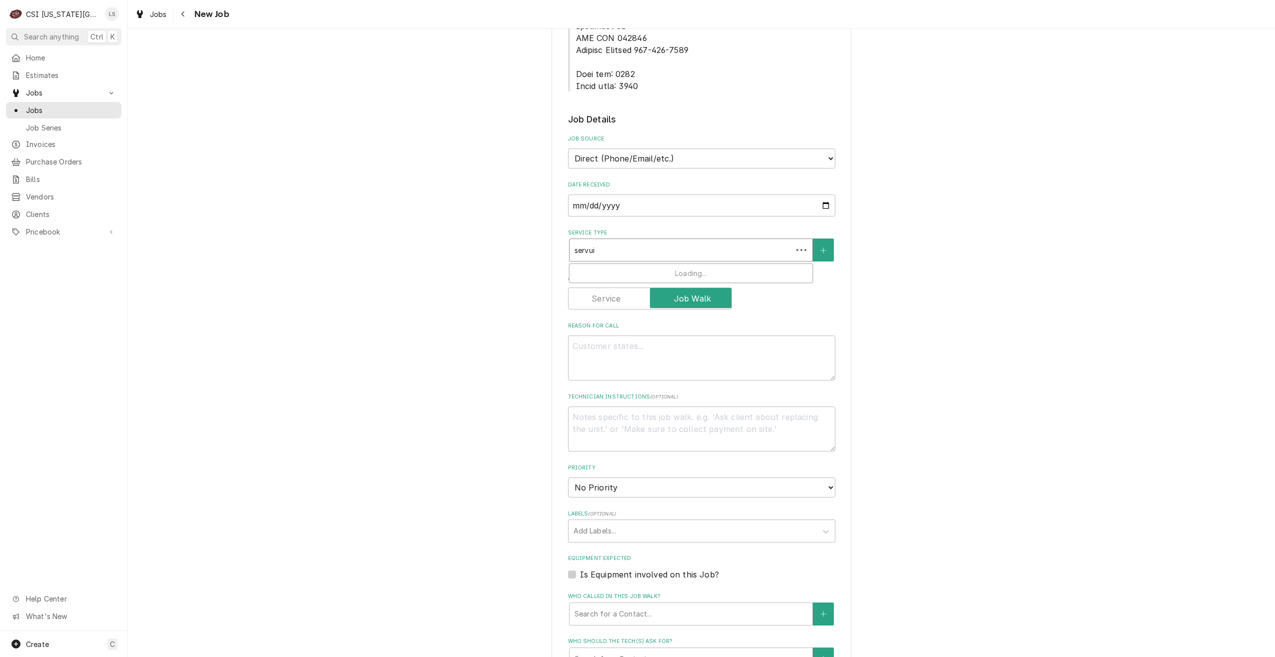
type input "servu"
type textarea "x"
type input "serv"
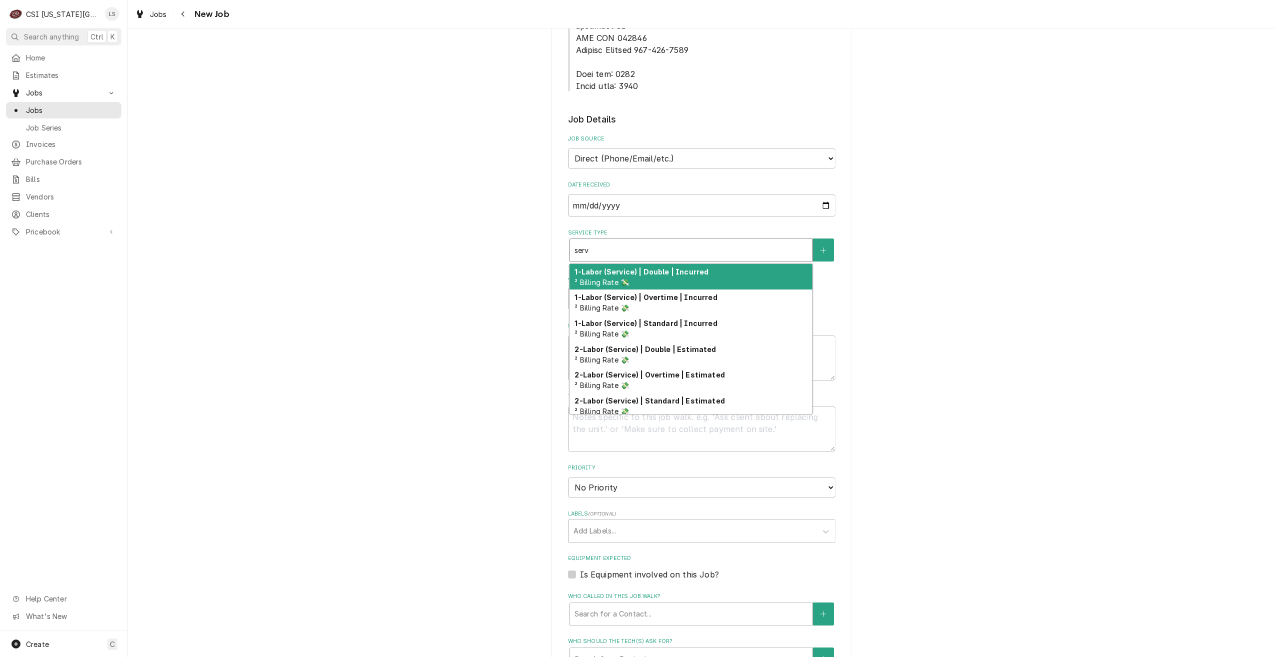
type textarea "x"
type input "servi"
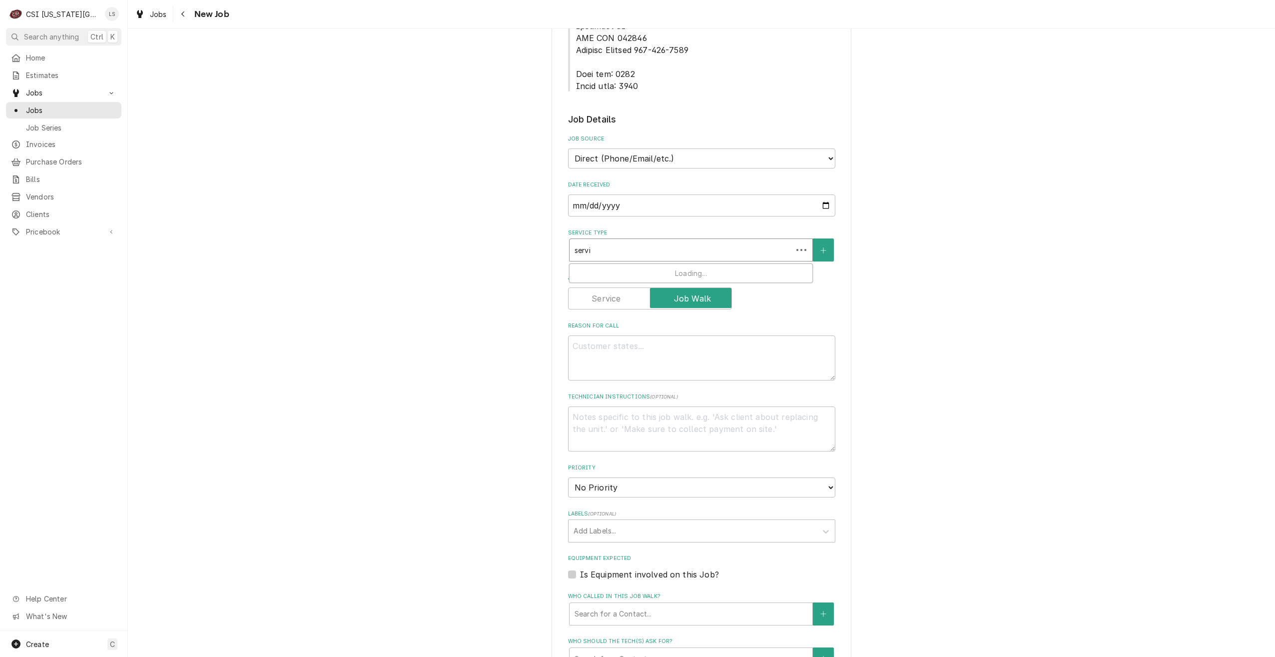
type textarea "x"
type input "servic"
type textarea "x"
type input "service"
type textarea "x"
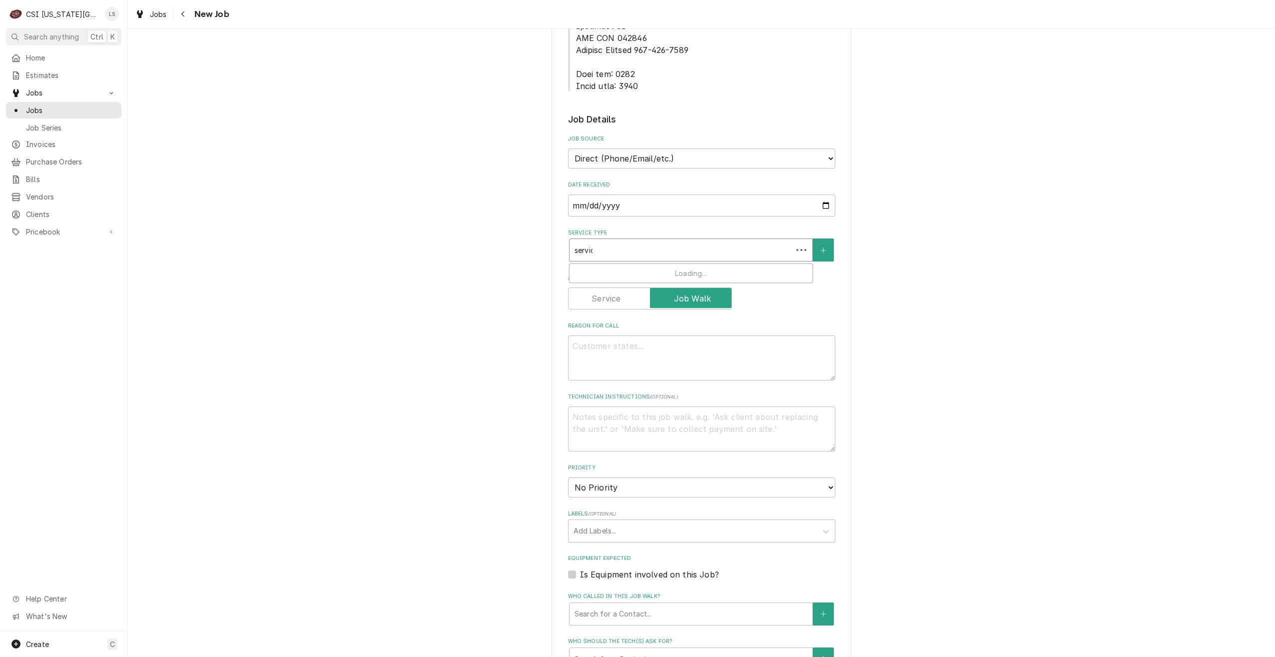
type input "service"
type textarea "x"
type input "service ca"
type textarea "x"
type input "service cal"
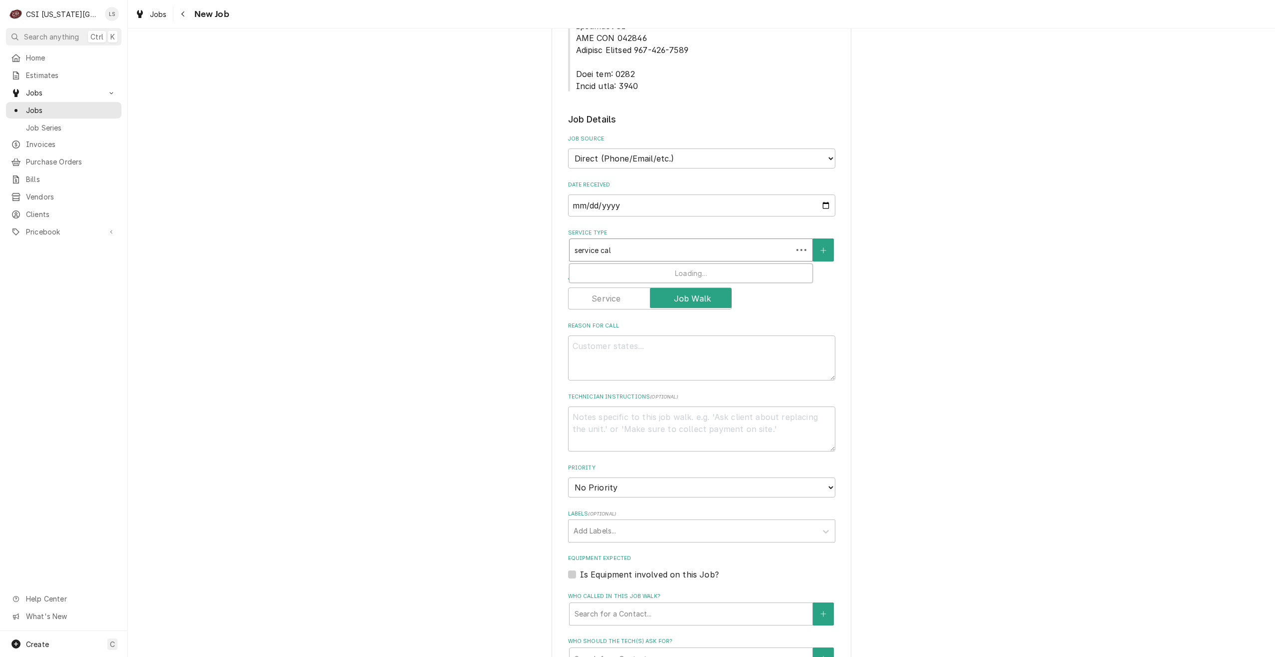
type textarea "x"
type input "service call"
click at [686, 264] on div "Job | Service Call ¹ Service Type 🛠️" at bounding box center [691, 277] width 243 height 26
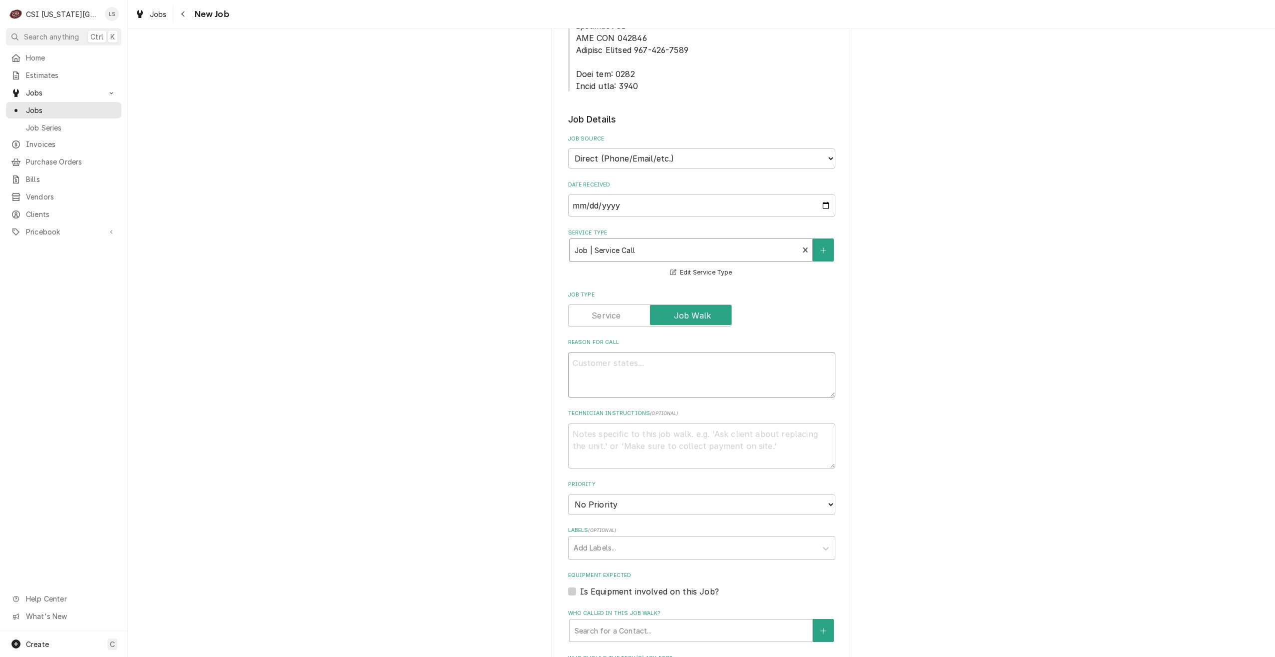
click at [654, 352] on textarea "Reason For Call" at bounding box center [701, 374] width 267 height 45
type textarea "x"
type textarea "d"
type textarea "x"
type textarea "di"
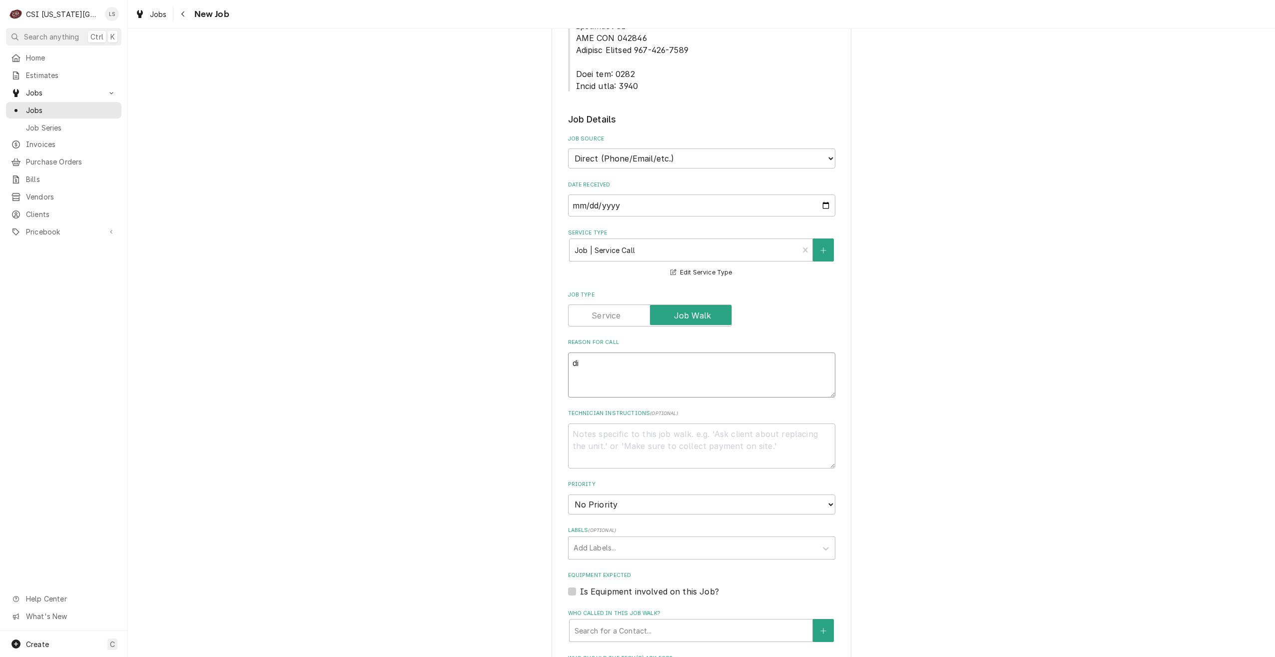
type textarea "x"
type textarea "dis"
type textarea "x"
type textarea "dispa"
type textarea "x"
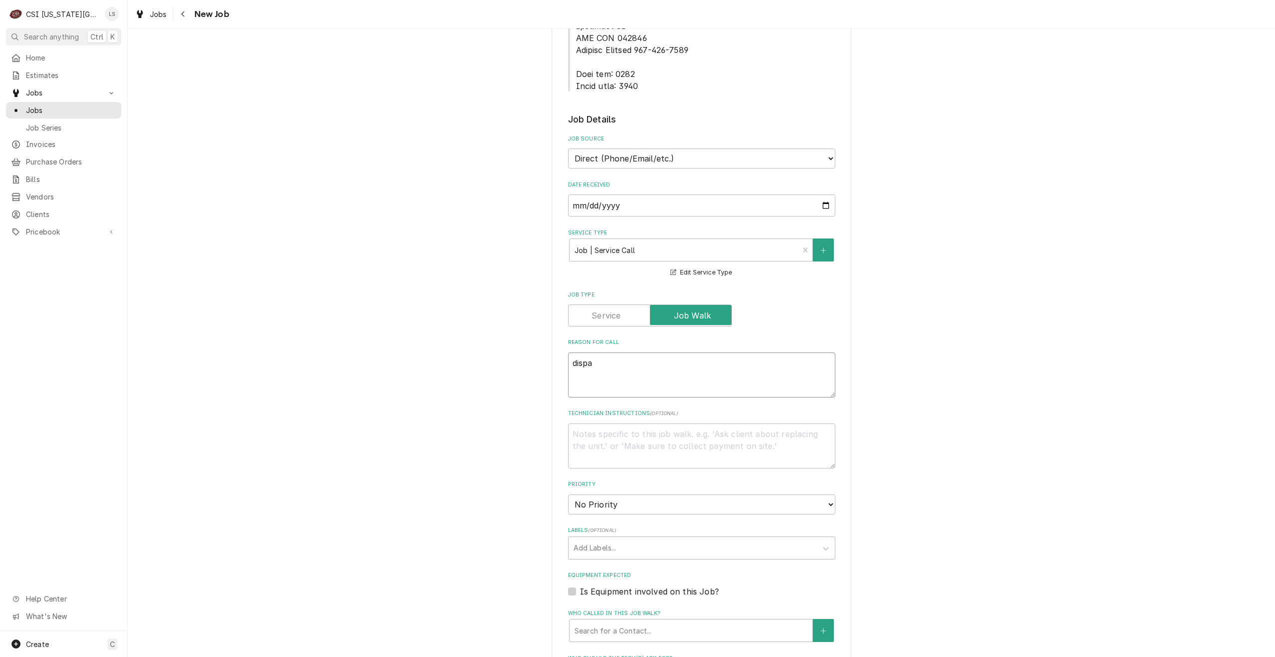
type textarea "dispat"
type textarea "x"
type textarea "dispa"
type textarea "x"
type textarea "disp"
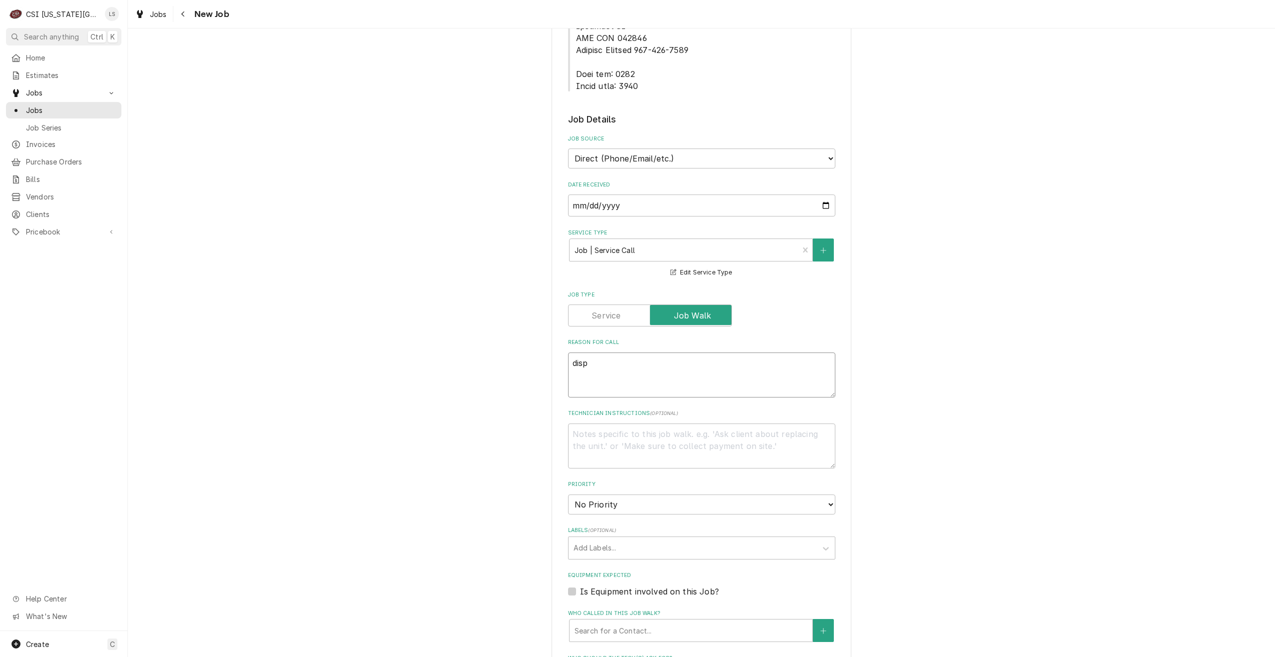
type textarea "x"
type textarea "dis"
type textarea "x"
type textarea "di"
type textarea "x"
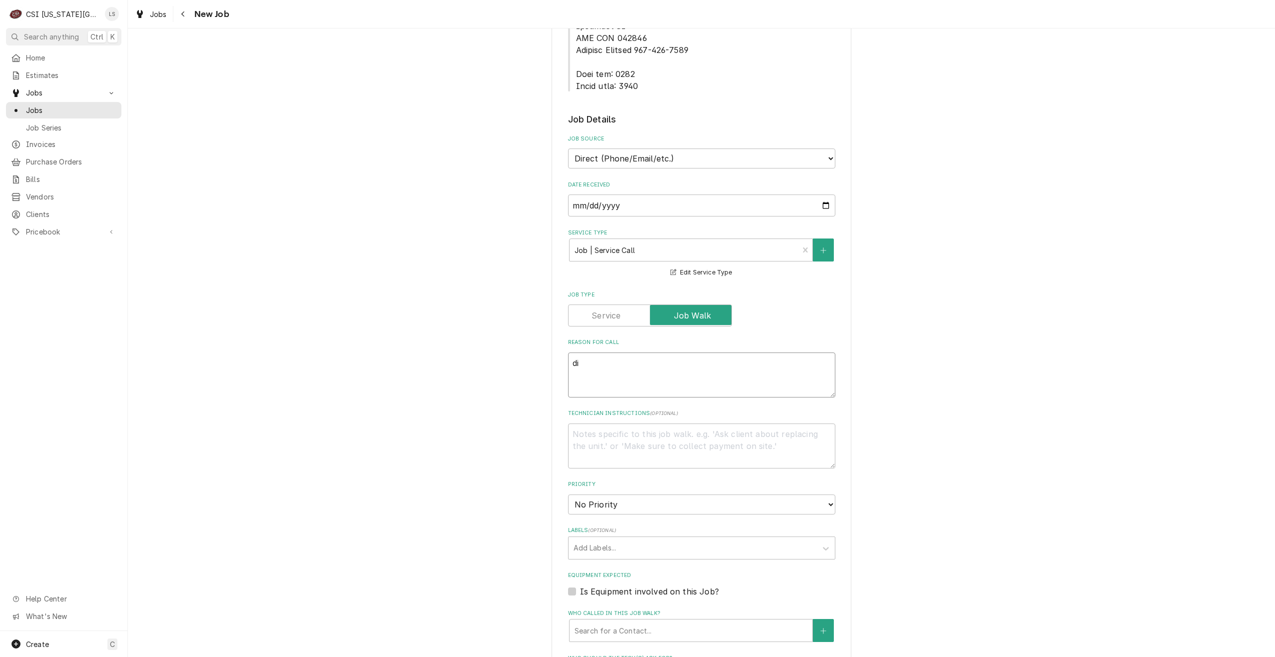
type textarea "d"
type textarea "x"
type textarea "D"
type textarea "x"
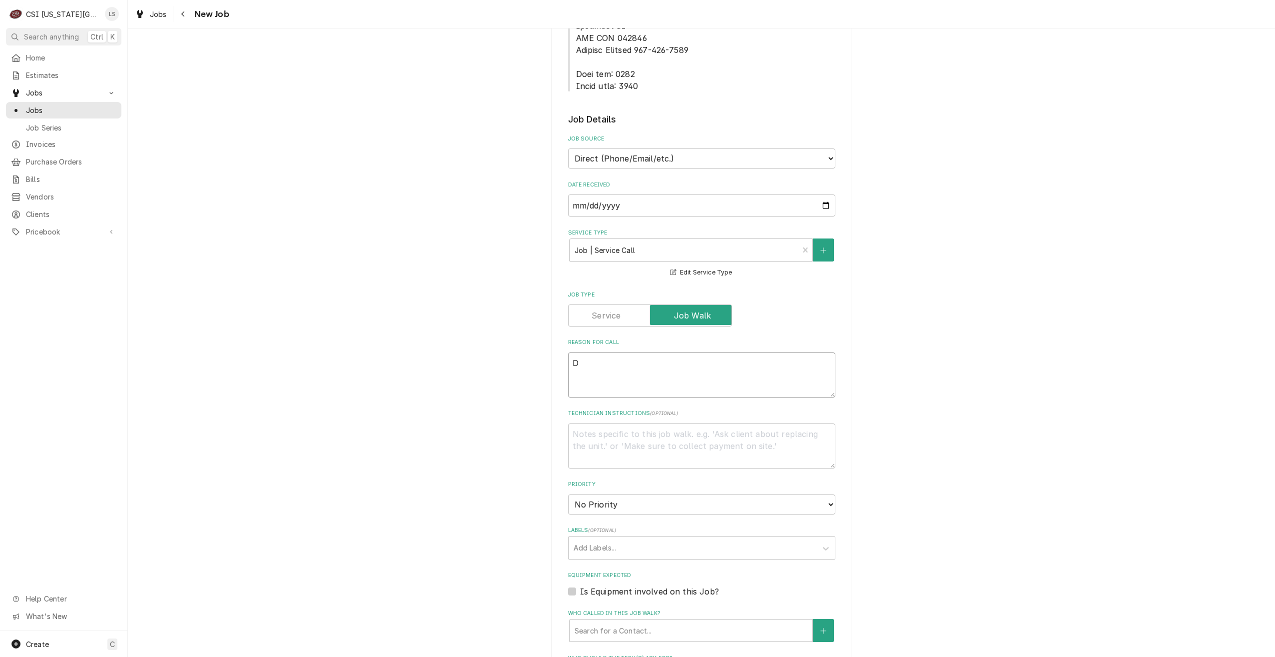
type textarea "Di"
type textarea "x"
type textarea "Dis"
type textarea "x"
type textarea "Disp"
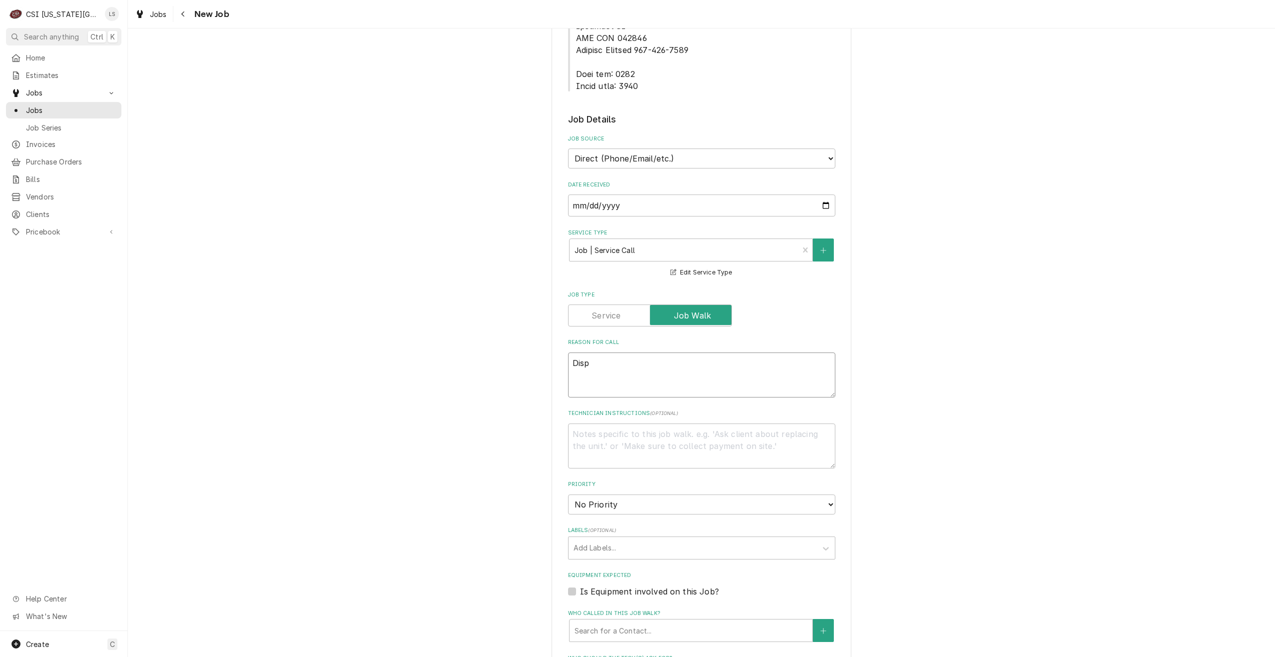
type textarea "x"
type textarea "Dispa"
type textarea "x"
type textarea "Dispat"
type textarea "x"
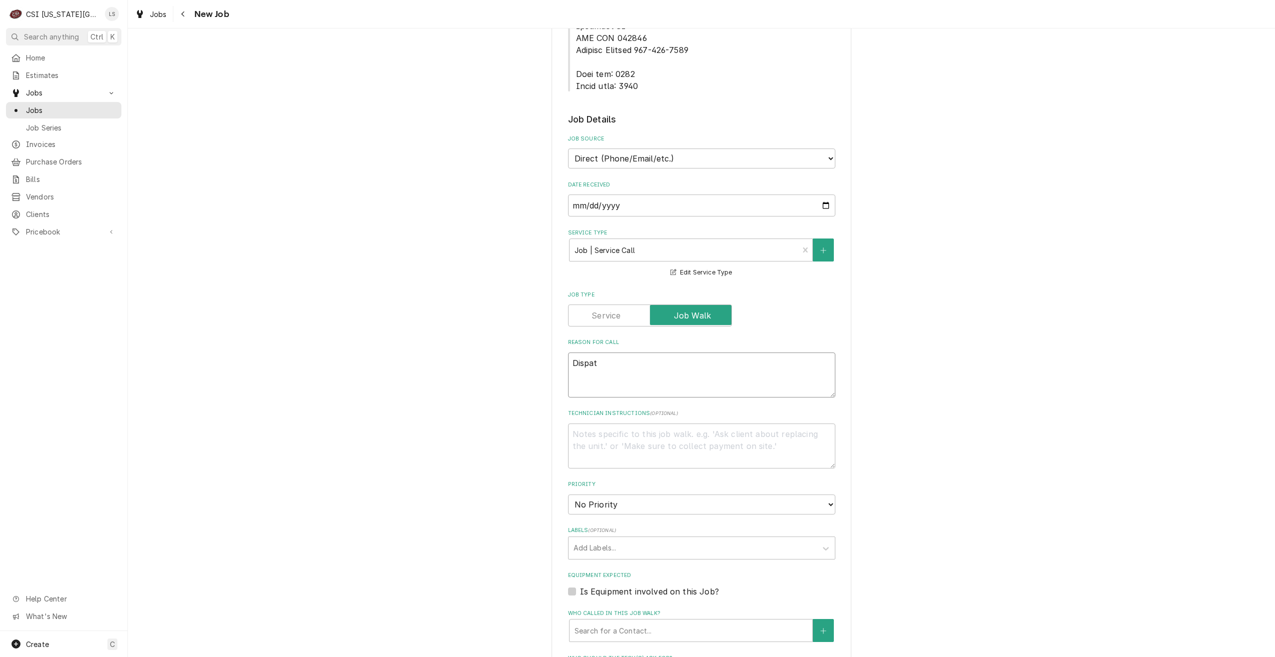
type textarea "Dispatv"
type textarea "x"
type textarea "Dispatvh"
type textarea "x"
type textarea "Dispatv"
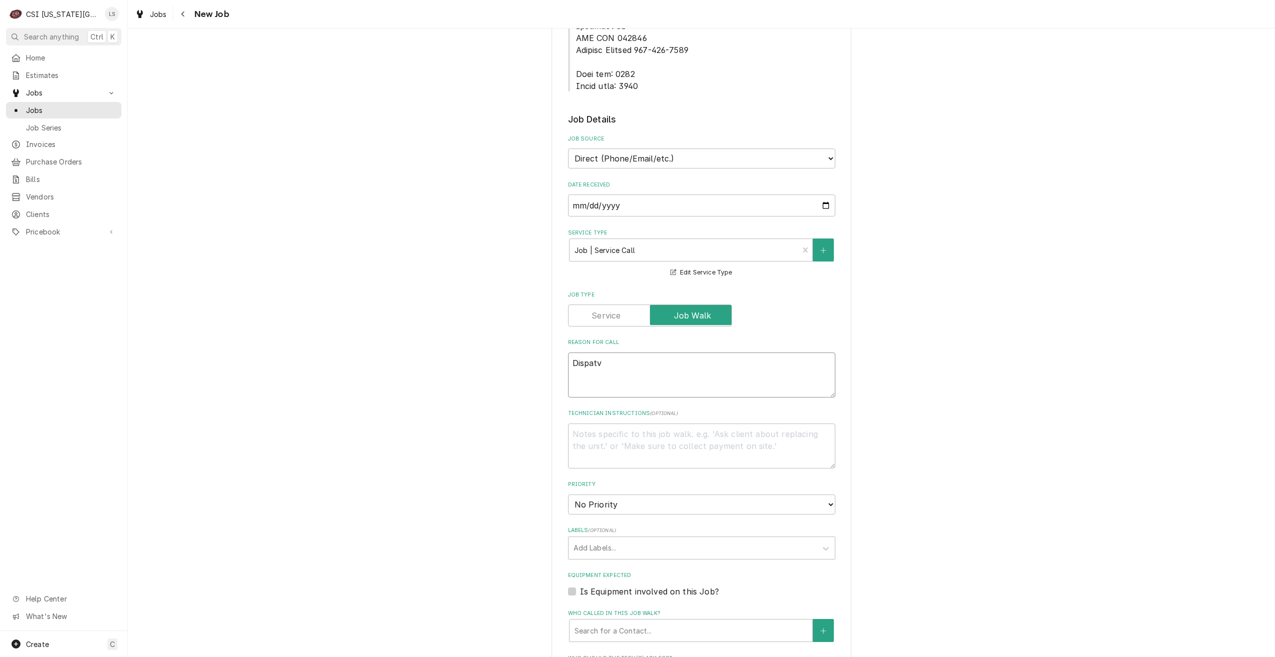
type textarea "x"
type textarea "Dispat"
type textarea "x"
type textarea "Dispatc"
type textarea "x"
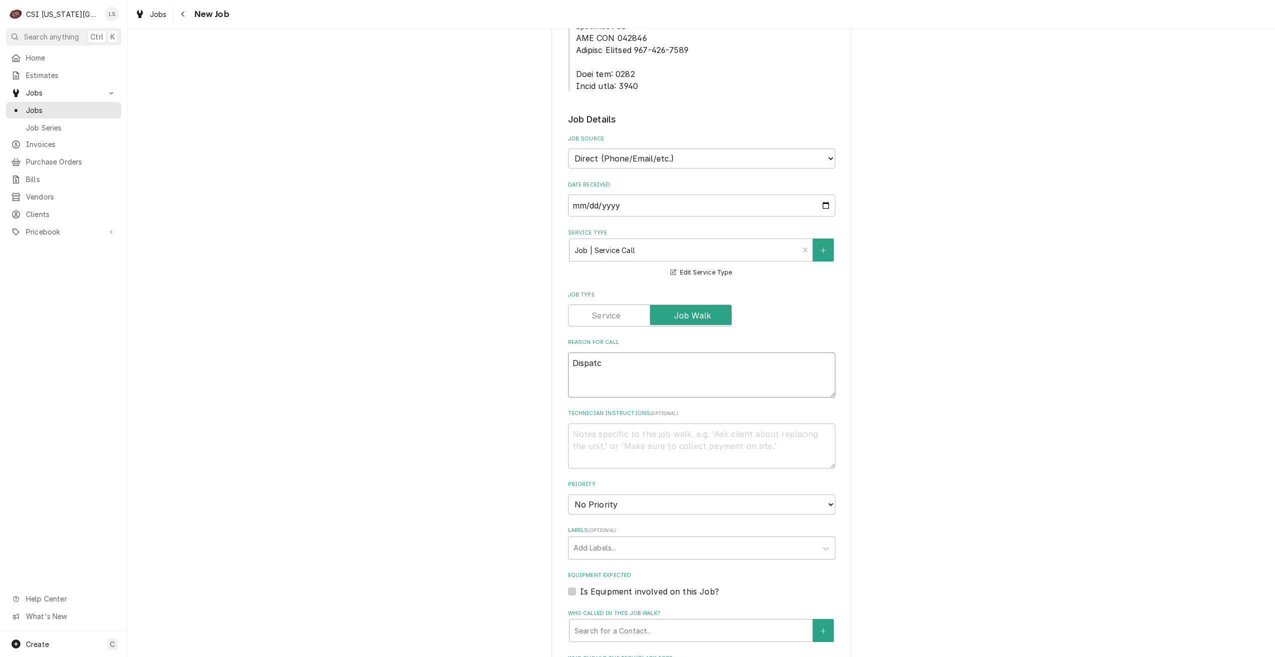
type textarea "Dispatch"
type textarea "x"
type textarea "Dispatch"
type textarea "x"
type textarea "Dispatch t"
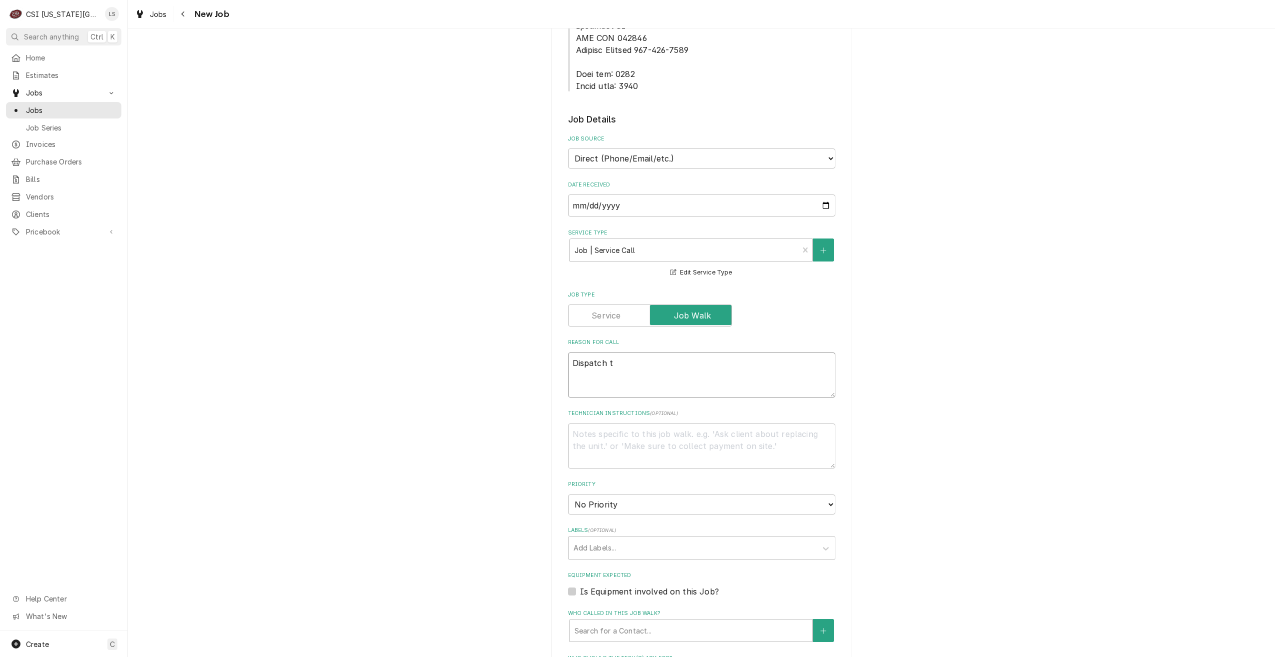
type textarea "x"
type textarea "Dispatch to"
type textarea "x"
type textarea "Dispatch to"
type textarea "x"
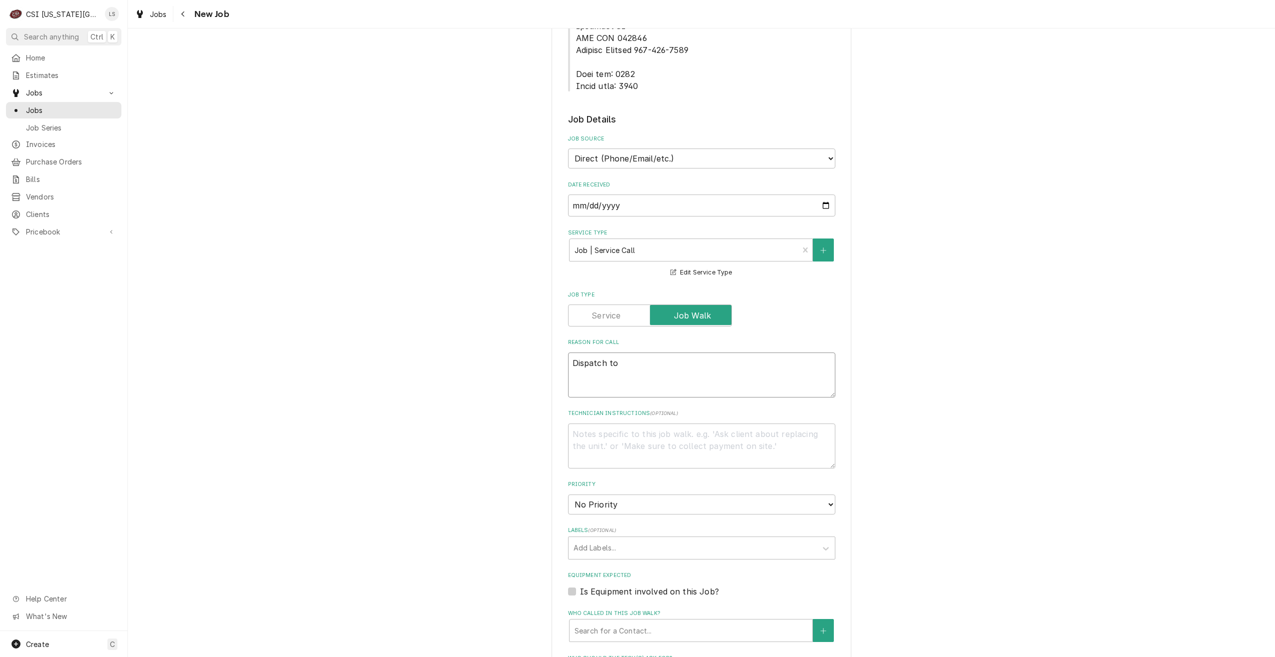
type textarea "Dispatch to q"
type textarea "x"
type textarea "Dispatch to qu"
type textarea "x"
type textarea "Dispatch to quo"
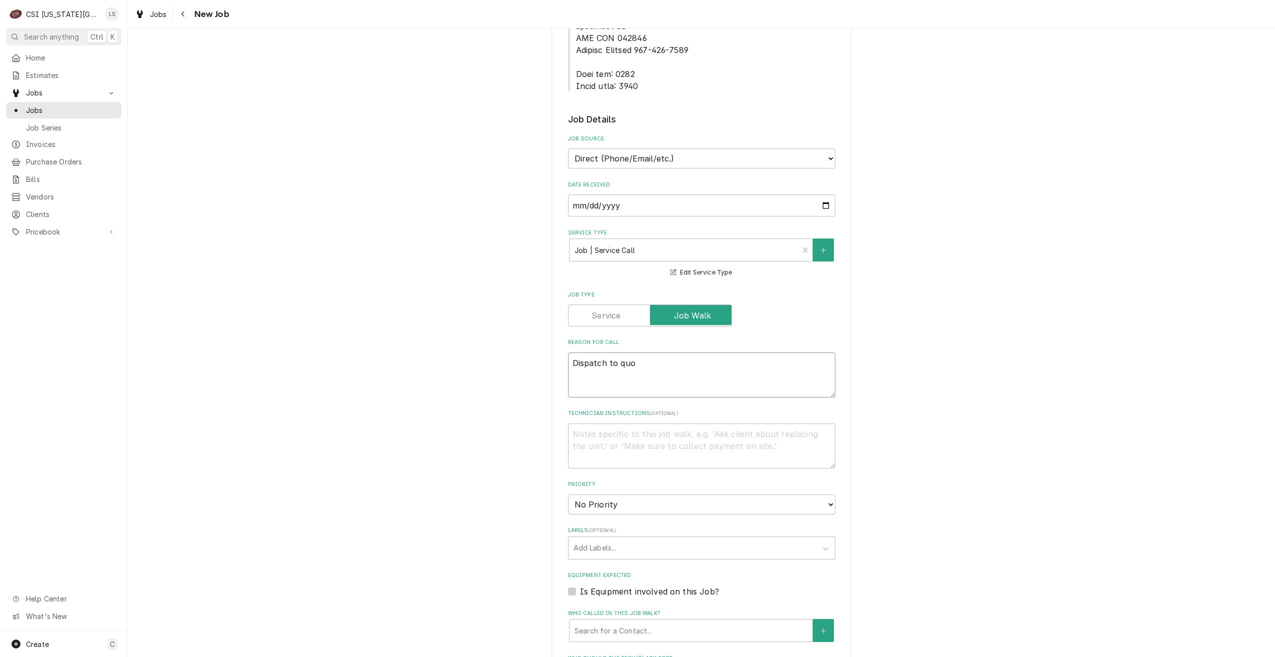
type textarea "x"
type textarea "Dispatch to quot"
type textarea "x"
type textarea "Dispatch to quote"
type textarea "x"
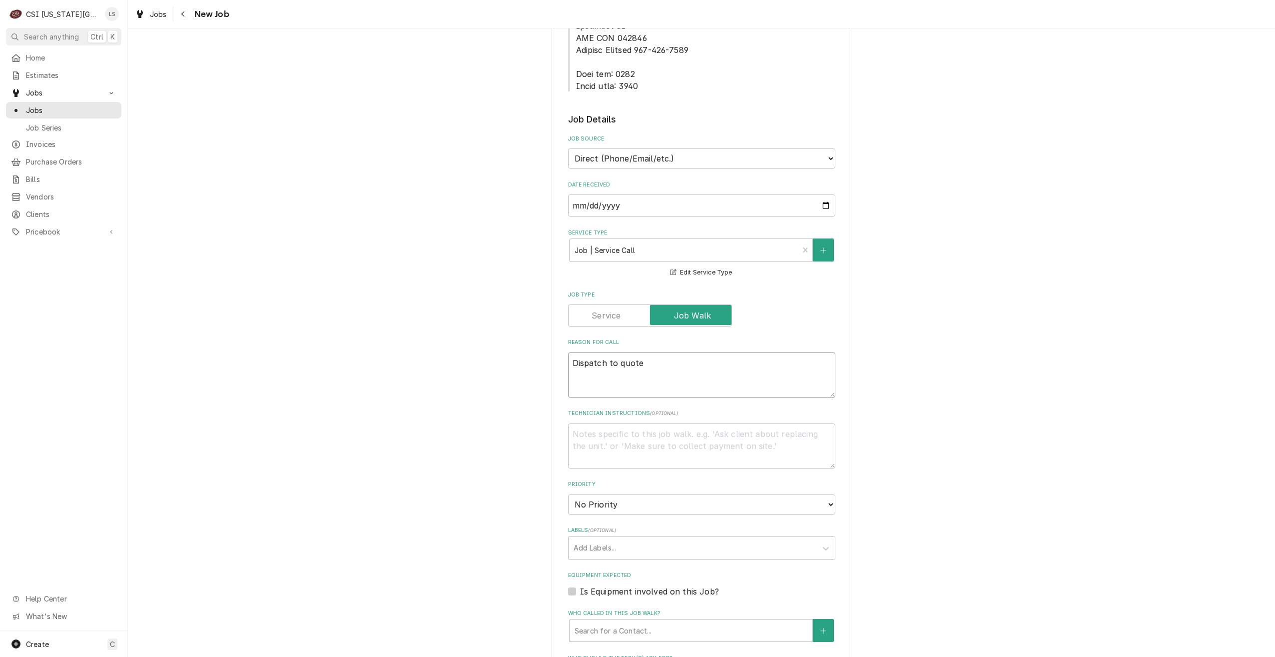
type textarea "Dispatch to quote"
type textarea "x"
type textarea "Dispatch to quote P"
type textarea "x"
type textarea "Dispatch to quote PM"
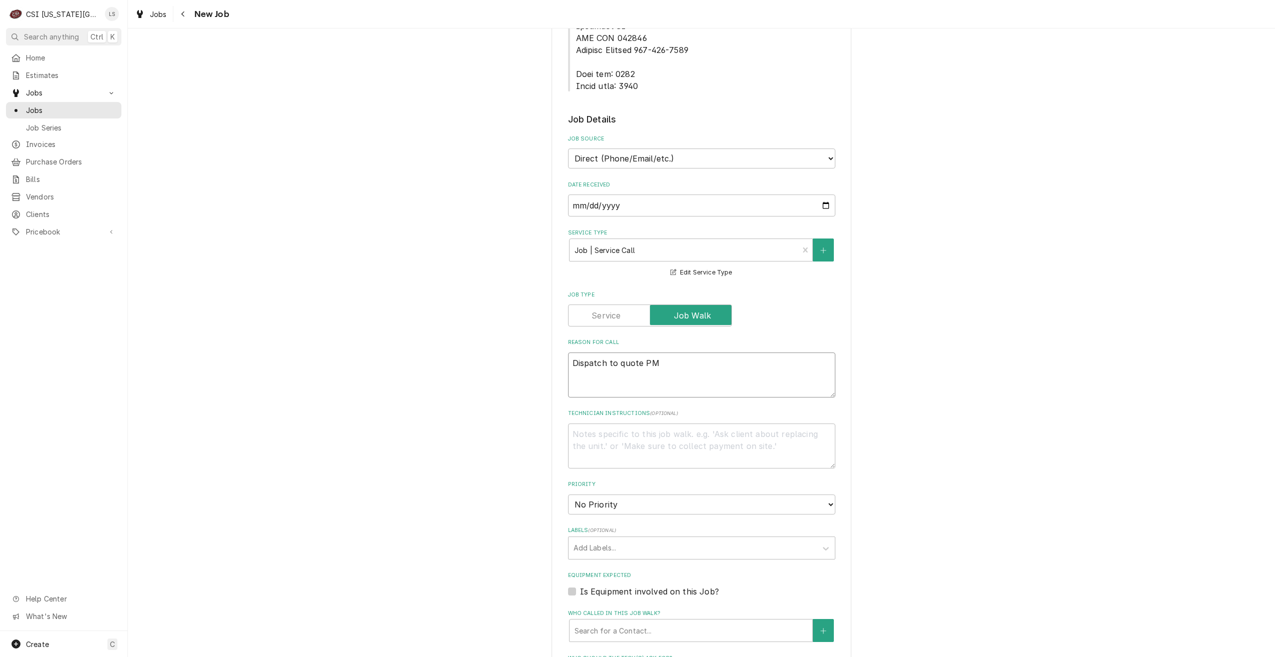
type textarea "x"
type textarea "Dispatch to quote PM"
type textarea "x"
type textarea "Dispatch to quote PM r"
type textarea "x"
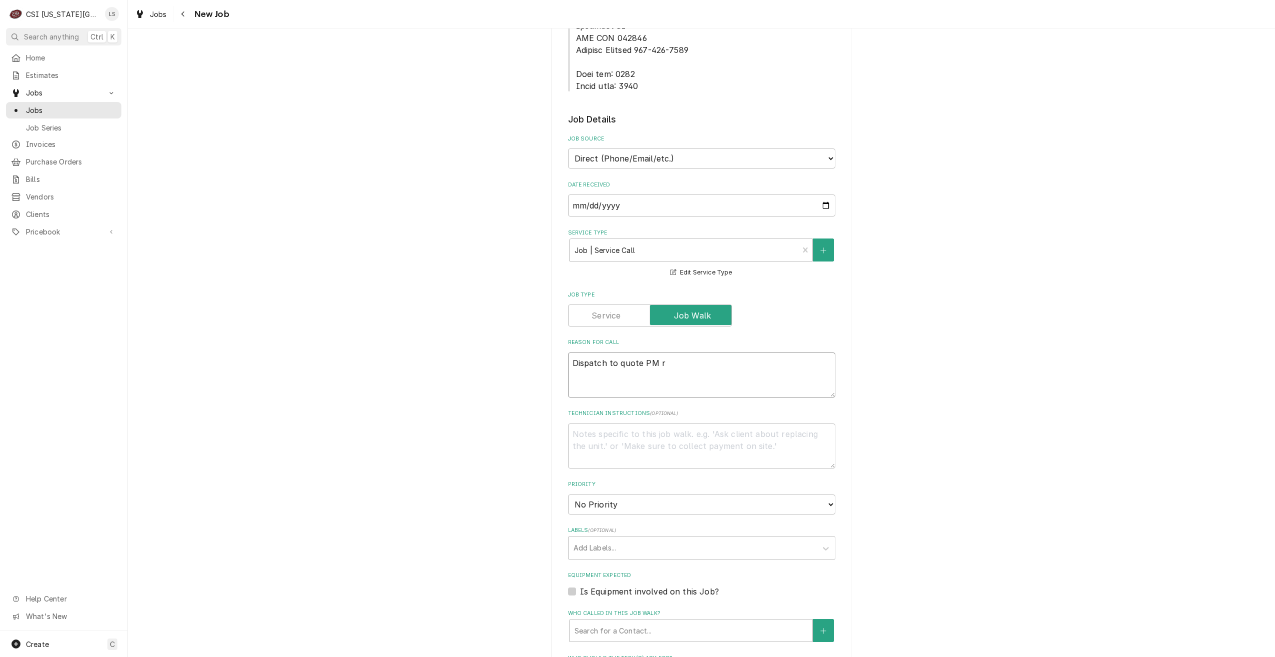
type textarea "Dispatch to quote PM re"
type textarea "x"
type textarea "Dispatch to quote PM rep"
type textarea "x"
type textarea "Dispatch to quote PM repa"
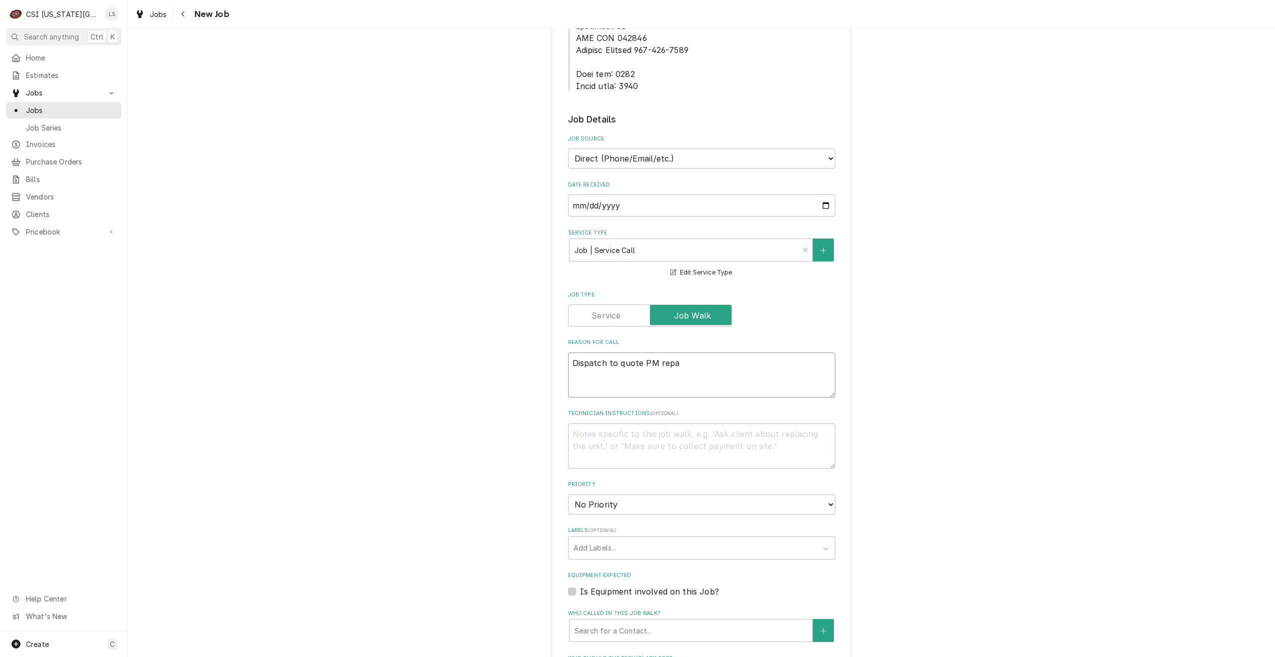
type textarea "x"
type textarea "Dispatch to quote PM repair"
type textarea "x"
type textarea "Dispatch to quote PM repairs"
type textarea "x"
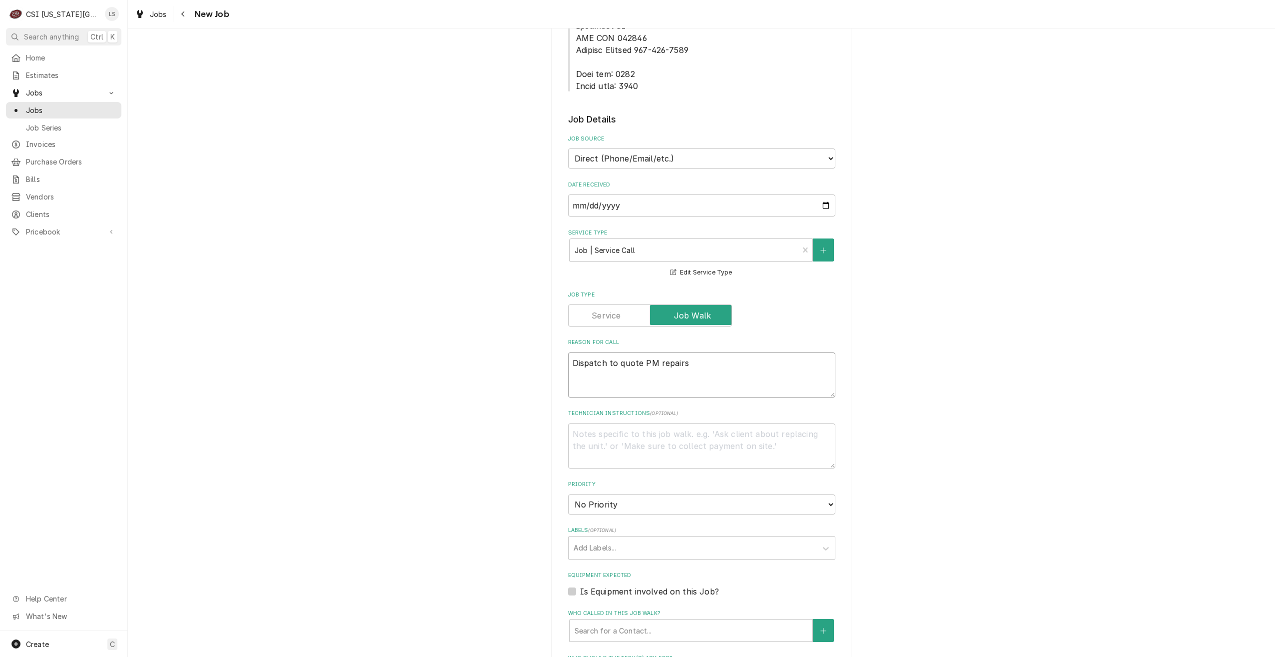
type textarea "Dispatch to quote PM repairs"
click at [704, 494] on select "No Priority Urgent High Medium Low" at bounding box center [701, 504] width 267 height 20
select select "4"
click at [568, 494] on select "No Priority Urgent High Medium Low" at bounding box center [701, 504] width 267 height 20
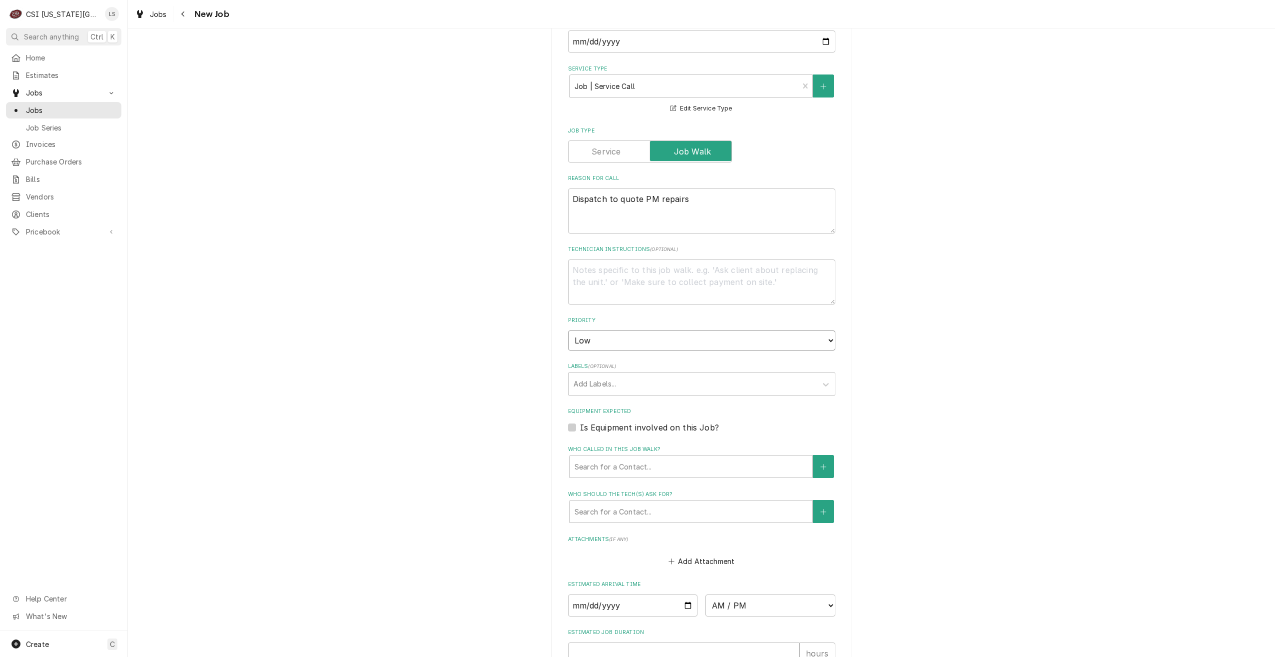
type textarea "x"
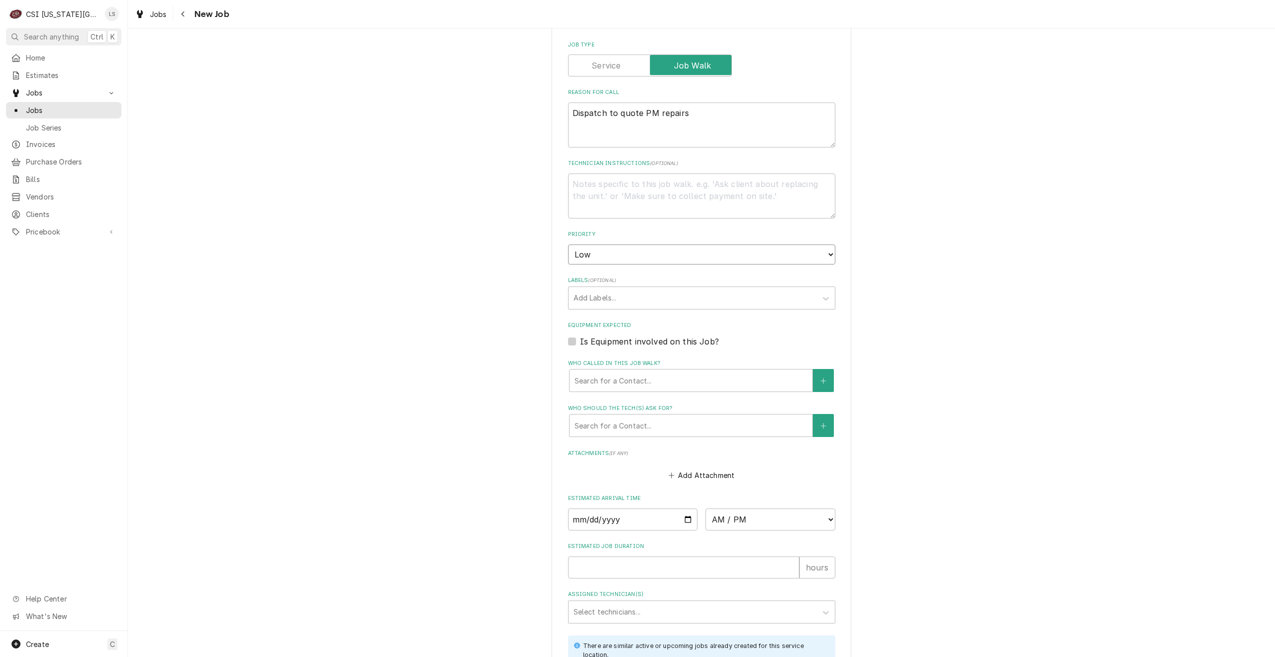
scroll to position [996, 0]
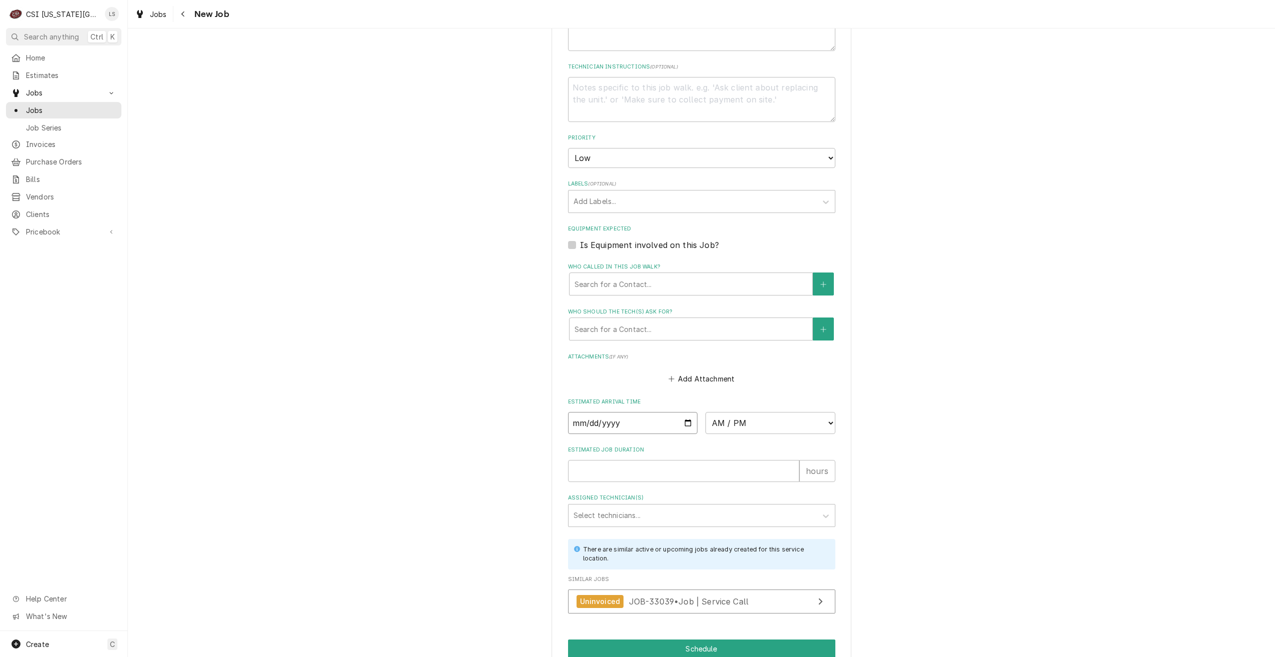
click at [684, 412] on input "Date" at bounding box center [633, 423] width 130 height 22
type input "2025-10-09"
type textarea "x"
click at [733, 412] on select "AM / PM 6:00 AM 6:15 AM 6:30 AM 6:45 AM 7:00 AM 7:15 AM 7:30 AM 7:45 AM 8:00 AM…" at bounding box center [771, 423] width 130 height 22
select select "15:30:00"
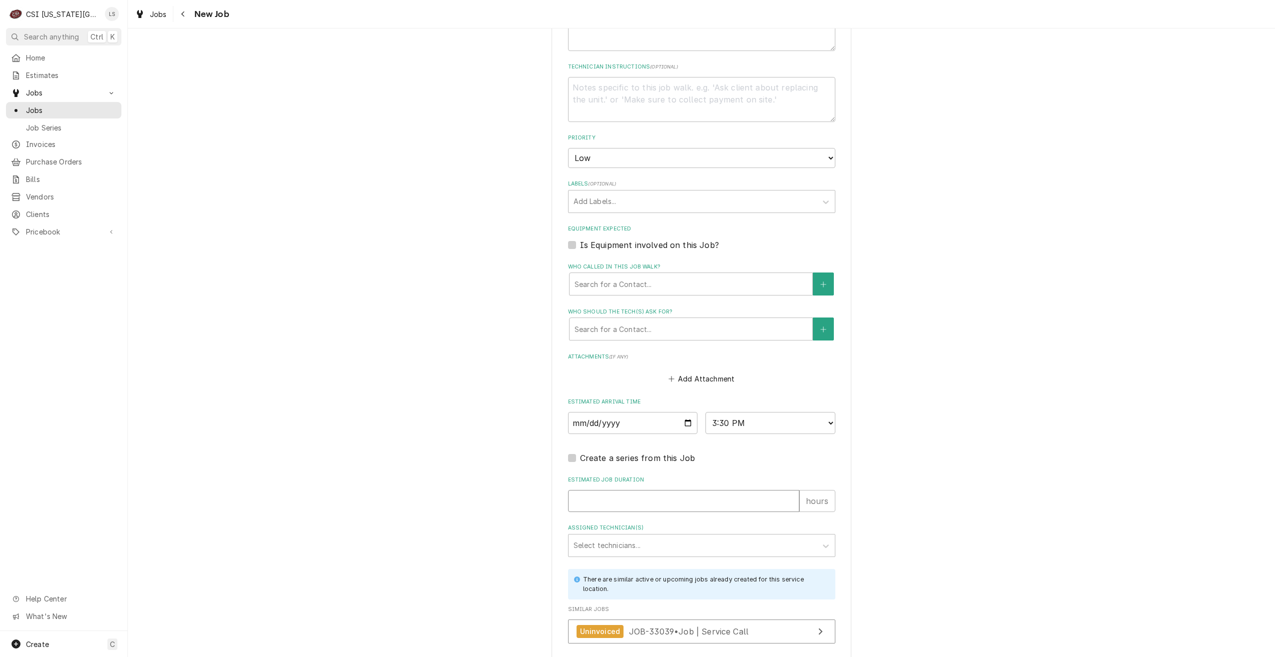
click at [734, 490] on input "Estimated Job Duration" at bounding box center [683, 501] width 231 height 22
type textarea "x"
type input "2"
type textarea "x"
type input "2"
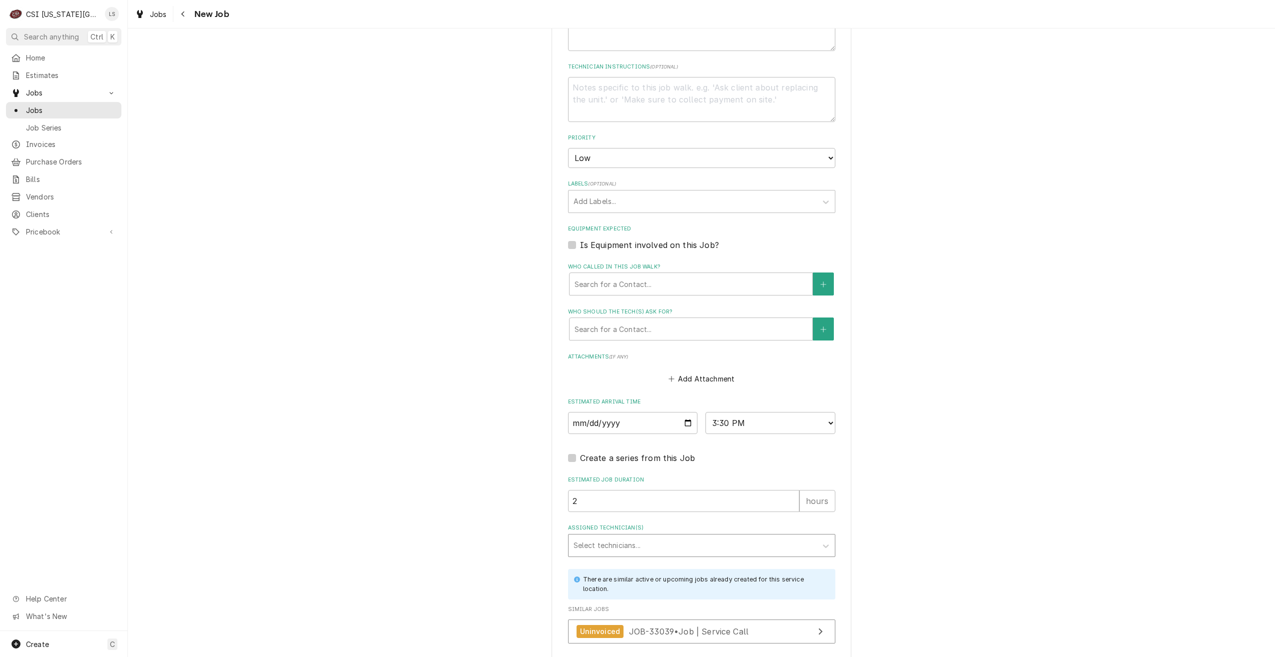
click at [708, 536] on div "Assigned Technician(s)" at bounding box center [693, 545] width 238 height 18
type input "gonz"
click at [709, 559] on div "Brian Gonzalez" at bounding box center [702, 566] width 266 height 15
type textarea "x"
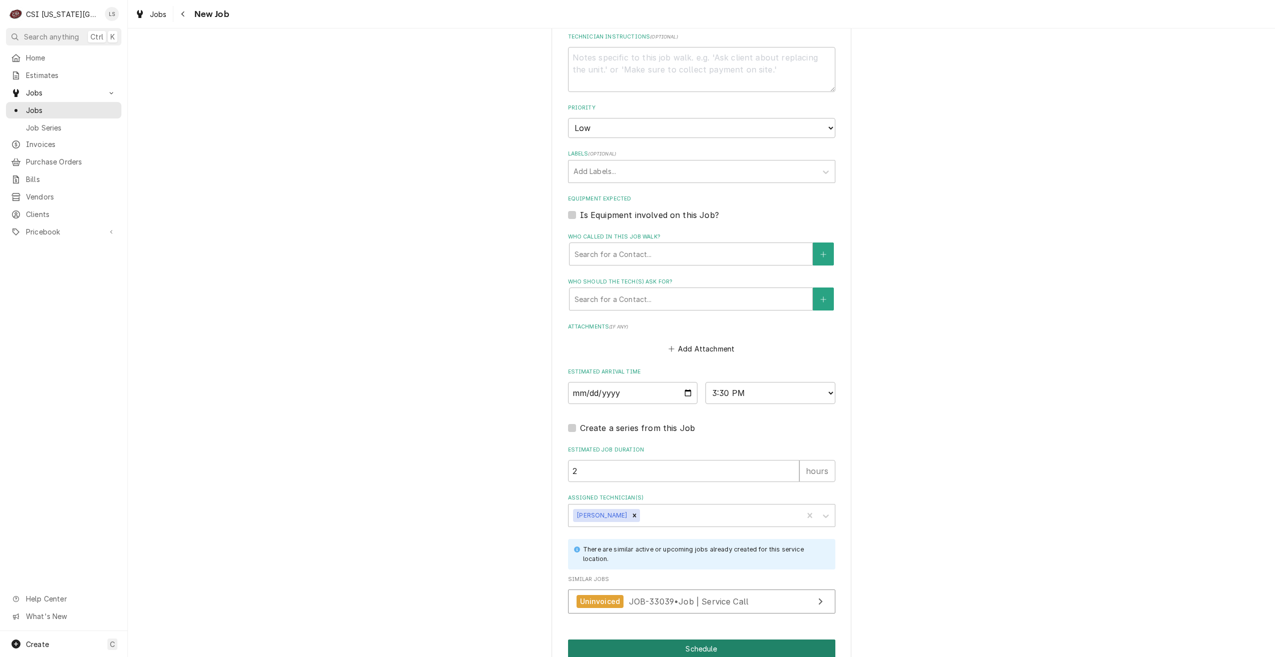
click at [693, 639] on button "Schedule" at bounding box center [701, 648] width 267 height 18
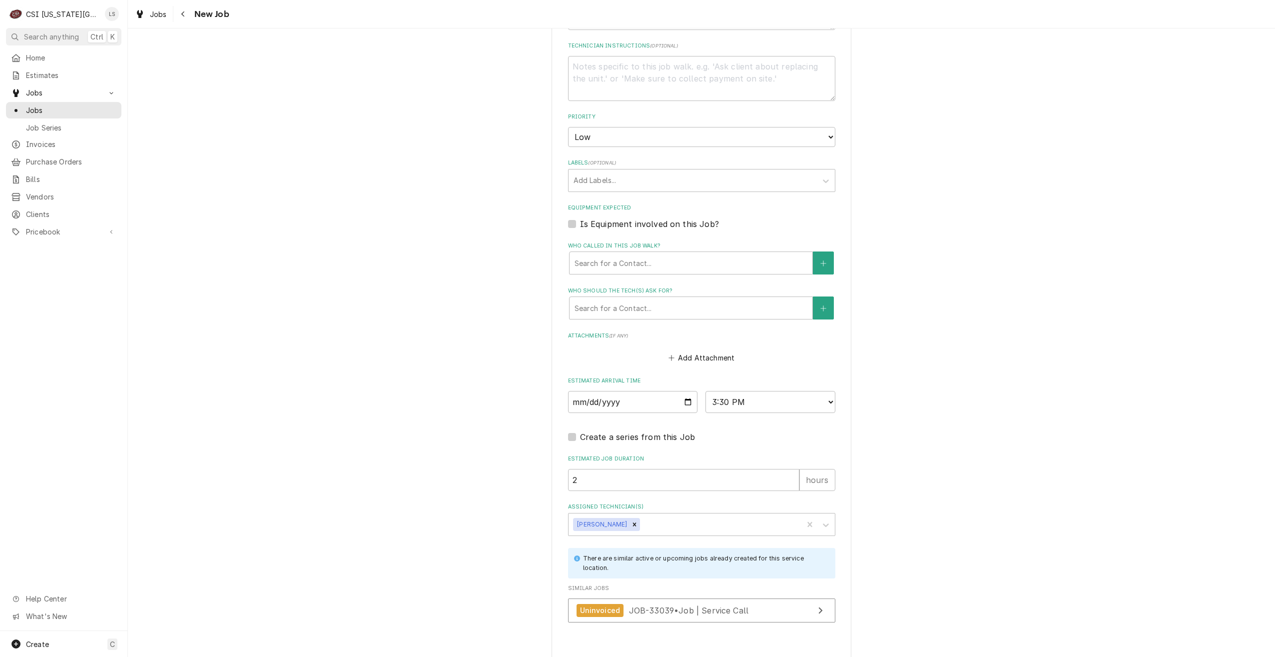
type textarea "x"
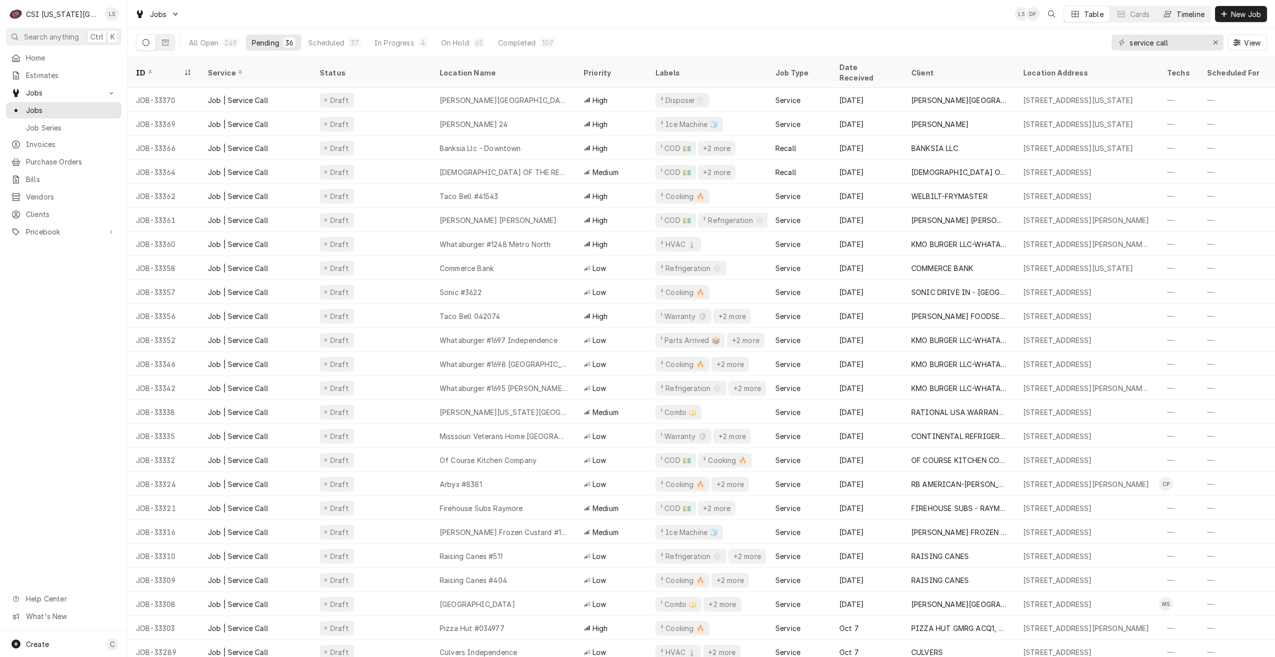
click at [1194, 18] on div "Timeline" at bounding box center [1191, 14] width 28 height 10
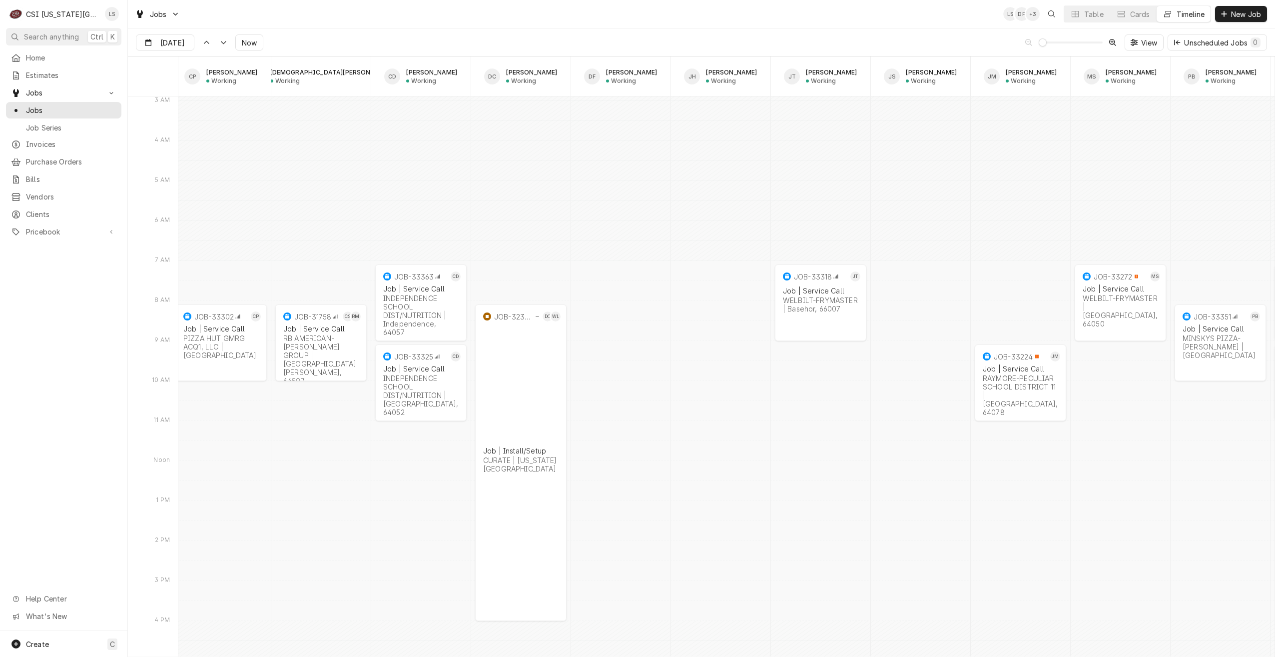
scroll to position [12229, 0]
type input "Oct 10"
click at [631, 12] on div "Jobs LS DF + 3 Table Cards Timeline New Job" at bounding box center [701, 14] width 1147 height 28
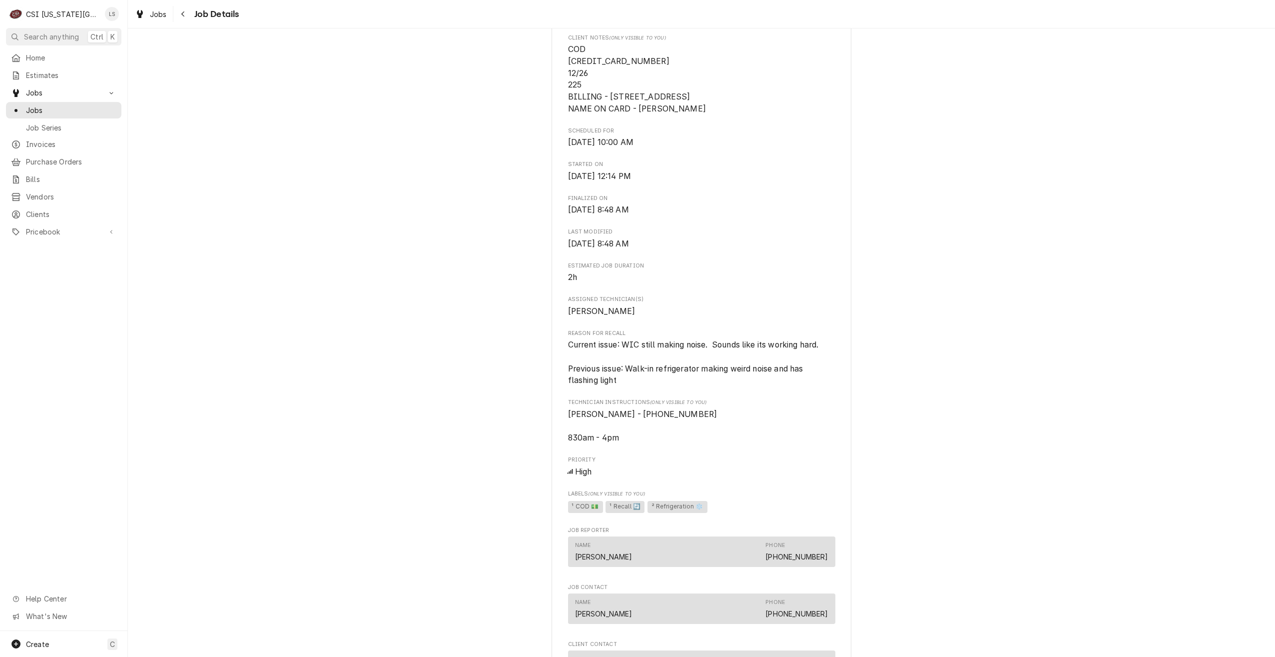
scroll to position [250, 0]
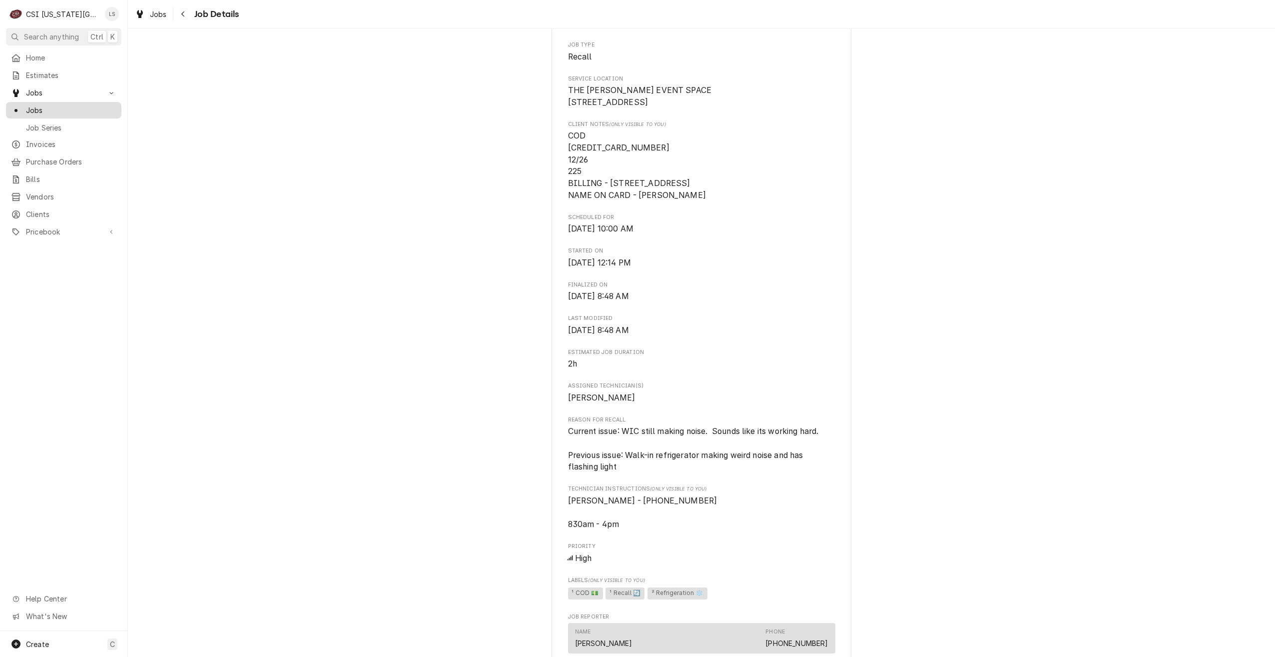
click at [87, 112] on div "Jobs" at bounding box center [63, 110] width 111 height 12
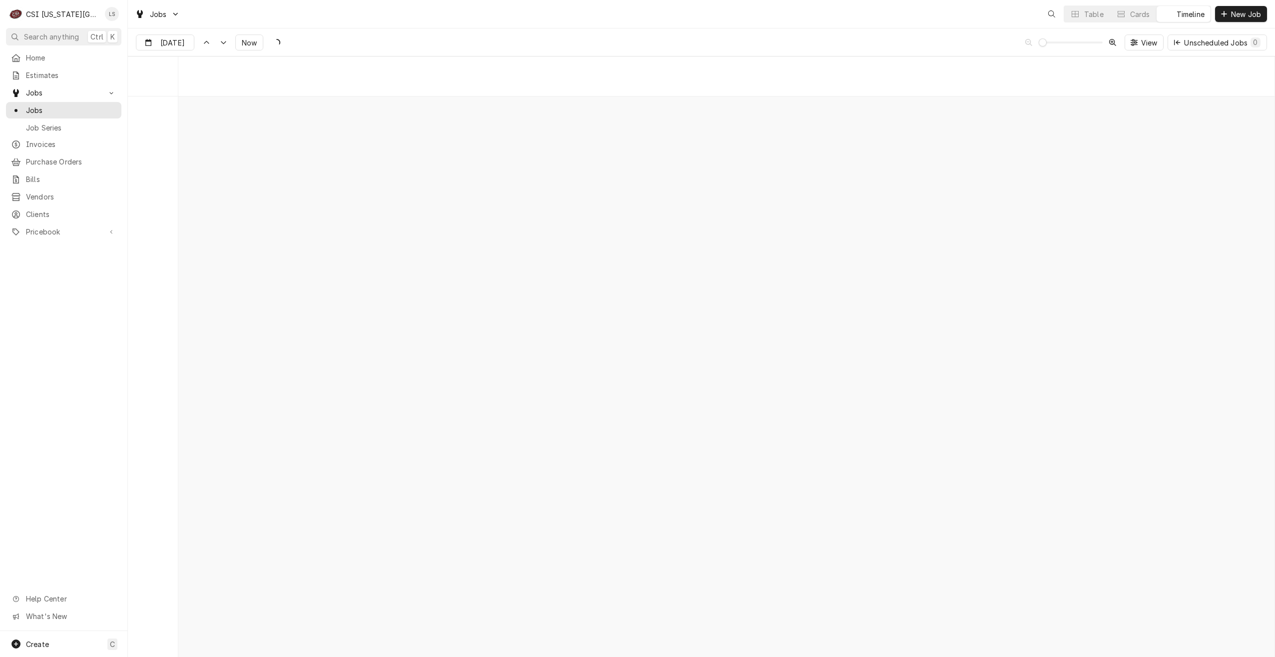
scroll to position [11480, 0]
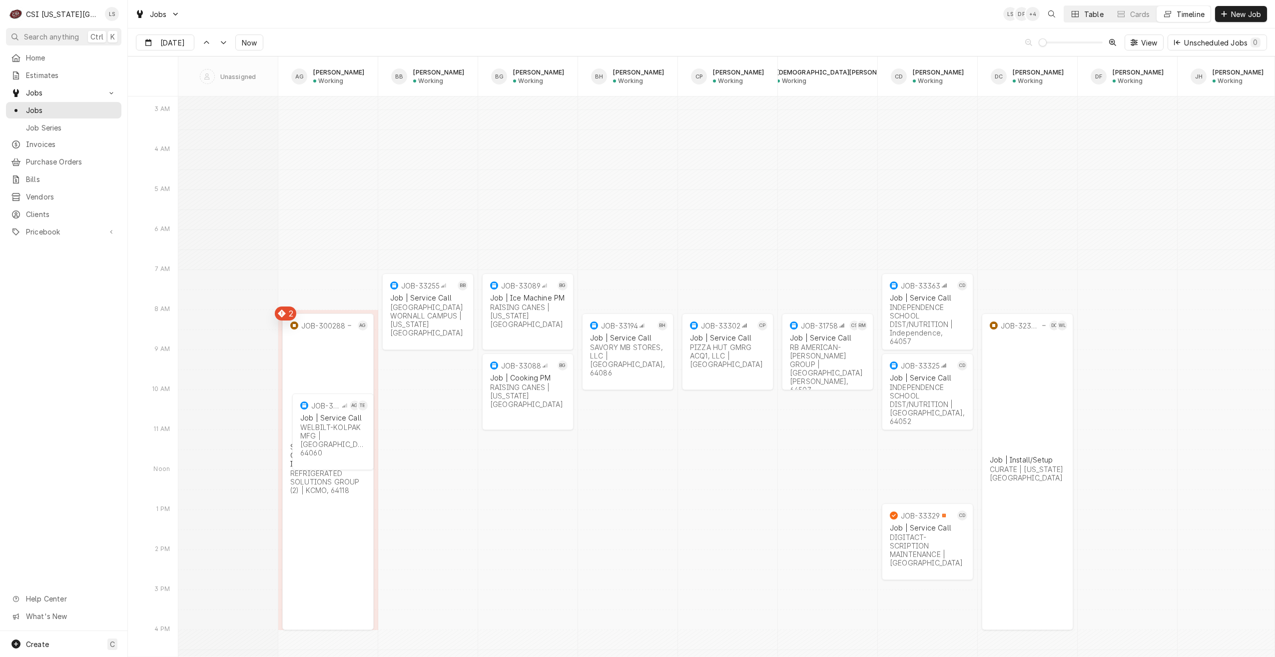
click at [1084, 12] on div "Table" at bounding box center [1093, 14] width 19 height 10
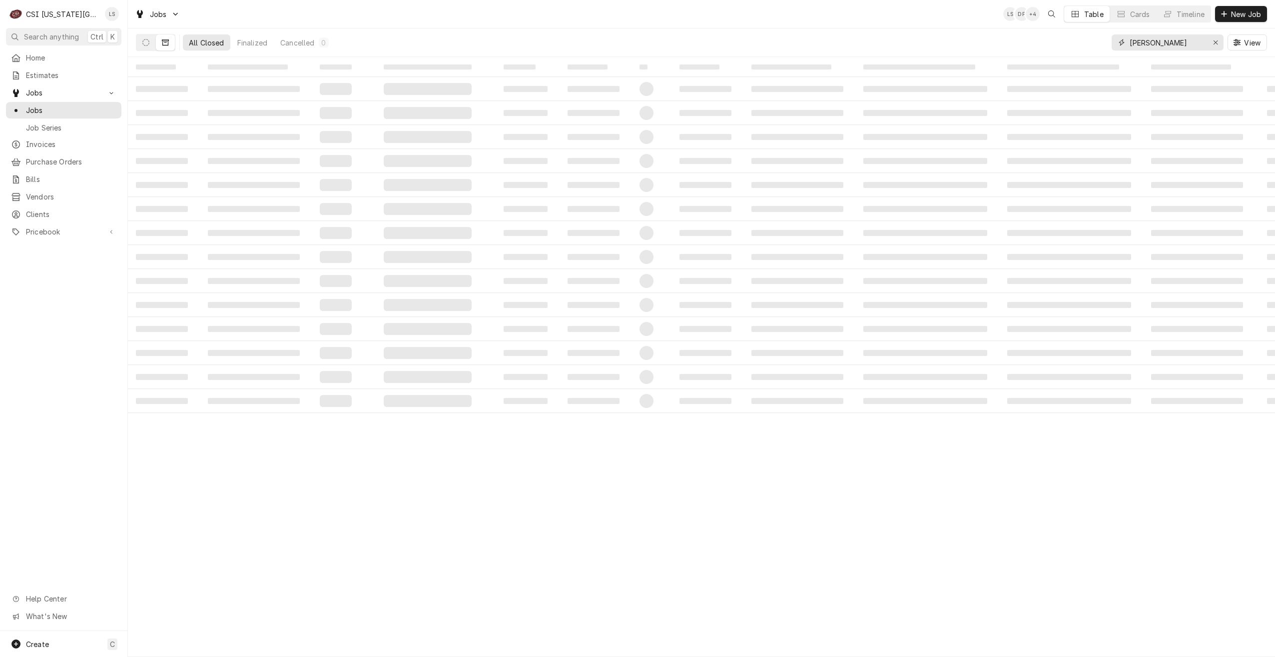
click at [1169, 39] on input "[PERSON_NAME]" at bounding box center [1167, 42] width 75 height 16
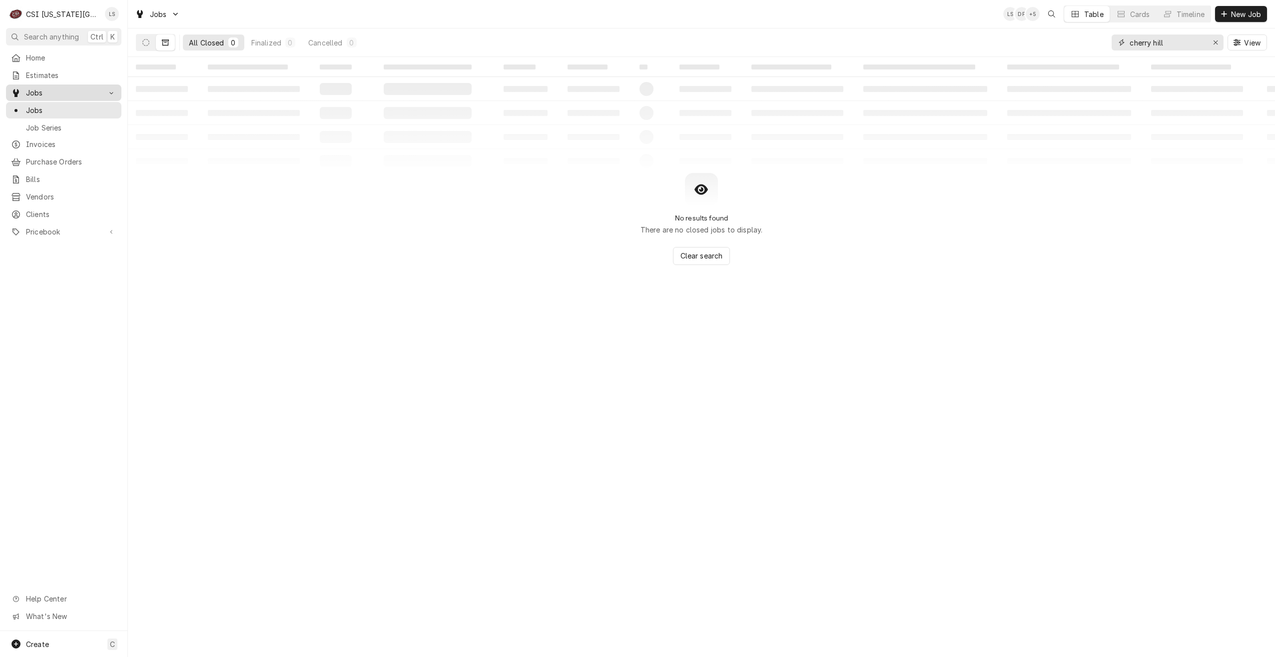
type input "cherry hill"
click at [66, 93] on span "Jobs" at bounding box center [63, 92] width 75 height 10
click at [59, 95] on div "Jobs" at bounding box center [63, 92] width 111 height 12
click at [58, 106] on span "Jobs" at bounding box center [71, 110] width 90 height 10
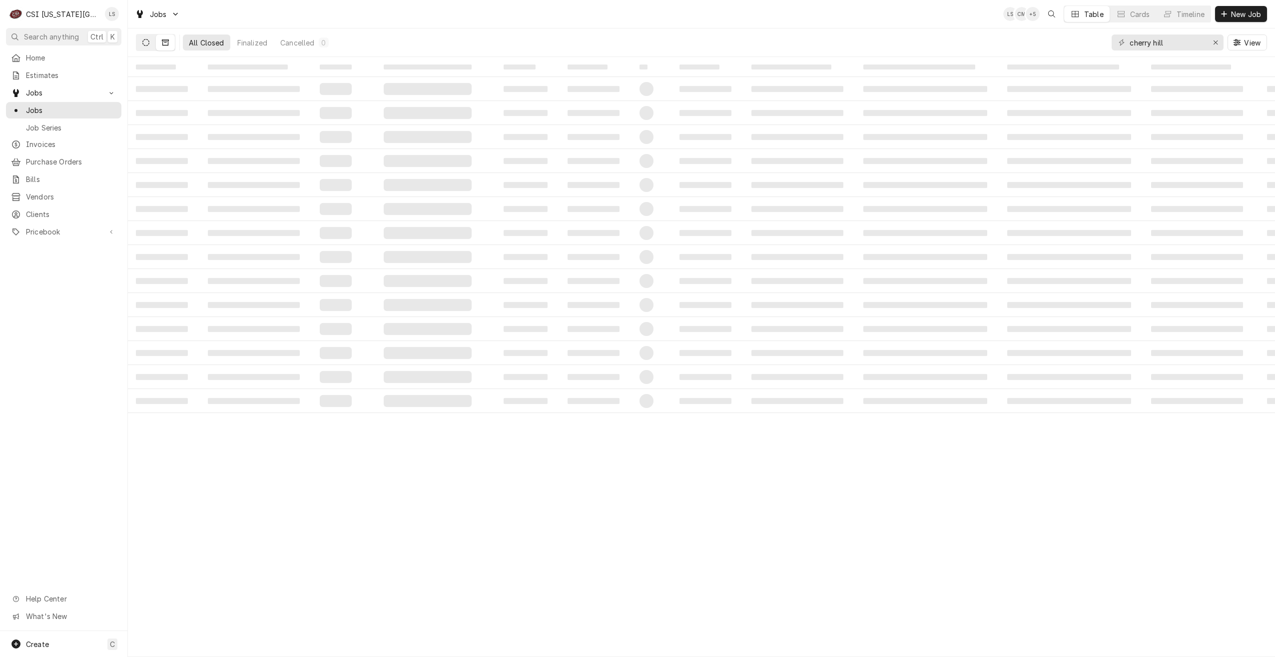
click at [141, 42] on button "Dynamic Content Wrapper" at bounding box center [145, 42] width 19 height 16
click at [251, 41] on div "Pending" at bounding box center [258, 42] width 27 height 10
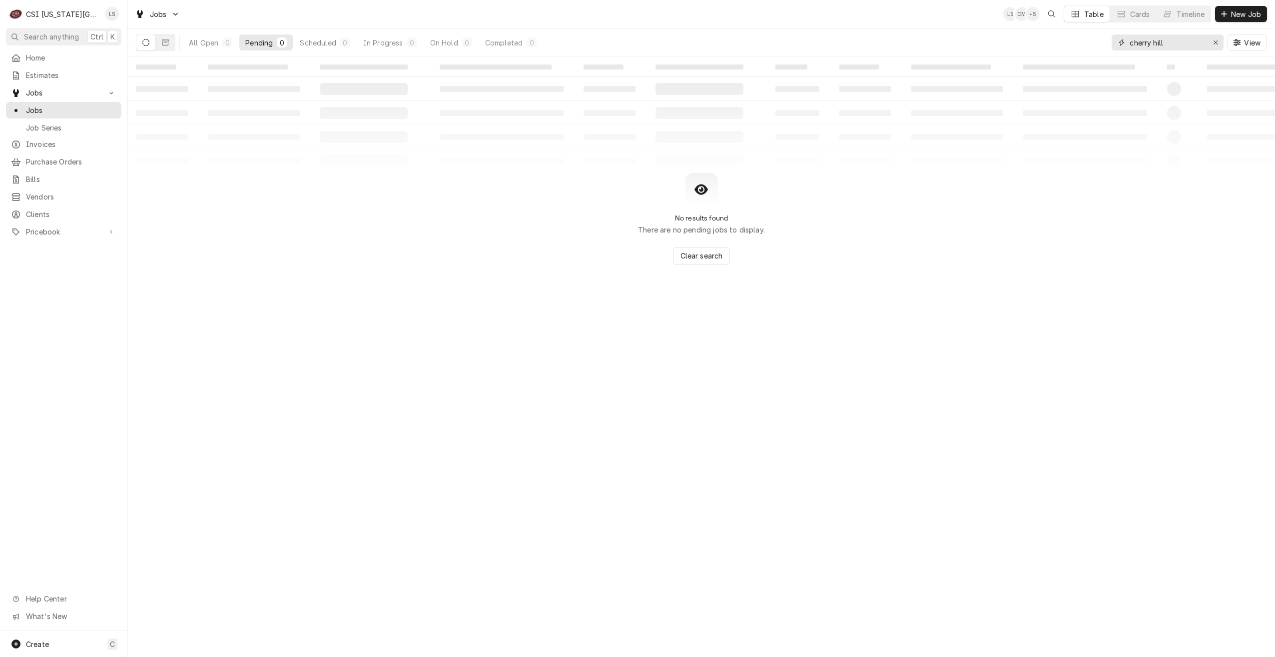
drag, startPoint x: 1143, startPoint y: 42, endPoint x: 1076, endPoint y: 42, distance: 67.0
click at [1076, 42] on div "All Open 0 Pending 0 Scheduled 0 In Progress 0 On Hold 0 Completed 0 cherry hil…" at bounding box center [701, 42] width 1131 height 28
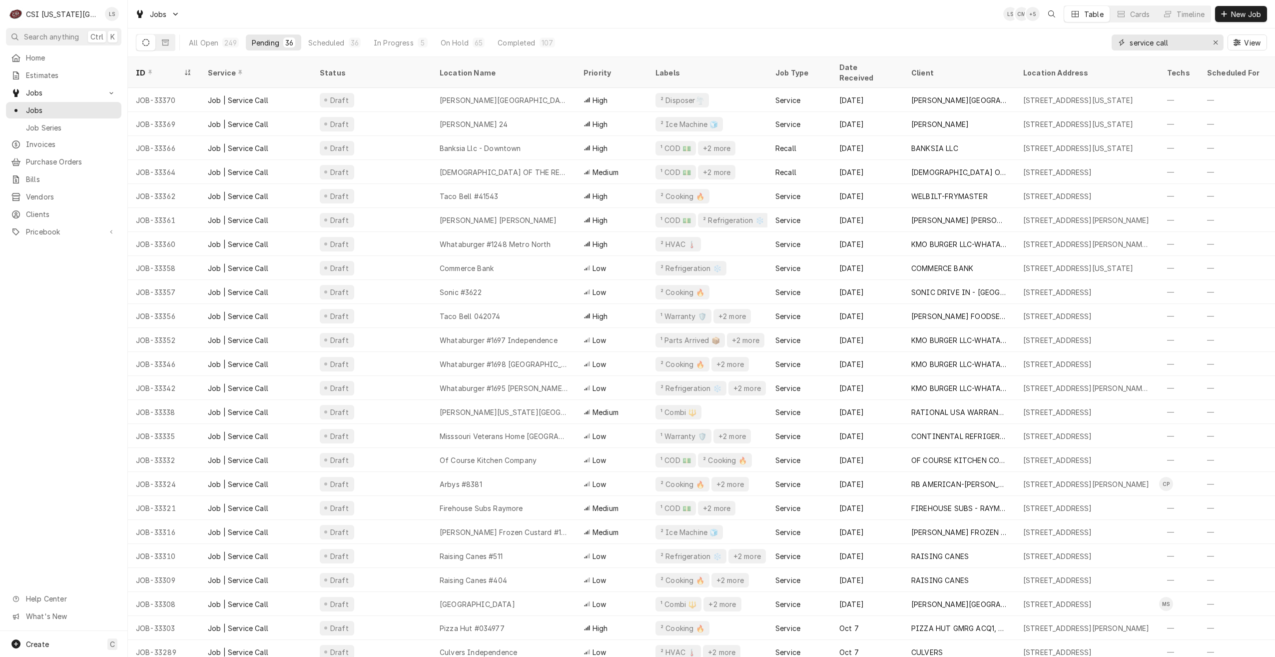
type input "service call"
click at [946, 23] on div "Jobs LS CM + 5 Table Cards Timeline New Job" at bounding box center [701, 14] width 1147 height 28
click at [894, 30] on div "All Open 249 Pending 36 Scheduled 36 In Progress 5 On Hold 65 Completed 107 ser…" at bounding box center [701, 42] width 1131 height 28
click at [895, 18] on div "Jobs LS CM + 4 Table Cards Timeline New Job" at bounding box center [701, 14] width 1147 height 28
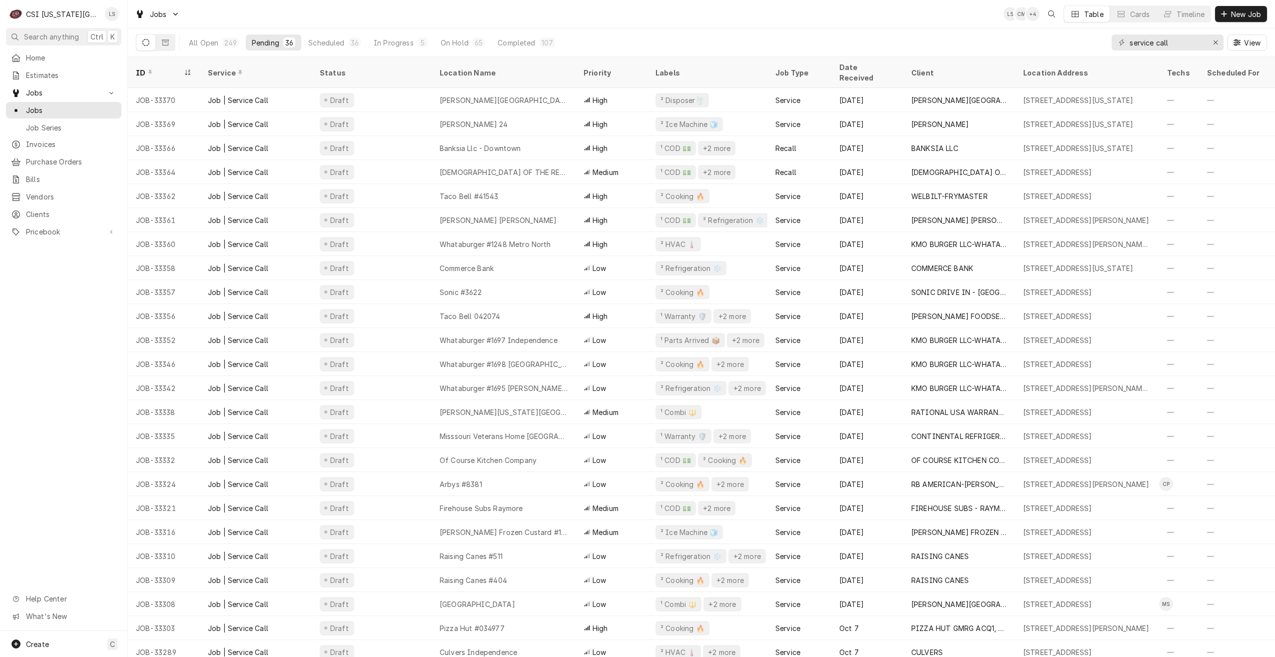
click at [895, 18] on div "Jobs LS CM + 4 Table Cards Timeline New Job" at bounding box center [701, 14] width 1147 height 28
click at [857, 31] on div "All Open 249 Pending 36 Scheduled 36 In Progress 5 On Hold 65 Completed 107 ser…" at bounding box center [701, 42] width 1131 height 28
click at [688, 21] on div "Jobs LS CM + 4 Table Cards Timeline New Job" at bounding box center [701, 14] width 1147 height 28
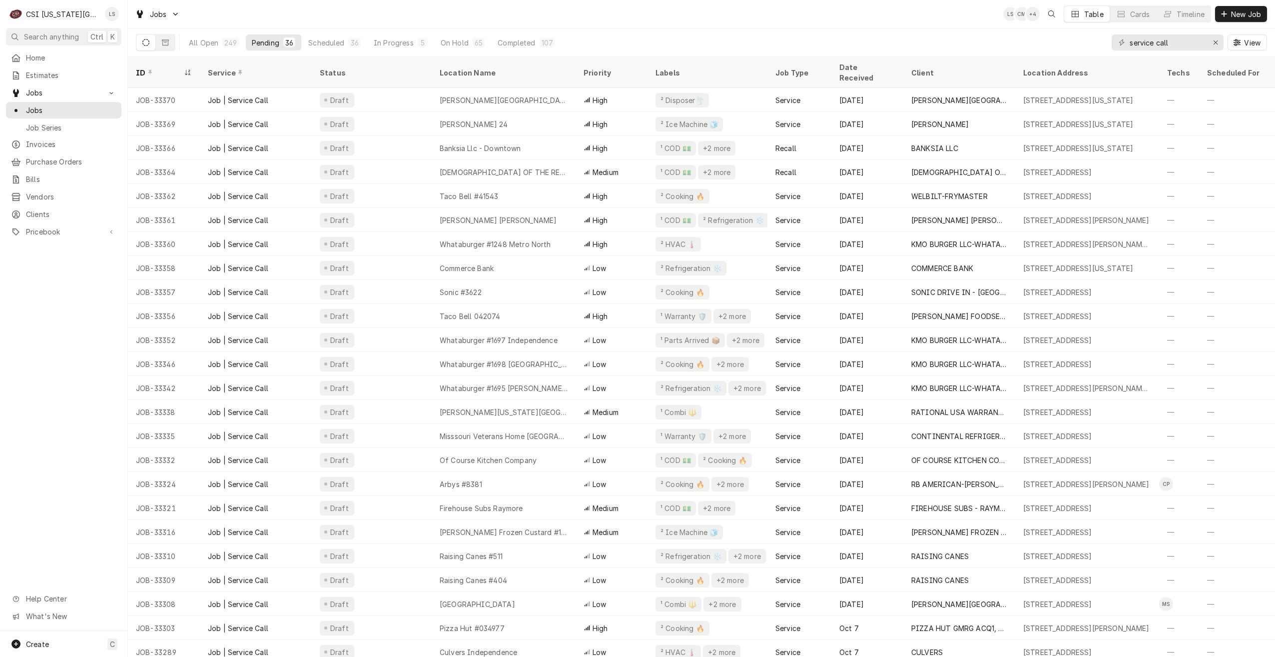
click at [688, 21] on div "Jobs LS CM + 4 Table Cards Timeline New Job" at bounding box center [701, 14] width 1147 height 28
